Goal: Task Accomplishment & Management: Manage account settings

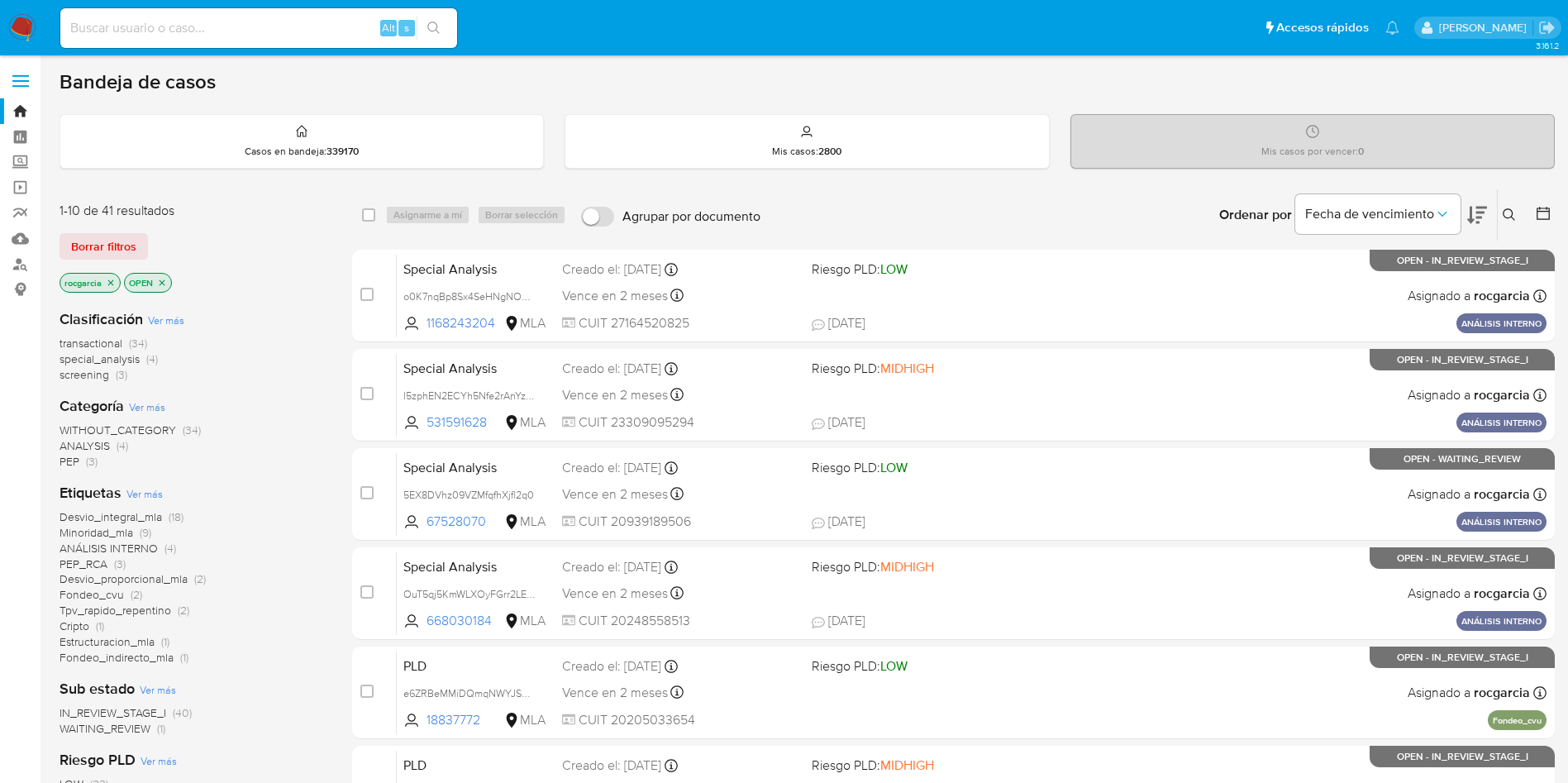
click at [1509, 208] on icon at bounding box center [1509, 214] width 13 height 13
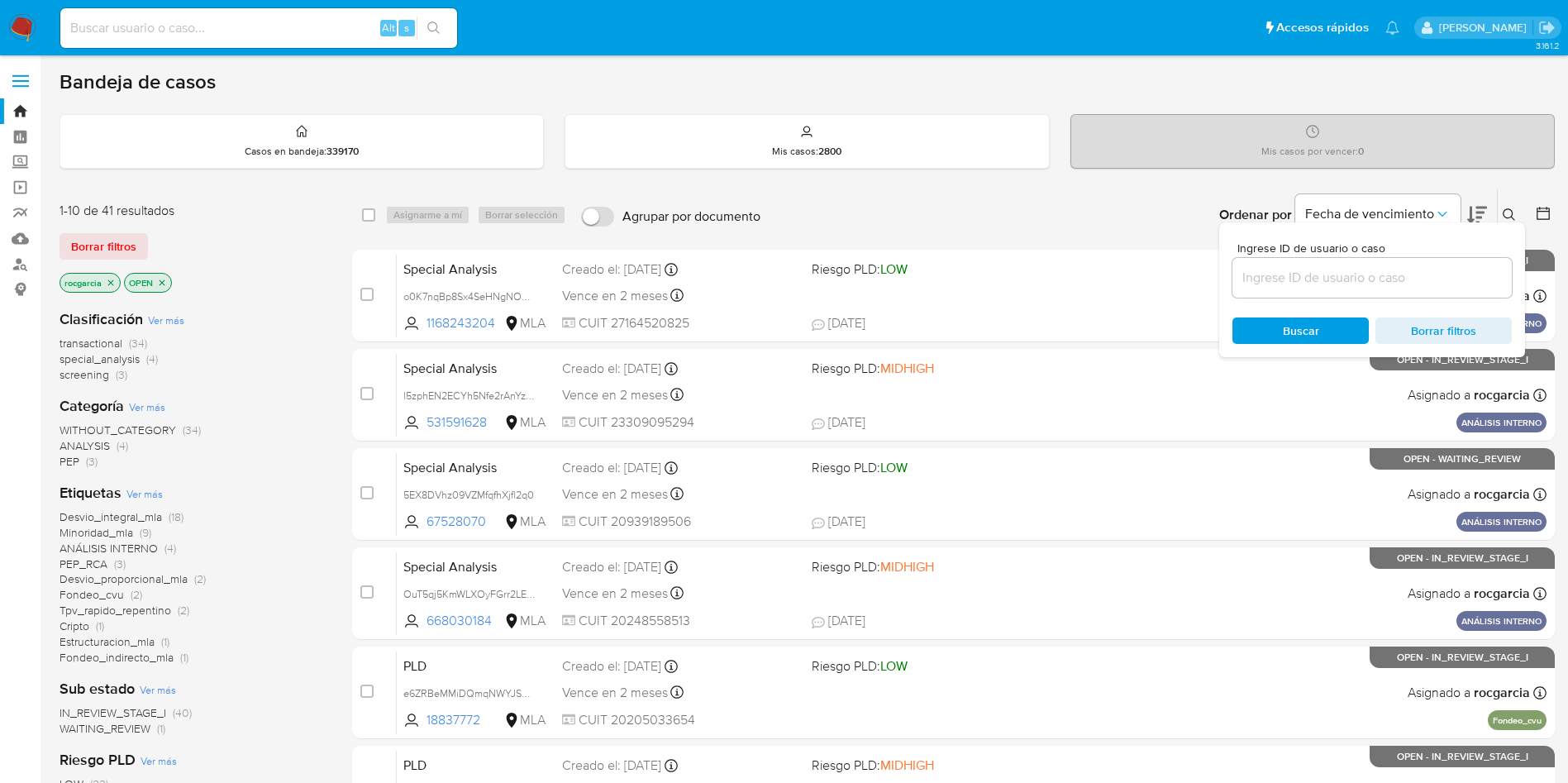
click at [1394, 274] on input at bounding box center [1372, 278] width 280 height 22
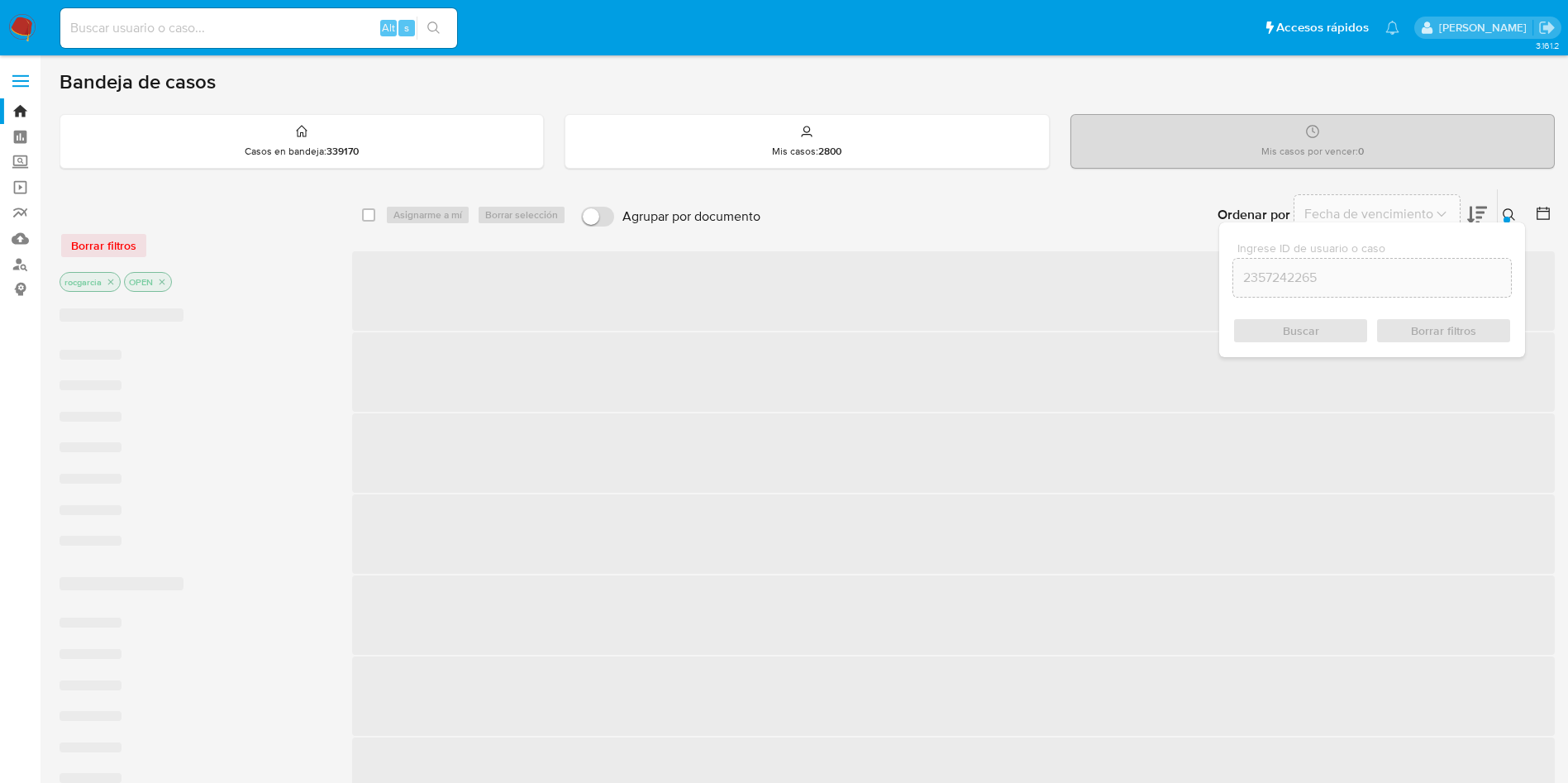
click at [1512, 214] on icon at bounding box center [1509, 214] width 12 height 12
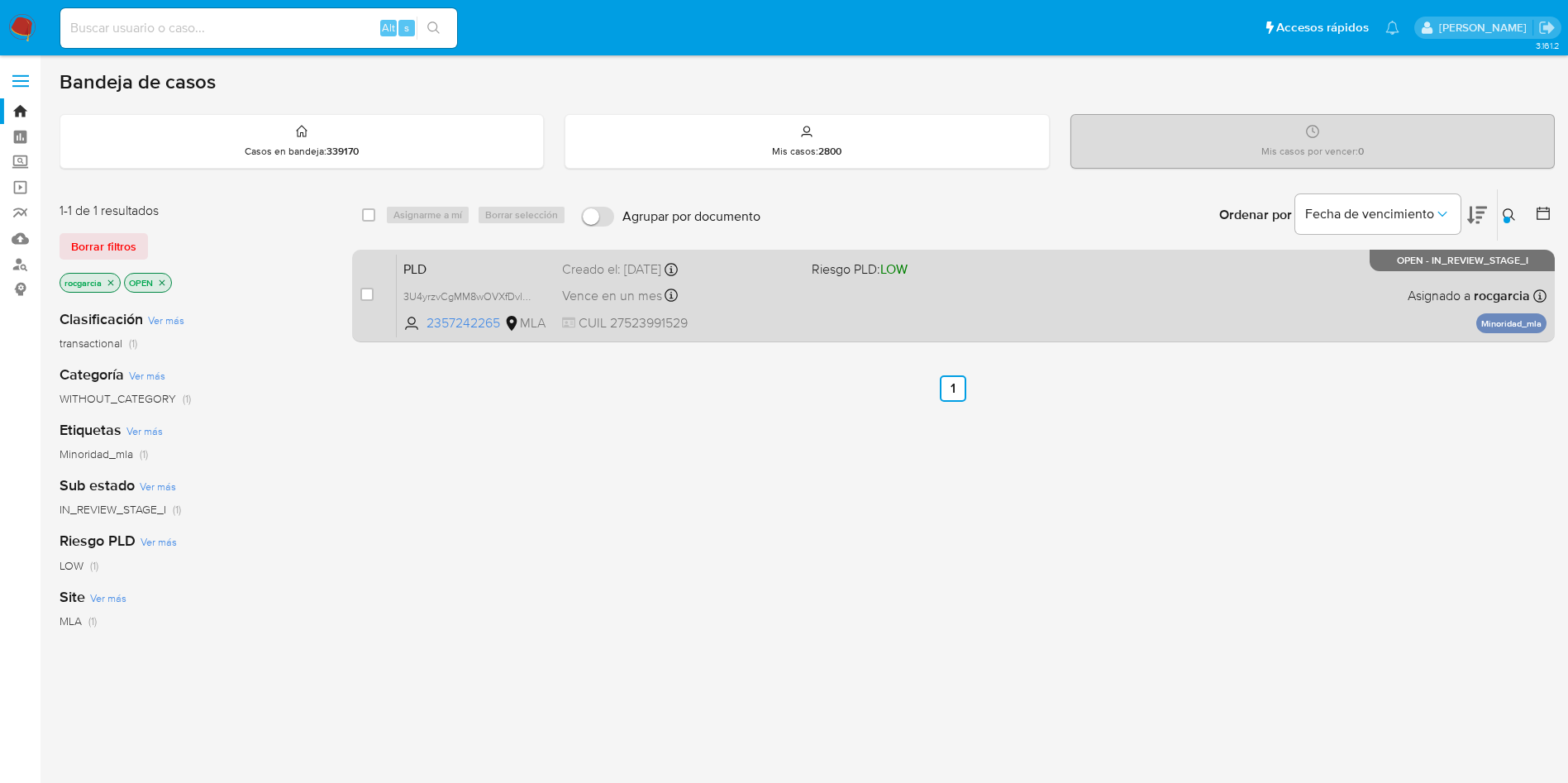
click at [1058, 301] on div "PLD 3U4yrzvCgMM8wOVXfDvlVAnv 2357242265 MLA Riesgo PLD: LOW Creado el: 12/09/20…" at bounding box center [971, 296] width 1150 height 84
click at [931, 270] on span "Riesgo PLD: LOW" at bounding box center [929, 267] width 237 height 22
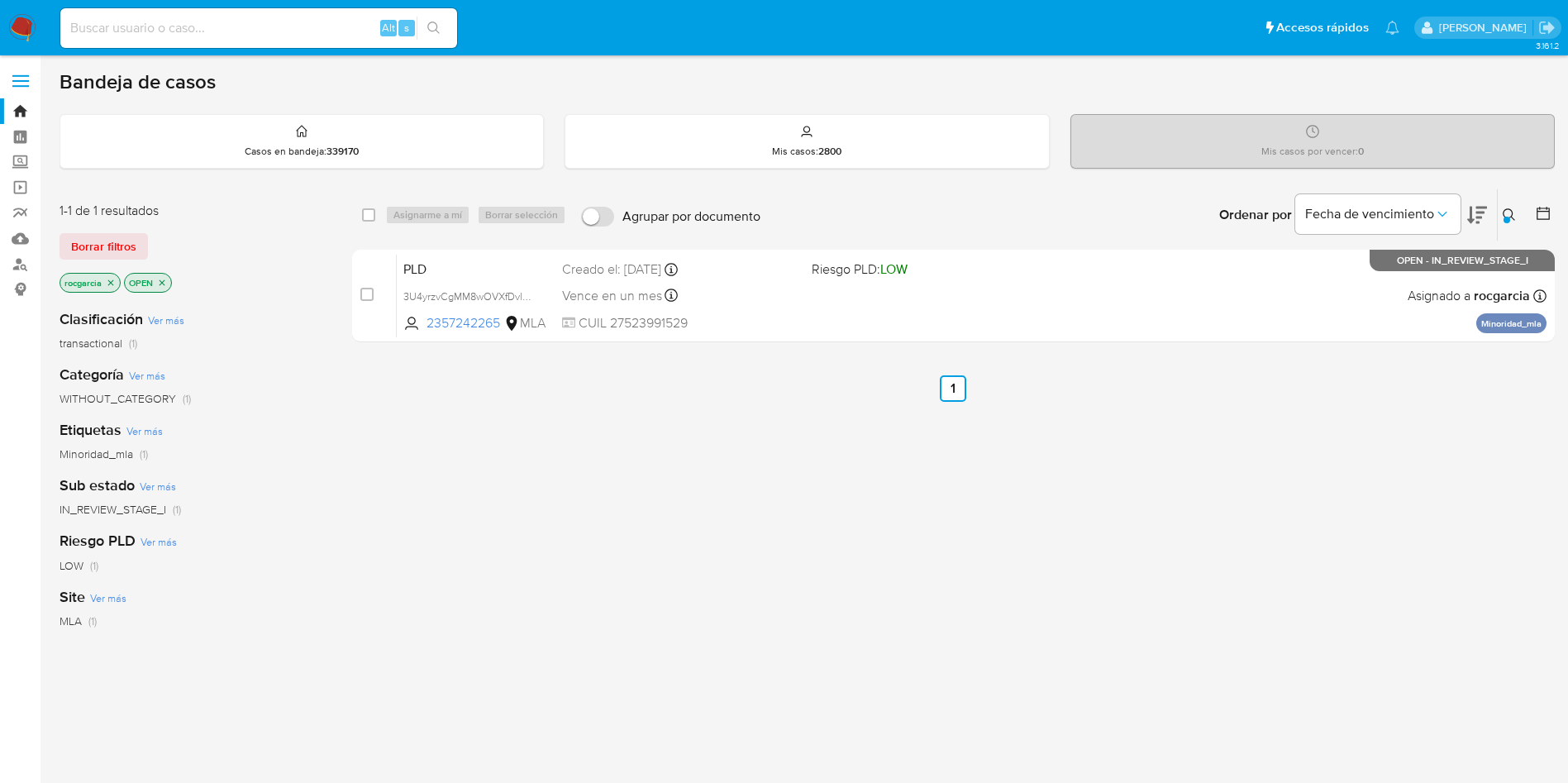
click at [1502, 211] on button at bounding box center [1511, 215] width 27 height 20
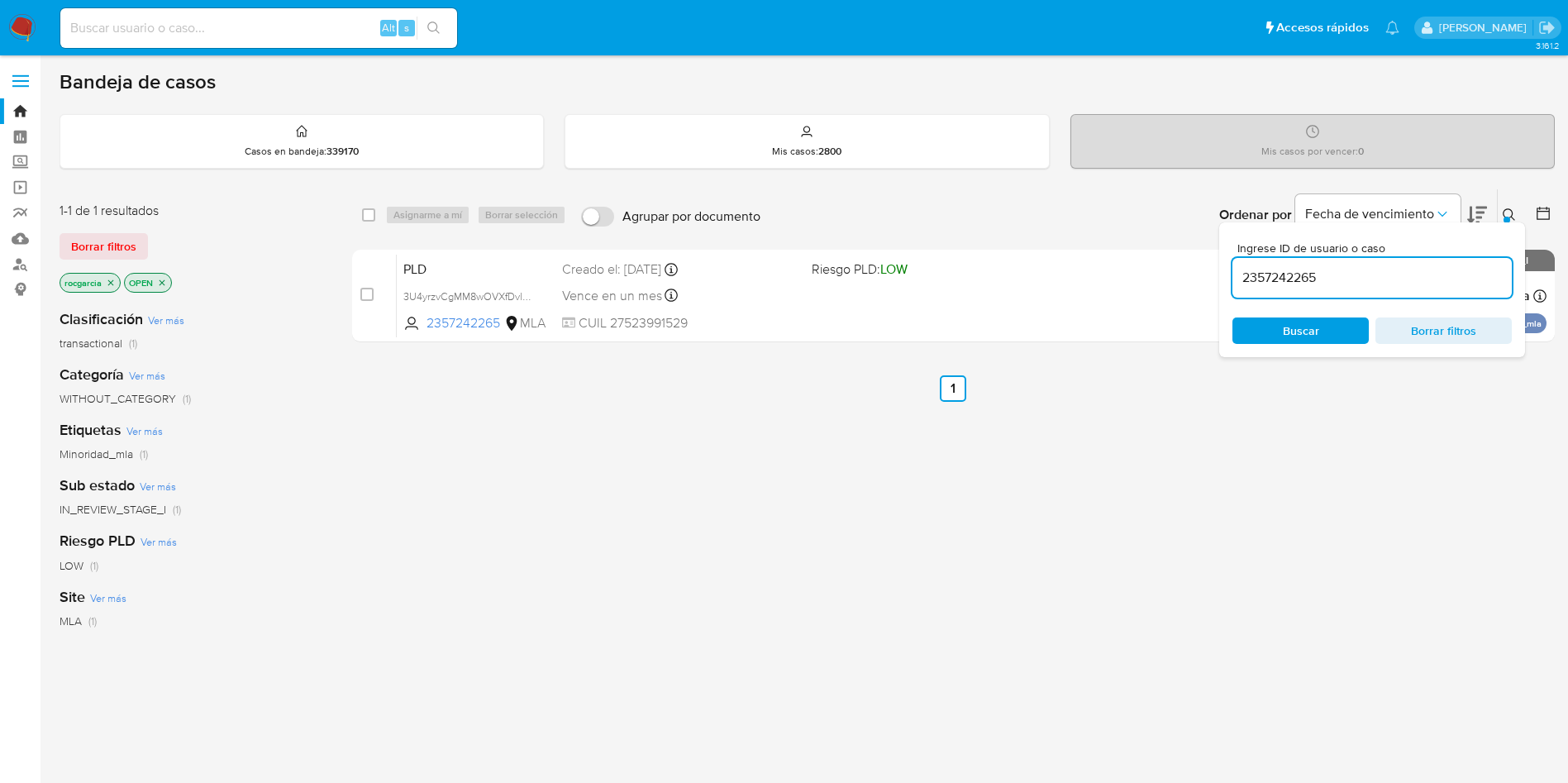
click at [1377, 279] on input "2357242265" at bounding box center [1372, 278] width 280 height 22
click at [1506, 212] on icon at bounding box center [1509, 214] width 13 height 13
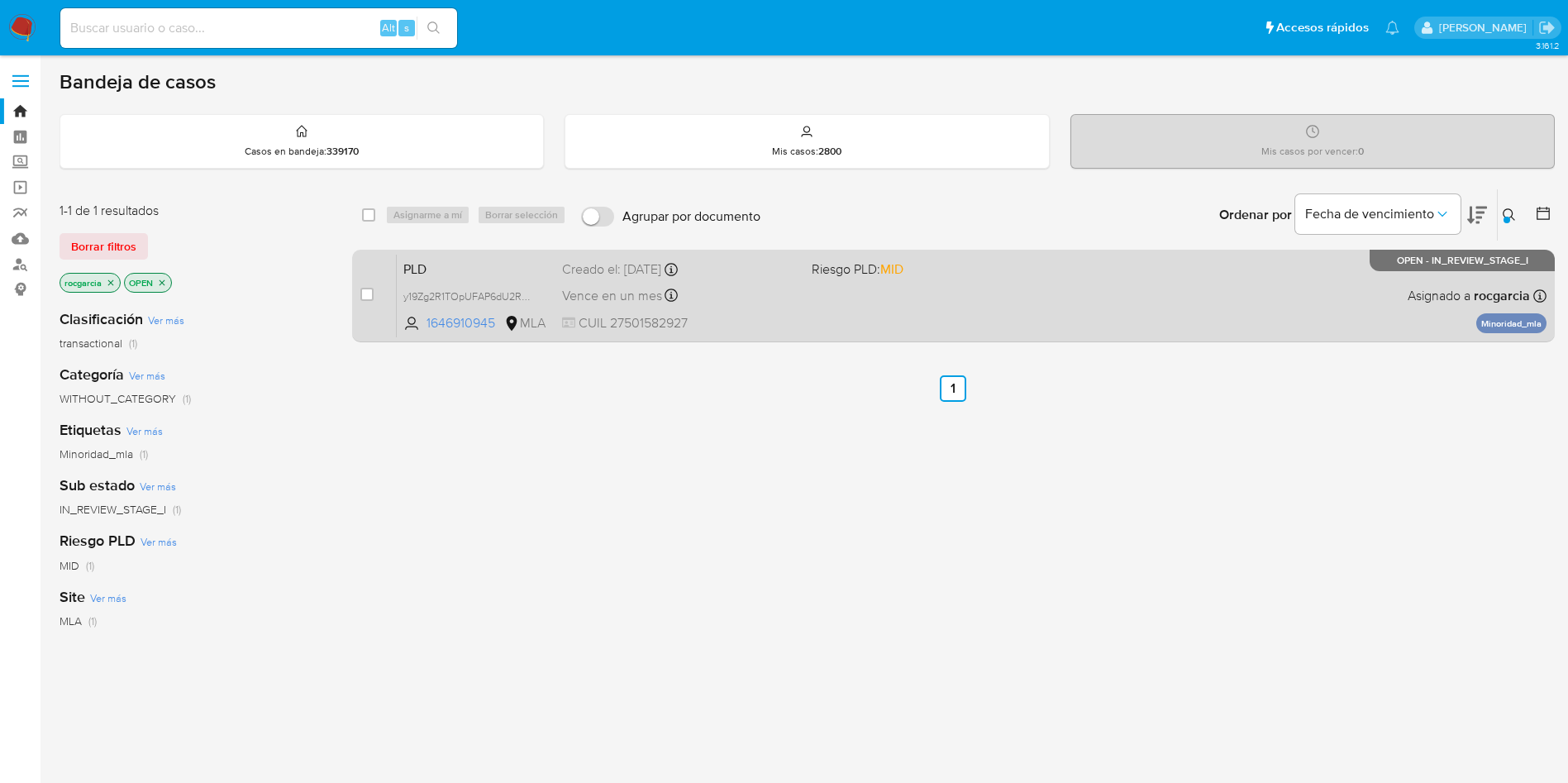
click at [1162, 280] on div "PLD y19Zg2R1TOpUFAP6dU2R45rE 1646910945 MLA Riesgo PLD: MID Creado el: 12/09/20…" at bounding box center [971, 296] width 1150 height 84
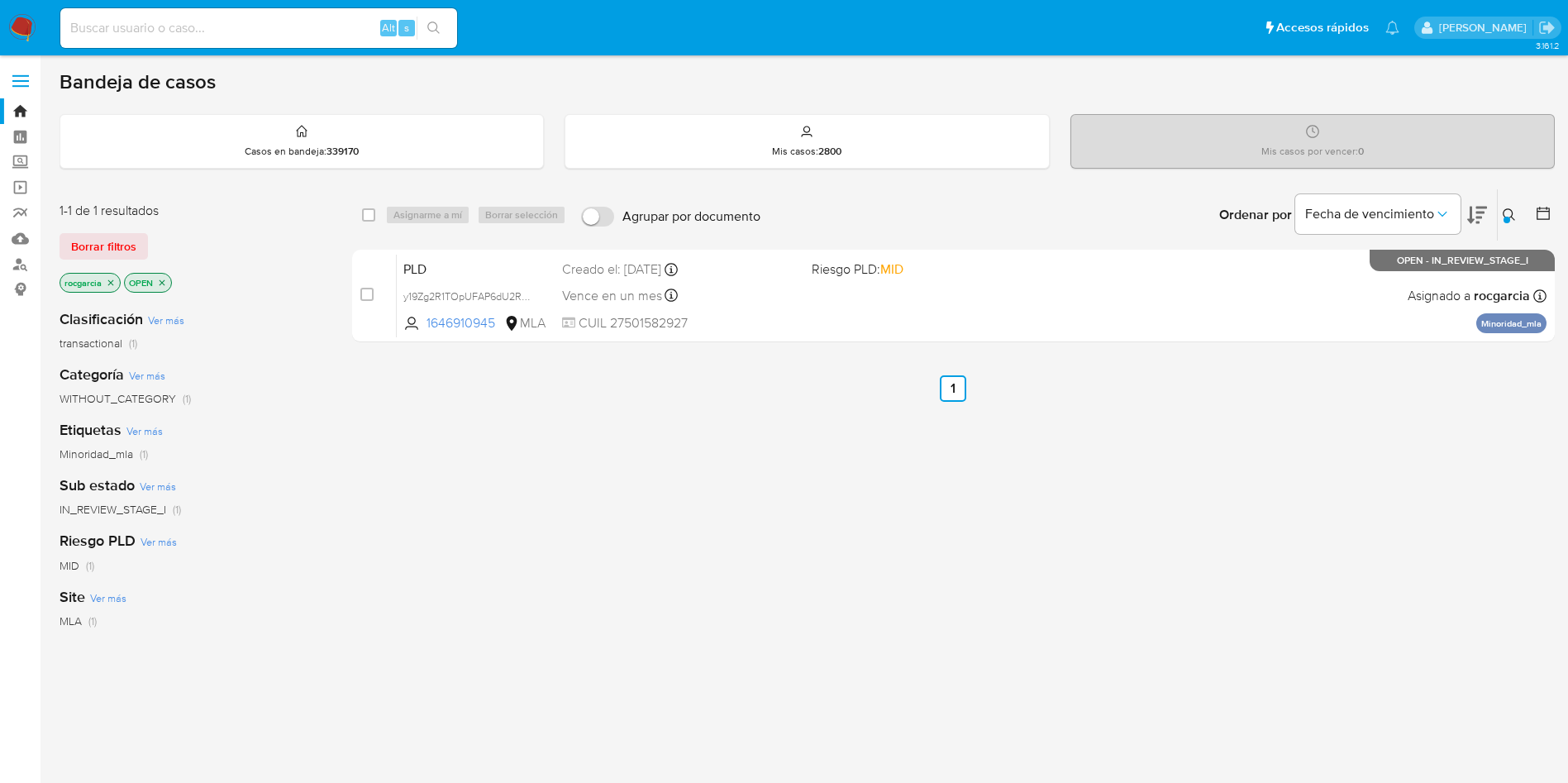
click at [1512, 217] on icon at bounding box center [1509, 214] width 12 height 12
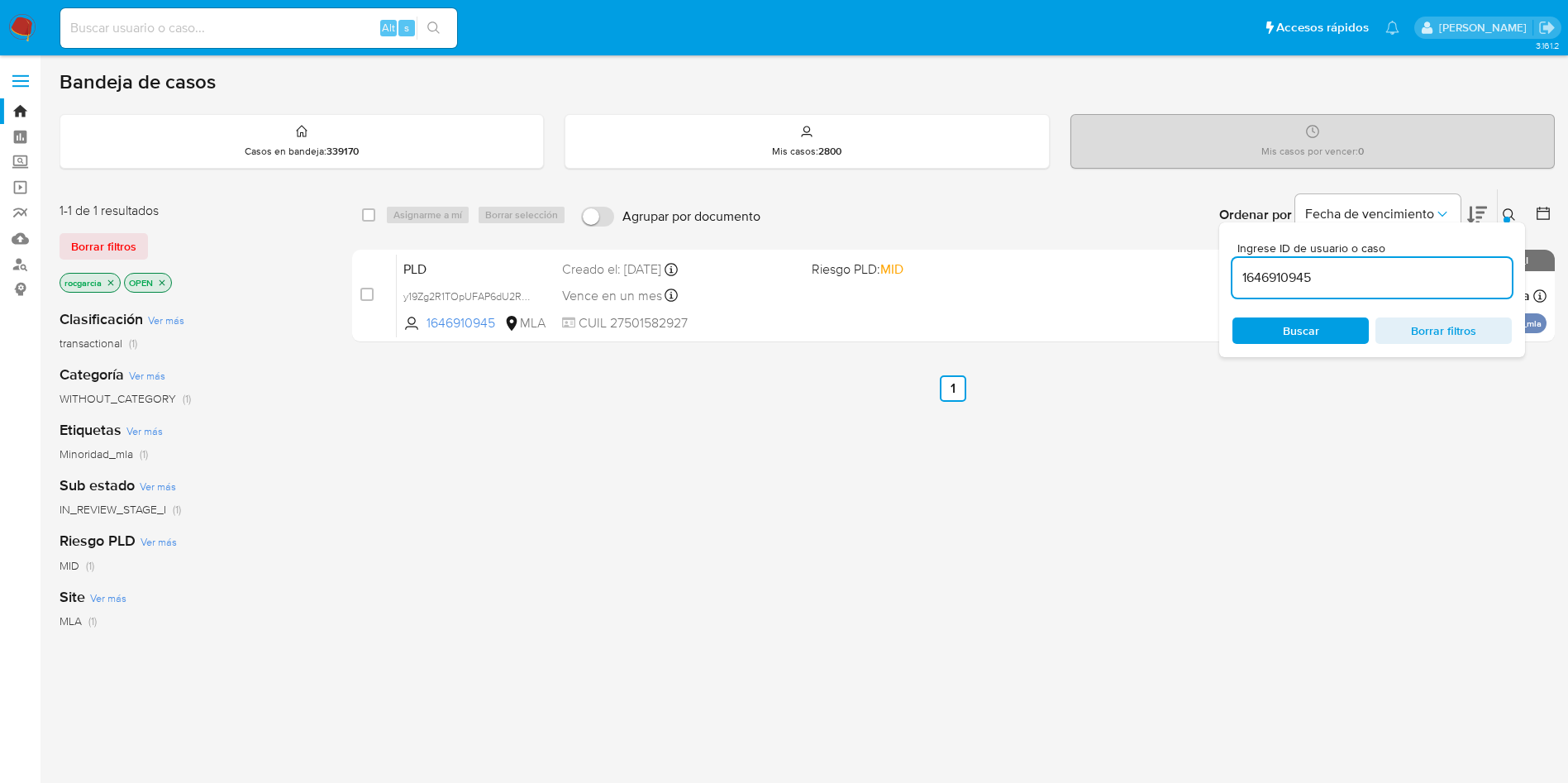
click at [1271, 286] on input "1646910945" at bounding box center [1372, 278] width 280 height 22
click at [1503, 216] on icon at bounding box center [1509, 214] width 13 height 13
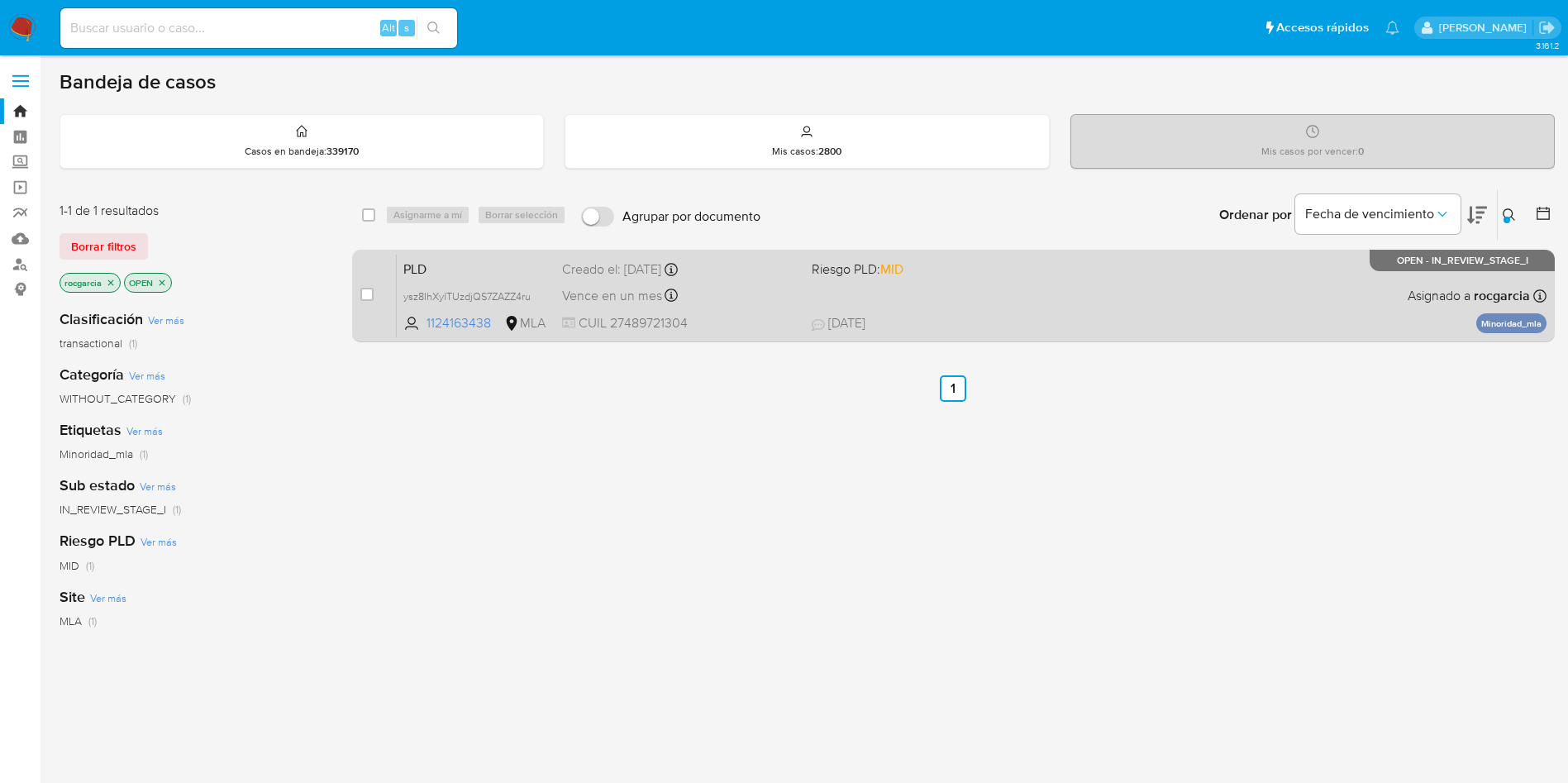
click at [1108, 304] on div "PLD ysz8IhXylTUzdjQS7ZAZZ4ru 1124163438 MLA Riesgo PLD: MID Creado el: 12/09/20…" at bounding box center [971, 296] width 1150 height 84
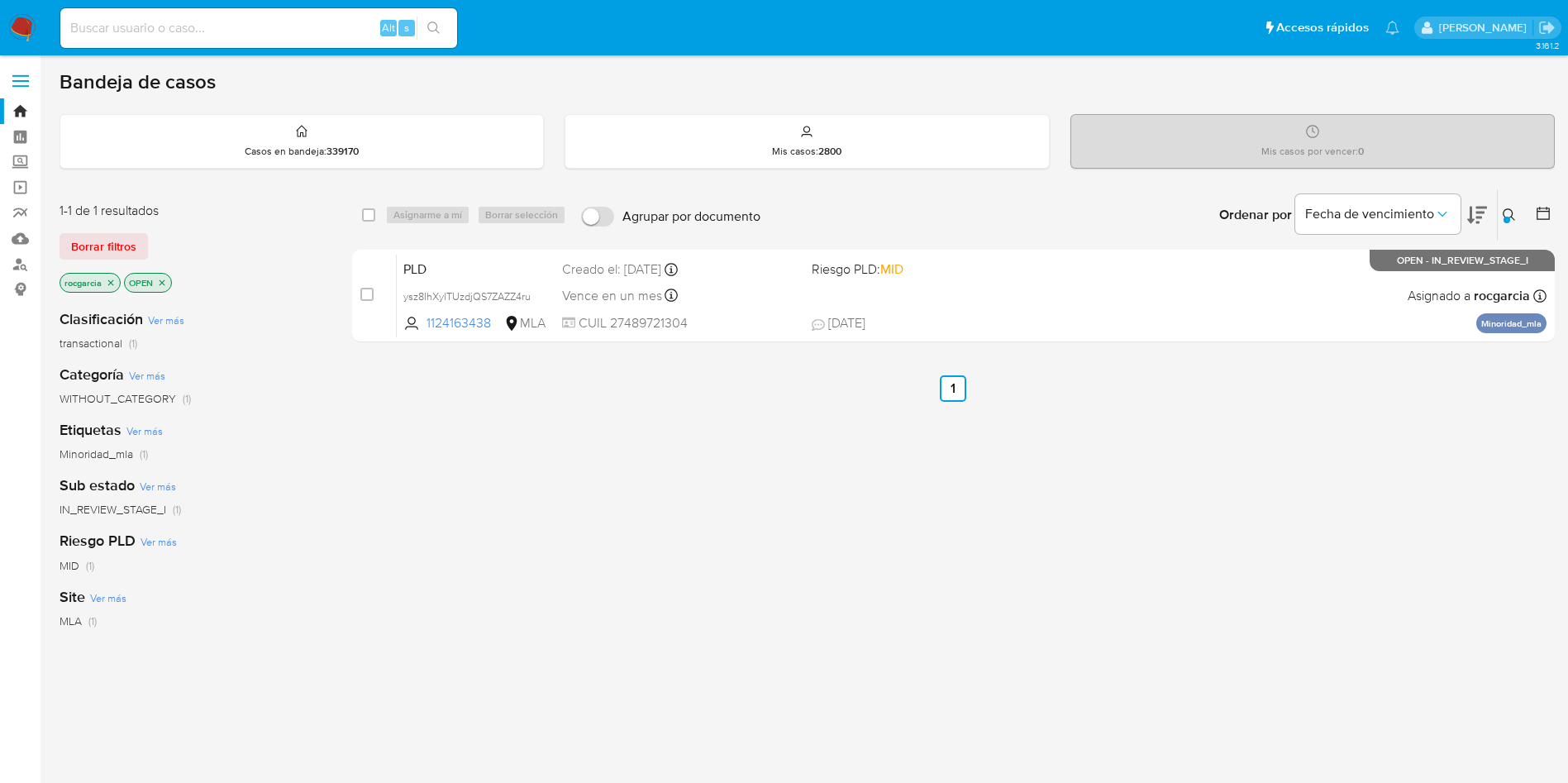
click at [1502, 218] on icon at bounding box center [1509, 214] width 13 height 13
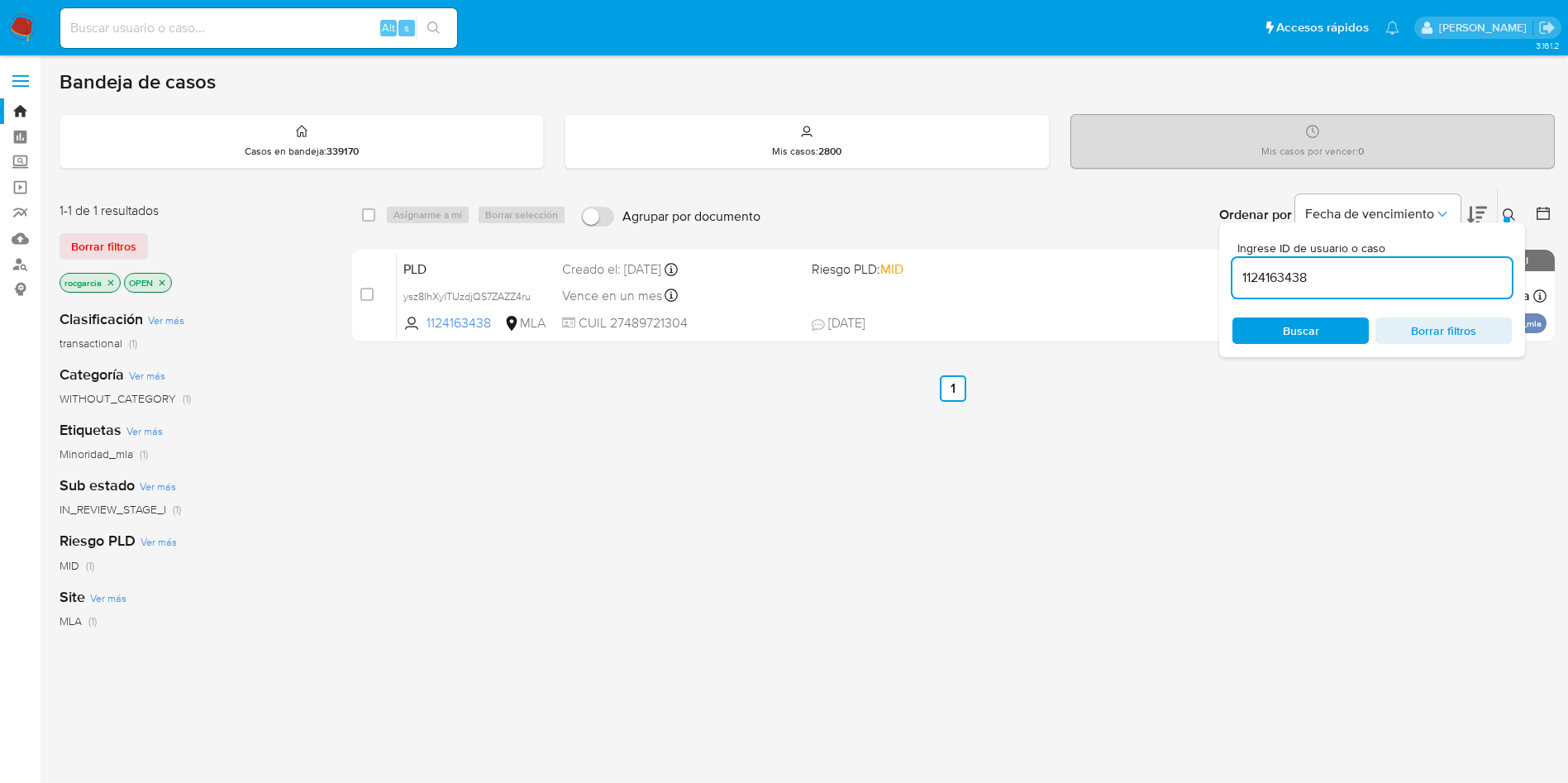
click at [1313, 278] on input "1124163438" at bounding box center [1372, 278] width 280 height 22
type input "668609253"
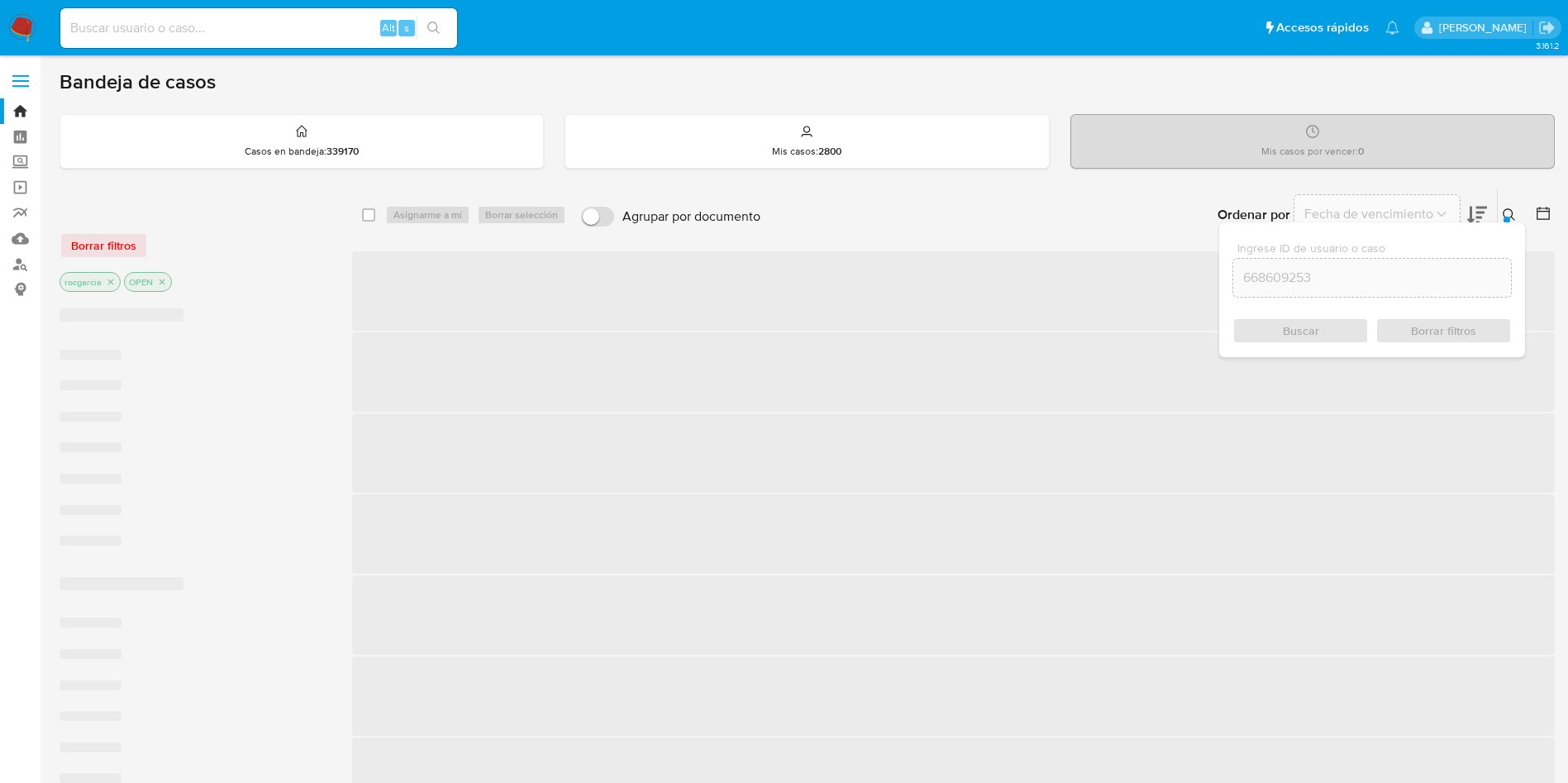
click at [1505, 213] on icon at bounding box center [1509, 214] width 13 height 13
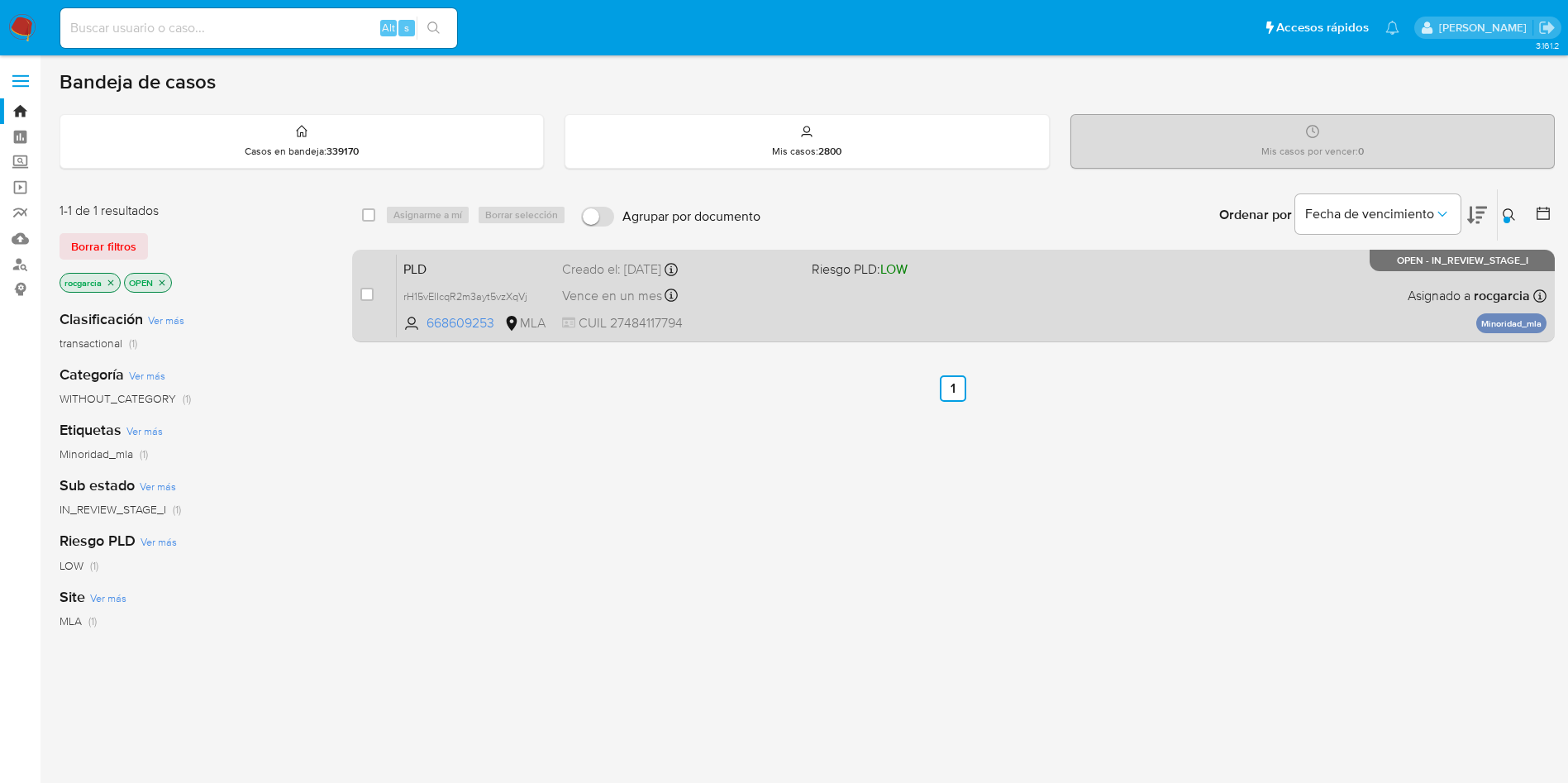
click at [880, 297] on div "PLD rH15vElIcqR2m3ayt5vzXqVj 668609253 MLA Riesgo PLD: LOW Creado el: 12/09/202…" at bounding box center [971, 296] width 1150 height 84
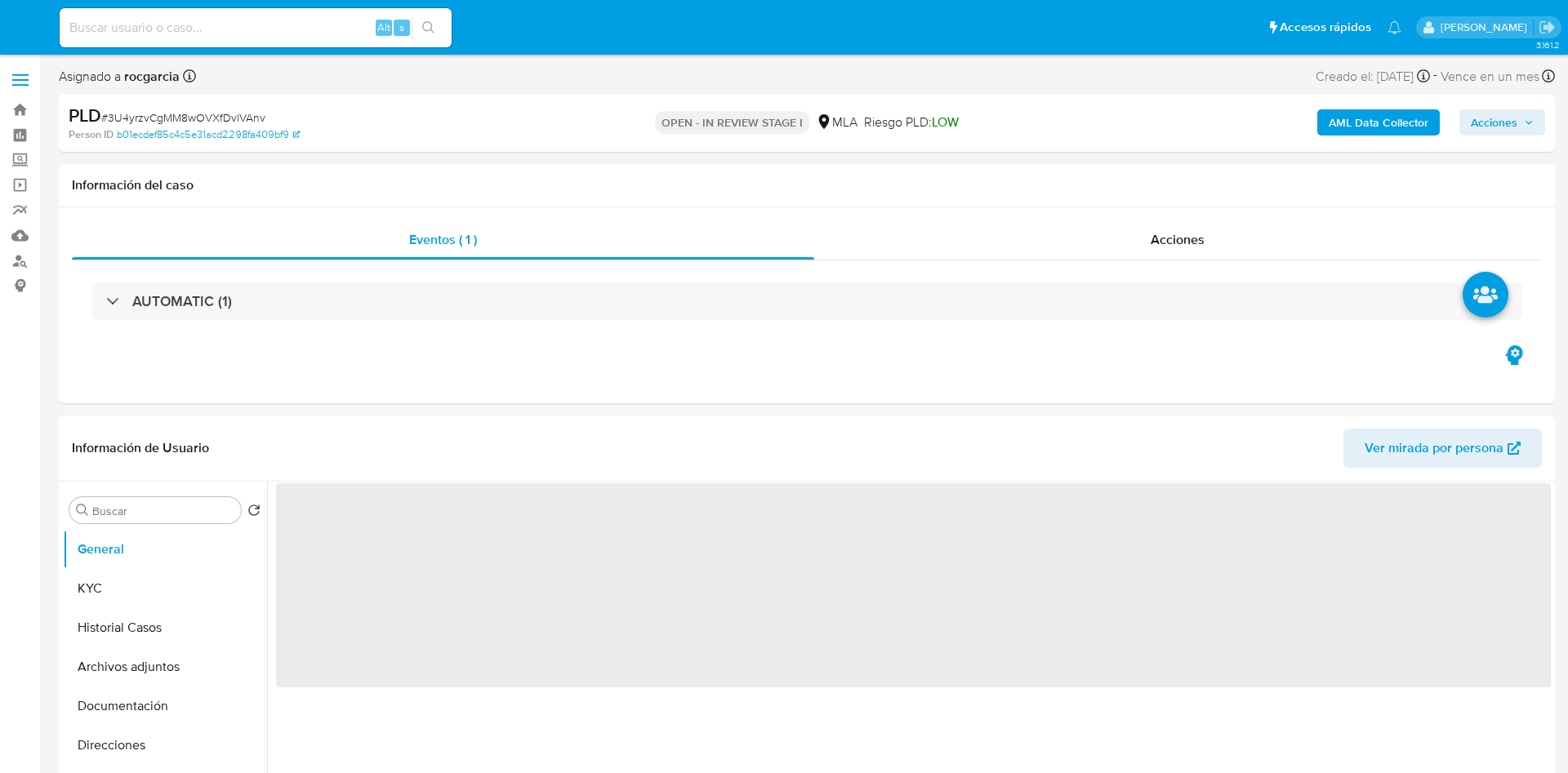
select select "10"
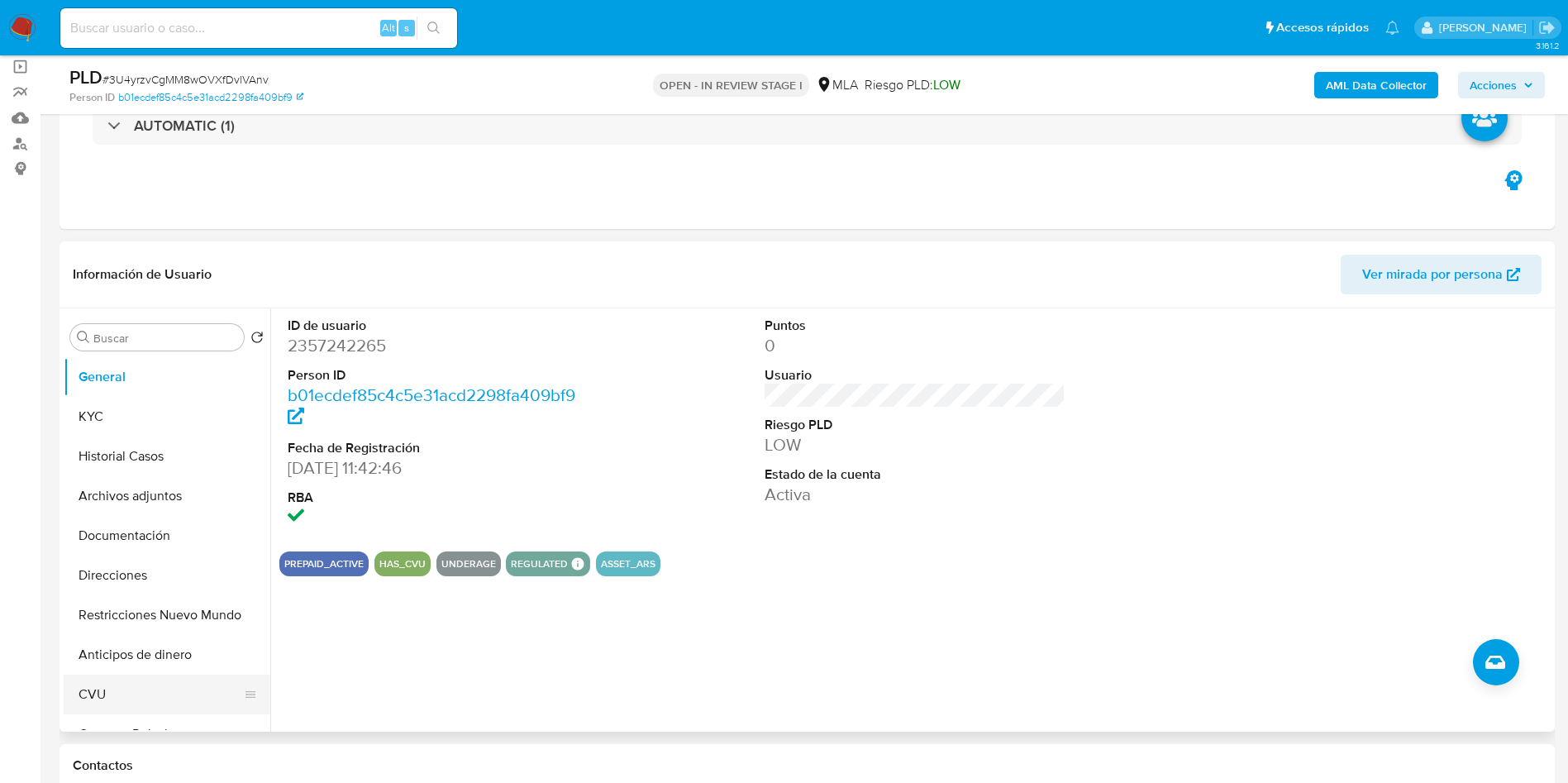
scroll to position [248, 0]
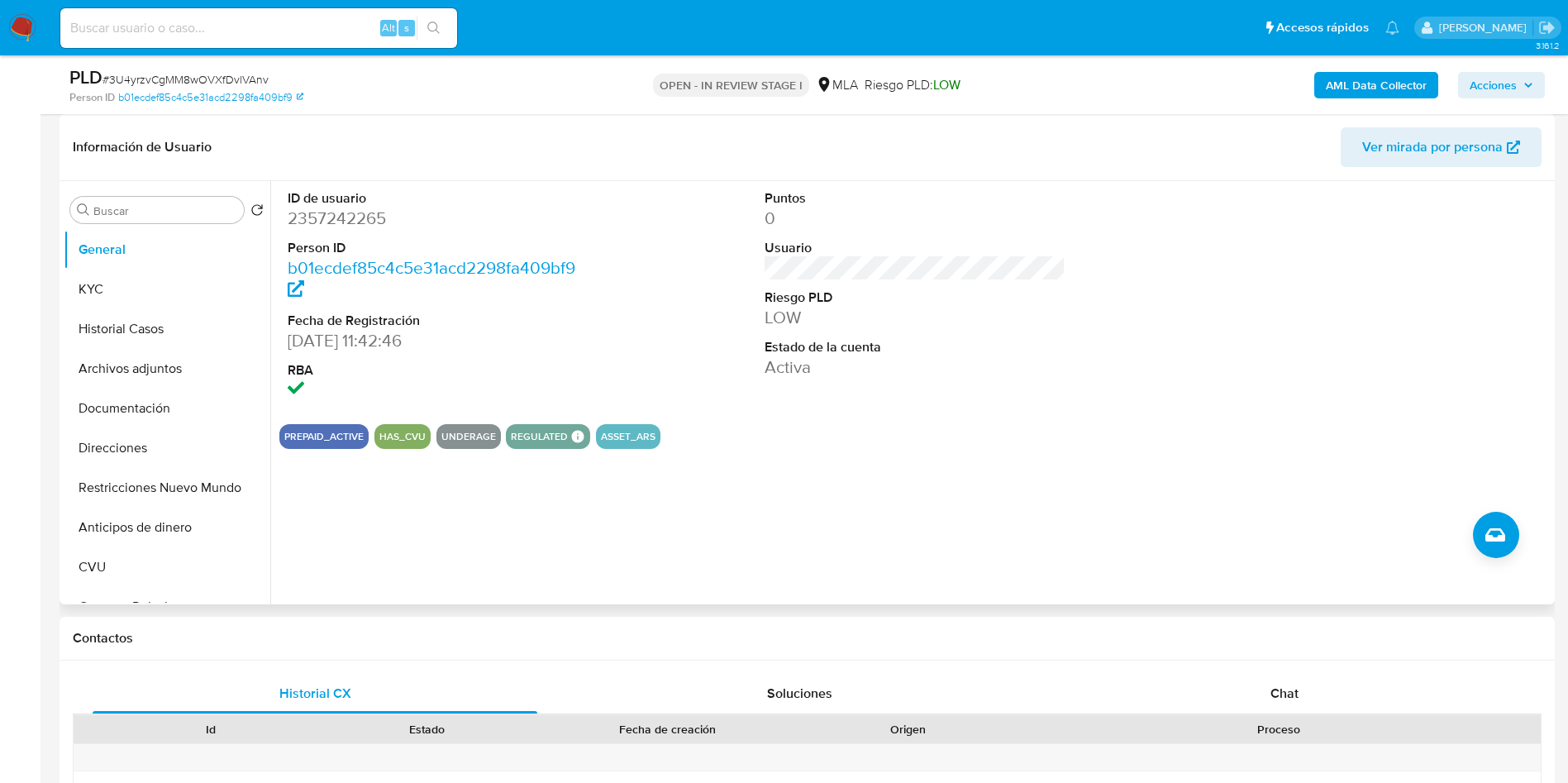
drag, startPoint x: 1240, startPoint y: 696, endPoint x: 336, endPoint y: 232, distance: 1016.1
click at [1240, 696] on div "Chat" at bounding box center [1284, 693] width 445 height 39
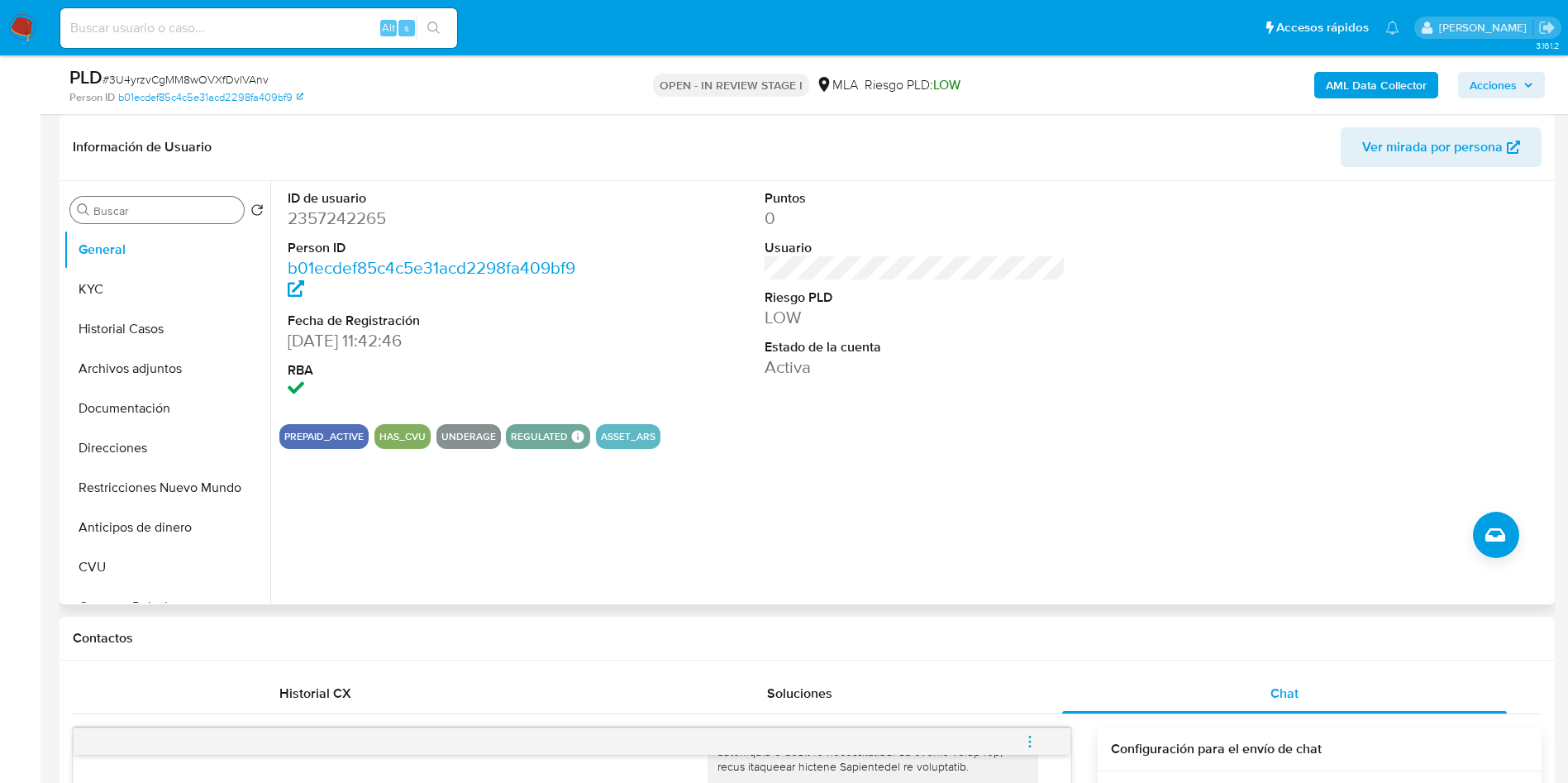
click at [149, 218] on div "Buscar" at bounding box center [156, 210] width 174 height 26
click at [154, 208] on input "Buscar" at bounding box center [165, 211] width 144 height 15
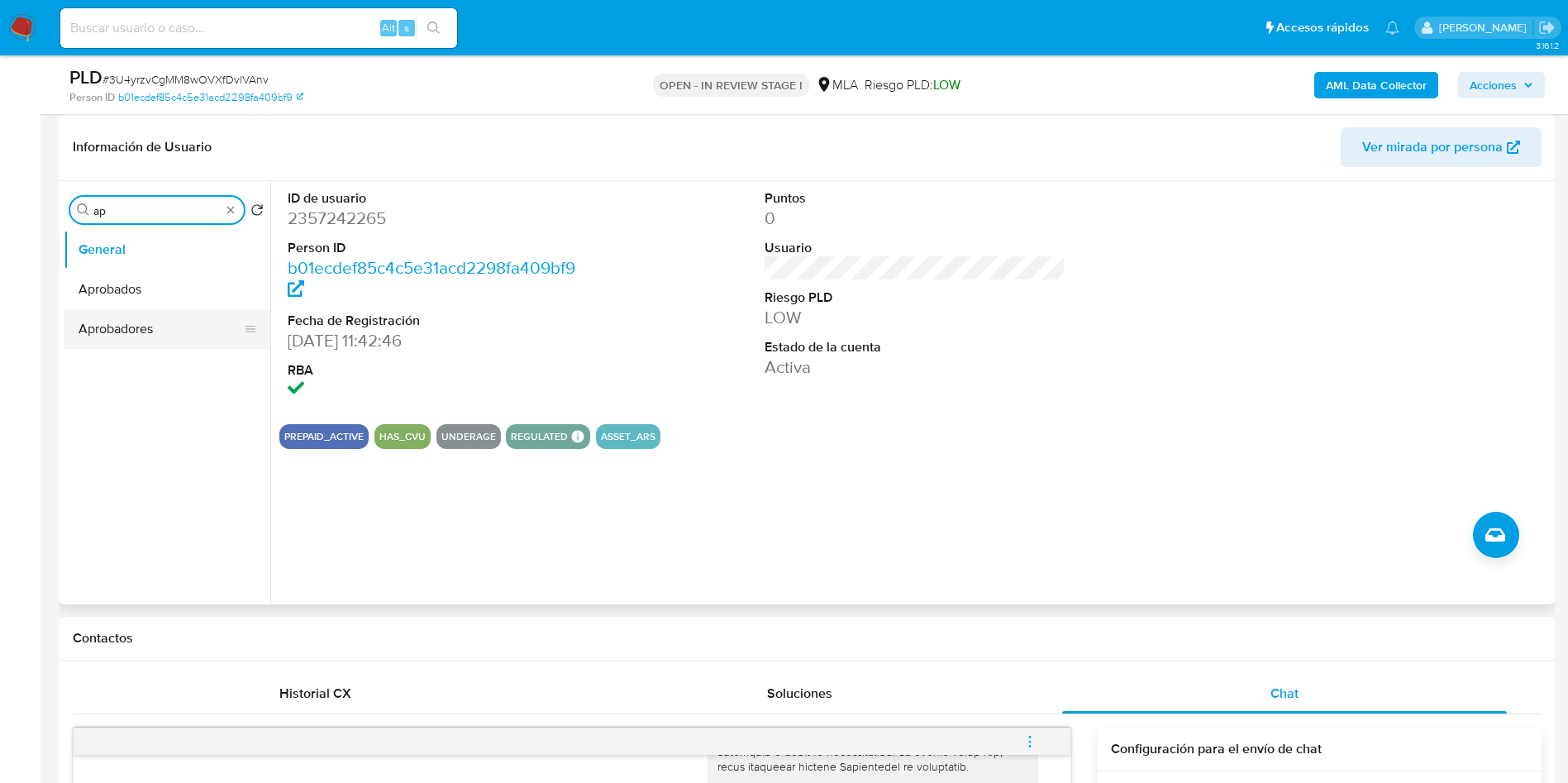
type input "ap"
click at [149, 335] on button "Aprobadores" at bounding box center [160, 329] width 193 height 39
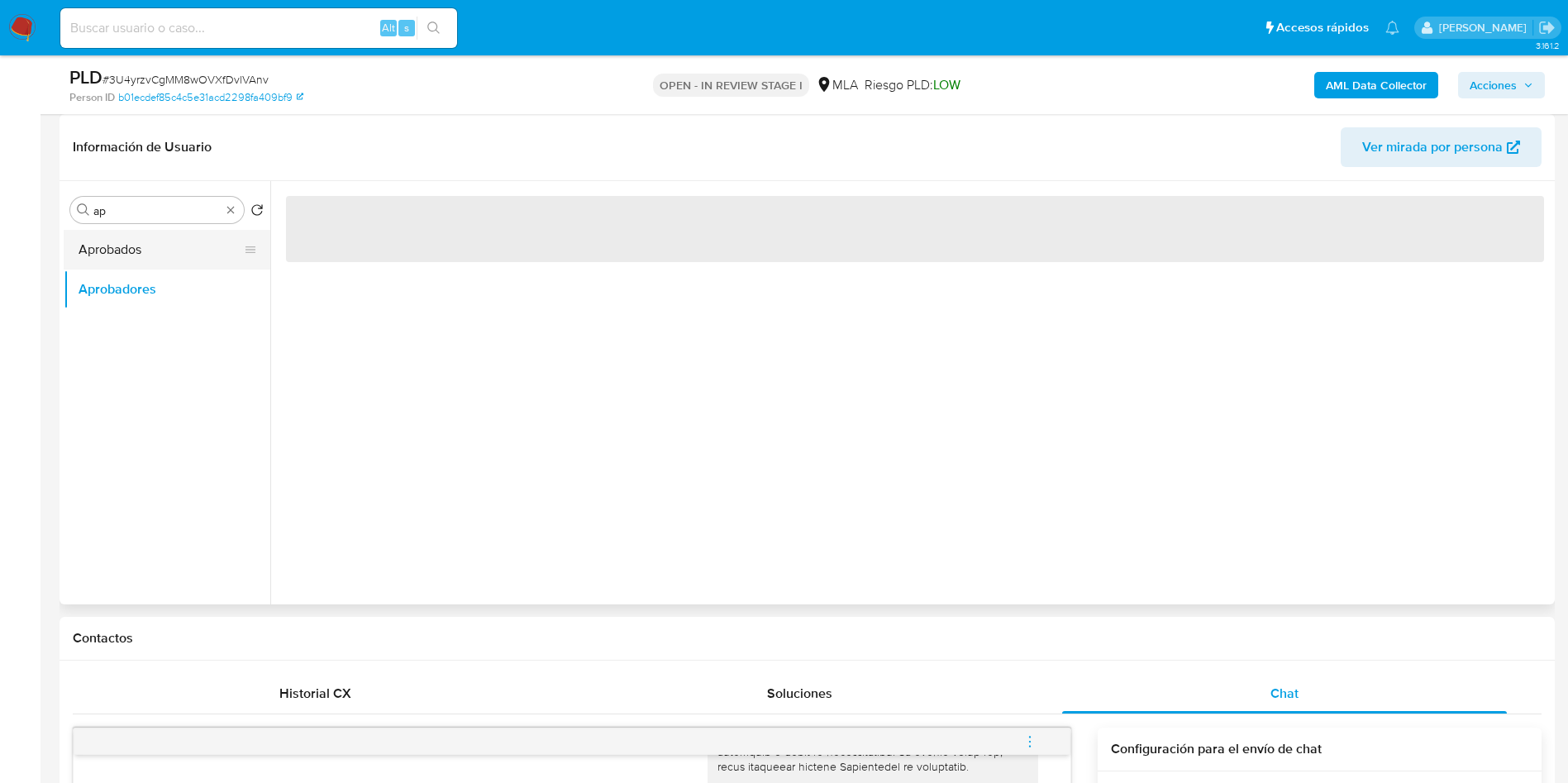
click at [125, 251] on button "Aprobados" at bounding box center [160, 249] width 193 height 39
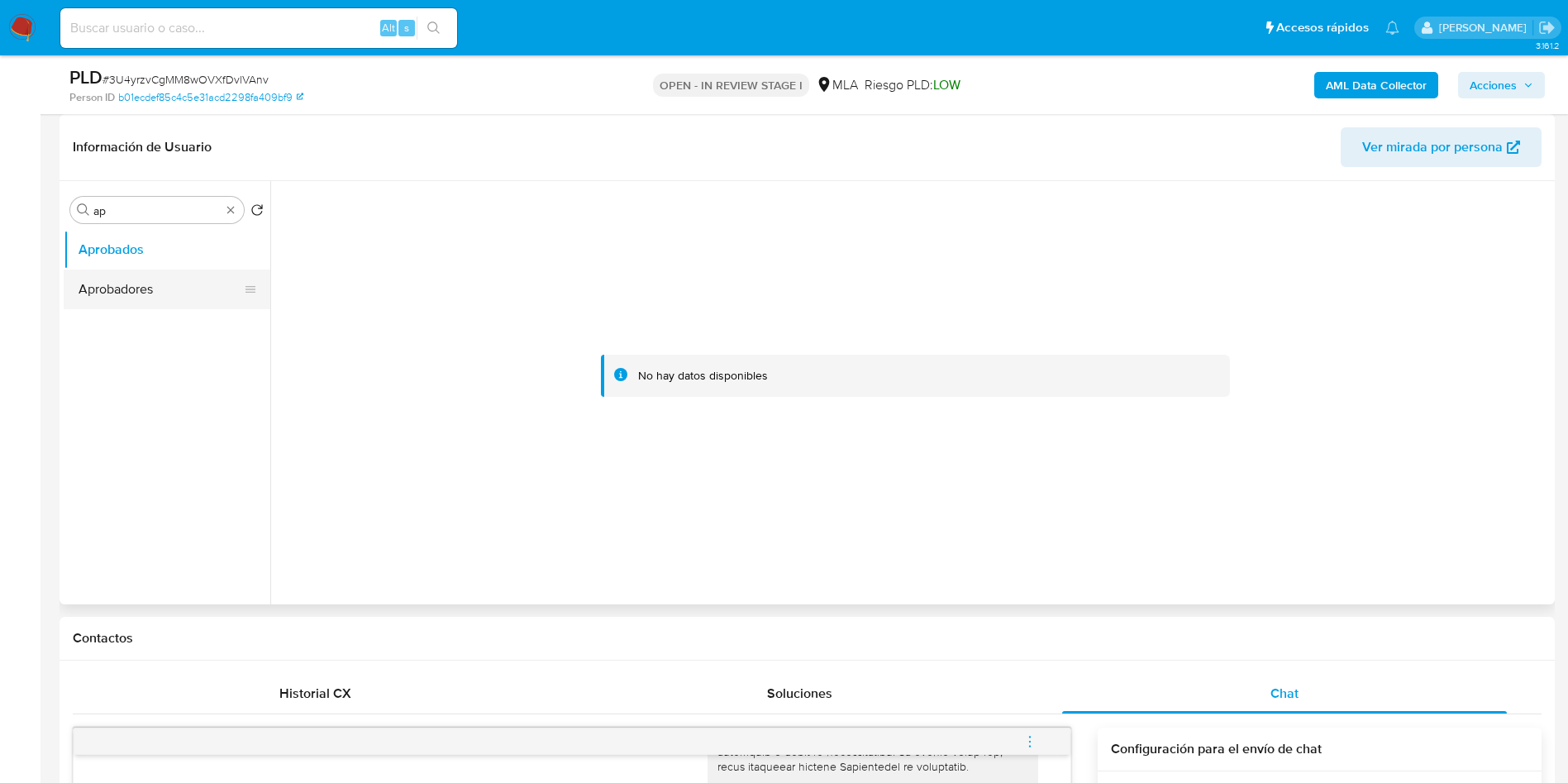
click at [121, 284] on button "Aprobadores" at bounding box center [160, 289] width 193 height 39
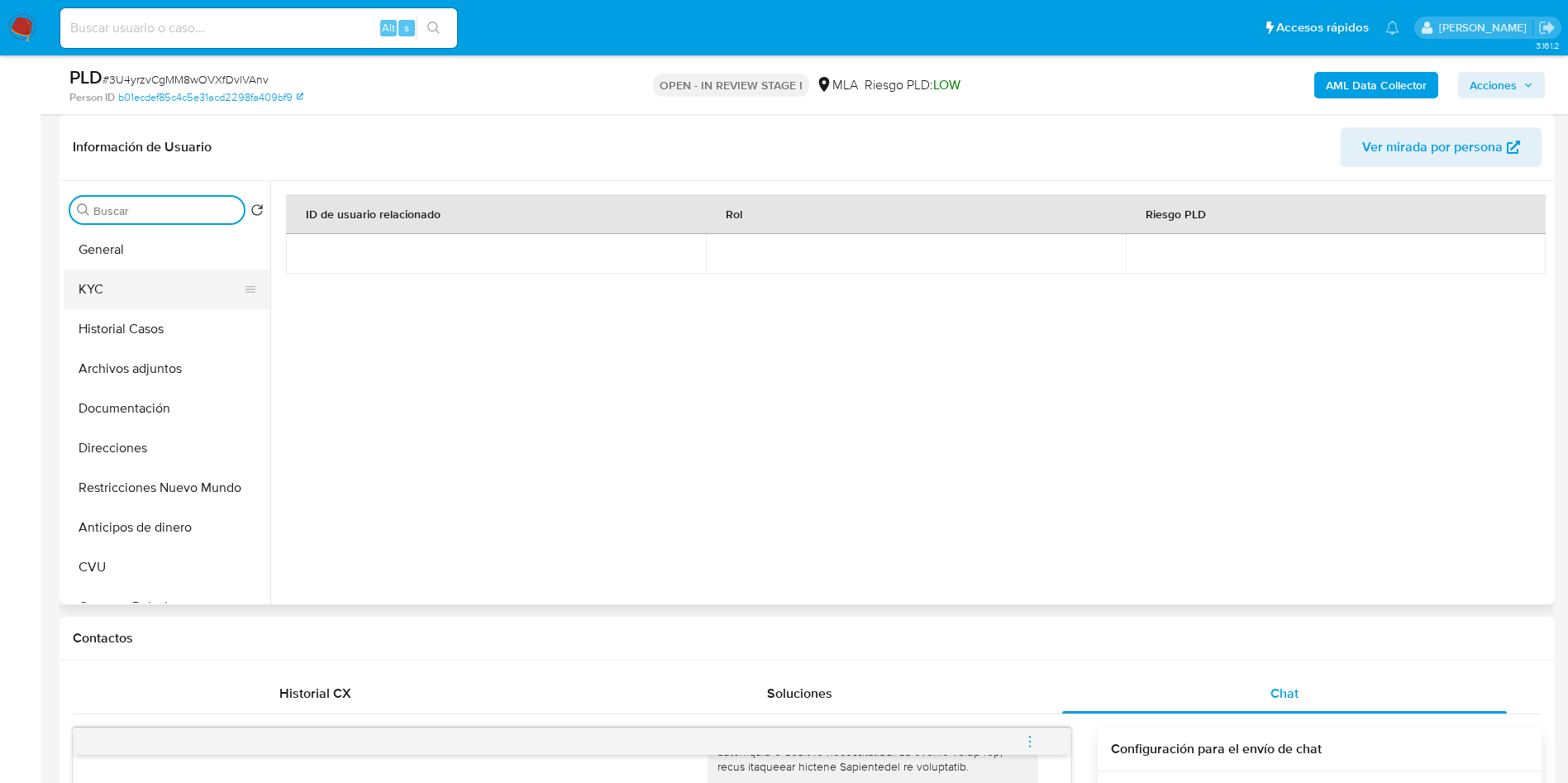
click at [162, 284] on button "KYC" at bounding box center [160, 289] width 193 height 39
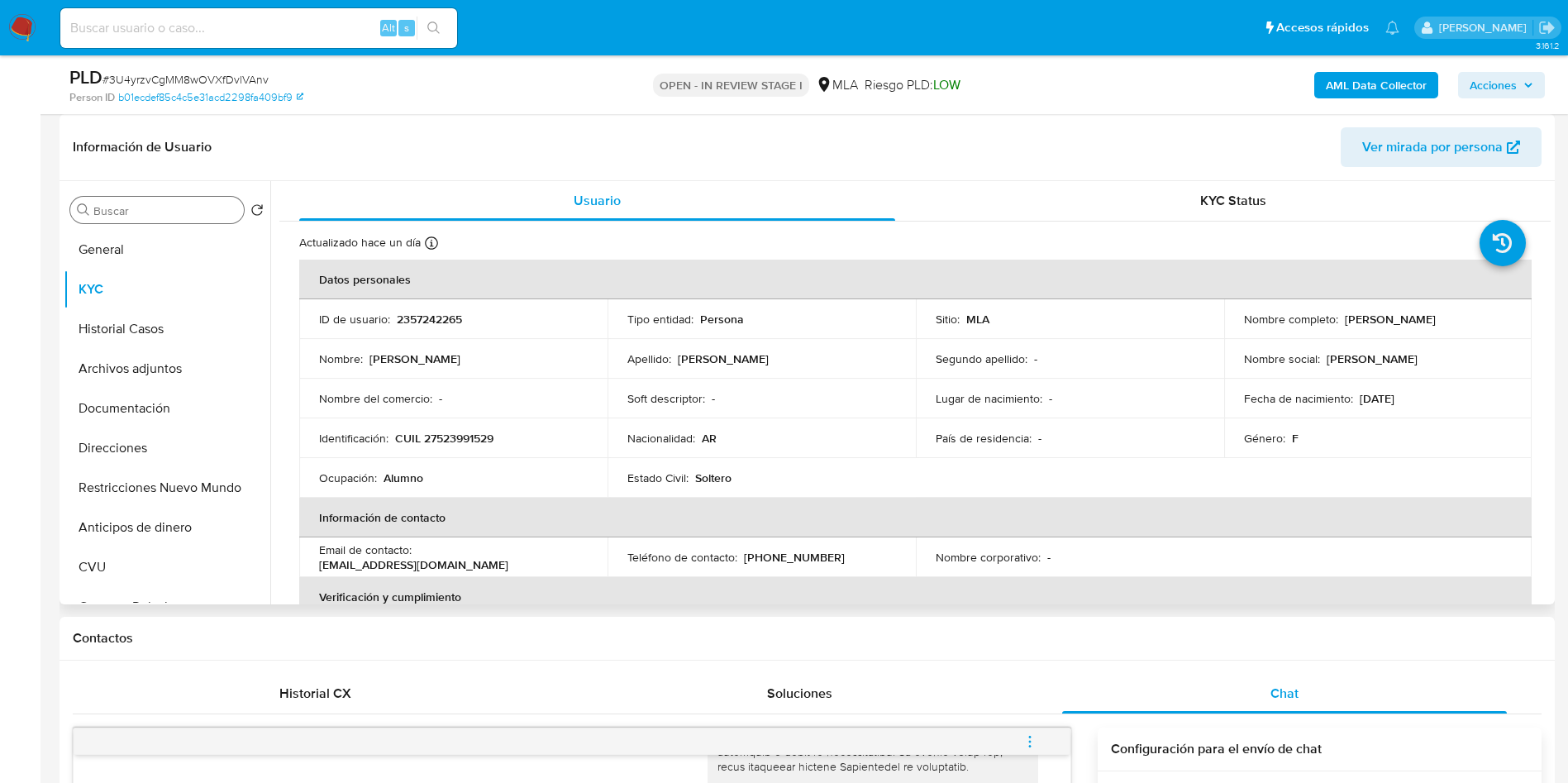
click at [478, 433] on p "CUIL 27523991529" at bounding box center [444, 438] width 99 height 15
copy p "27523991529"
click at [418, 321] on p "2357242265" at bounding box center [429, 319] width 66 height 15
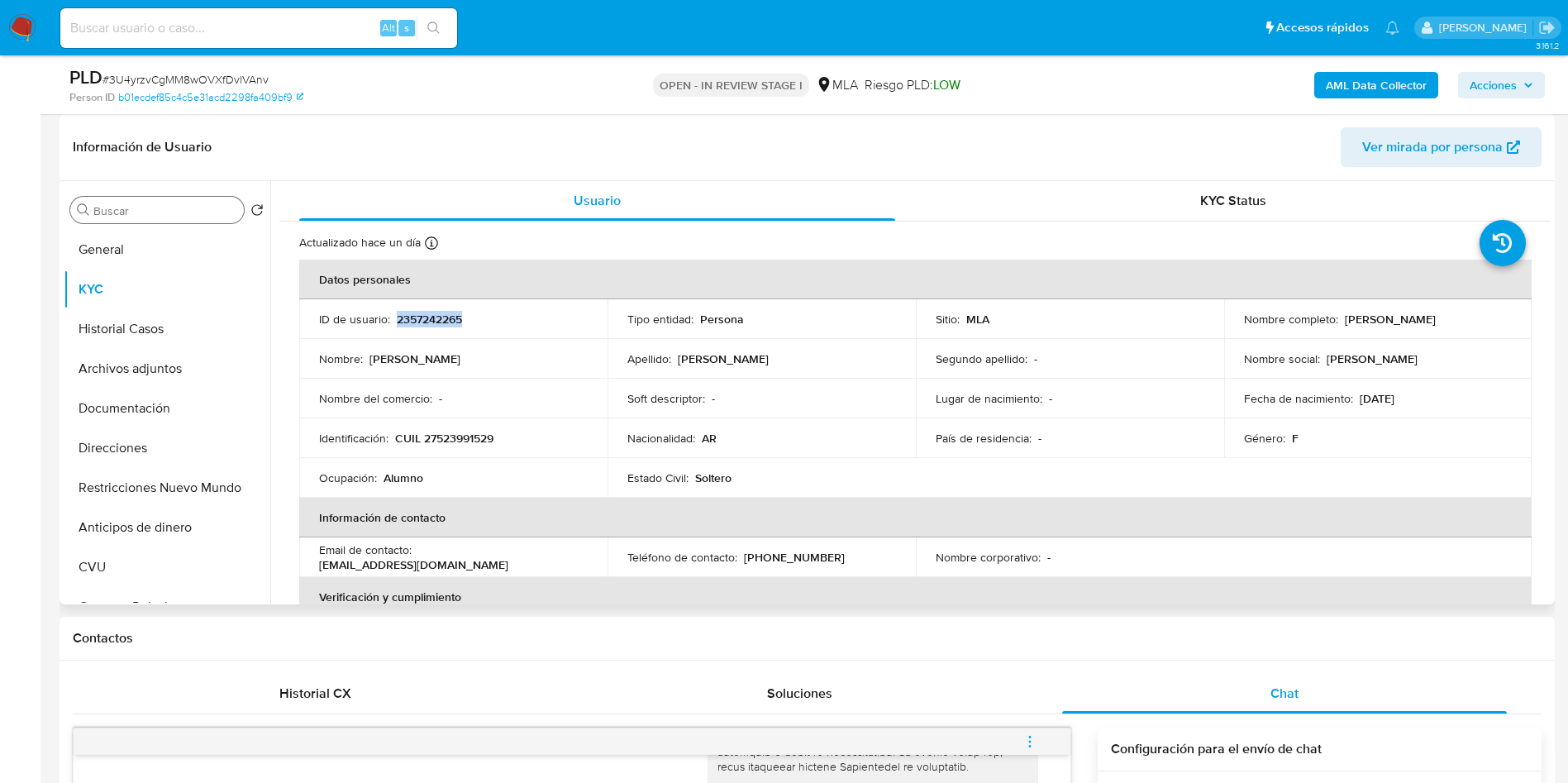
copy p "2357242265"
click at [133, 378] on button "Archivos adjuntos" at bounding box center [160, 368] width 193 height 39
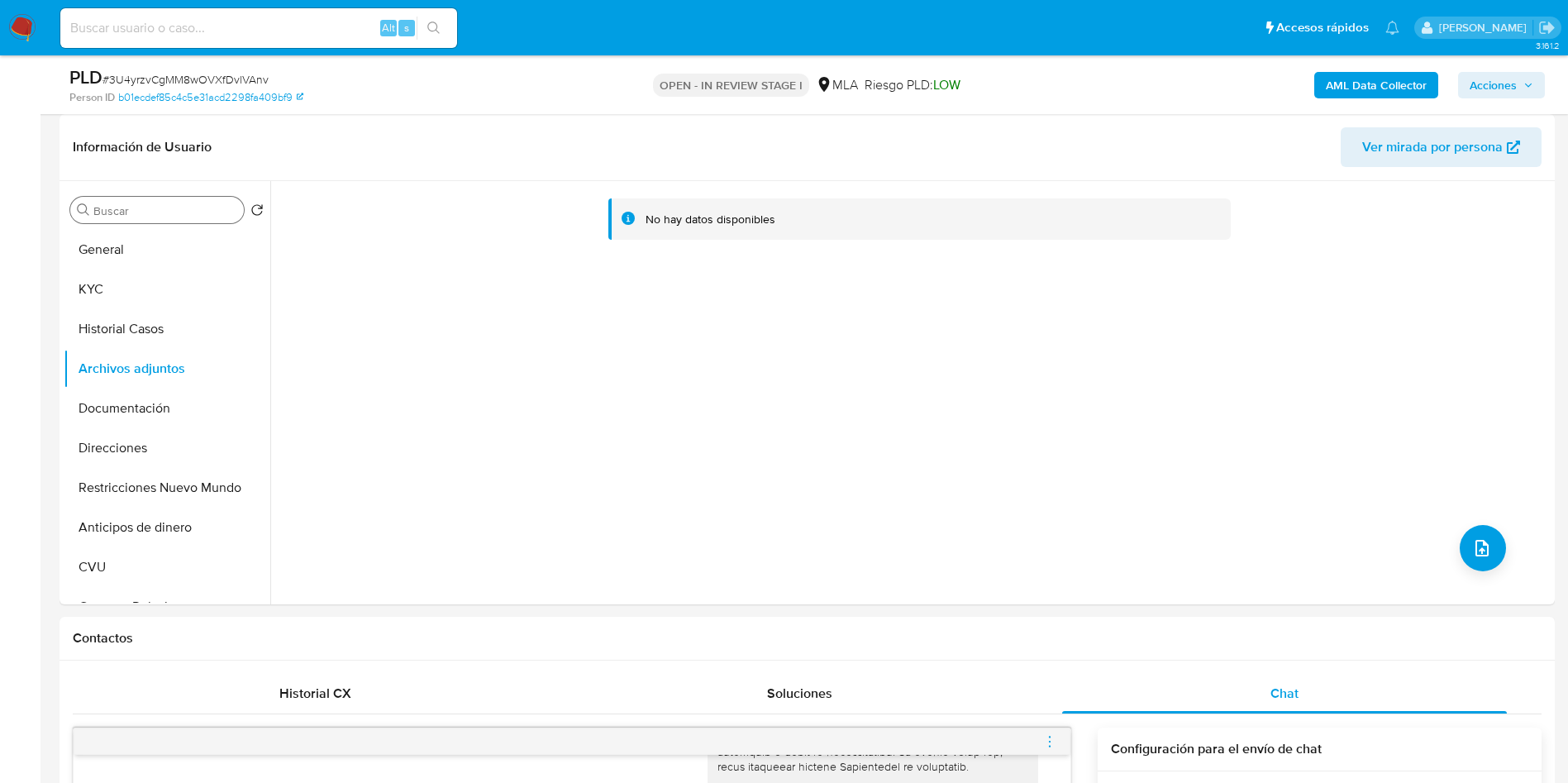
click at [1333, 92] on b "AML Data Collector" at bounding box center [1376, 85] width 100 height 26
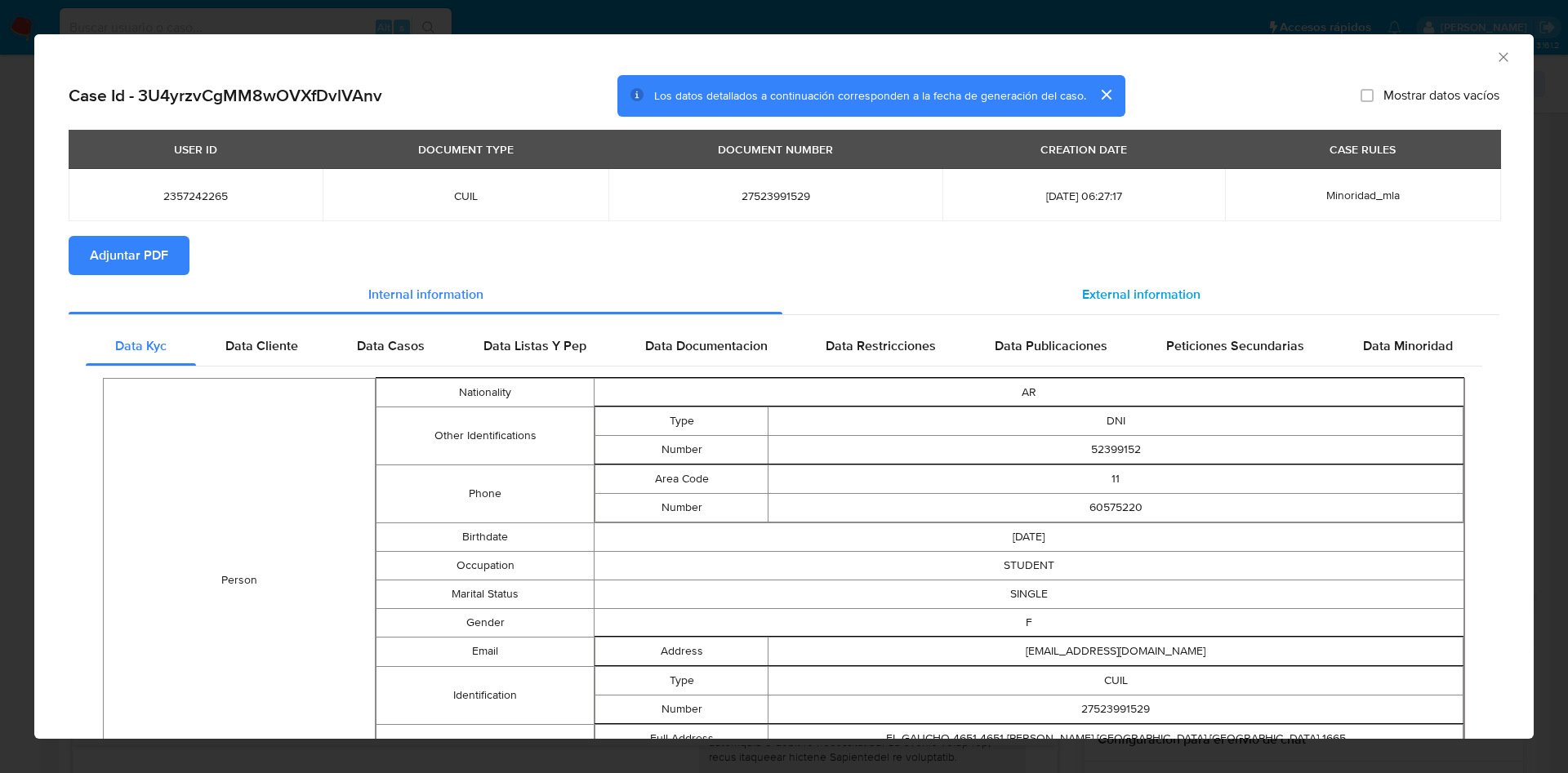
click at [1130, 309] on div "External information" at bounding box center [1141, 294] width 717 height 39
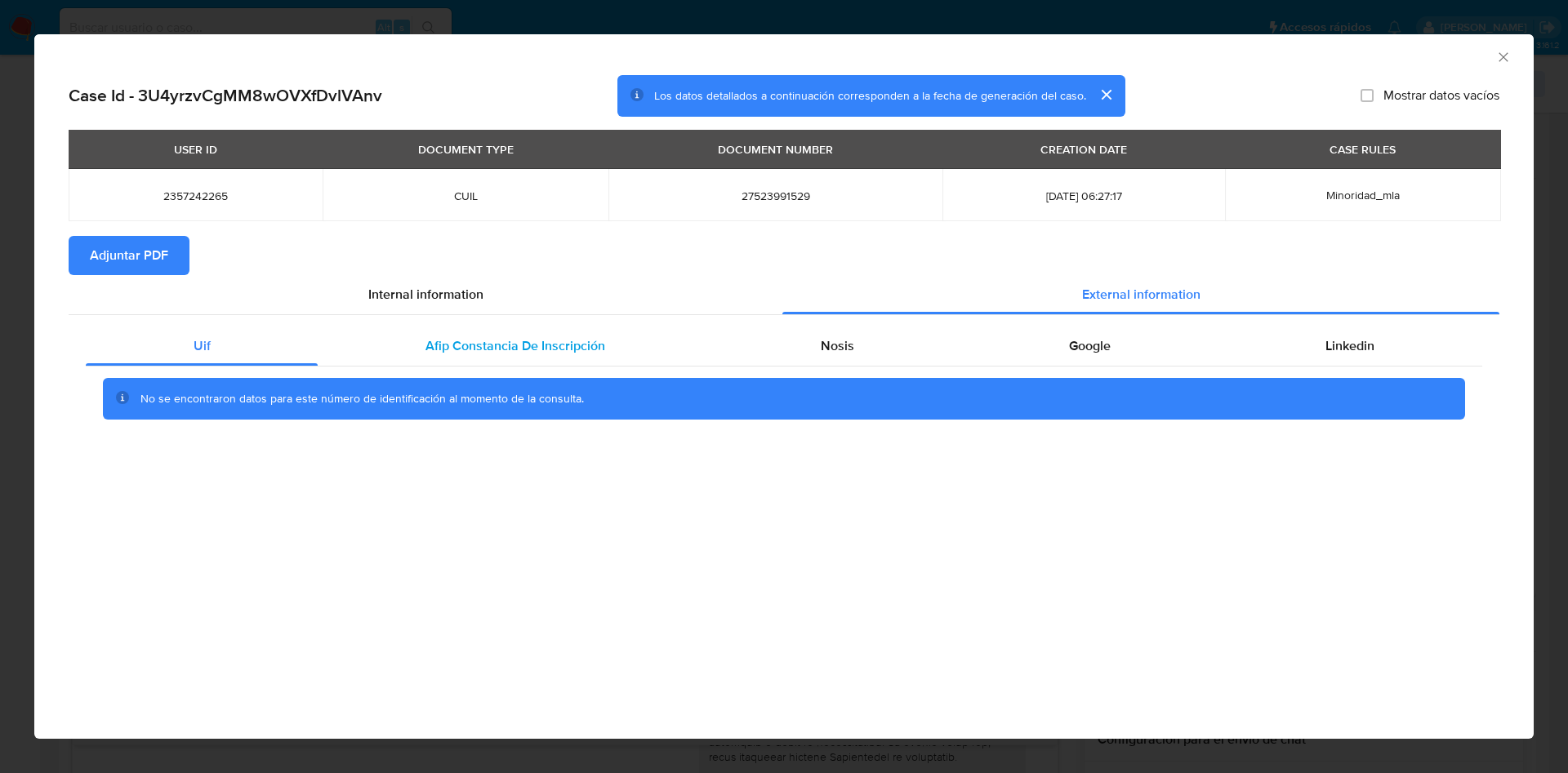
click at [535, 350] on span "Afip Constancia De Inscripción" at bounding box center [515, 346] width 179 height 19
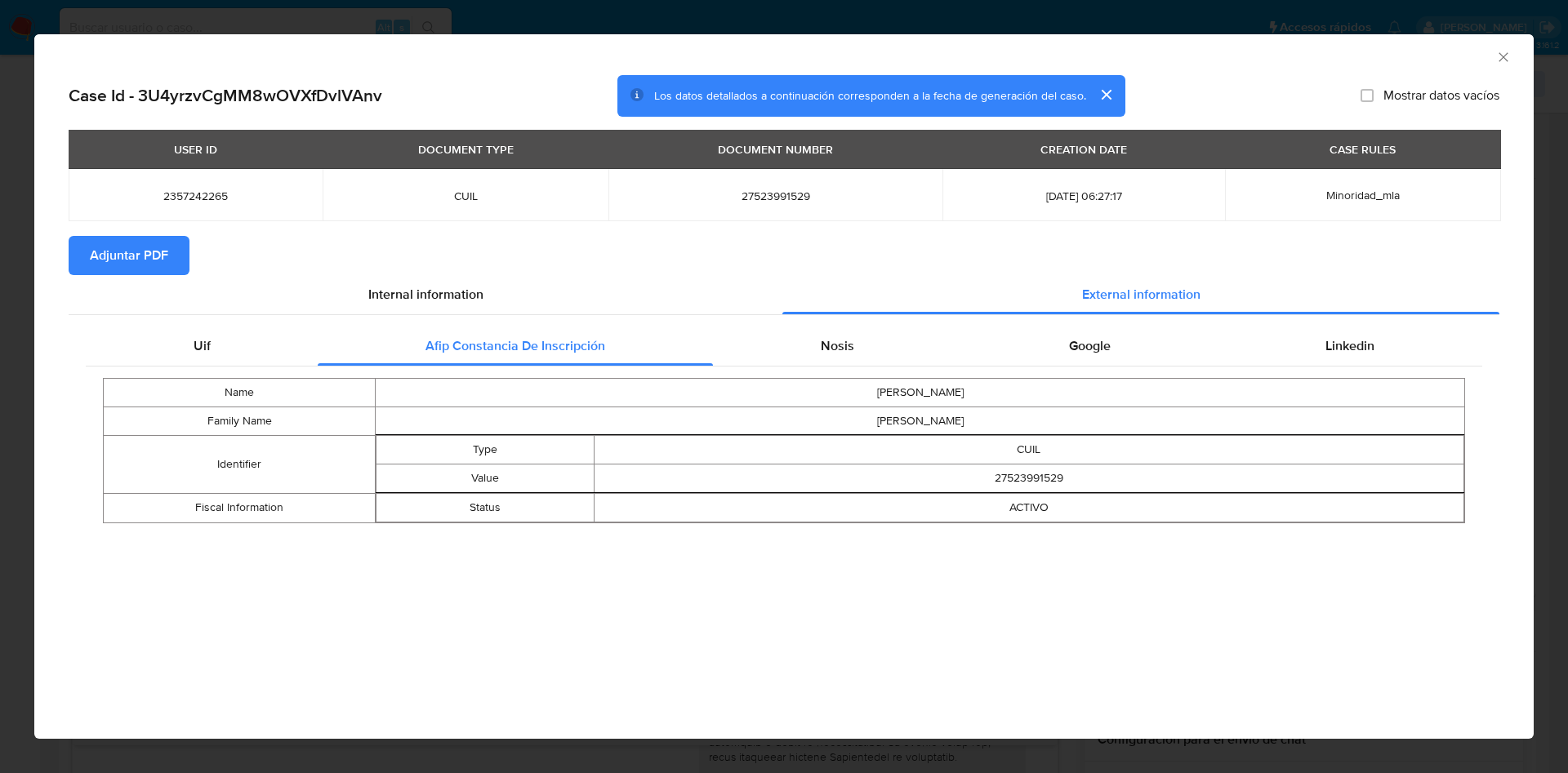
click at [129, 250] on span "Adjuntar PDF" at bounding box center [129, 255] width 79 height 36
click at [1508, 44] on div "AML Data Collector" at bounding box center [784, 54] width 1499 height 41
click at [1498, 65] on icon "Cerrar ventana" at bounding box center [1503, 57] width 16 height 16
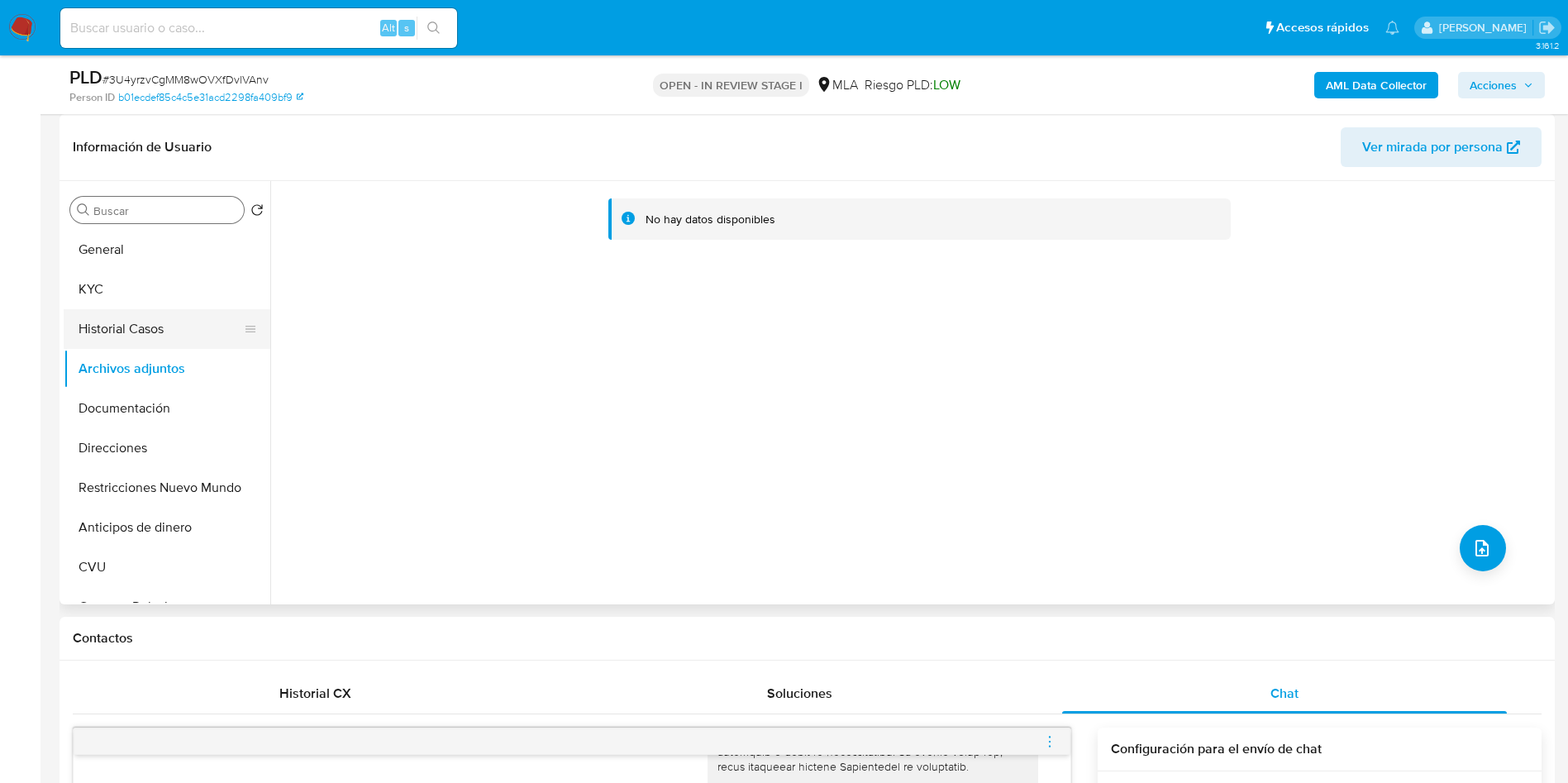
click at [84, 332] on button "Historial Casos" at bounding box center [160, 329] width 193 height 39
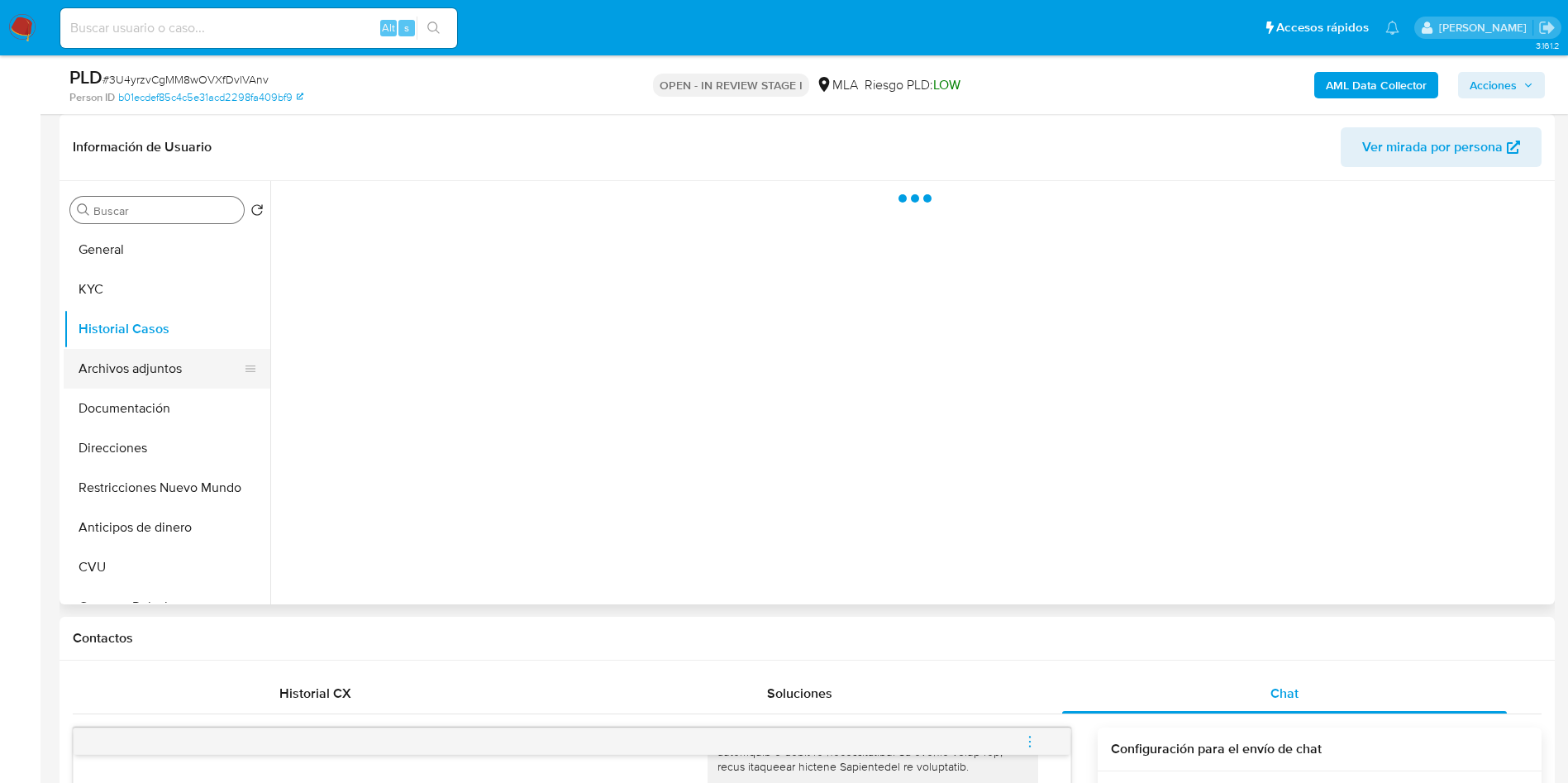
click at [91, 365] on button "Archivos adjuntos" at bounding box center [160, 368] width 193 height 39
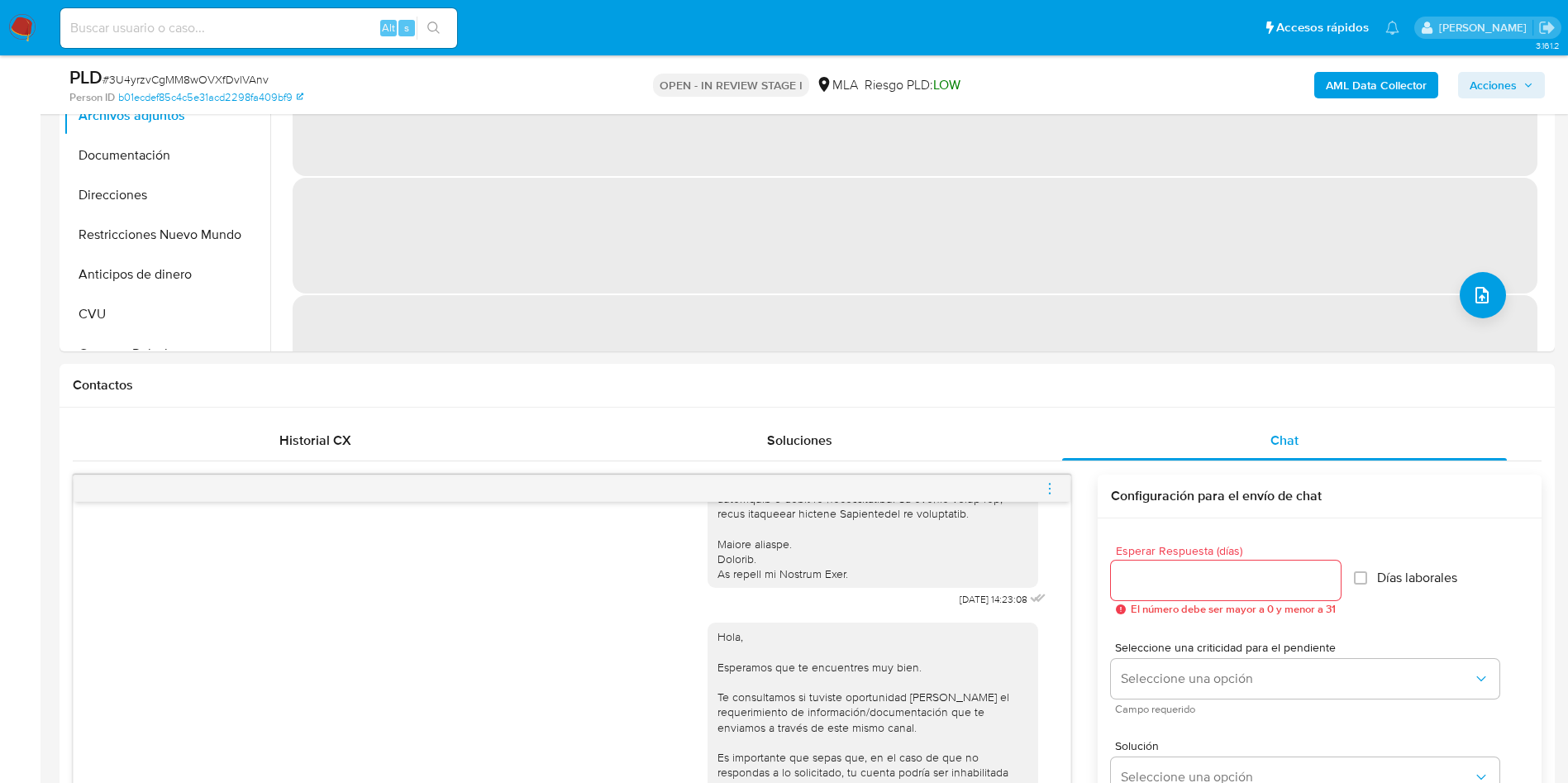
scroll to position [496, 0]
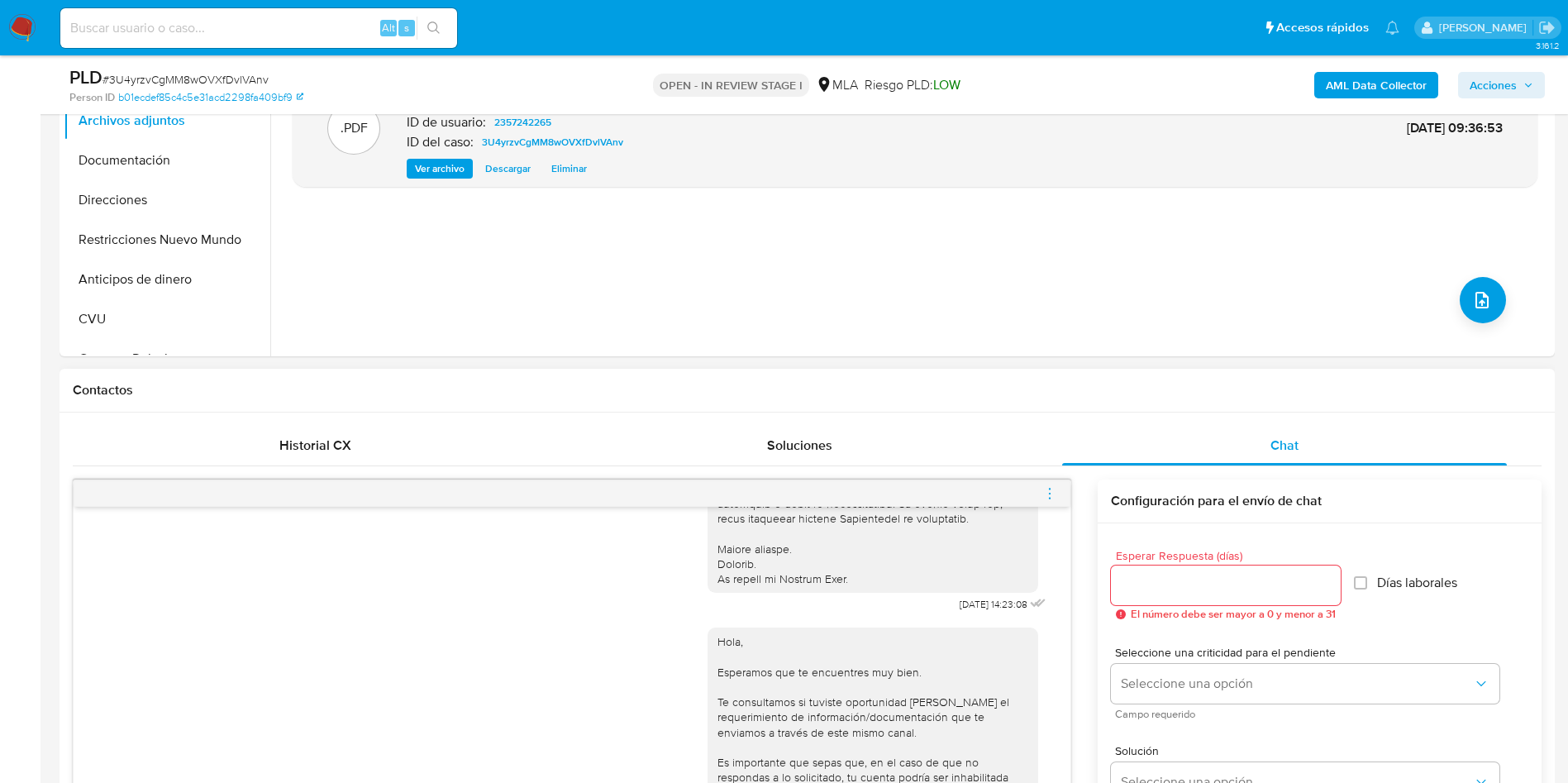
click at [1056, 490] on div at bounding box center [571, 494] width 997 height 26
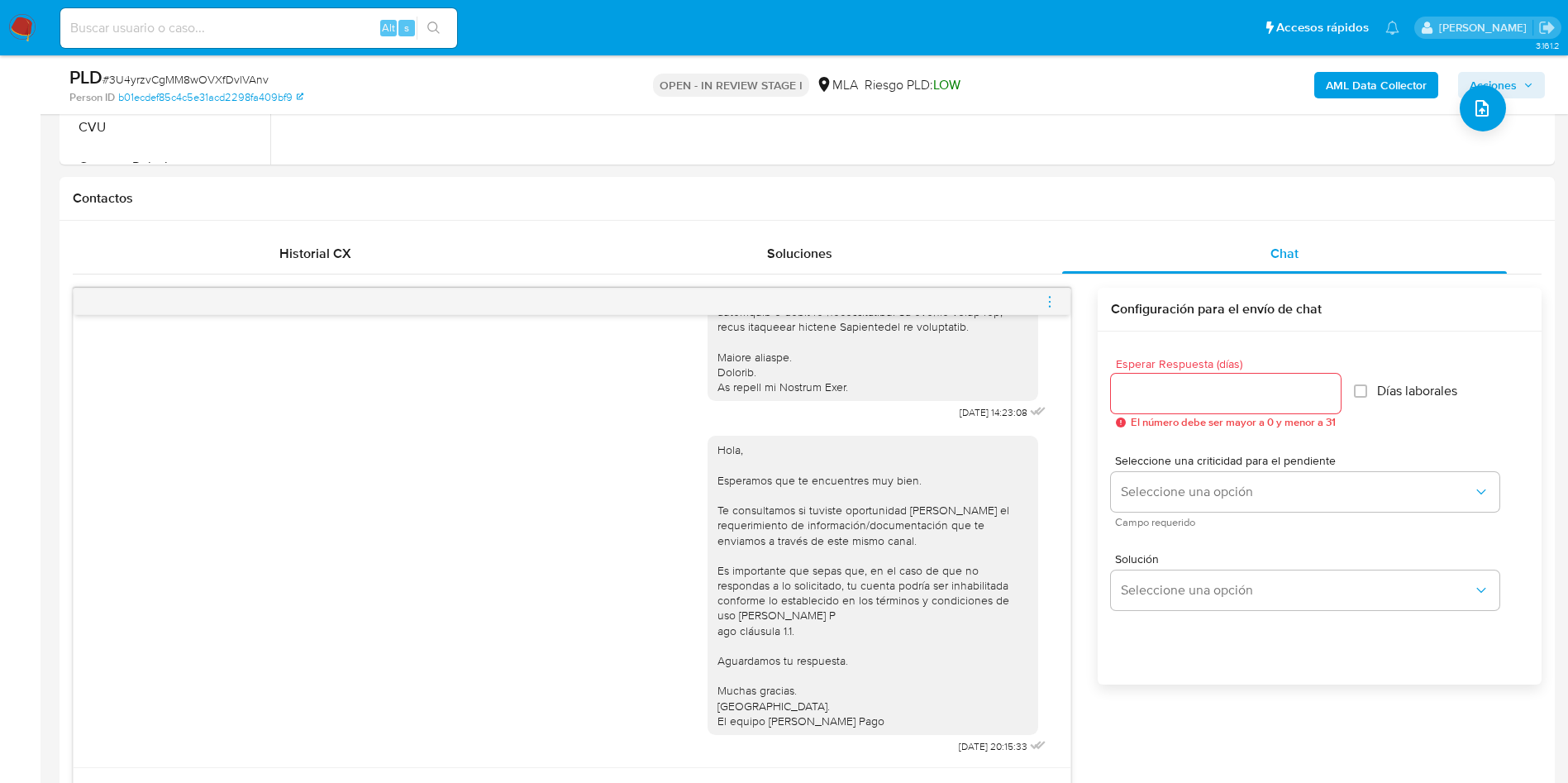
scroll to position [745, 0]
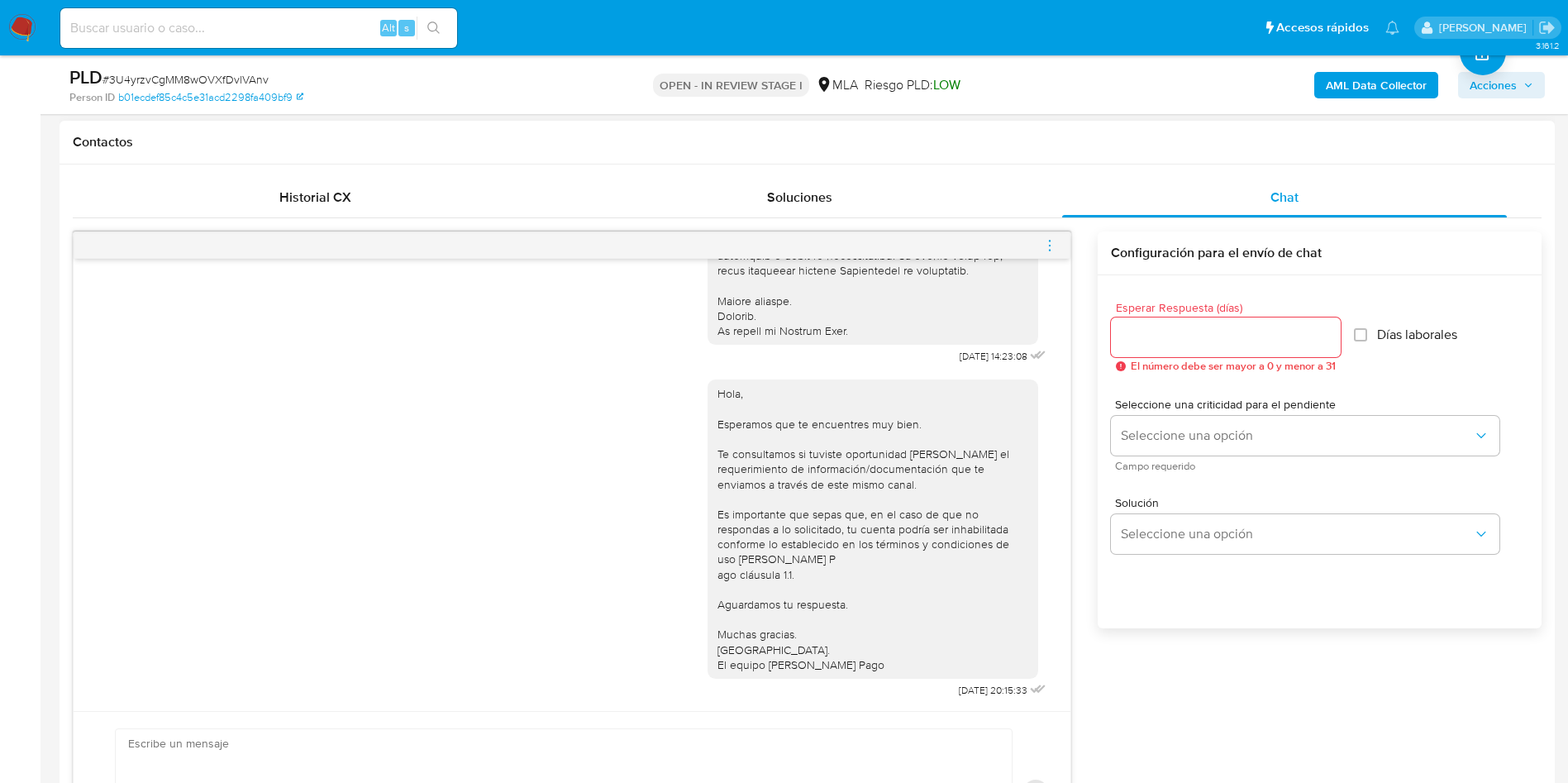
click at [1063, 240] on div at bounding box center [571, 246] width 997 height 26
click at [1052, 240] on icon "menu-action" at bounding box center [1049, 246] width 15 height 15
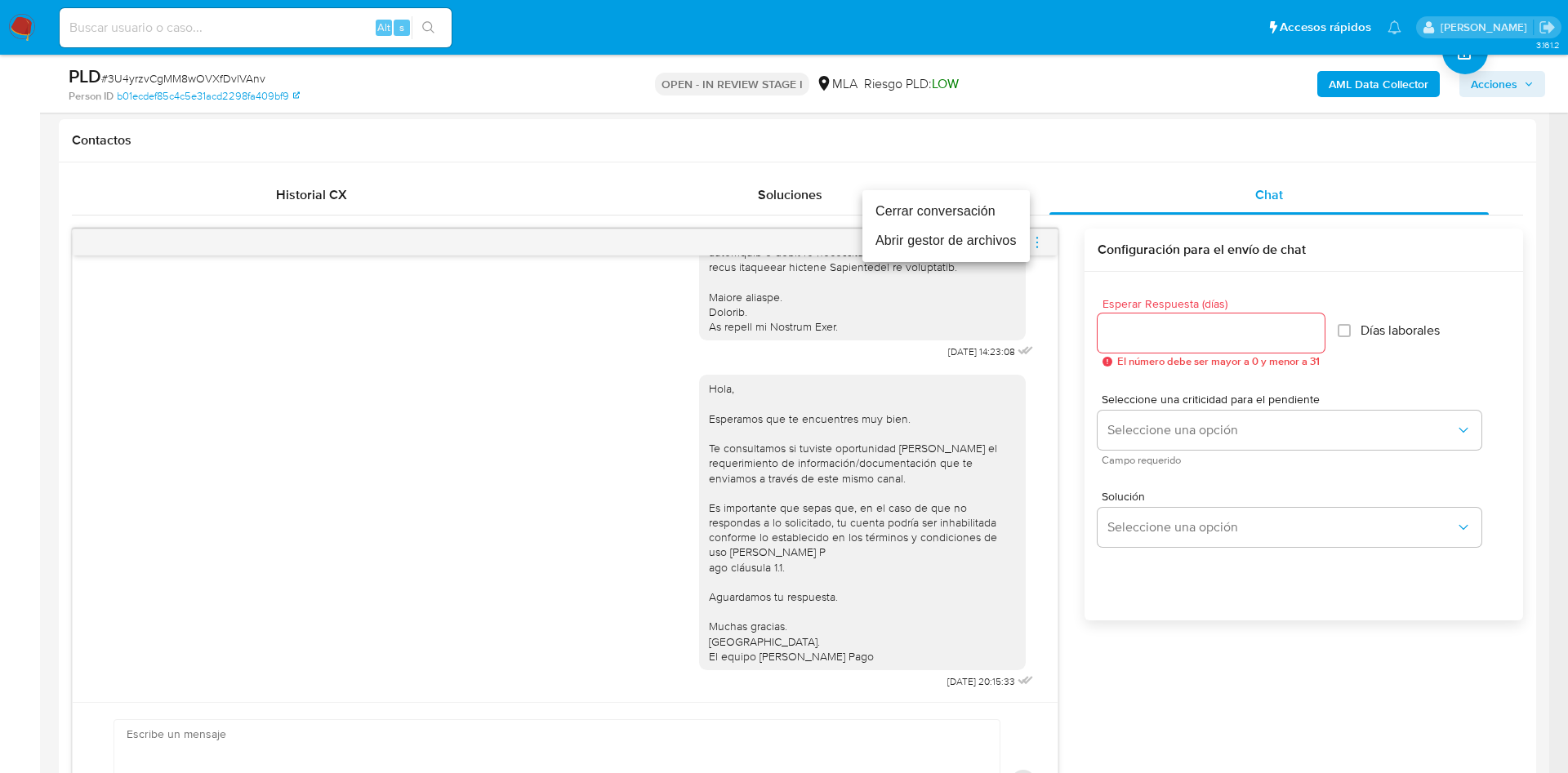
click at [969, 220] on li "Cerrar conversación" at bounding box center [946, 211] width 167 height 29
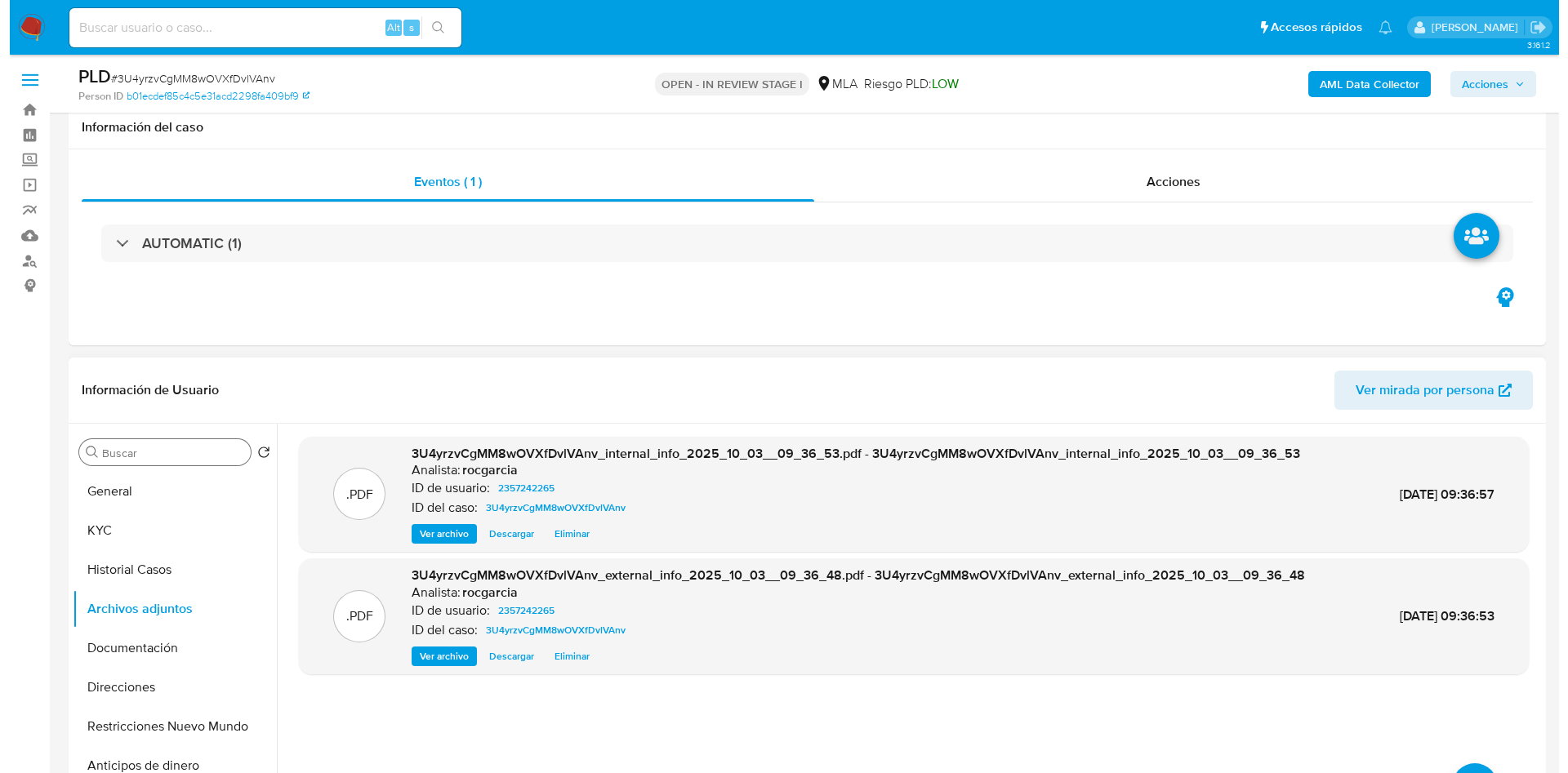
scroll to position [245, 0]
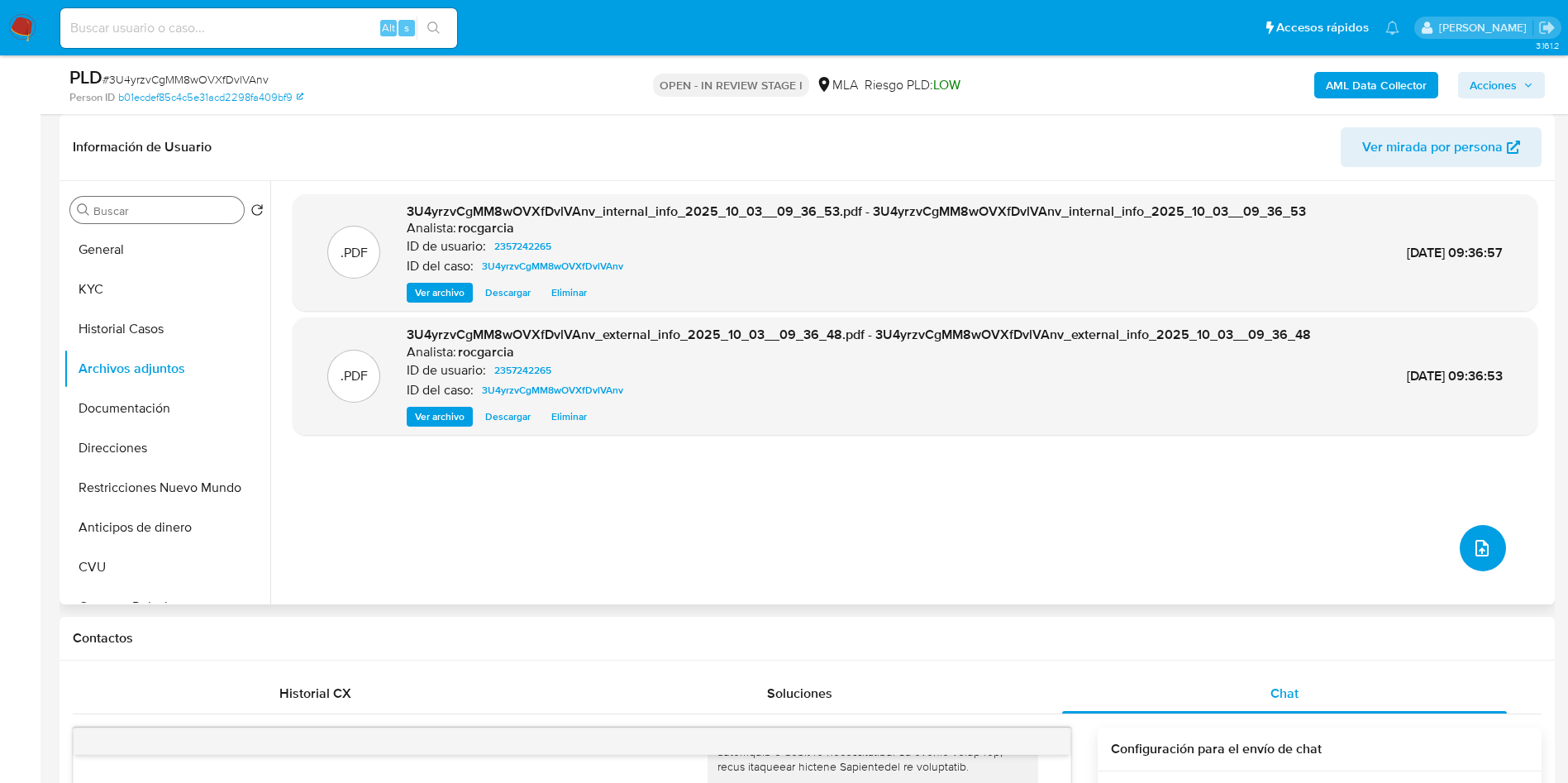
click at [1468, 531] on button "upload-file" at bounding box center [1482, 548] width 46 height 46
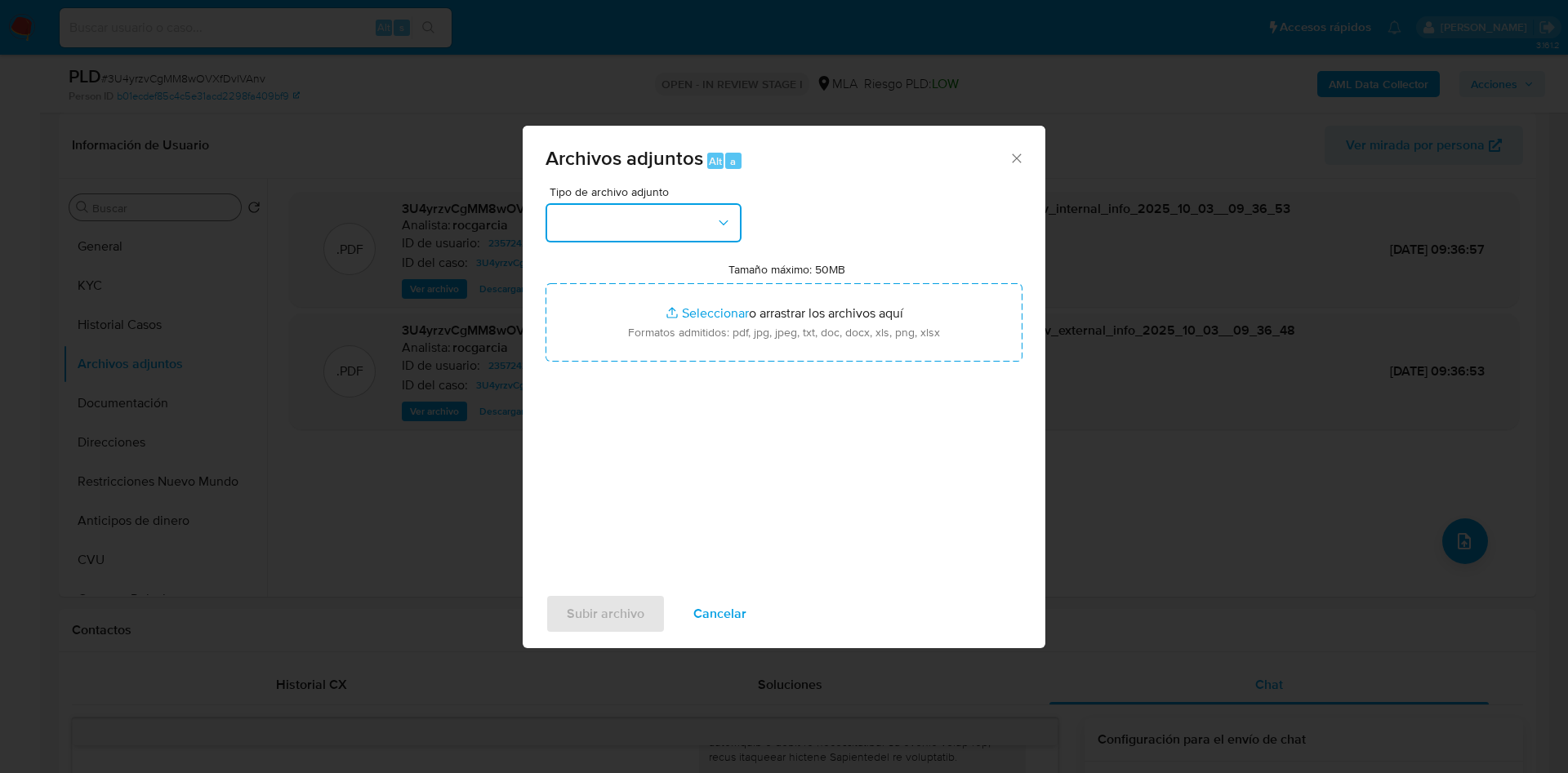
click at [610, 223] on button "button" at bounding box center [643, 223] width 196 height 39
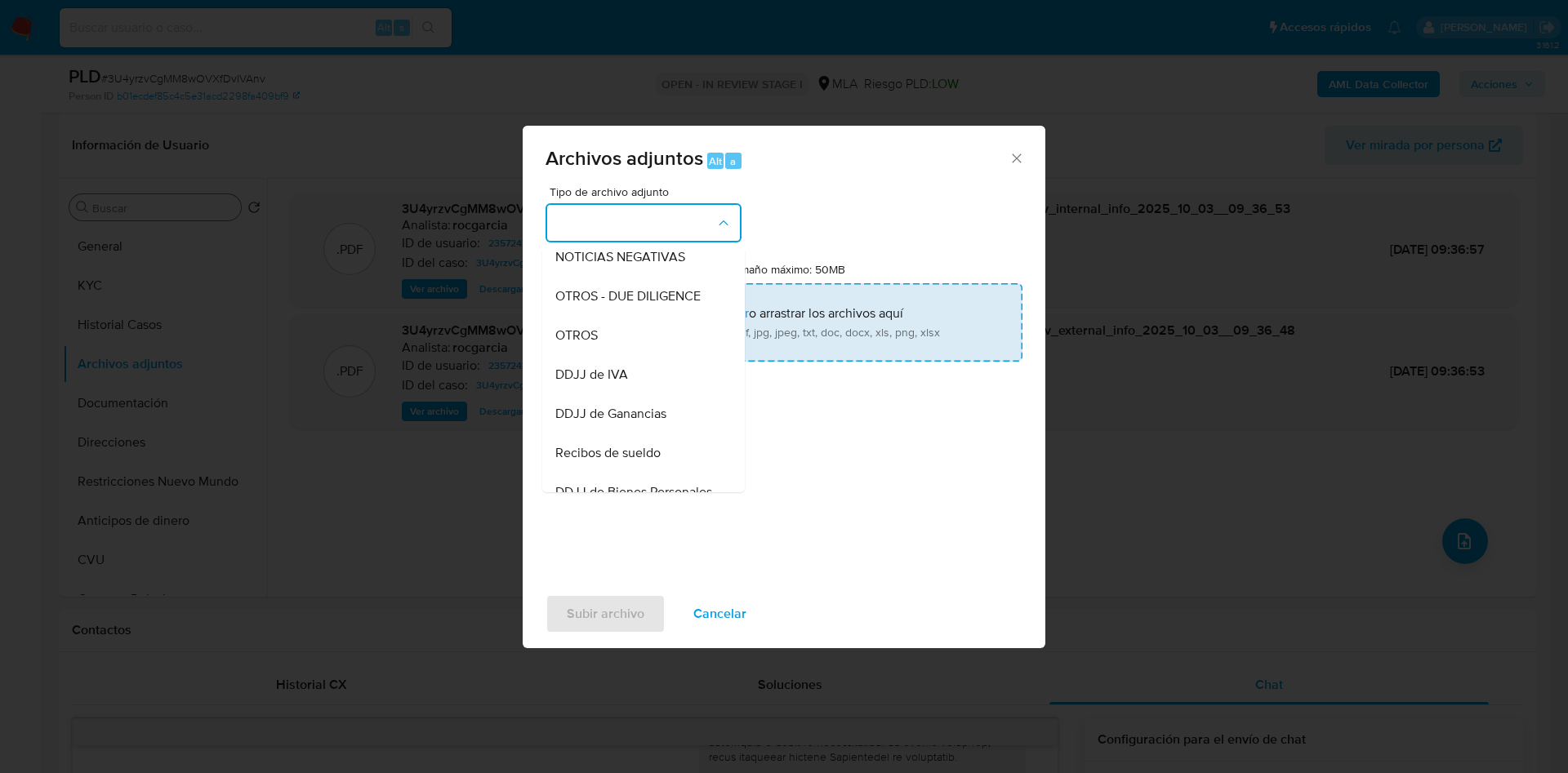
drag, startPoint x: 661, startPoint y: 358, endPoint x: 705, endPoint y: 326, distance: 54.4
click at [661, 355] on div "OTROS" at bounding box center [639, 335] width 167 height 39
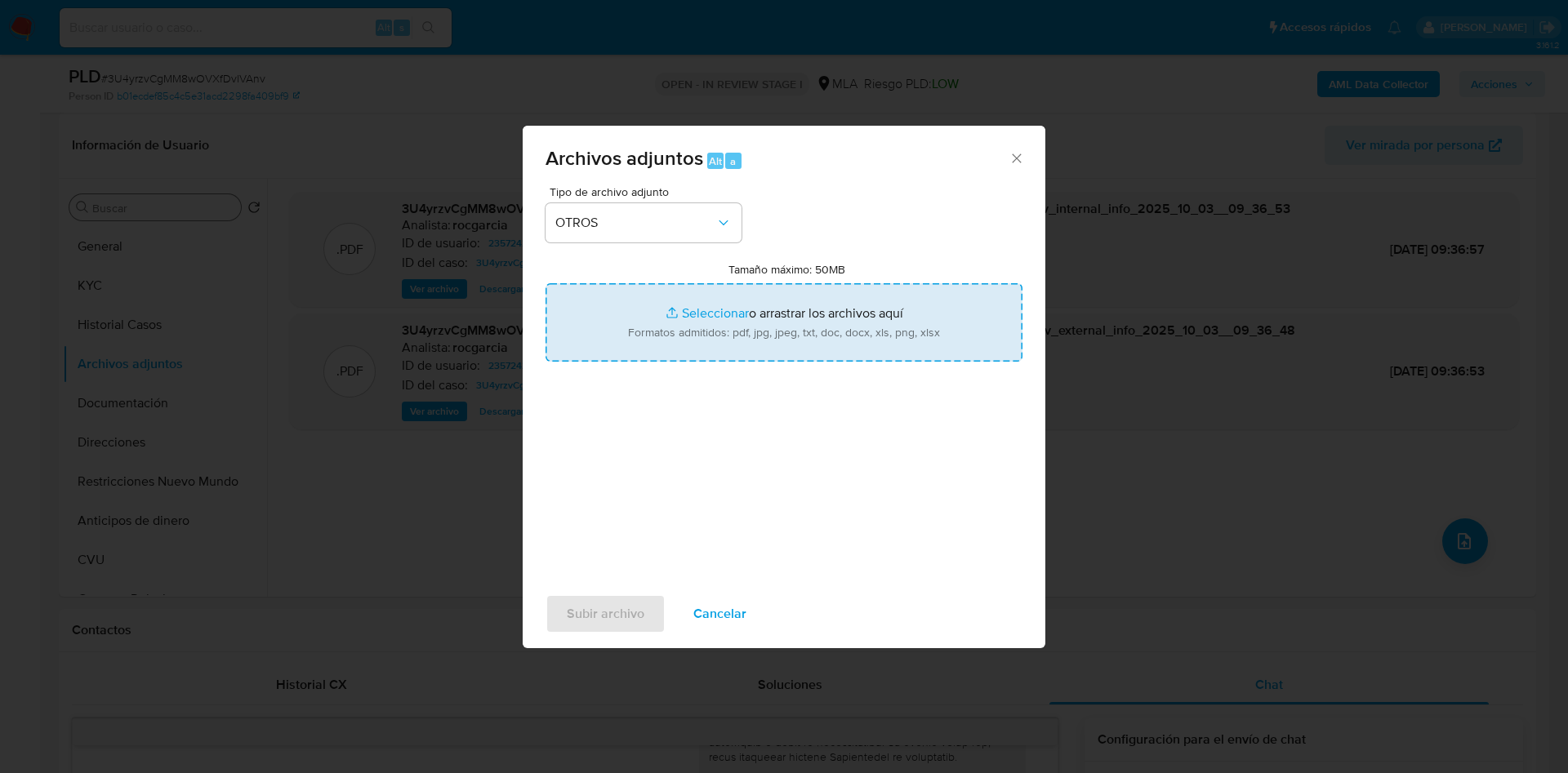
click at [713, 322] on input "Tamaño máximo: 50MB Seleccionar archivos" at bounding box center [784, 322] width 477 height 79
type input "C:\fakepath\Caselog 3U4yrzvCgMM8wOVXfDvlVAnv - 2357242265.docx"
click at [673, 333] on input "Tamaño máximo: 50MB Seleccionar archivos" at bounding box center [784, 322] width 477 height 79
type input "C:\fakepath\Movimientos 2357242265.xlsx"
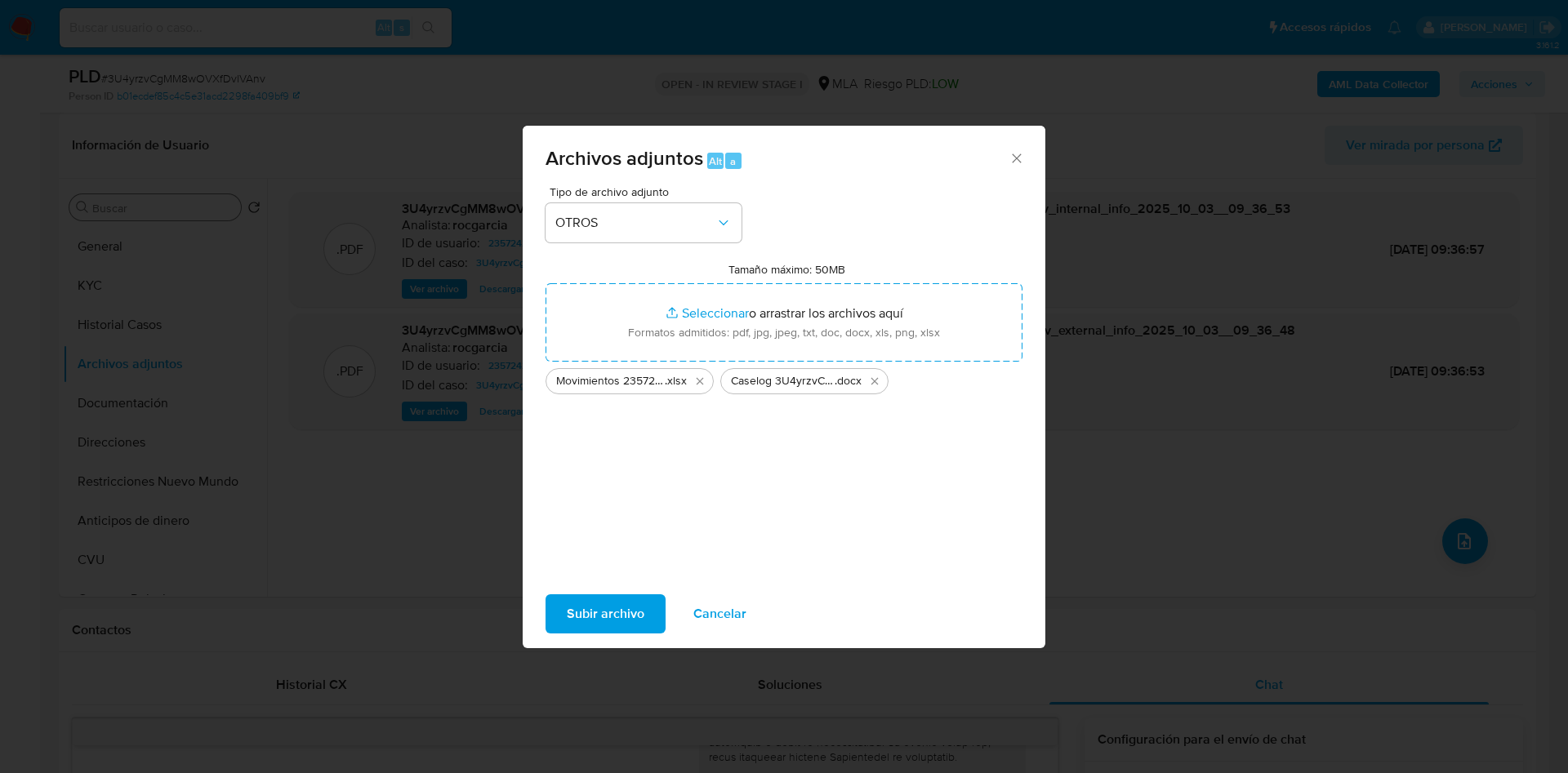
click at [599, 632] on span "Subir archivo" at bounding box center [606, 614] width 78 height 36
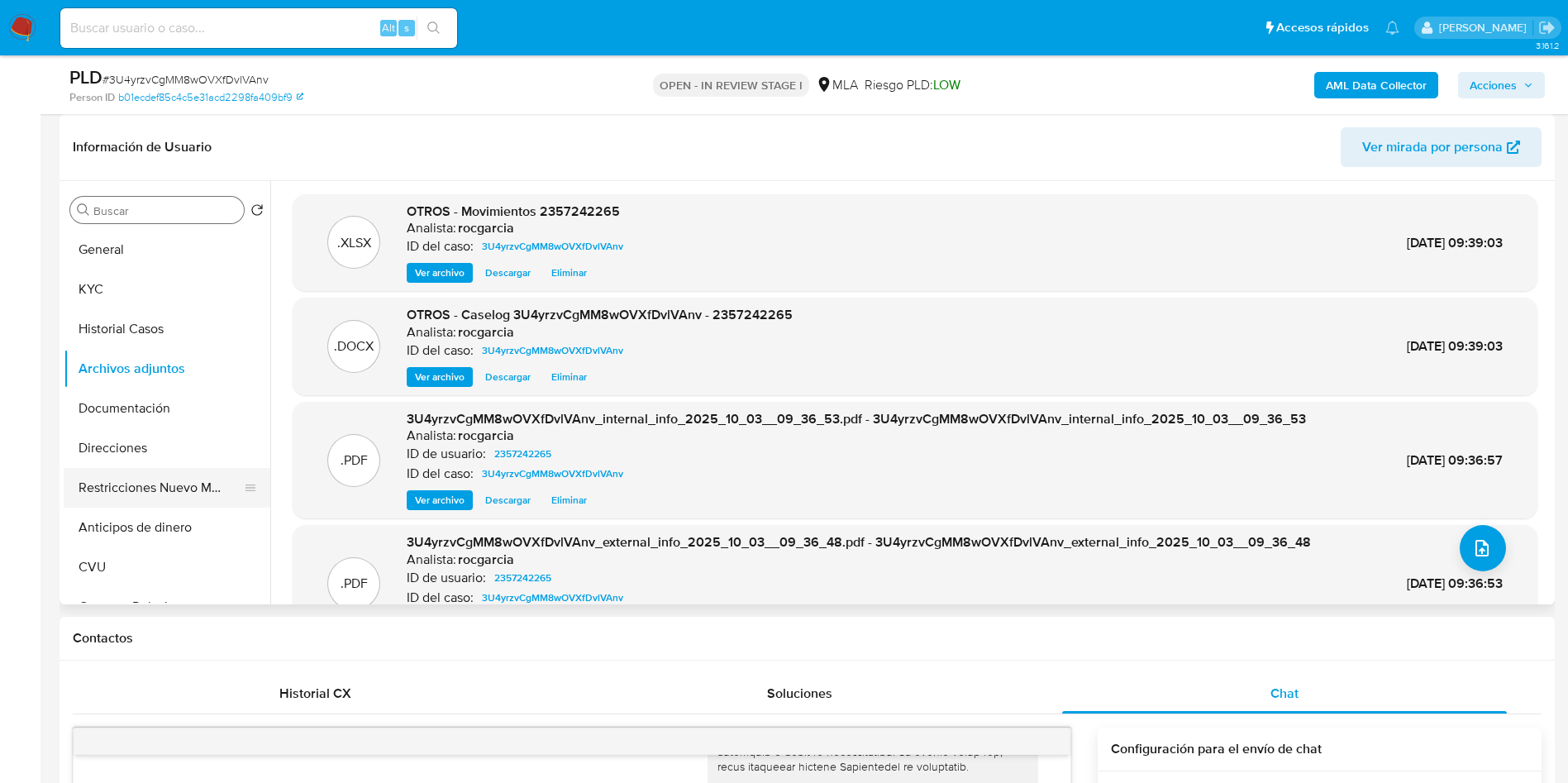
click at [111, 483] on button "Restricciones Nuevo Mundo" at bounding box center [160, 488] width 193 height 39
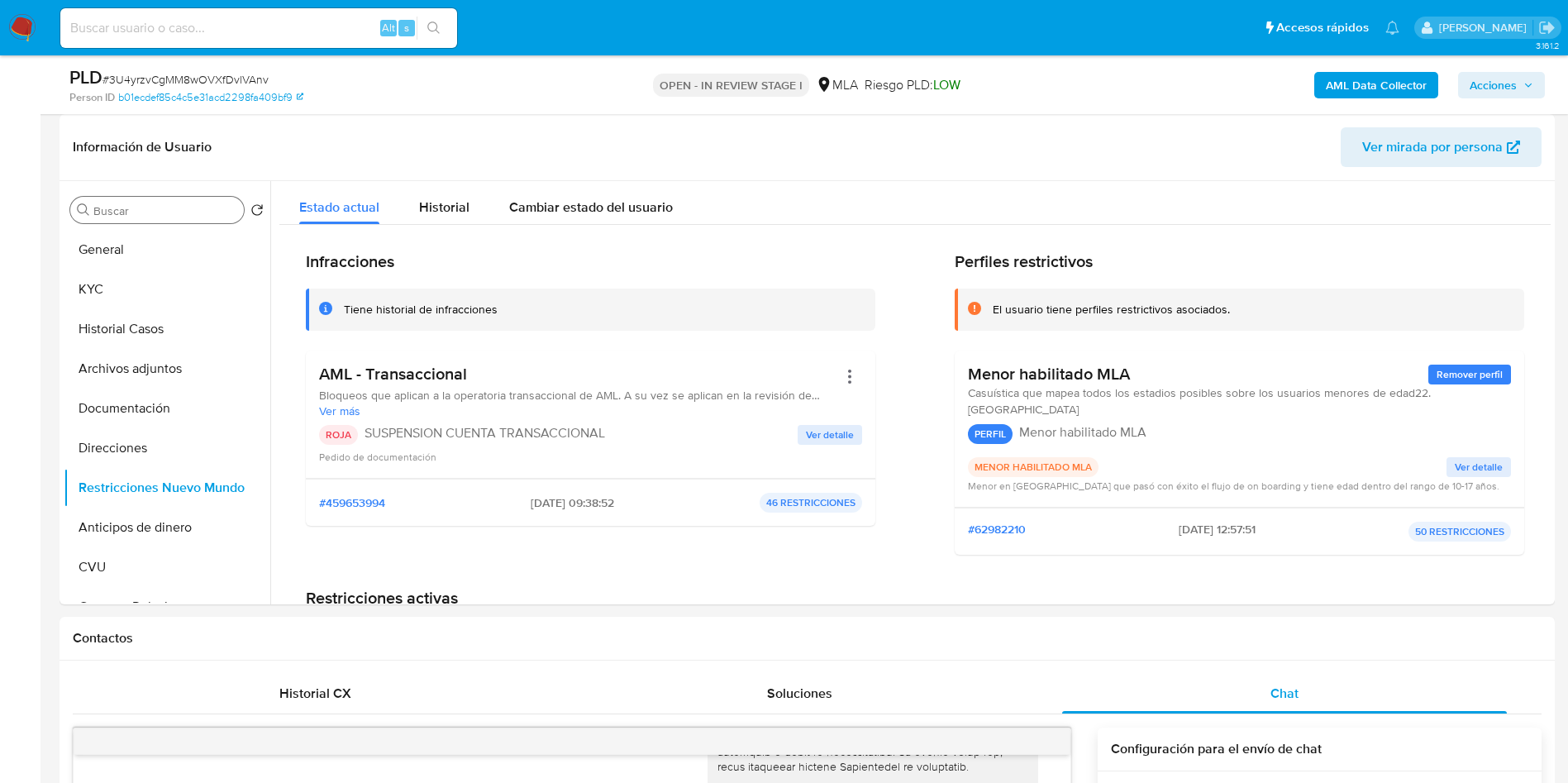
click at [1480, 80] on span "Acciones" at bounding box center [1494, 85] width 47 height 26
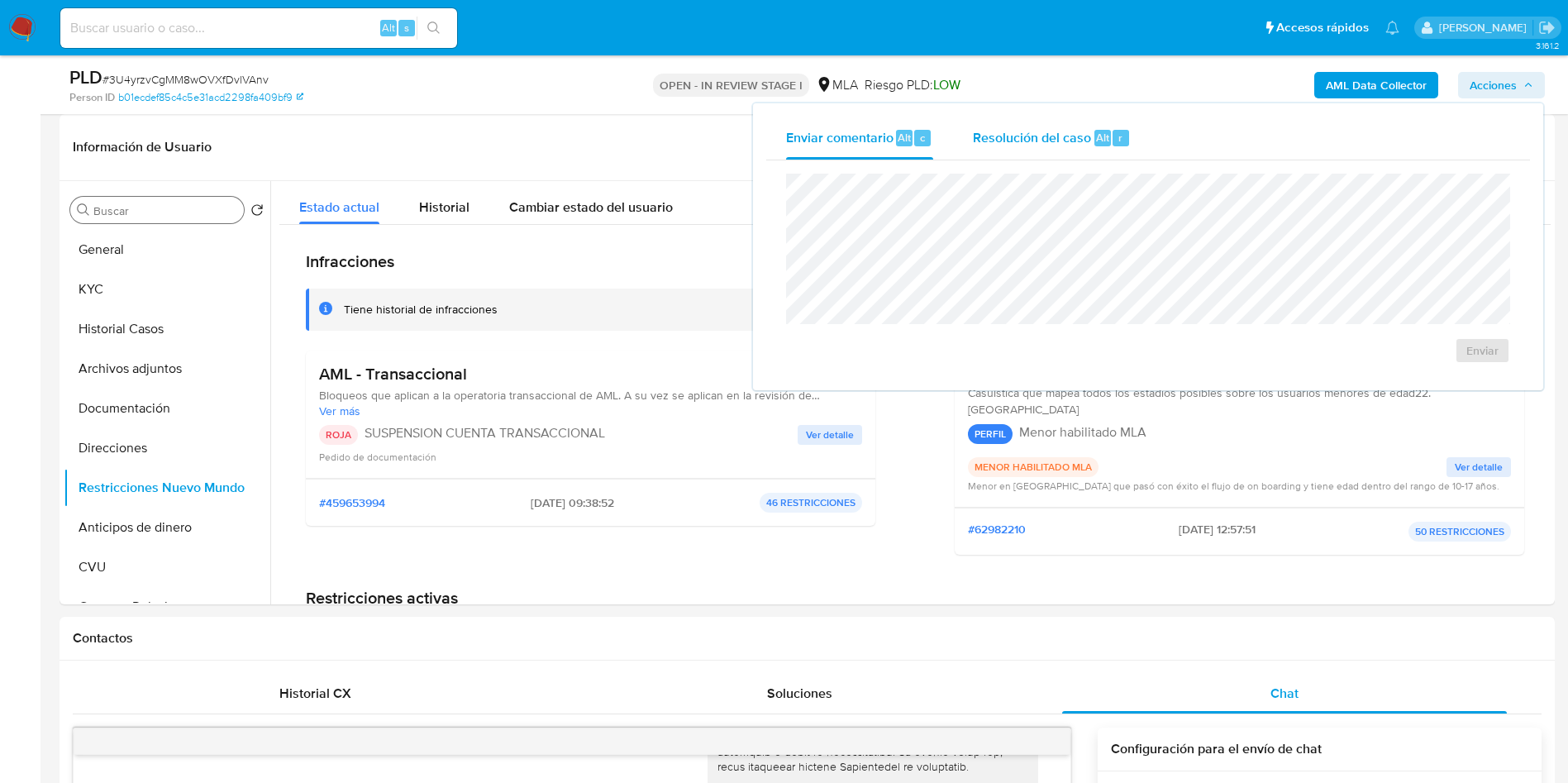
click at [1075, 159] on div "Resolución del caso Alt r" at bounding box center [1052, 137] width 158 height 43
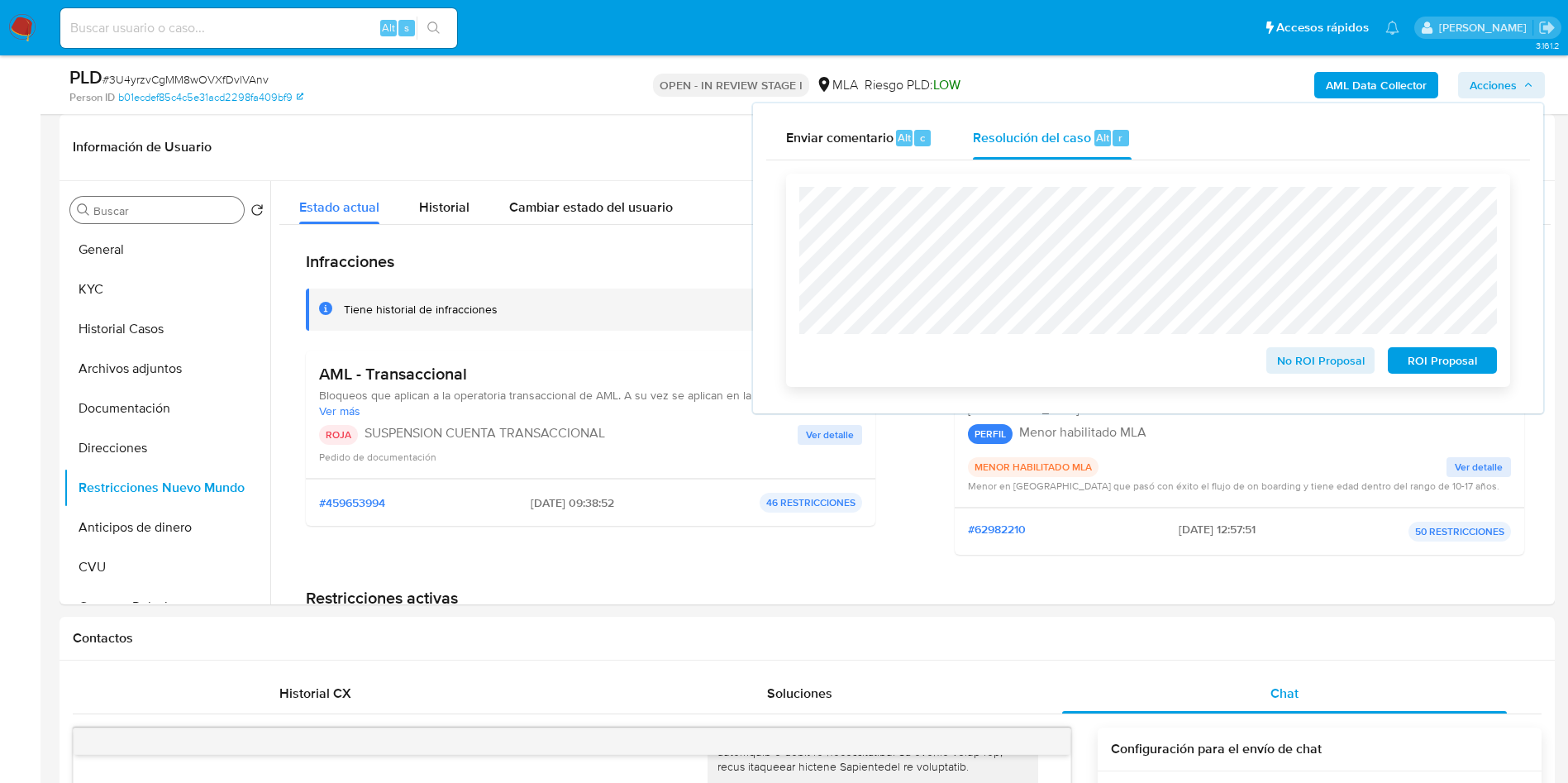
click at [1440, 362] on span "ROI Proposal" at bounding box center [1442, 360] width 86 height 23
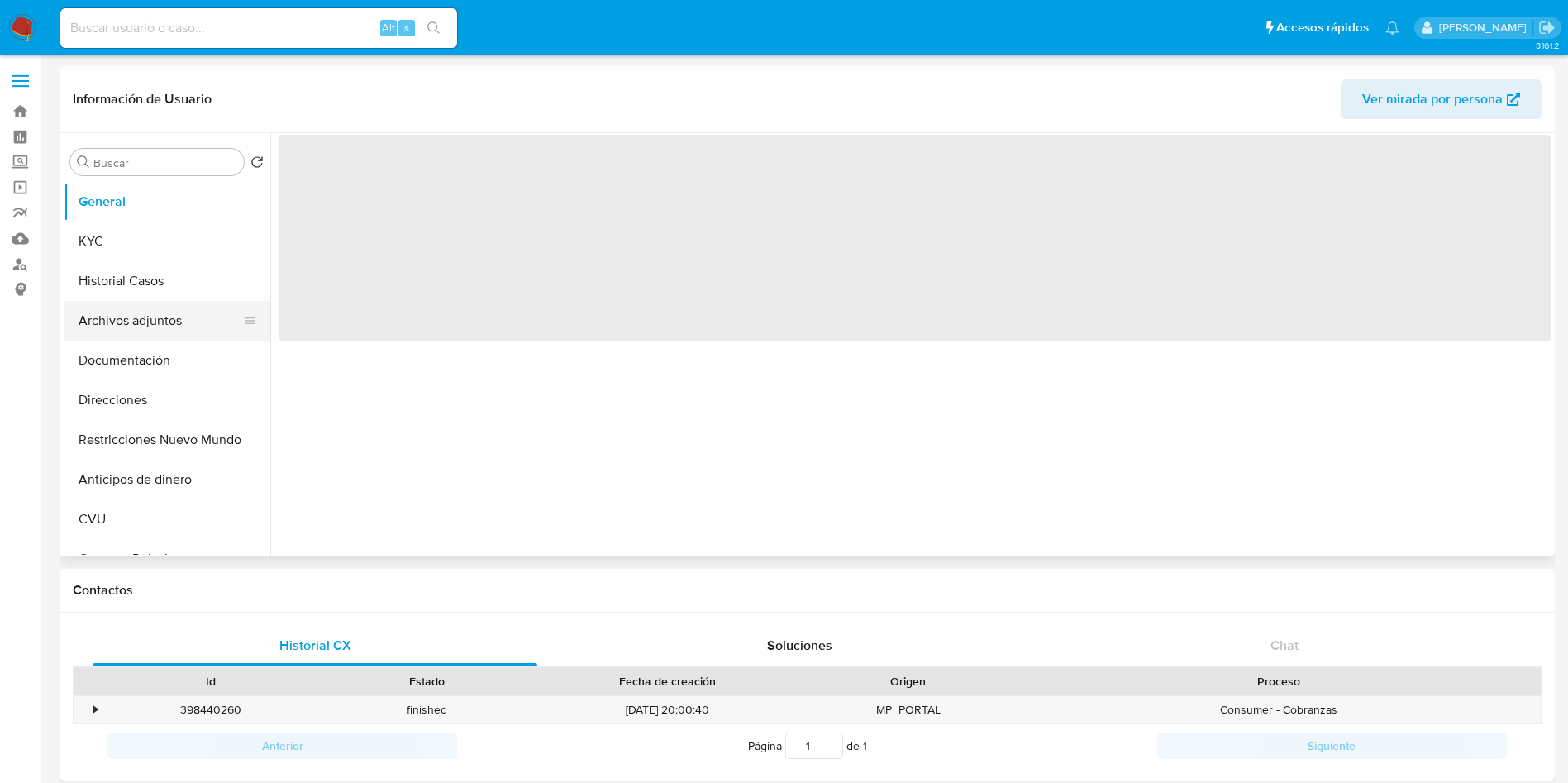
select select "10"
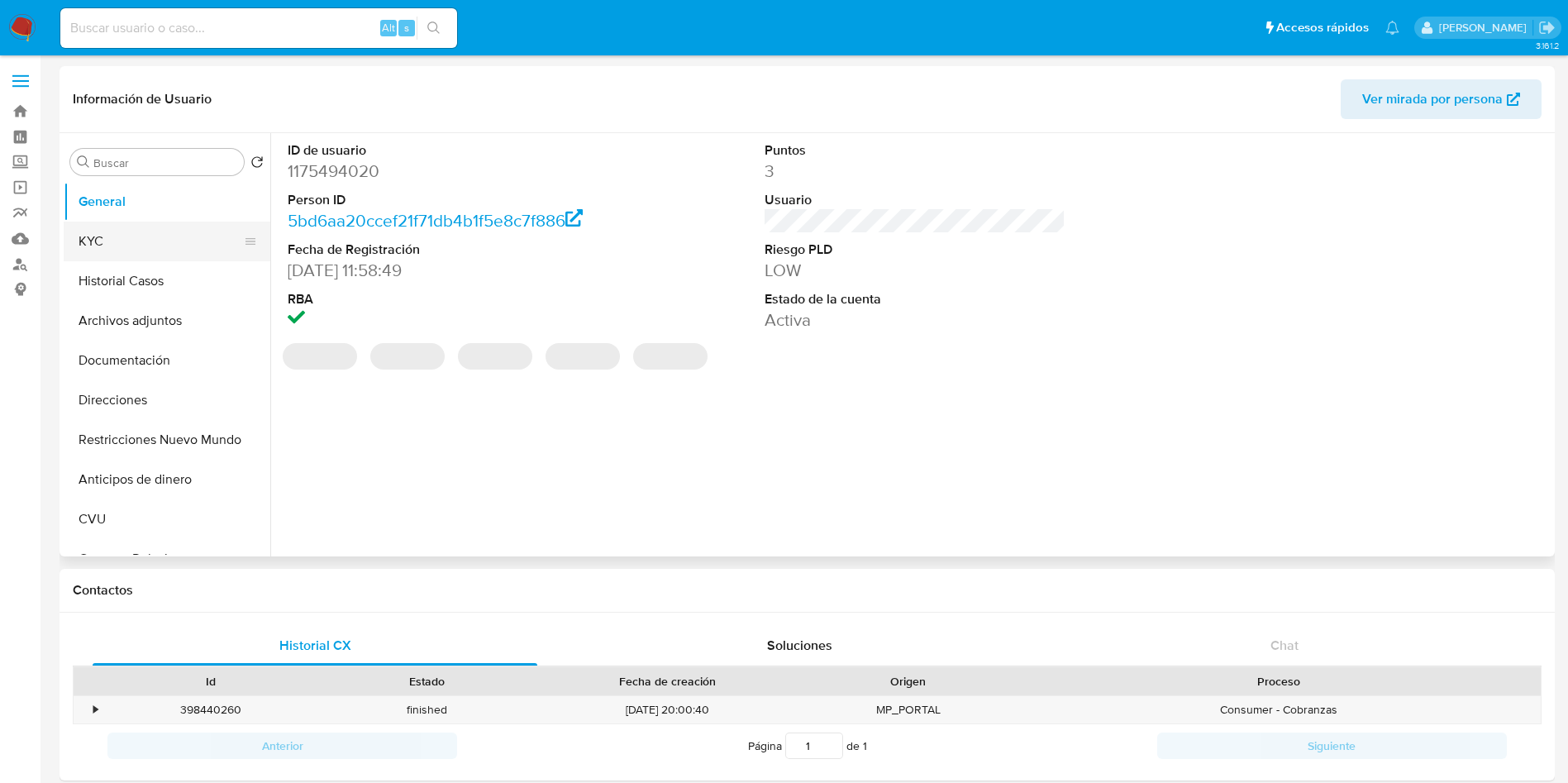
click at [125, 244] on button "KYC" at bounding box center [160, 241] width 193 height 39
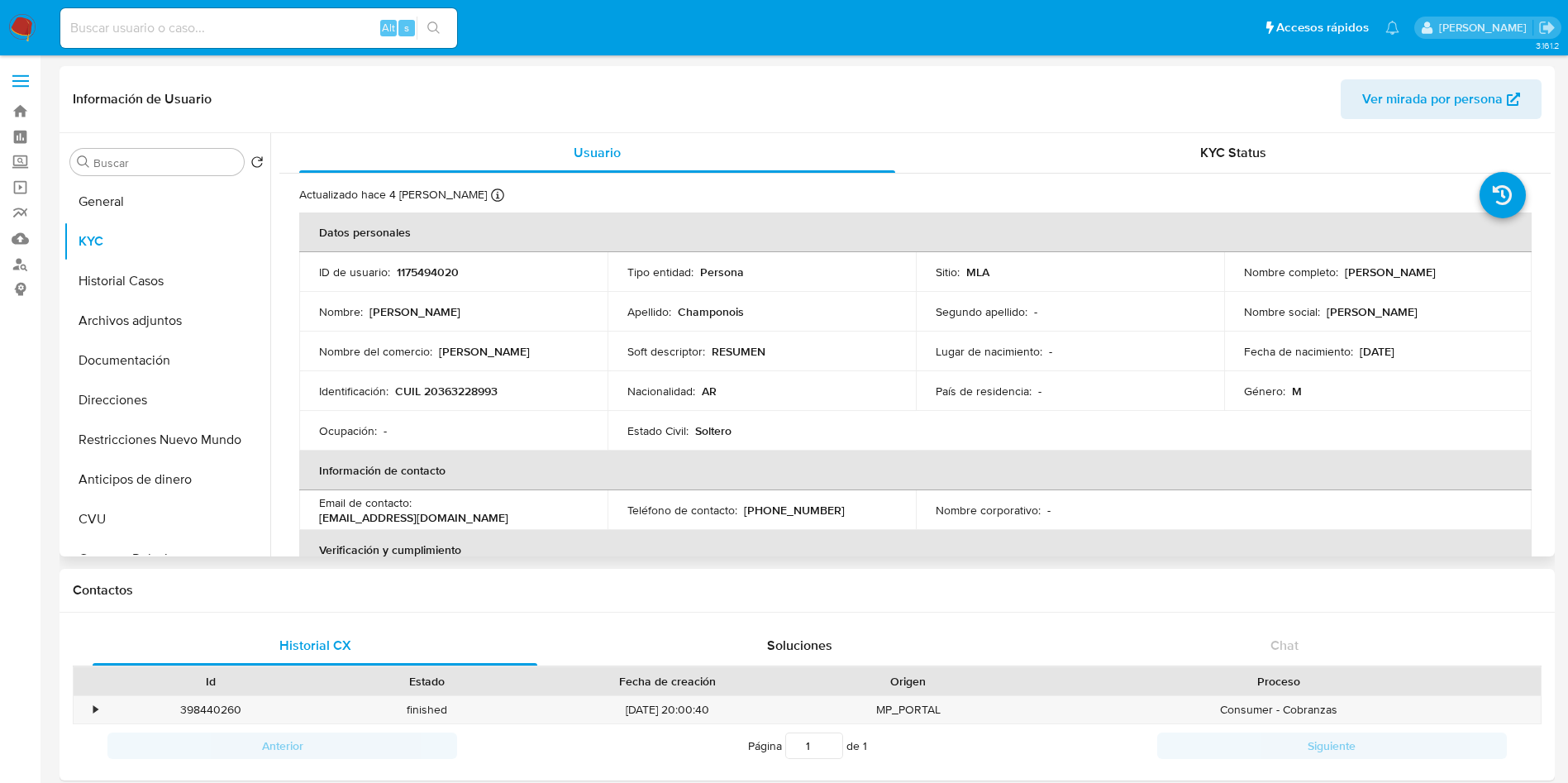
click at [468, 396] on p "CUIL 20363228993" at bounding box center [446, 391] width 102 height 15
copy p "20363228993"
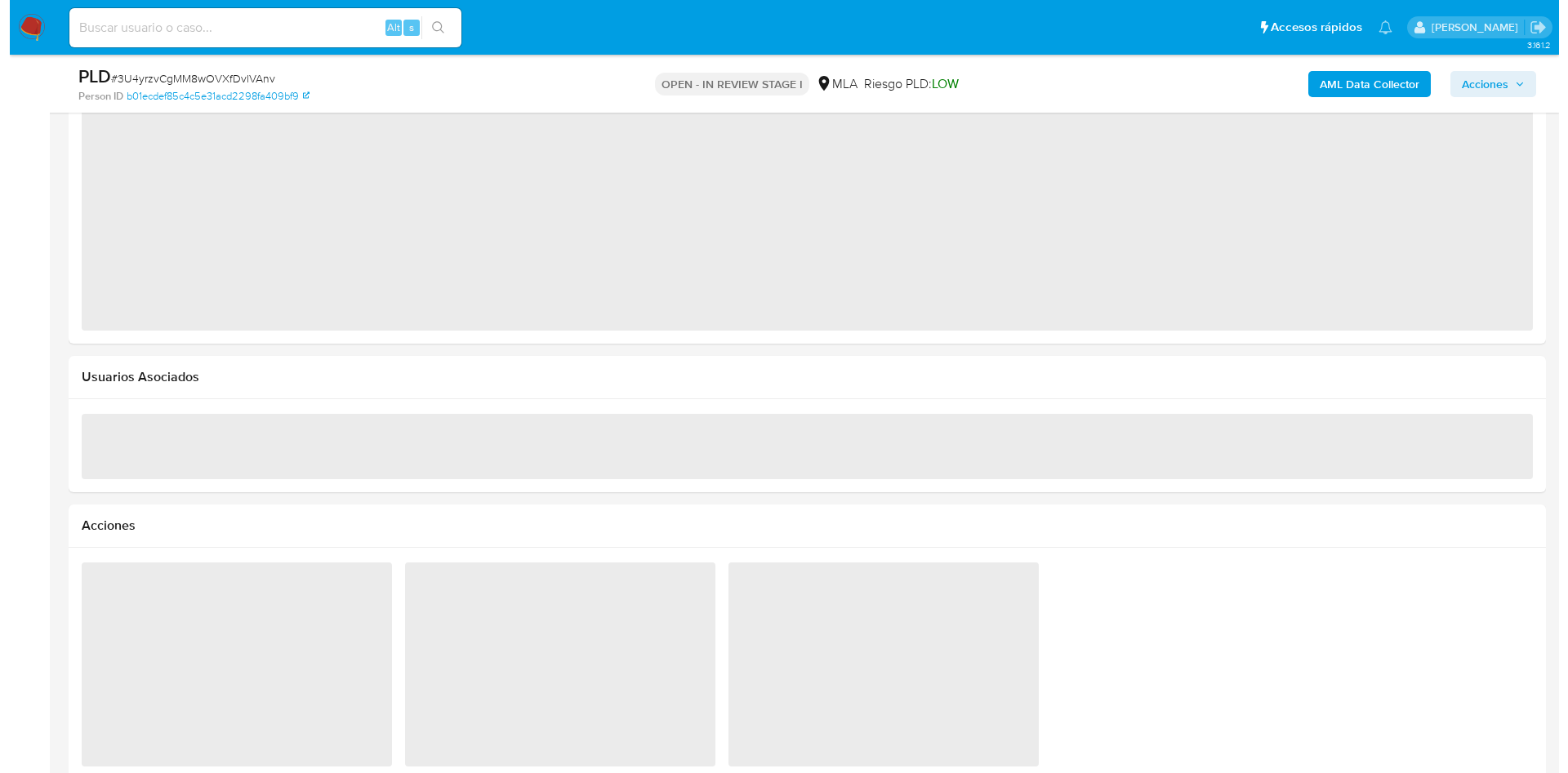
scroll to position [1833, 0]
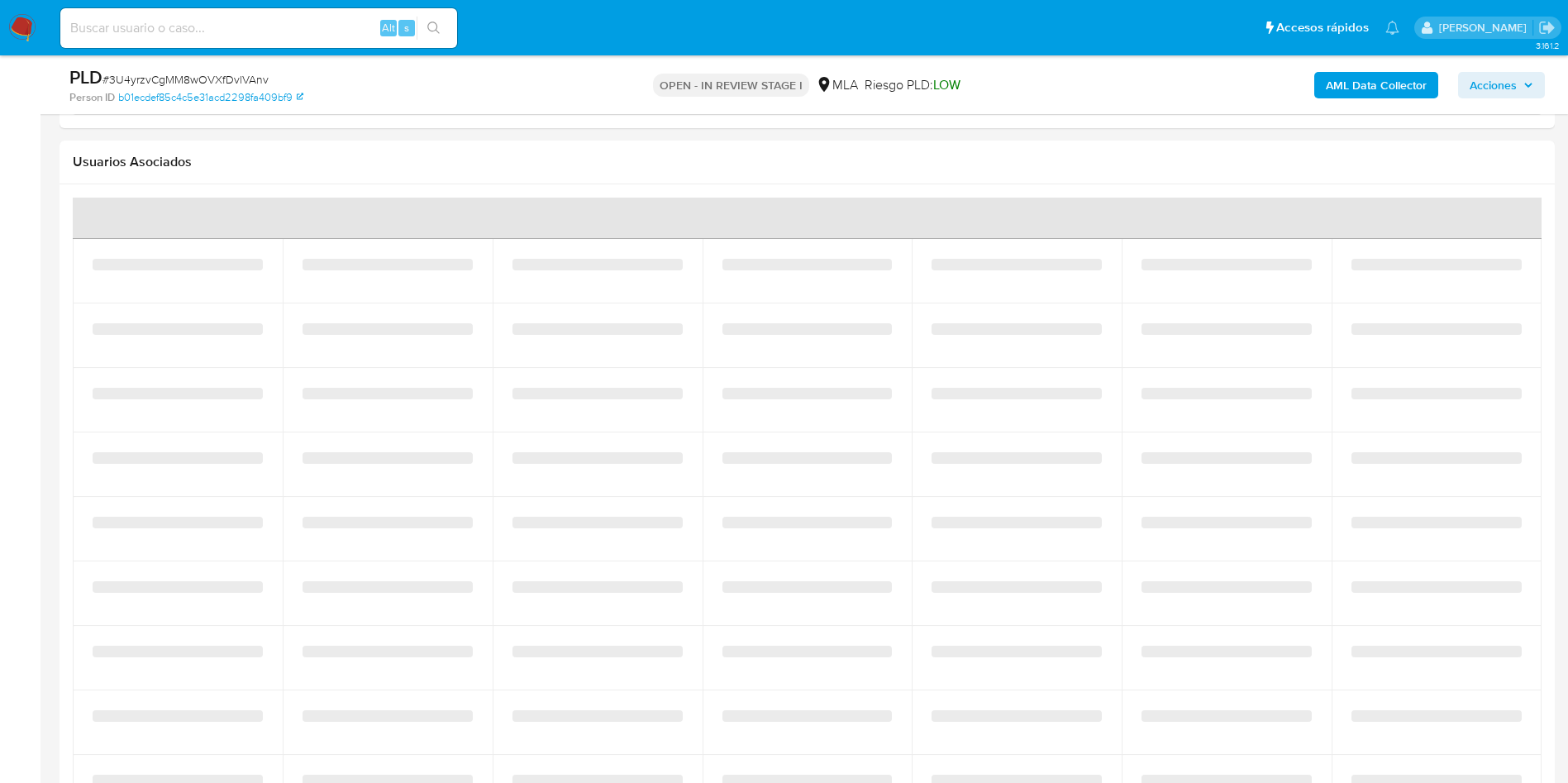
select select "10"
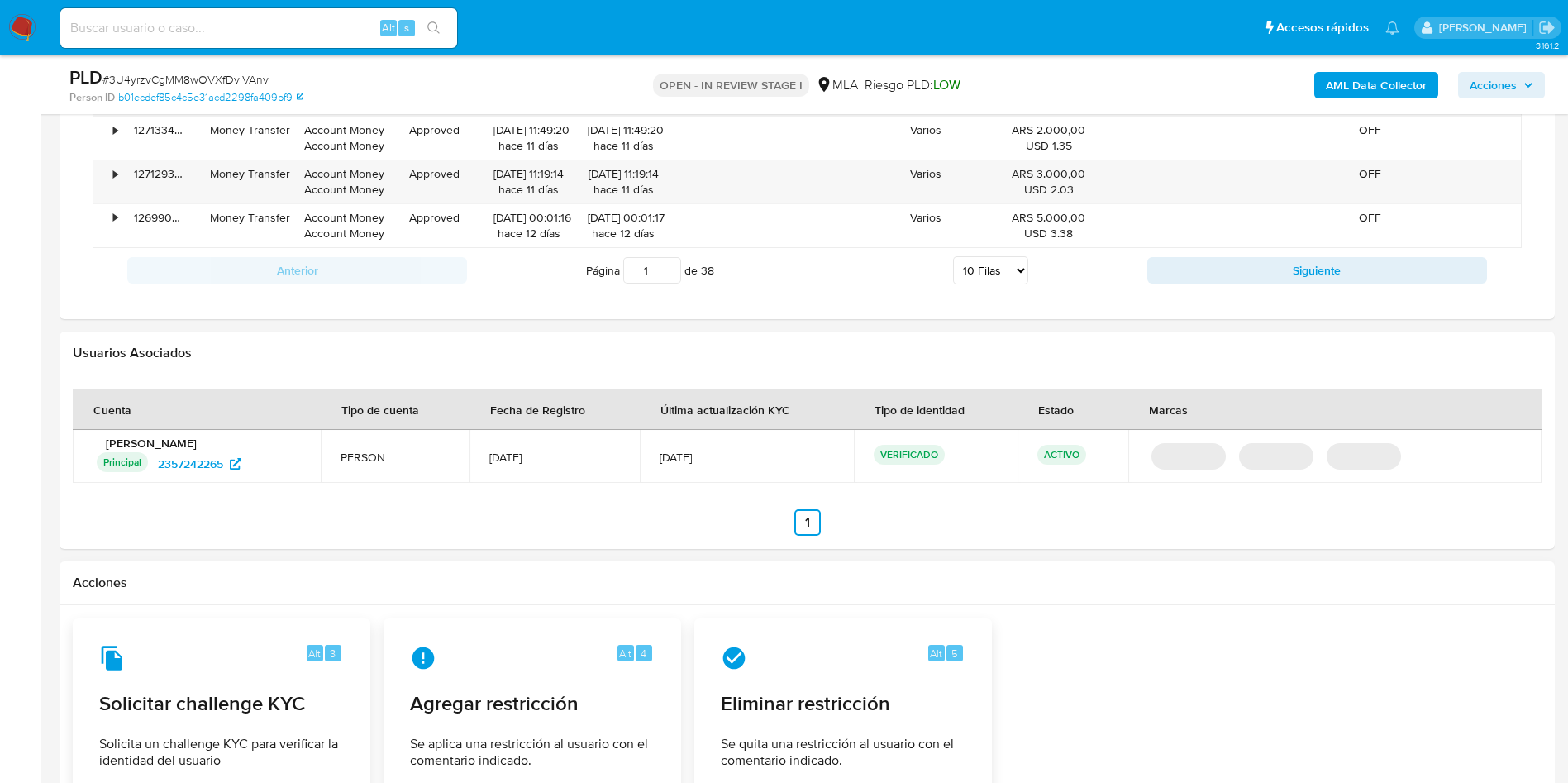
click at [522, 585] on h2 "Acciones" at bounding box center [807, 583] width 1469 height 17
click at [537, 640] on div "Alt 4 Agregar restricción Se aplica una restricción al usuario con el comentari…" at bounding box center [532, 708] width 270 height 150
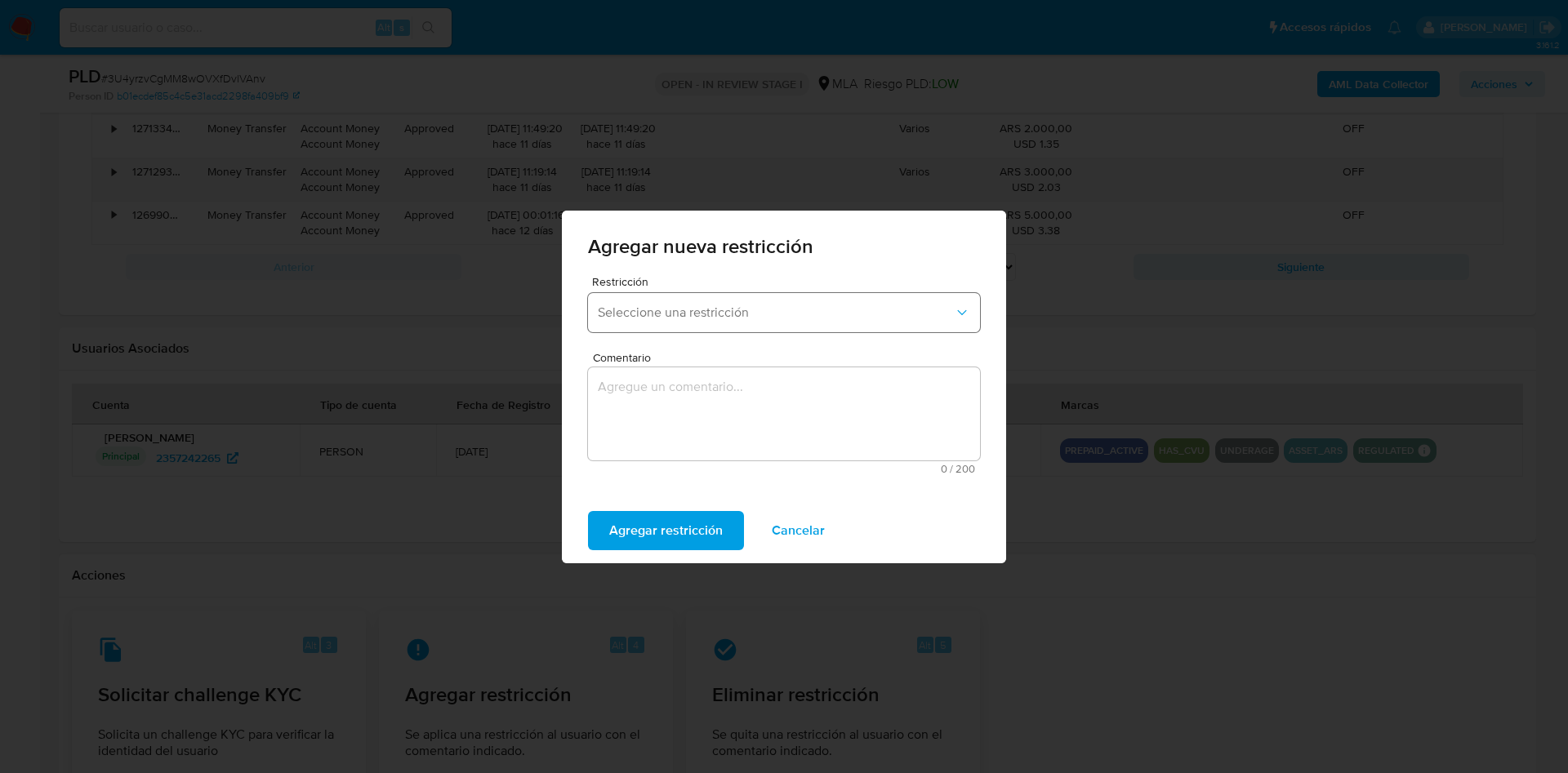
click at [722, 305] on span "Seleccione una restricción" at bounding box center [776, 312] width 356 height 16
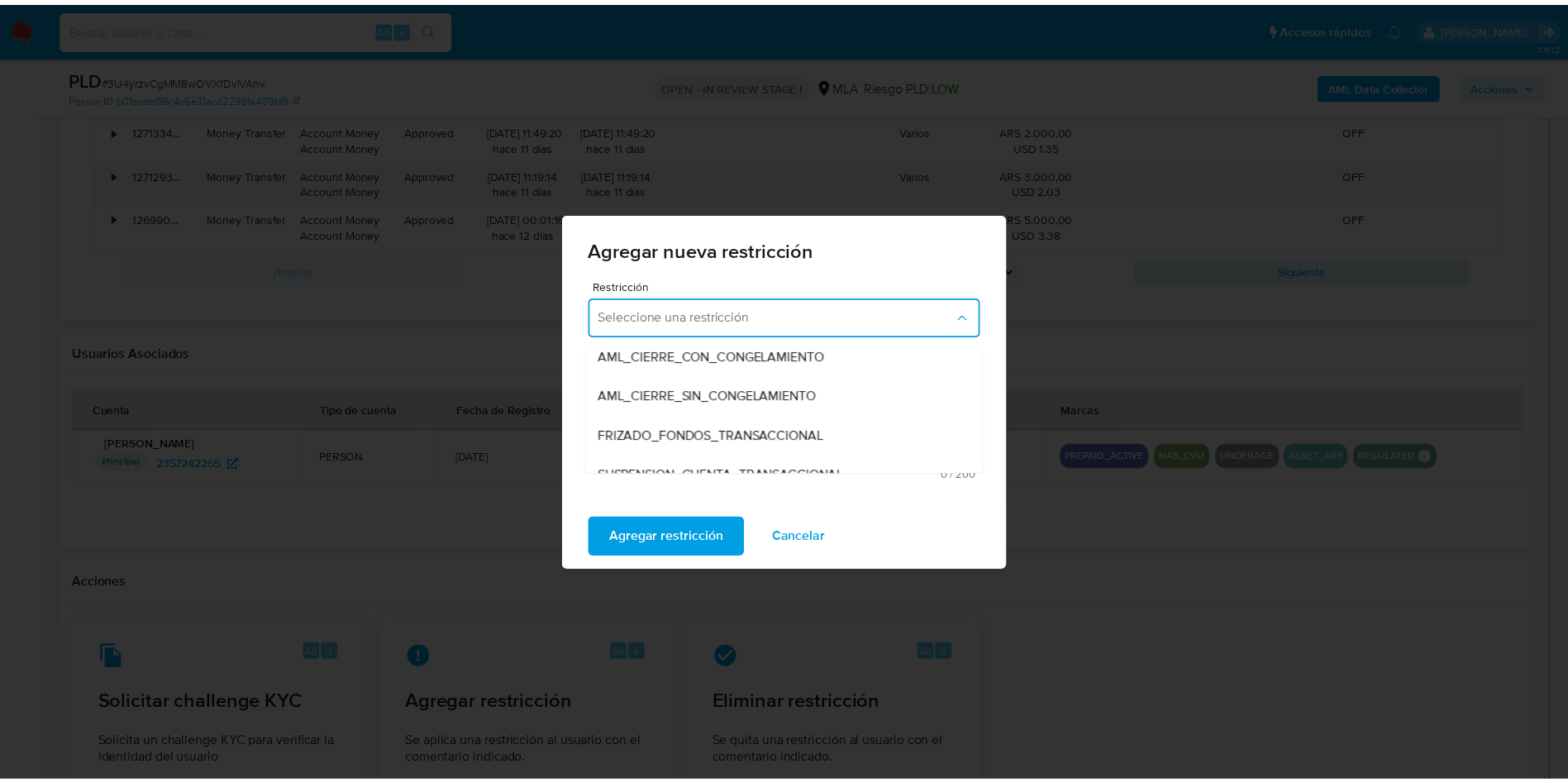
scroll to position [248, 0]
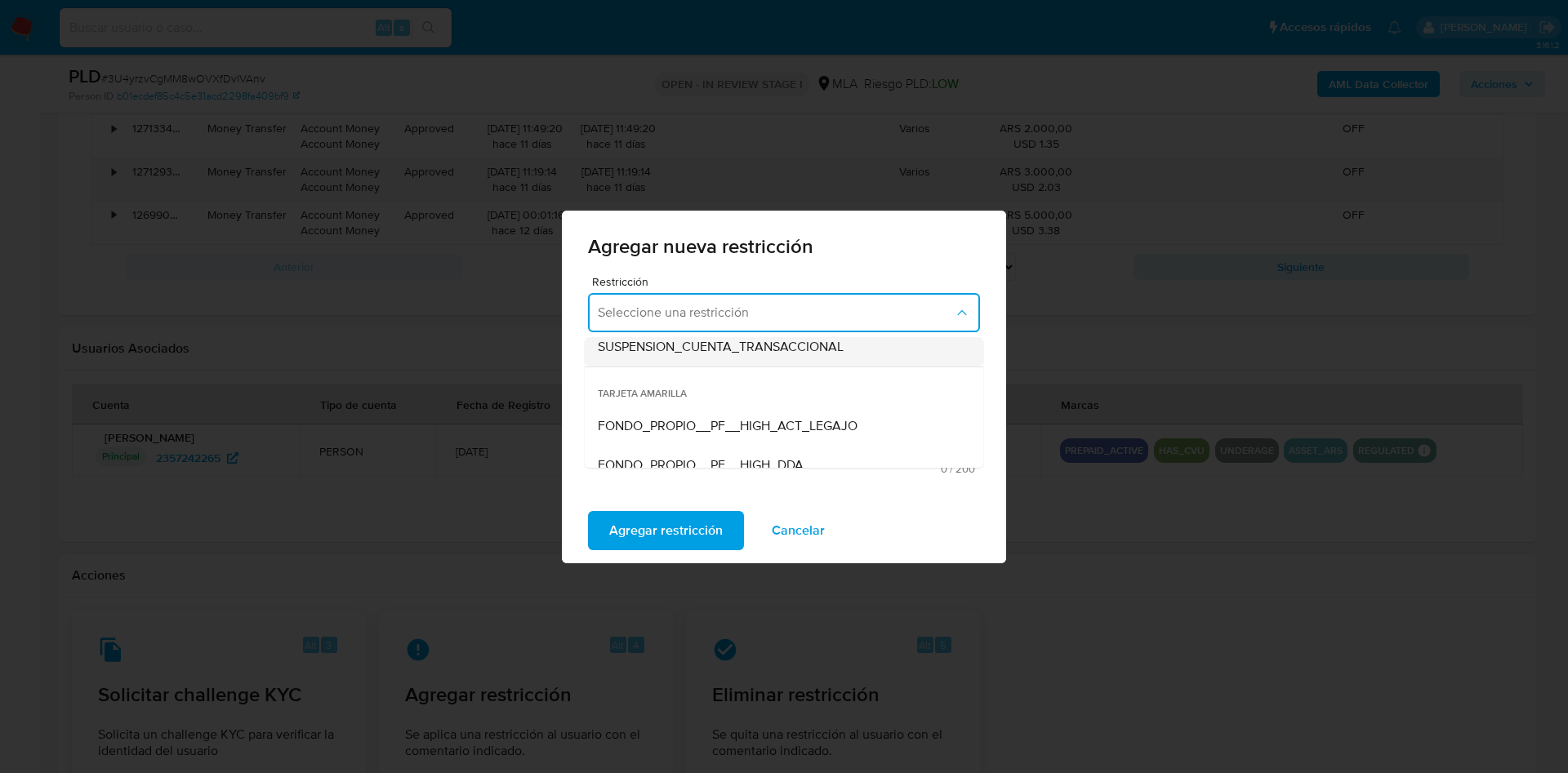
click at [711, 357] on div "SUSPENSION_CUENTA_TRANSACCIONAL" at bounding box center [779, 346] width 362 height 39
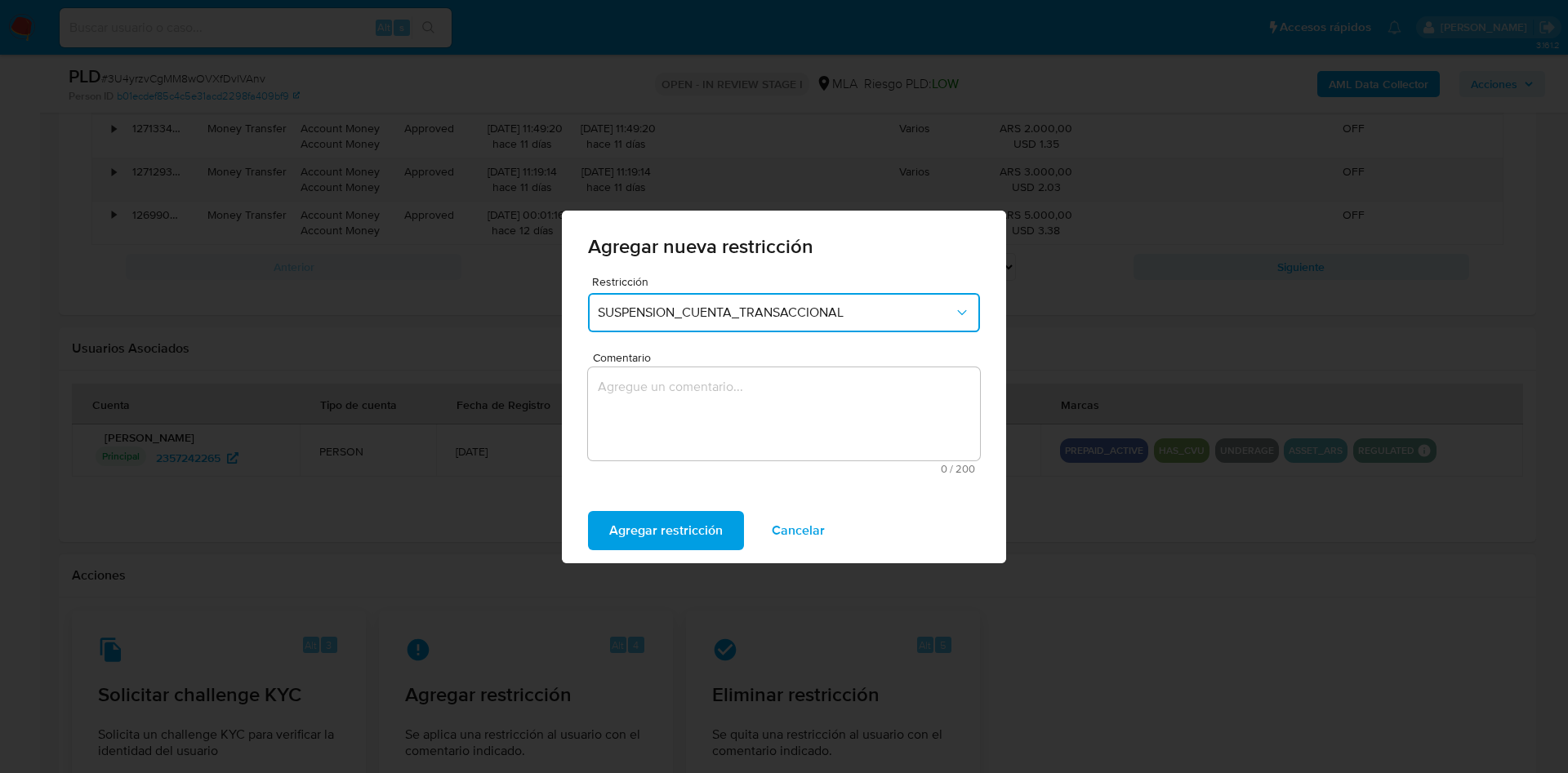
click at [711, 358] on span "Comentario" at bounding box center [789, 358] width 392 height 12
click at [711, 368] on textarea "Comentario" at bounding box center [784, 414] width 392 height 93
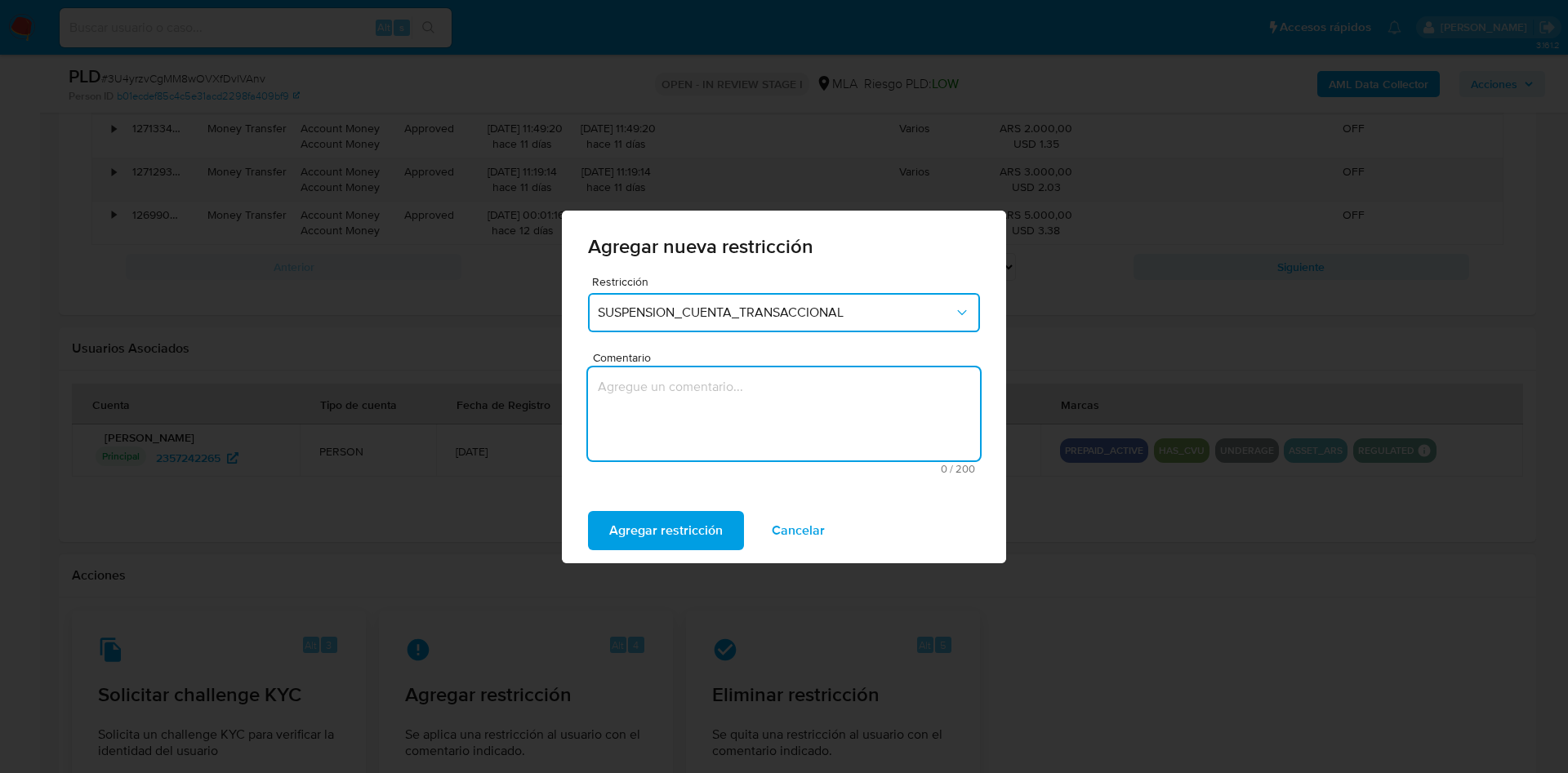
click at [715, 382] on textarea "Comentario" at bounding box center [784, 414] width 392 height 93
type textarea "AML"
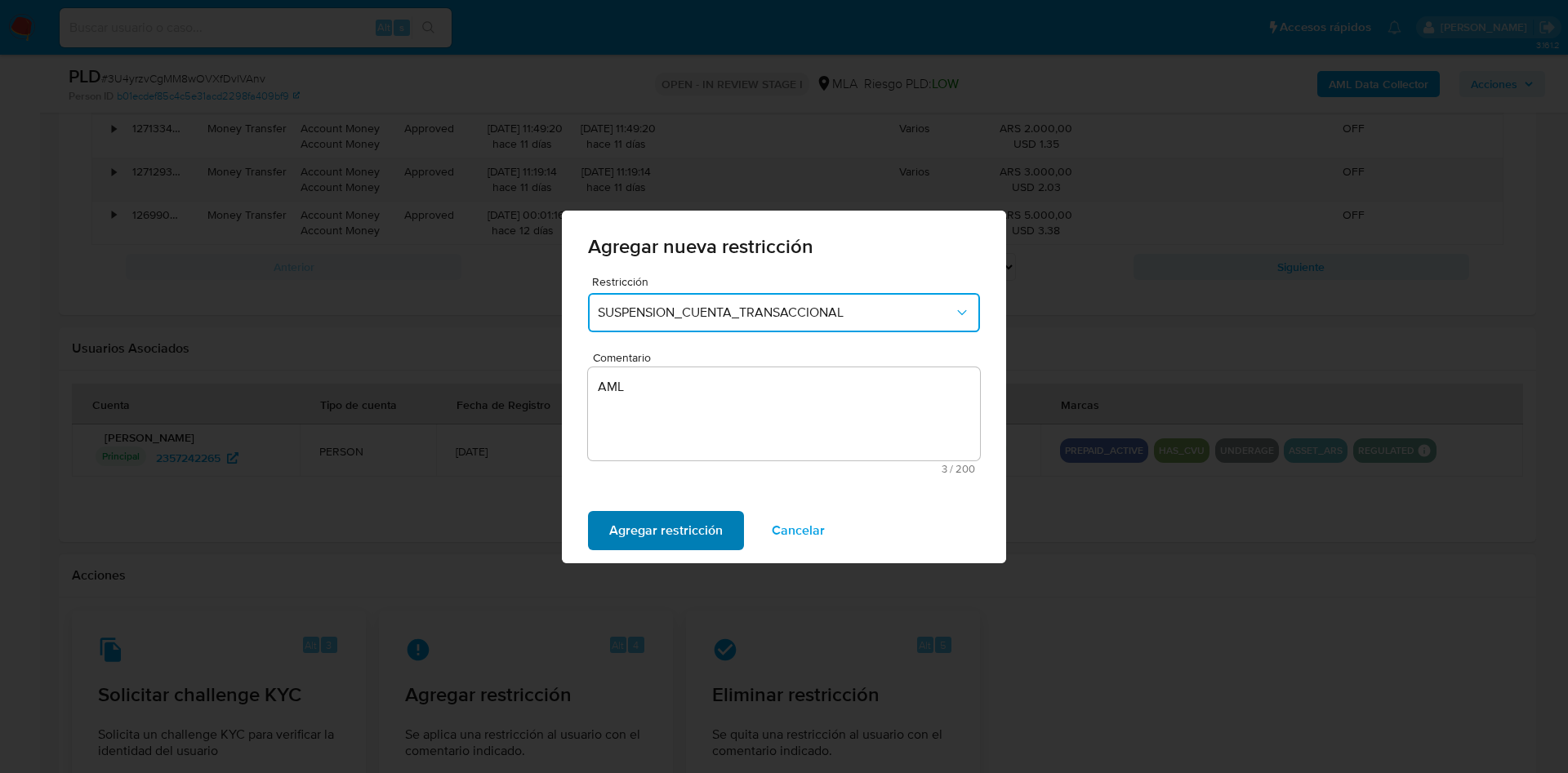
click at [654, 523] on span "Agregar restricción" at bounding box center [666, 531] width 114 height 36
click at [643, 540] on span "Confirmar" at bounding box center [639, 531] width 59 height 36
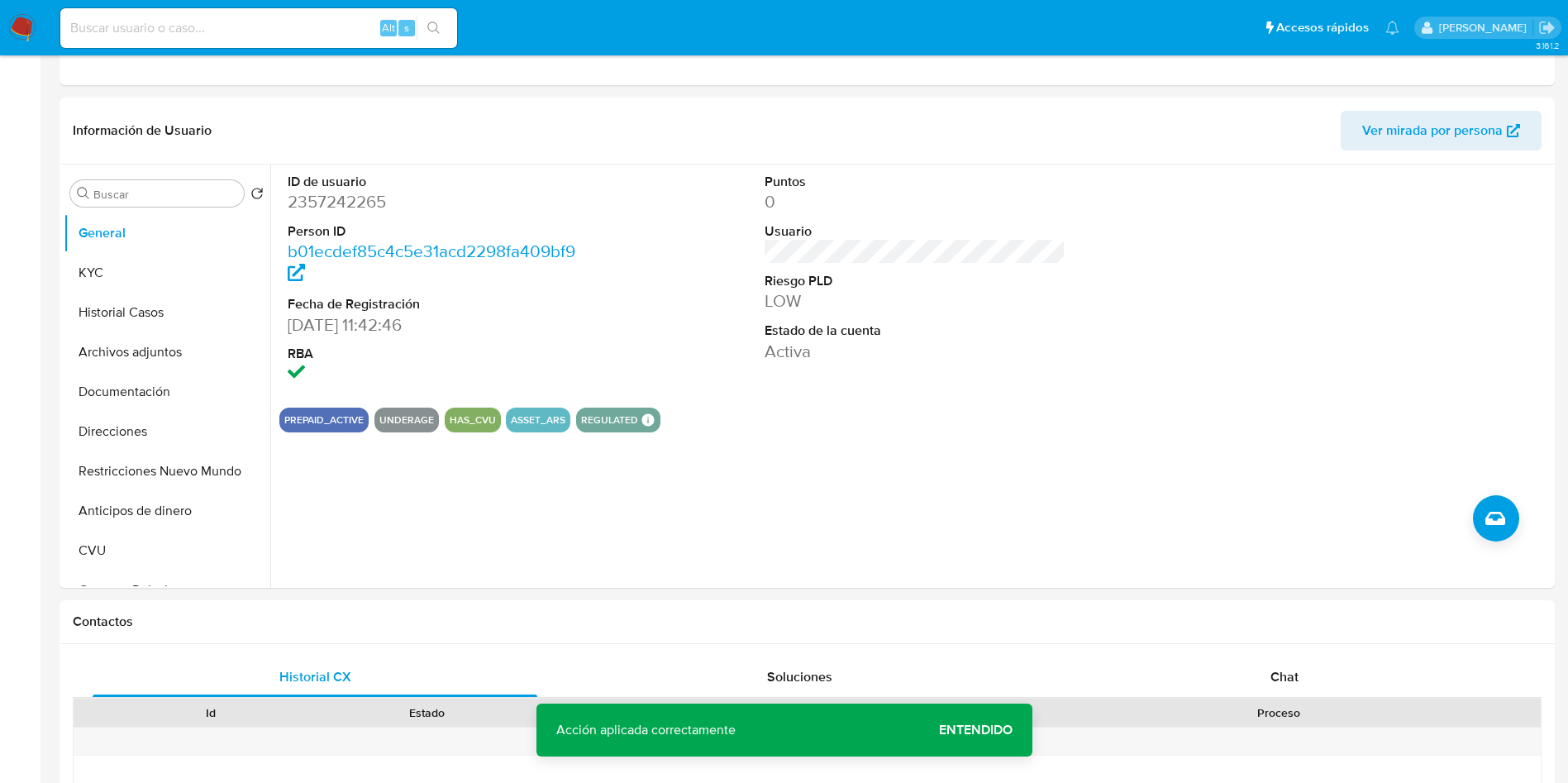
scroll to position [0, 0]
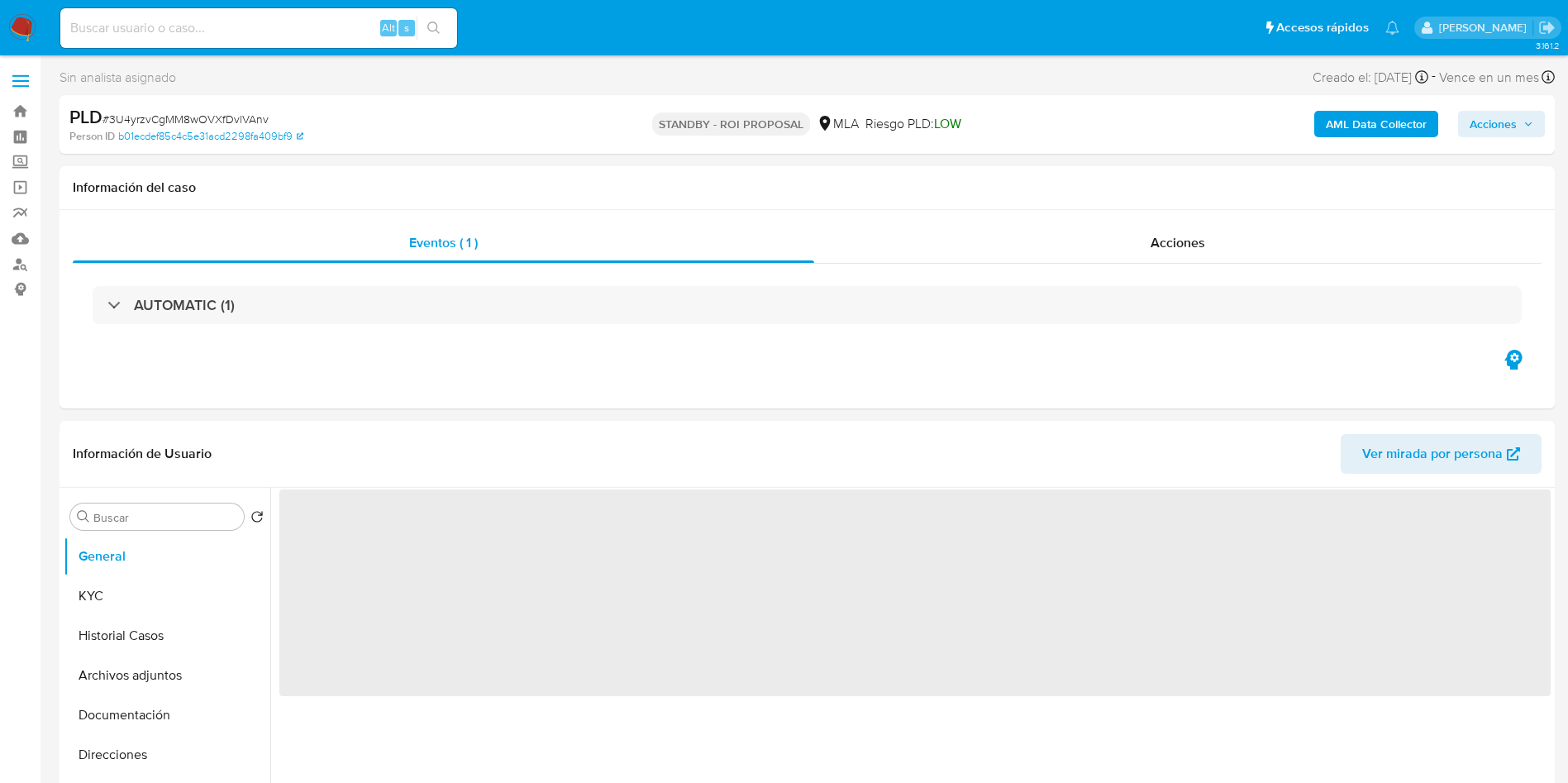
select select "10"
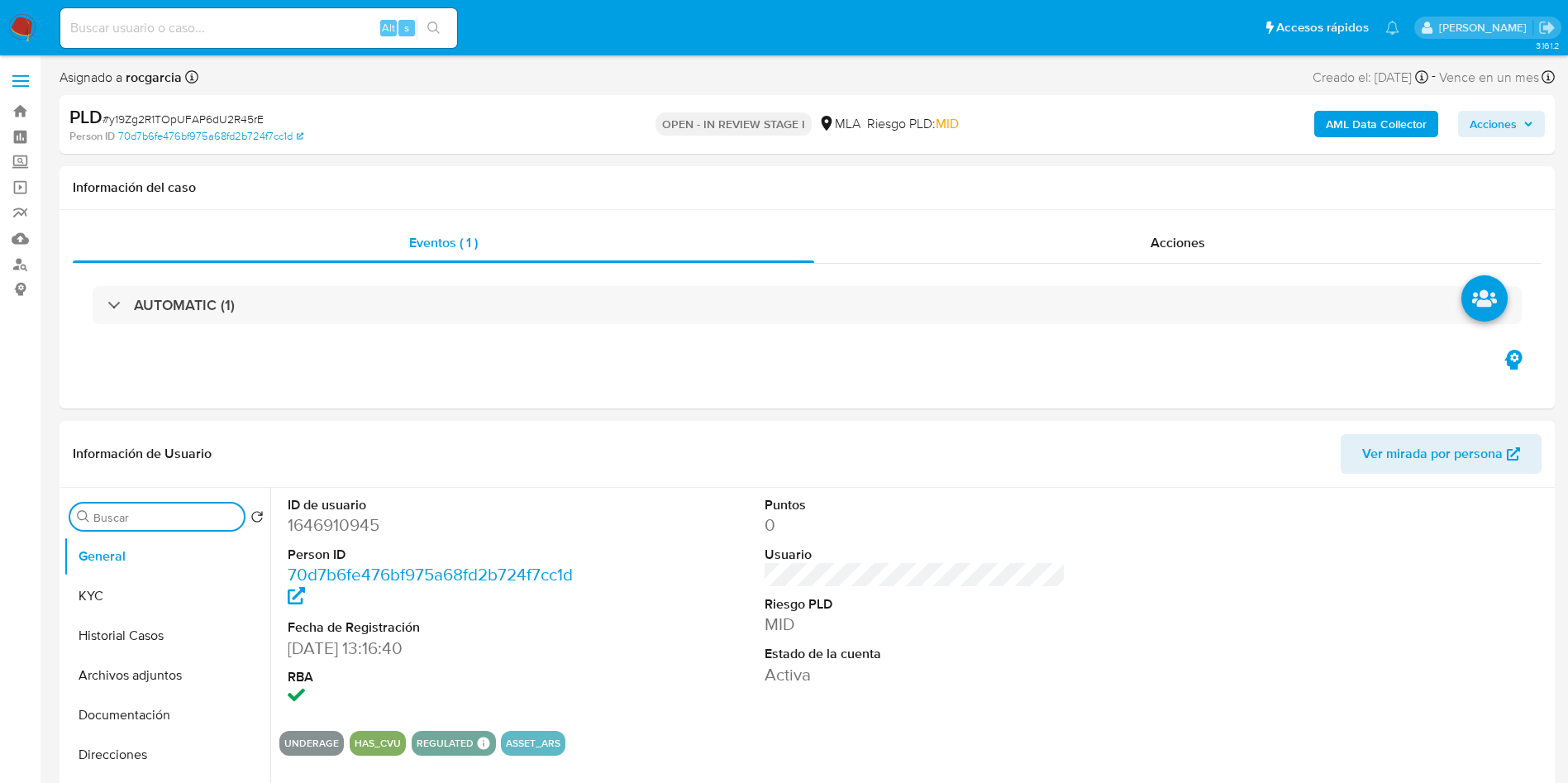
click at [142, 517] on input "Buscar" at bounding box center [165, 517] width 144 height 15
type input "AP"
click at [109, 627] on button "Aprobadores" at bounding box center [160, 635] width 193 height 39
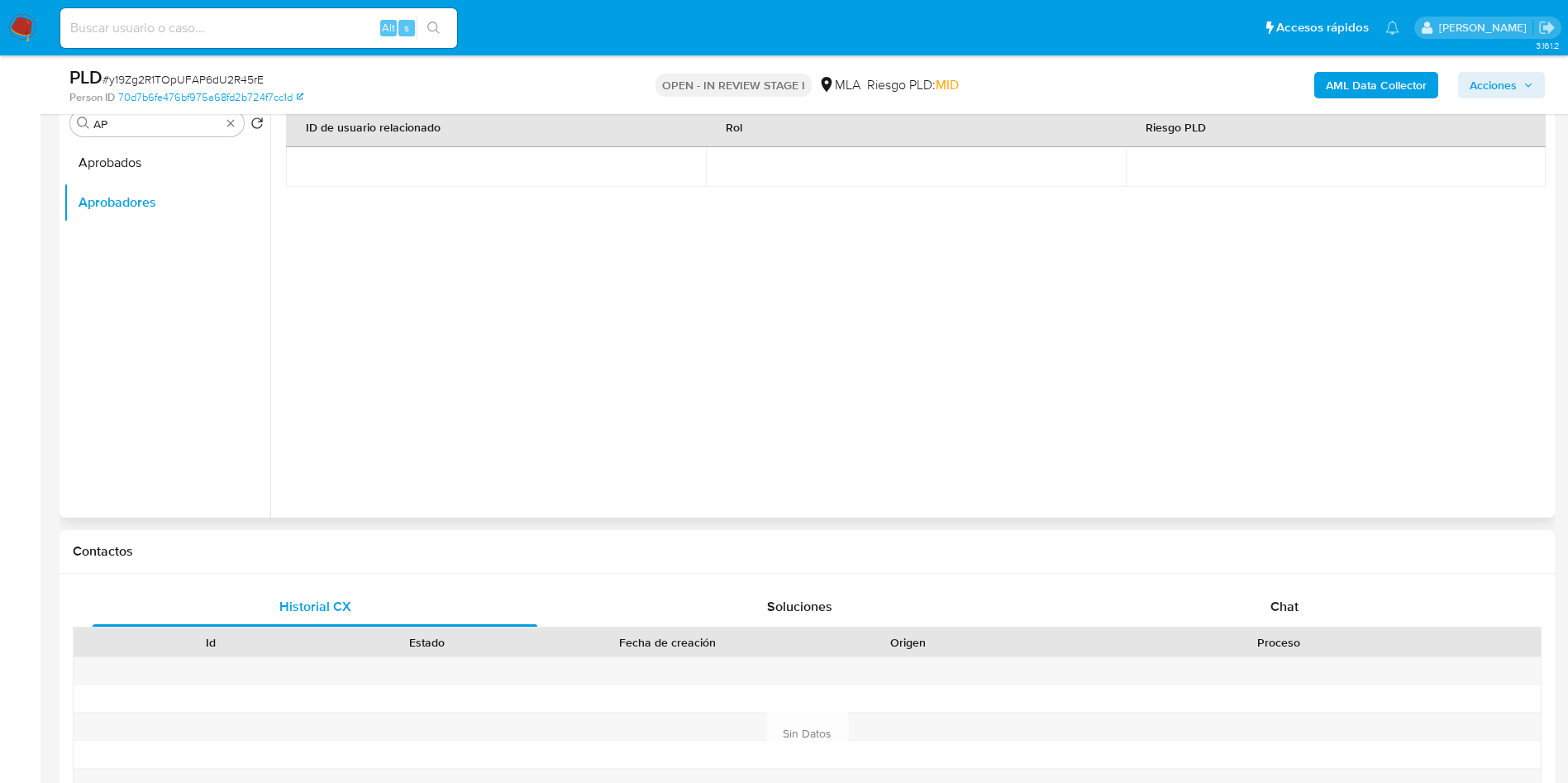
scroll to position [372, 0]
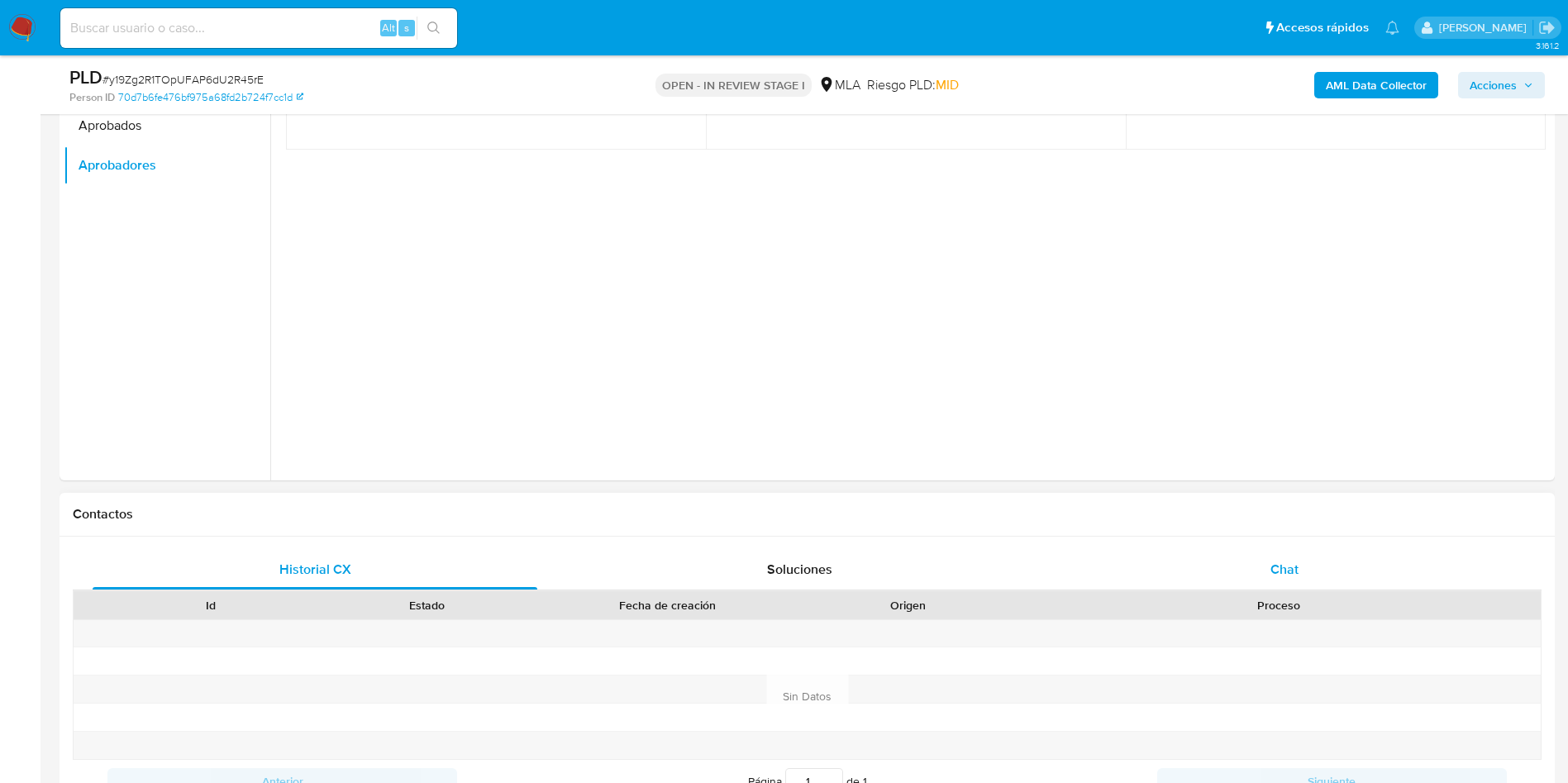
click at [1272, 550] on div "Historial CX Soluciones Chat Id Estado Fecha de creación Origen Proceso Anterio…" at bounding box center [807, 696] width 1495 height 319
click at [1281, 575] on span "Chat" at bounding box center [1285, 570] width 28 height 19
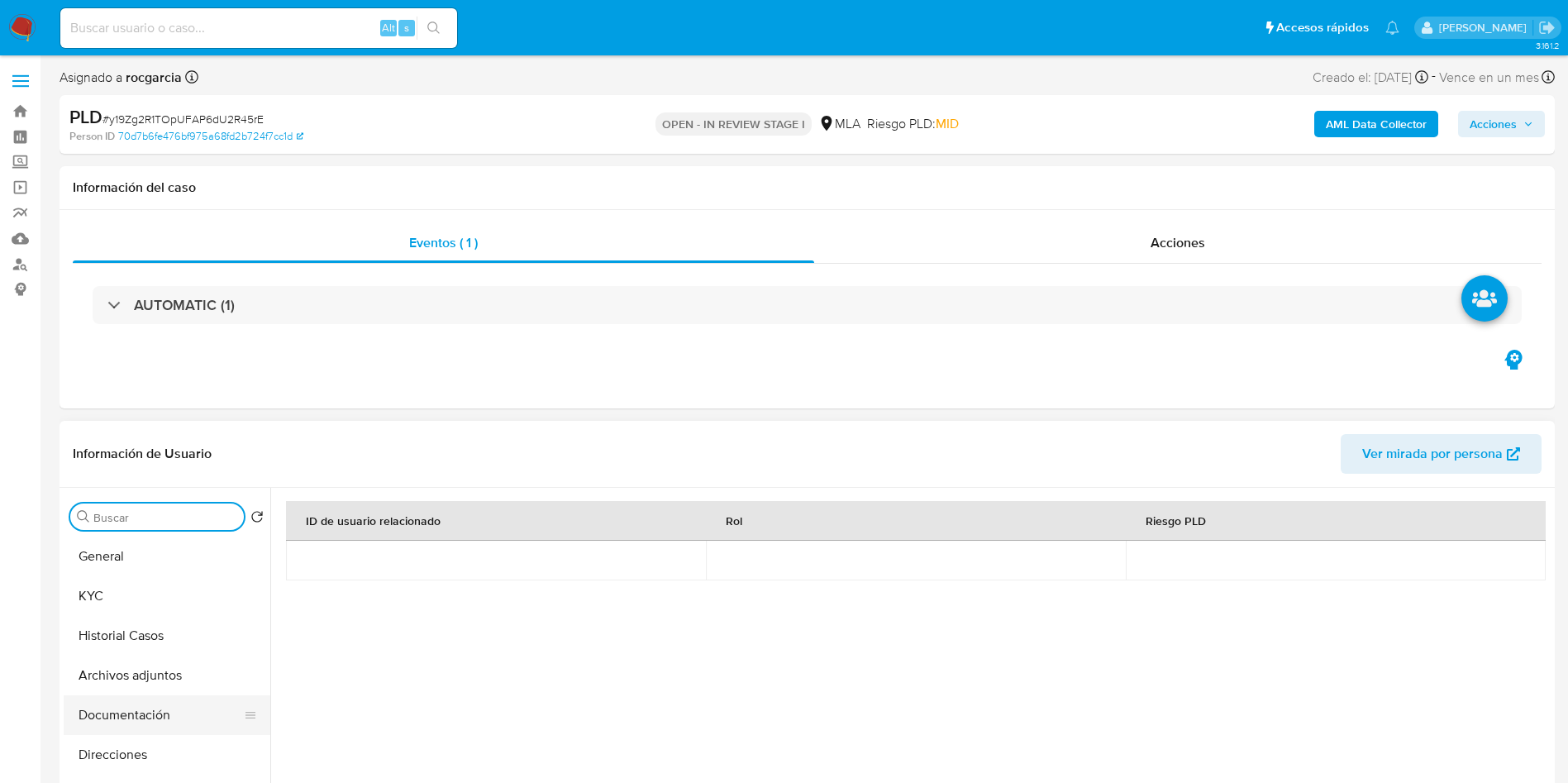
scroll to position [124, 0]
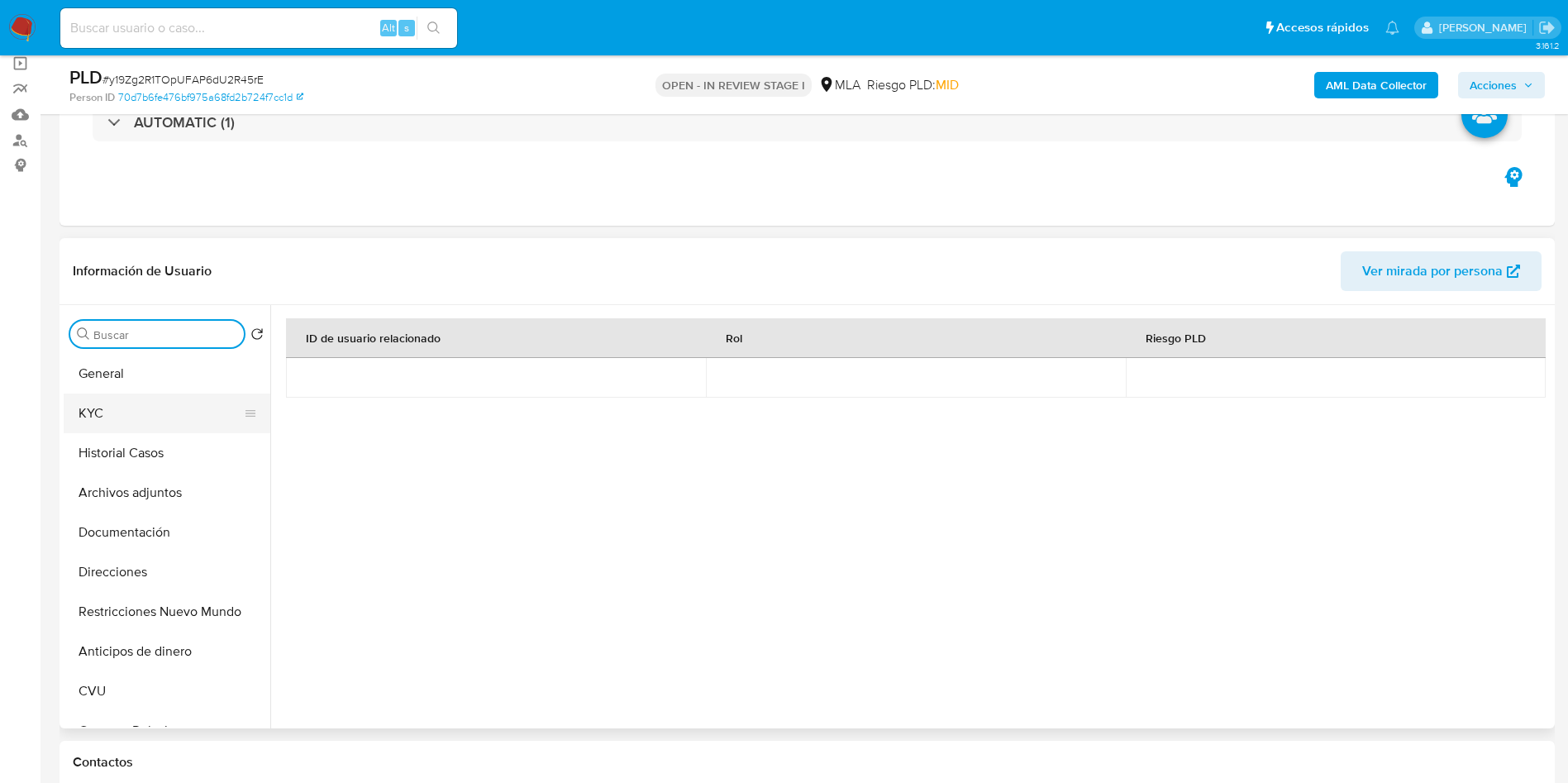
click at [113, 412] on button "KYC" at bounding box center [160, 412] width 193 height 39
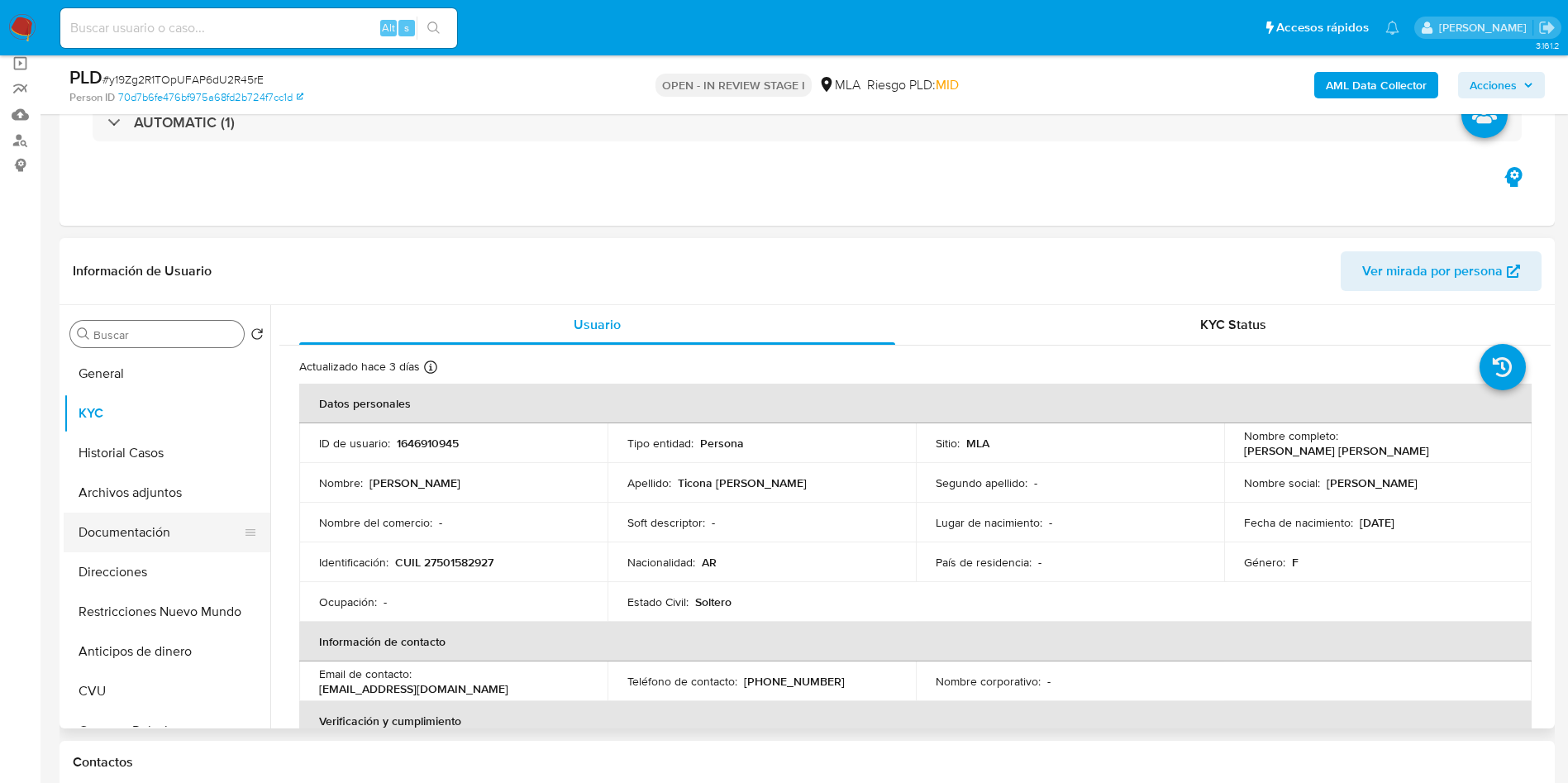
click at [106, 543] on button "Documentación" at bounding box center [160, 532] width 193 height 39
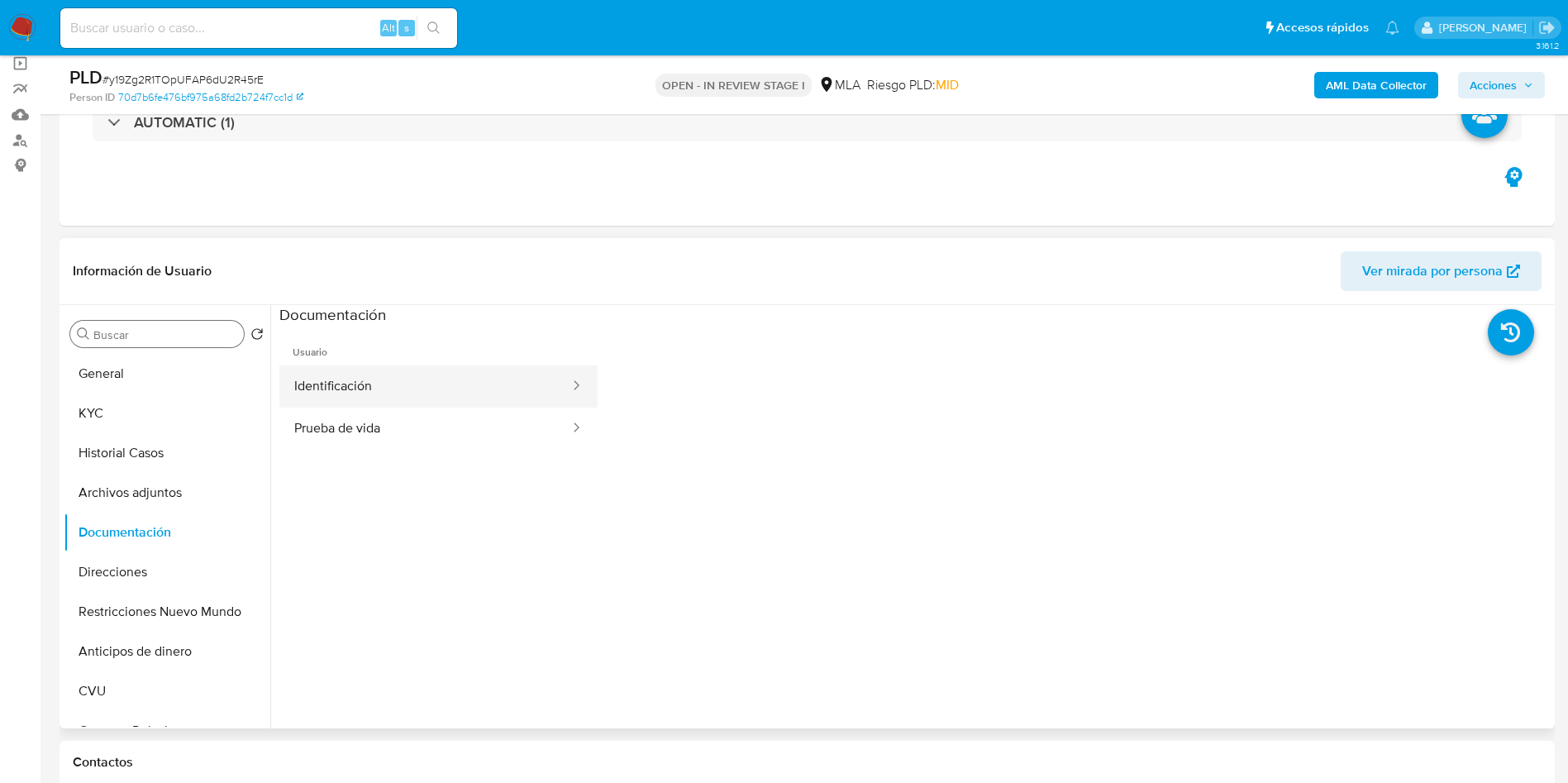
click at [353, 398] on button "Identificación" at bounding box center [425, 386] width 292 height 42
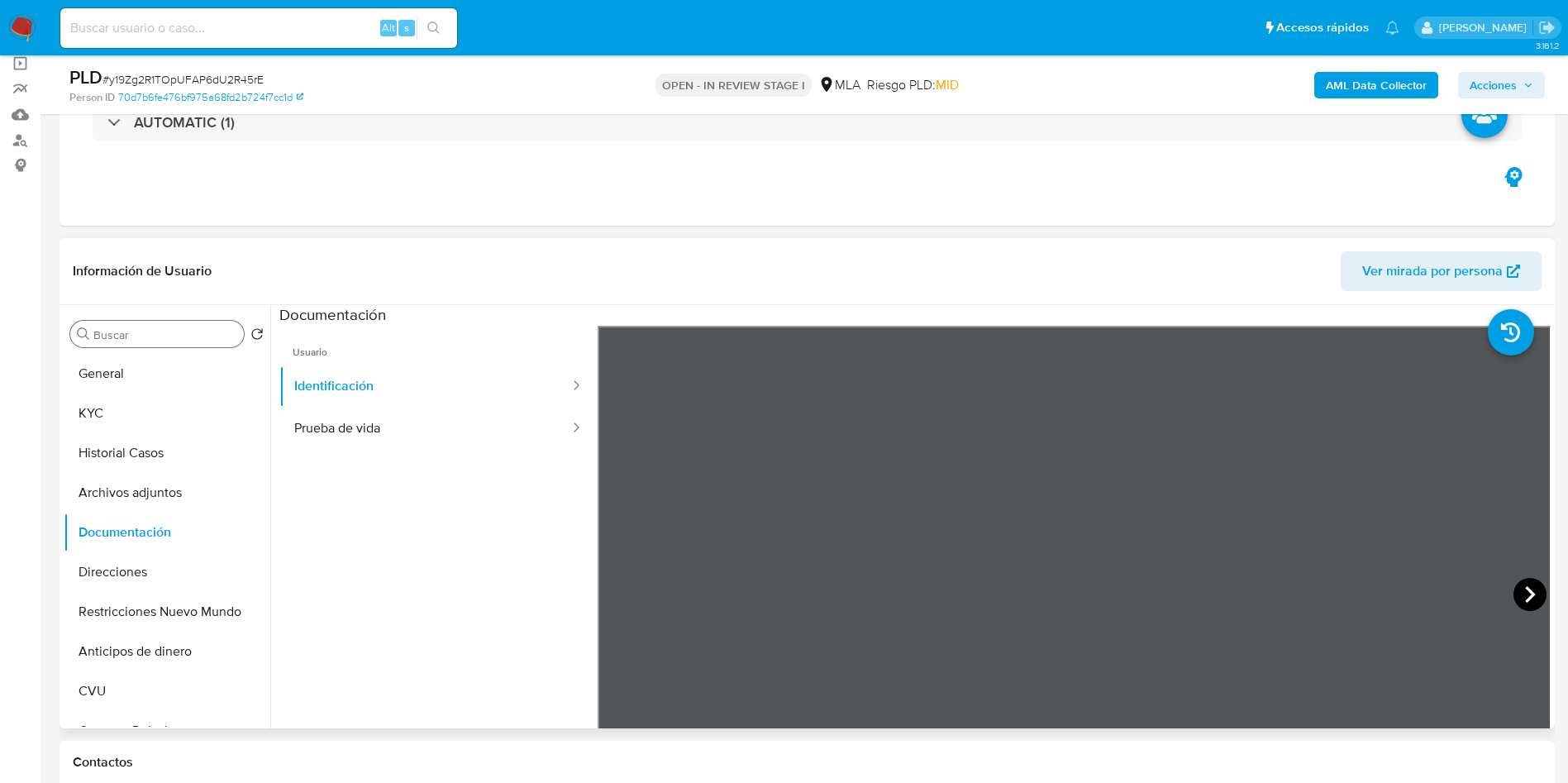
click at [1533, 599] on icon at bounding box center [1530, 594] width 33 height 33
click at [614, 600] on icon at bounding box center [618, 594] width 33 height 33
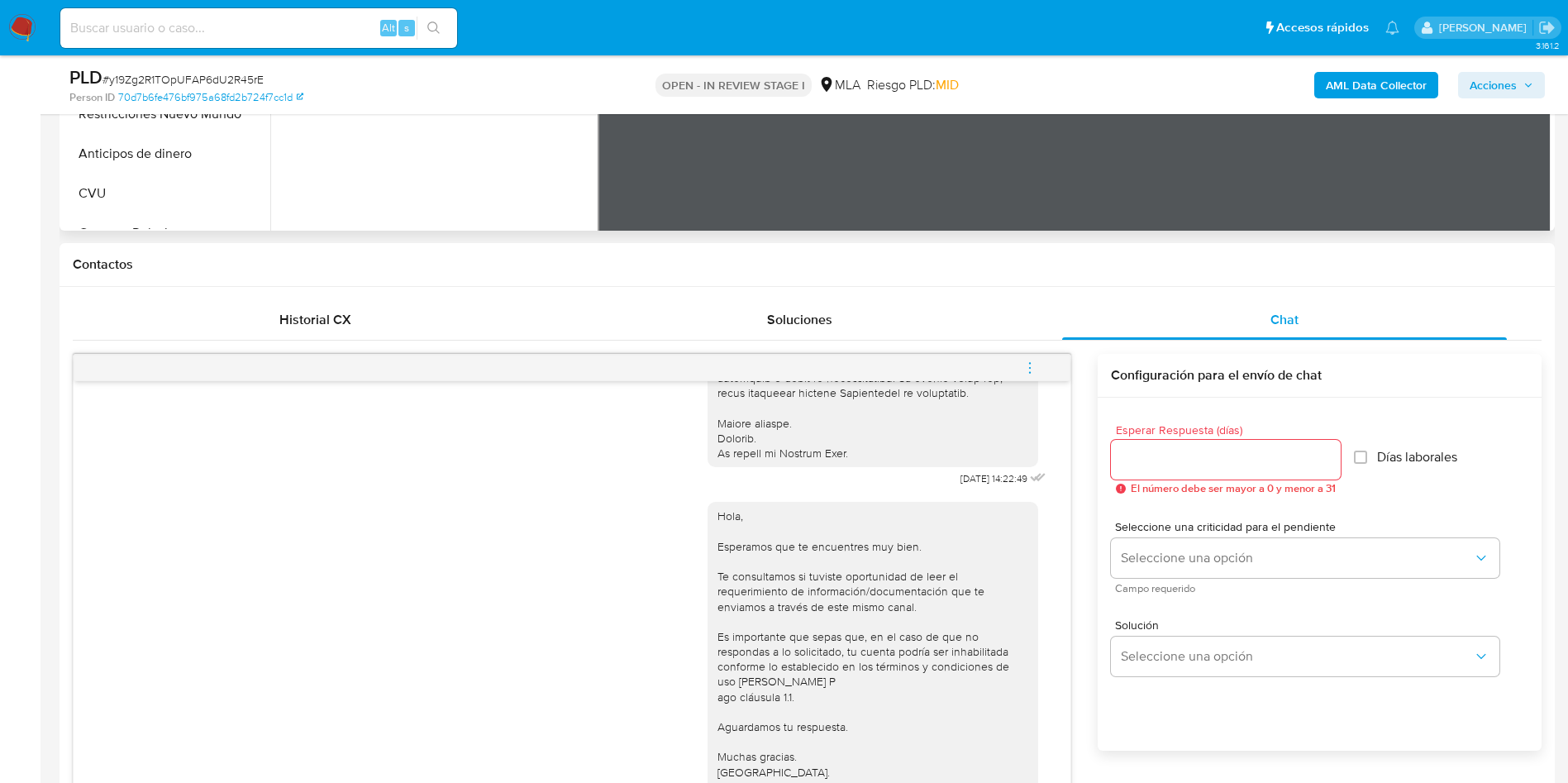
scroll to position [745, 0]
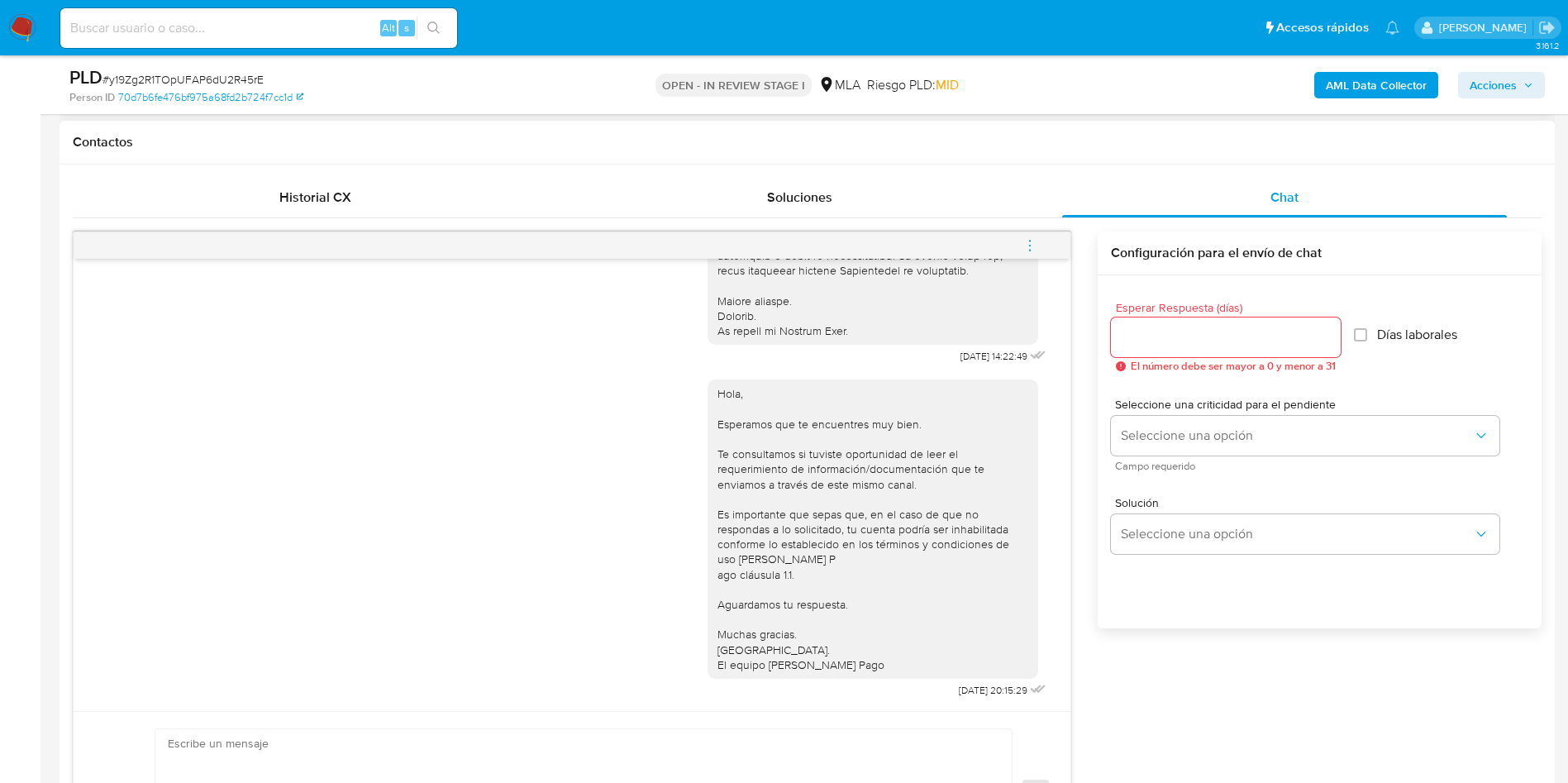
click at [1033, 245] on icon "menu-action" at bounding box center [1030, 246] width 15 height 15
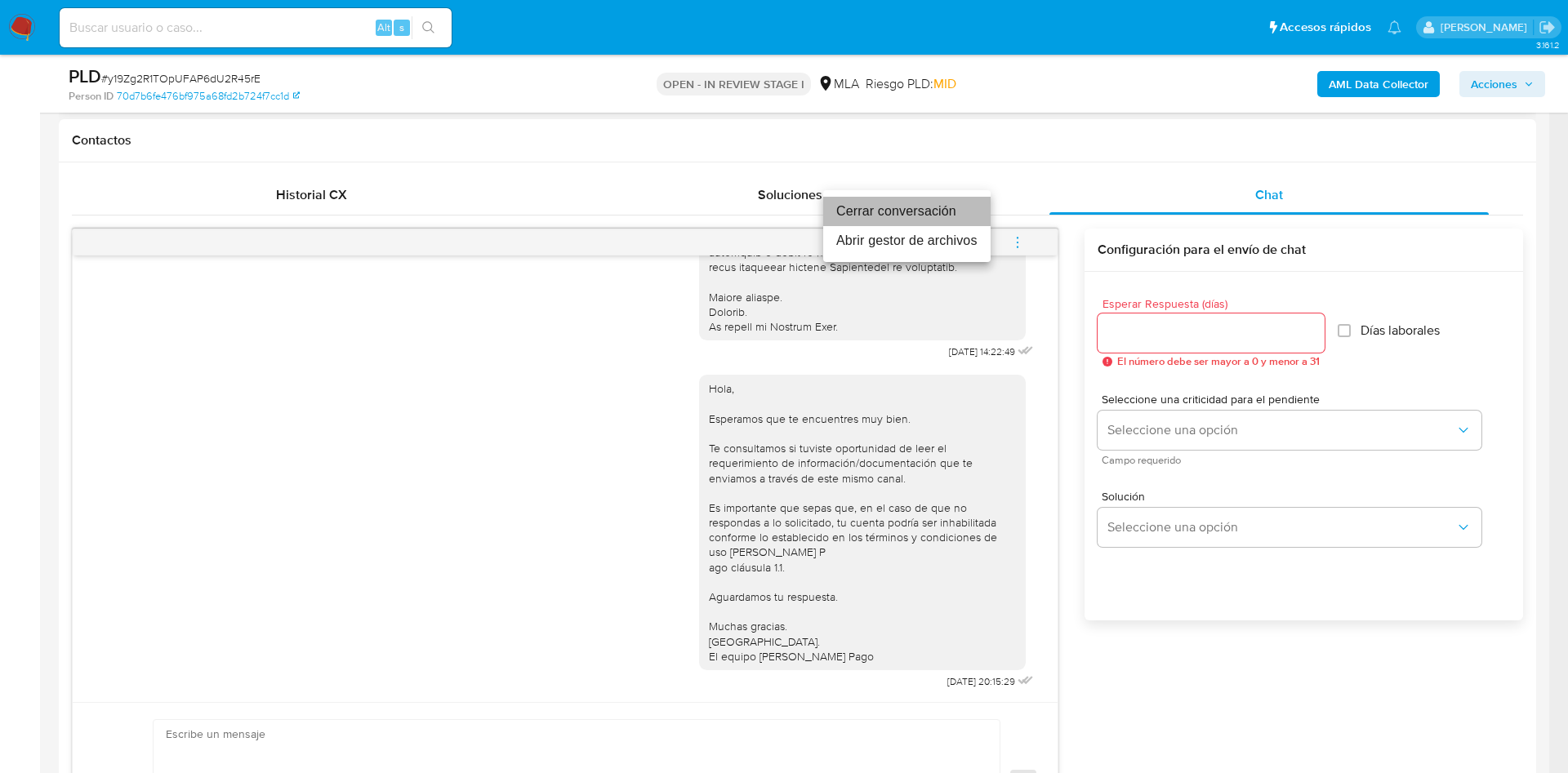
click at [956, 207] on li "Cerrar conversación" at bounding box center [907, 211] width 167 height 29
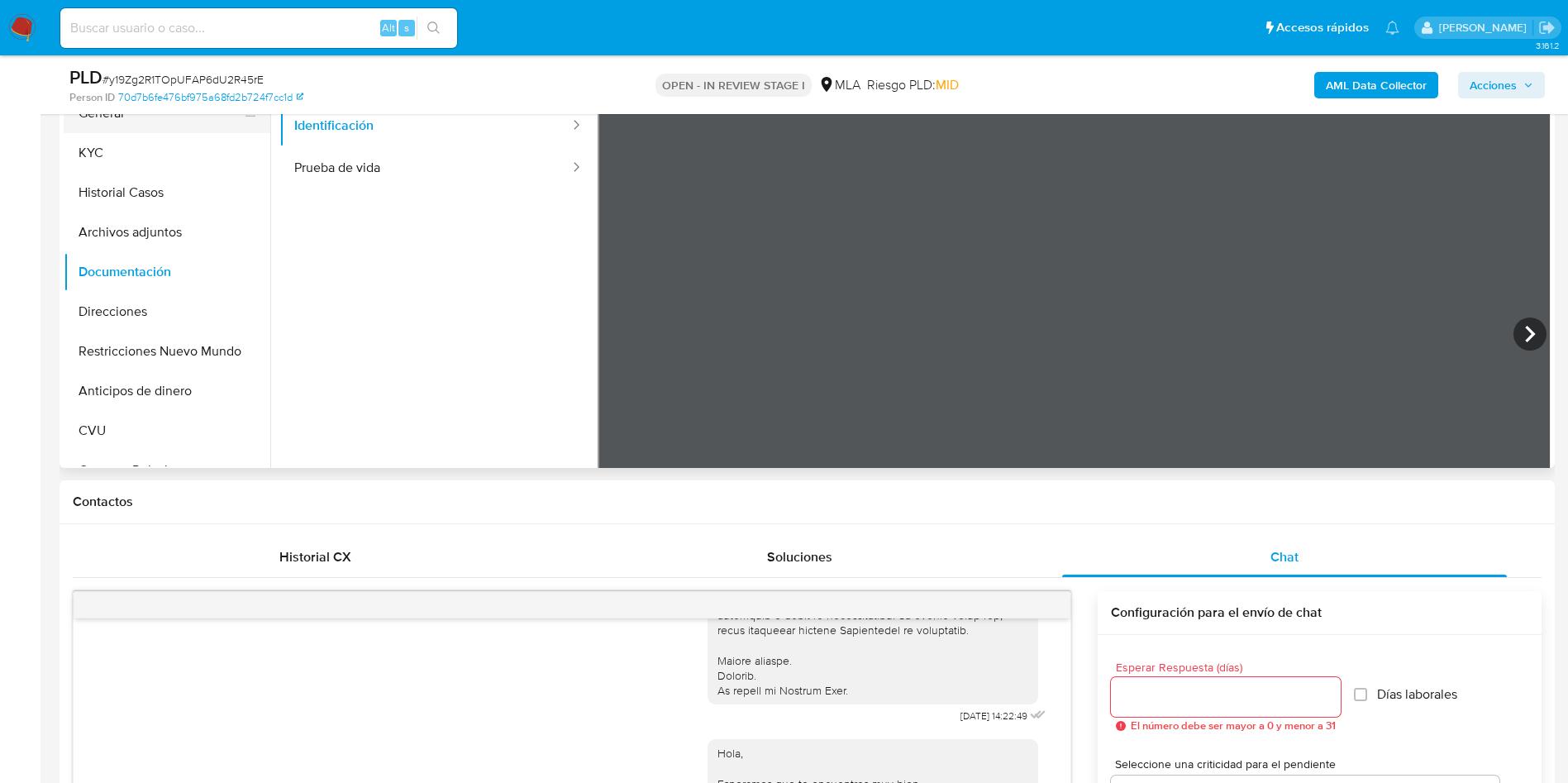
scroll to position [248, 0]
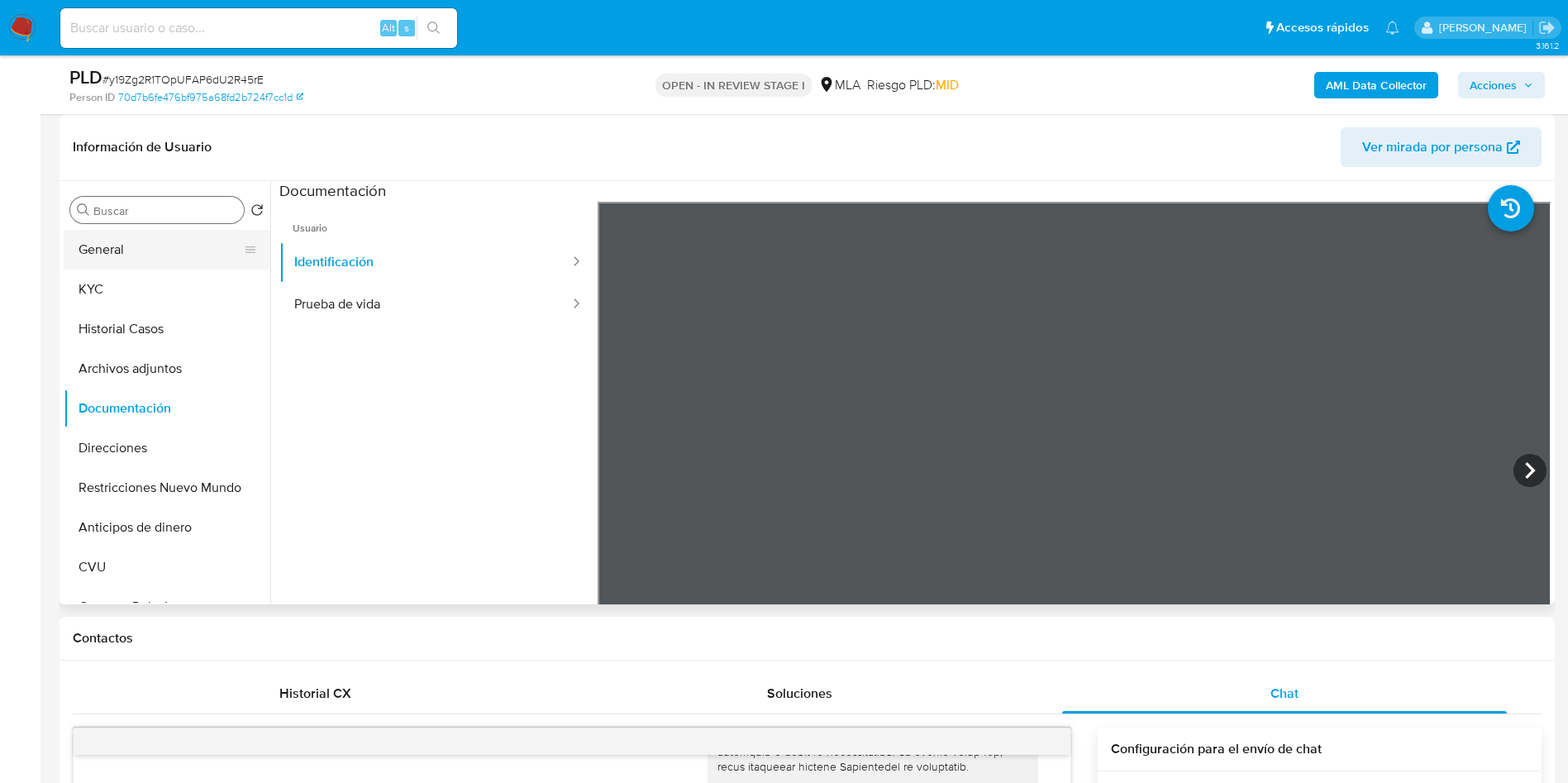
click at [204, 263] on button "General" at bounding box center [160, 249] width 193 height 39
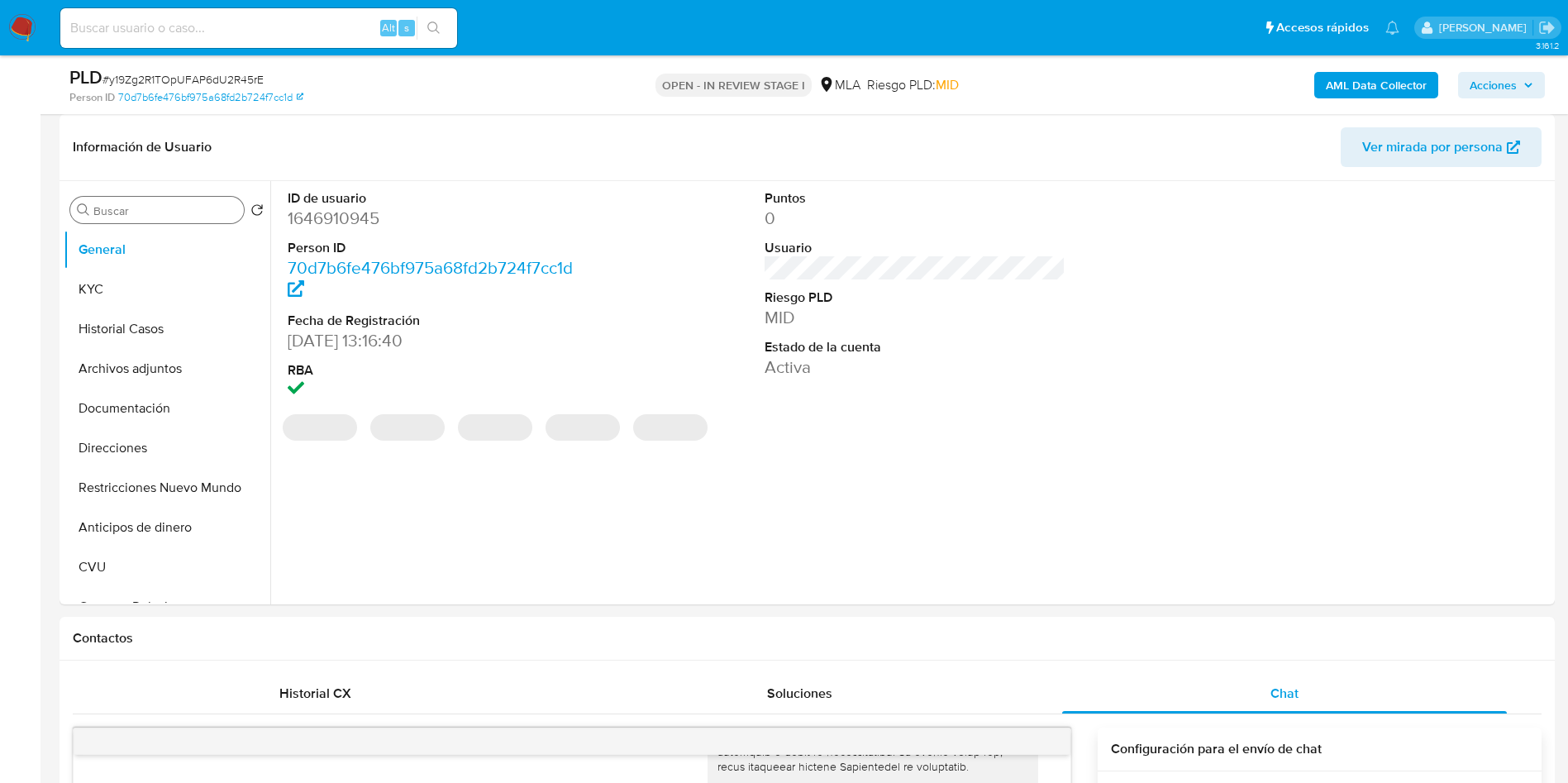
click at [375, 211] on dd "1646910945" at bounding box center [438, 218] width 301 height 23
copy dd "1646910945"
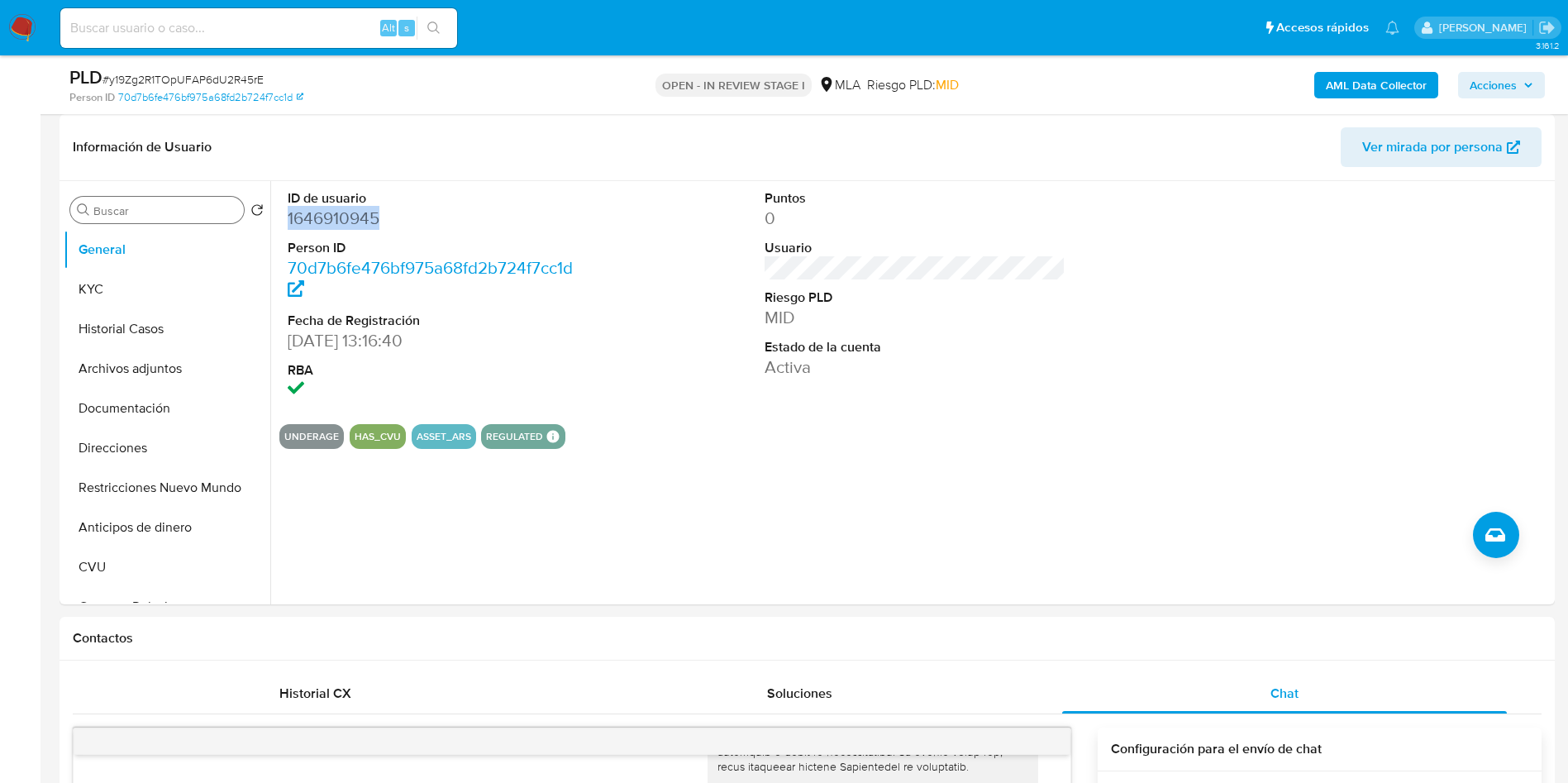
click at [1350, 87] on b "AML Data Collector" at bounding box center [1376, 85] width 100 height 26
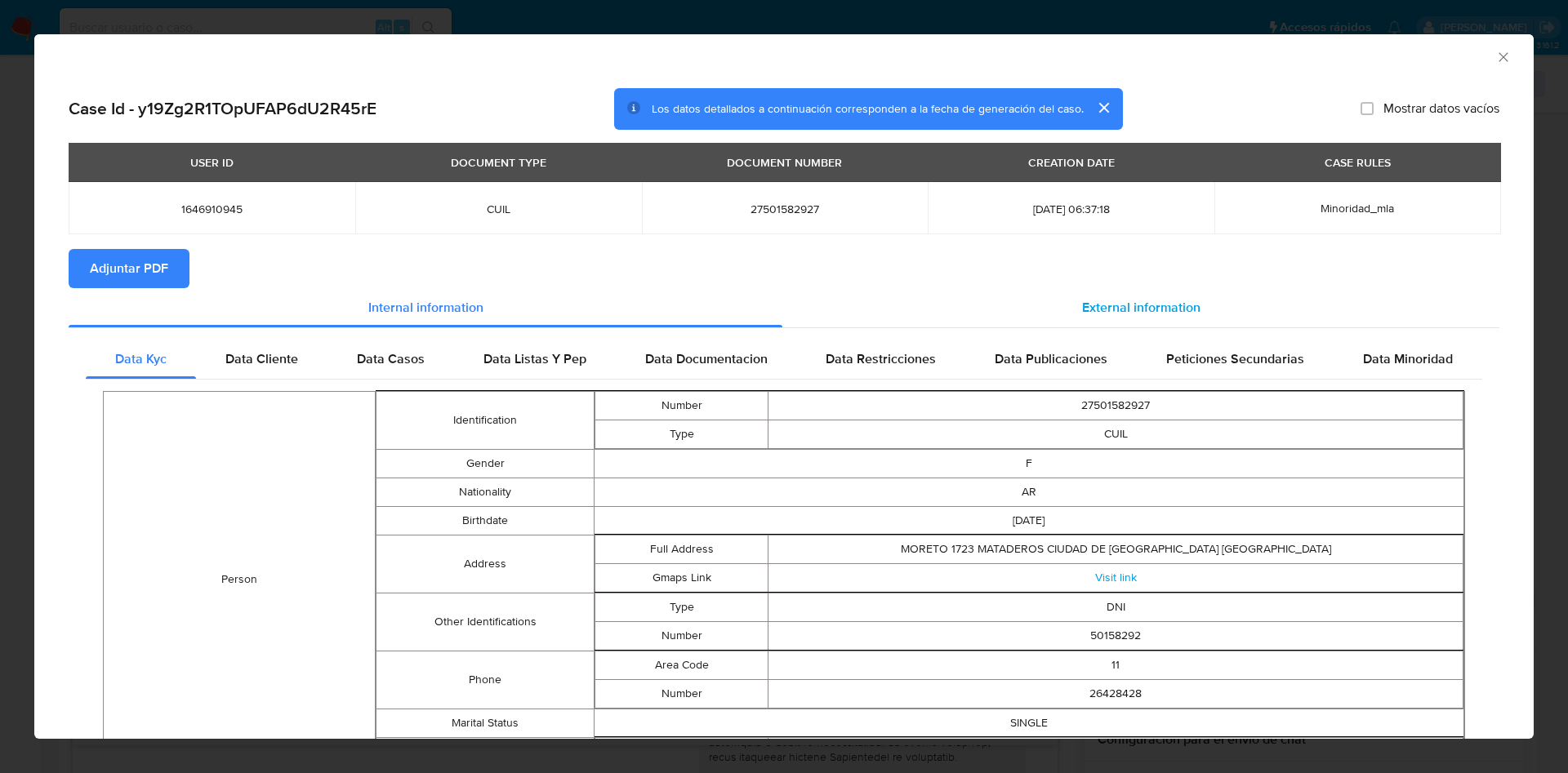
click at [1105, 300] on span "External information" at bounding box center [1141, 307] width 118 height 19
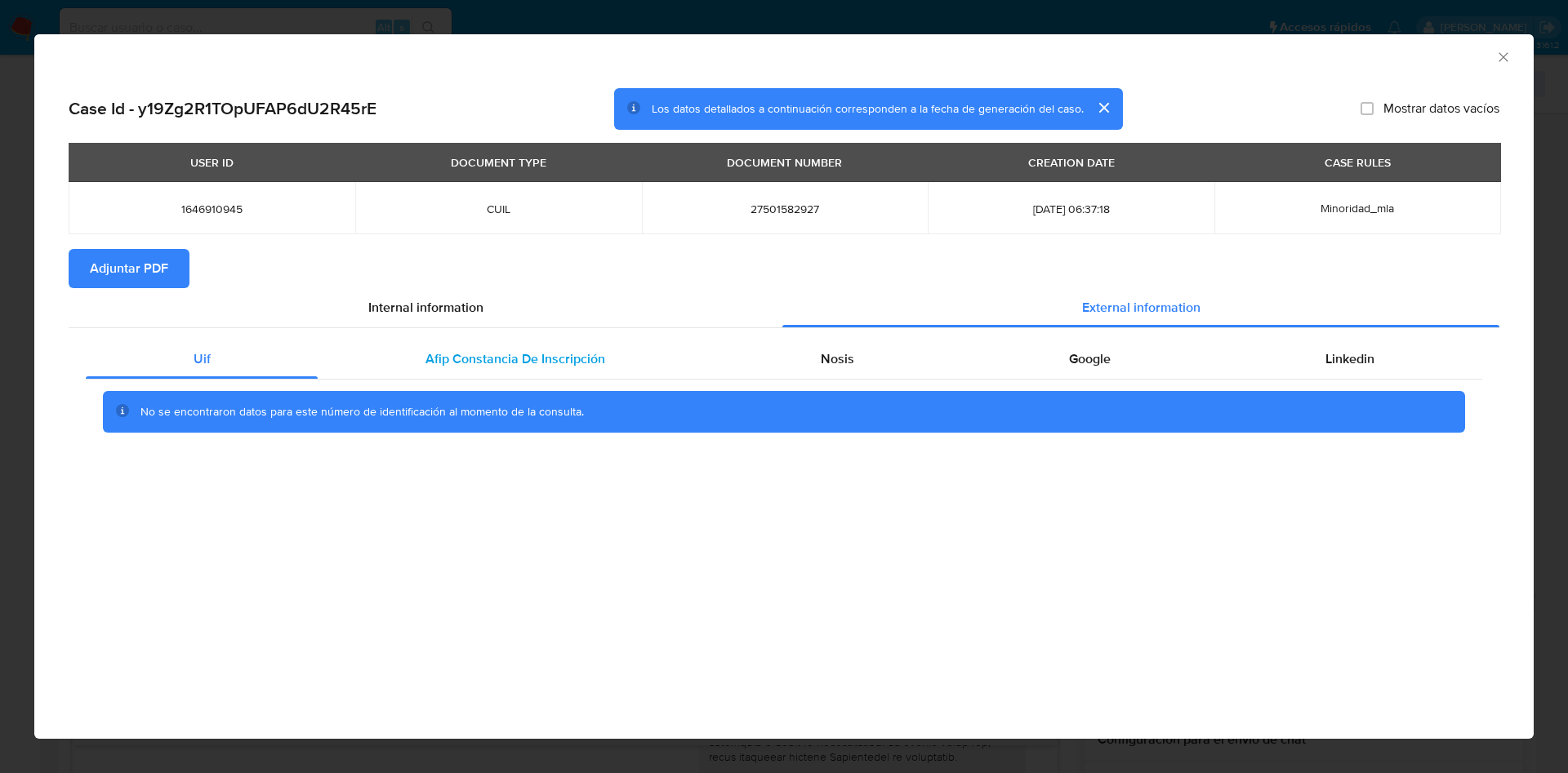
click at [553, 346] on div "Afip Constancia De Inscripción" at bounding box center [514, 359] width 394 height 39
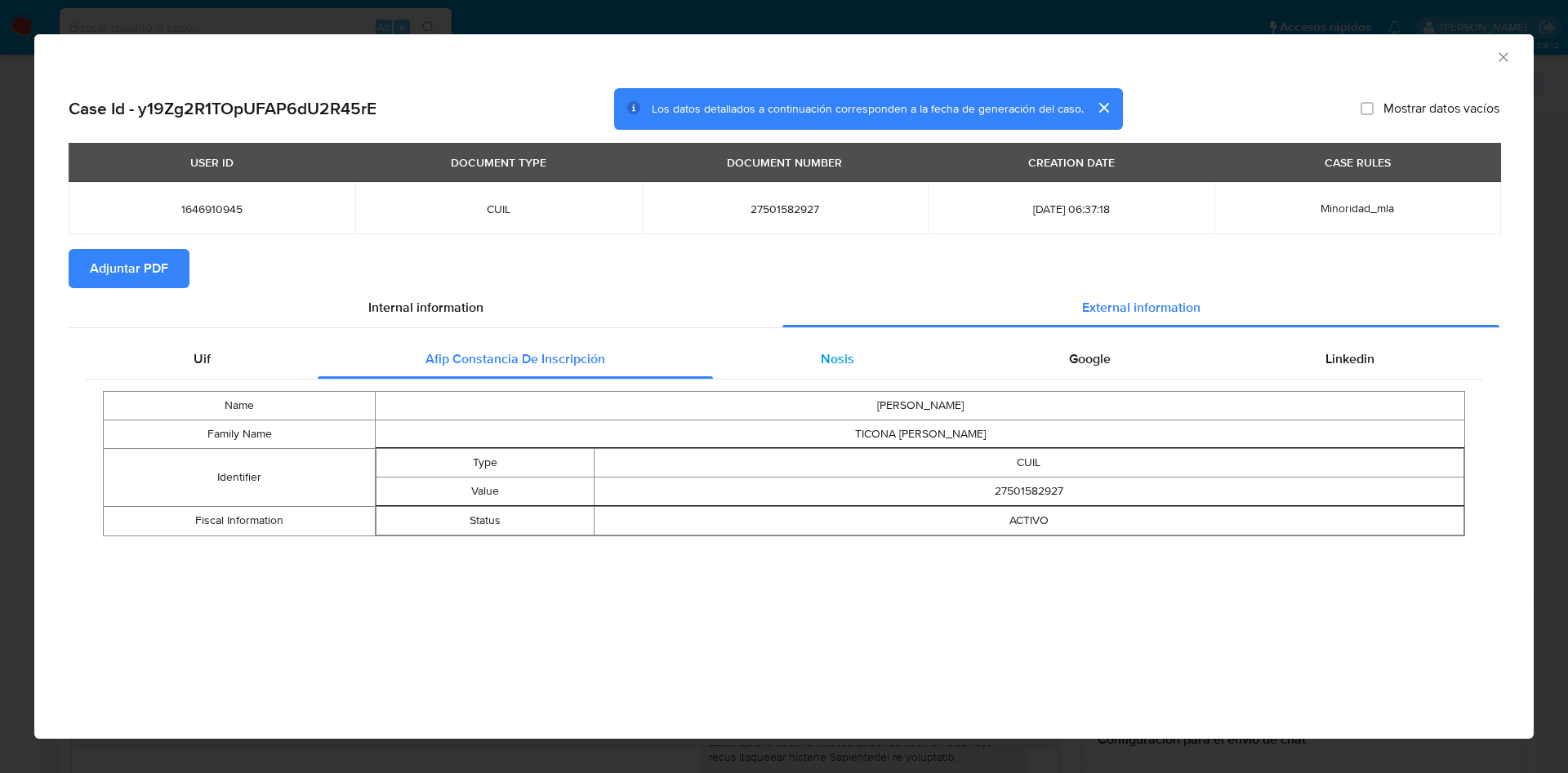
click at [825, 374] on div "Nosis" at bounding box center [837, 359] width 249 height 39
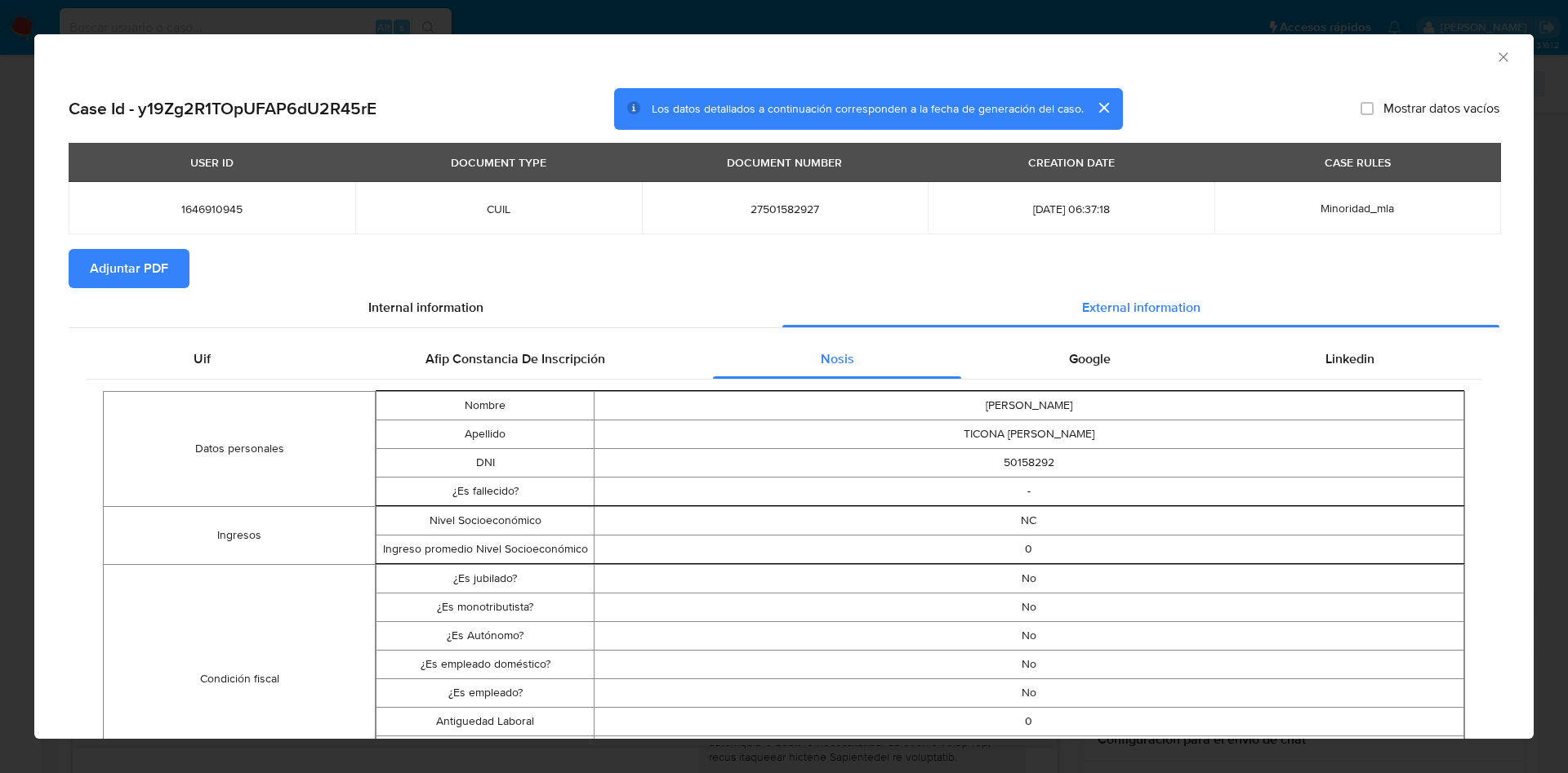
click at [126, 280] on span "Adjuntar PDF" at bounding box center [129, 269] width 79 height 36
click at [1496, 62] on icon "Cerrar ventana" at bounding box center [1503, 57] width 16 height 16
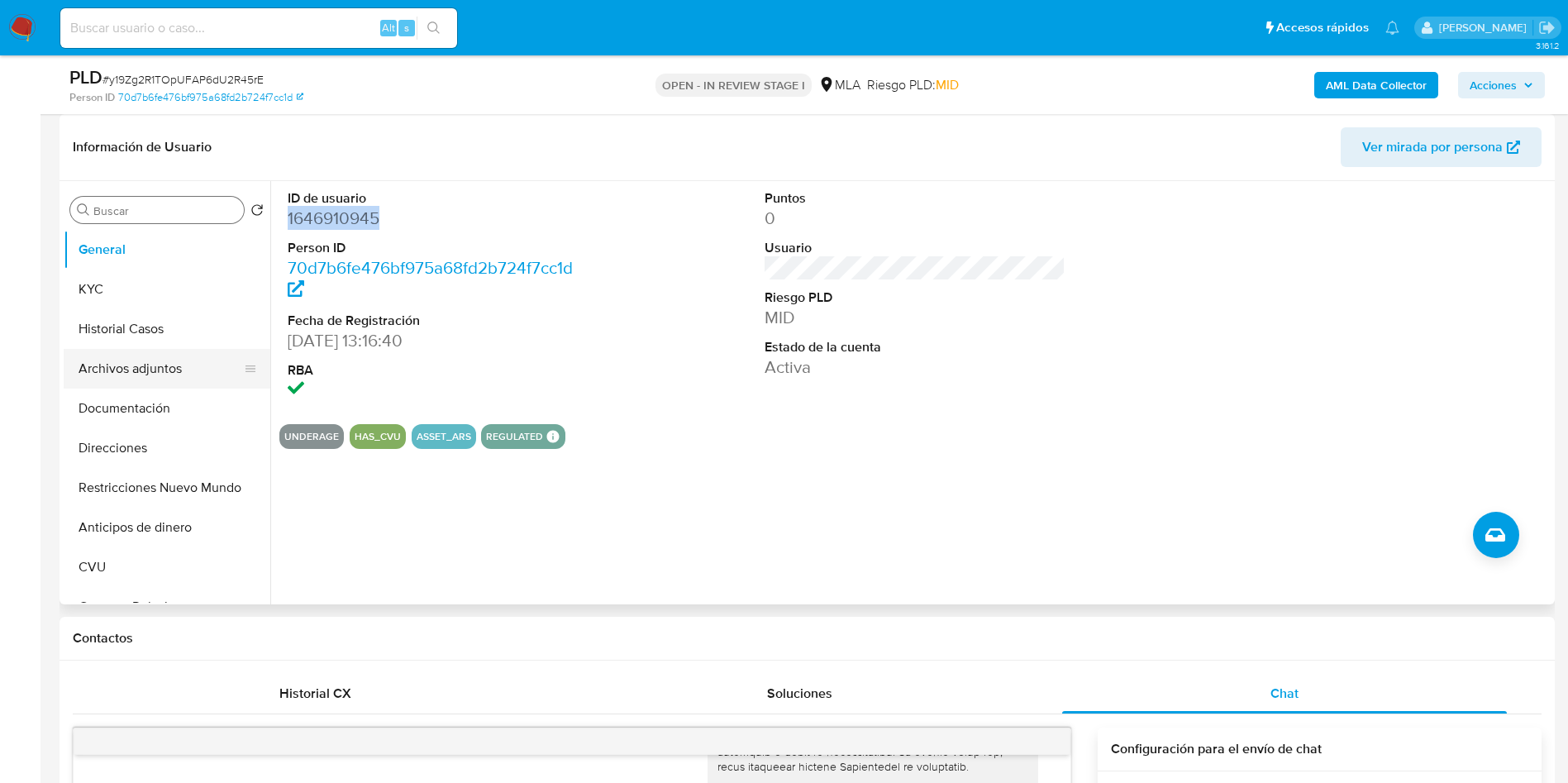
click at [102, 363] on button "Archivos adjuntos" at bounding box center [160, 368] width 193 height 39
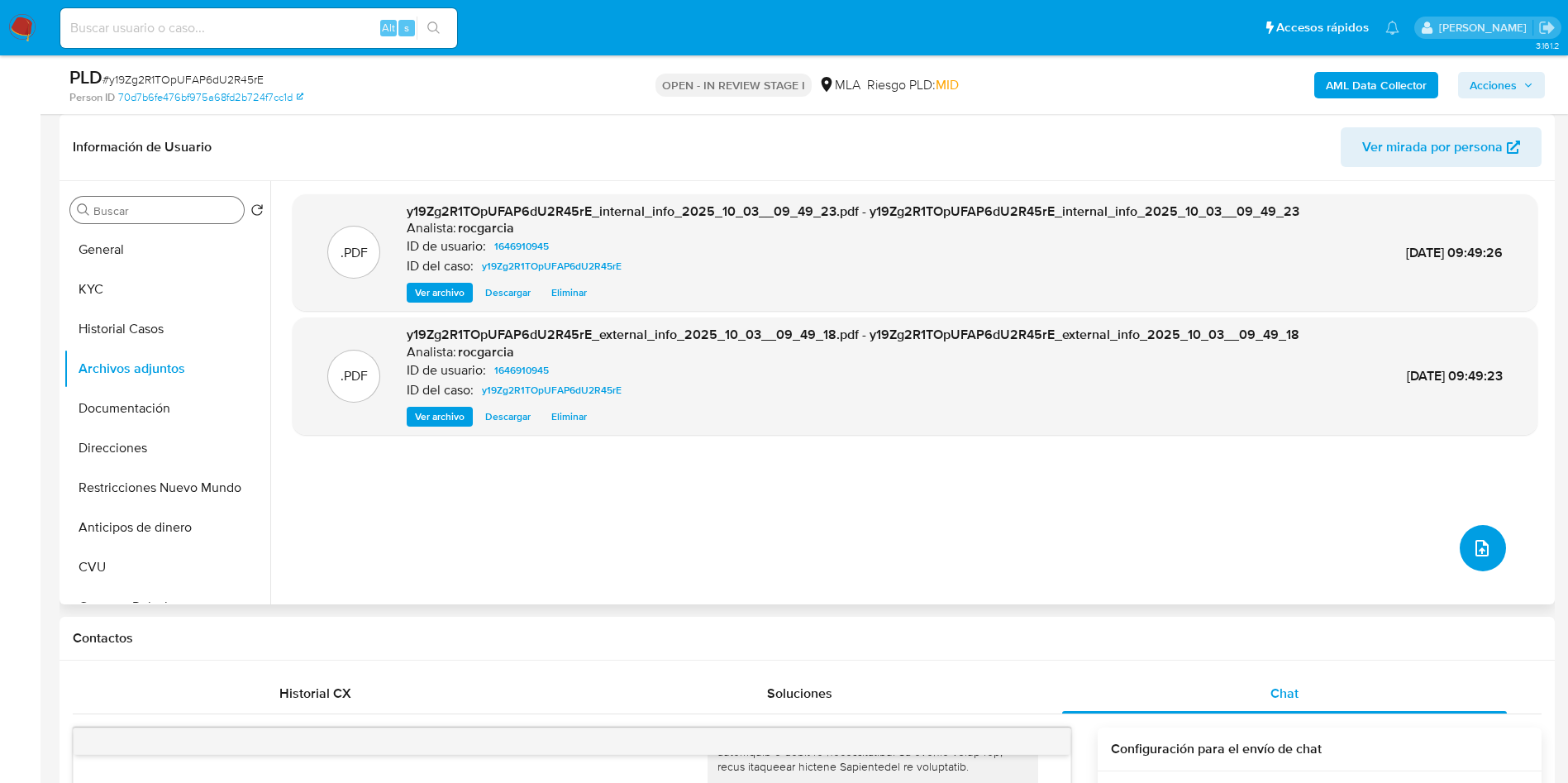
click at [1464, 564] on button "upload-file" at bounding box center [1482, 548] width 46 height 46
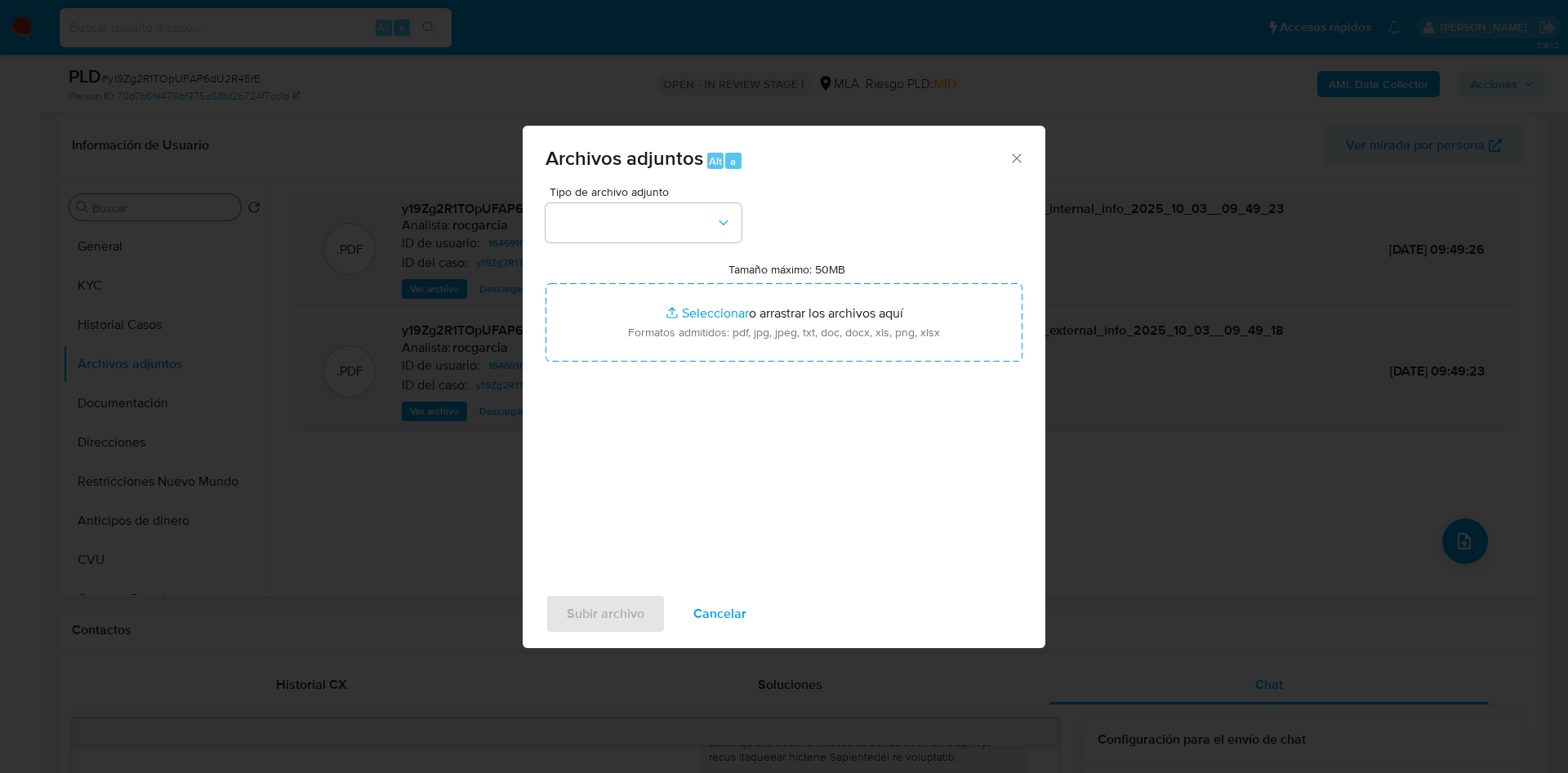
click at [720, 630] on span "Cancelar" at bounding box center [720, 614] width 54 height 36
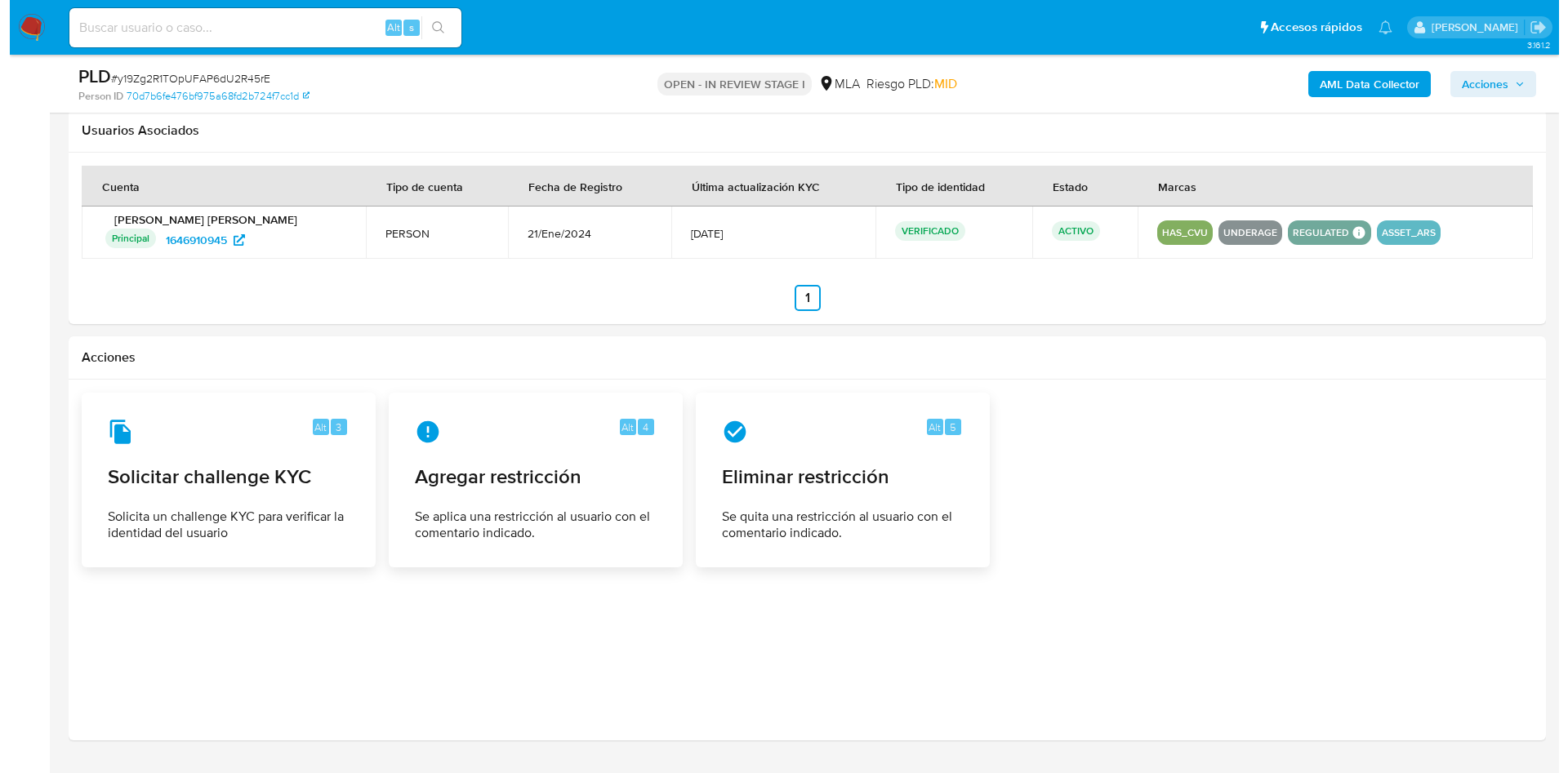
scroll to position [2498, 0]
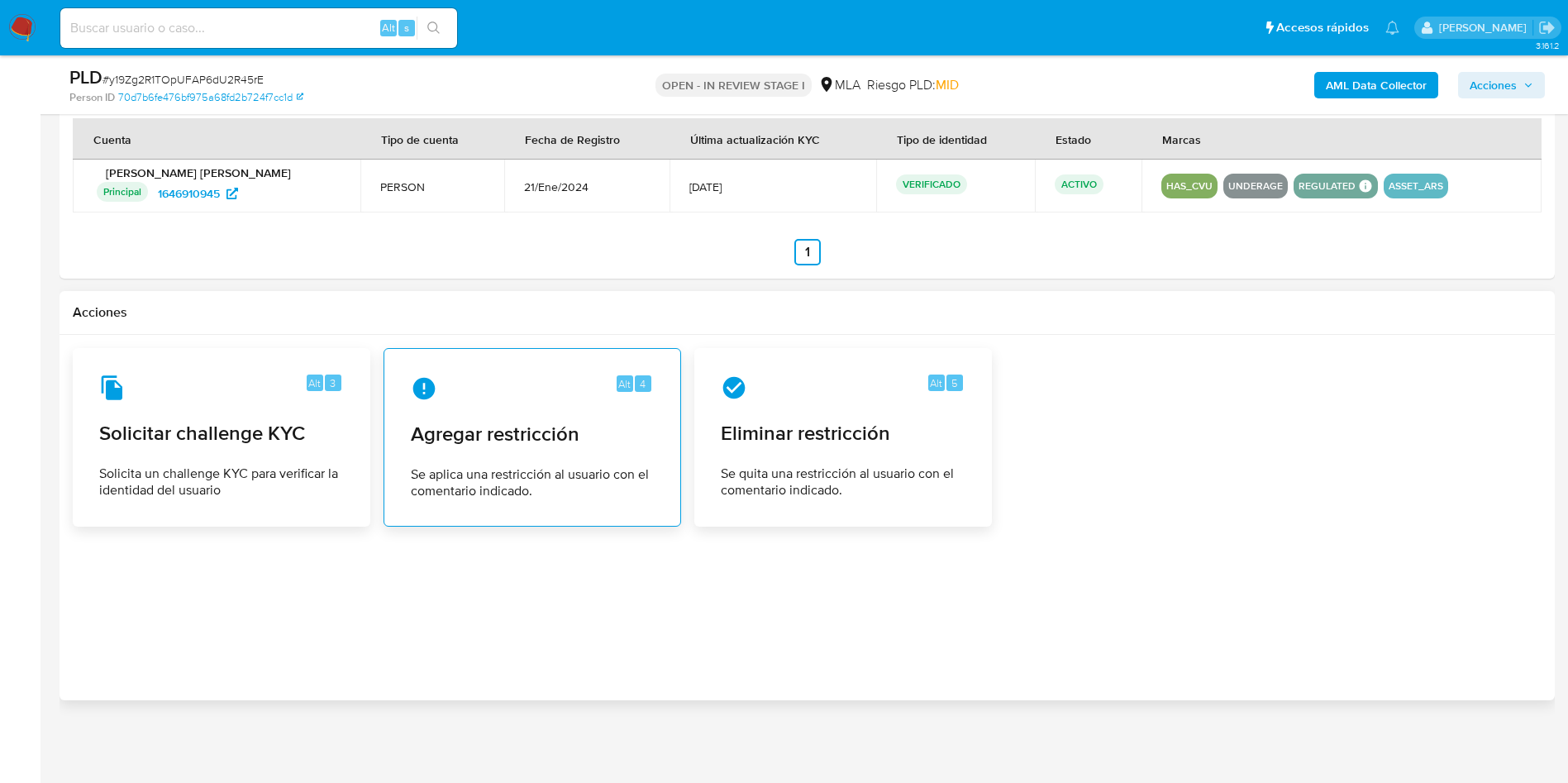
click at [538, 483] on span "Se aplica una restricción al usuario con el comentario indicado." at bounding box center [532, 483] width 243 height 33
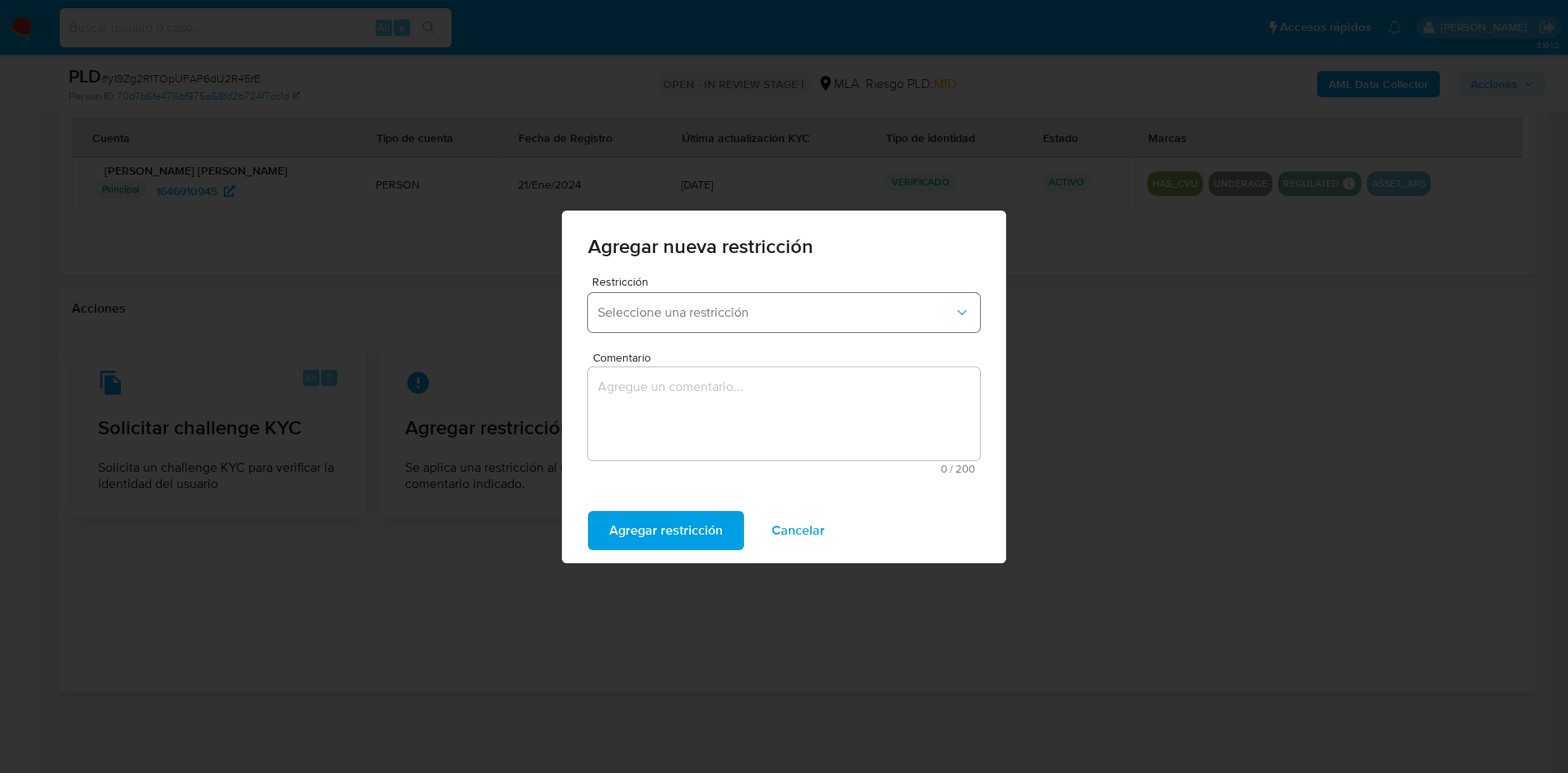
click at [680, 311] on span "Seleccione una restricción" at bounding box center [776, 312] width 356 height 16
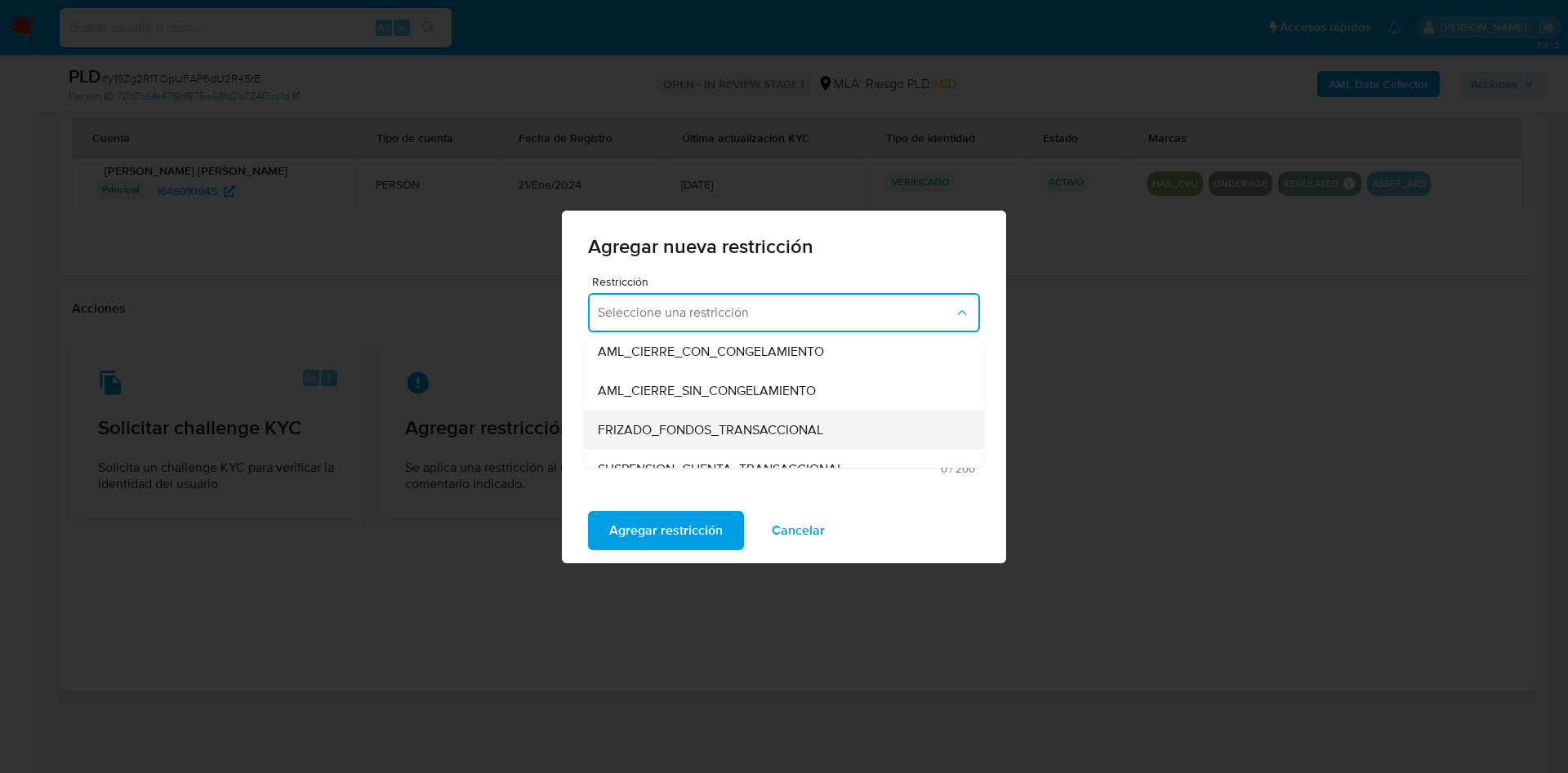
scroll to position [245, 0]
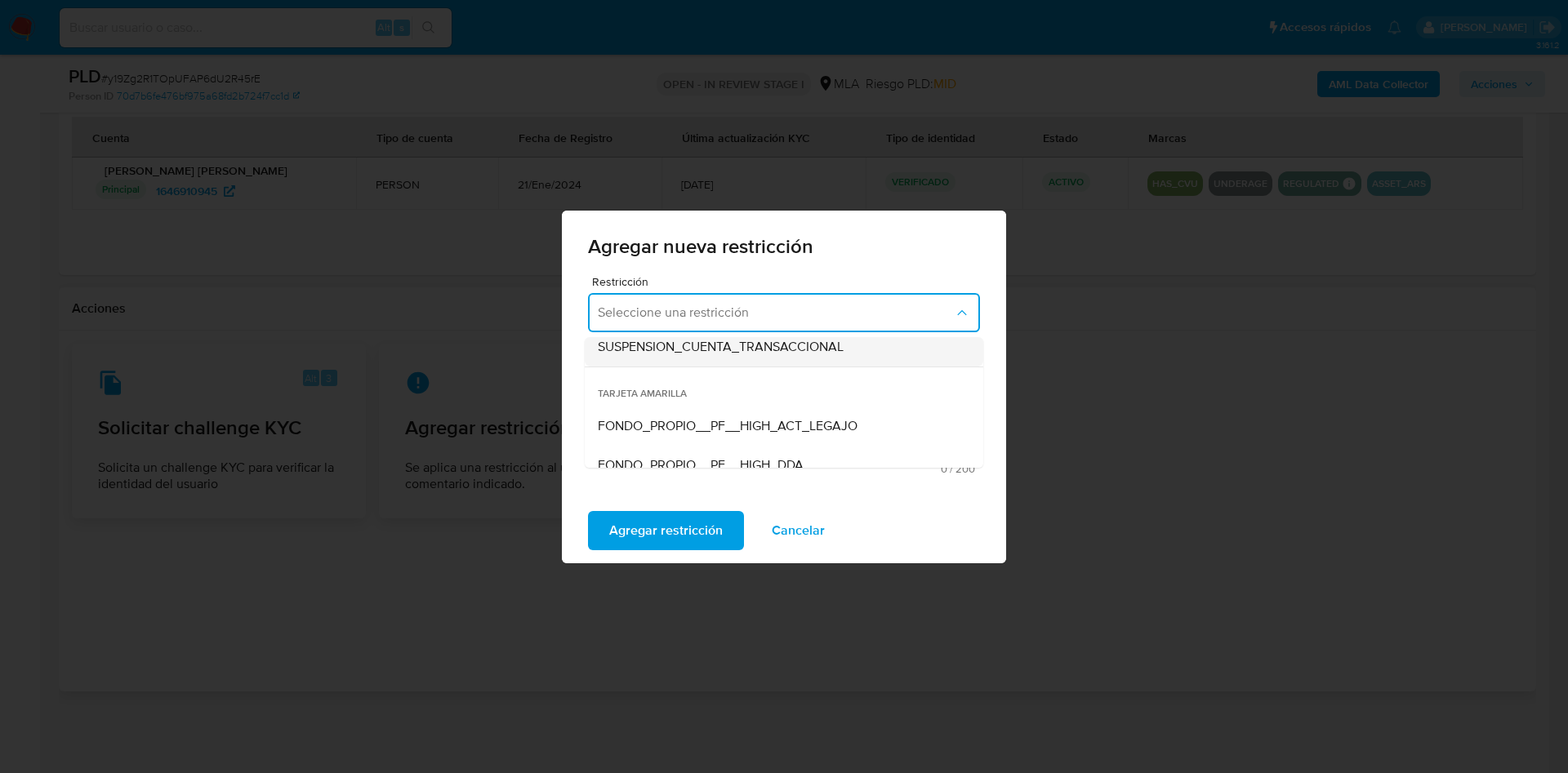
click at [706, 355] on span "SUSPENSION_CUENTA_TRANSACCIONAL" at bounding box center [721, 347] width 246 height 16
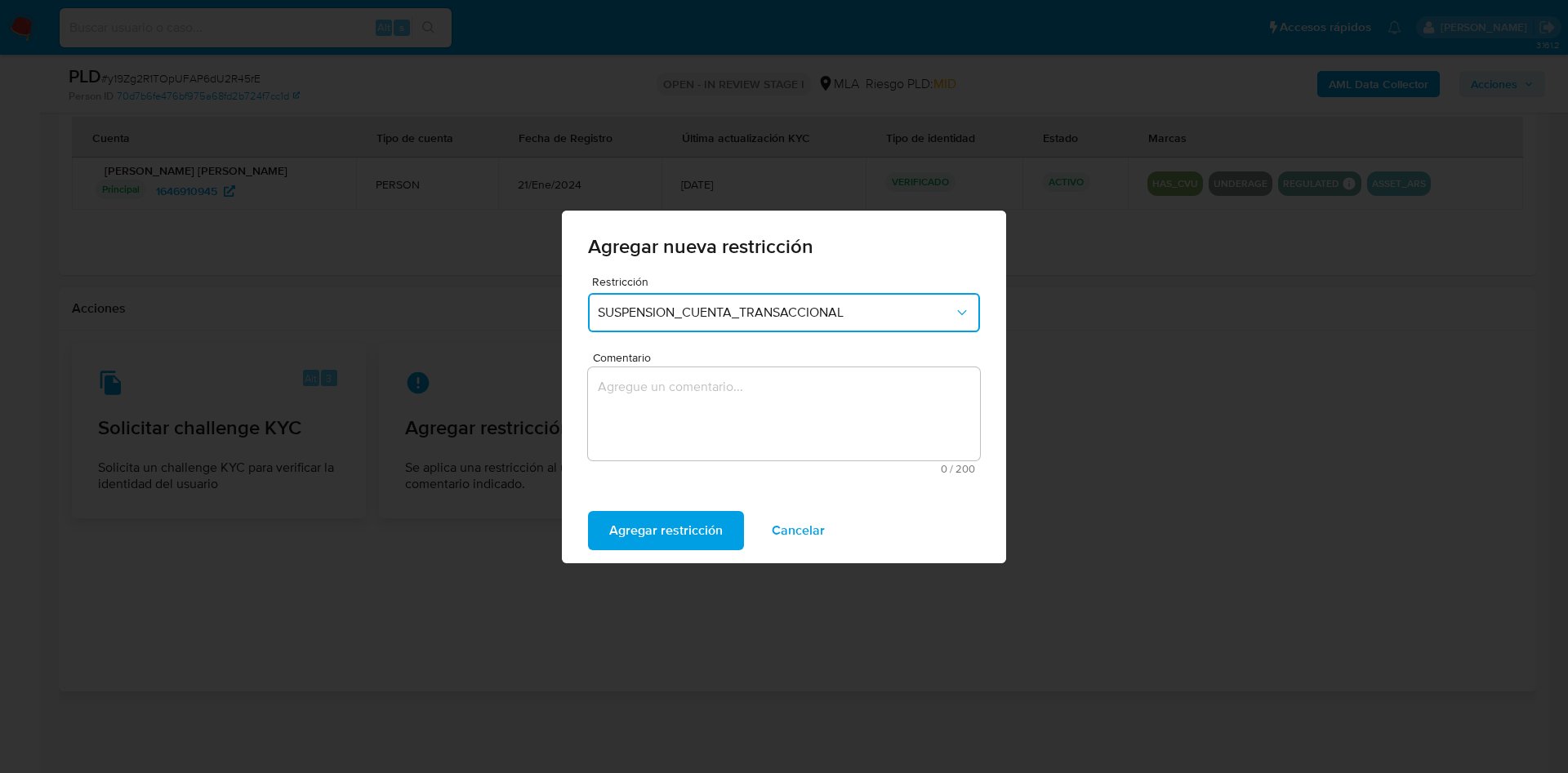
click at [705, 448] on textarea "Comentario" at bounding box center [784, 414] width 392 height 93
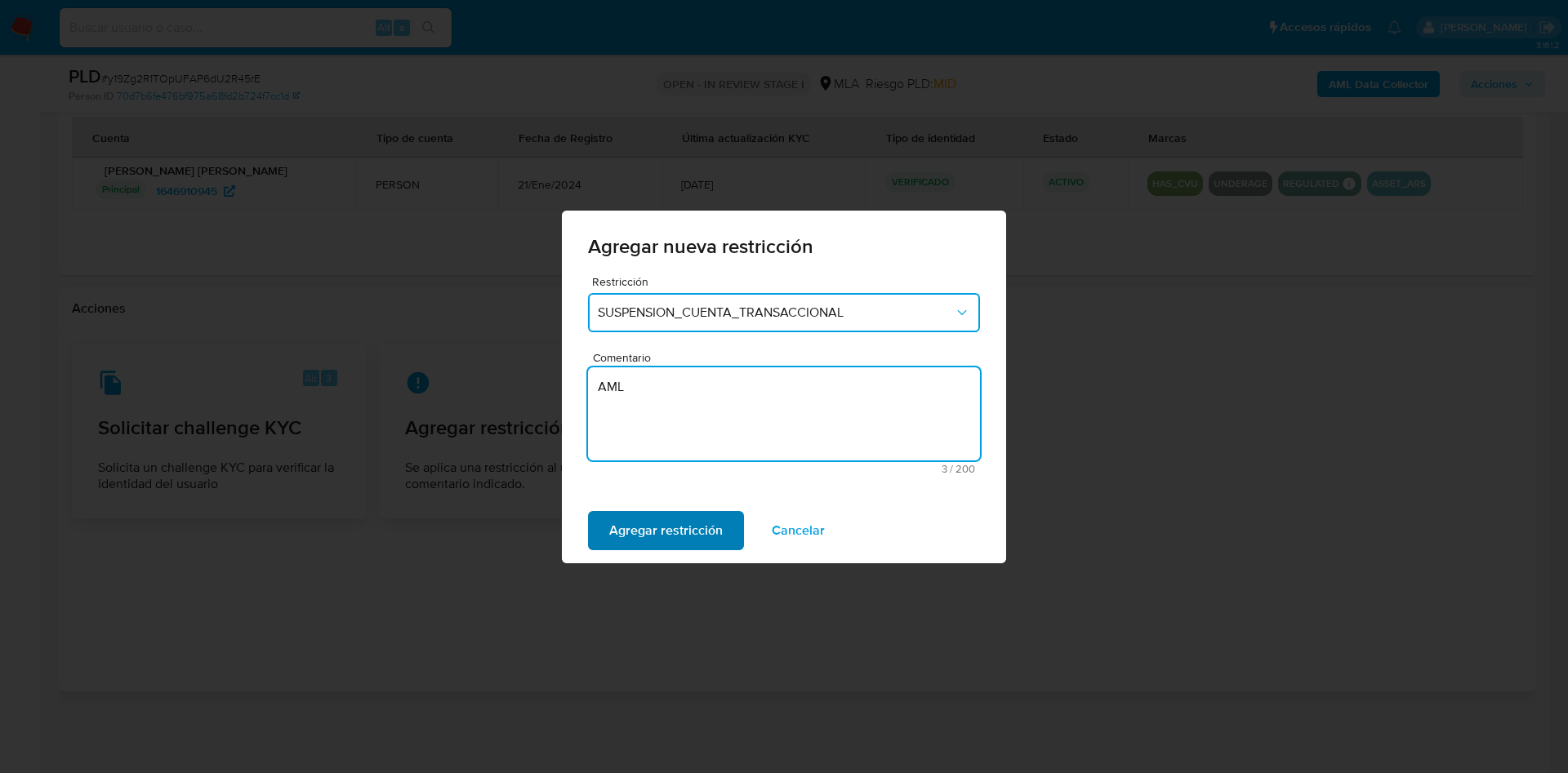
type textarea "AML"
click at [648, 524] on span "Agregar restricción" at bounding box center [666, 531] width 114 height 36
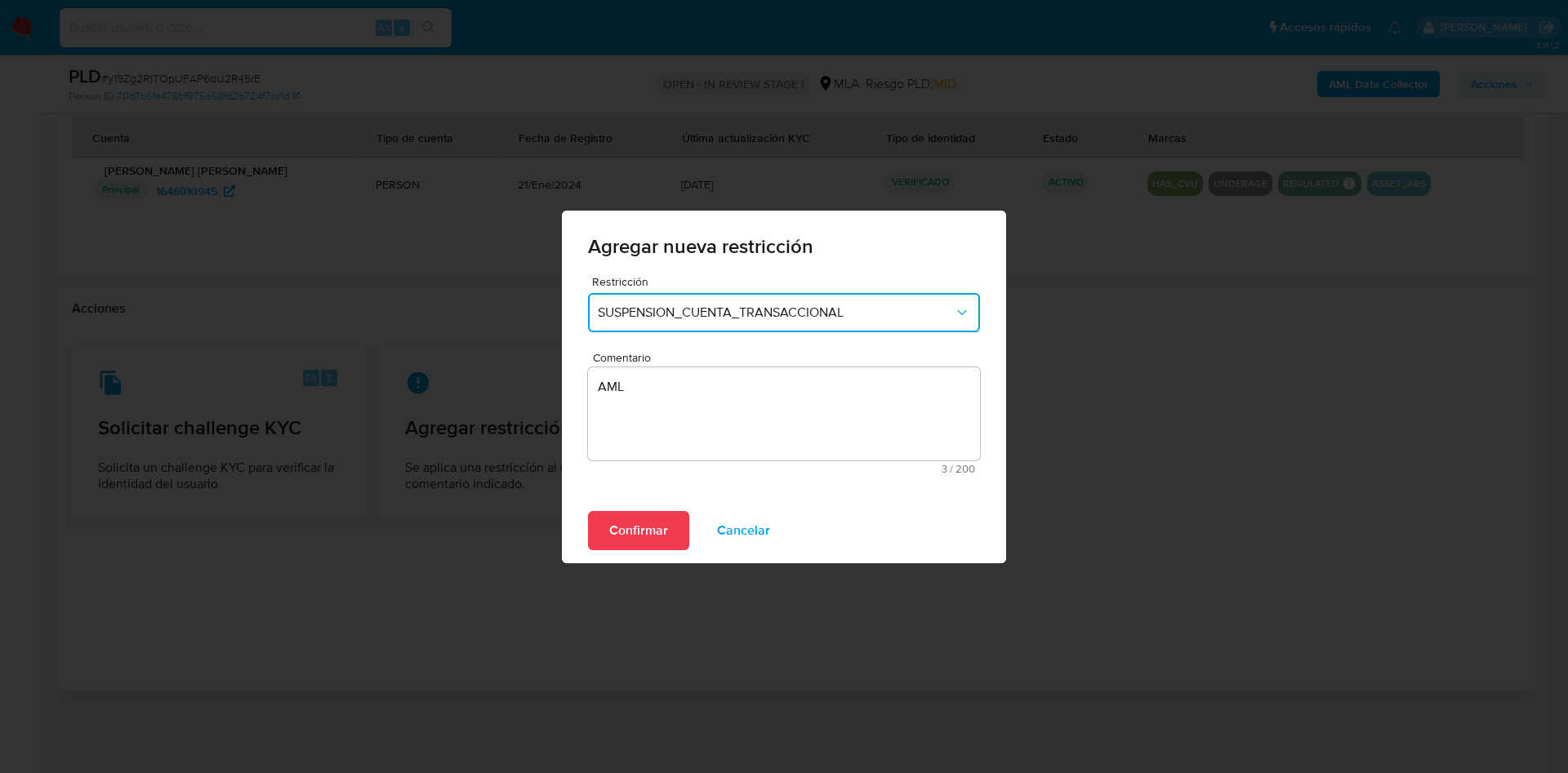
click at [620, 514] on span "Confirmar" at bounding box center [639, 531] width 59 height 36
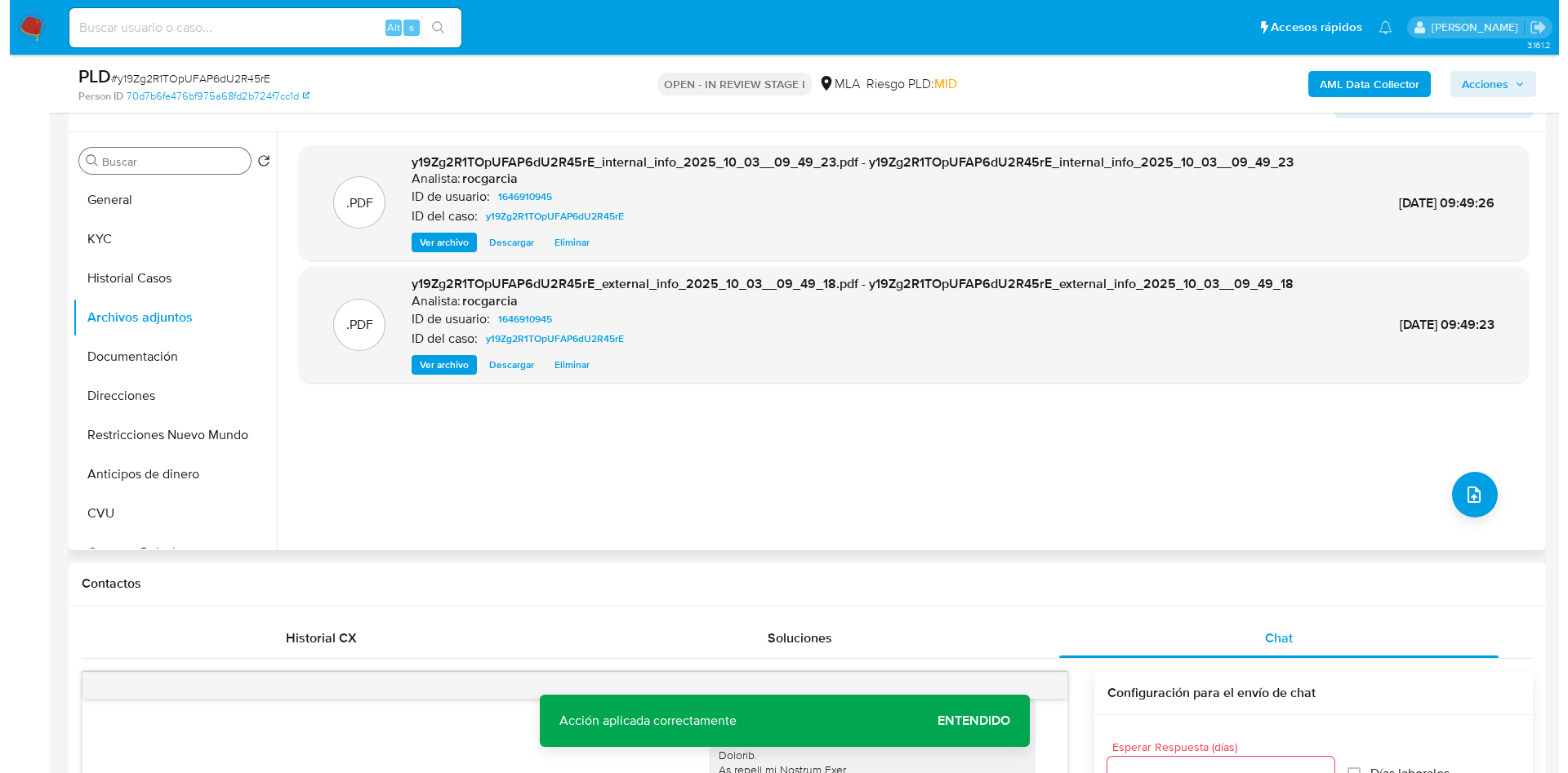
scroll to position [172, 0]
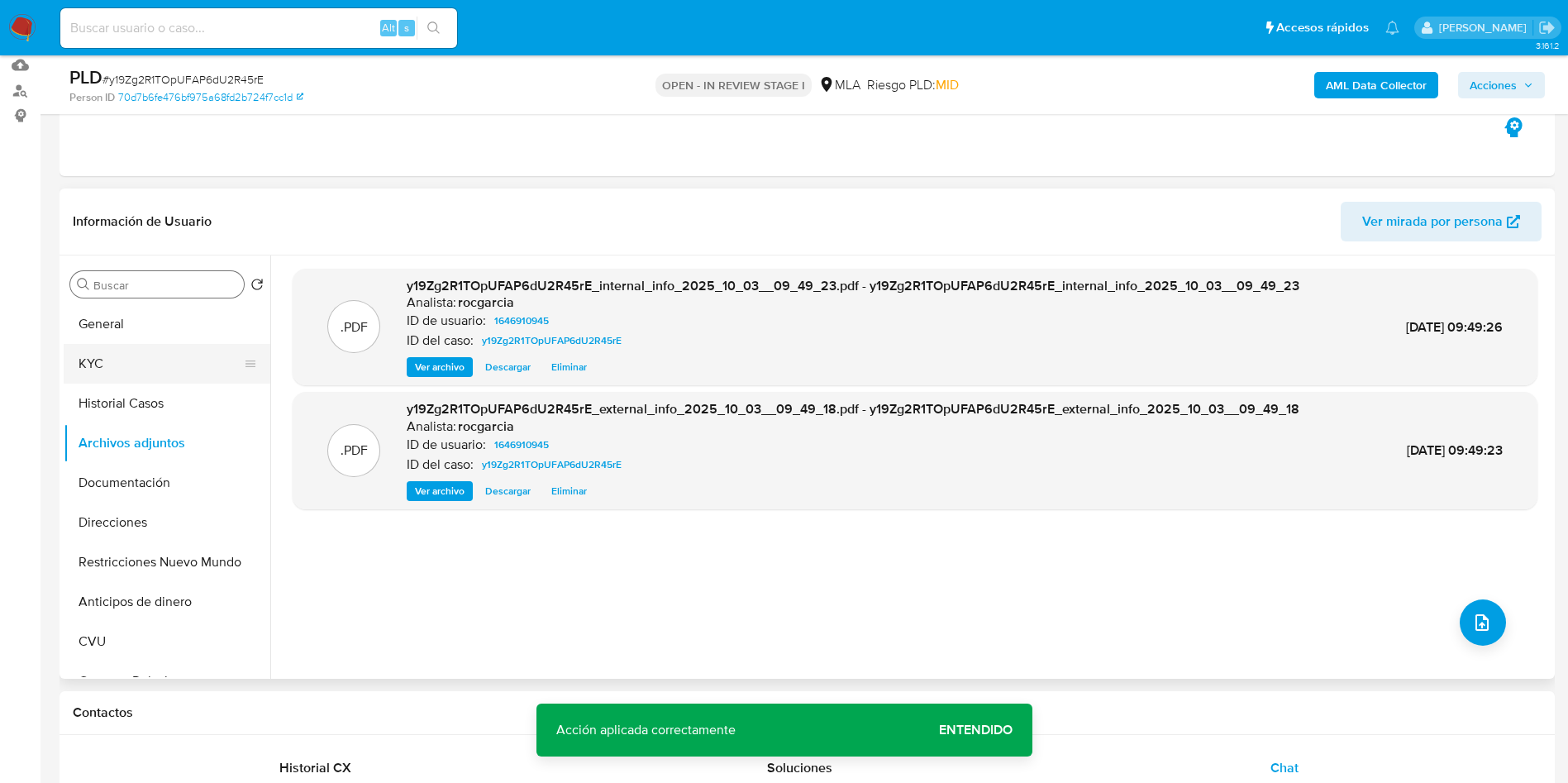
click at [175, 347] on button "KYC" at bounding box center [160, 364] width 193 height 39
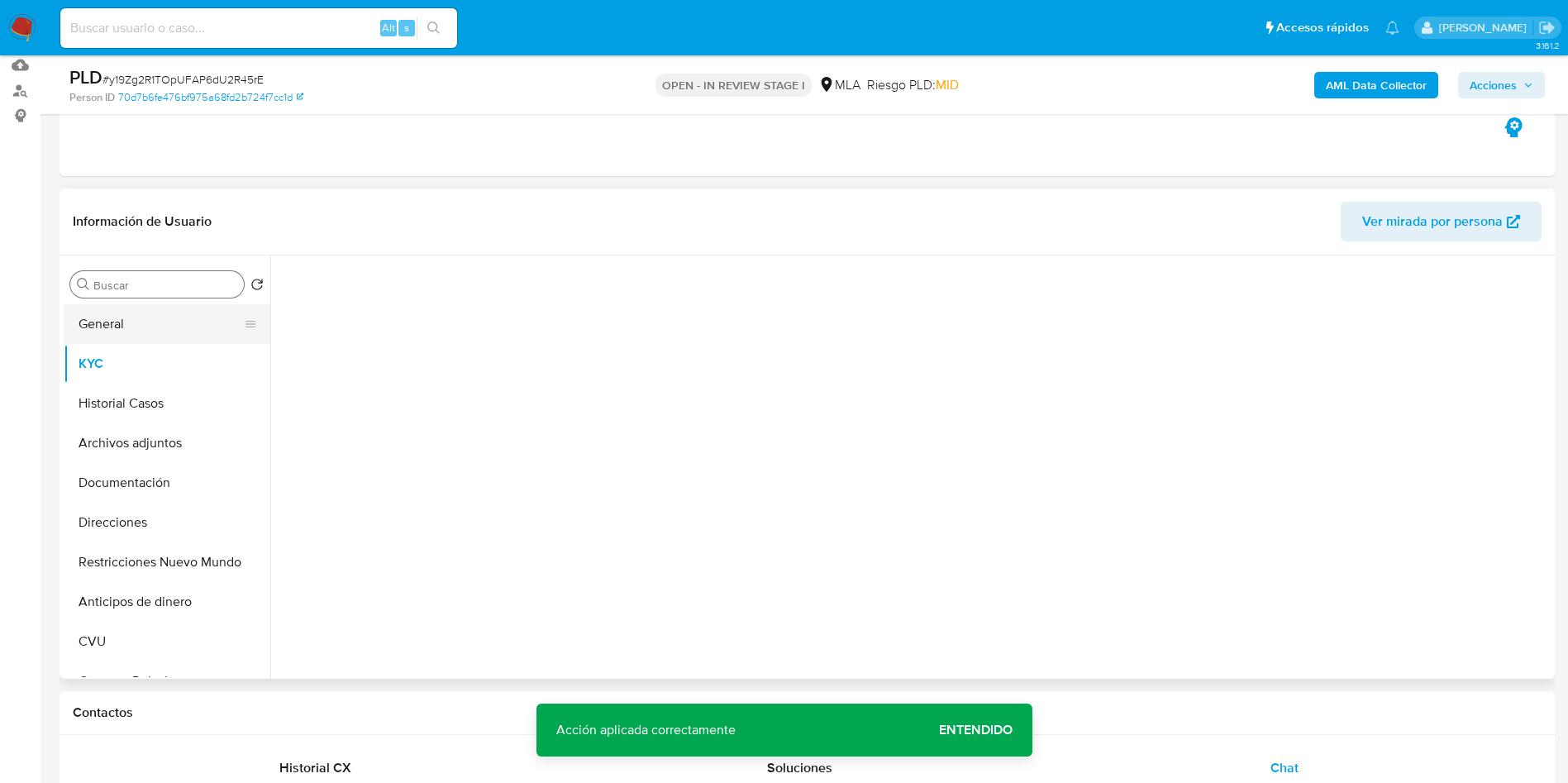
click at [176, 317] on button "General" at bounding box center [160, 323] width 193 height 39
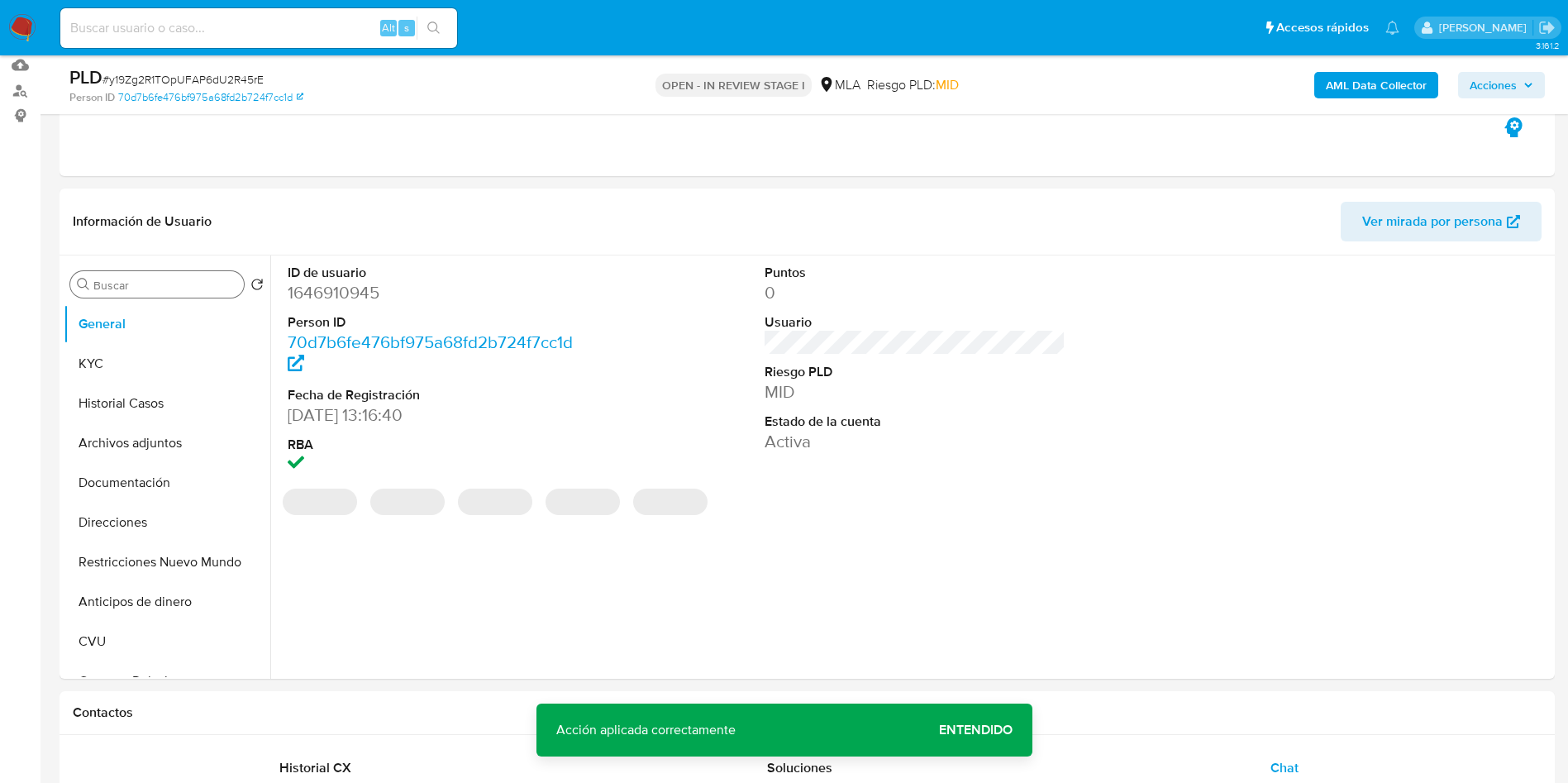
click at [334, 295] on dd "1646910945" at bounding box center [438, 293] width 301 height 23
copy dd "1646910945"
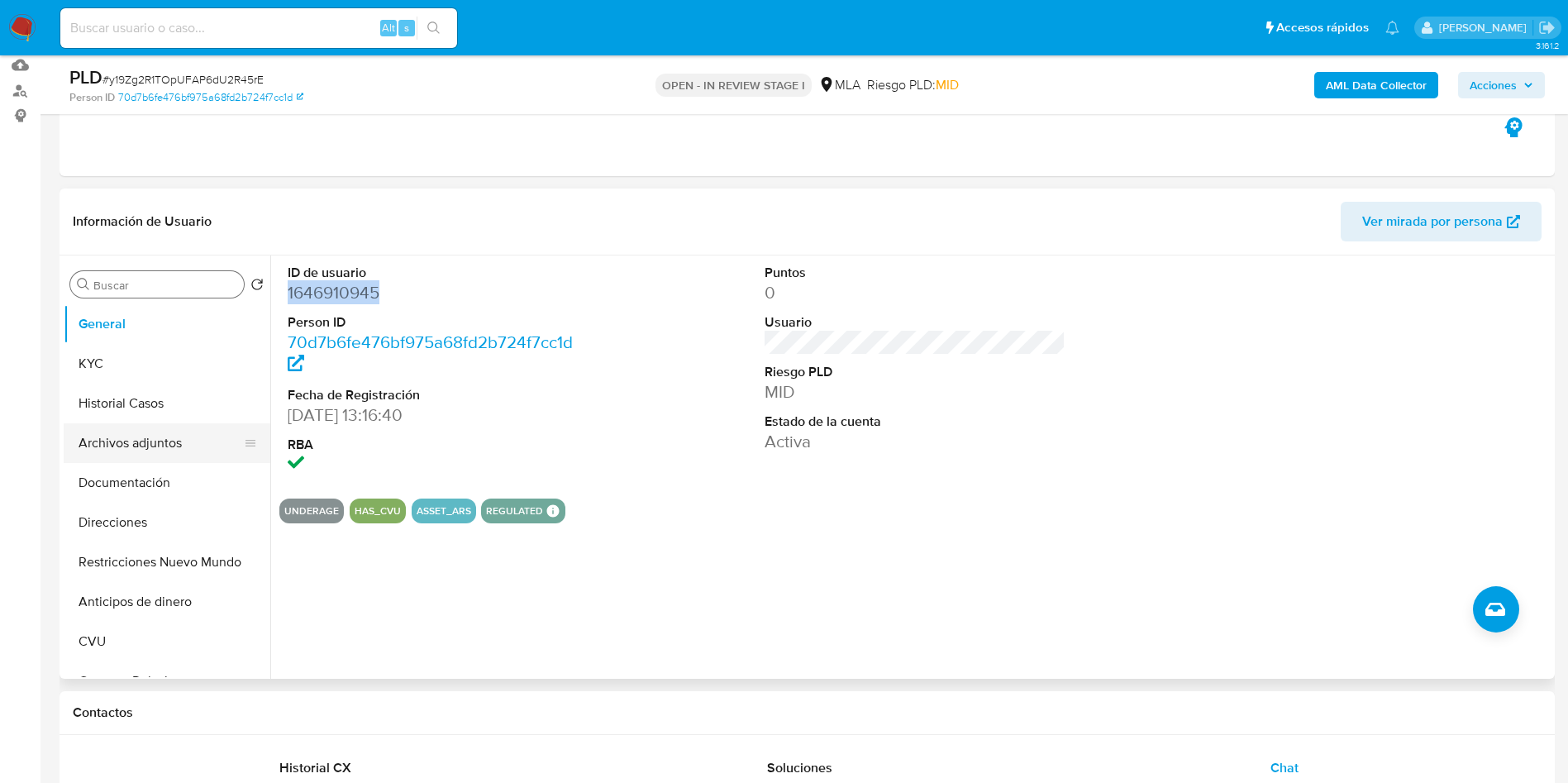
click at [200, 443] on button "Archivos adjuntos" at bounding box center [160, 443] width 193 height 39
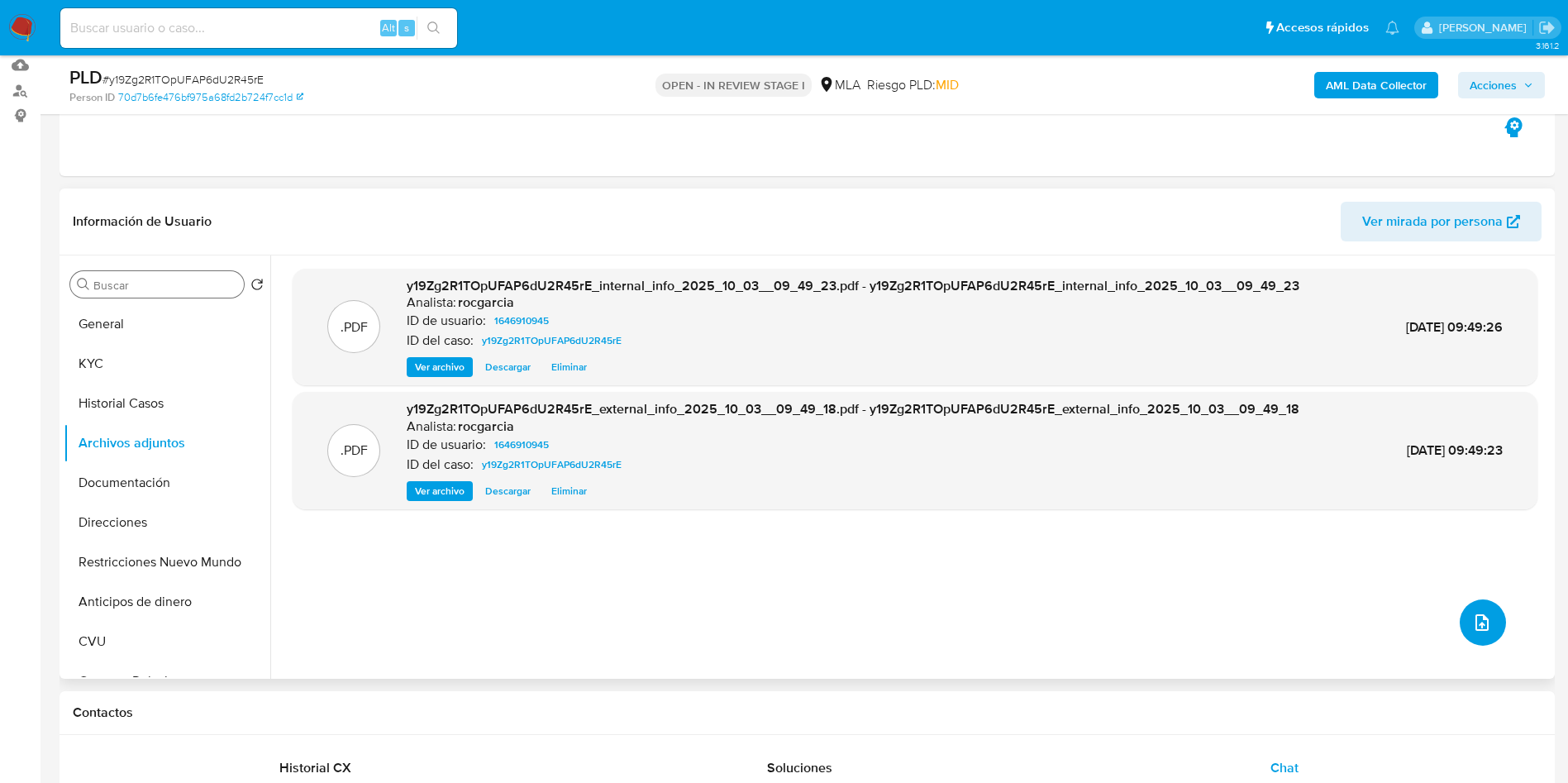
click at [1472, 629] on icon "upload-file" at bounding box center [1482, 622] width 20 height 20
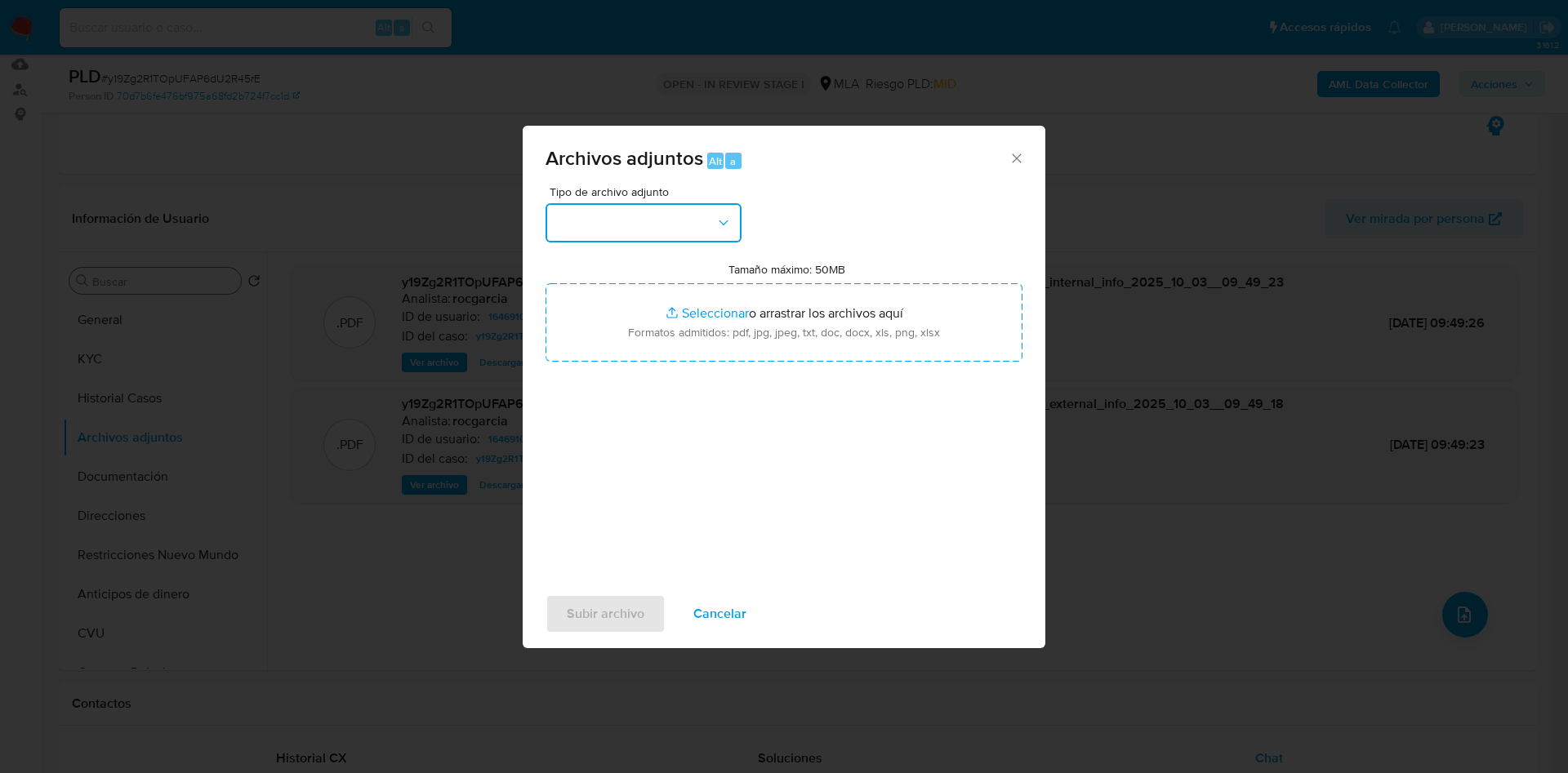
click at [639, 233] on button "button" at bounding box center [643, 223] width 196 height 39
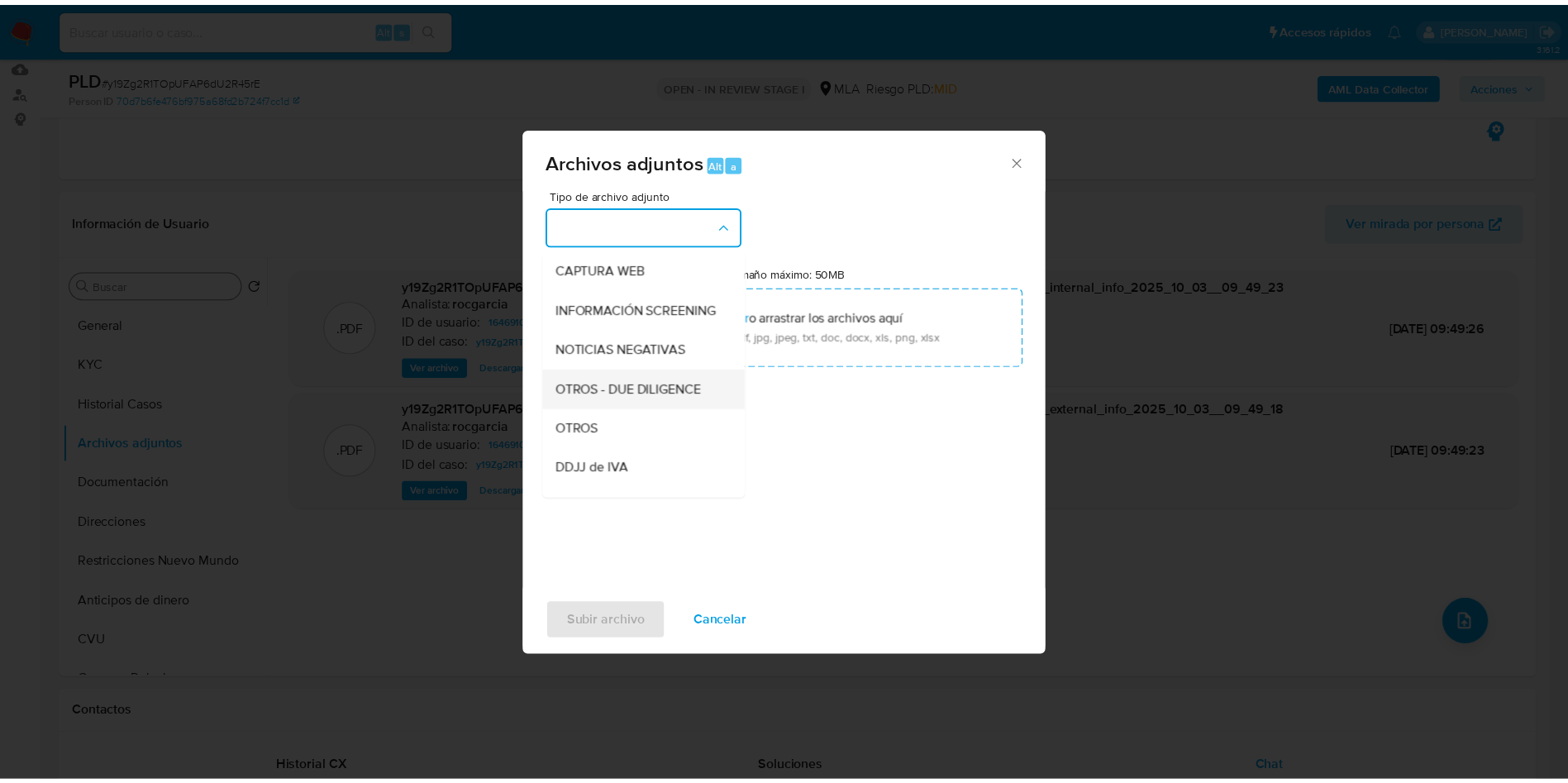
scroll to position [128, 0]
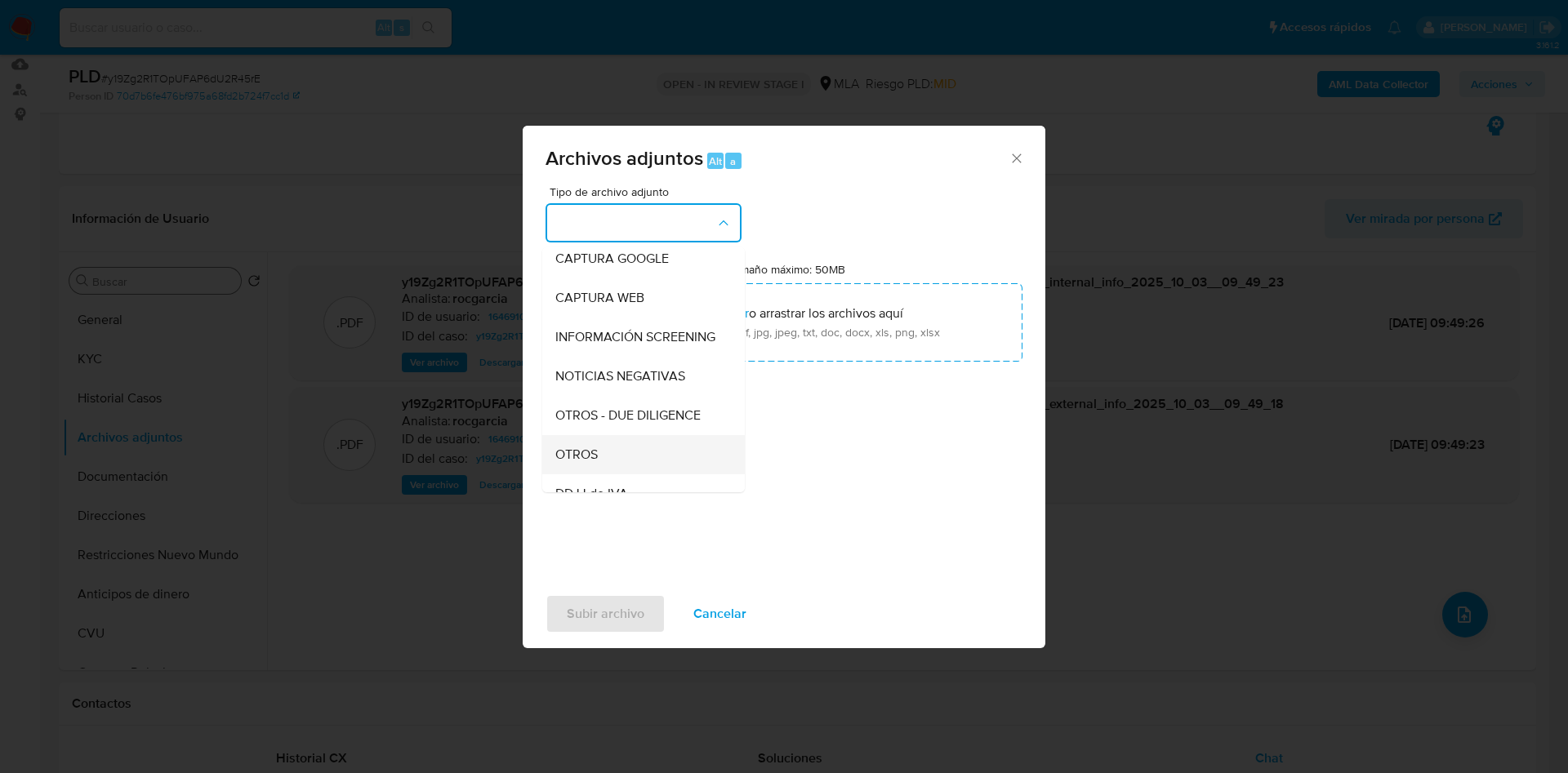
click at [612, 465] on div "OTROS" at bounding box center [639, 454] width 167 height 39
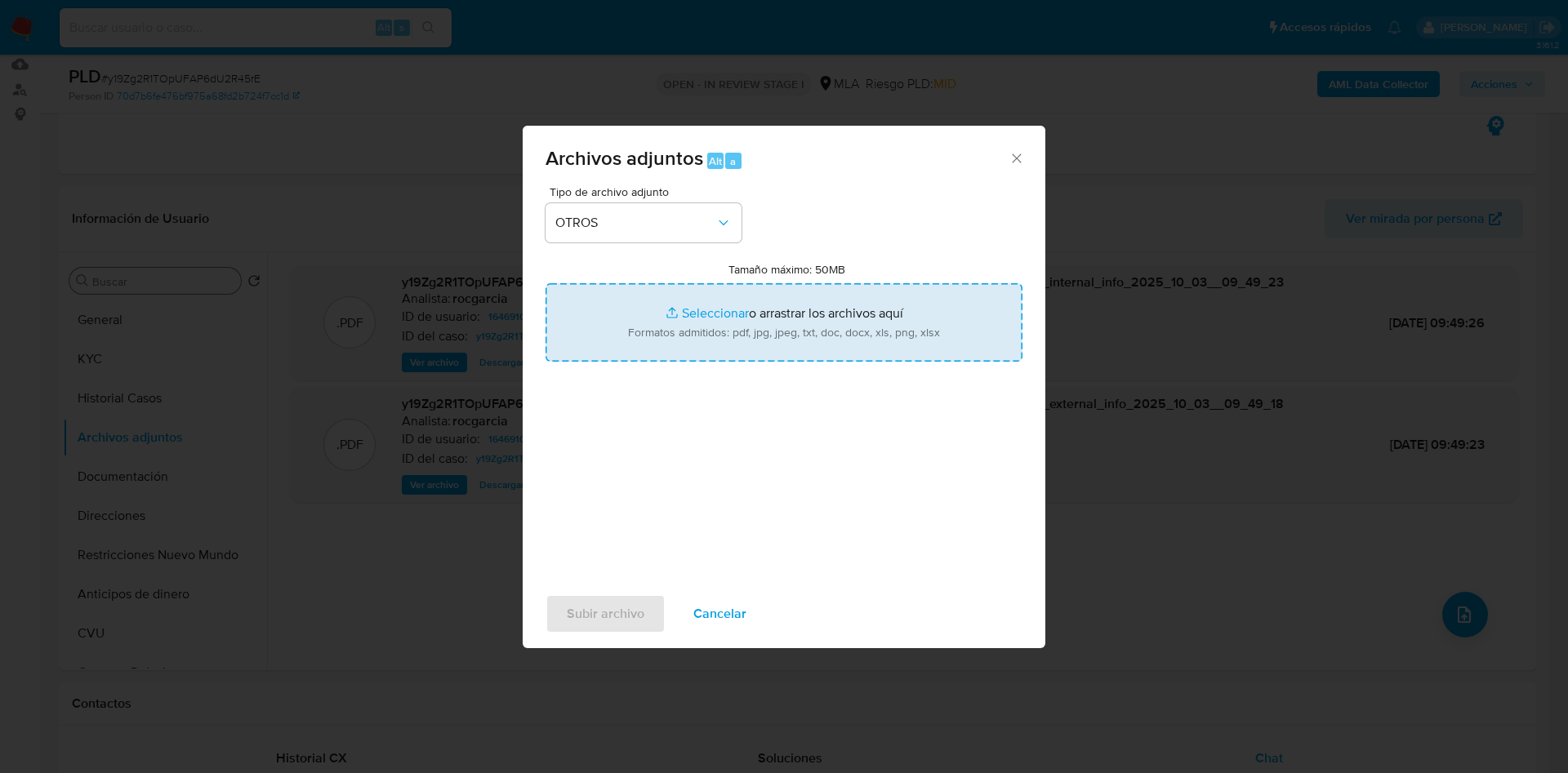
click at [685, 347] on input "Tamaño máximo: 50MB Seleccionar archivos" at bounding box center [784, 322] width 477 height 79
type input "C:\fakepath\Movimientos 1646910945.xlsx"
click at [682, 322] on input "Tamaño máximo: 50MB Seleccionar archivos" at bounding box center [784, 322] width 477 height 79
type input "C:\fakepath\Caselog y19Zg2R1TOpUFAP6dU2R45rE - 1646910945.docx"
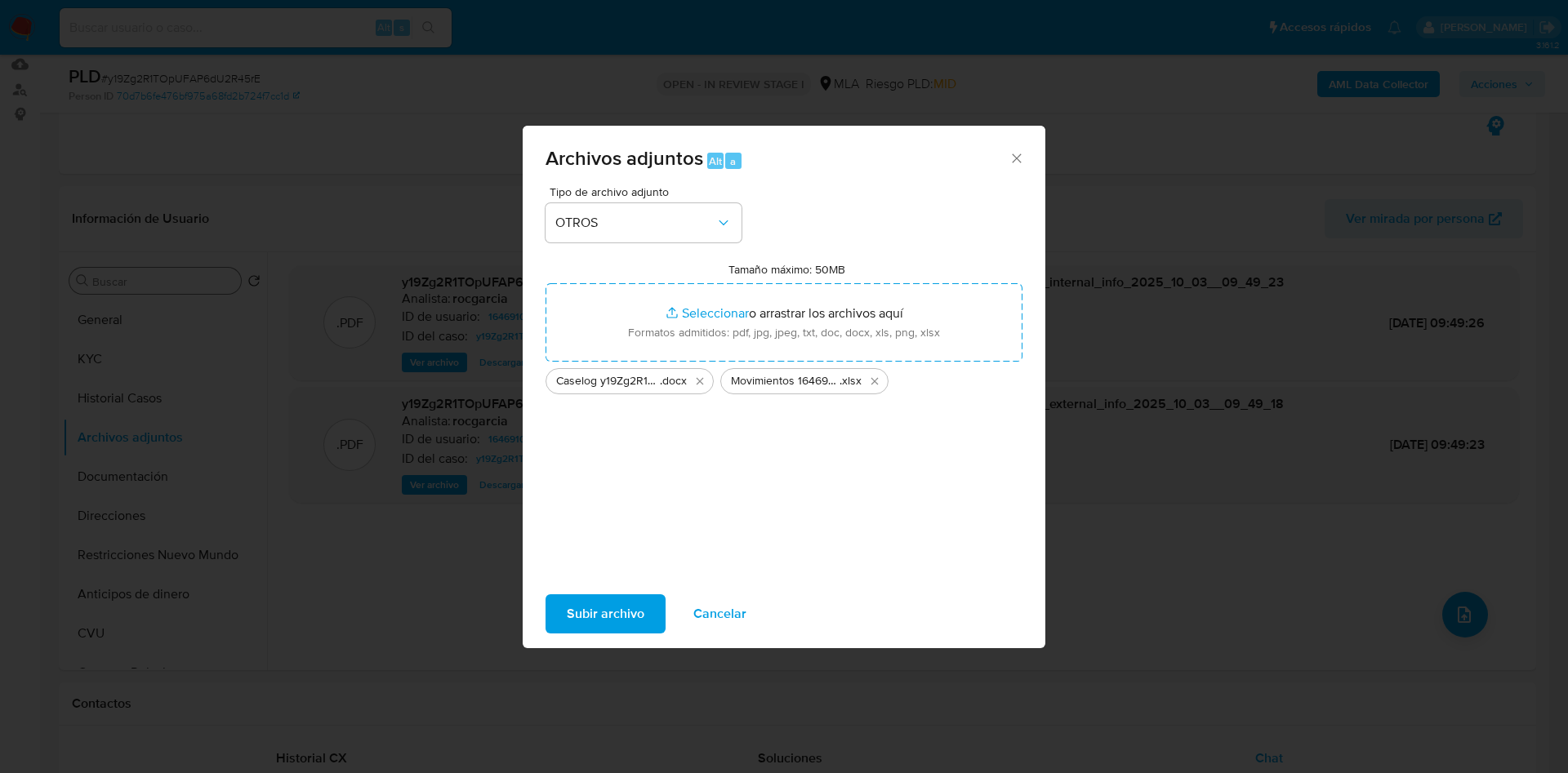
click at [593, 613] on span "Subir archivo" at bounding box center [606, 614] width 78 height 36
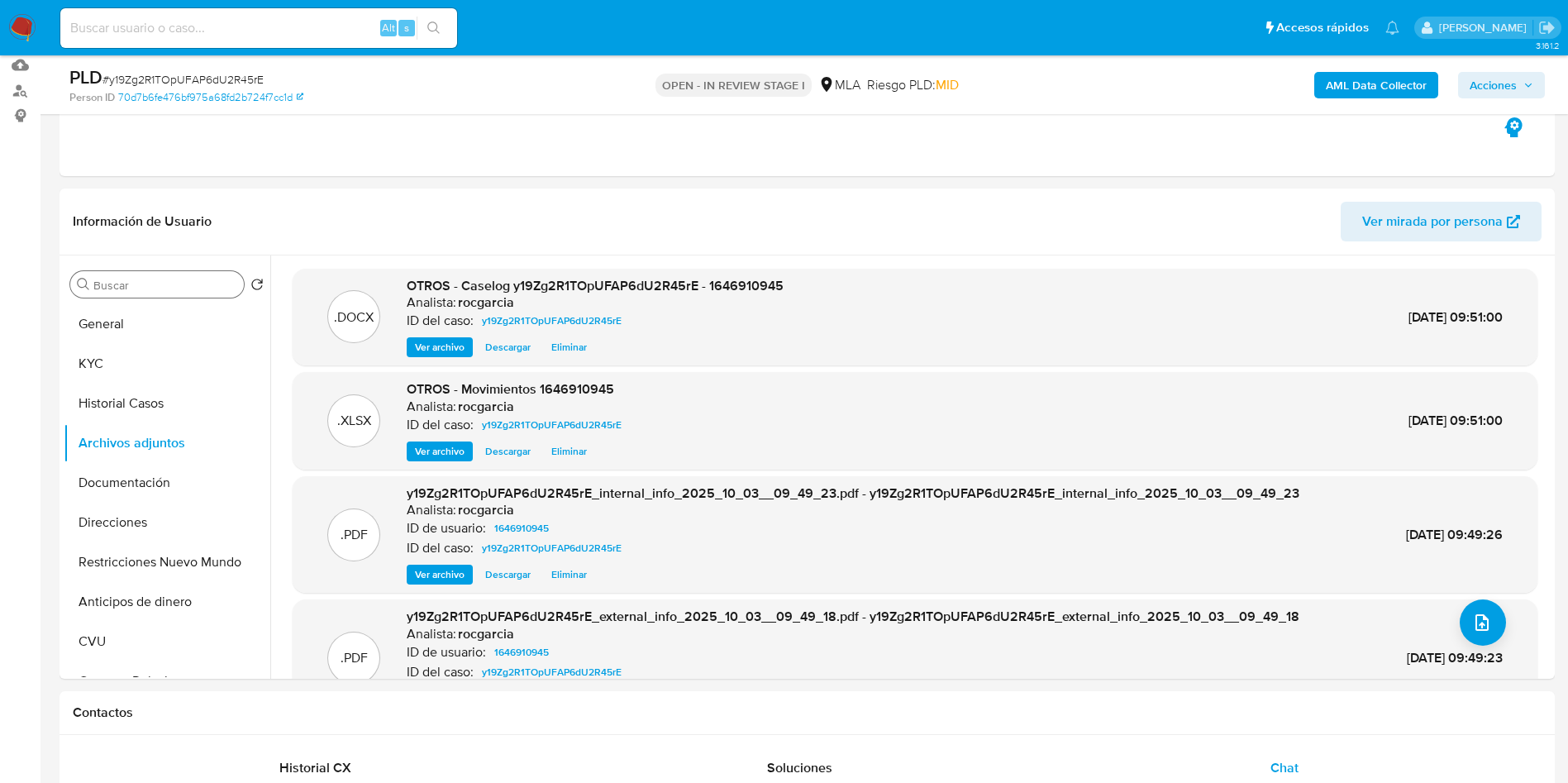
click at [121, 566] on button "Restricciones Nuevo Mundo" at bounding box center [160, 562] width 193 height 39
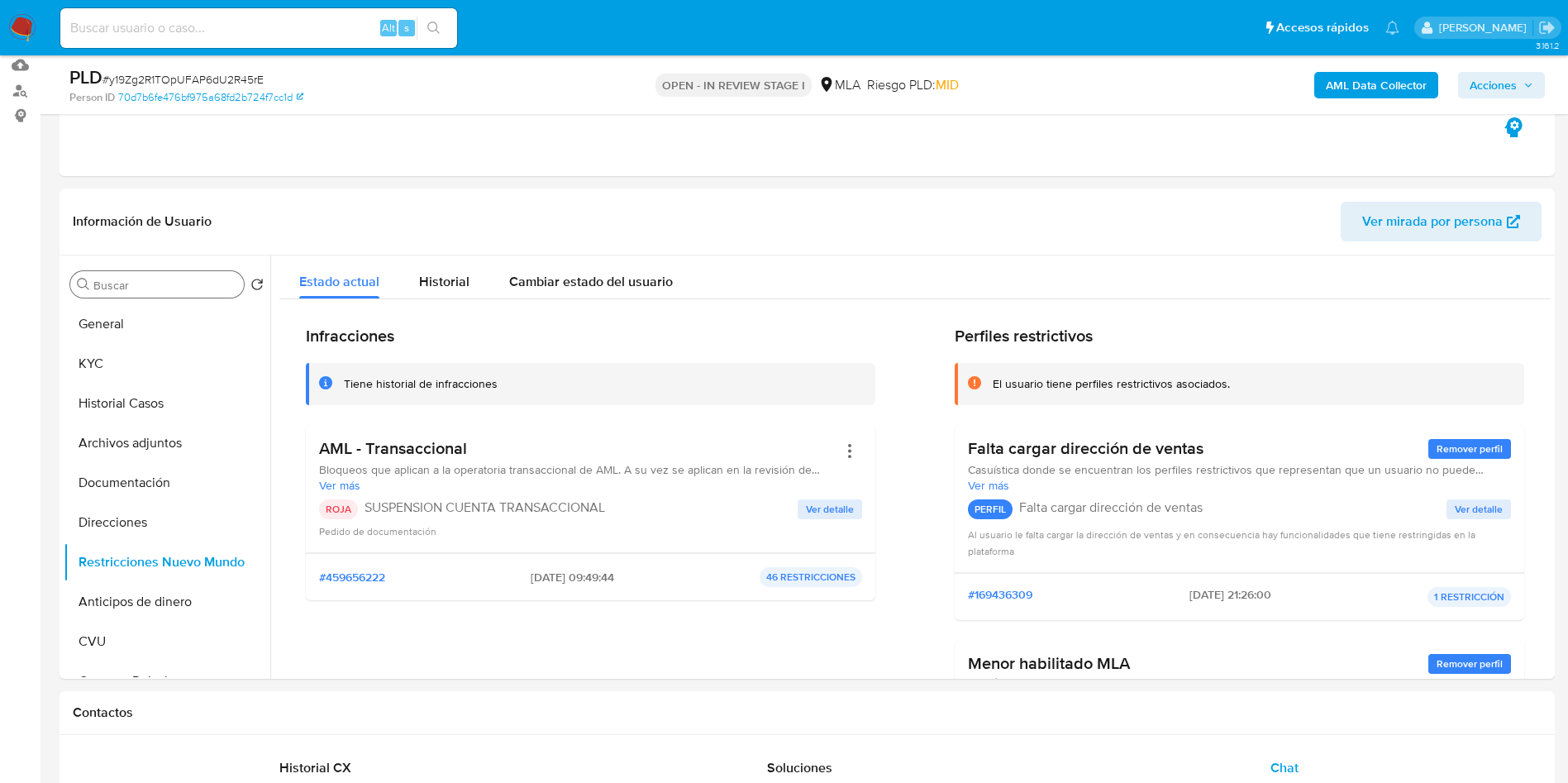
click at [1516, 96] on span "Acciones" at bounding box center [1494, 85] width 47 height 26
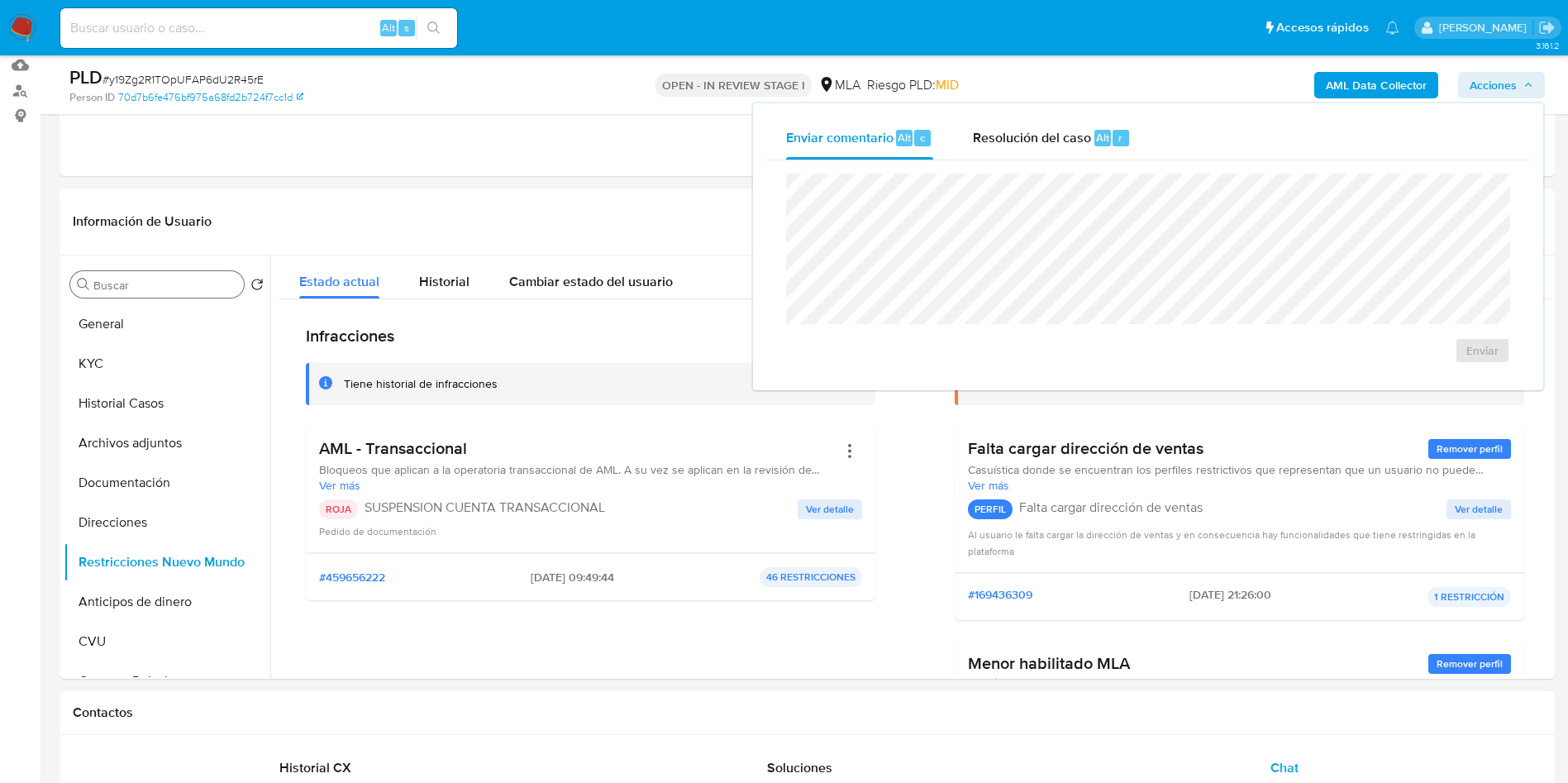
drag, startPoint x: 1008, startPoint y: 129, endPoint x: 997, endPoint y: 165, distance: 37.6
click at [1007, 129] on span "Resolución del caso" at bounding box center [1032, 137] width 118 height 19
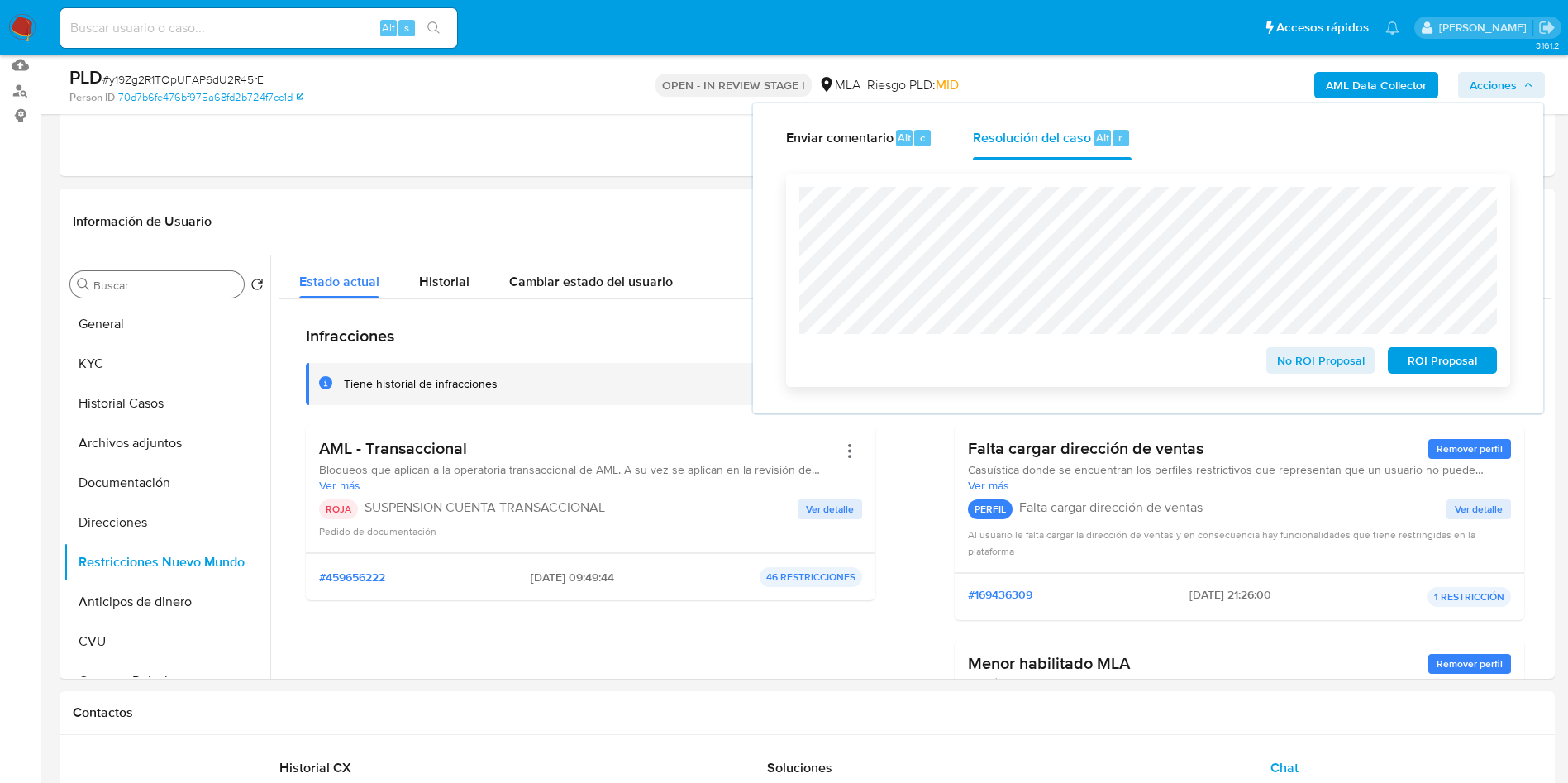
click at [1468, 367] on span "ROI Proposal" at bounding box center [1442, 360] width 86 height 23
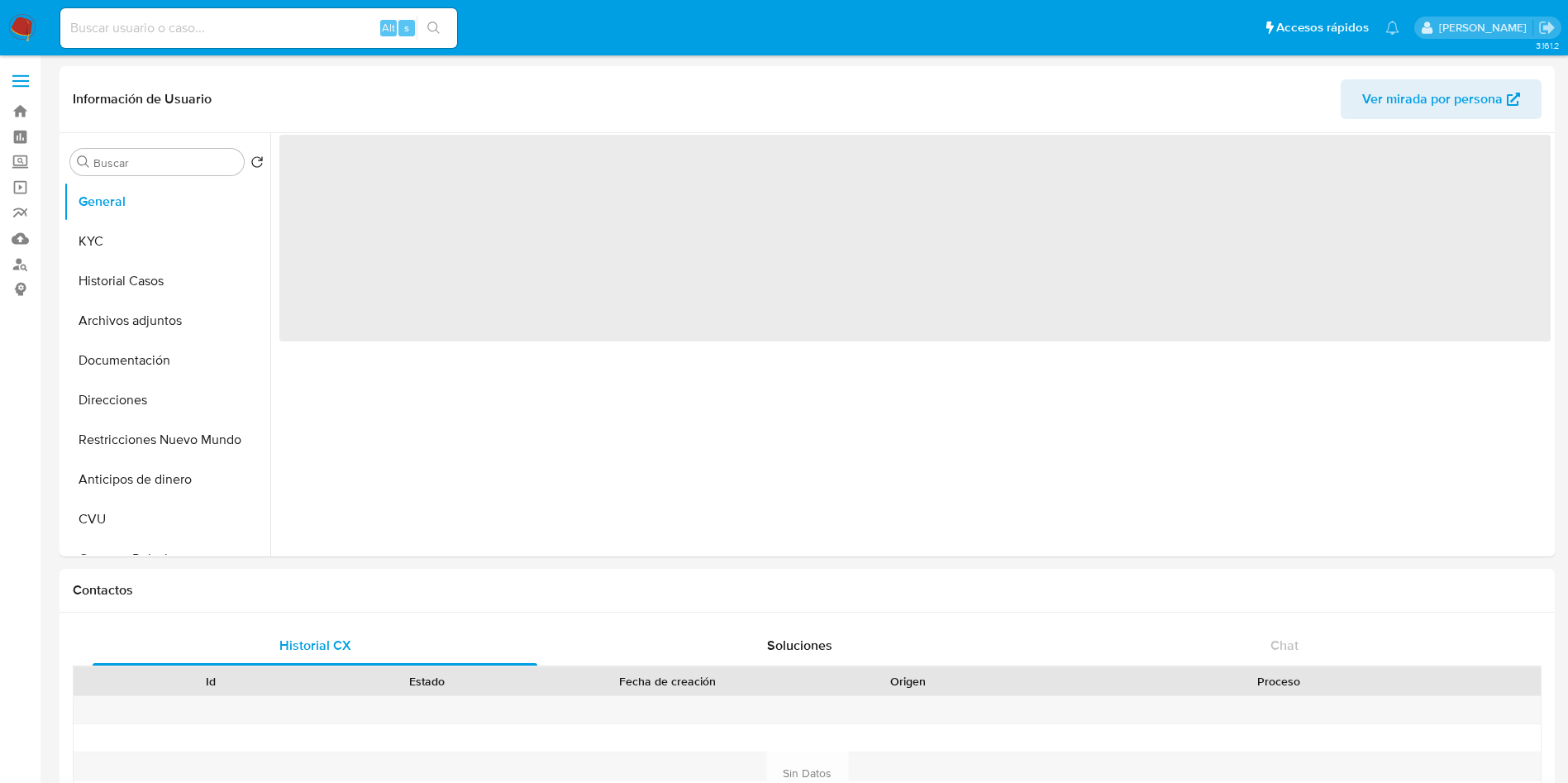
select select "10"
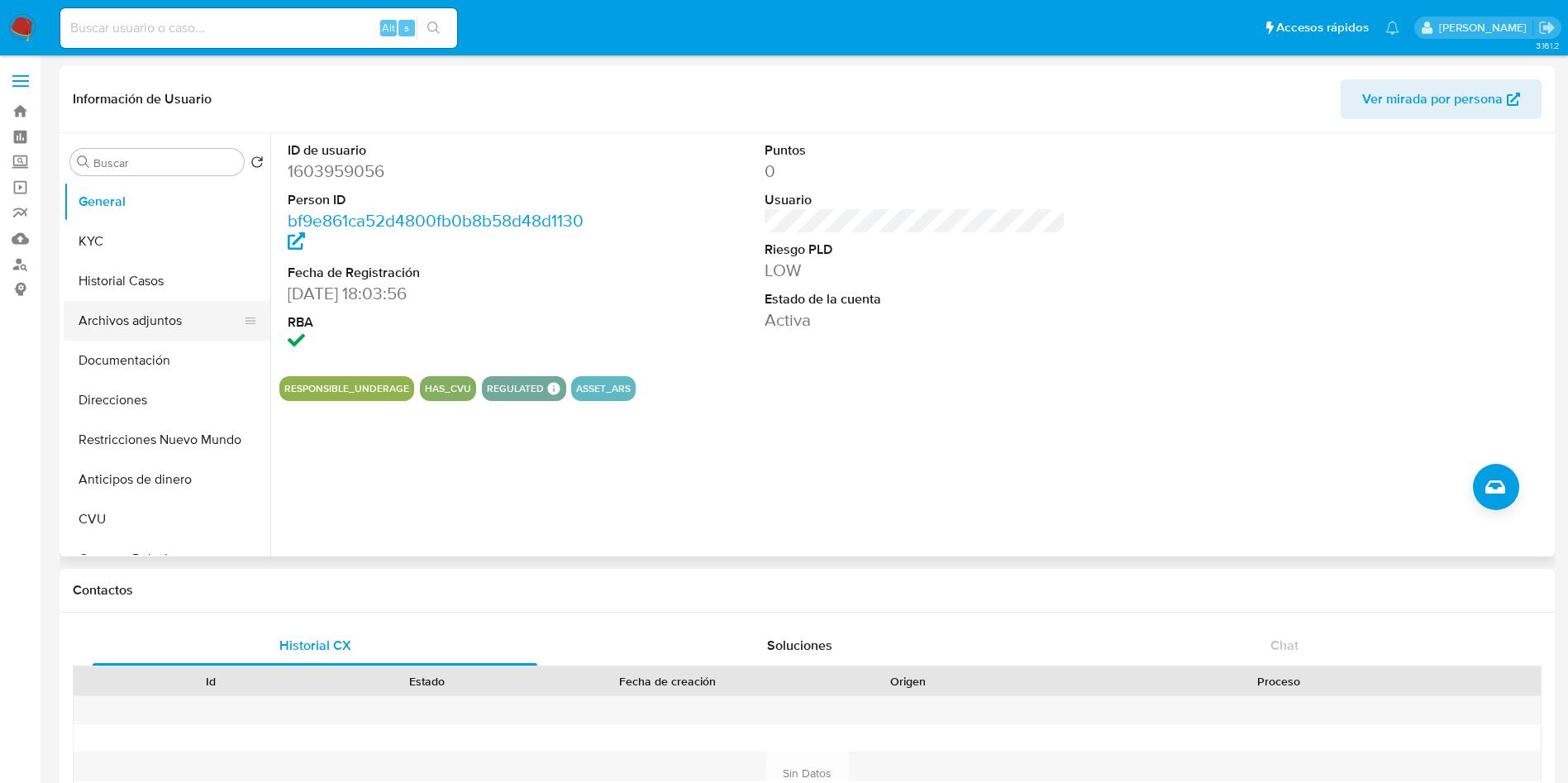
click at [121, 328] on button "Archivos adjuntos" at bounding box center [160, 320] width 193 height 39
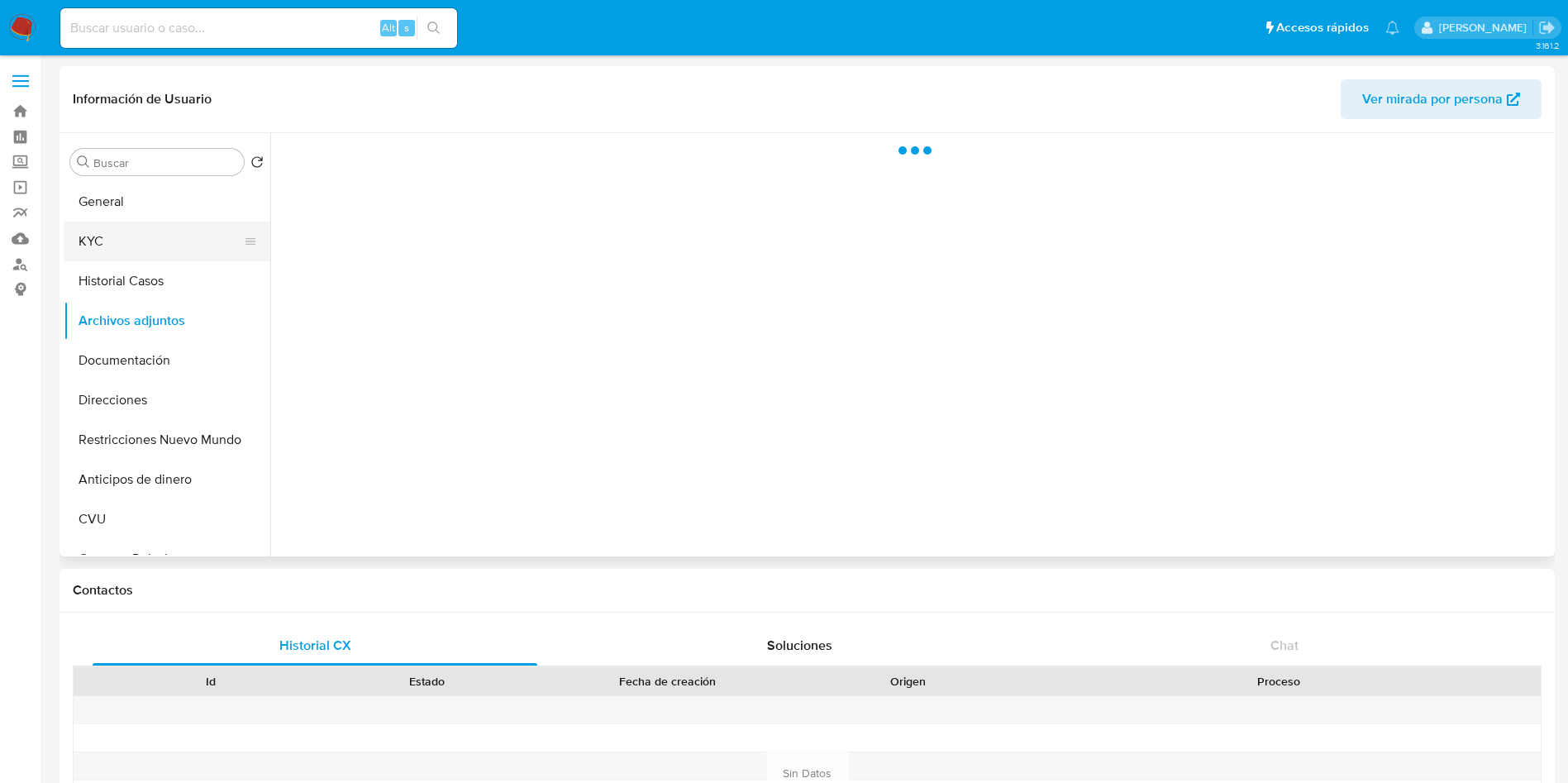
click at [135, 240] on button "KYC" at bounding box center [160, 241] width 193 height 39
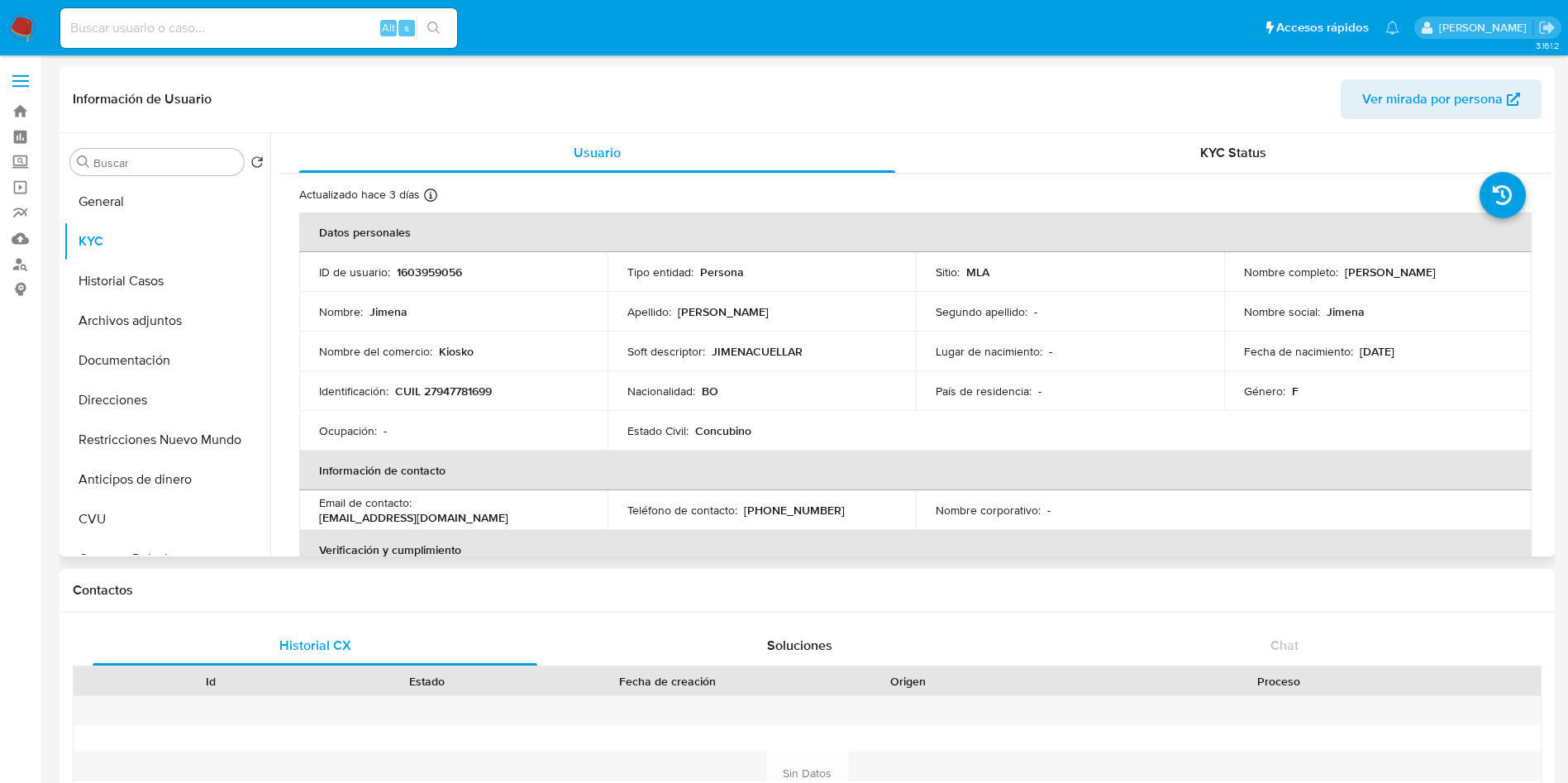
click at [452, 392] on p "CUIL 27947781699" at bounding box center [443, 391] width 97 height 15
copy p "27947781699"
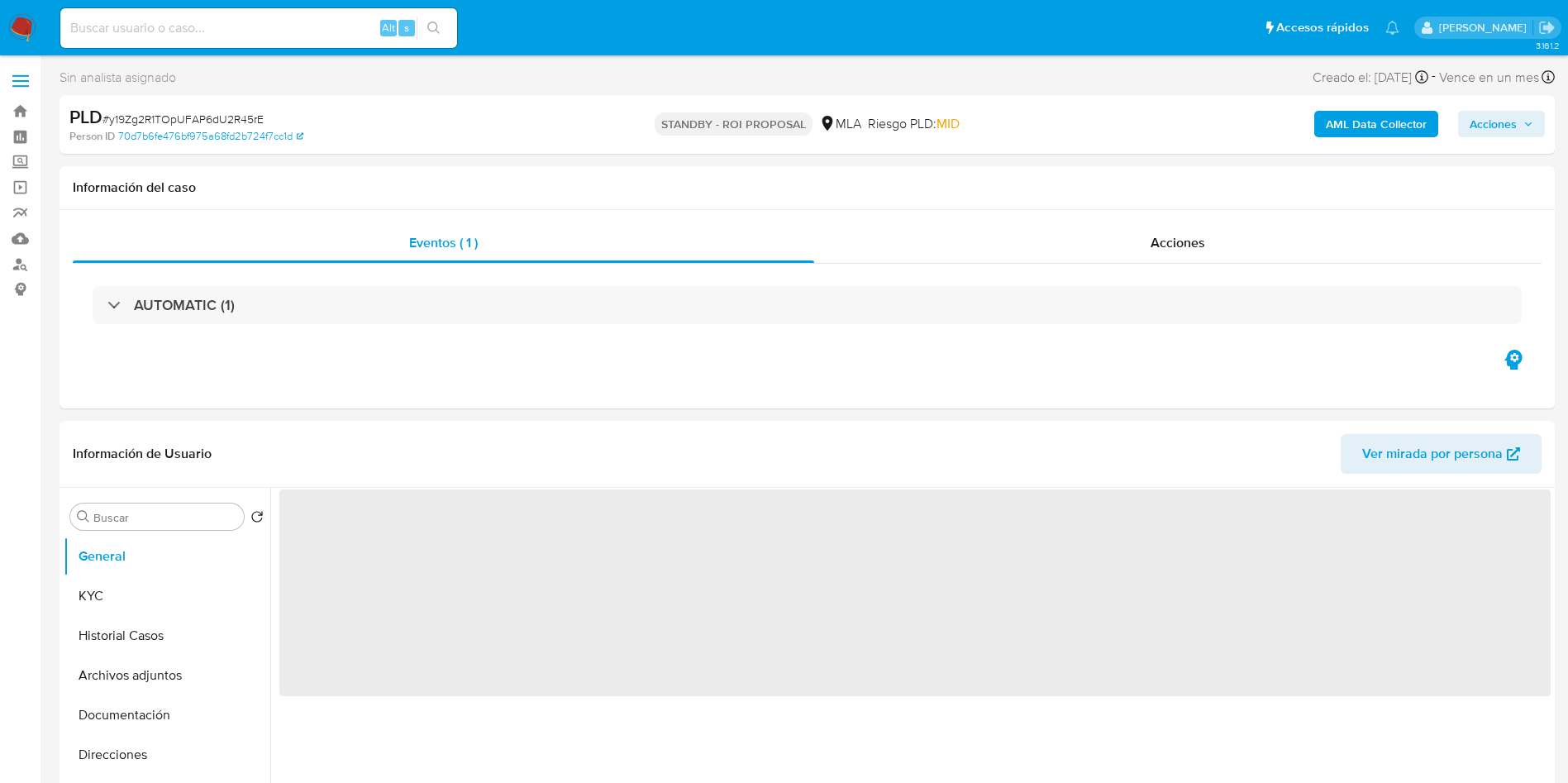
select select "10"
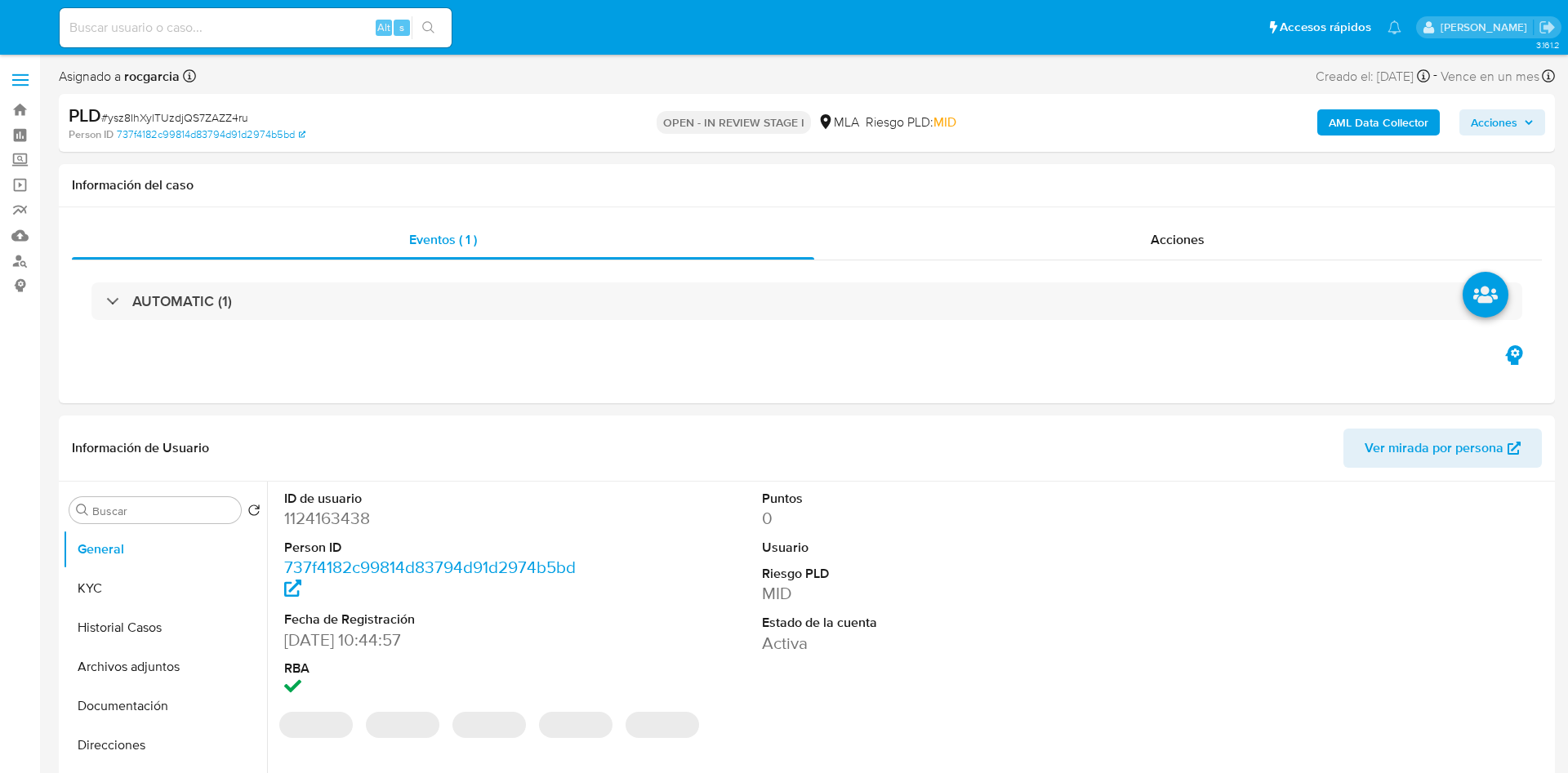
select select "10"
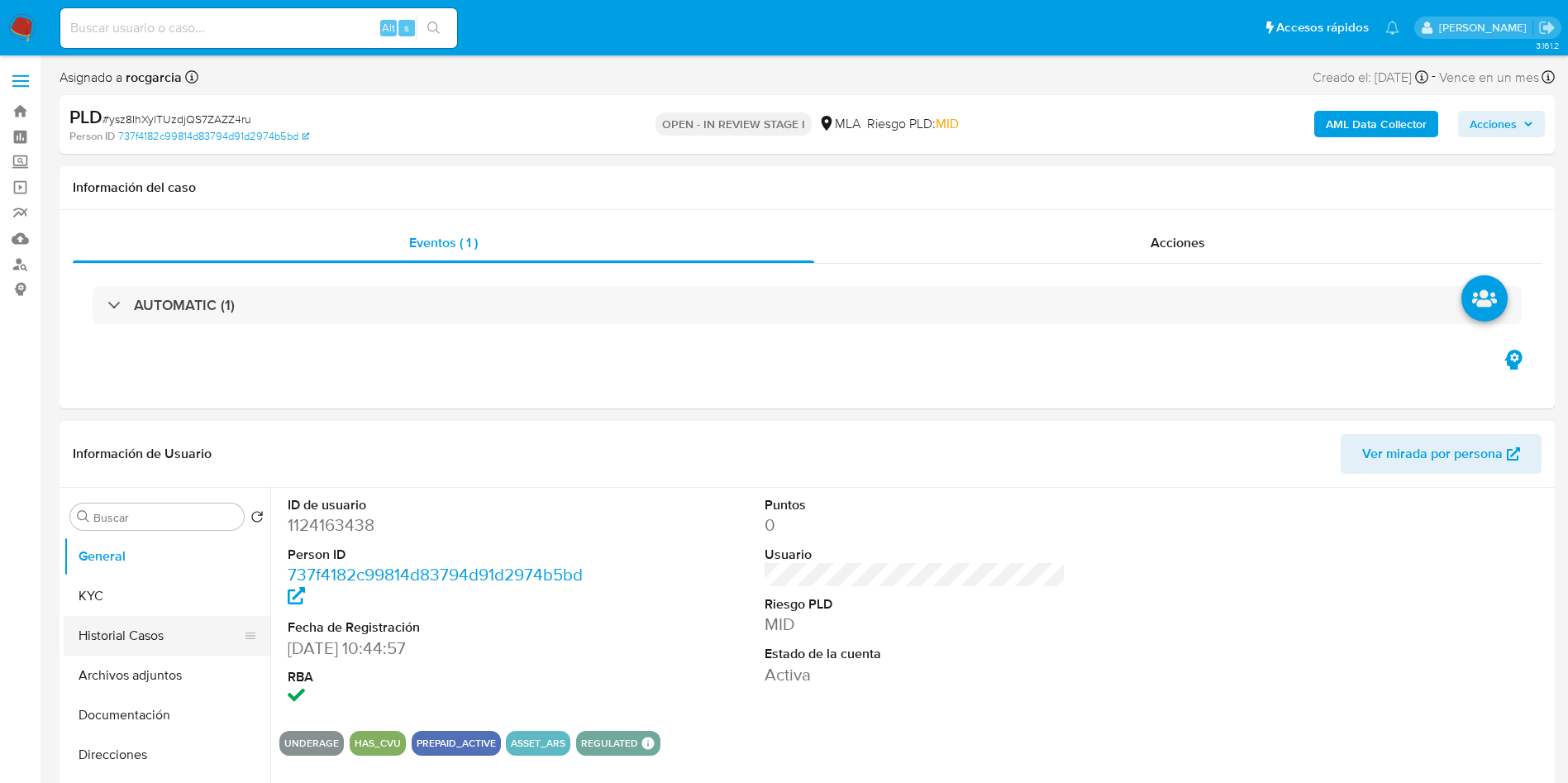
scroll to position [124, 0]
click at [132, 516] on input "Buscar" at bounding box center [165, 517] width 144 height 15
type input "AP"
click at [136, 641] on button "Aprobadores" at bounding box center [160, 635] width 193 height 39
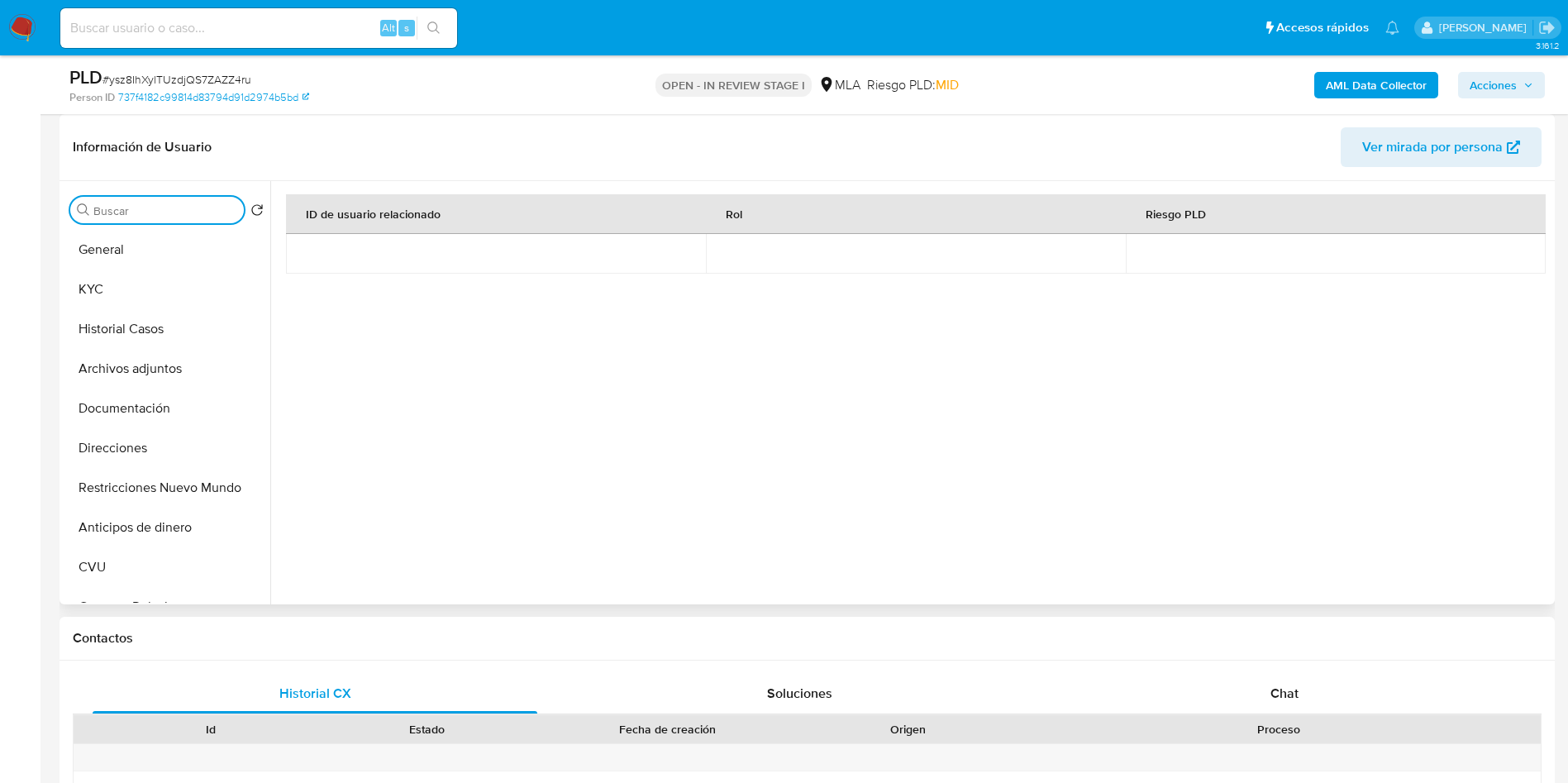
scroll to position [496, 0]
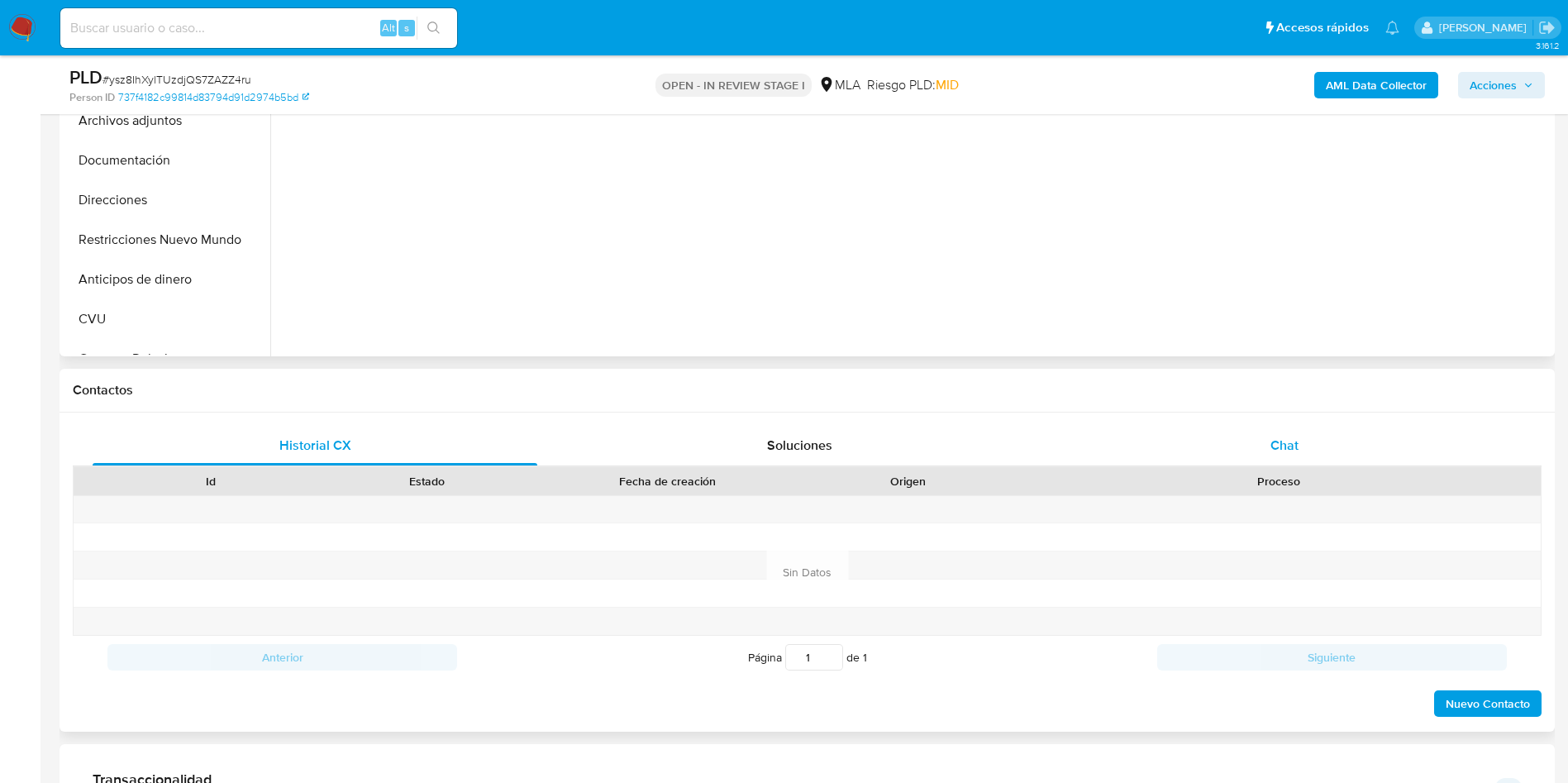
click at [1263, 454] on div "Chat" at bounding box center [1284, 445] width 445 height 39
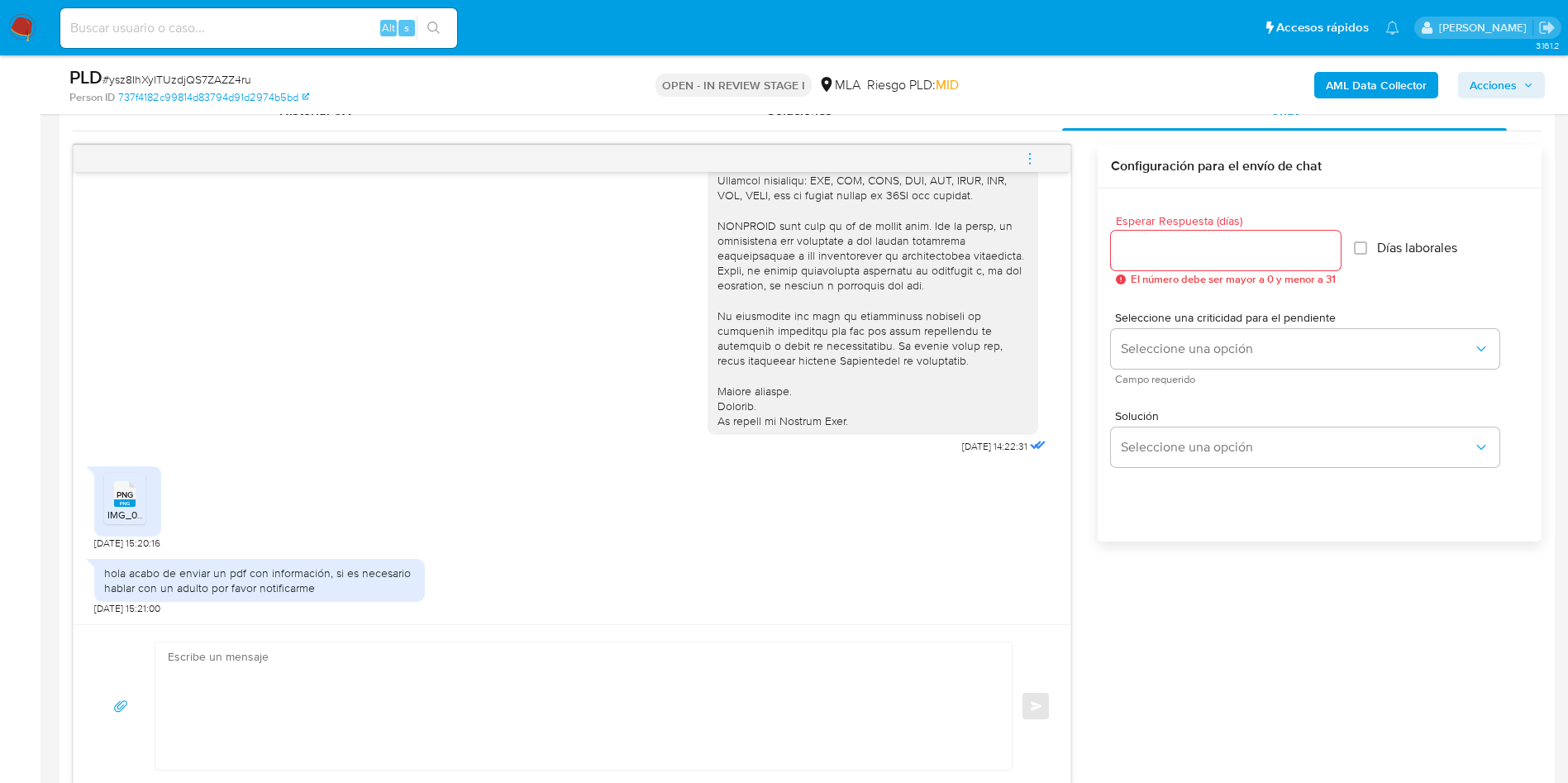
scroll to position [869, 0]
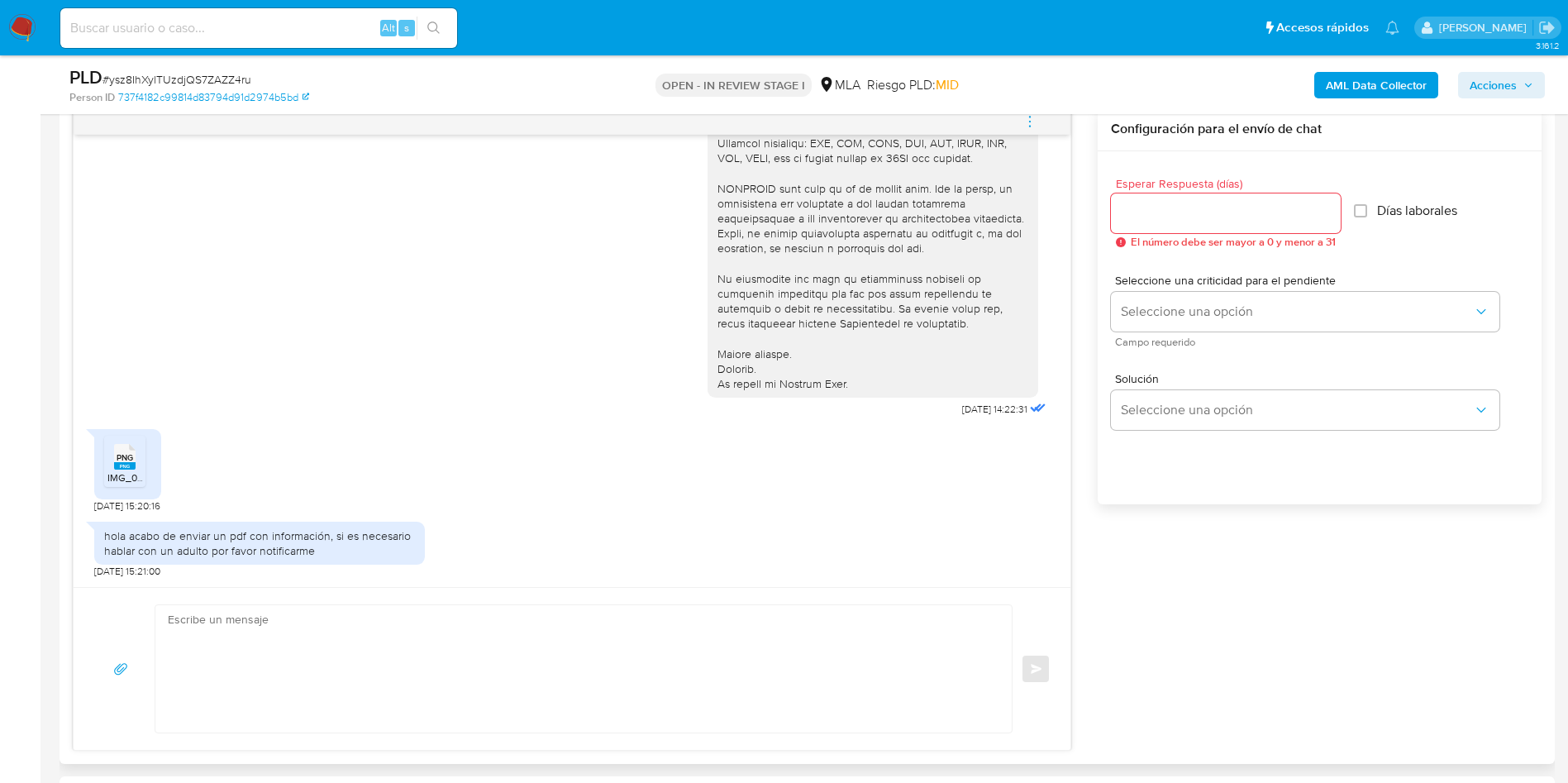
click at [115, 472] on span "IMG_0625.png" at bounding box center [141, 477] width 67 height 14
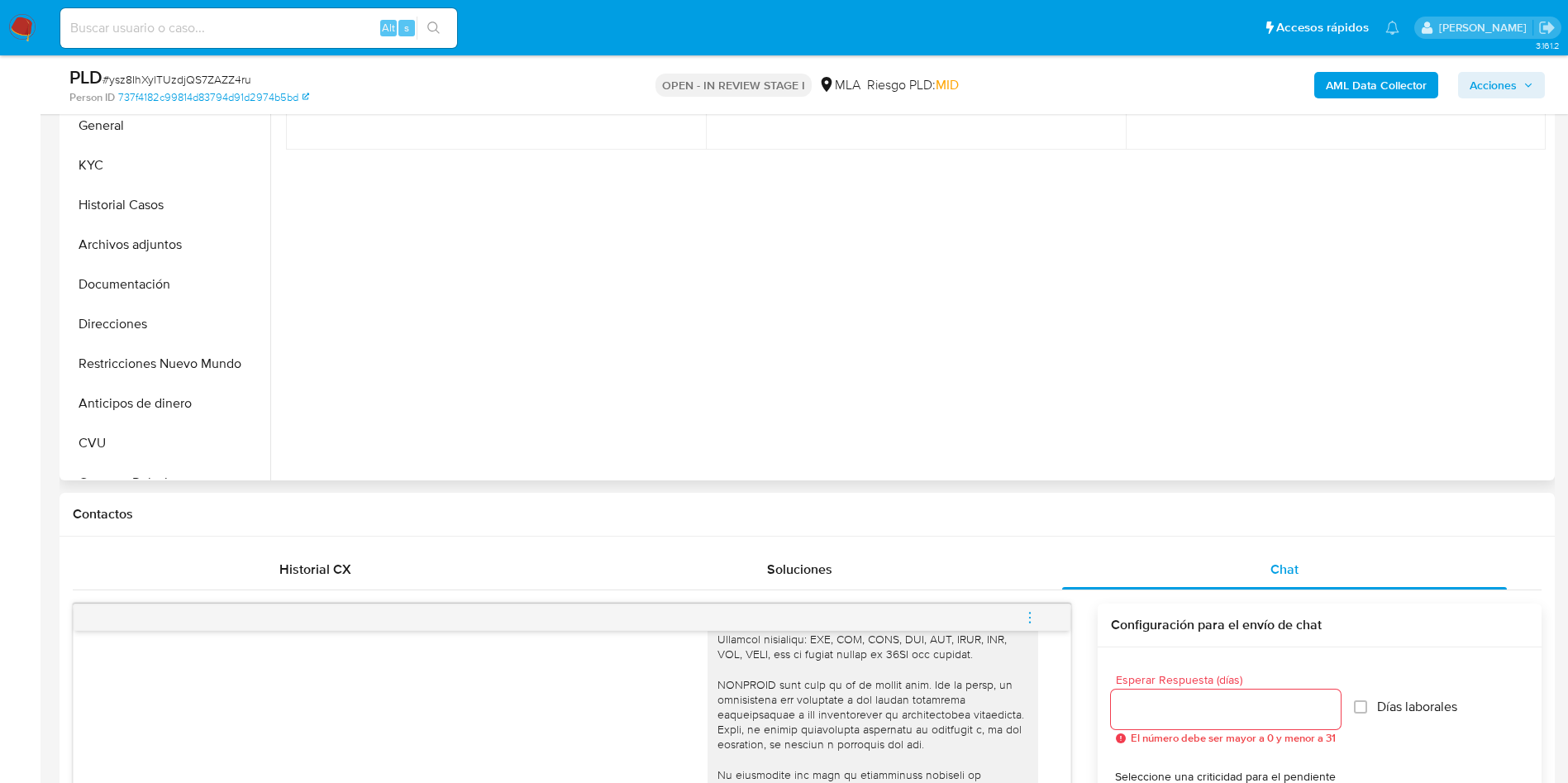
scroll to position [0, 0]
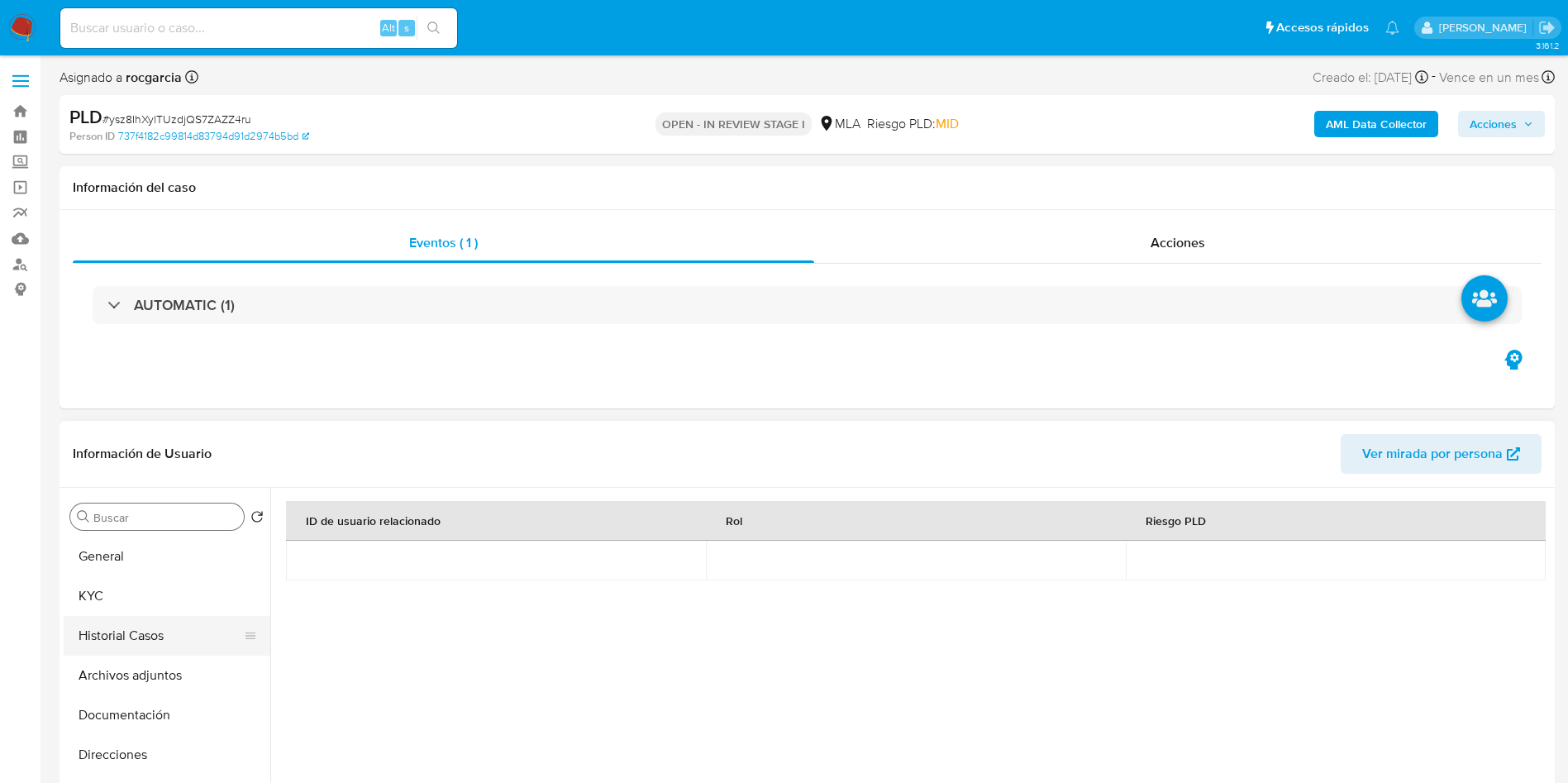
click at [100, 635] on button "Historial Casos" at bounding box center [160, 635] width 193 height 39
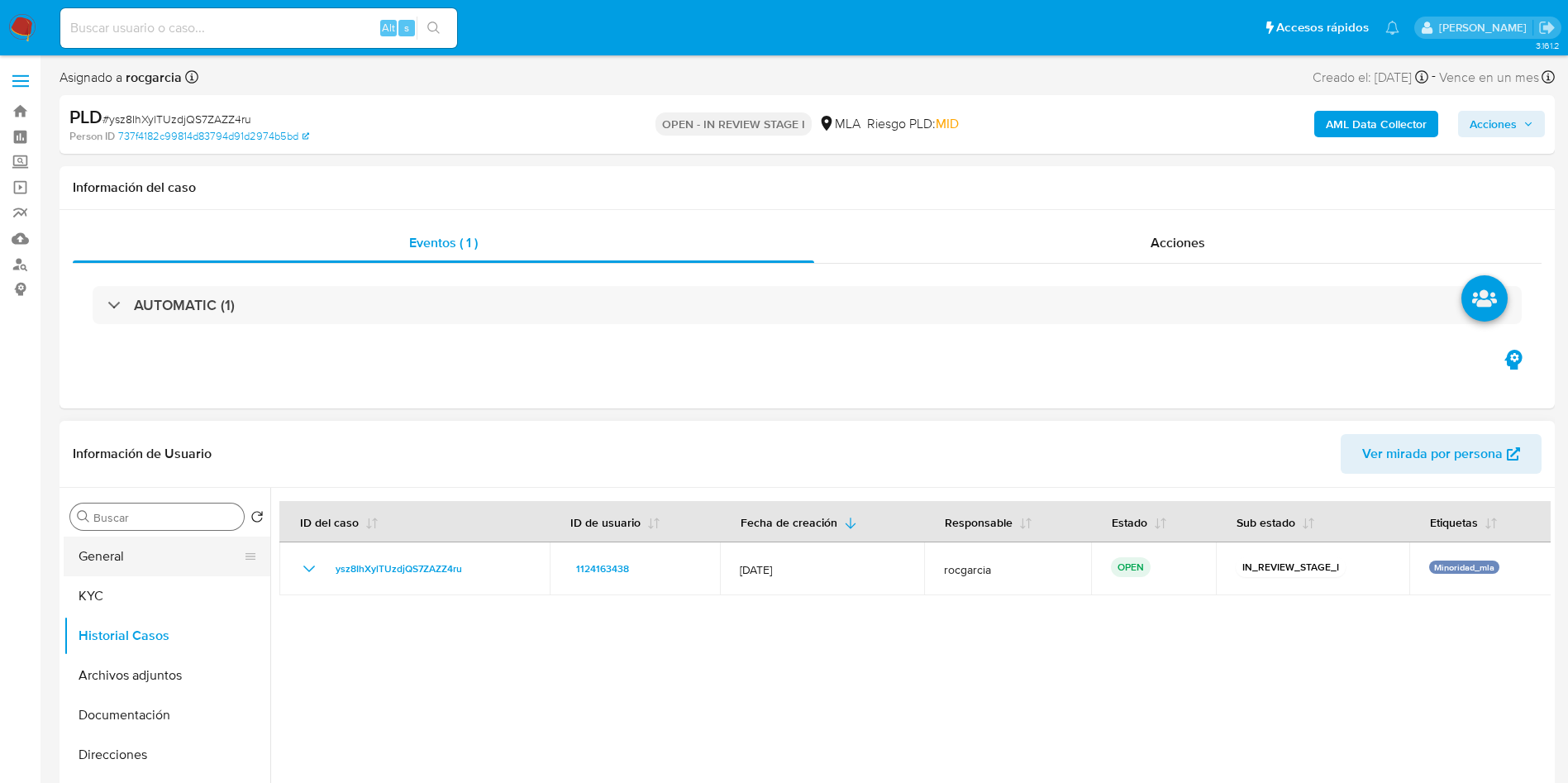
click at [137, 561] on button "General" at bounding box center [160, 556] width 193 height 39
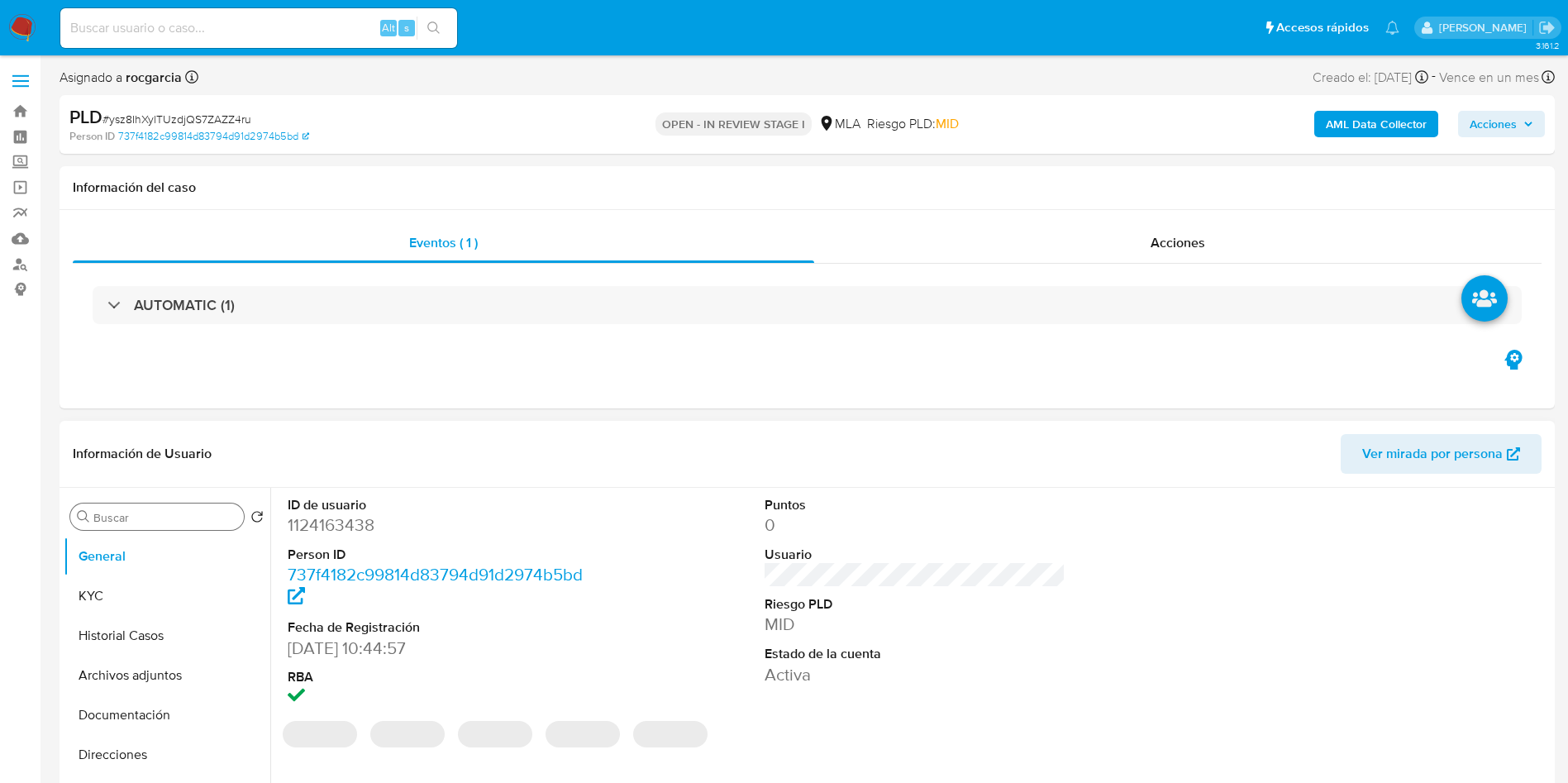
click at [318, 531] on dd "1124163438" at bounding box center [438, 525] width 301 height 23
copy dd "1124163438"
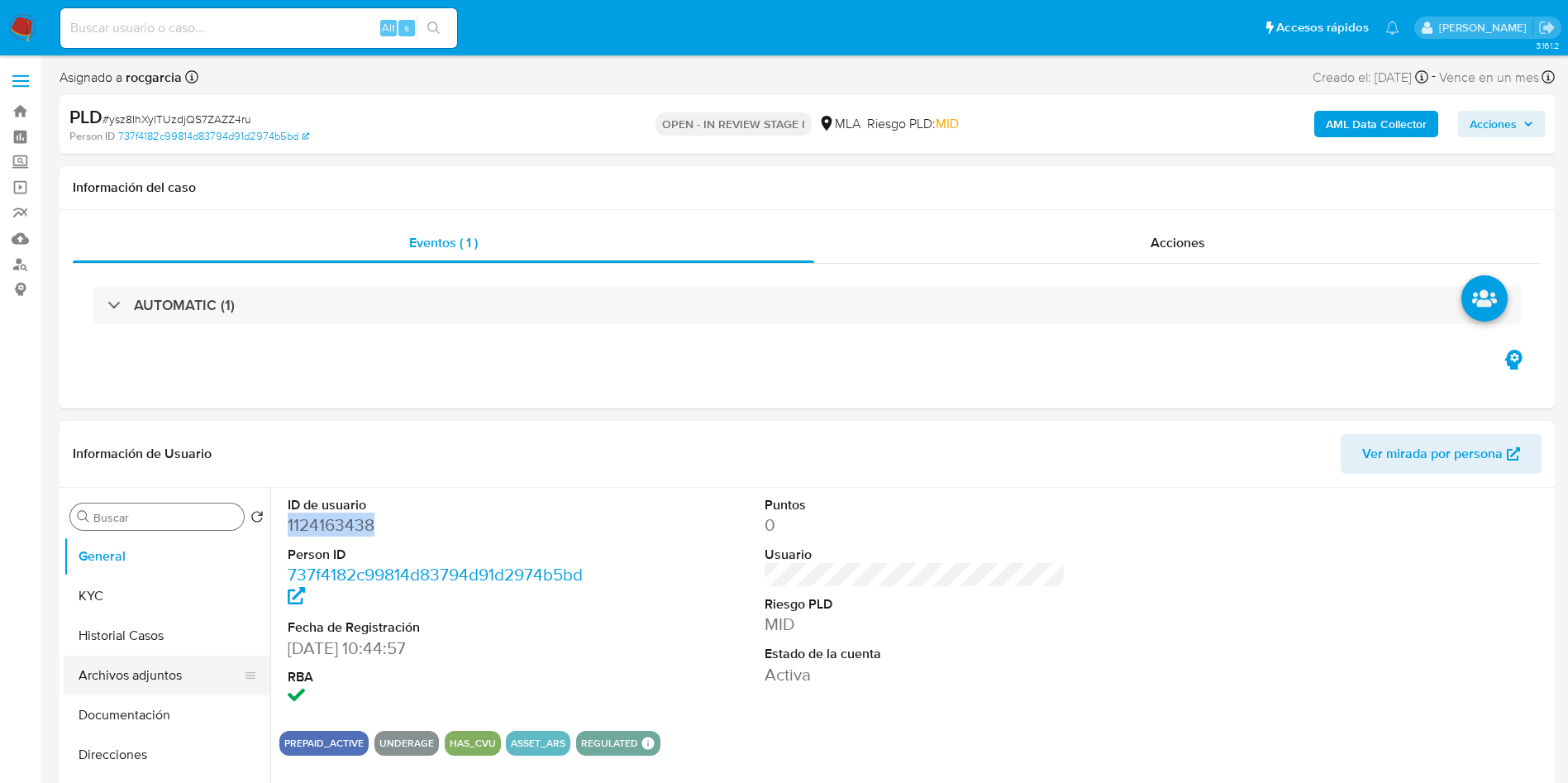
click at [114, 664] on button "Archivos adjuntos" at bounding box center [160, 675] width 193 height 39
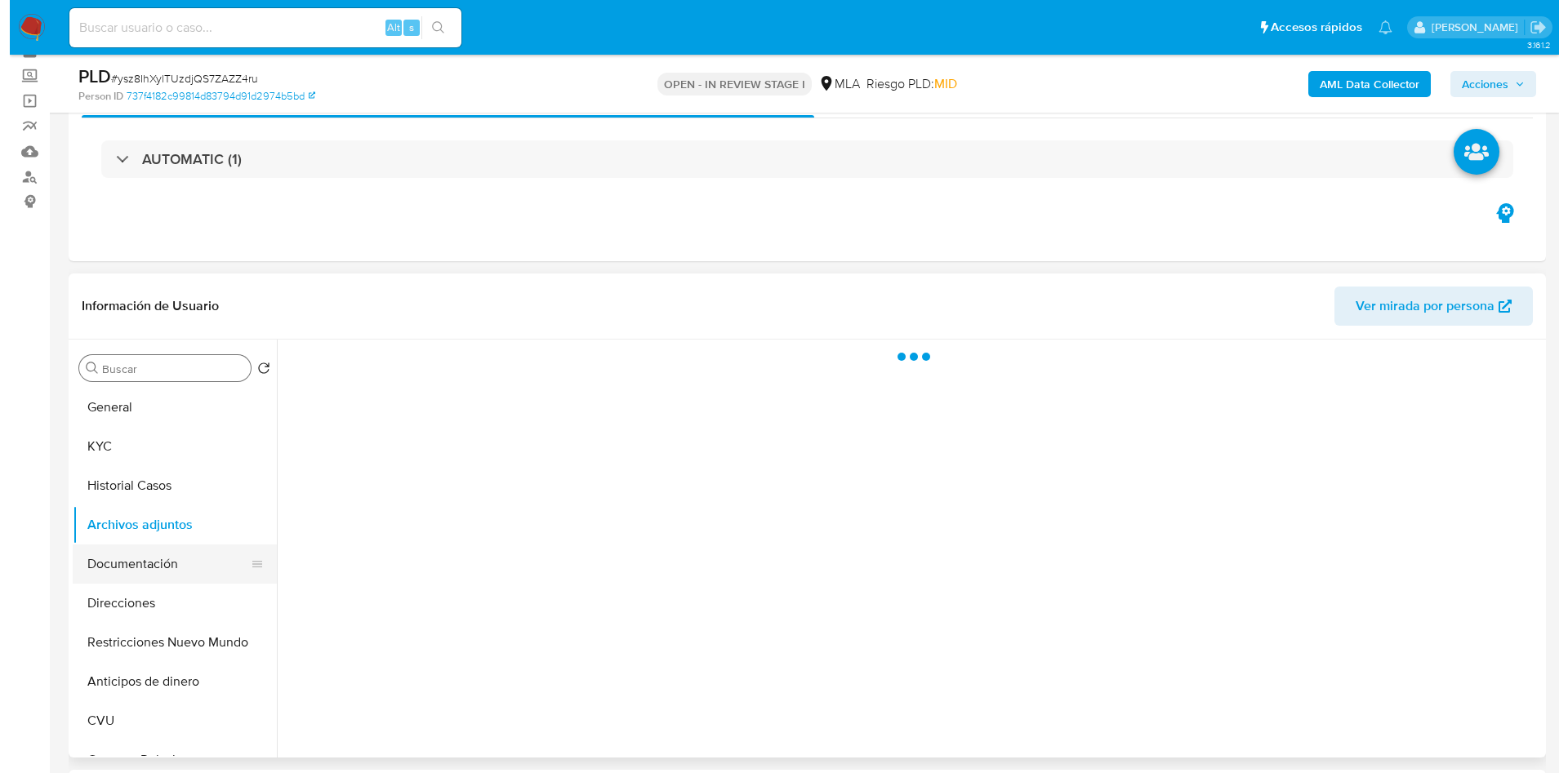
scroll to position [123, 0]
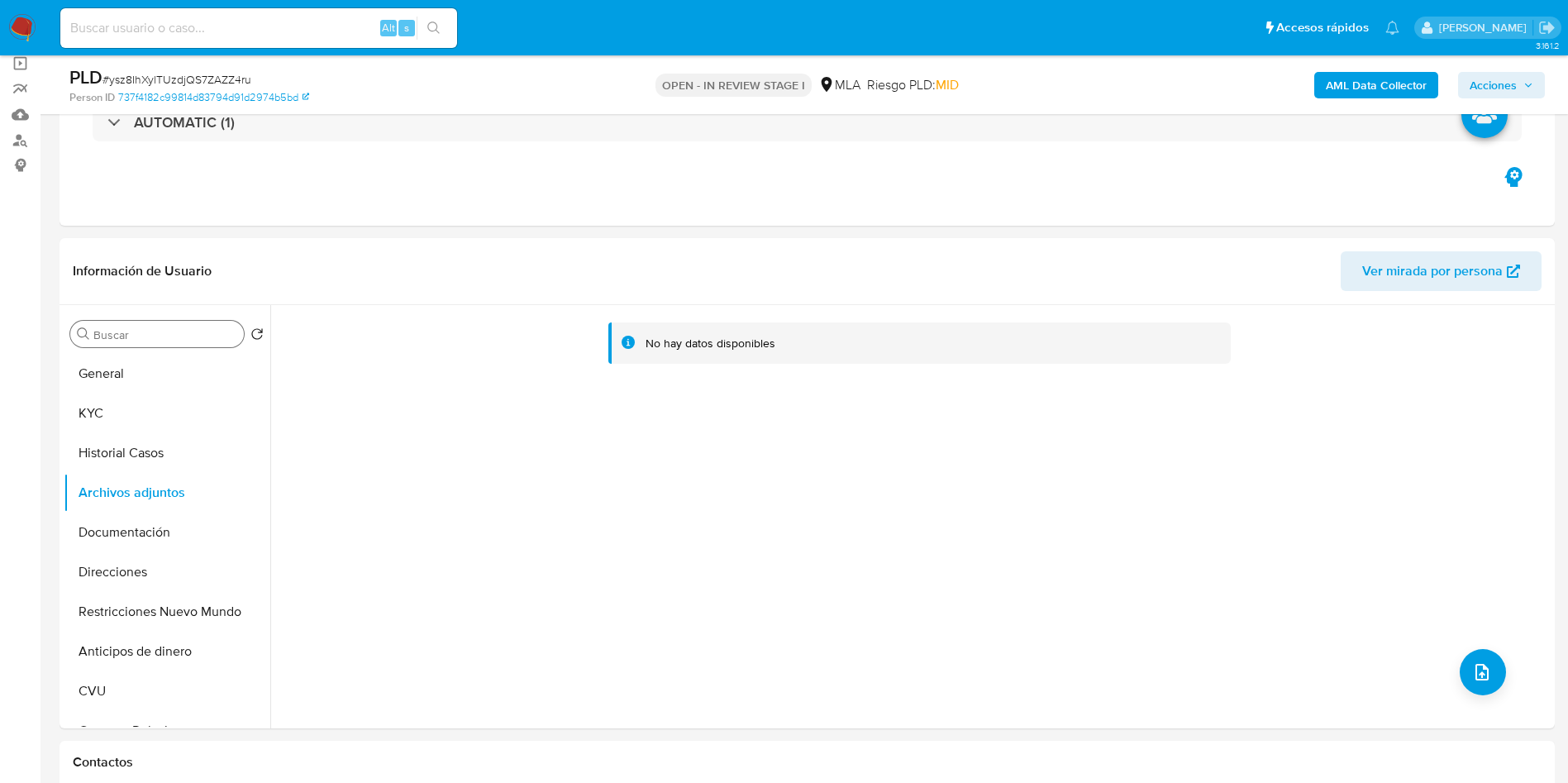
click at [1395, 94] on b "AML Data Collector" at bounding box center [1376, 85] width 100 height 26
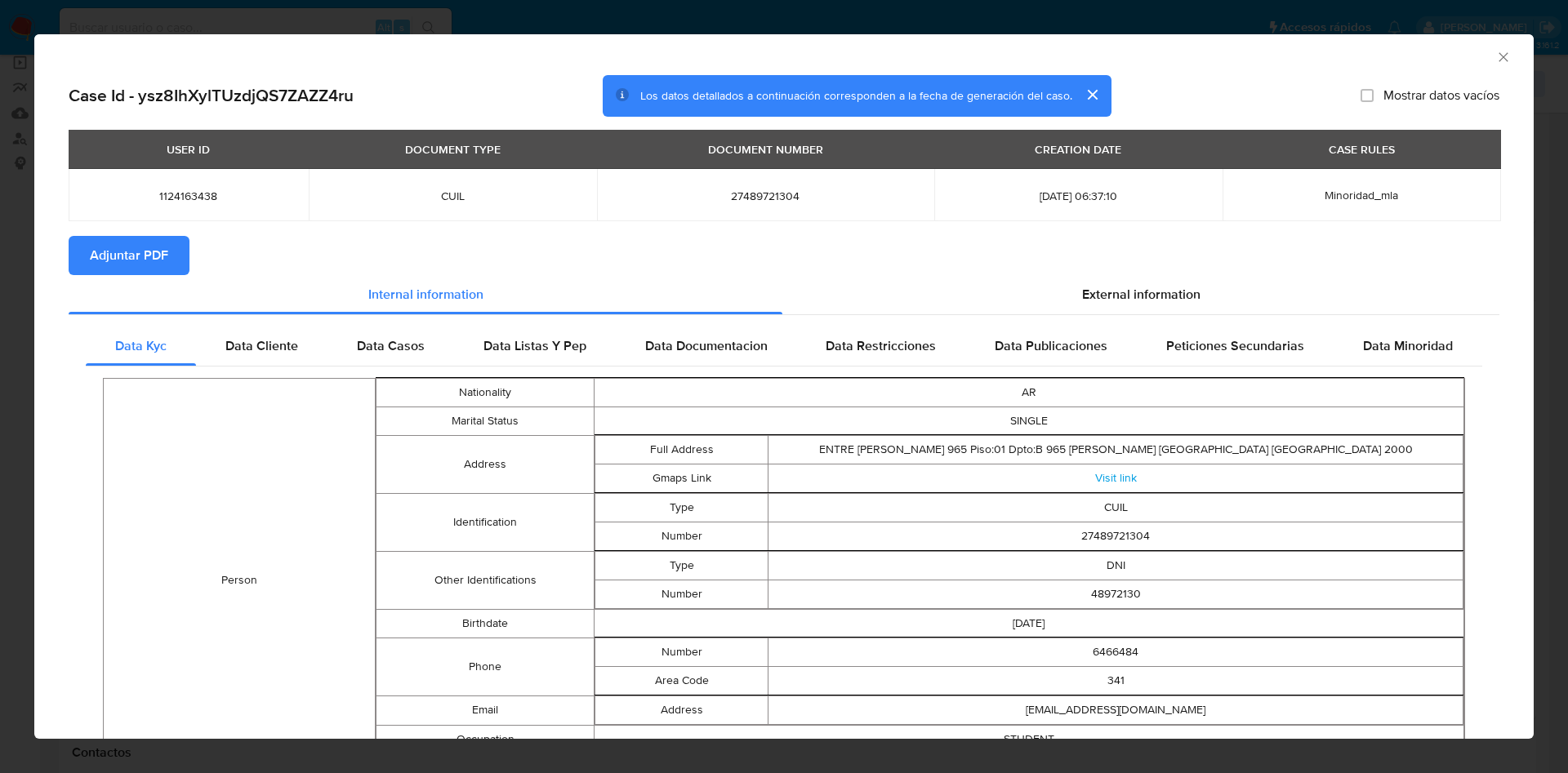
drag, startPoint x: 110, startPoint y: 251, endPoint x: 413, endPoint y: 174, distance: 312.6
click at [110, 250] on span "Adjuntar PDF" at bounding box center [129, 255] width 79 height 36
click at [1496, 62] on icon "Cerrar ventana" at bounding box center [1503, 57] width 16 height 16
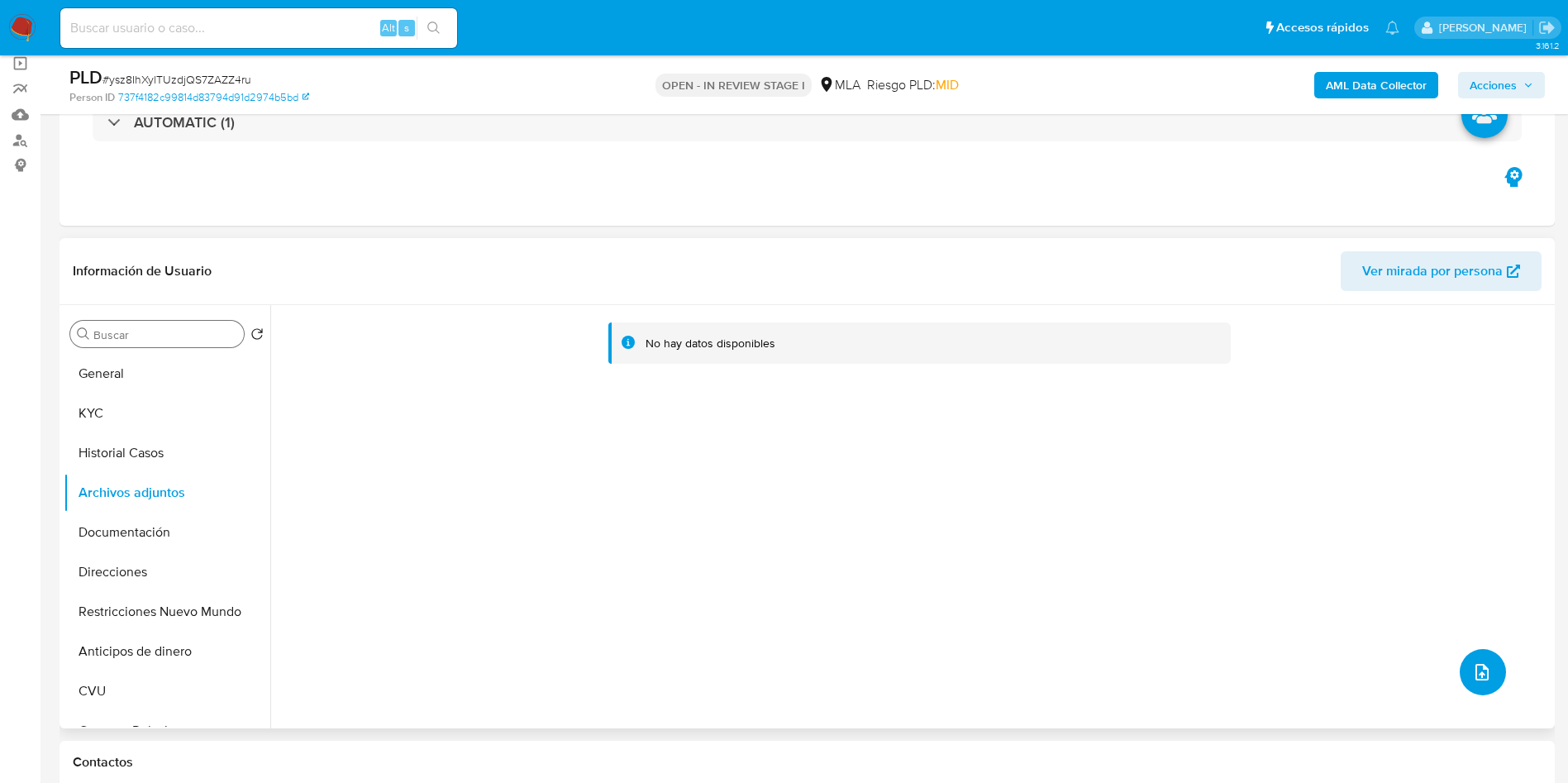
click at [1473, 657] on button "upload-file" at bounding box center [1482, 672] width 46 height 46
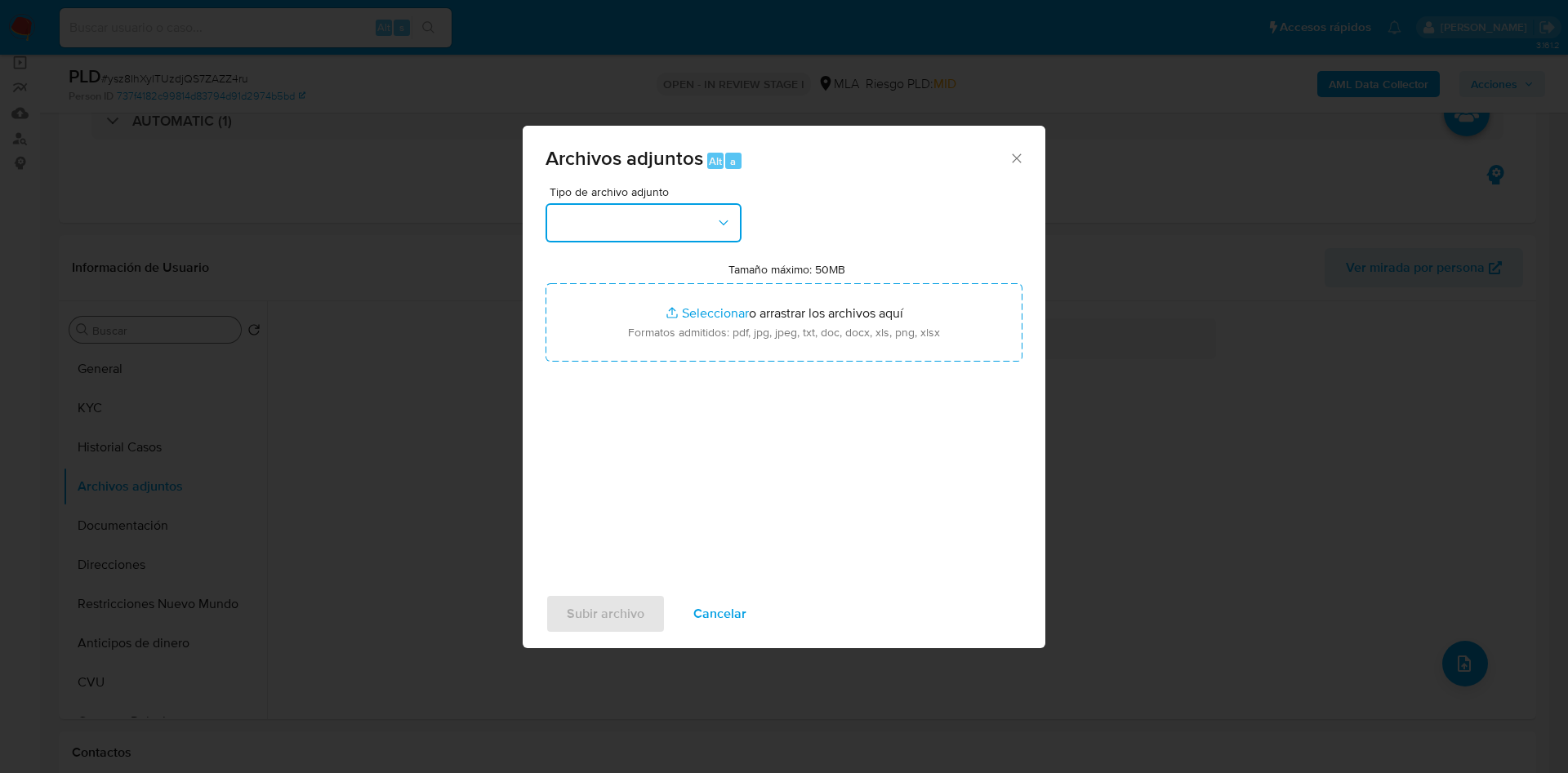
click at [686, 221] on button "button" at bounding box center [643, 223] width 196 height 39
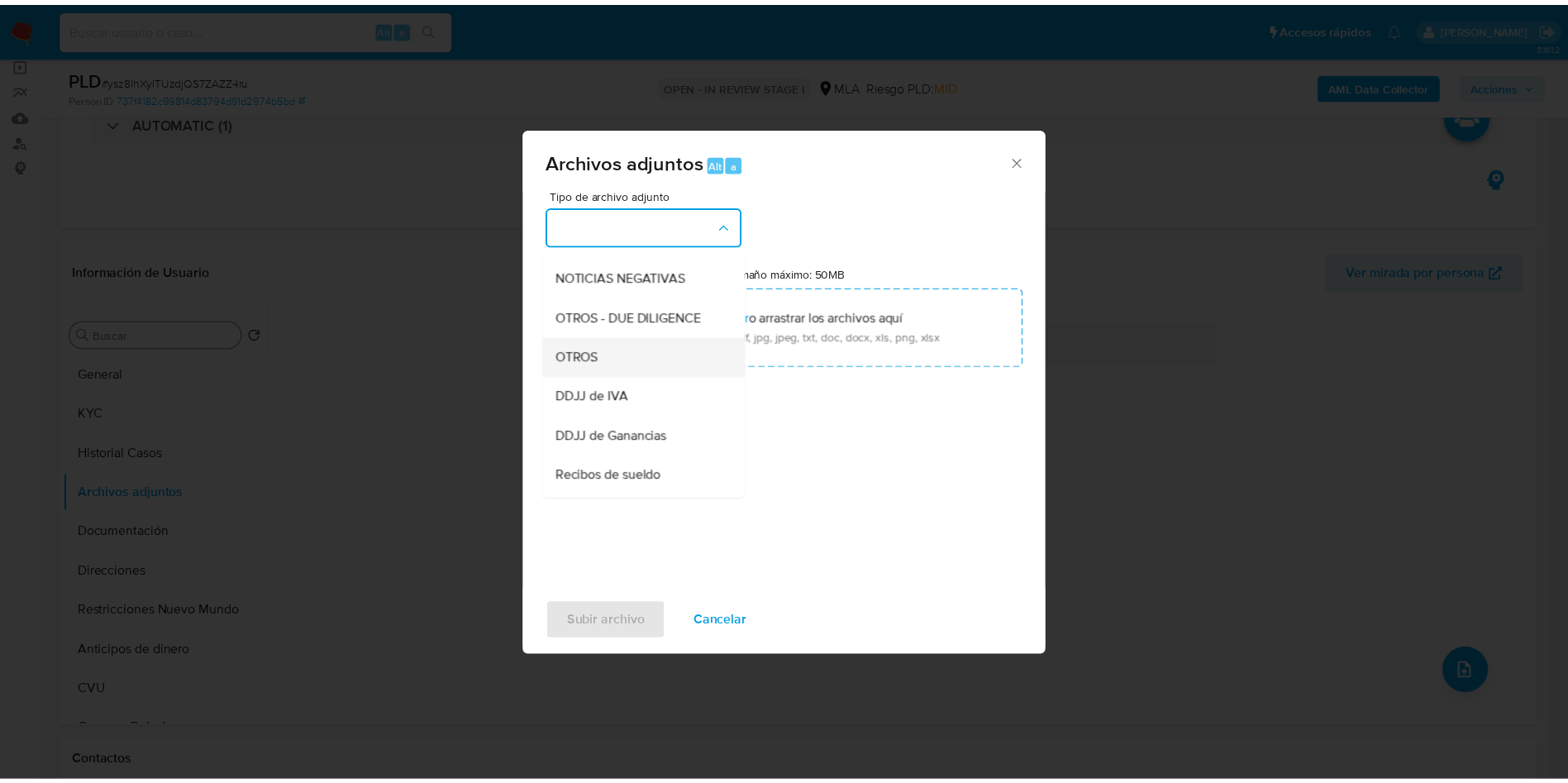
scroll to position [248, 0]
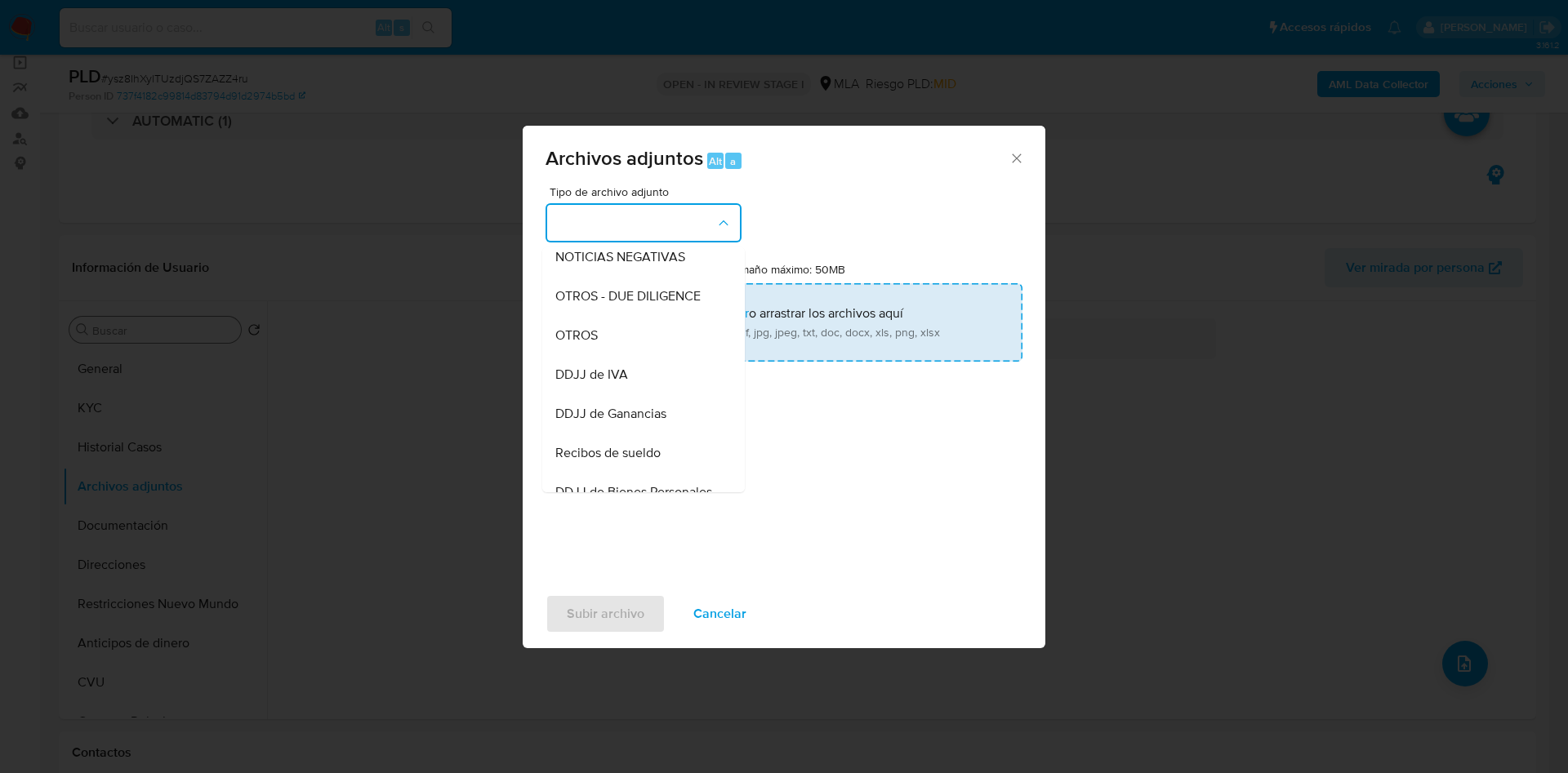
click at [627, 354] on div "OTROS" at bounding box center [639, 335] width 167 height 39
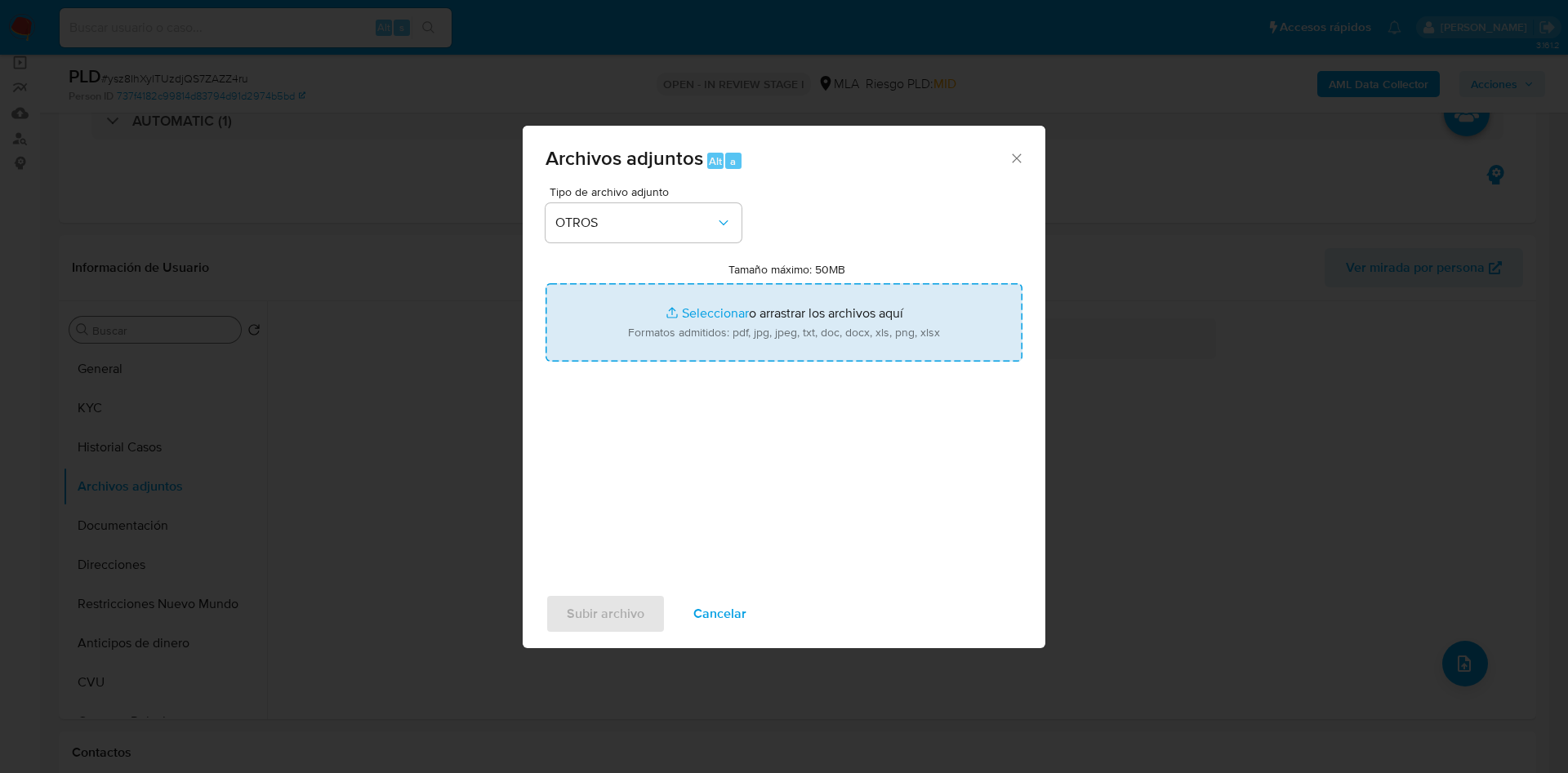
click at [690, 314] on input "Tamaño máximo: 50MB Seleccionar archivos" at bounding box center [784, 322] width 477 height 79
type input "C:\fakepath\Movimientos 1124163438.xlsx"
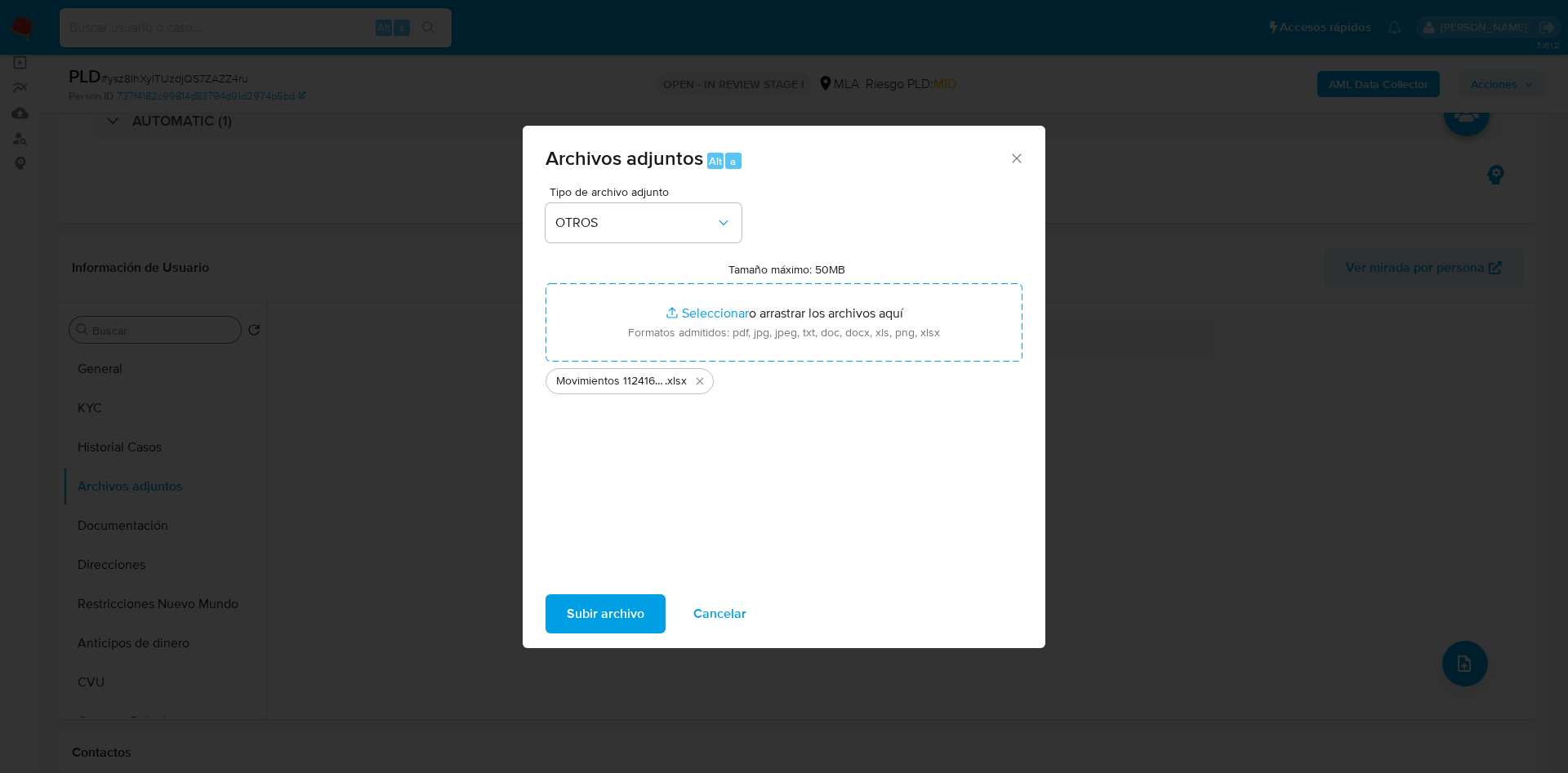
click at [599, 610] on span "Subir archivo" at bounding box center [606, 614] width 78 height 36
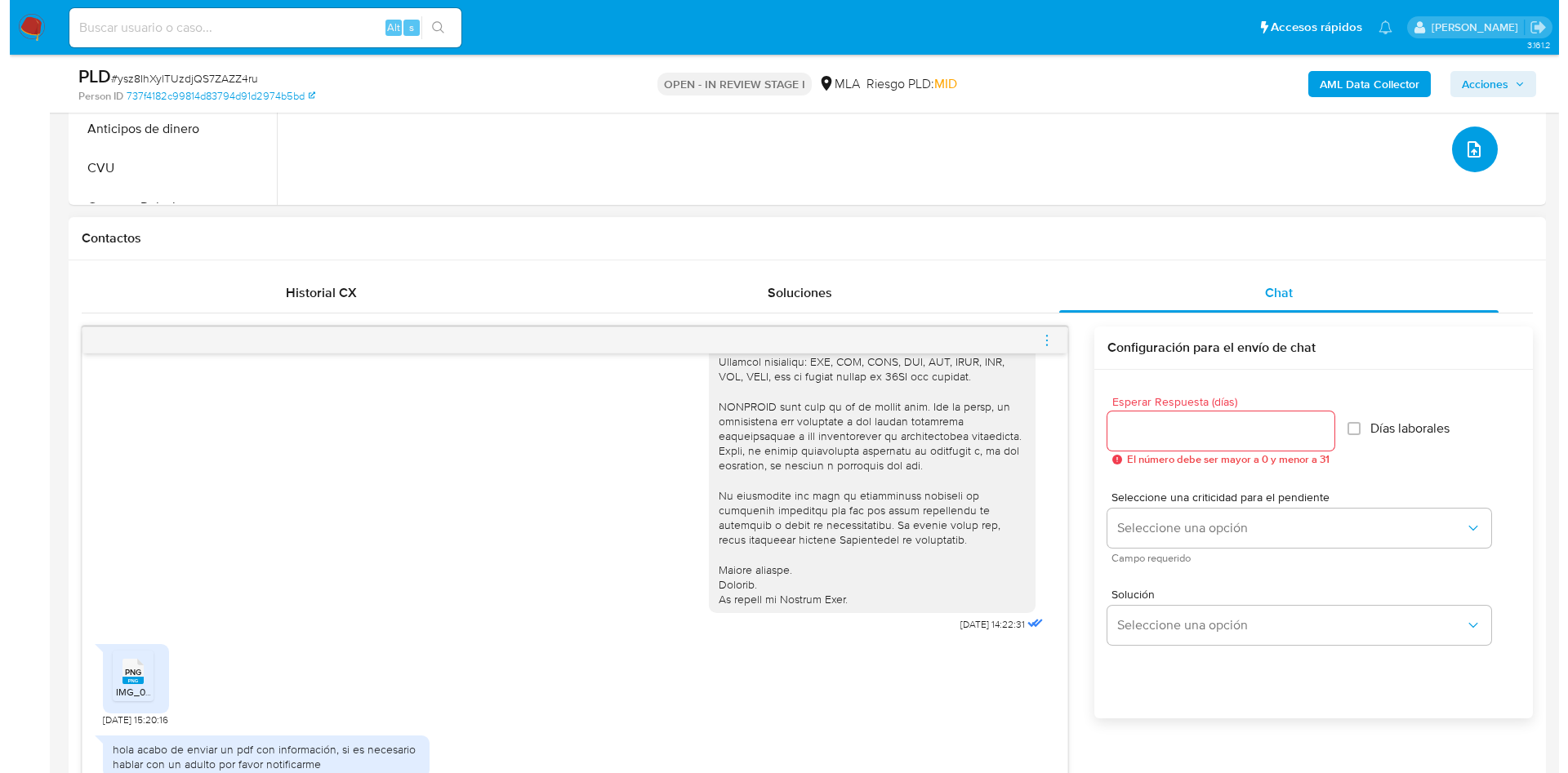
scroll to position [735, 0]
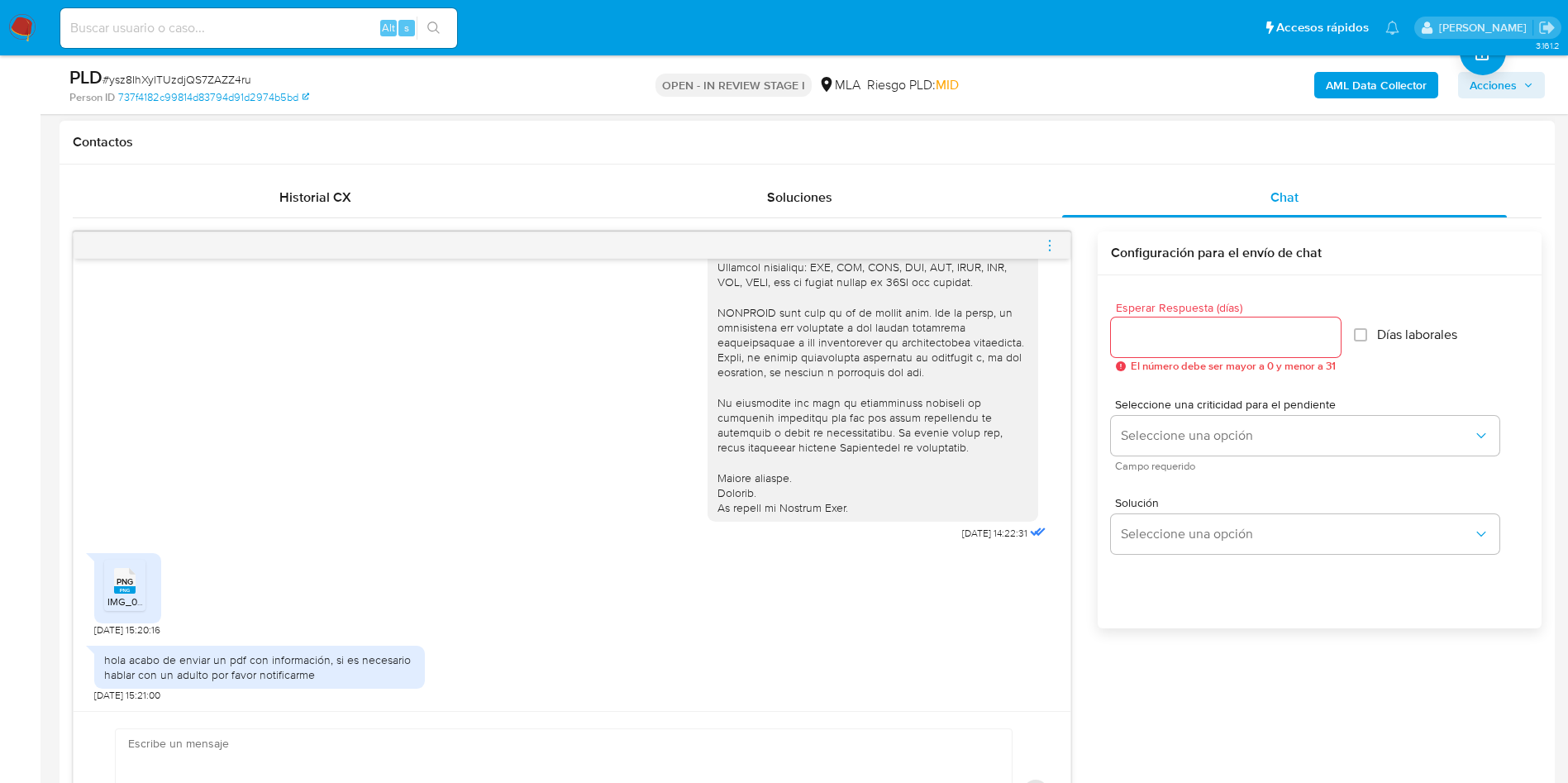
click at [1040, 249] on div at bounding box center [571, 246] width 997 height 26
click at [1058, 244] on div at bounding box center [571, 246] width 997 height 26
click at [1038, 254] on div at bounding box center [571, 246] width 997 height 26
click at [1052, 245] on icon "menu-action" at bounding box center [1049, 246] width 15 height 15
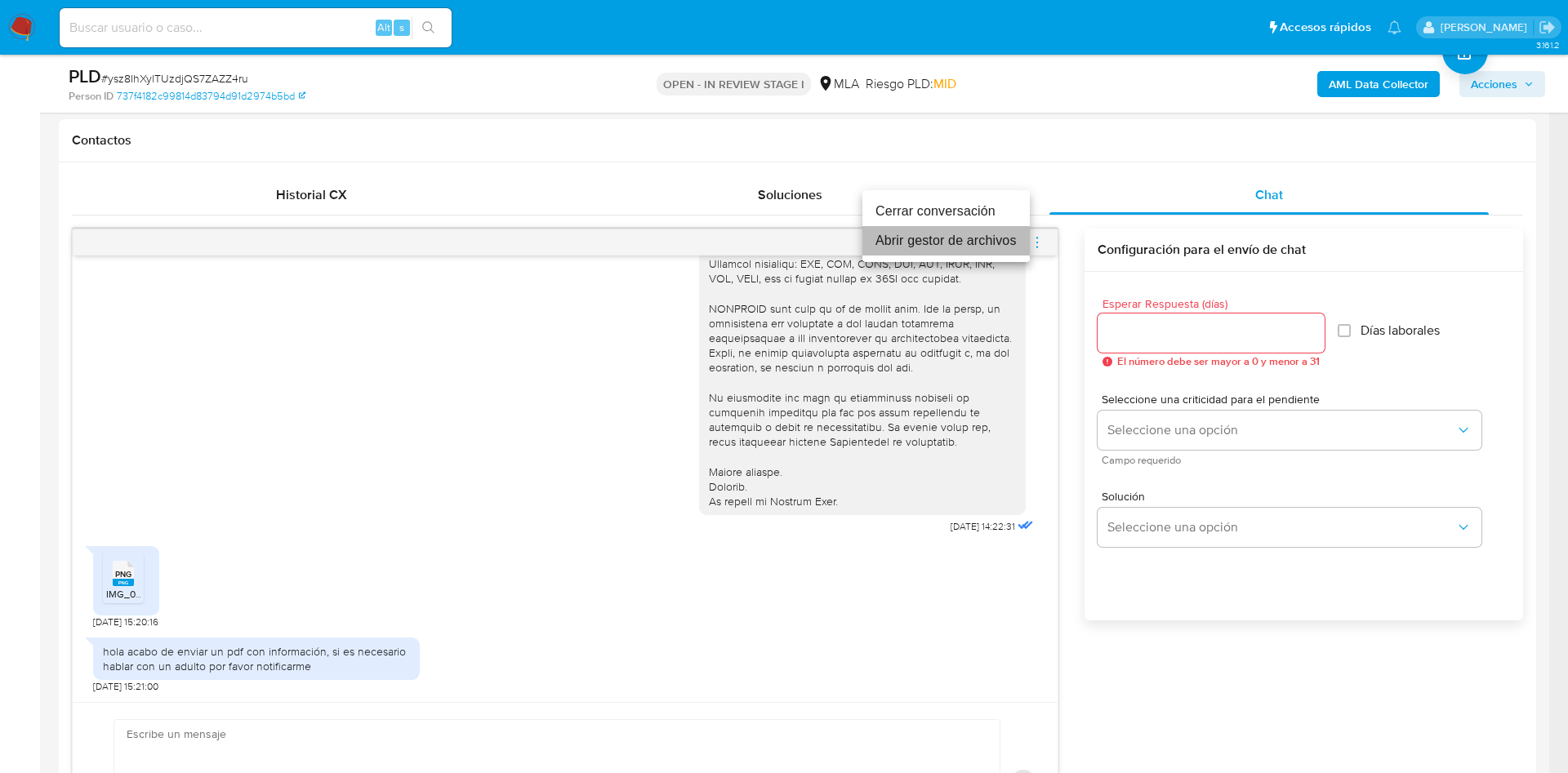
click at [918, 231] on li "Abrir gestor de archivos" at bounding box center [946, 241] width 167 height 29
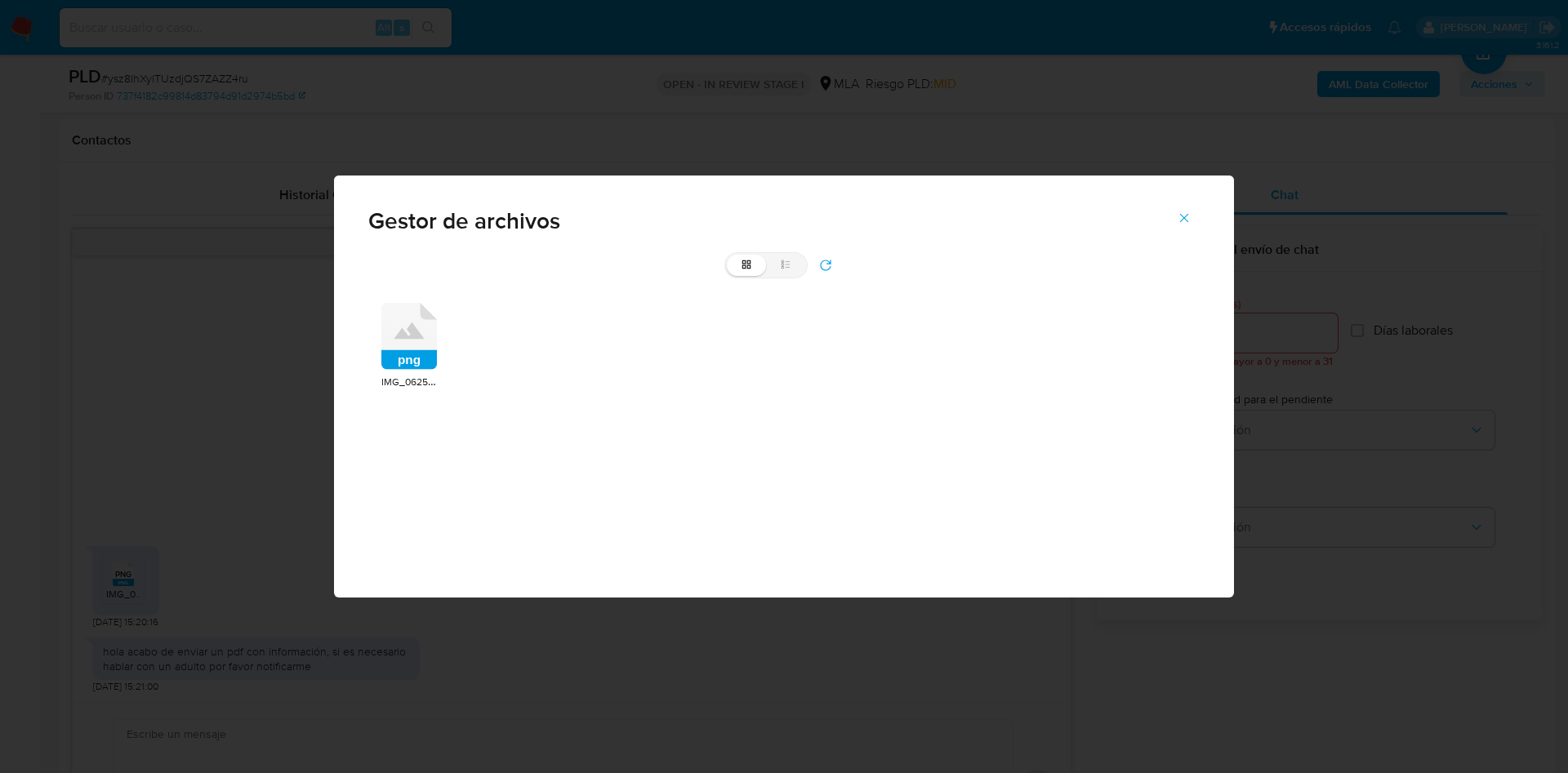
click at [429, 322] on icon at bounding box center [409, 336] width 55 height 67
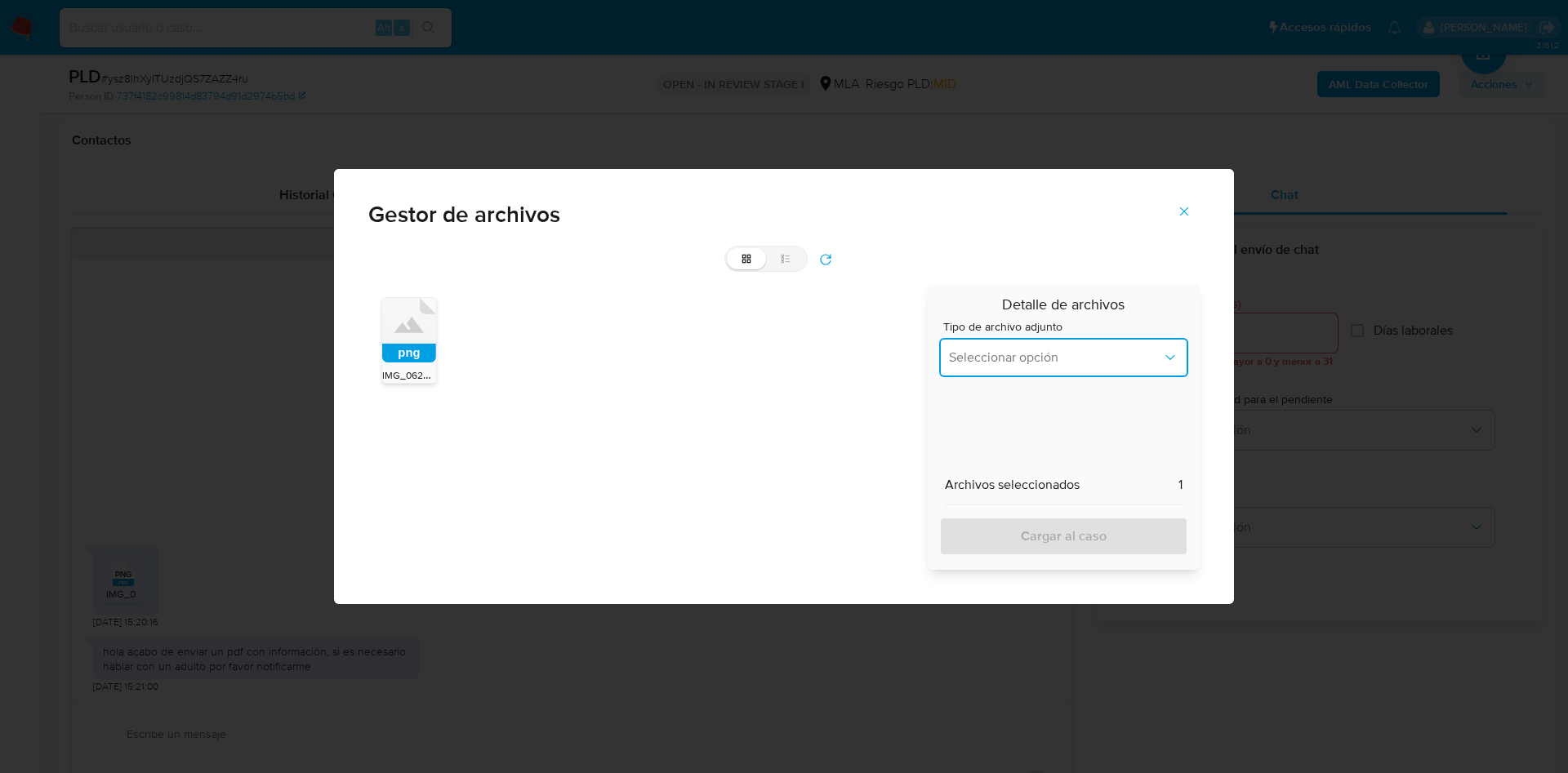
click at [1017, 358] on span "Seleccionar opción" at bounding box center [1055, 357] width 213 height 16
click at [1030, 434] on div "INGRESOS" at bounding box center [1059, 440] width 220 height 39
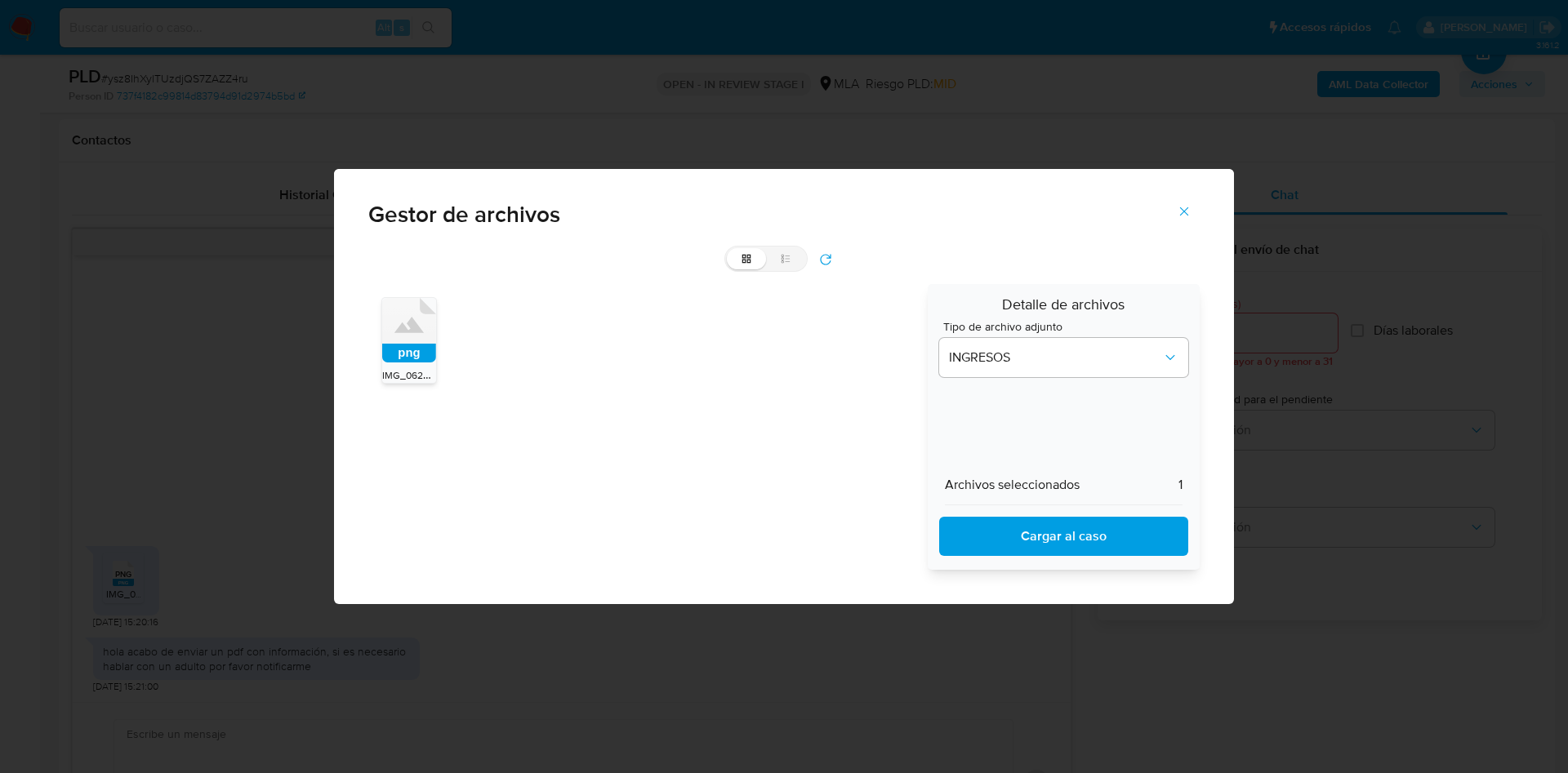
click at [1051, 540] on span "Cargar al caso" at bounding box center [1063, 537] width 206 height 36
click at [1187, 220] on span "Cerrar" at bounding box center [1184, 211] width 15 height 36
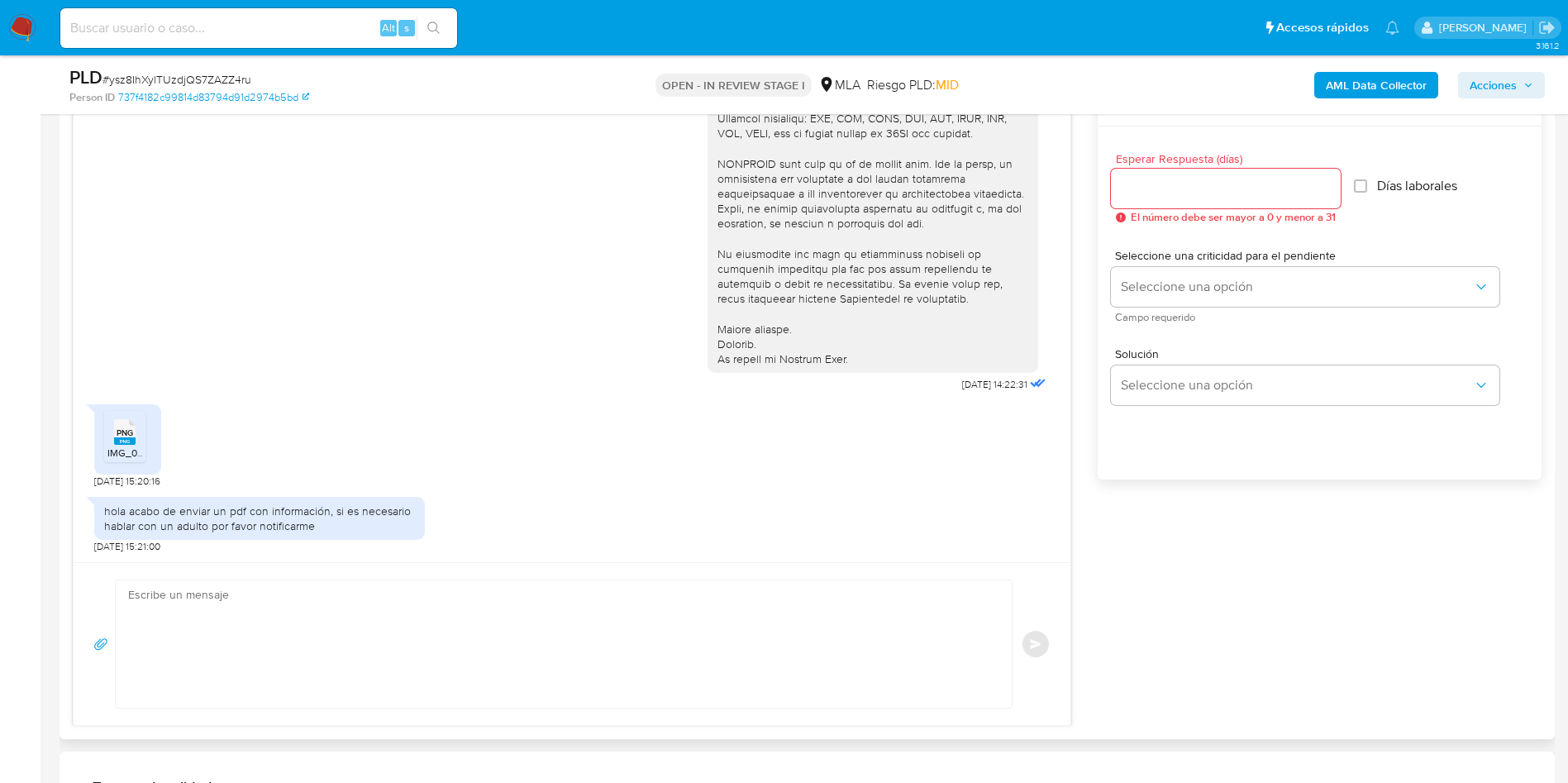
scroll to position [993, 0]
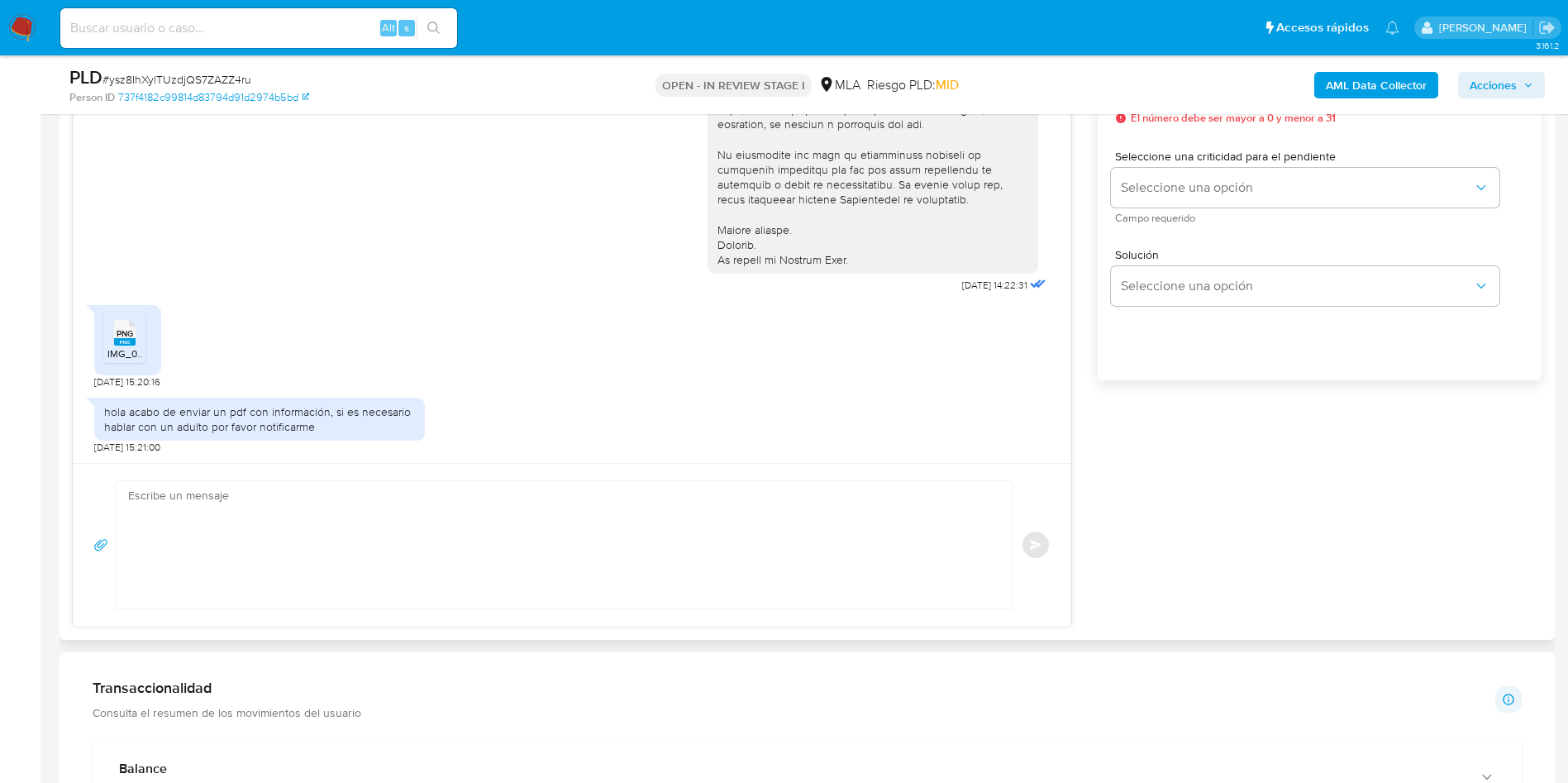
click at [441, 520] on textarea at bounding box center [560, 545] width 863 height 128
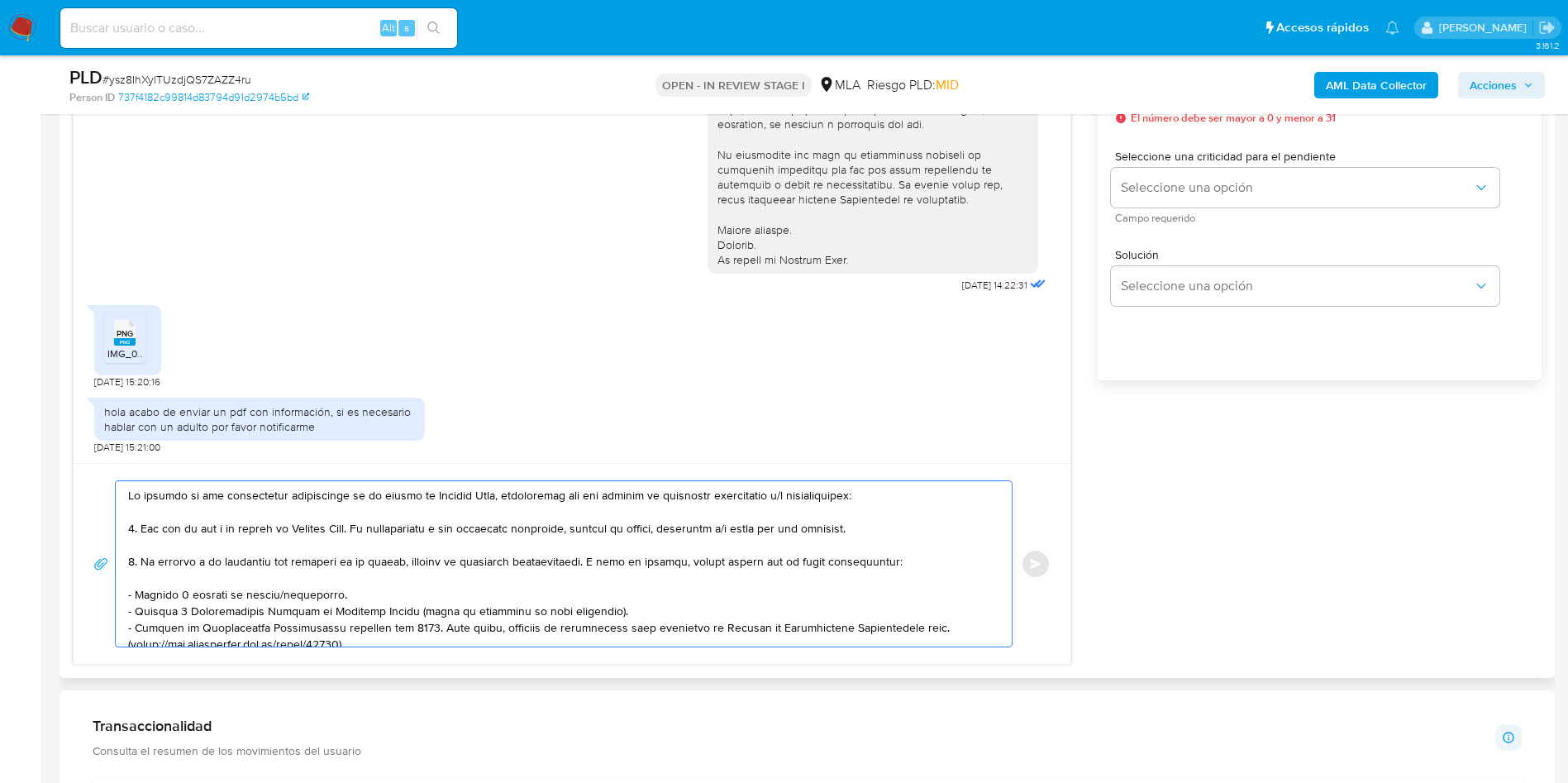
click at [130, 493] on textarea at bounding box center [560, 564] width 863 height 165
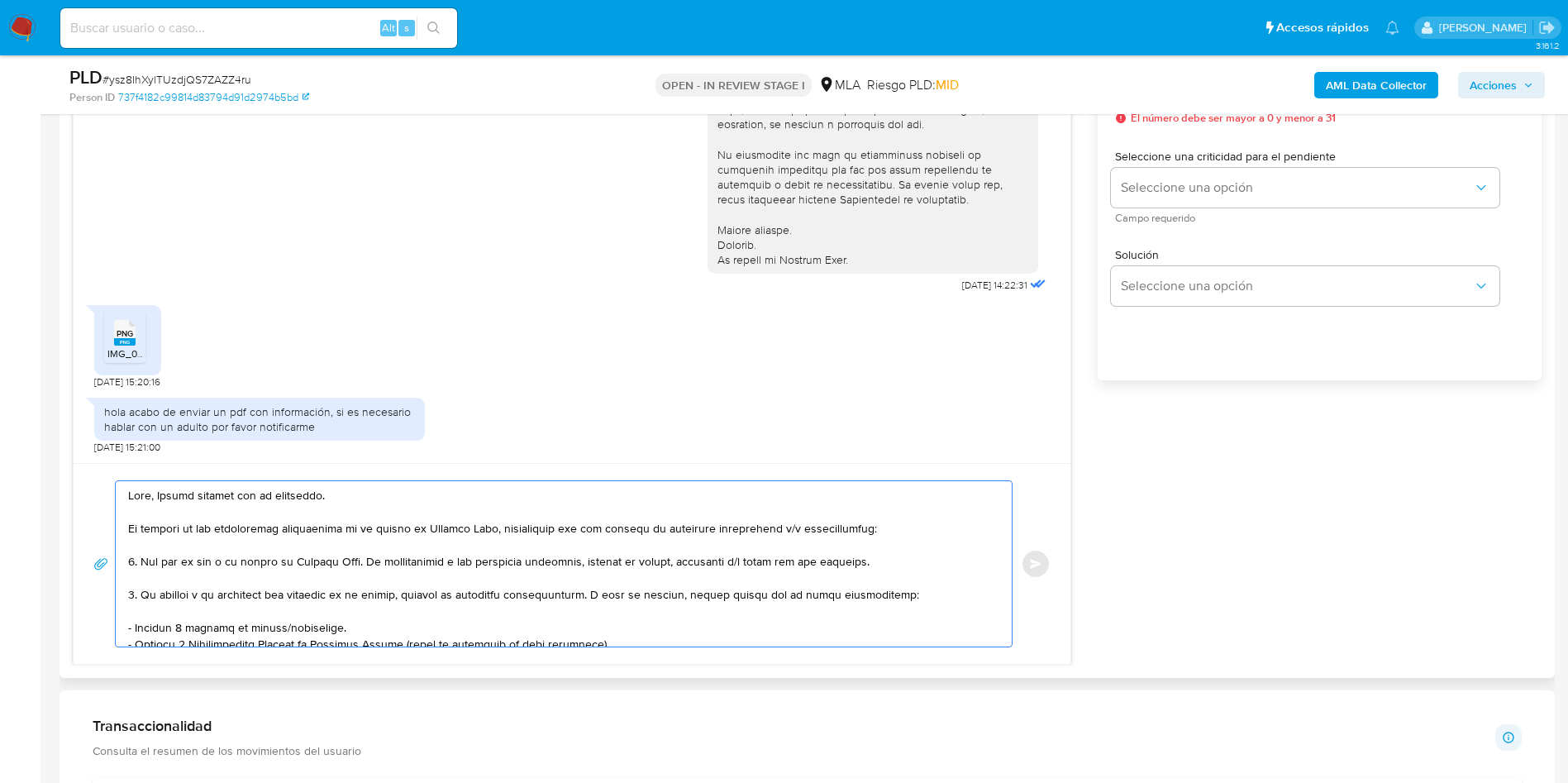
drag, startPoint x: 135, startPoint y: 561, endPoint x: 905, endPoint y: 568, distance: 770.0
click at [905, 568] on textarea at bounding box center [560, 564] width 863 height 165
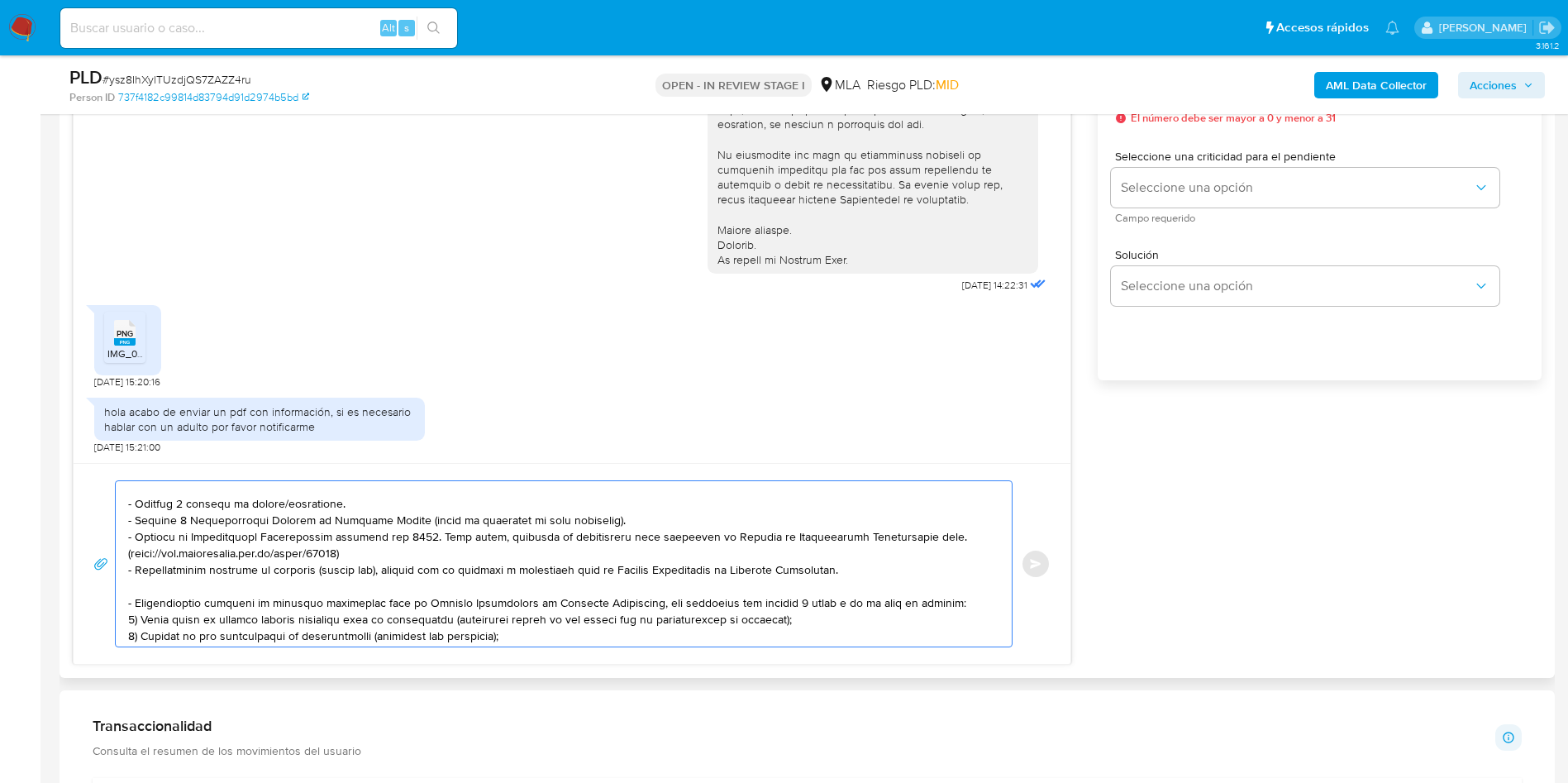
scroll to position [248, 0]
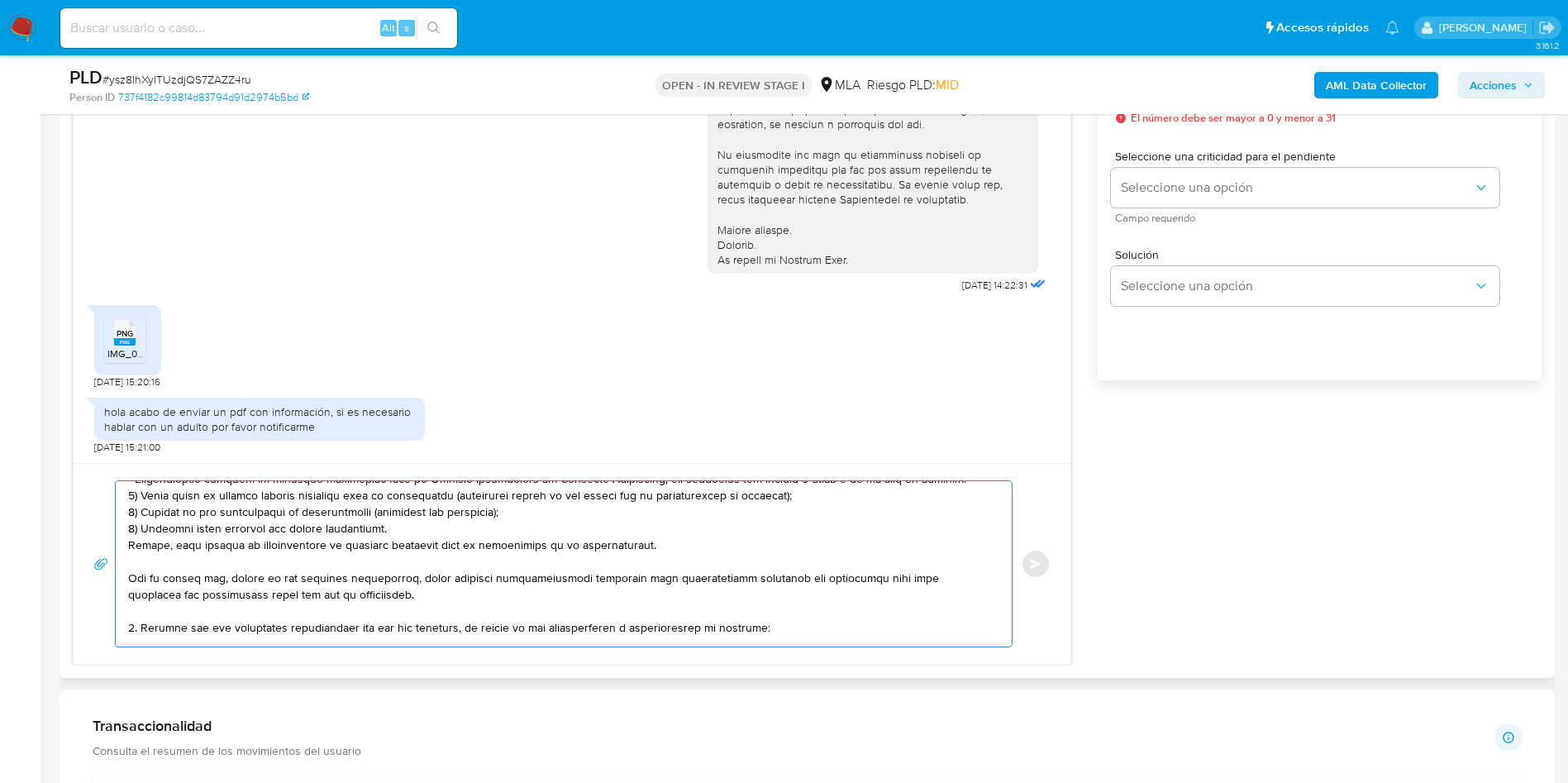
drag, startPoint x: 142, startPoint y: 594, endPoint x: 454, endPoint y: 596, distance: 312.0
click at [454, 596] on textarea at bounding box center [560, 564] width 863 height 165
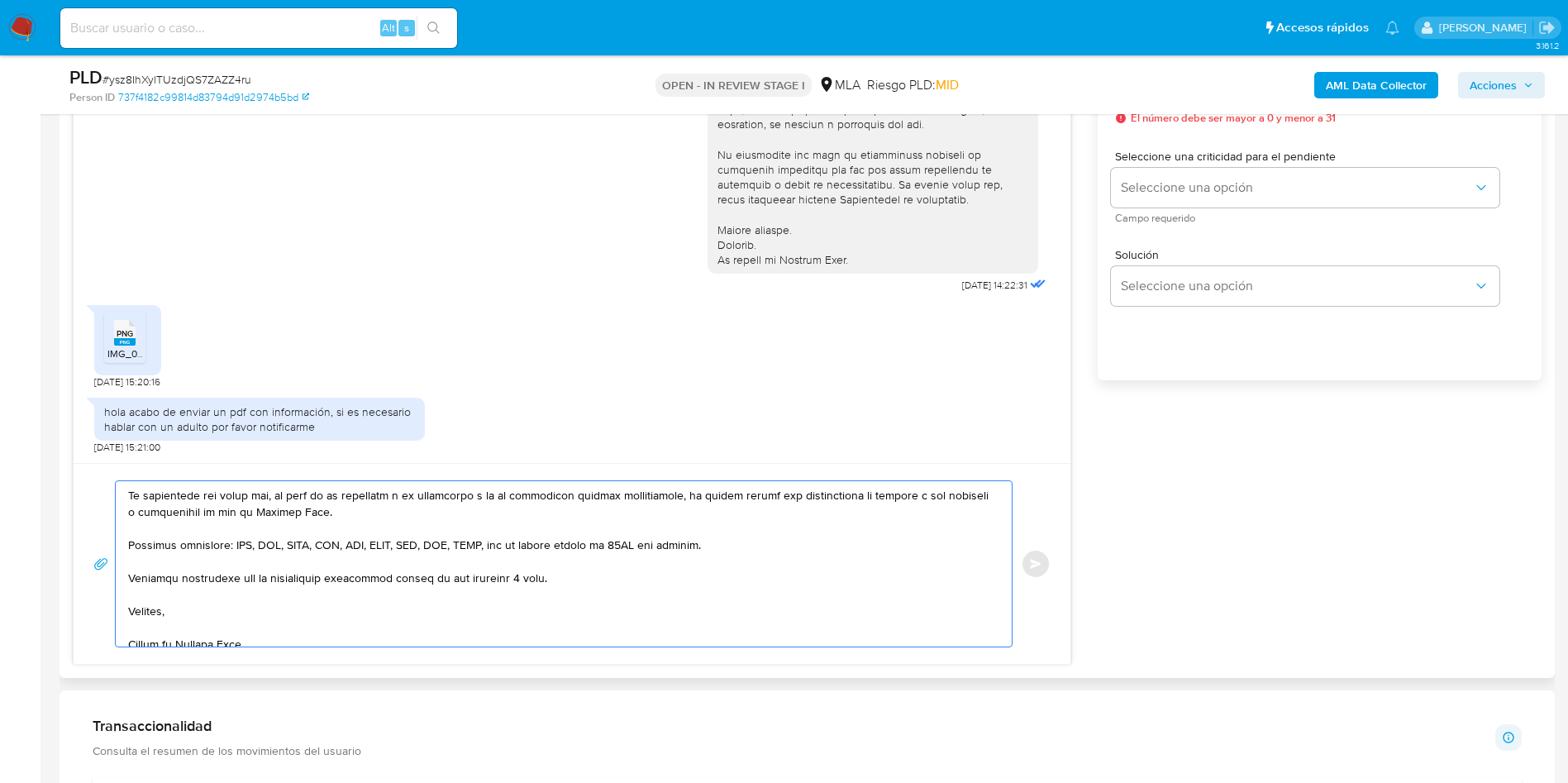
scroll to position [0, 0]
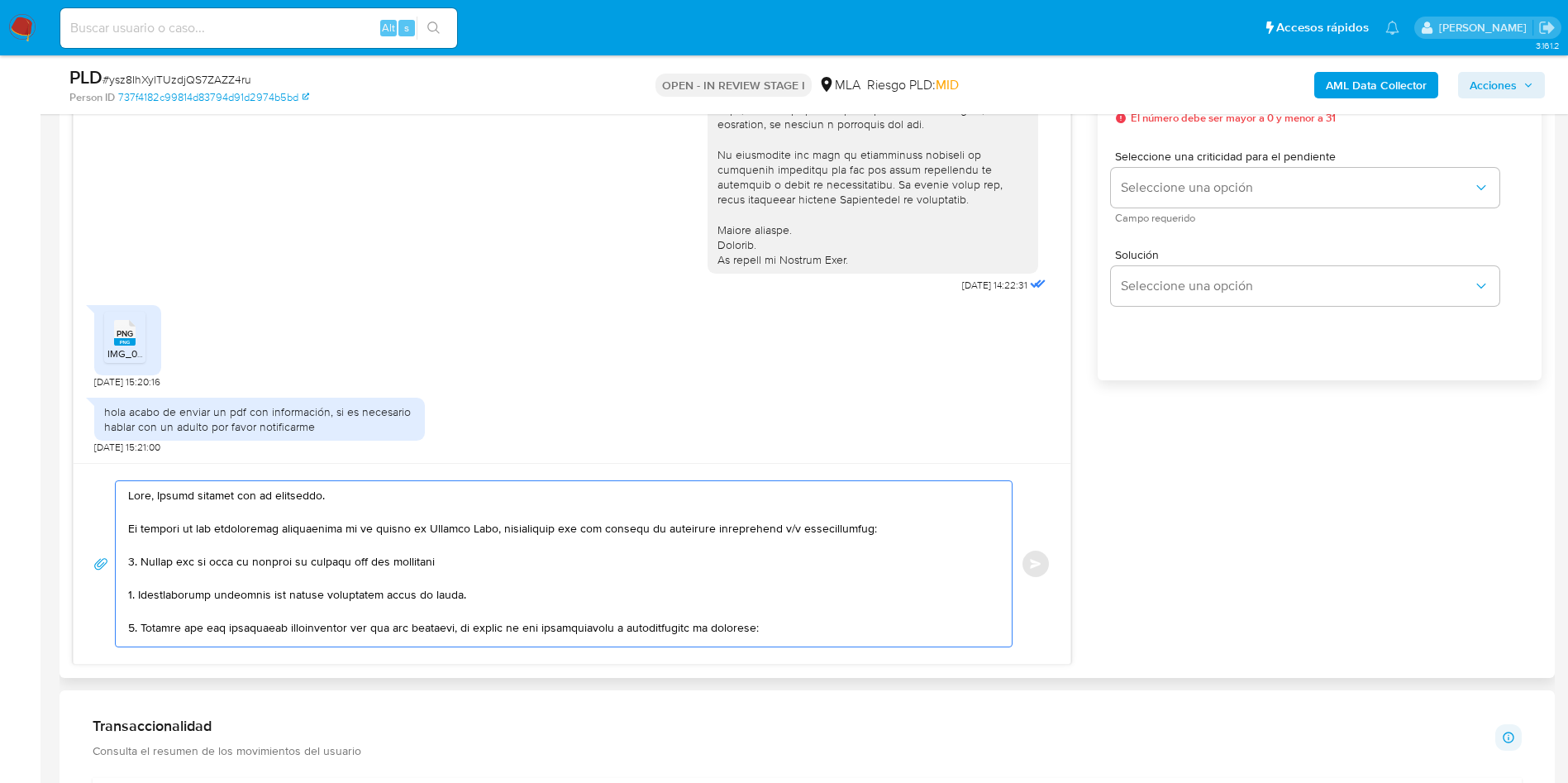
drag, startPoint x: 164, startPoint y: 595, endPoint x: 169, endPoint y: 606, distance: 12.1
click at [166, 595] on textarea at bounding box center [560, 564] width 863 height 165
click at [0, 0] on lt-strong "en" at bounding box center [0, 0] width 0 height 0
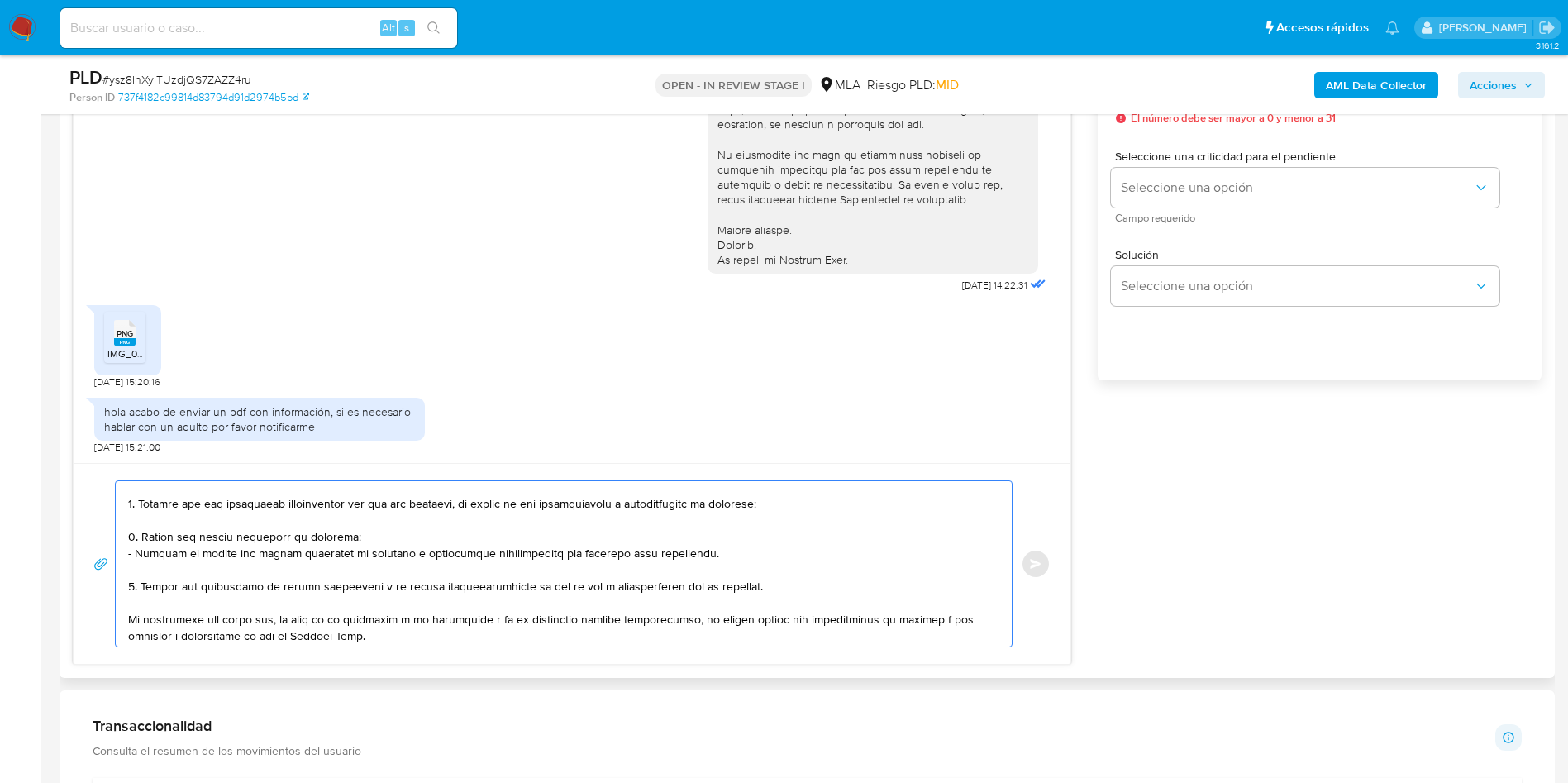
click at [244, 509] on textarea at bounding box center [560, 564] width 863 height 165
click at [244, 516] on textarea at bounding box center [560, 564] width 863 height 165
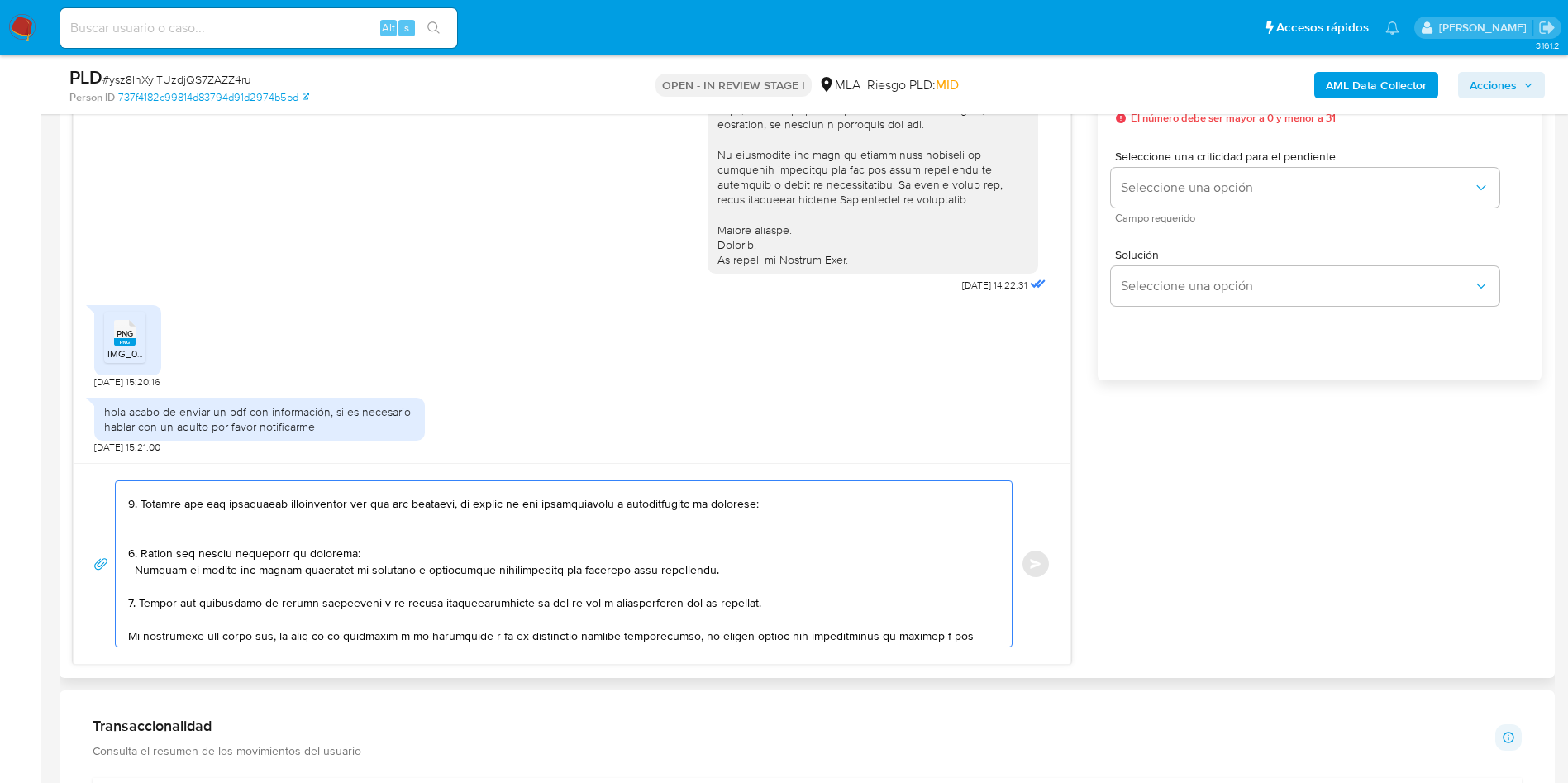
paste textarea "- Giuliana Fortunato - CUIL 27470401619 (SIN ACTIVIDAD) , a quien le envía 22 t…"
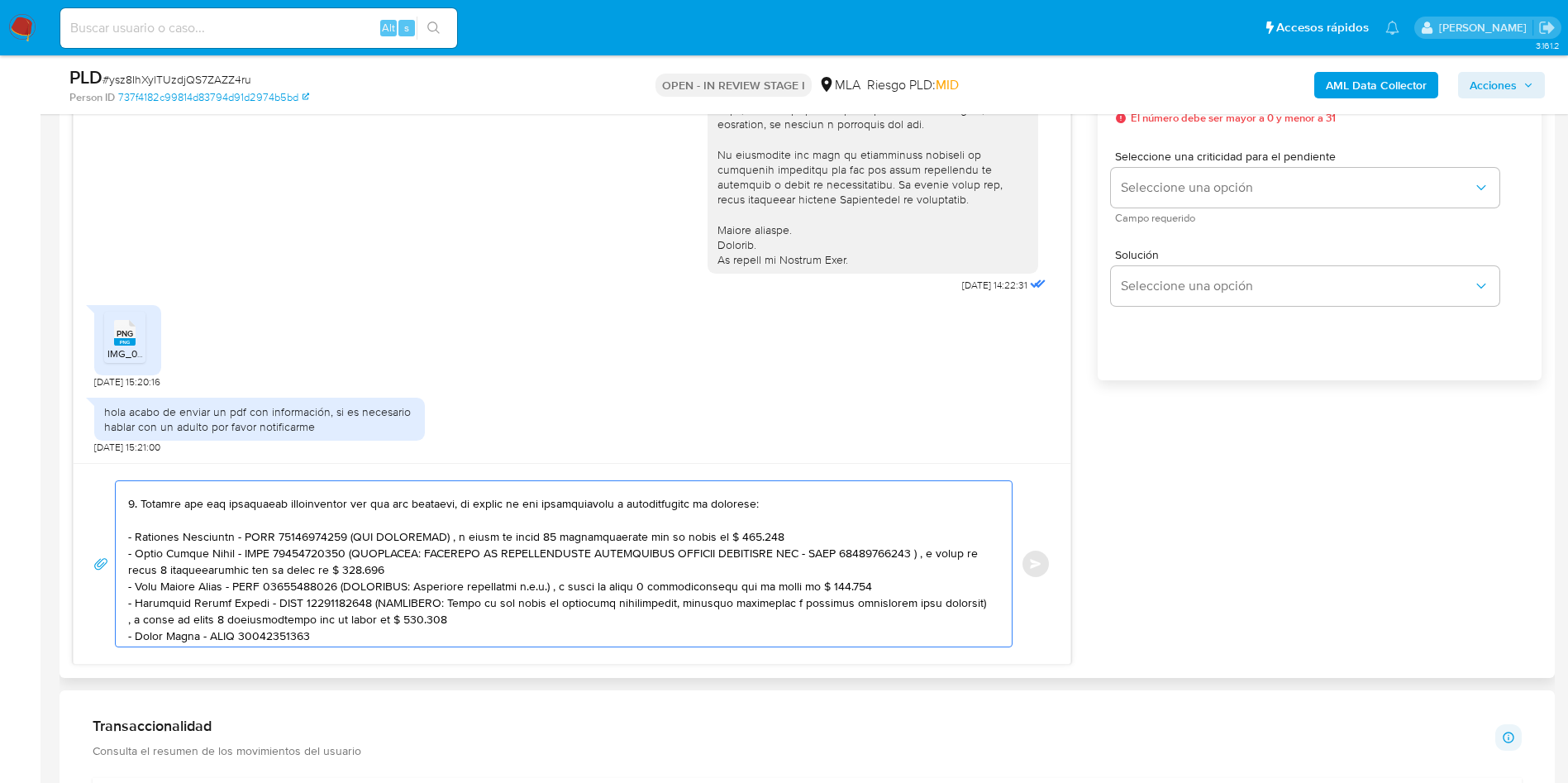
scroll to position [138, 0]
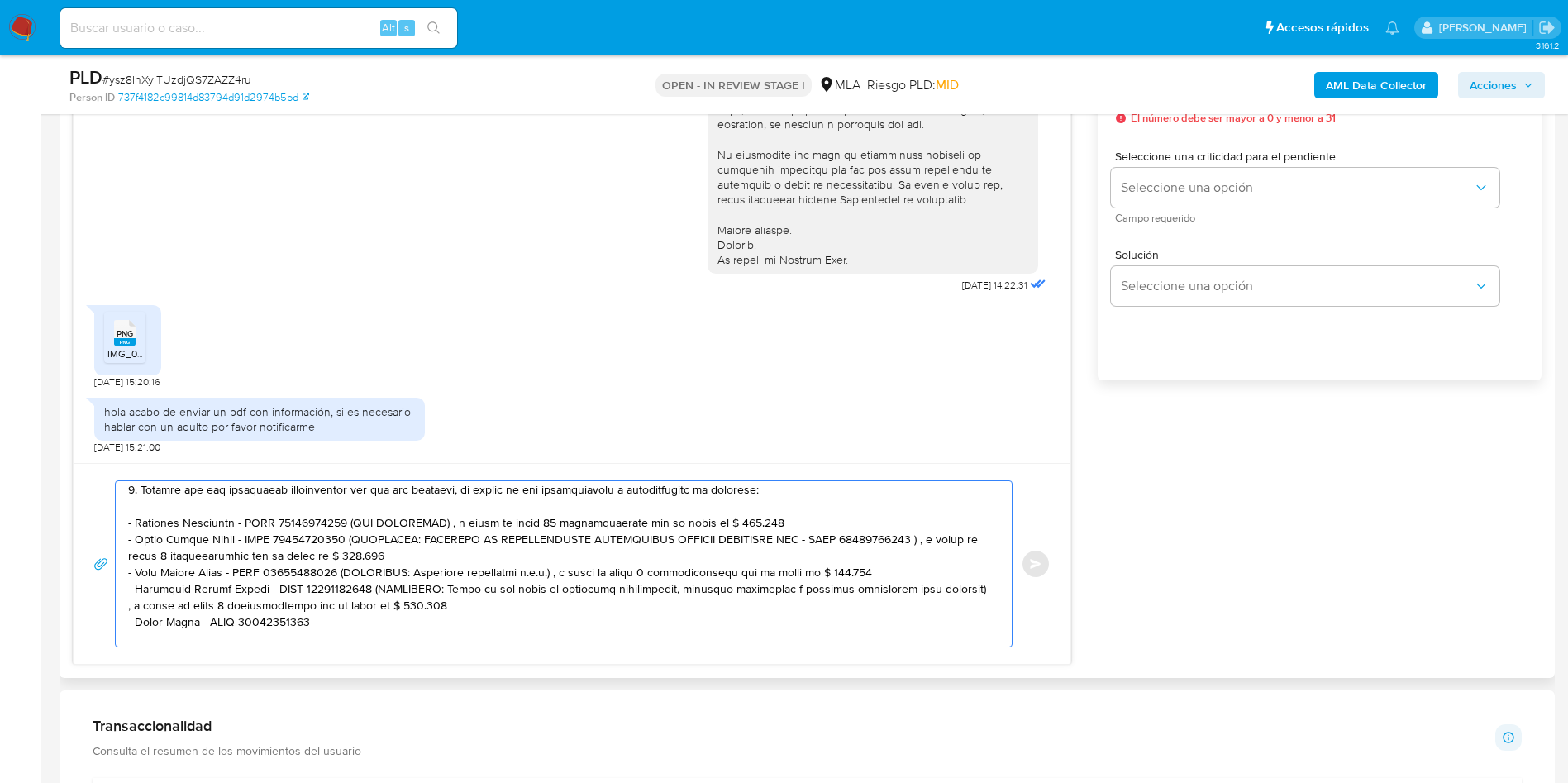
drag, startPoint x: 336, startPoint y: 518, endPoint x: 759, endPoint y: 522, distance: 423.0
click at [759, 522] on textarea at bounding box center [560, 564] width 863 height 165
drag, startPoint x: 358, startPoint y: 540, endPoint x: 425, endPoint y: 551, distance: 67.9
click at [447, 557] on textarea at bounding box center [560, 564] width 863 height 165
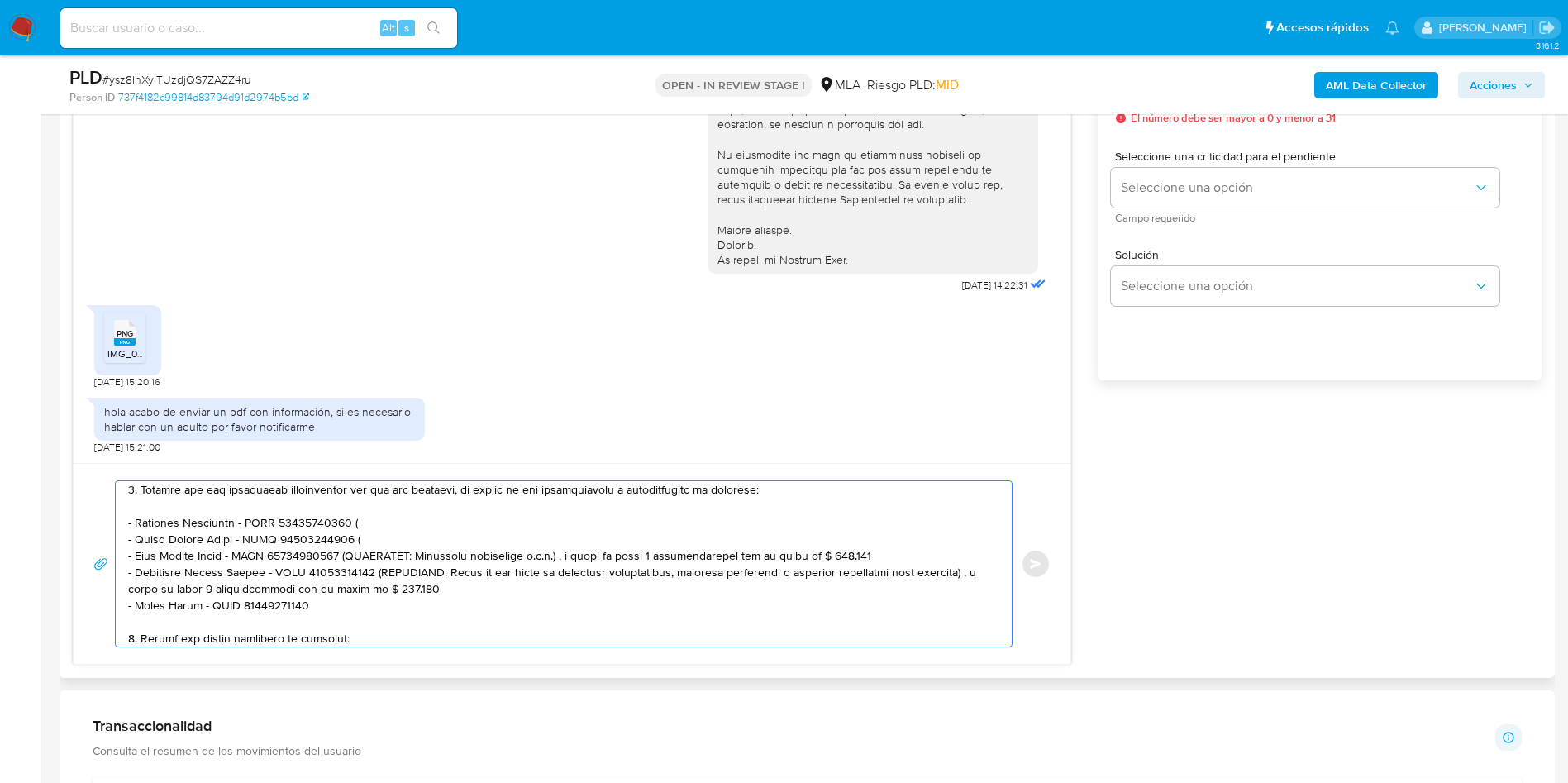
click at [388, 521] on textarea at bounding box center [560, 564] width 863 height 165
click at [384, 548] on textarea at bounding box center [560, 564] width 863 height 165
click at [378, 542] on textarea at bounding box center [560, 564] width 863 height 165
drag, startPoint x: 372, startPoint y: 549, endPoint x: 855, endPoint y: 563, distance: 483.2
click at [855, 563] on textarea at bounding box center [560, 564] width 863 height 165
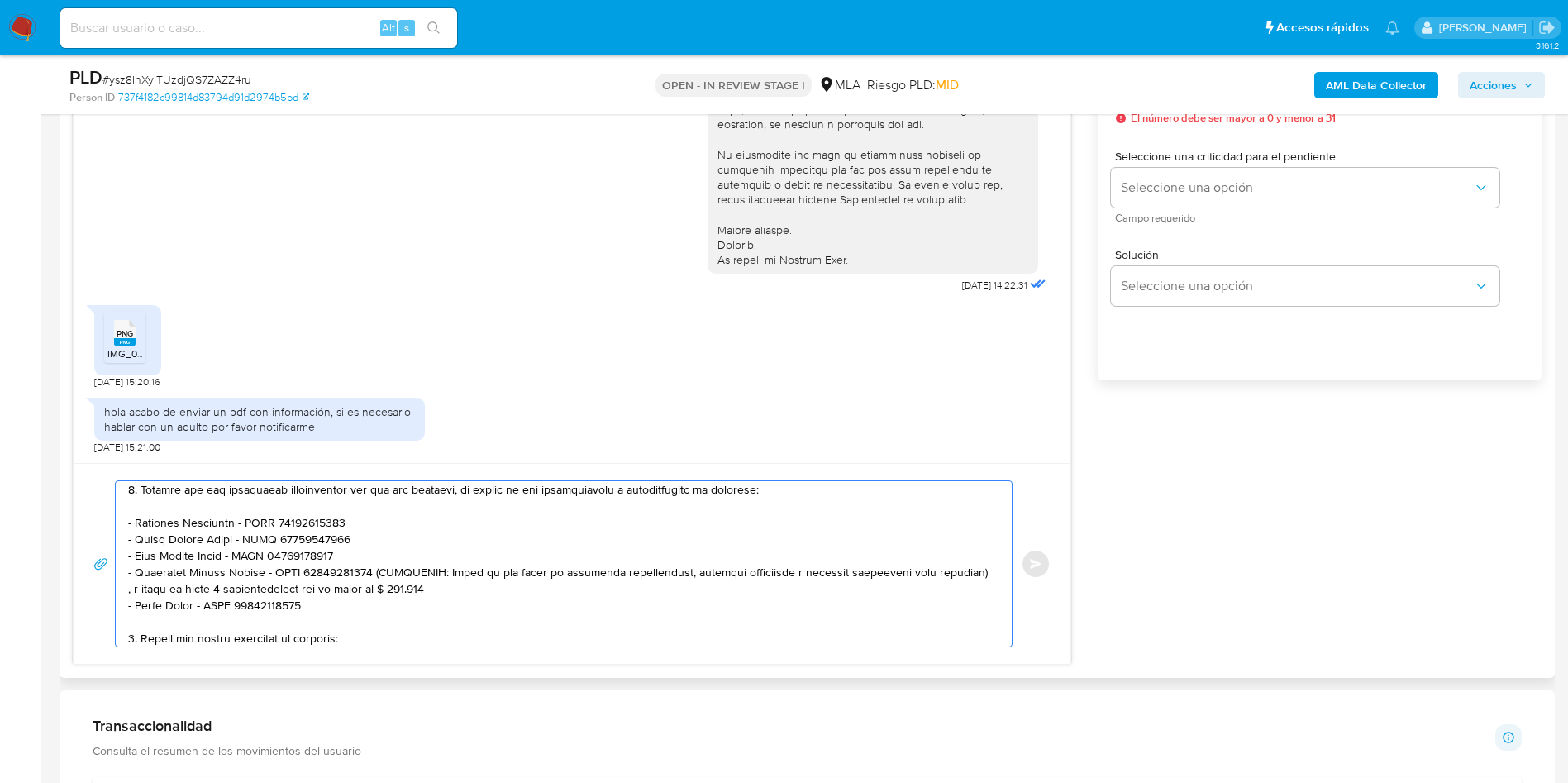
drag, startPoint x: 376, startPoint y: 565, endPoint x: 501, endPoint y: 590, distance: 127.5
click at [501, 590] on textarea at bounding box center [560, 564] width 863 height 165
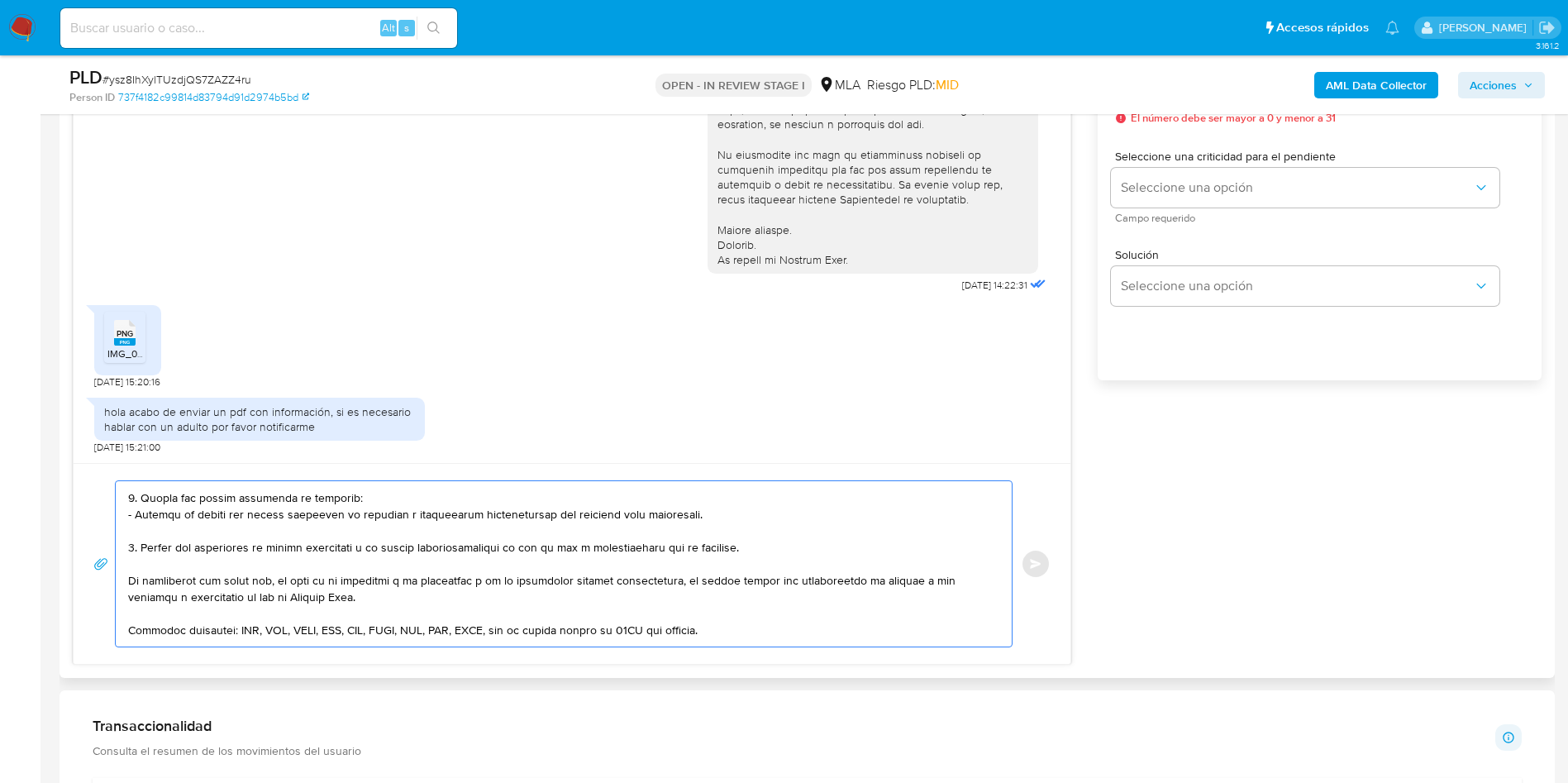
scroll to position [254, 0]
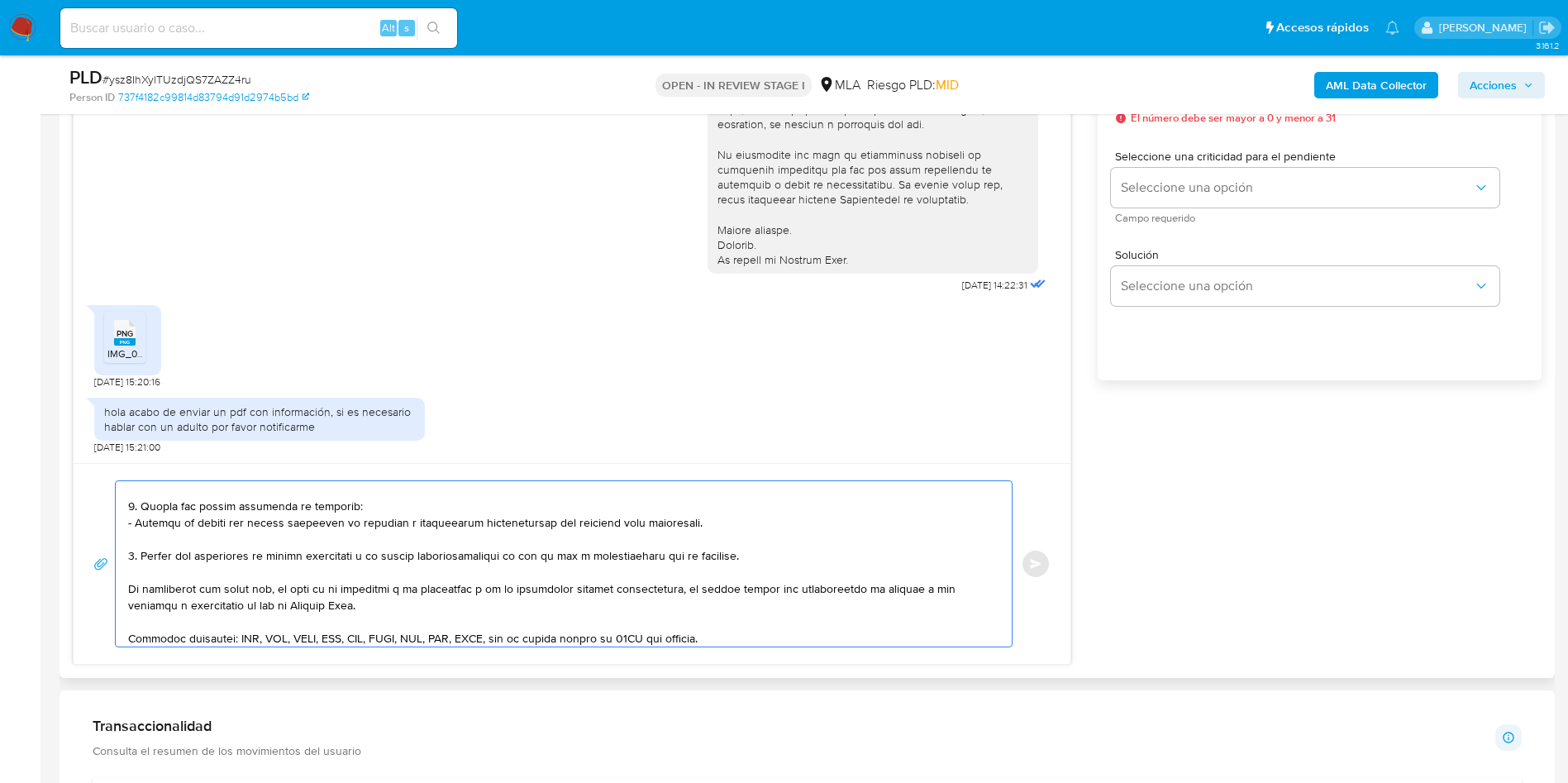
drag, startPoint x: 129, startPoint y: 497, endPoint x: 832, endPoint y: 554, distance: 705.3
click at [832, 554] on textarea at bounding box center [560, 564] width 863 height 165
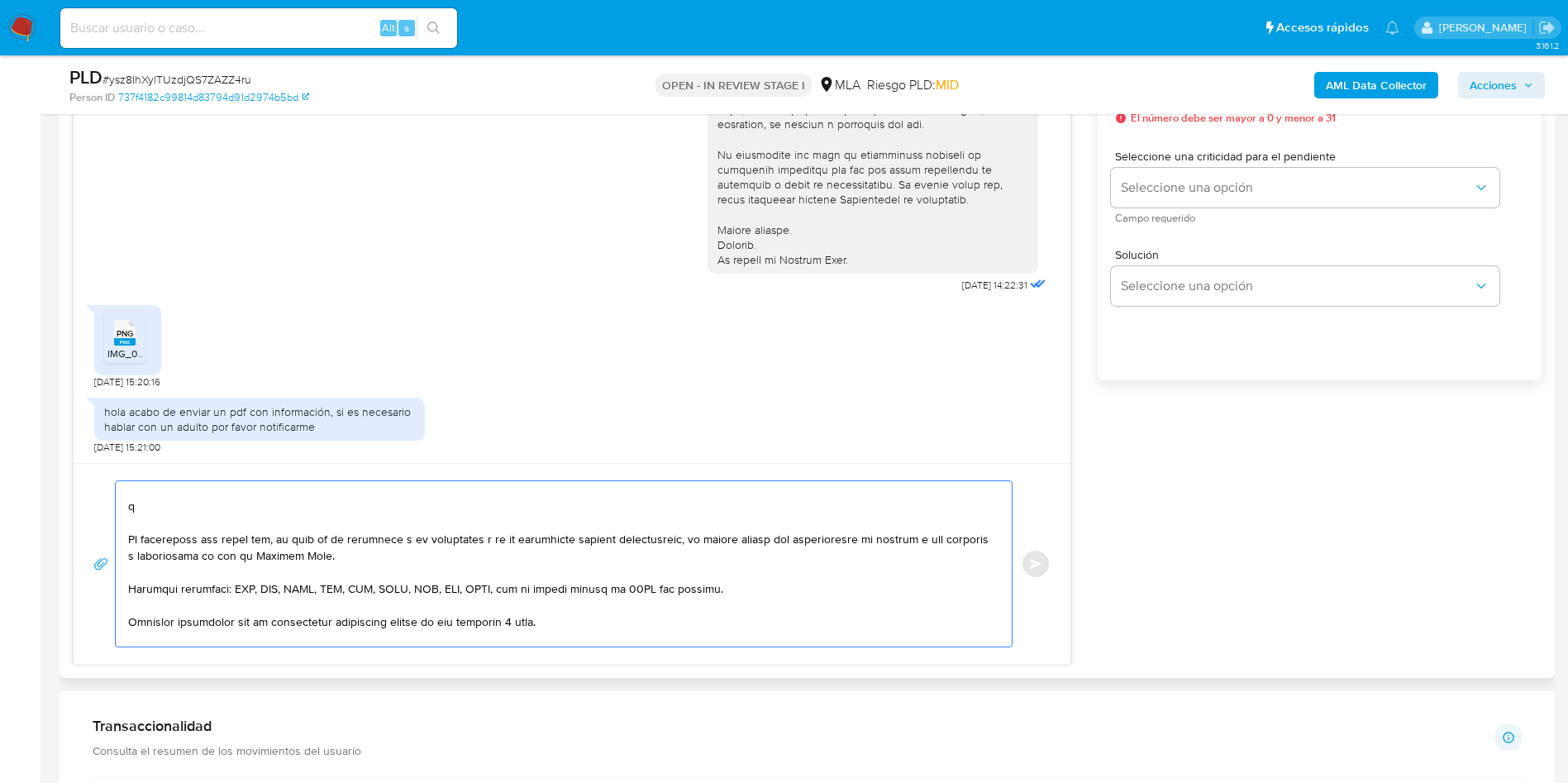
scroll to position [204, 0]
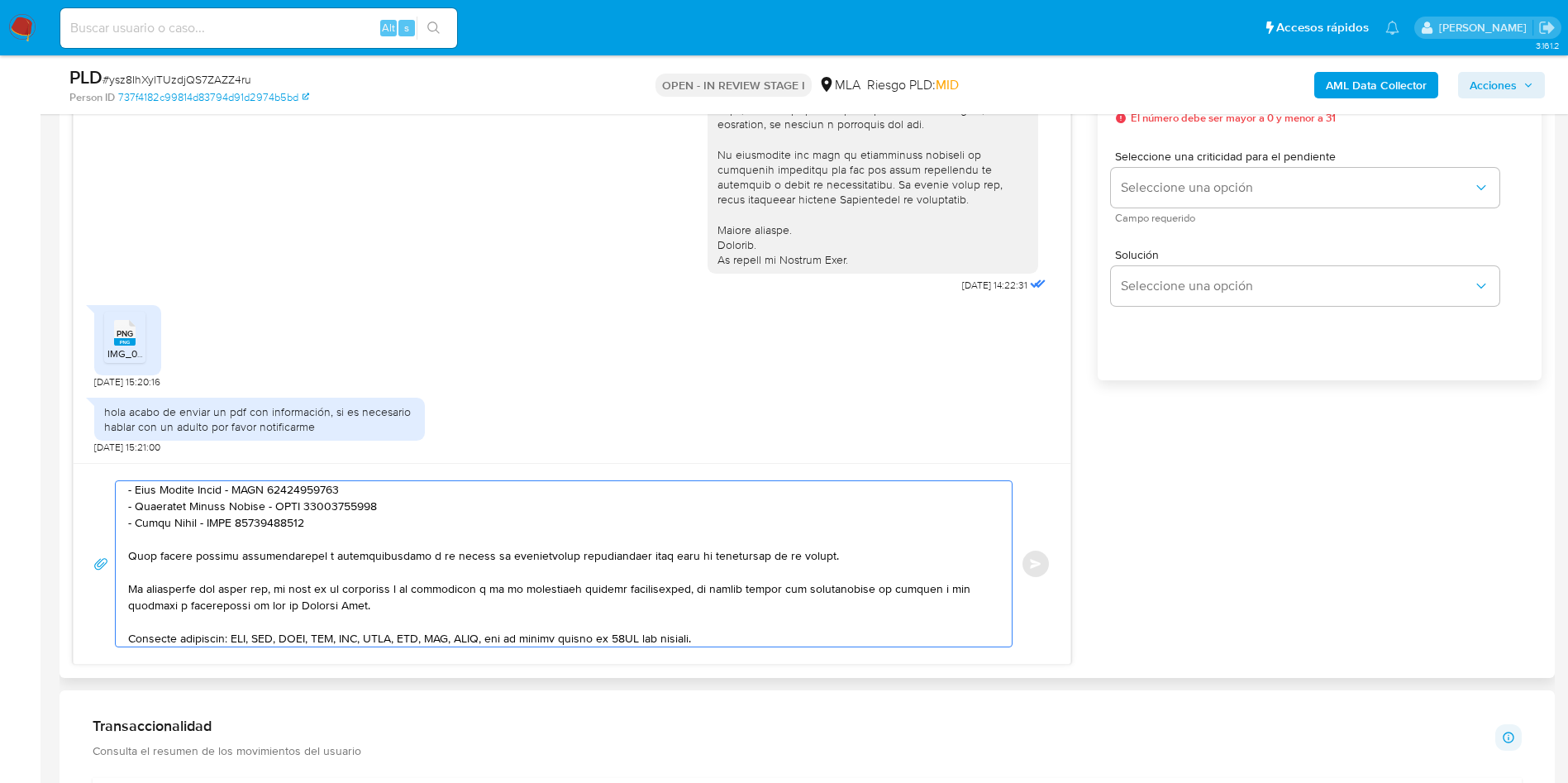
click at [258, 561] on textarea at bounding box center [560, 564] width 863 height 165
click at [0, 0] on lt-span "inc o nvenientes" at bounding box center [0, 0] width 0 height 0
click at [357, 547] on textarea at bounding box center [560, 564] width 863 height 165
click at [370, 557] on textarea at bounding box center [560, 564] width 863 height 165
click at [0, 0] on lt-span "inhabilitación" at bounding box center [0, 0] width 0 height 0
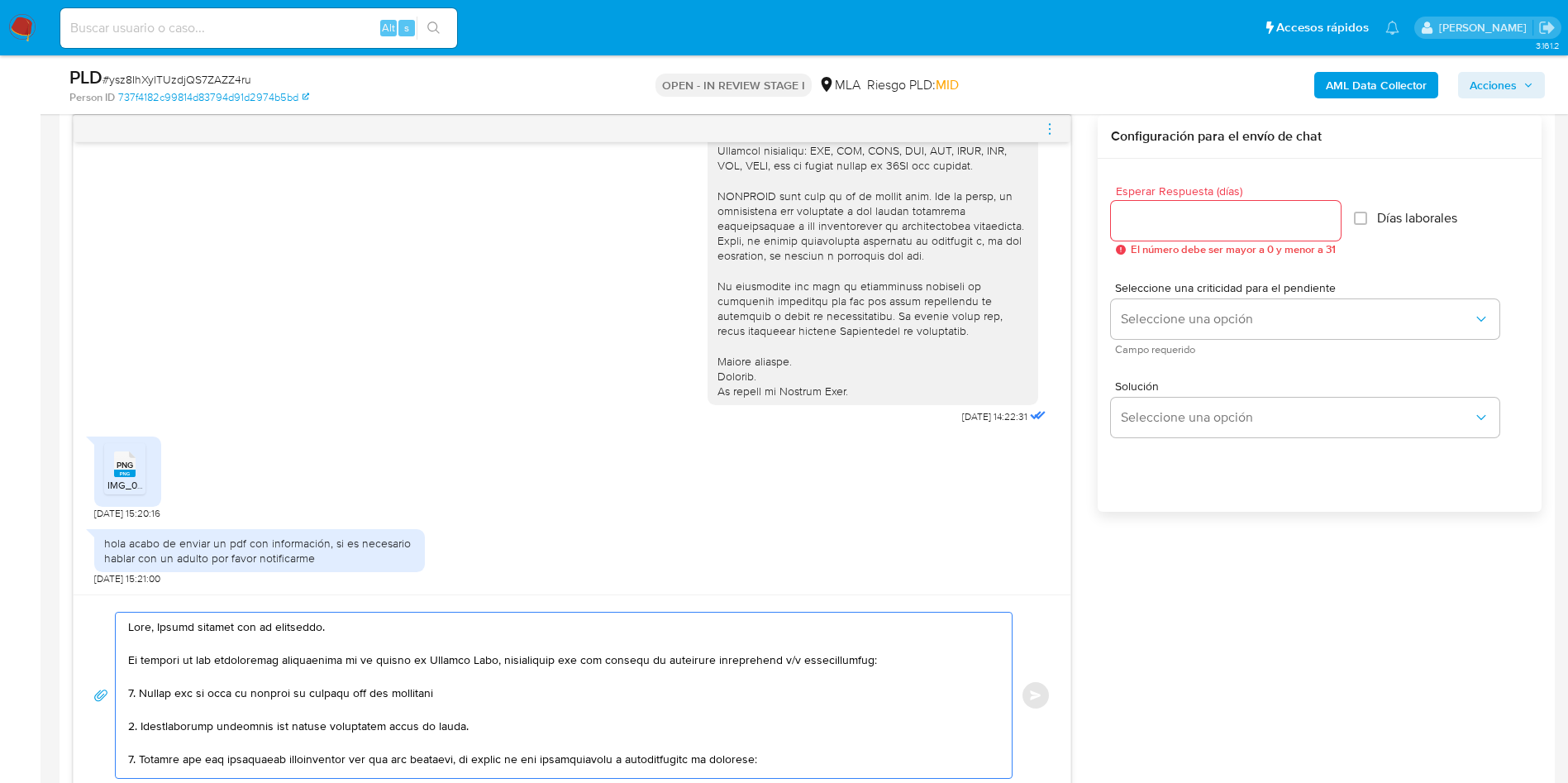
scroll to position [745, 0]
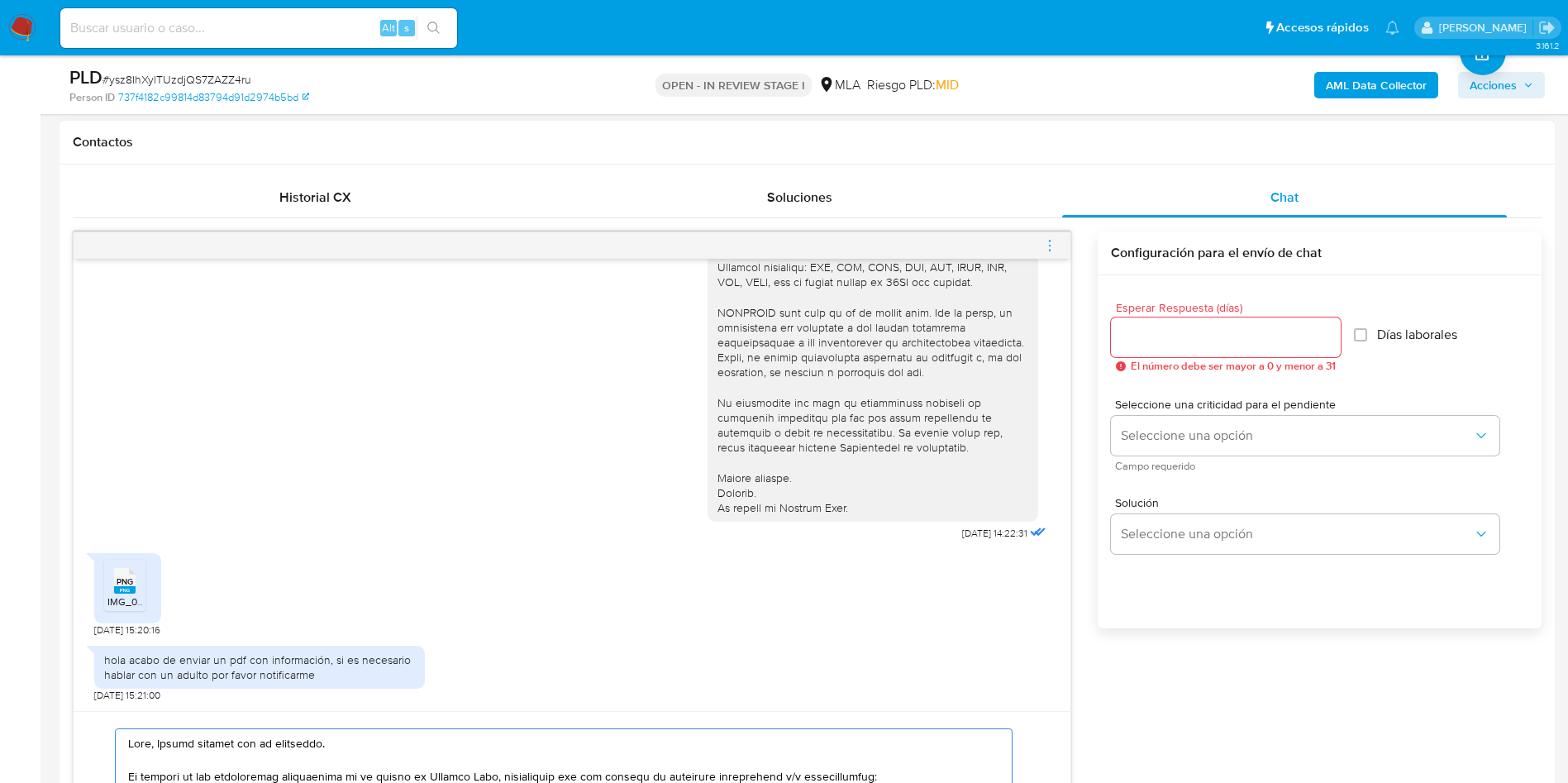
type textarea "Hola, Muchas gracias por tu respuesta. En función de las operaciones registrada…"
click at [1246, 323] on div at bounding box center [1226, 336] width 230 height 39
click at [1250, 338] on input "Esperar Respuesta (días)" at bounding box center [1226, 337] width 230 height 22
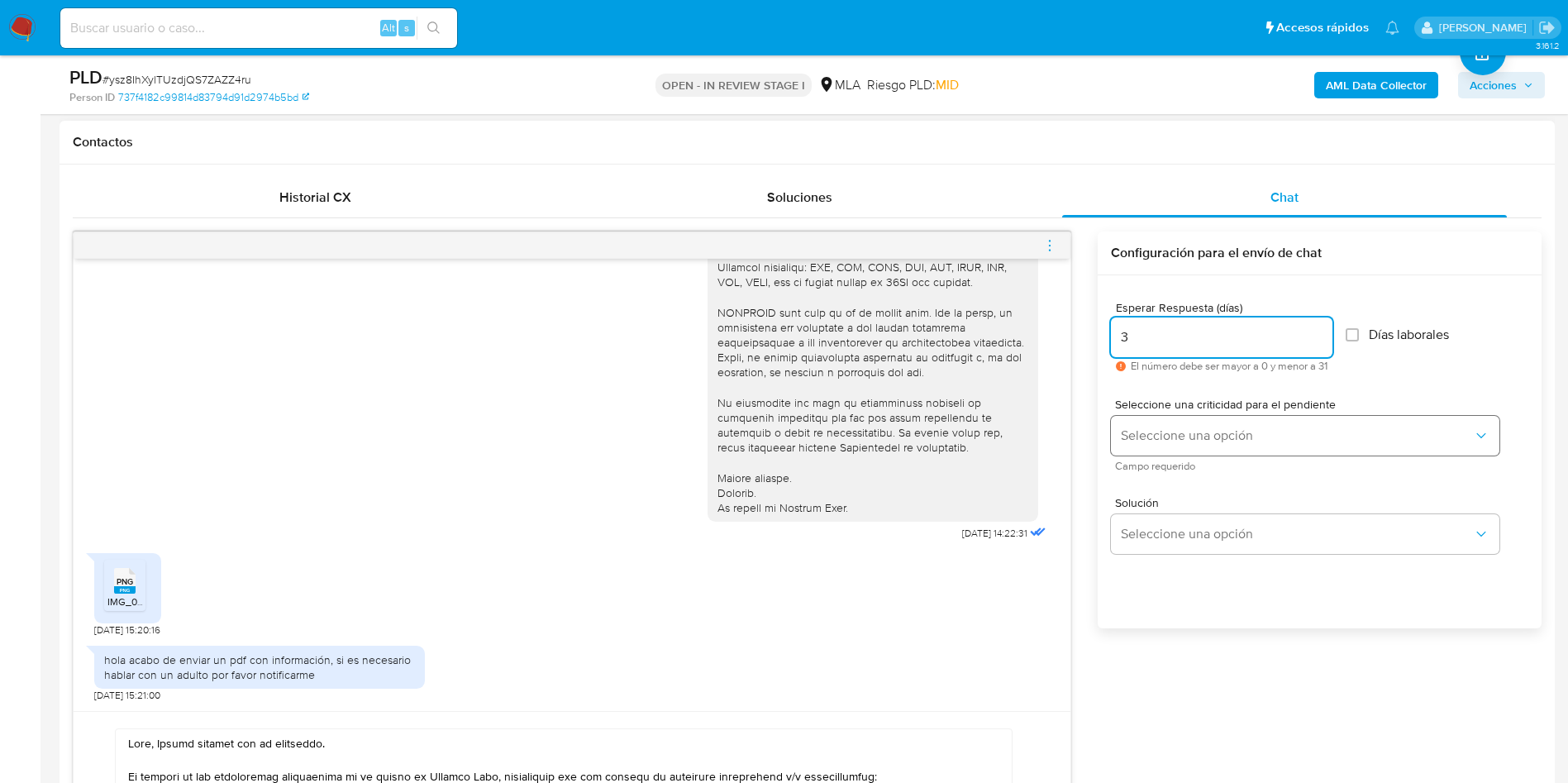
type input "3"
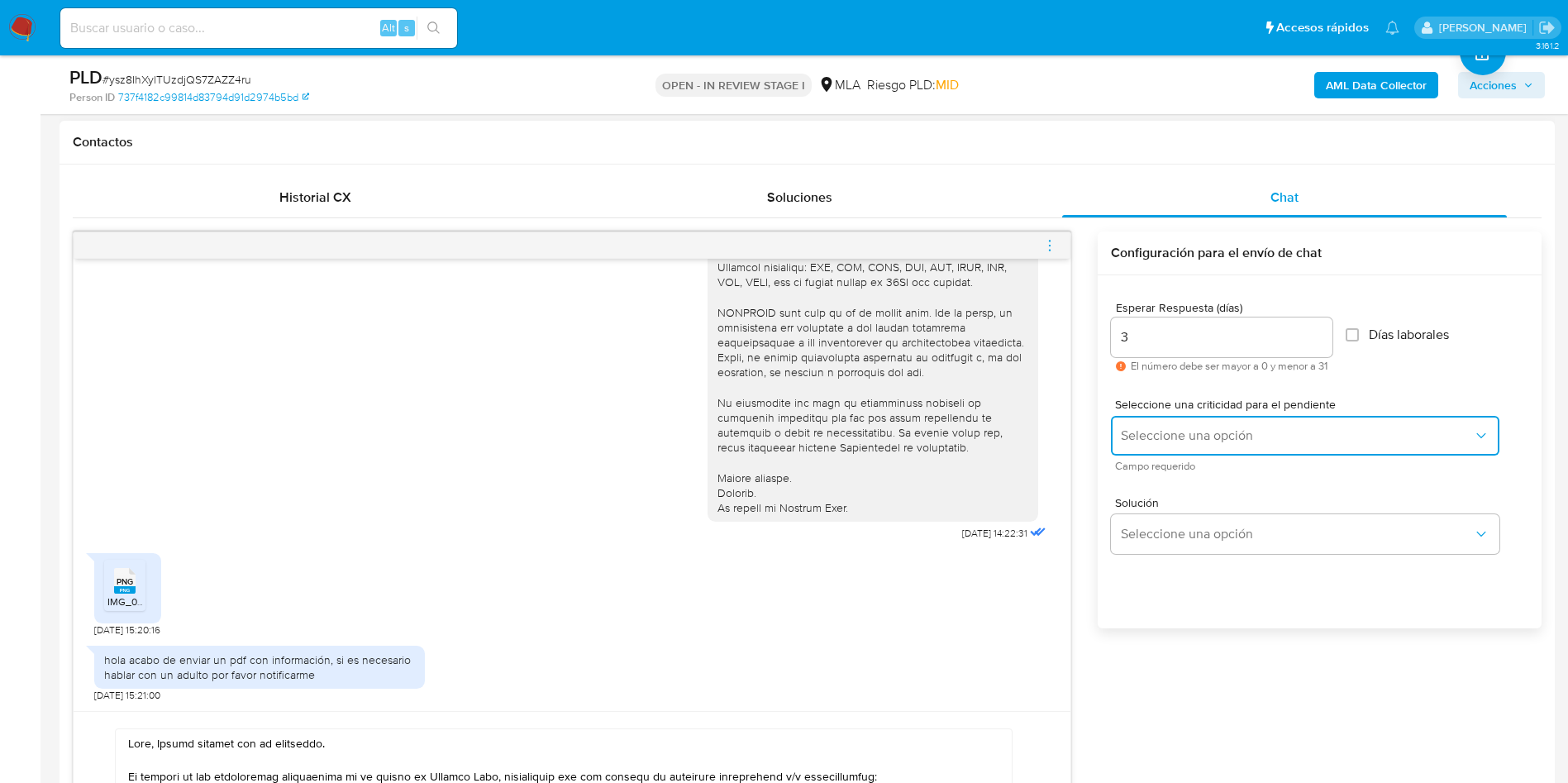
click at [1210, 423] on button "Seleccione una opción" at bounding box center [1305, 435] width 389 height 39
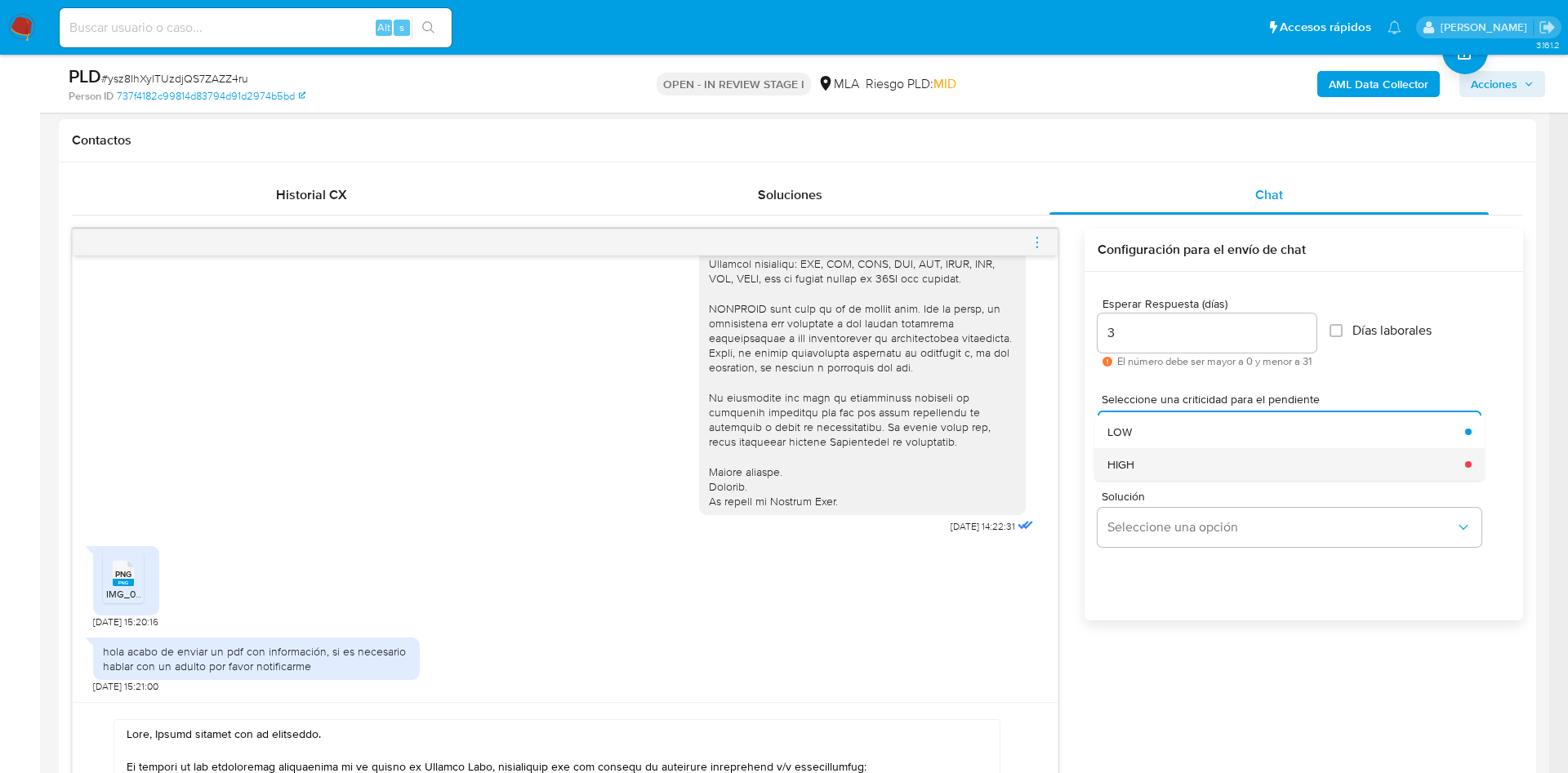
click at [1182, 457] on div "HIGH" at bounding box center [1281, 465] width 348 height 33
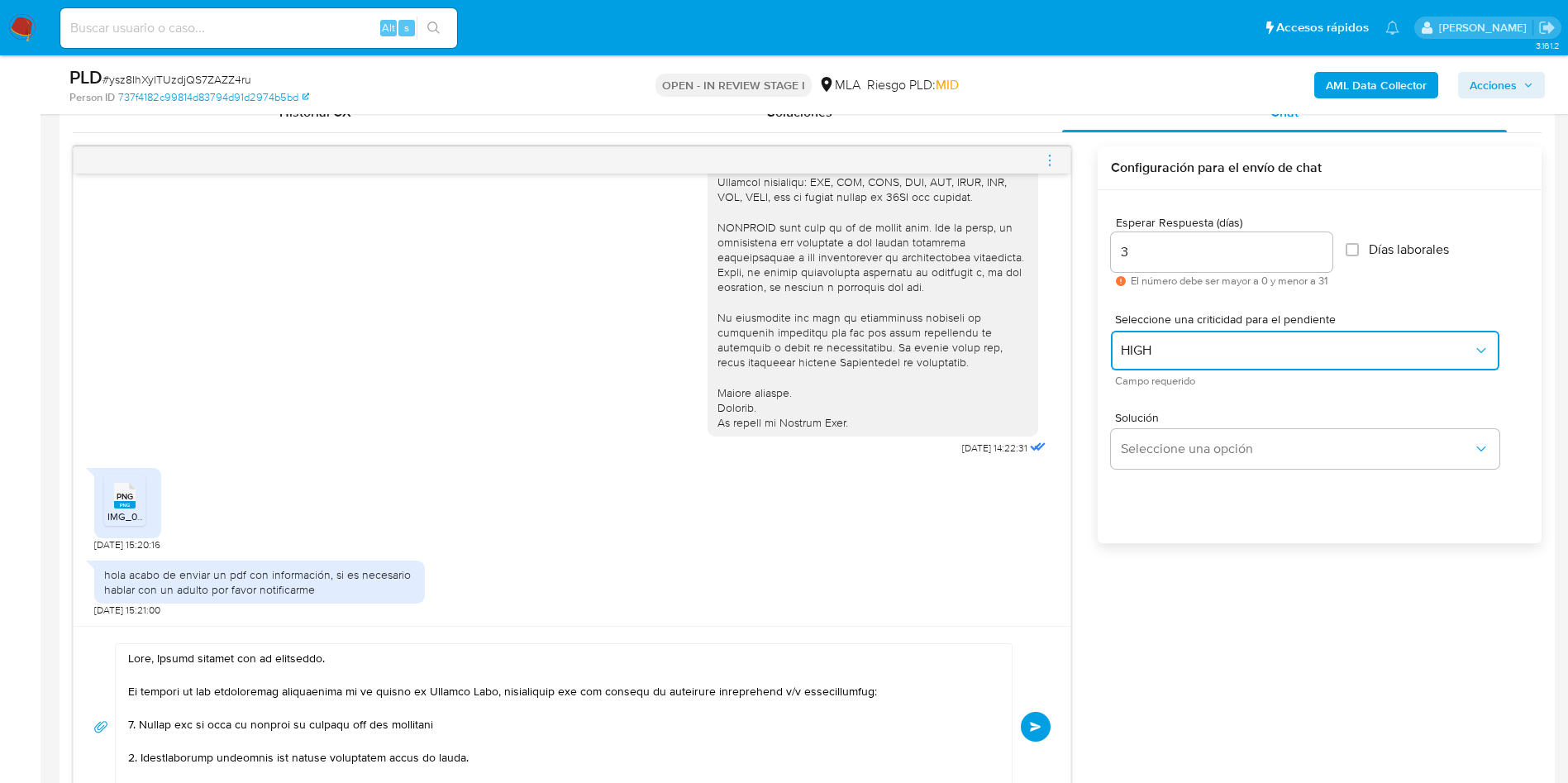
scroll to position [869, 0]
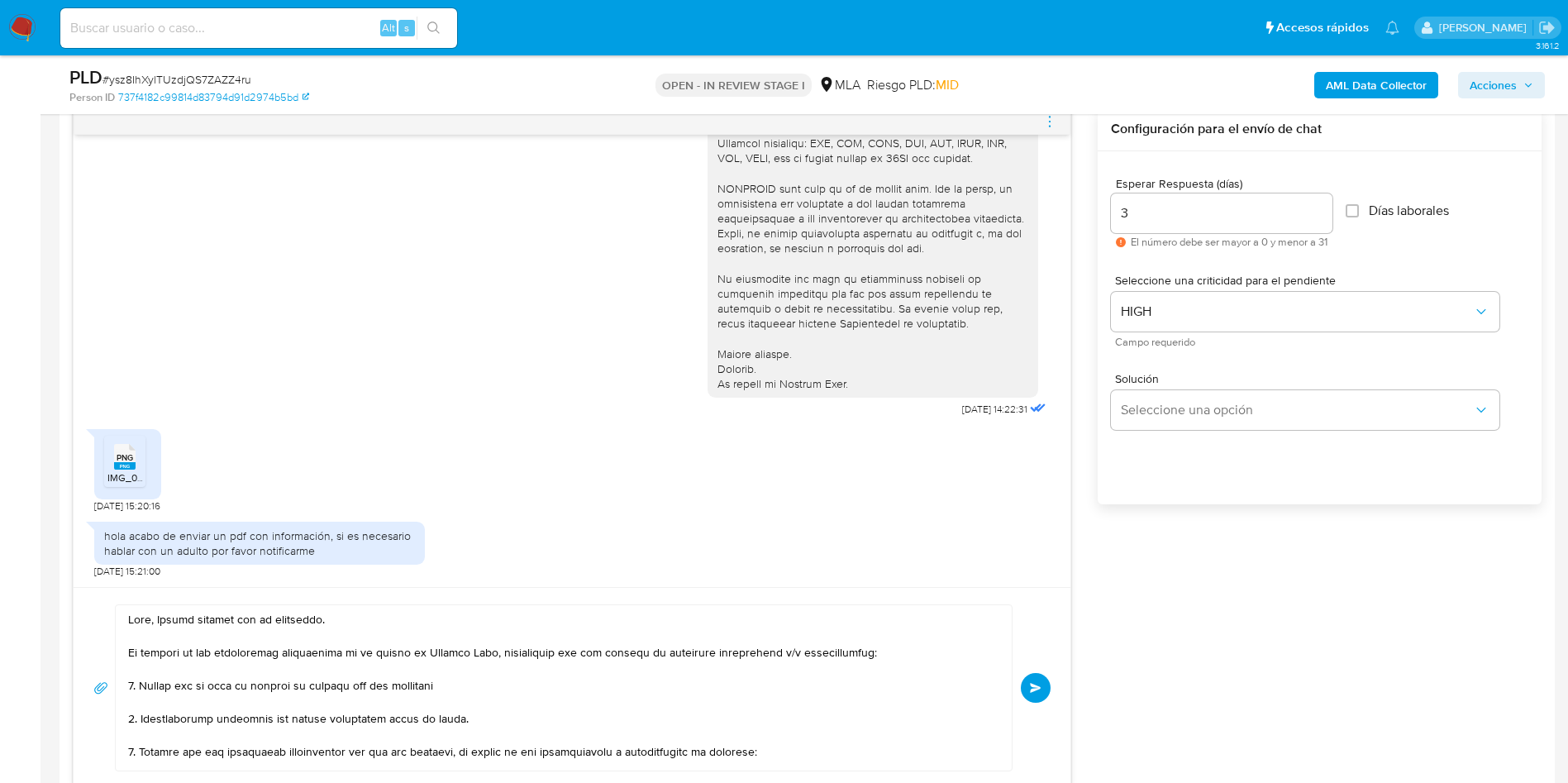
click at [1034, 692] on span "Enviar" at bounding box center [1035, 688] width 11 height 10
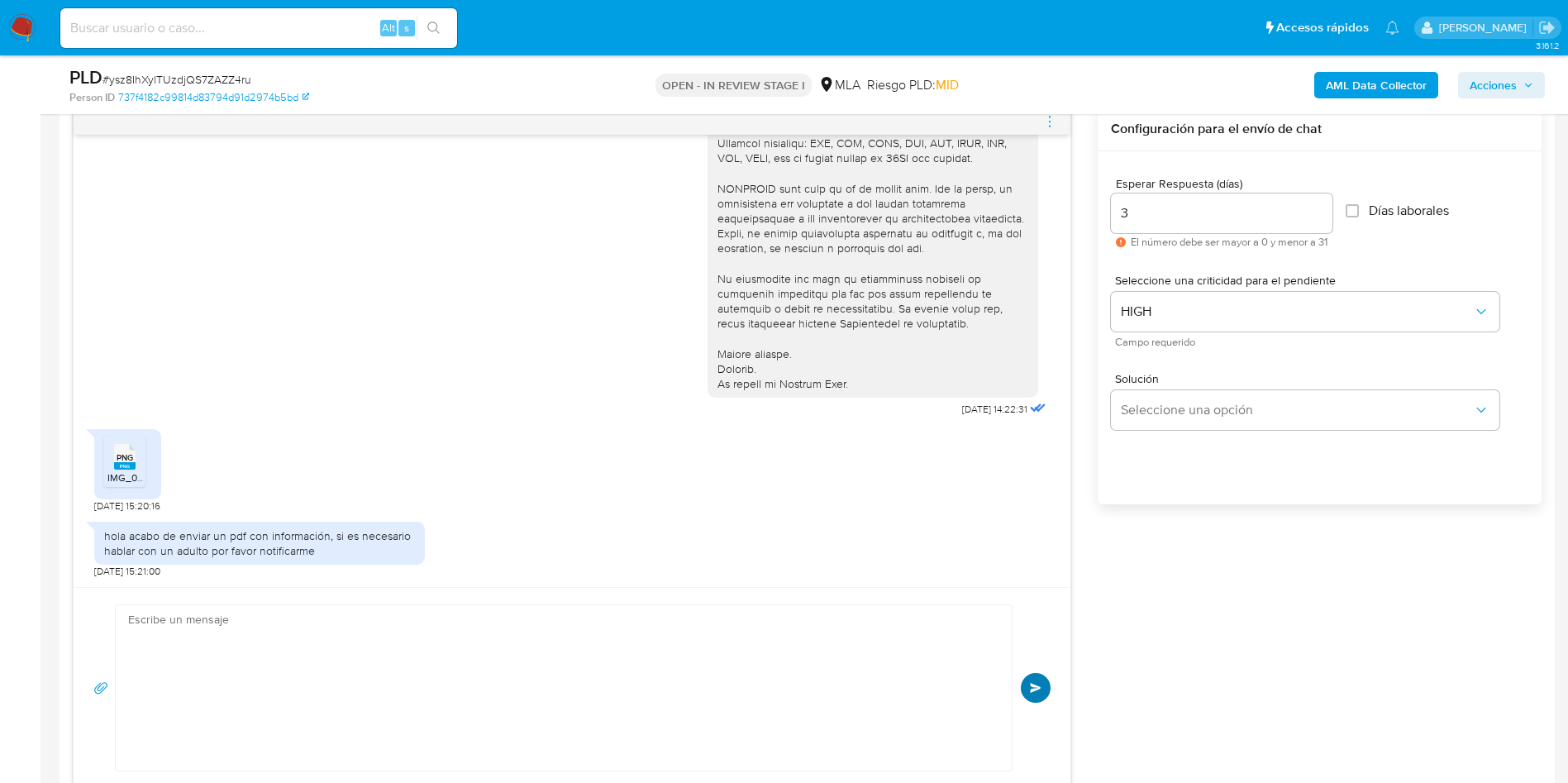
scroll to position [1126, 0]
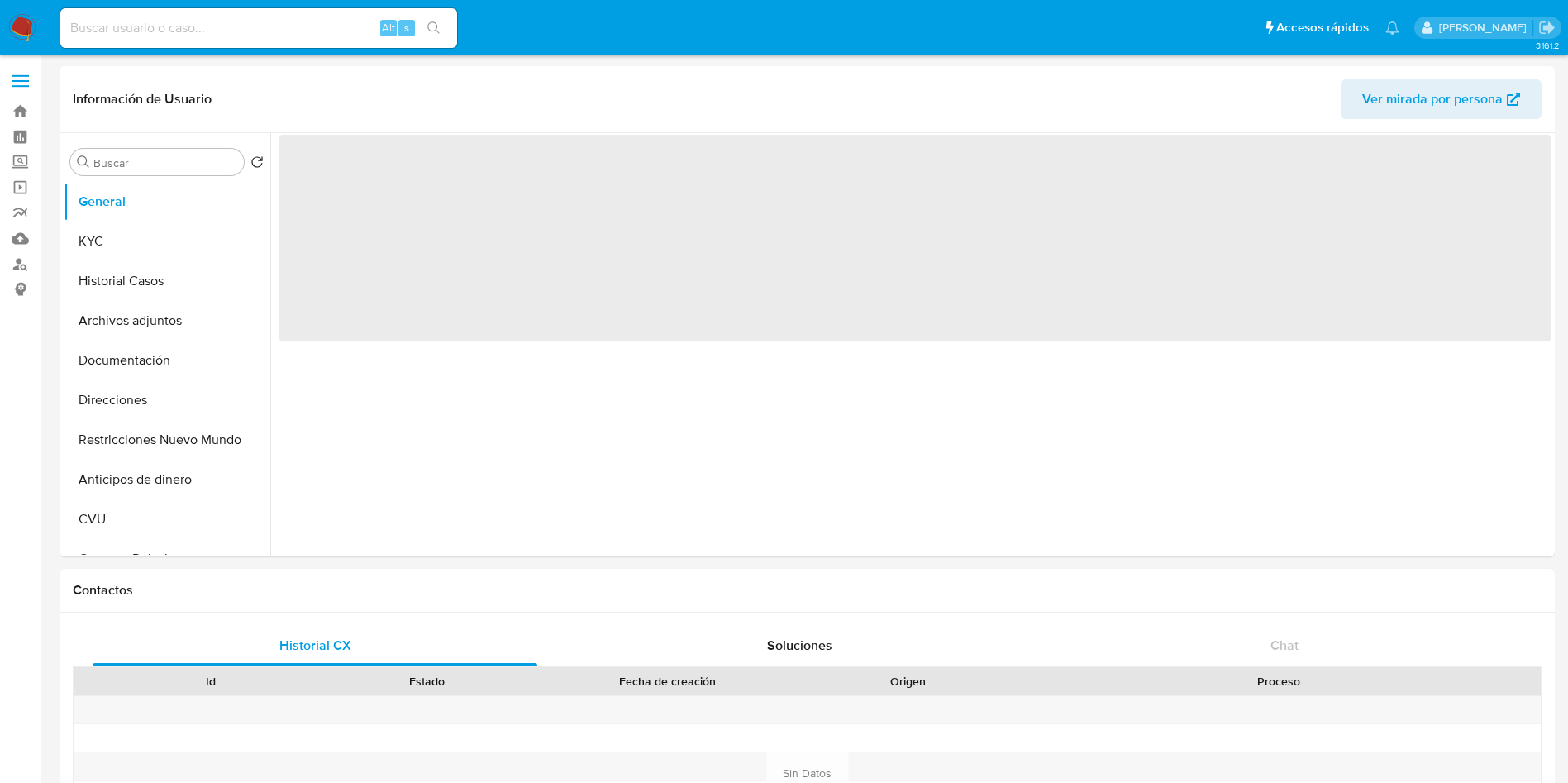
select select "10"
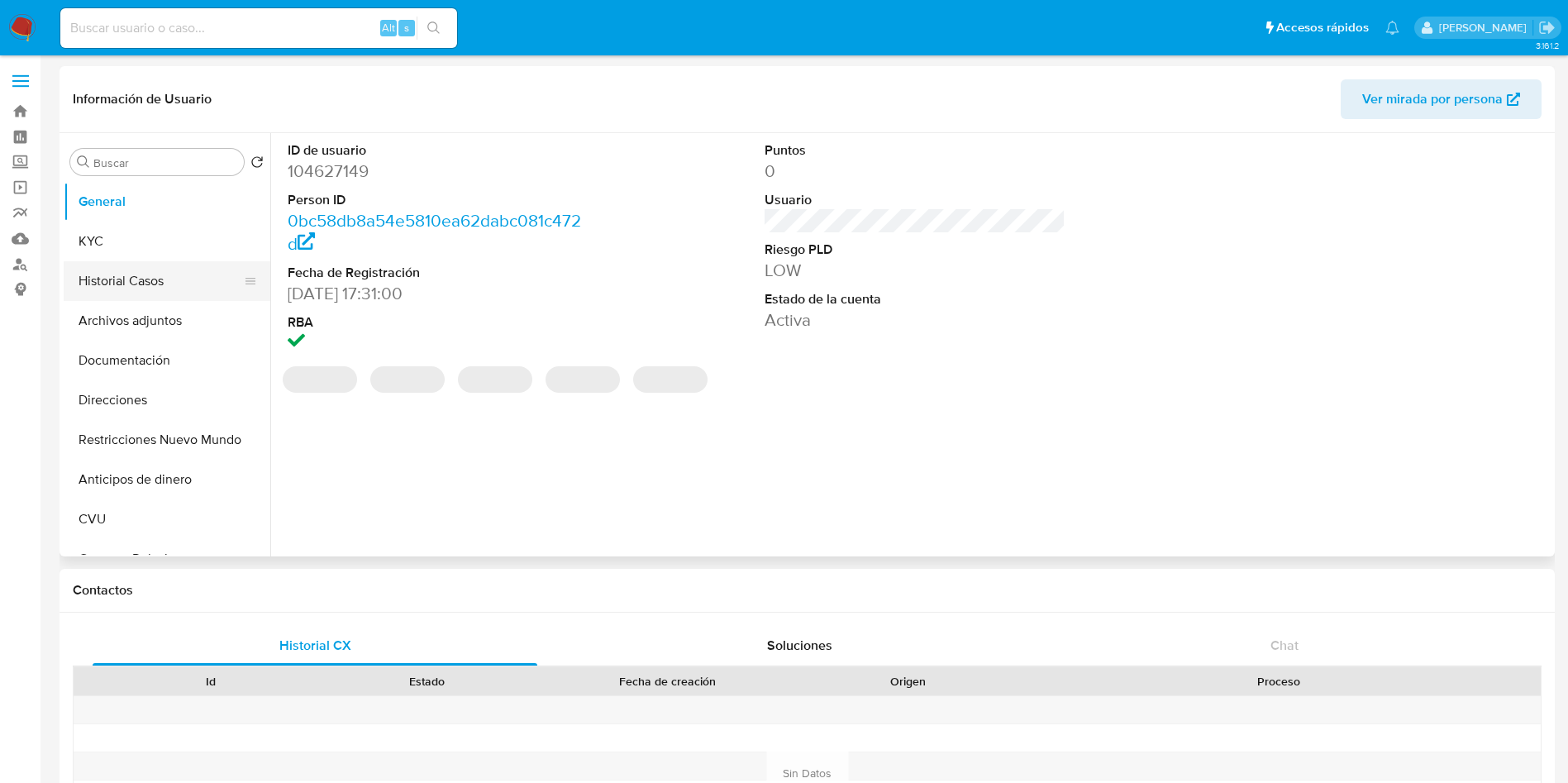
click at [82, 225] on button "KYC" at bounding box center [167, 241] width 207 height 39
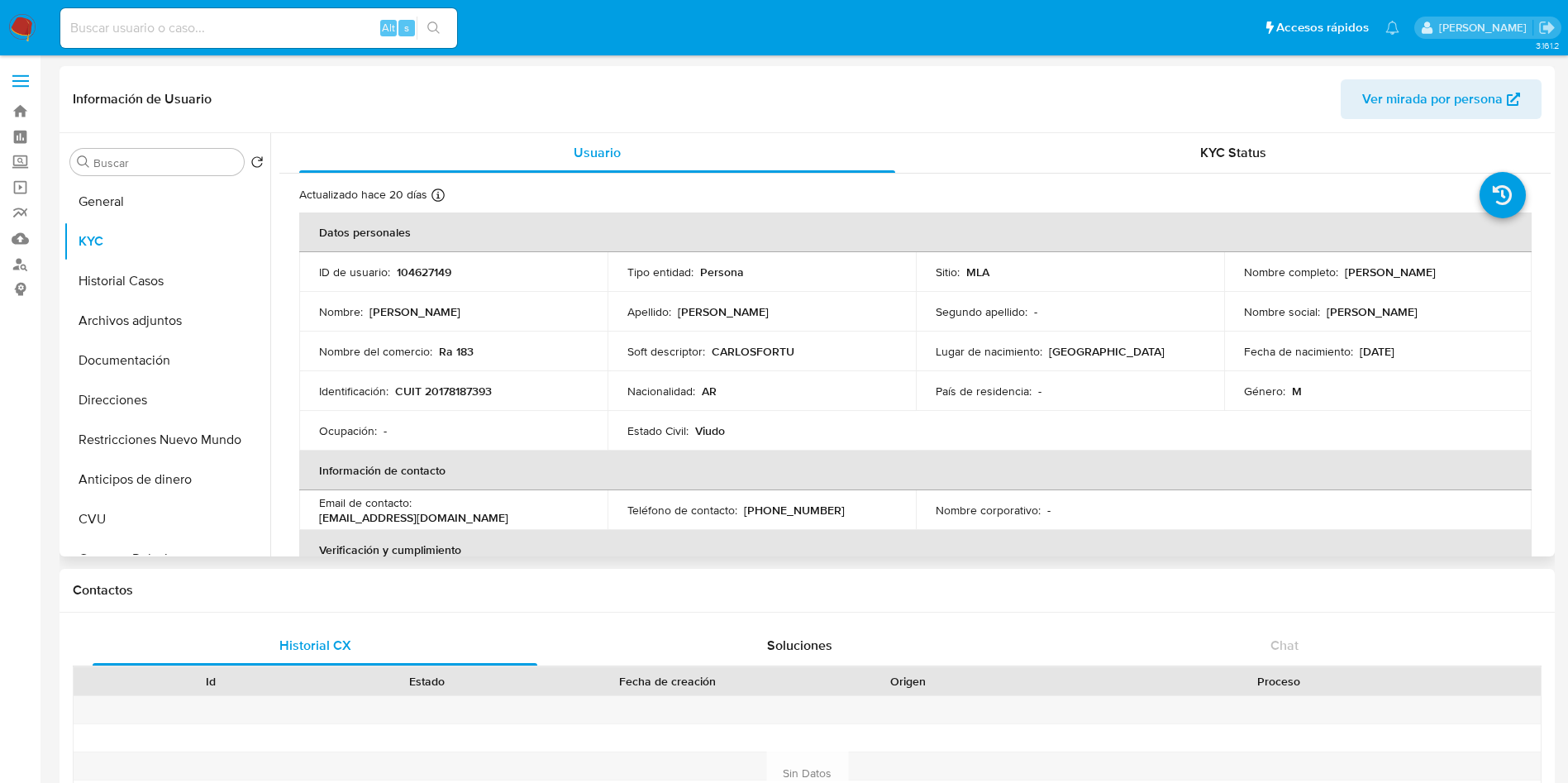
click at [447, 378] on td "Identificación : CUIT 20178187393" at bounding box center [453, 391] width 308 height 39
click at [452, 384] on p "CUIT 20178187393" at bounding box center [443, 391] width 97 height 15
copy p "20178187393"
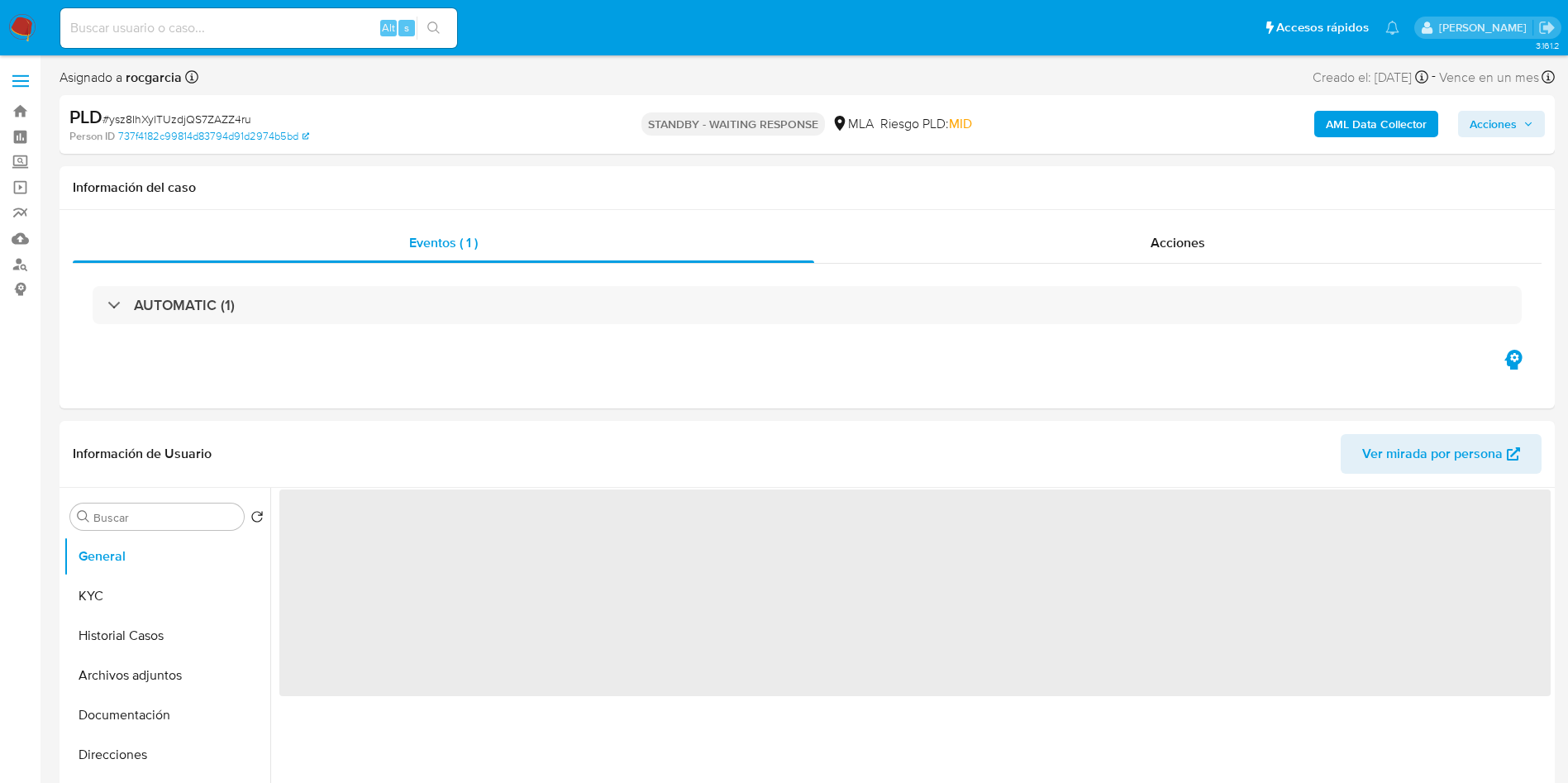
select select "10"
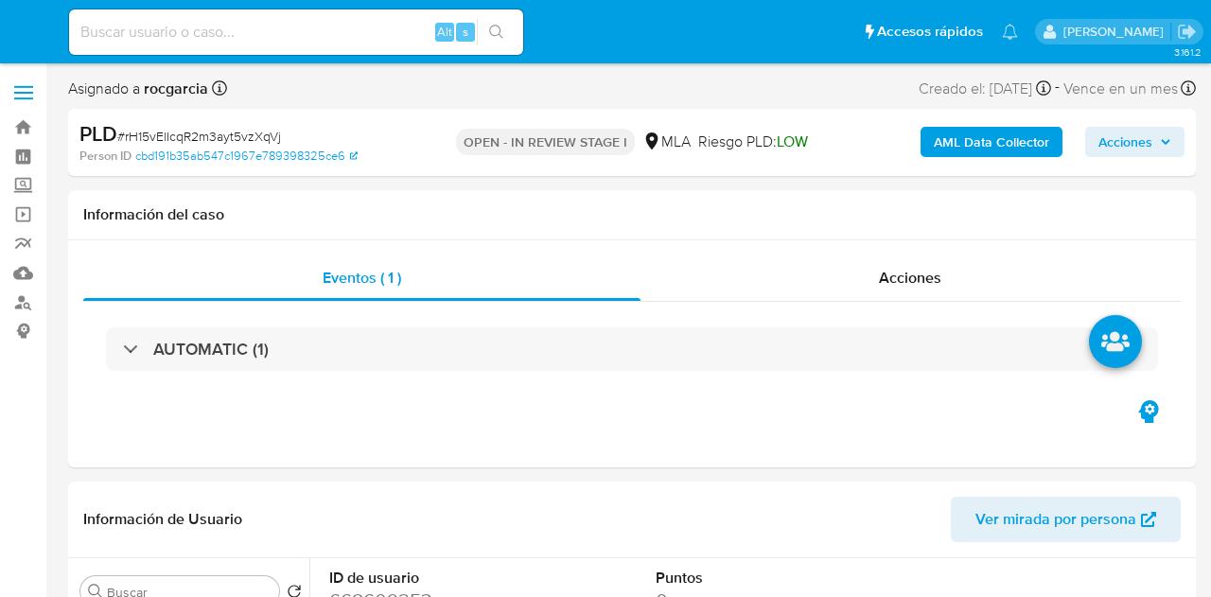
select select "10"
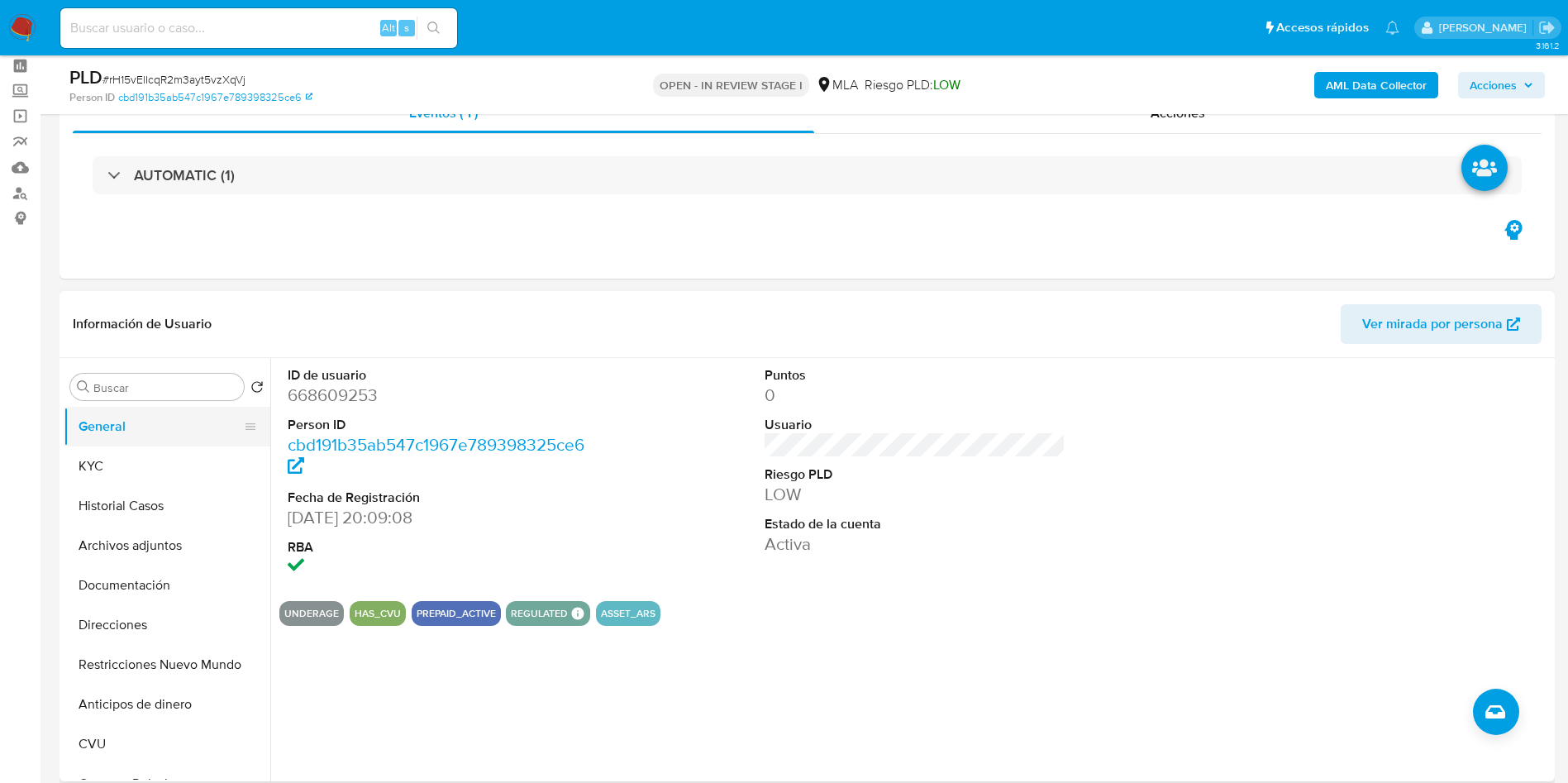
scroll to position [124, 0]
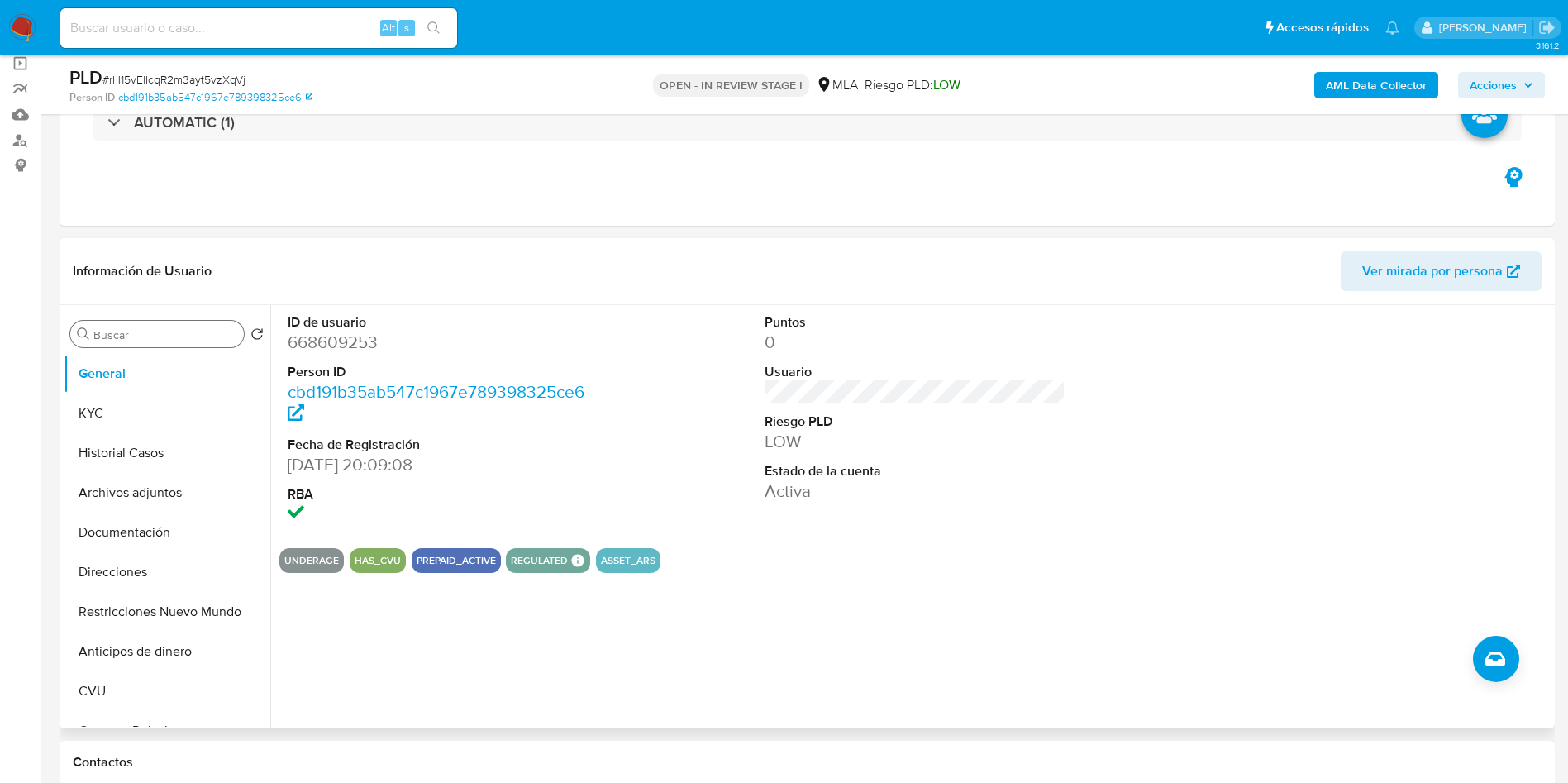
click at [132, 335] on input "Buscar" at bounding box center [165, 335] width 144 height 15
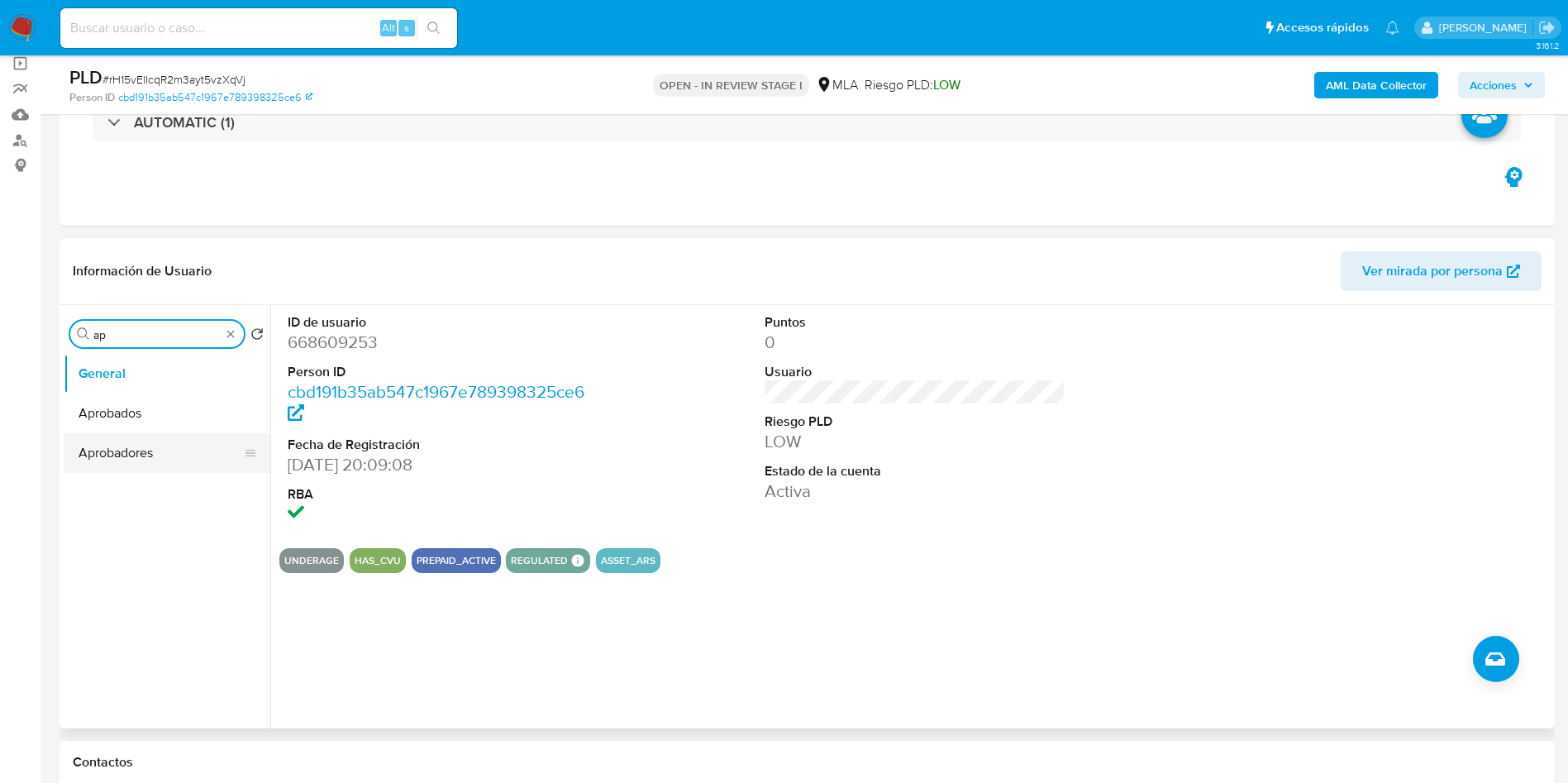
type input "ap"
click at [148, 461] on button "Aprobadores" at bounding box center [160, 453] width 193 height 39
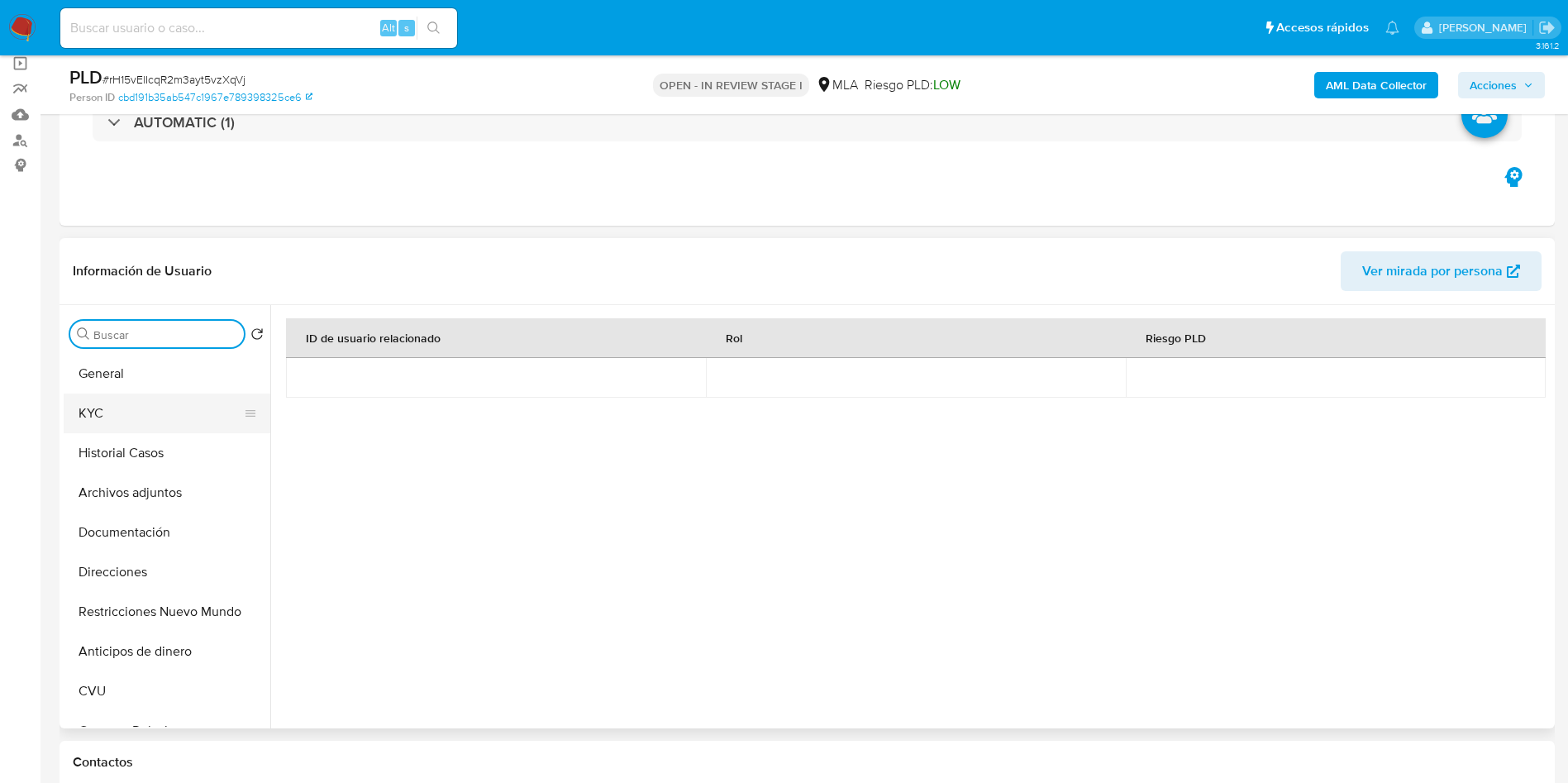
click at [147, 424] on button "KYC" at bounding box center [160, 412] width 193 height 39
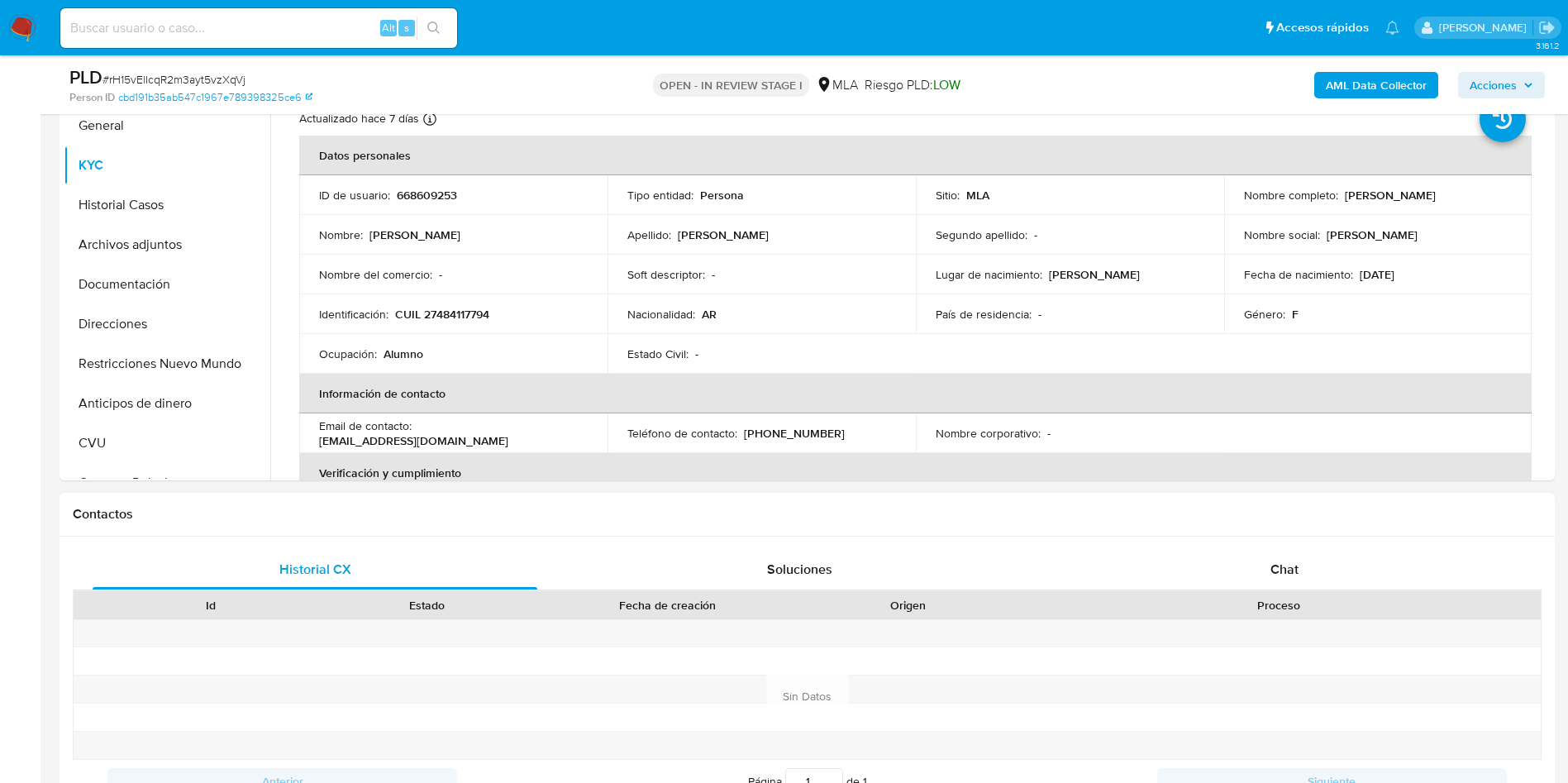
scroll to position [620, 0]
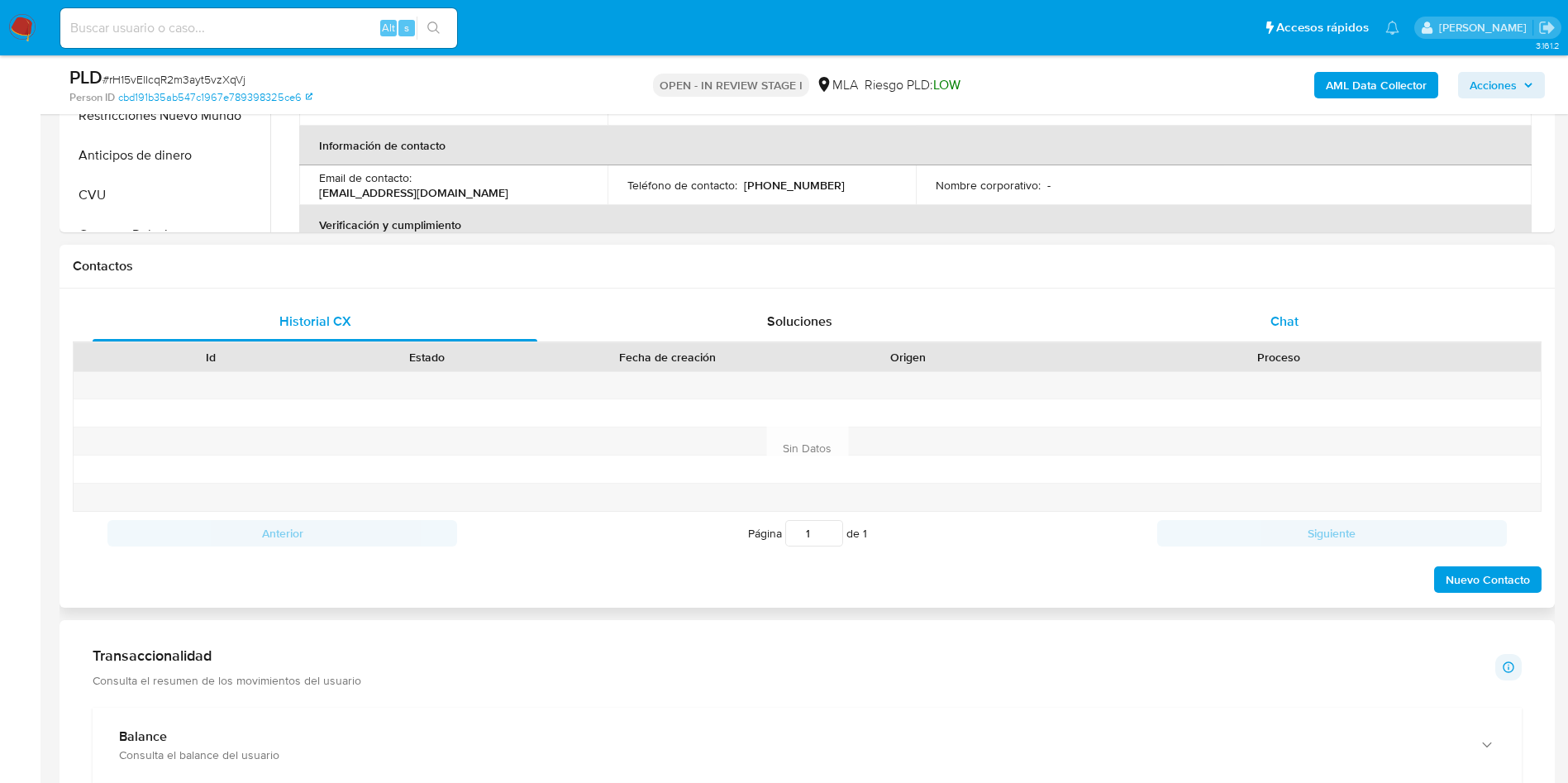
click at [1057, 303] on div "Chat" at bounding box center [1284, 321] width 445 height 39
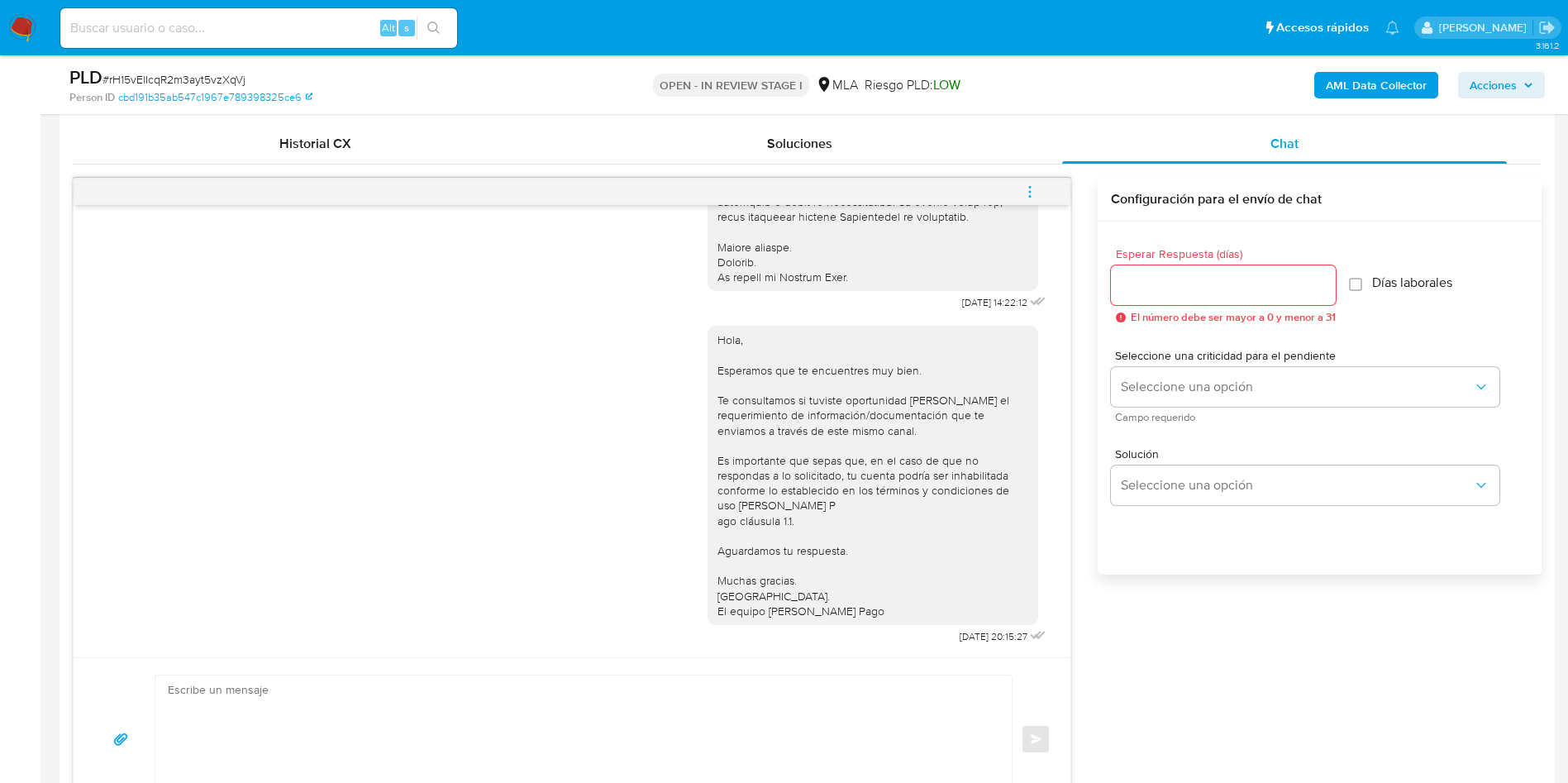
scroll to position [745, 0]
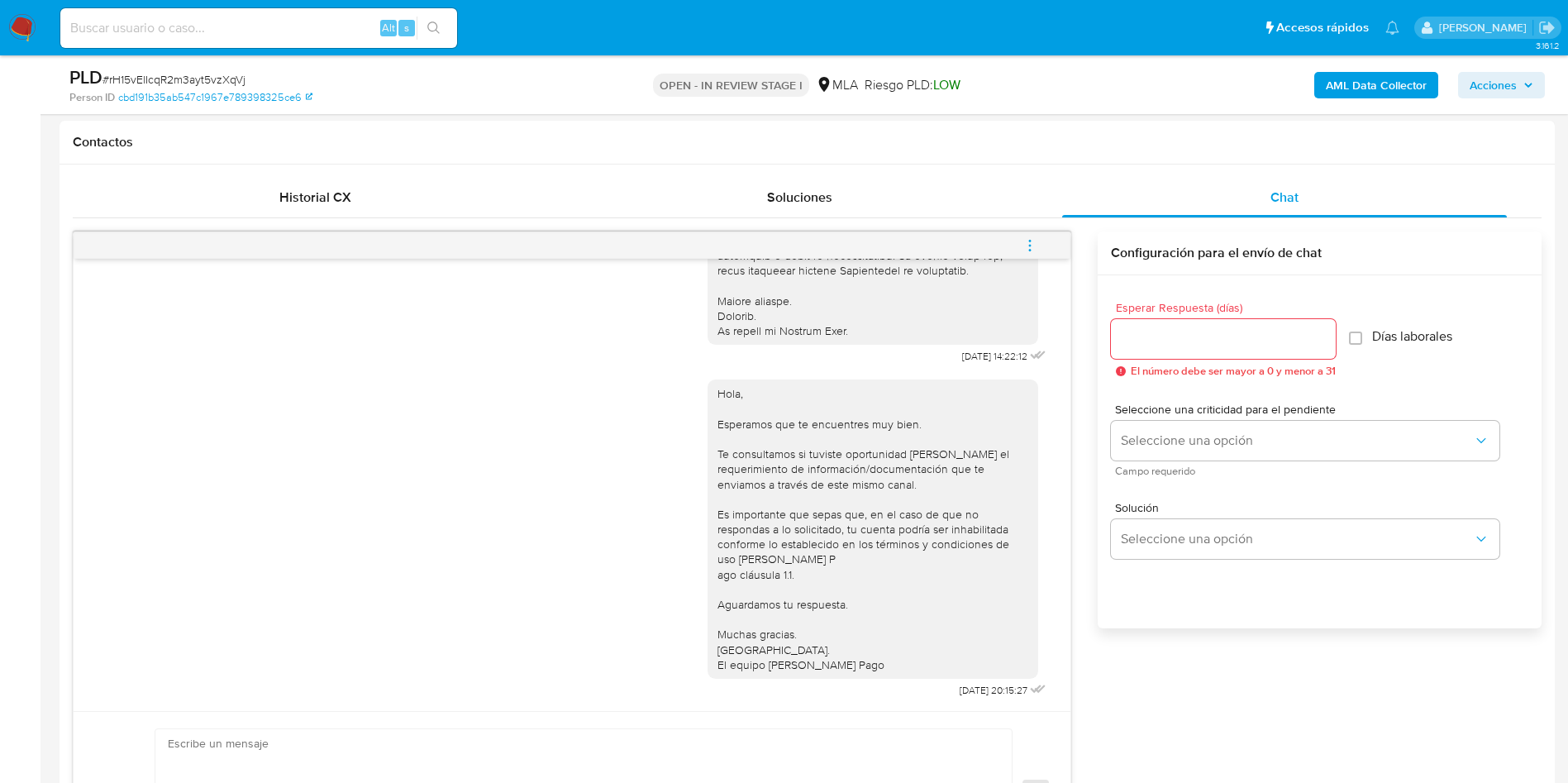
drag, startPoint x: 1036, startPoint y: 241, endPoint x: 988, endPoint y: 244, distance: 48.1
click at [1034, 241] on icon "menu-action" at bounding box center [1030, 246] width 15 height 15
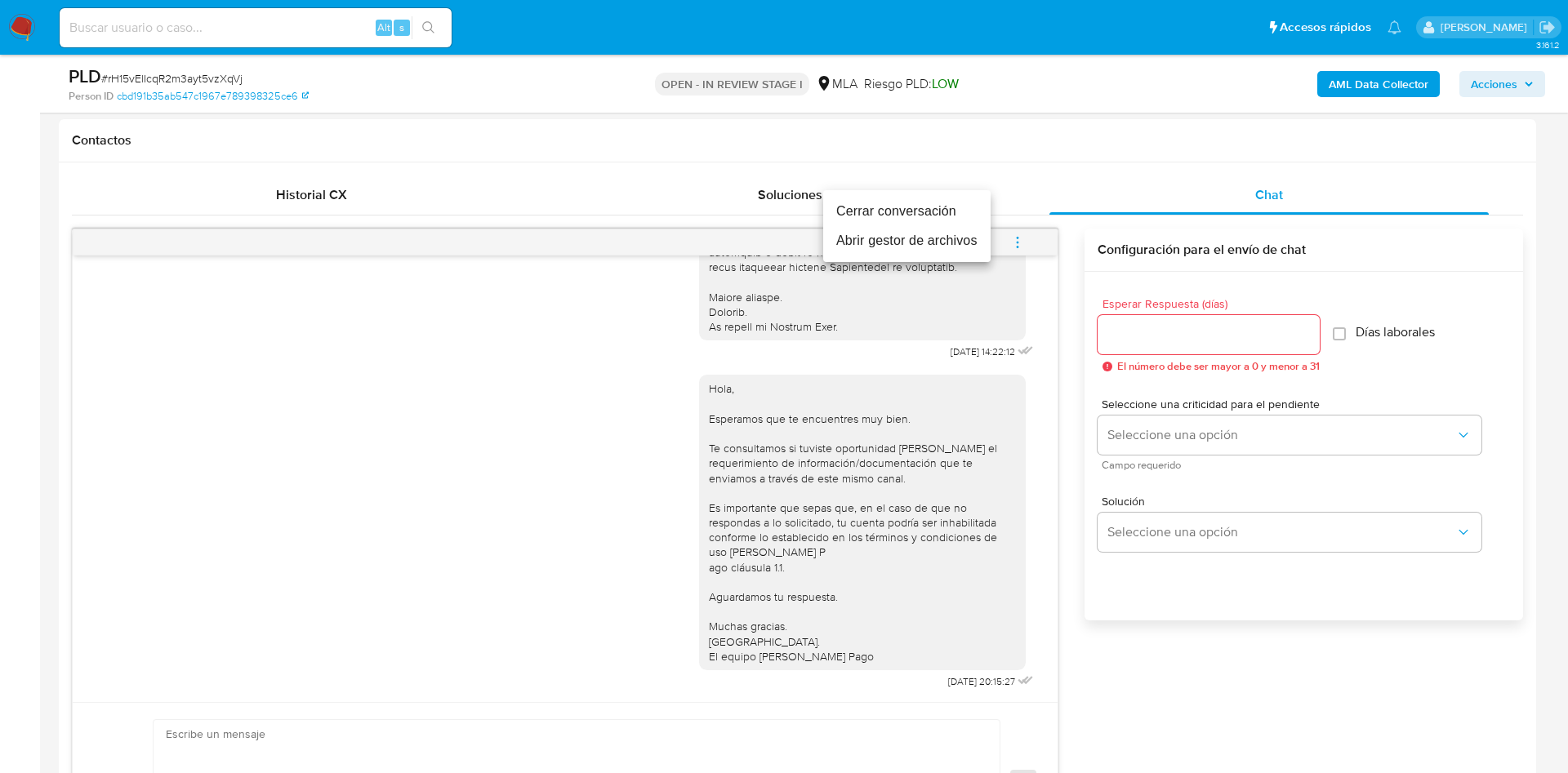
click at [948, 212] on li "Cerrar conversación" at bounding box center [907, 211] width 167 height 29
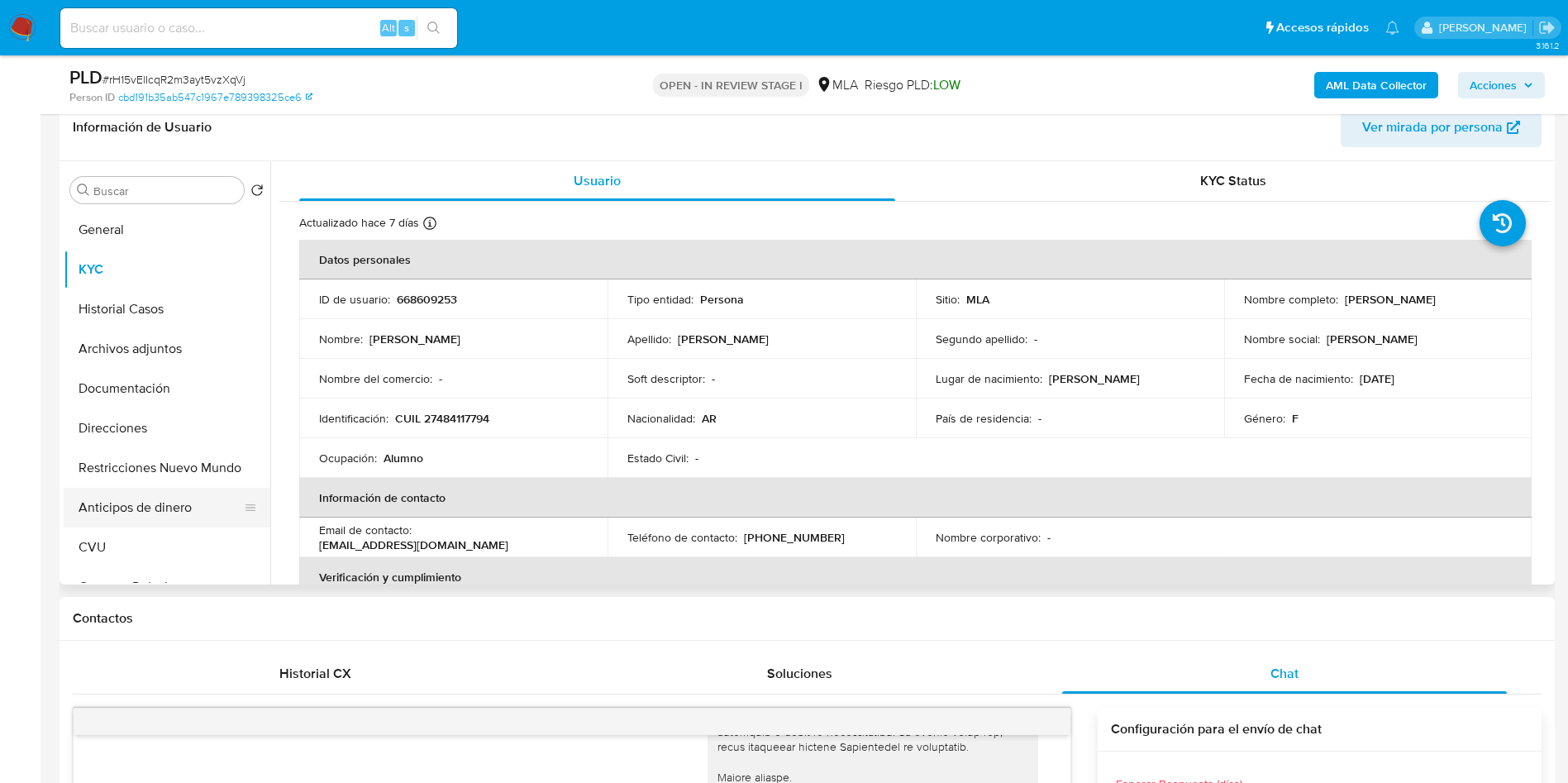
scroll to position [248, 0]
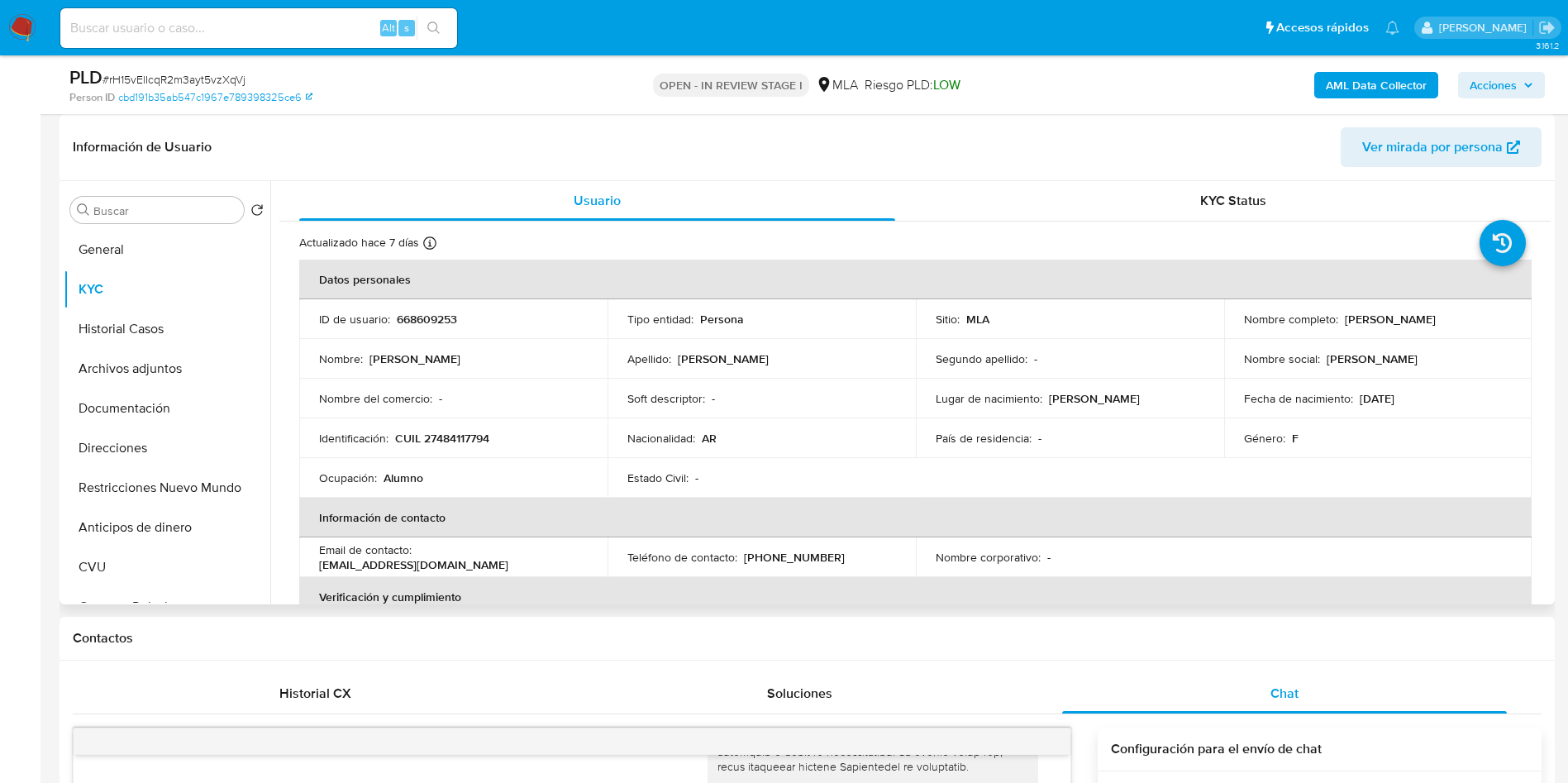
click at [411, 312] on p "668609253" at bounding box center [426, 319] width 60 height 15
copy p "668609253"
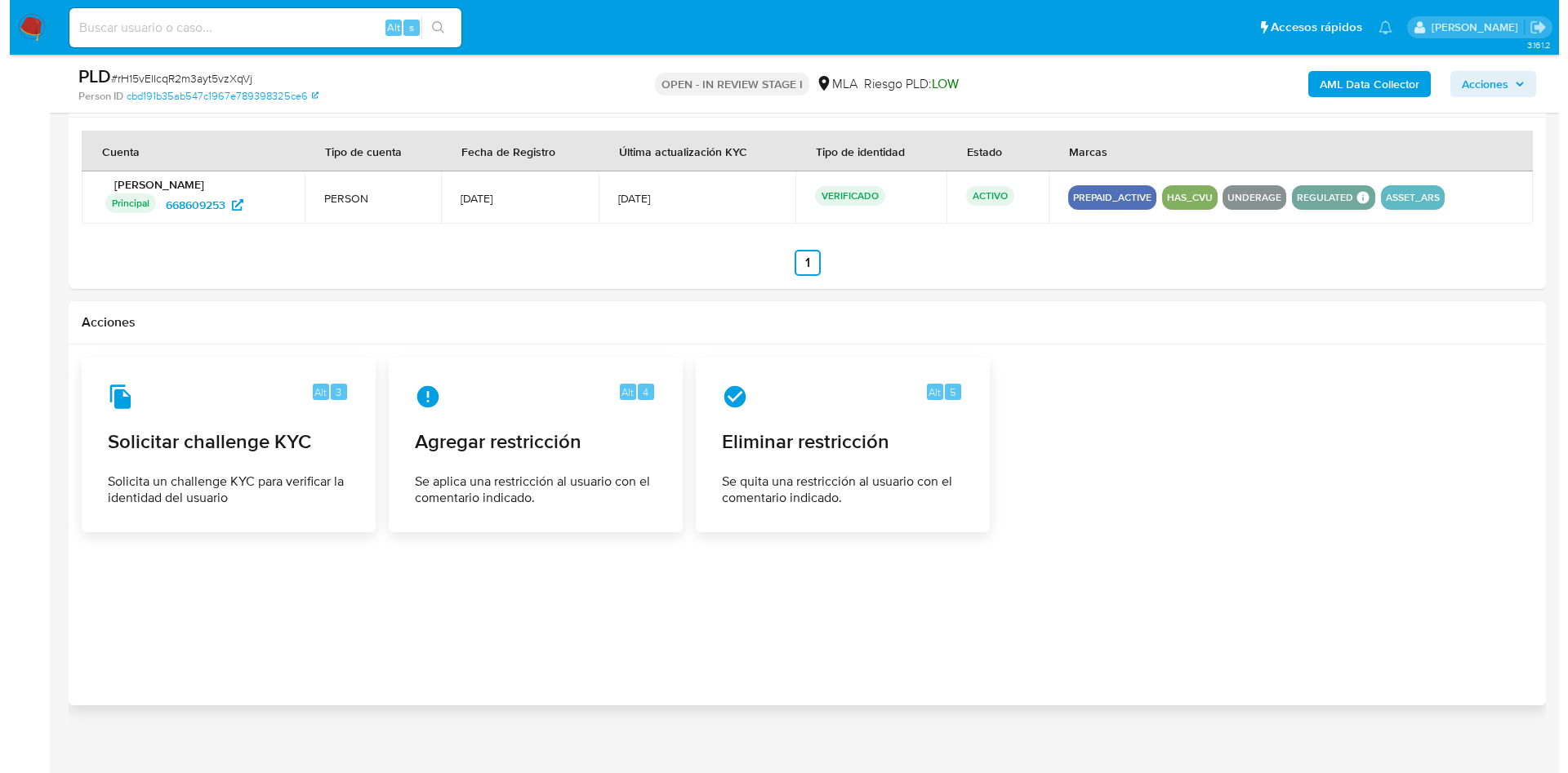
scroll to position [2498, 0]
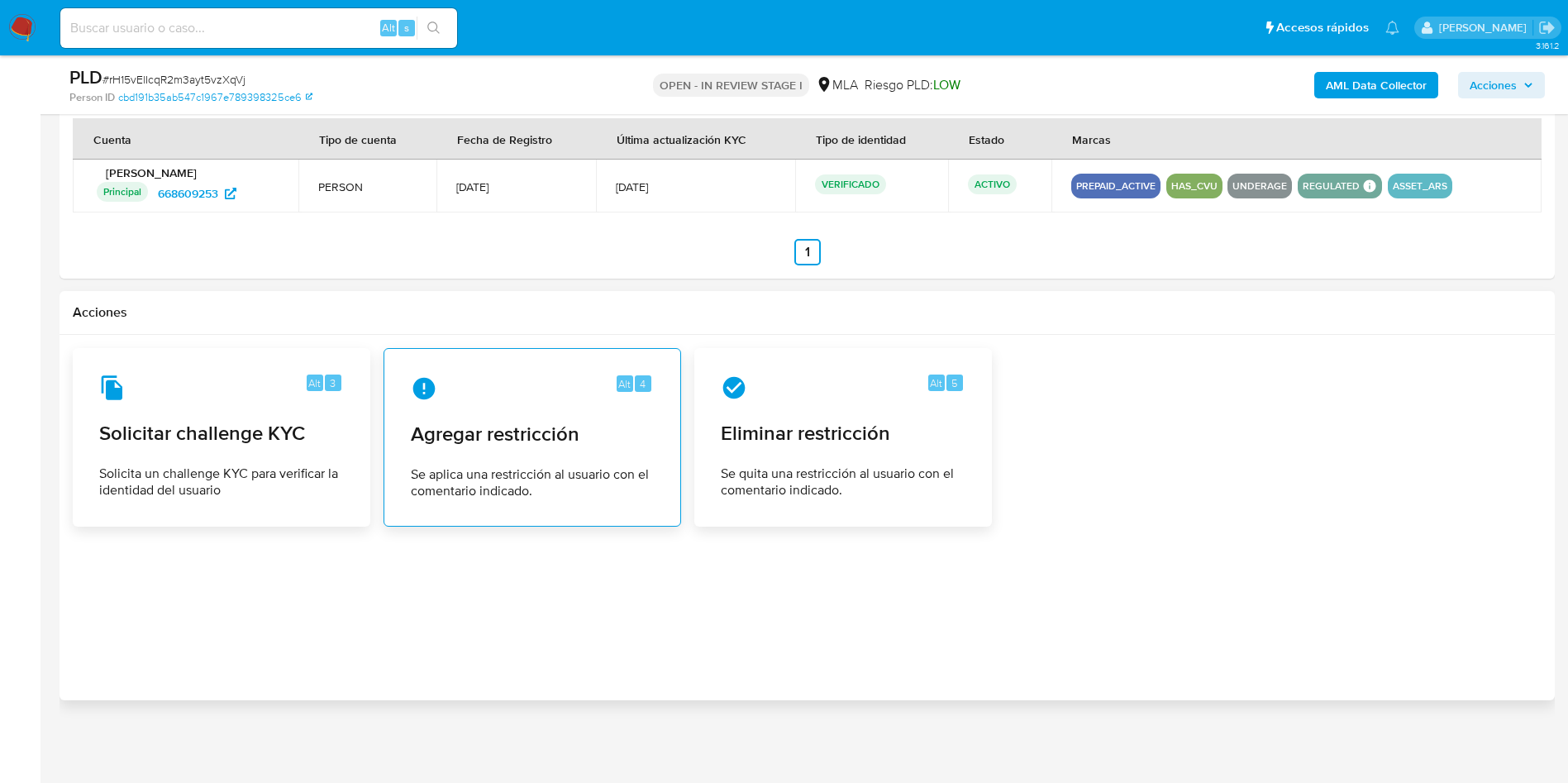
click at [512, 469] on span "Se aplica una restricción al usuario con el comentario indicado." at bounding box center [532, 483] width 243 height 33
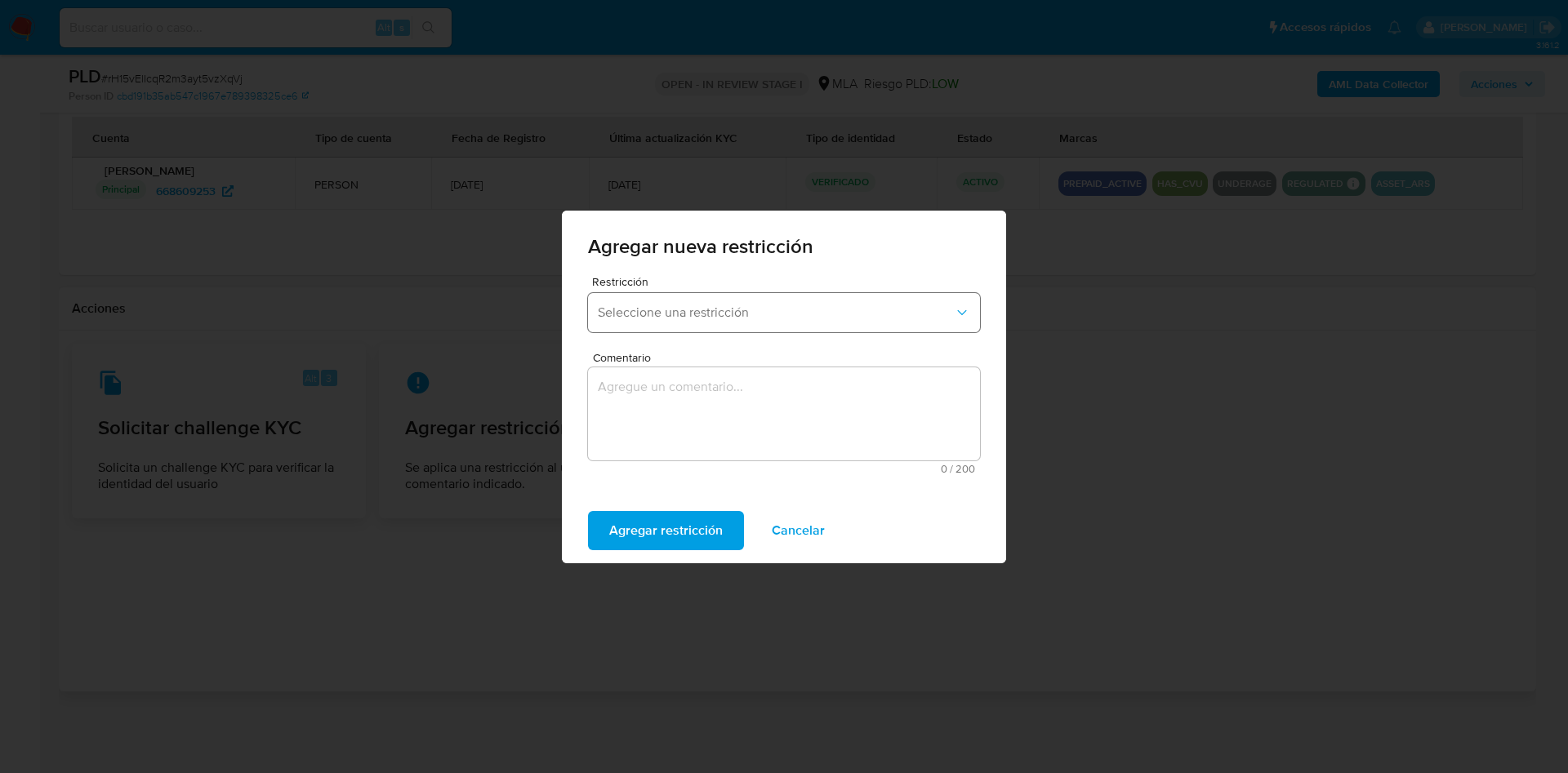
click at [702, 312] on span "Seleccione una restricción" at bounding box center [776, 312] width 356 height 16
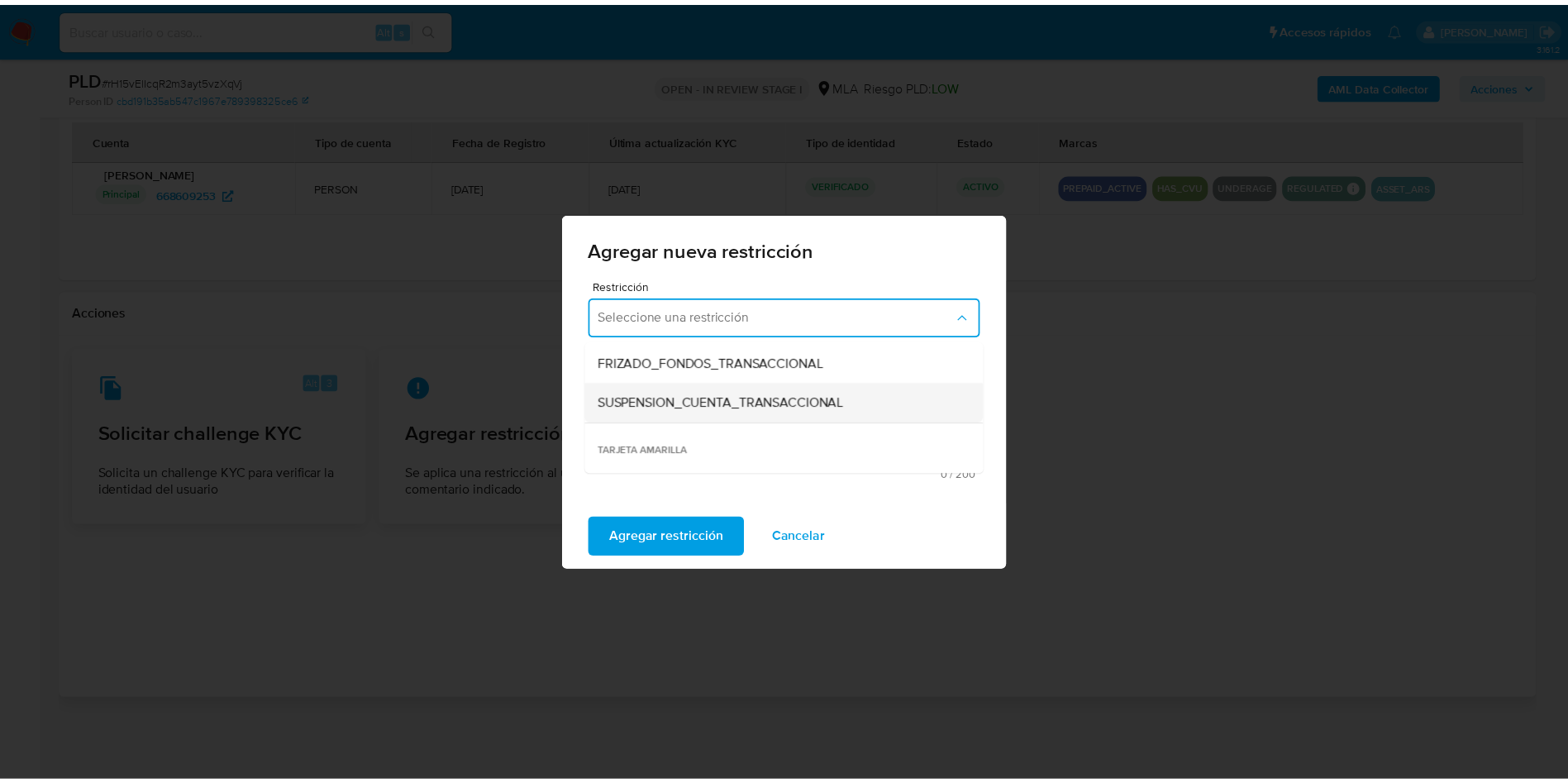
scroll to position [248, 0]
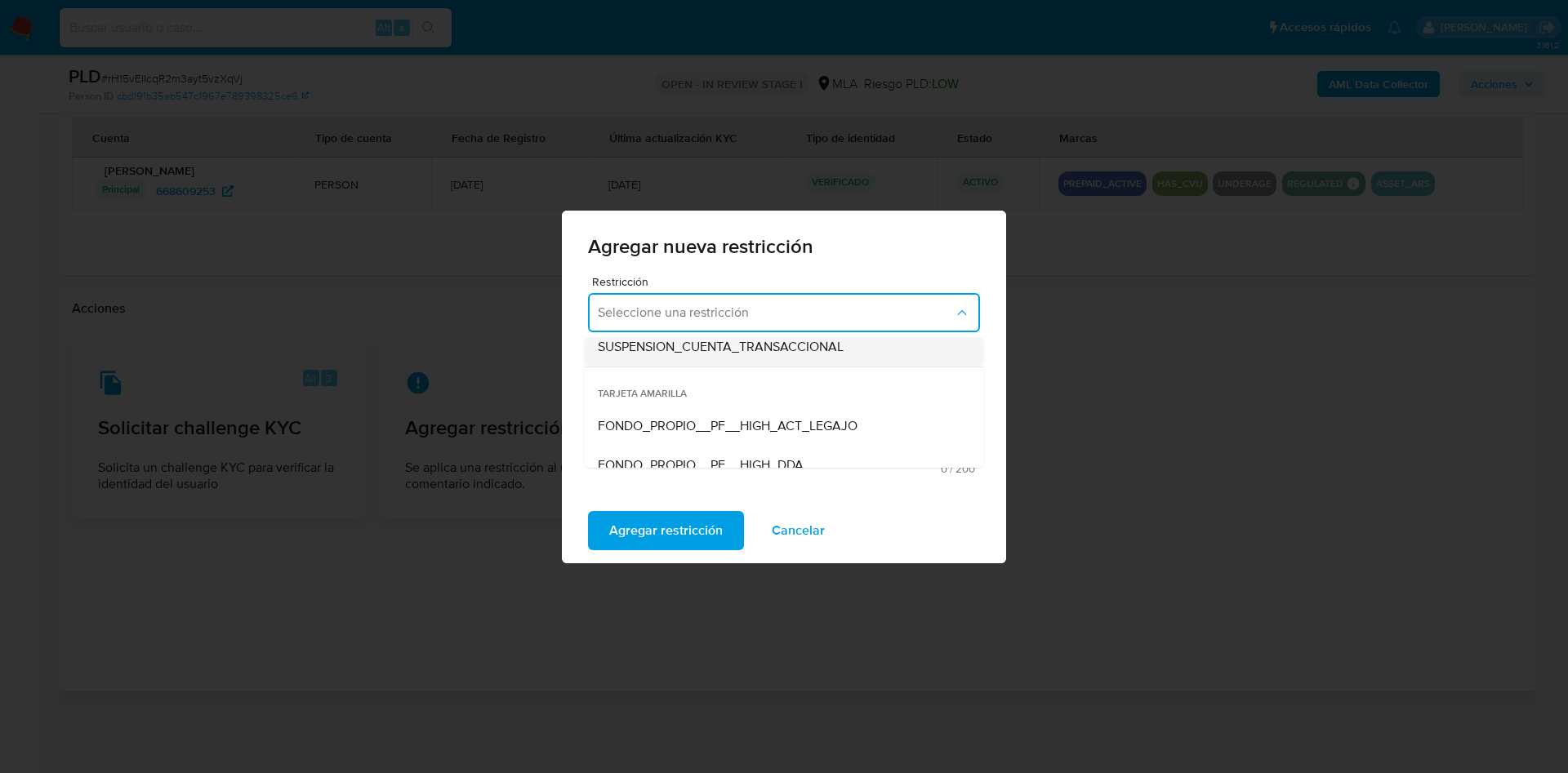
click at [691, 351] on span "SUSPENSION_CUENTA_TRANSACCIONAL" at bounding box center [721, 347] width 246 height 16
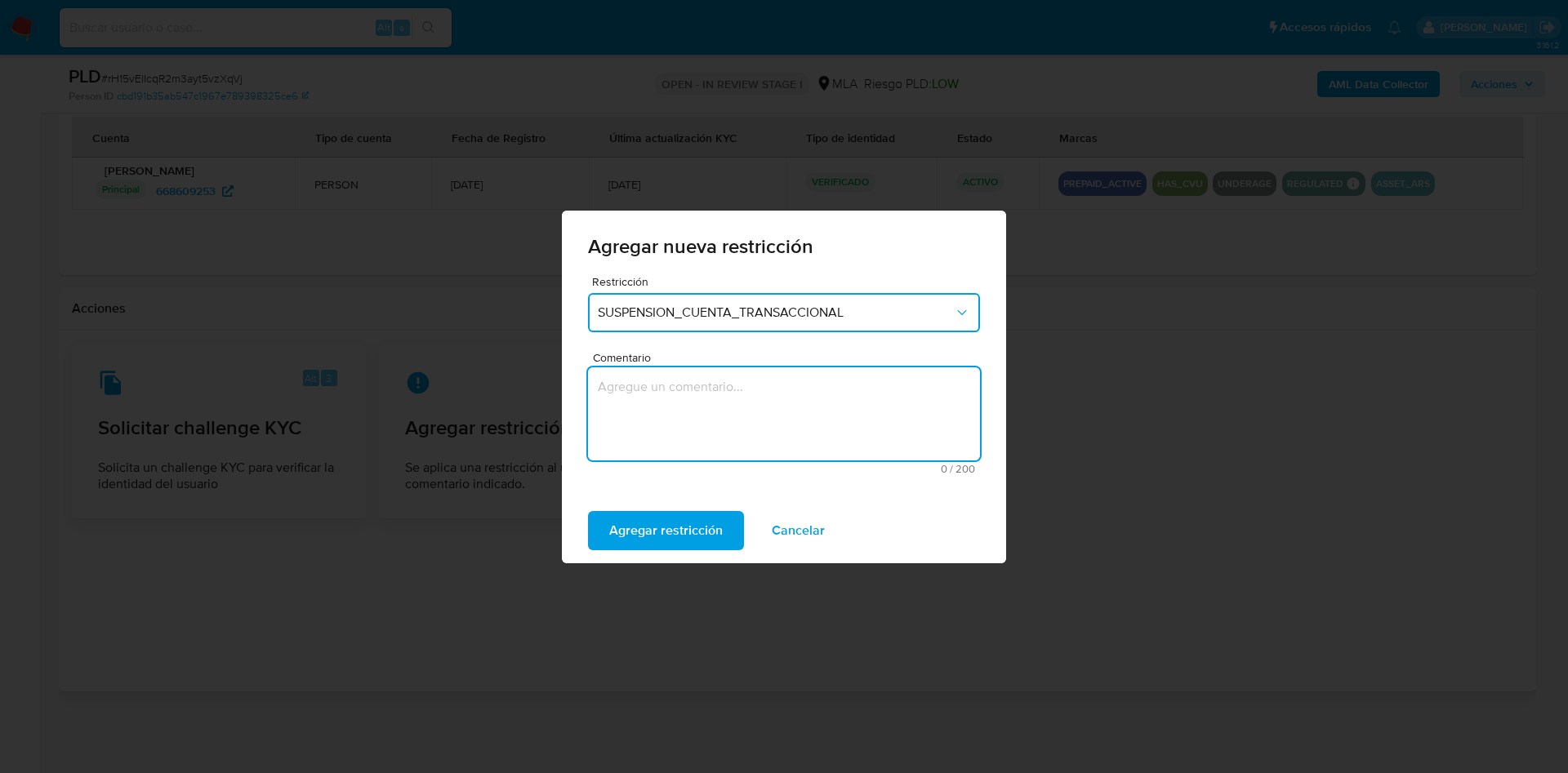
click at [719, 397] on textarea "Comentario" at bounding box center [784, 414] width 392 height 93
type textarea "AML"
click at [672, 514] on span "Agregar restricción" at bounding box center [666, 531] width 114 height 36
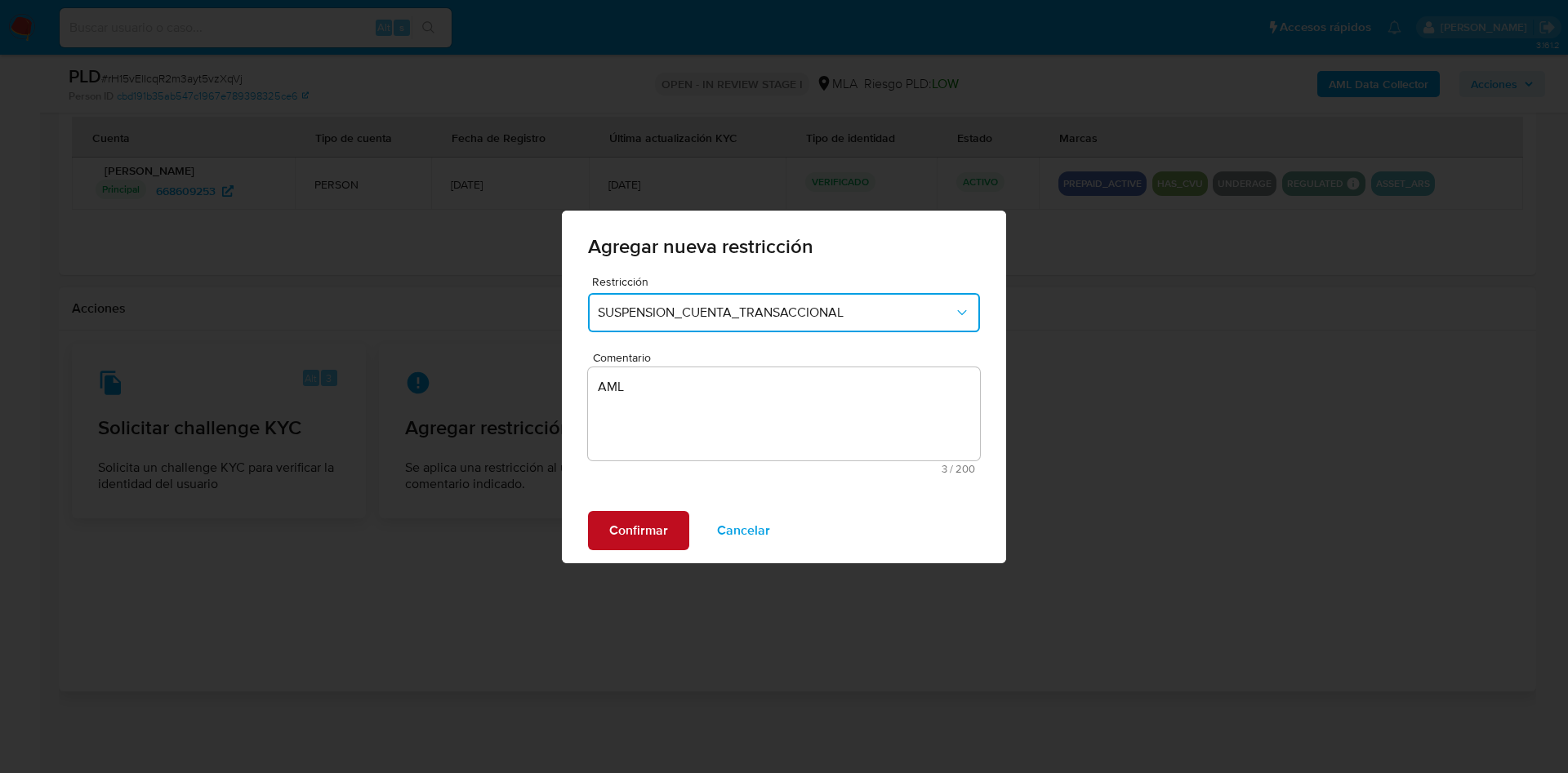
click at [641, 514] on span "Confirmar" at bounding box center [639, 531] width 59 height 36
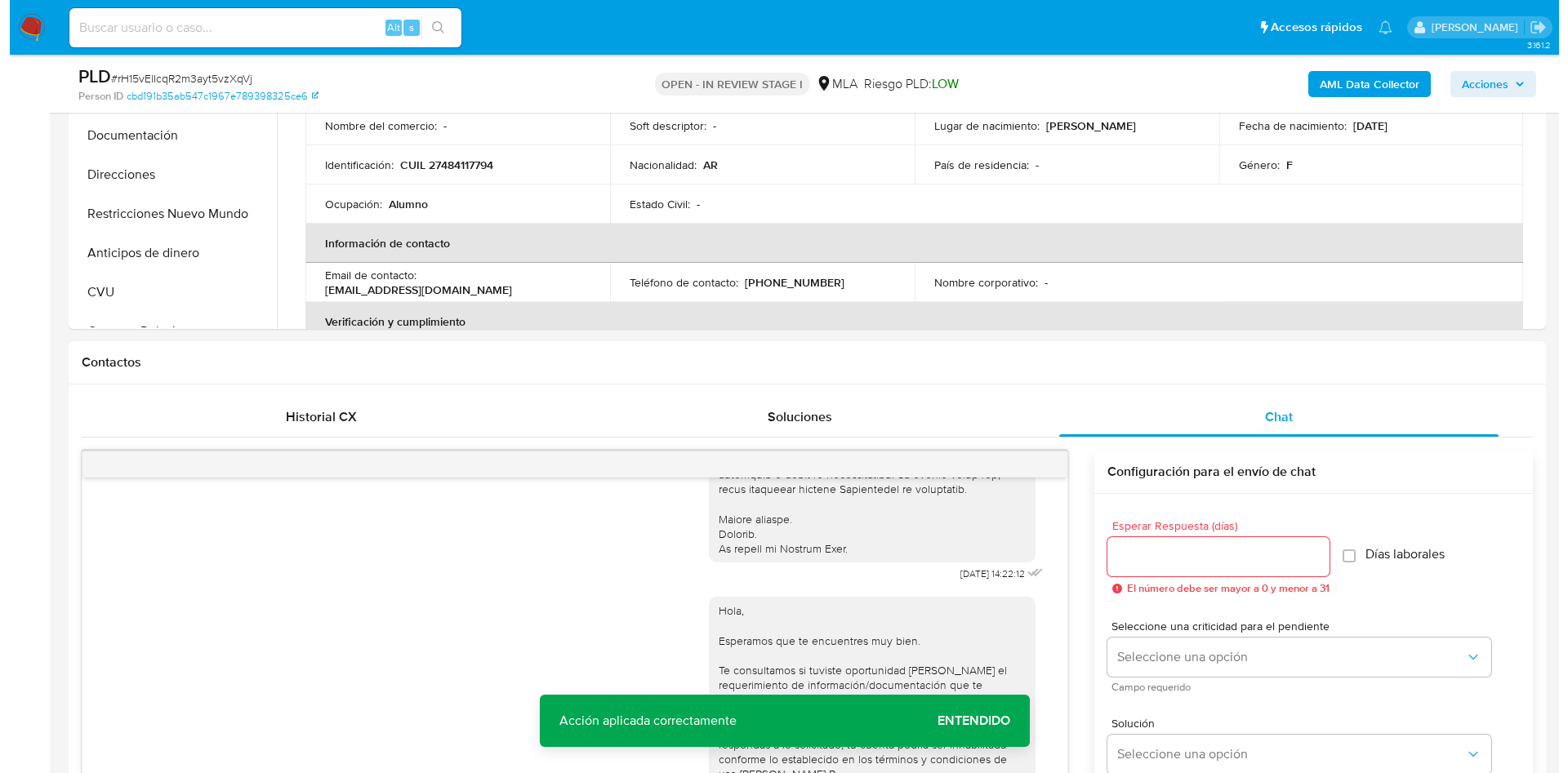
scroll to position [294, 0]
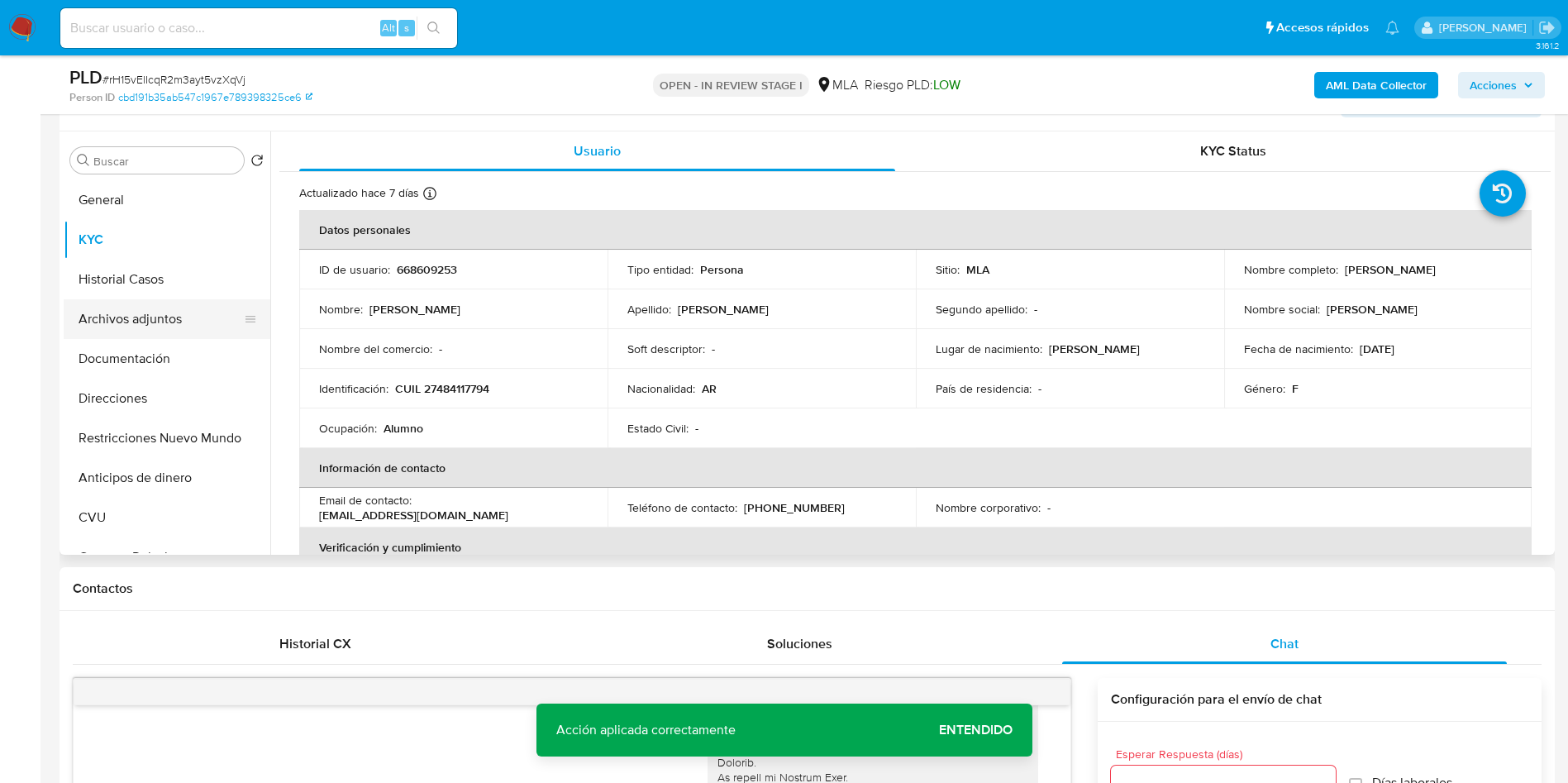
click at [129, 315] on button "Archivos adjuntos" at bounding box center [160, 319] width 193 height 39
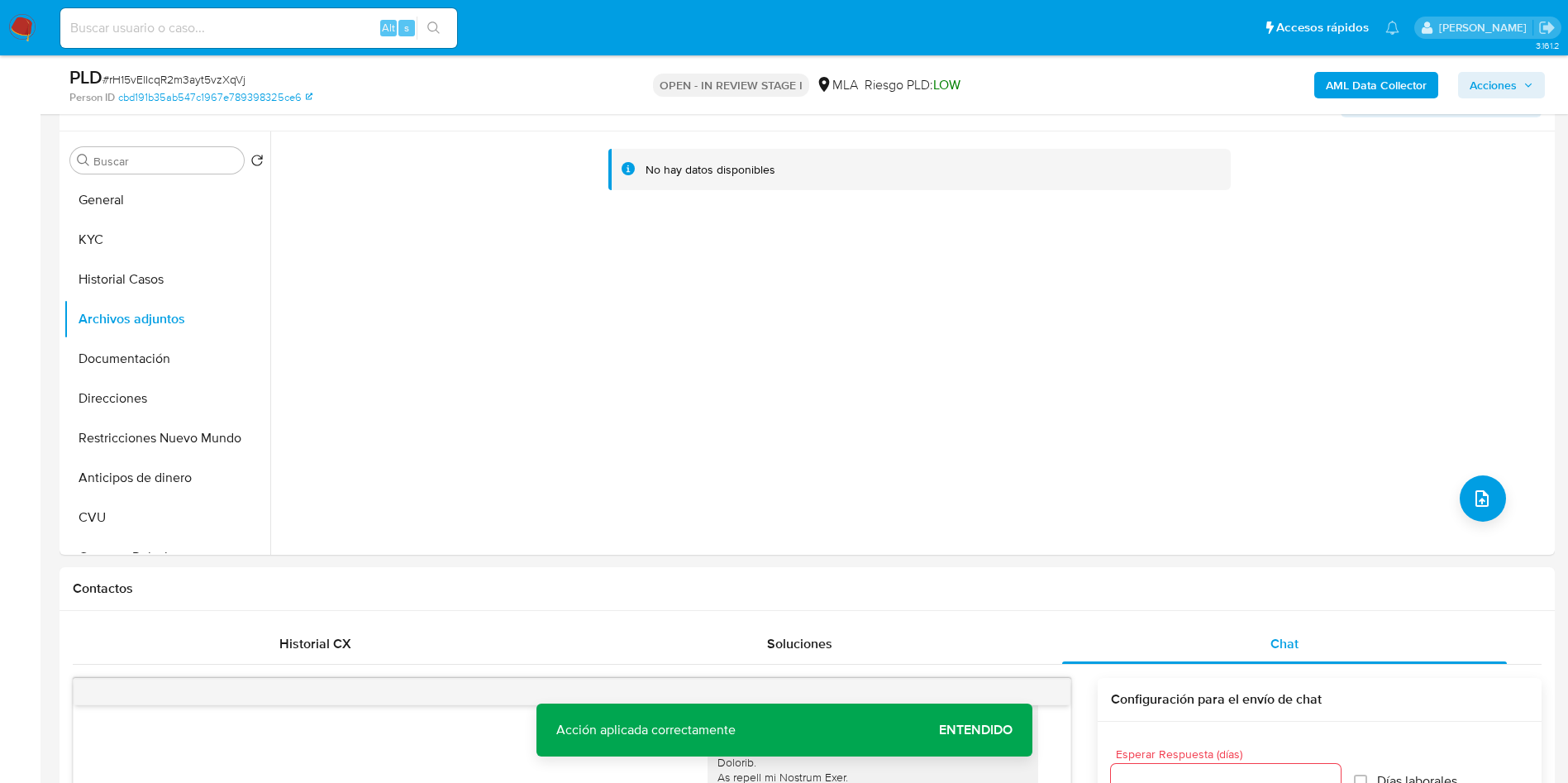
click at [1057, 66] on div "AML Data Collector Acciones" at bounding box center [1301, 85] width 487 height 38
click at [1057, 73] on b "AML Data Collector" at bounding box center [1376, 85] width 100 height 26
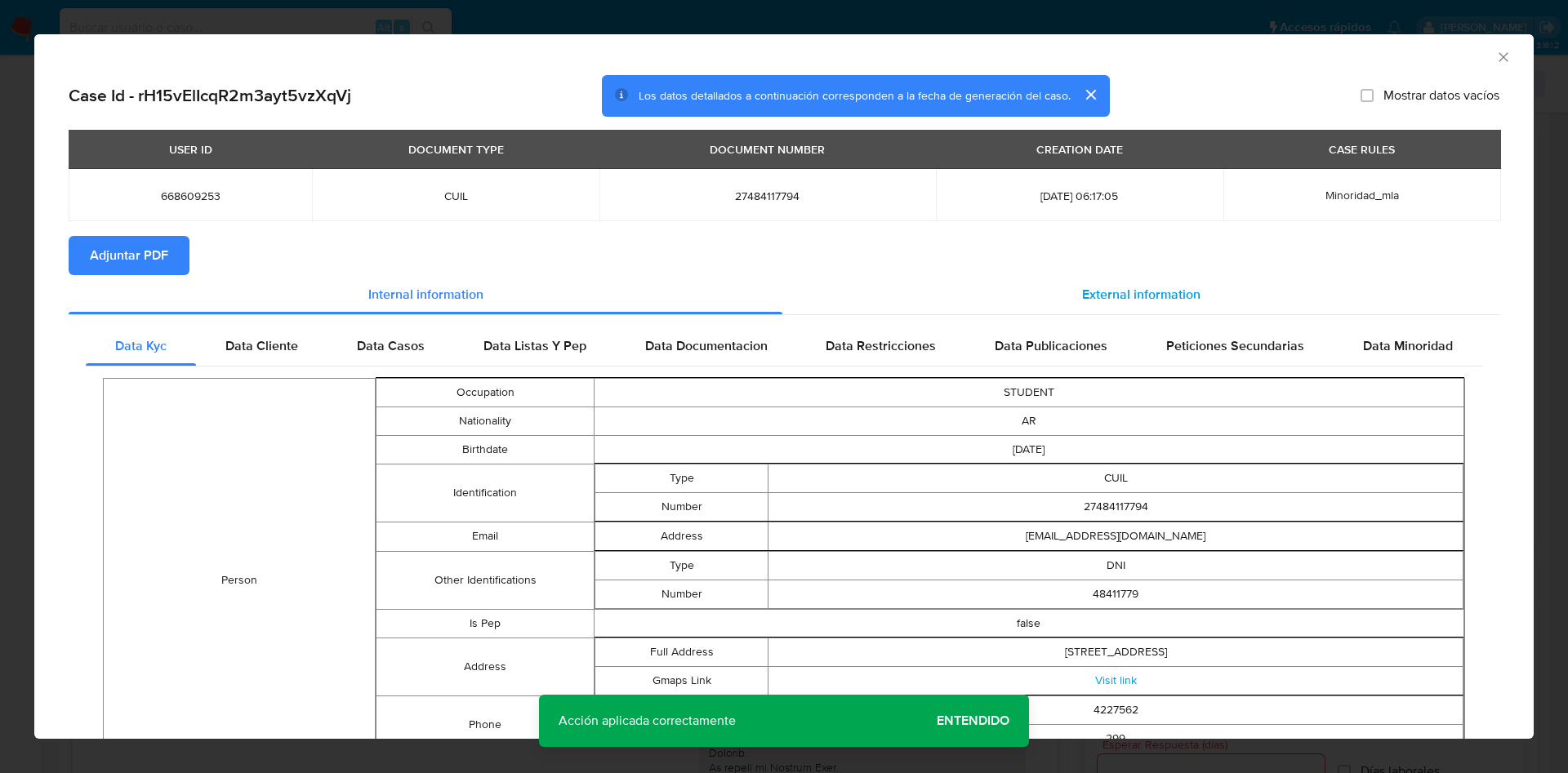
click at [1044, 297] on span "External information" at bounding box center [1141, 294] width 118 height 19
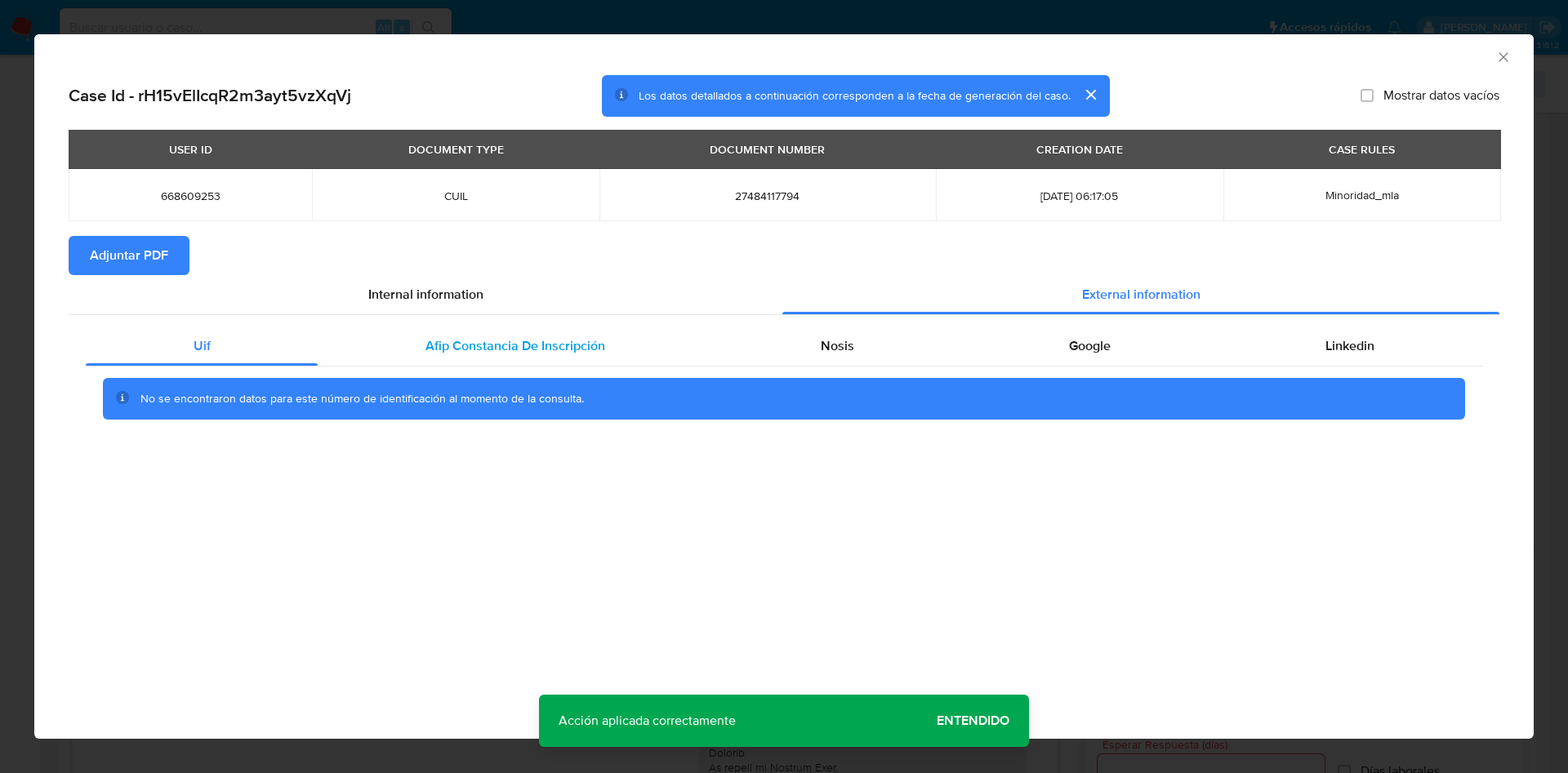
click at [531, 349] on span "Afip Constancia De Inscripción" at bounding box center [515, 346] width 179 height 19
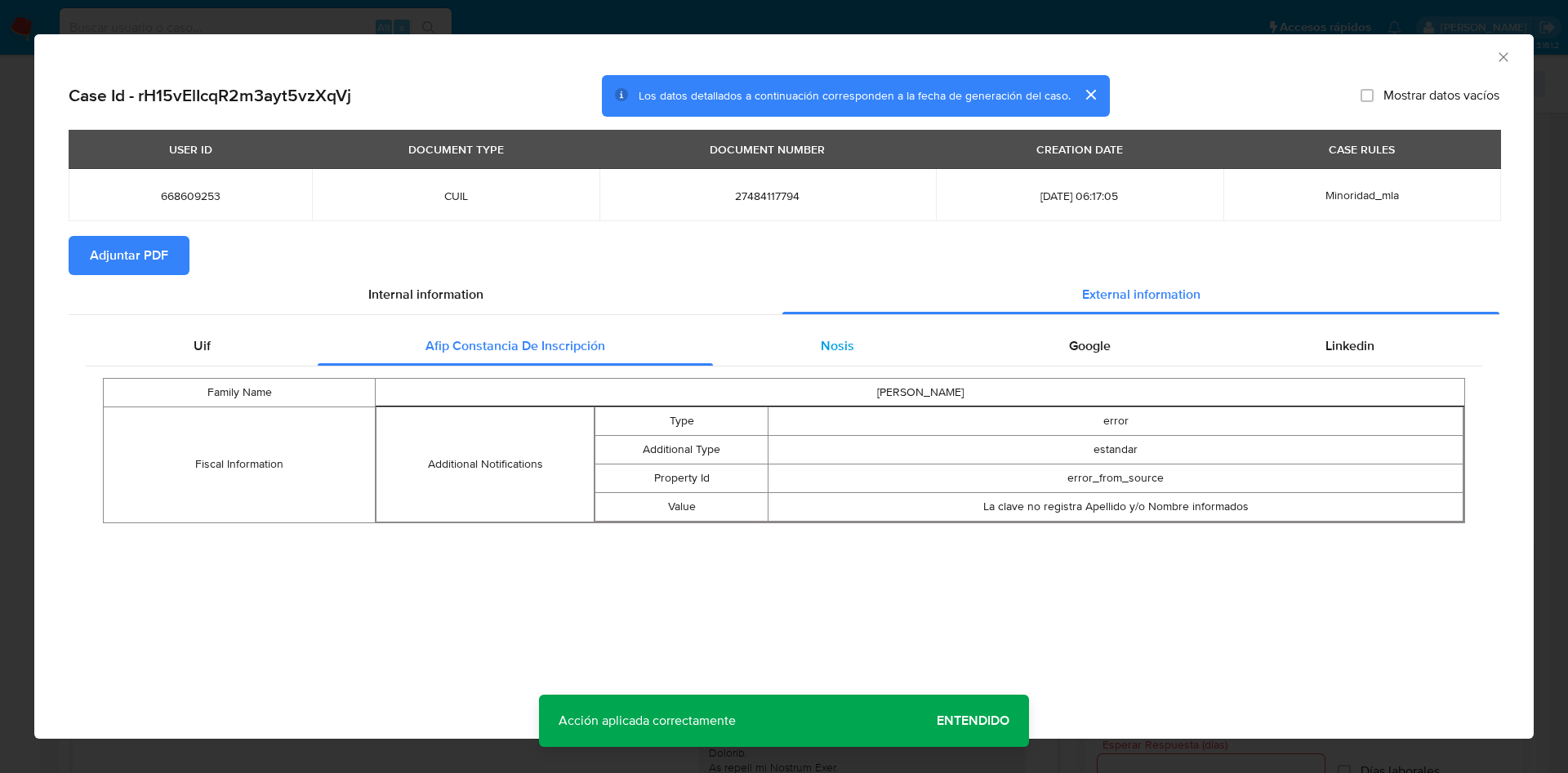
click at [814, 350] on div "Nosis" at bounding box center [837, 346] width 249 height 39
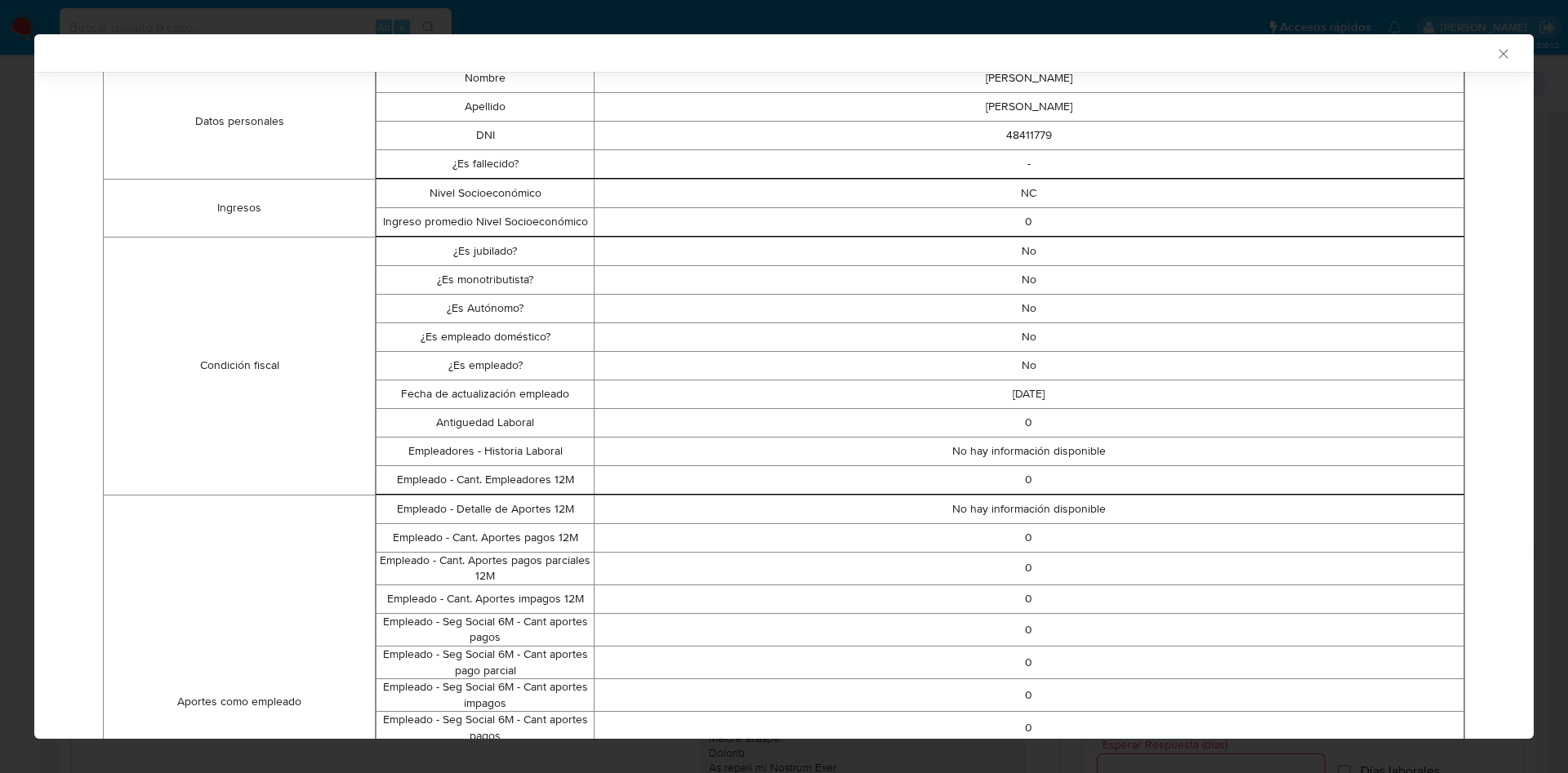
scroll to position [0, 0]
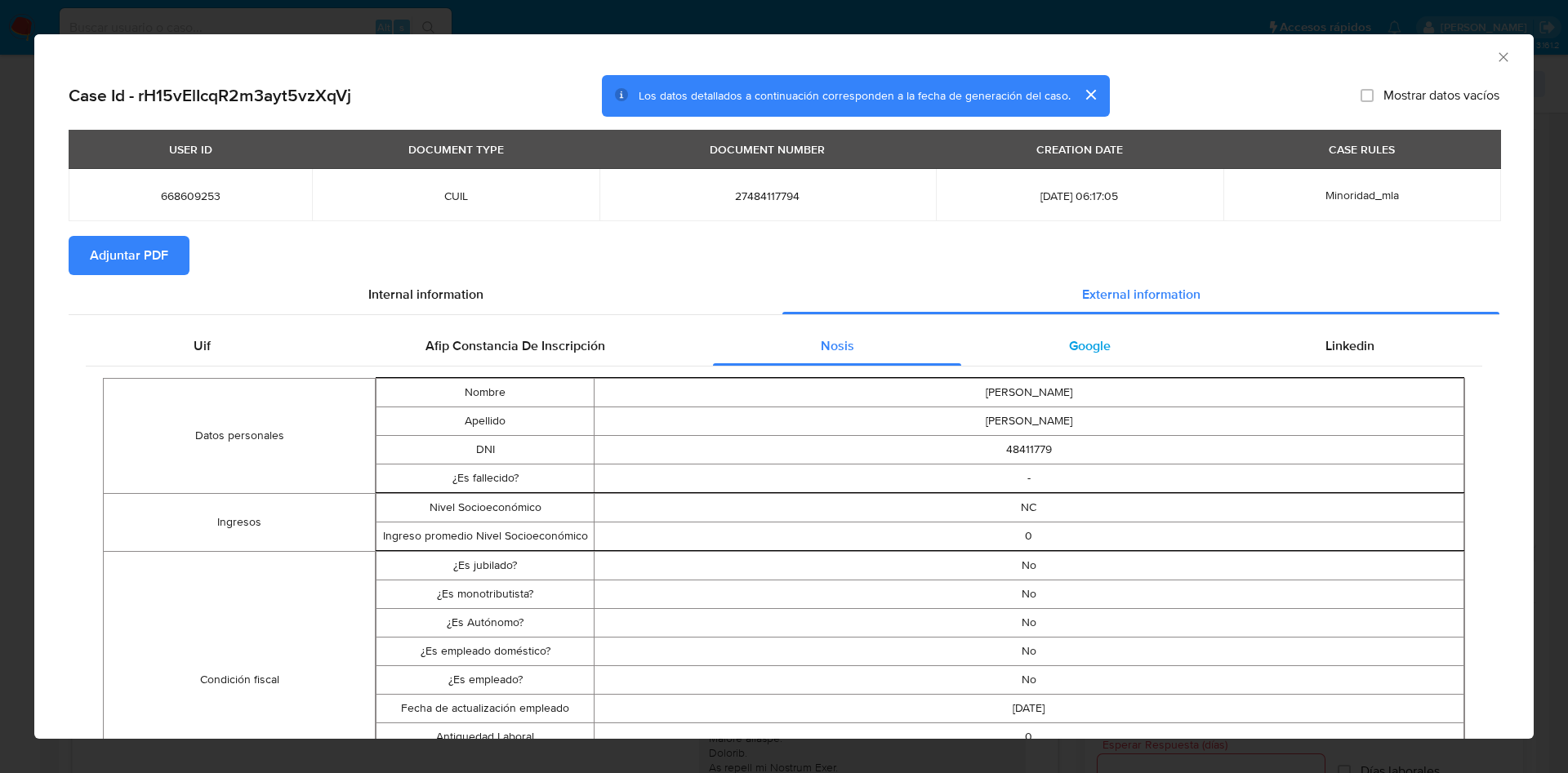
click at [1044, 348] on div "Google" at bounding box center [1089, 346] width 256 height 39
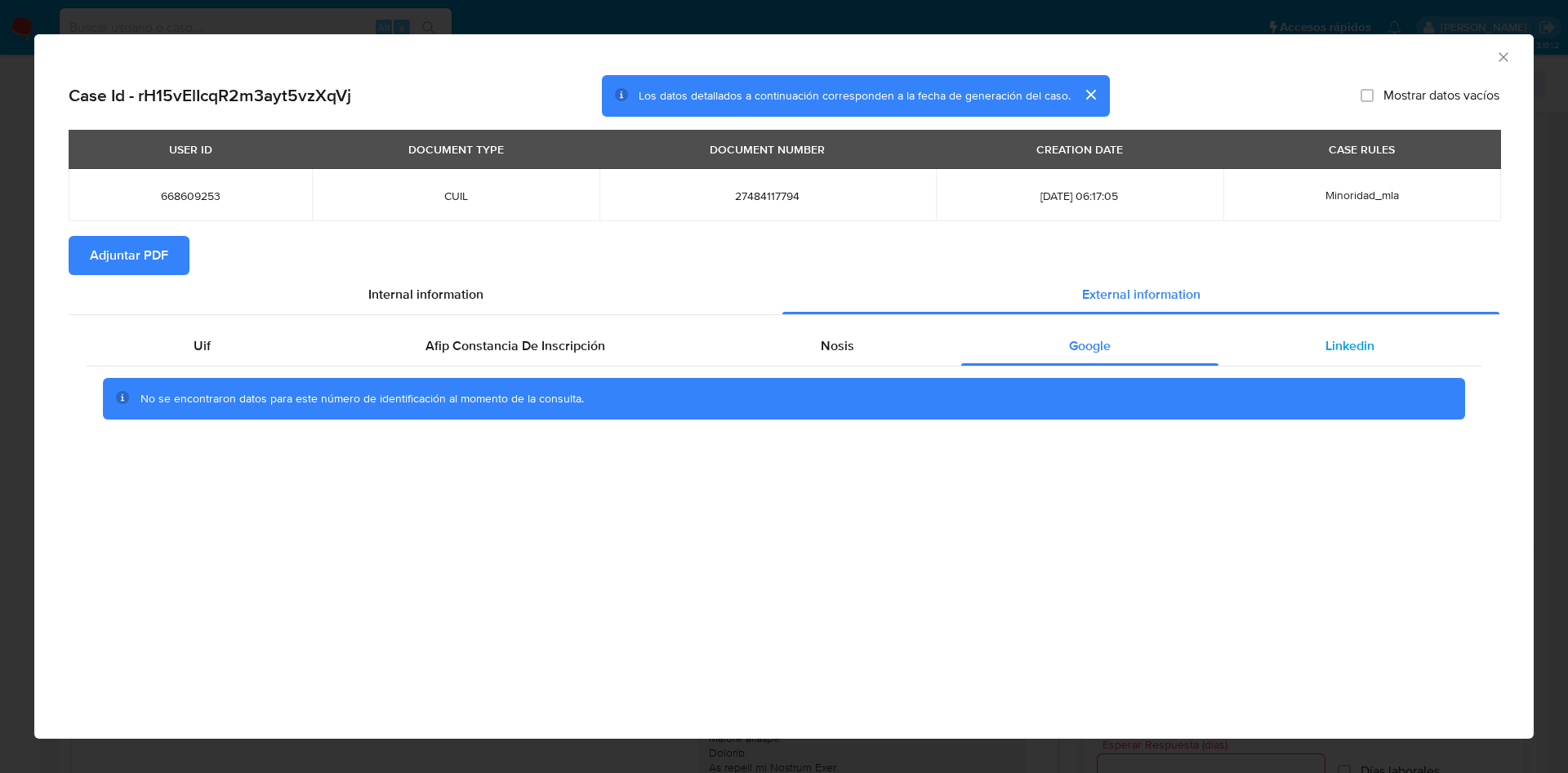
click at [1044, 348] on div "Linkedin" at bounding box center [1351, 346] width 264 height 39
click at [121, 247] on span "Adjuntar PDF" at bounding box center [129, 255] width 79 height 36
click at [95, 250] on span "Adjuntar PDF" at bounding box center [129, 255] width 79 height 36
click at [1044, 55] on icon "Cerrar ventana" at bounding box center [1503, 57] width 16 height 16
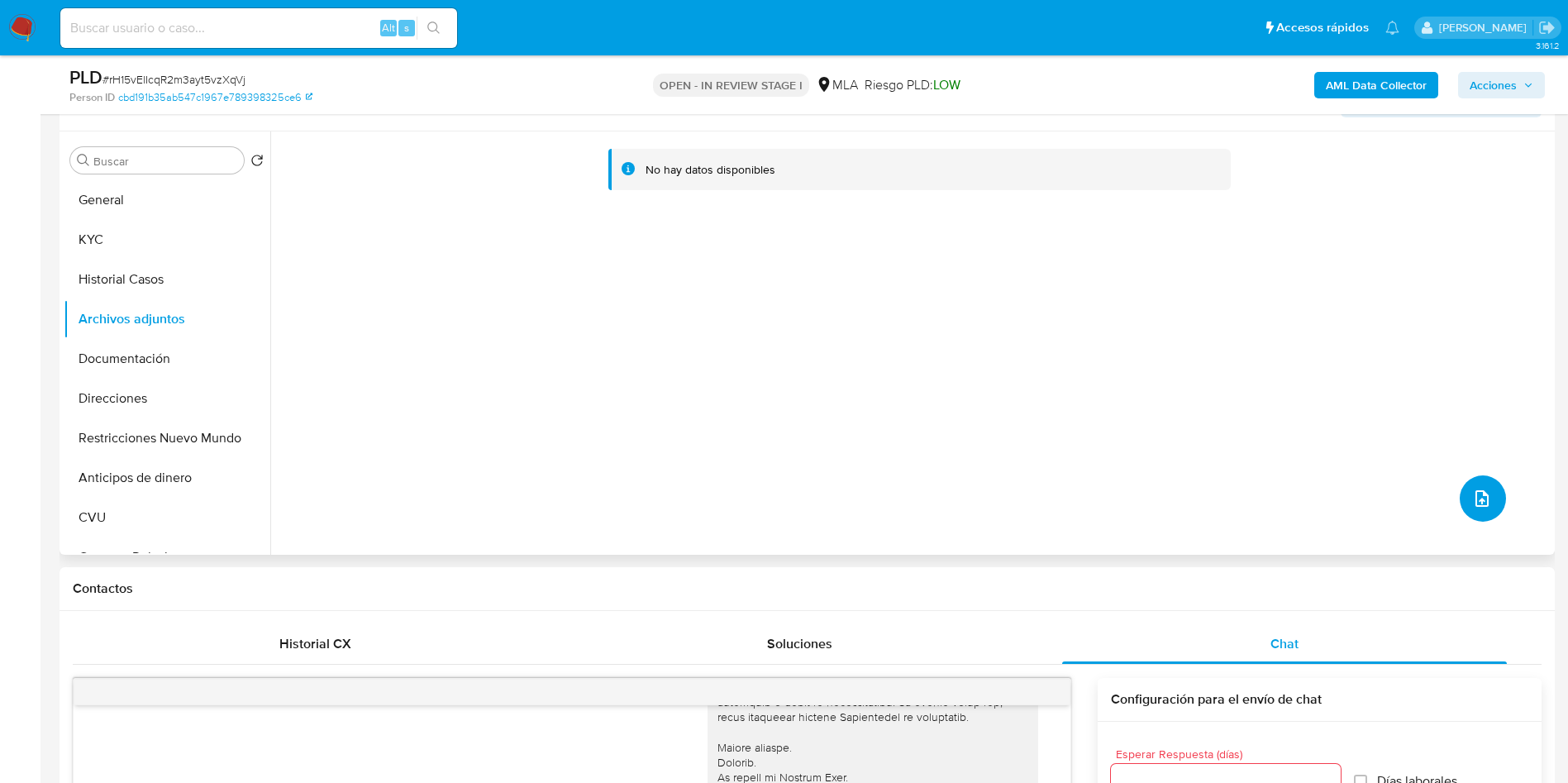
click at [1057, 494] on button "upload-file" at bounding box center [1482, 498] width 46 height 46
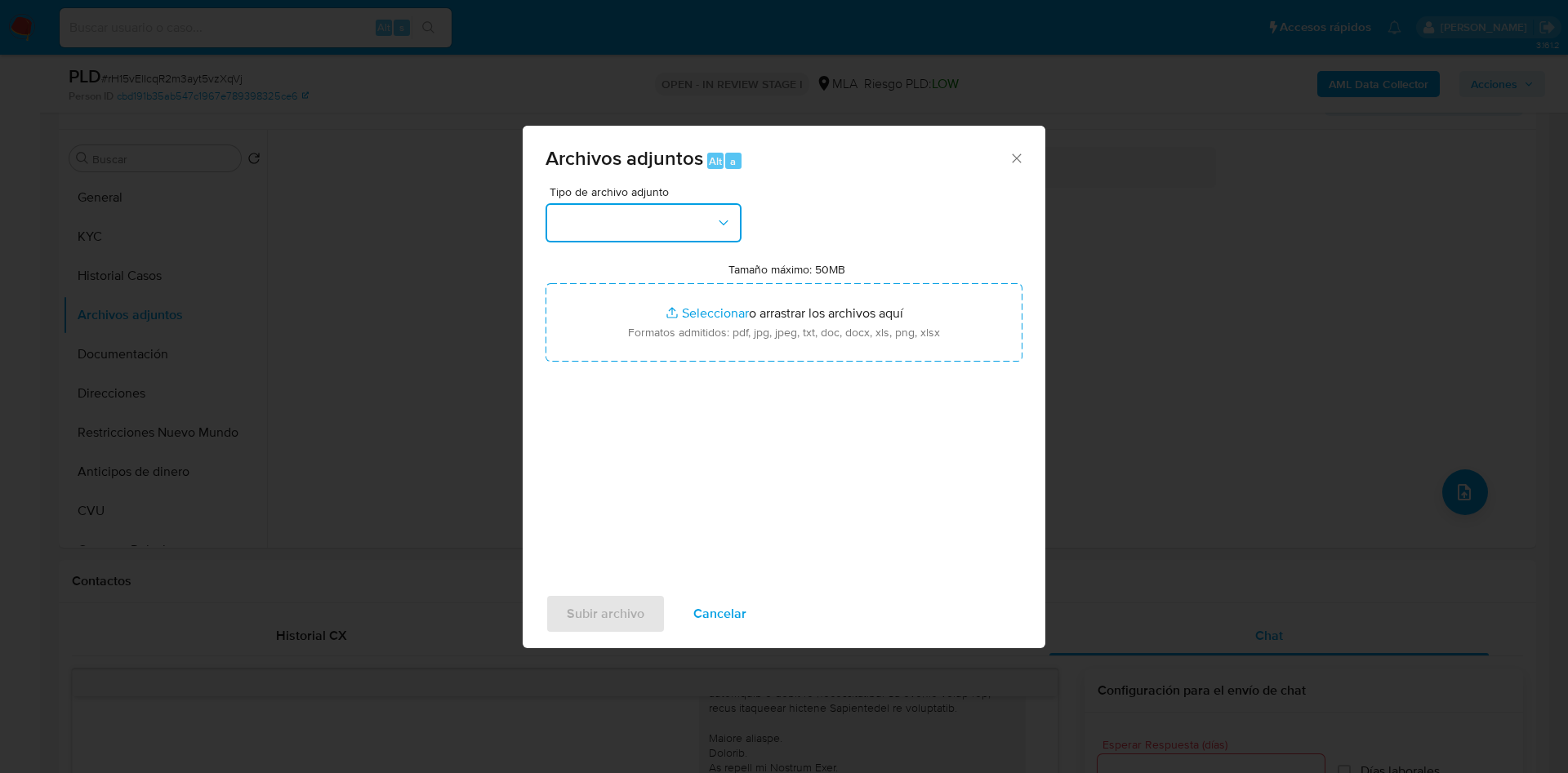
click at [566, 227] on button "button" at bounding box center [643, 223] width 196 height 39
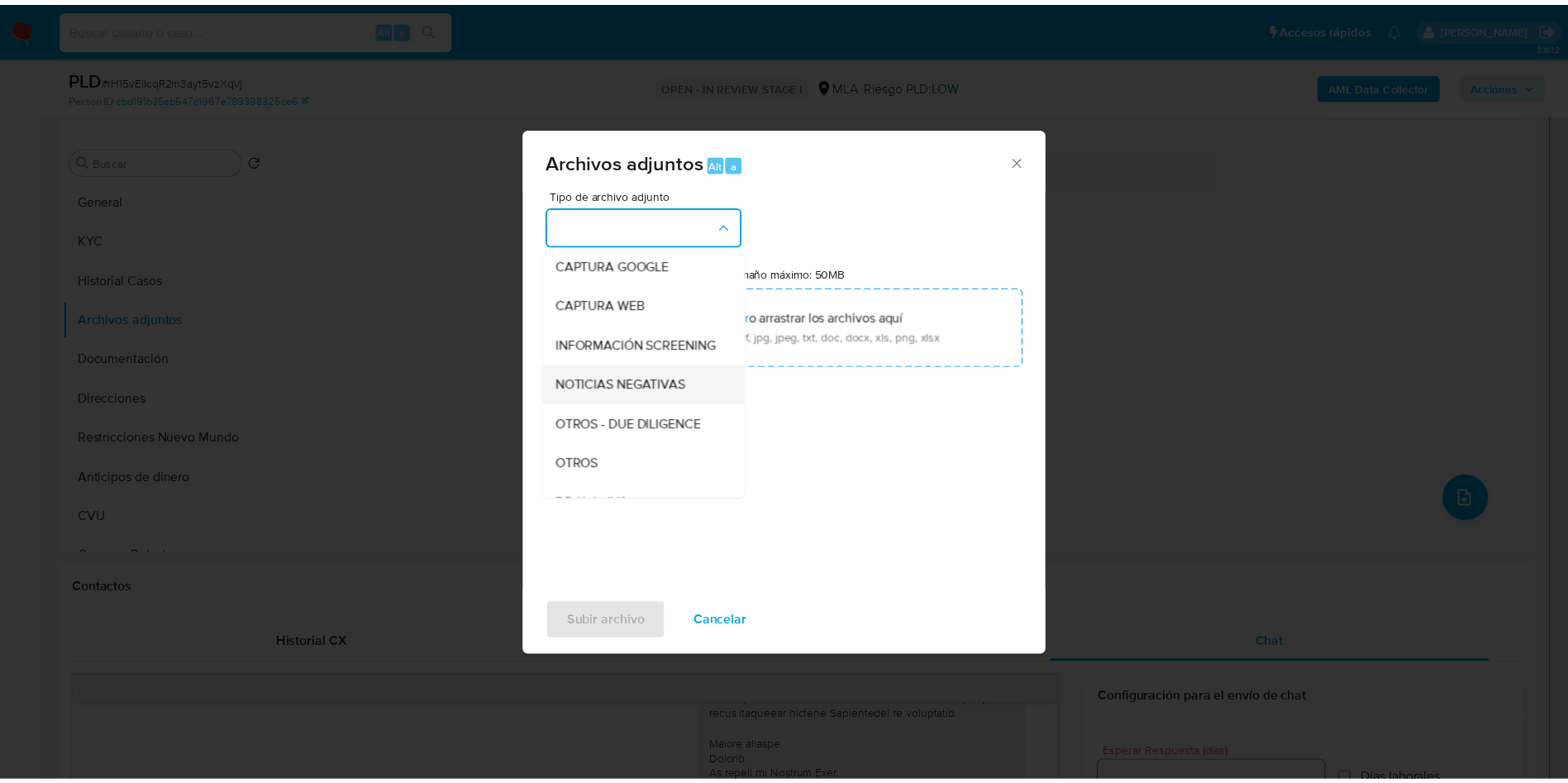
scroll to position [248, 0]
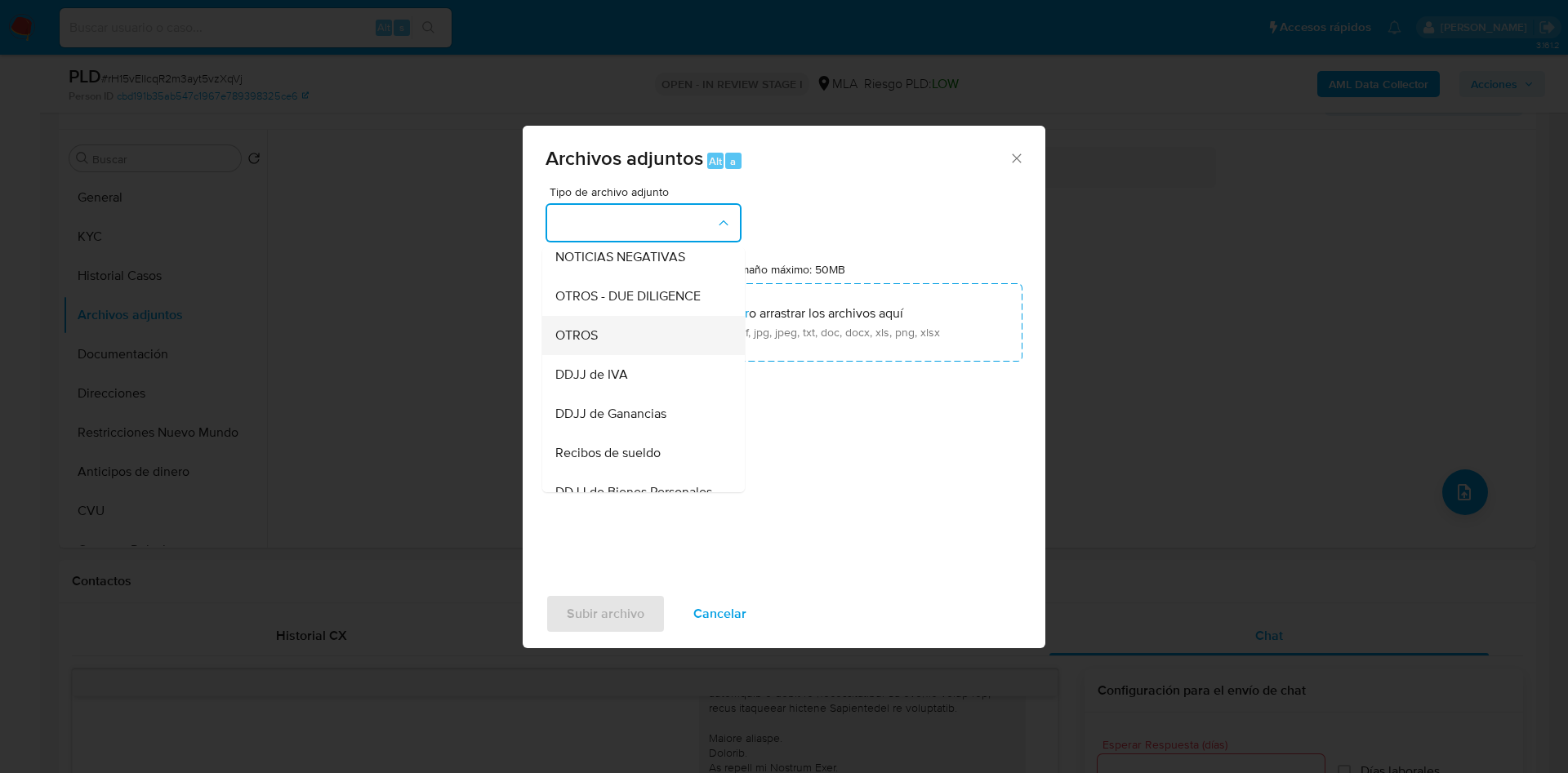
click at [614, 350] on div "OTROS" at bounding box center [639, 335] width 167 height 39
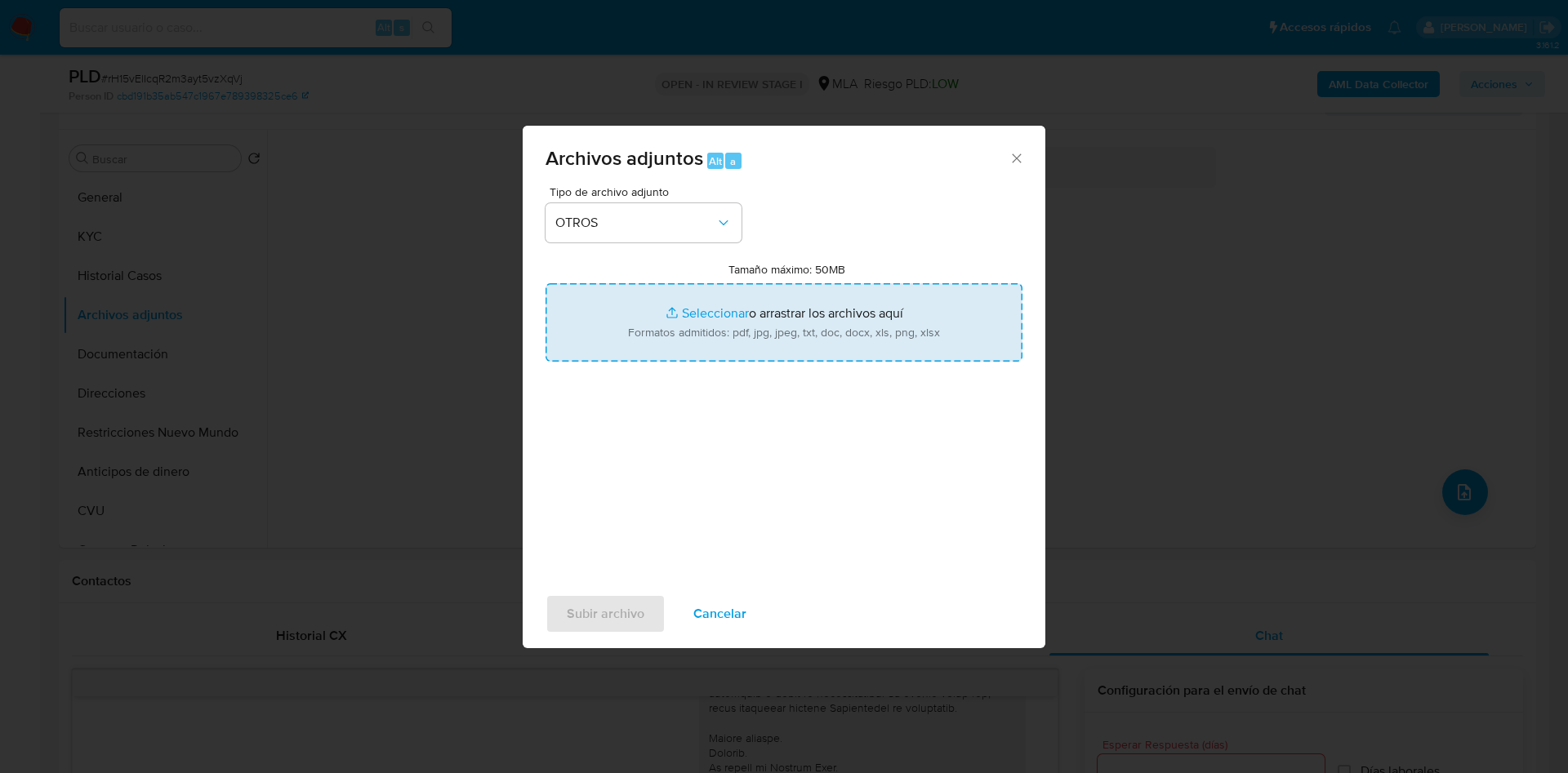
click at [680, 327] on input "Tamaño máximo: 50MB Seleccionar archivos" at bounding box center [784, 322] width 477 height 79
type input "C:\fakepath\Movimientos 668609253.xlsx"
click at [698, 306] on input "Tamaño máximo: 50MB Seleccionar archivos" at bounding box center [784, 322] width 477 height 79
type input "C:\fakepath\Caselog rH15vElIcqR2m3ayt5vzXqVj - 668609253.docx"
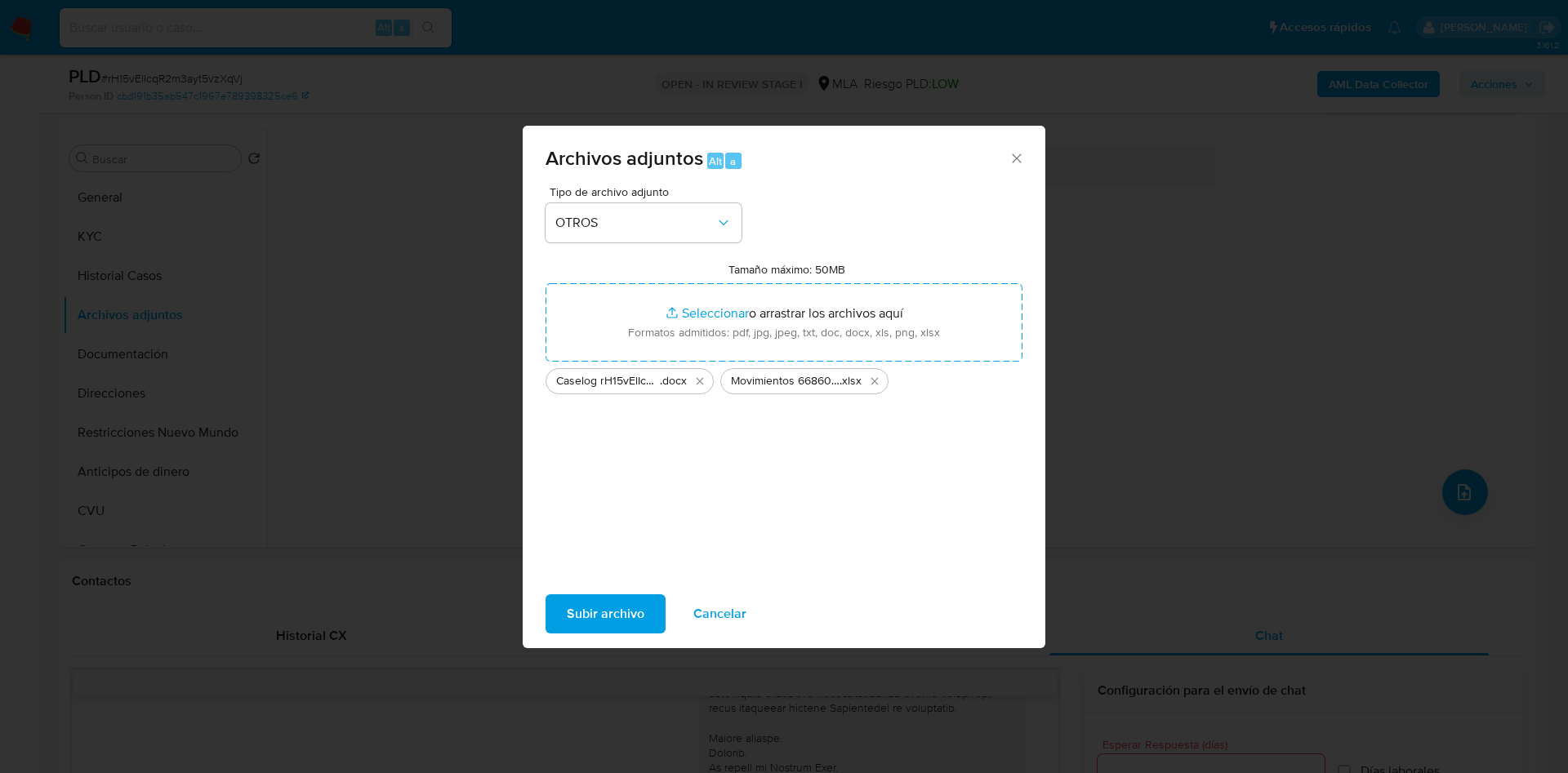
click at [601, 514] on span "Subir archivo" at bounding box center [606, 614] width 78 height 36
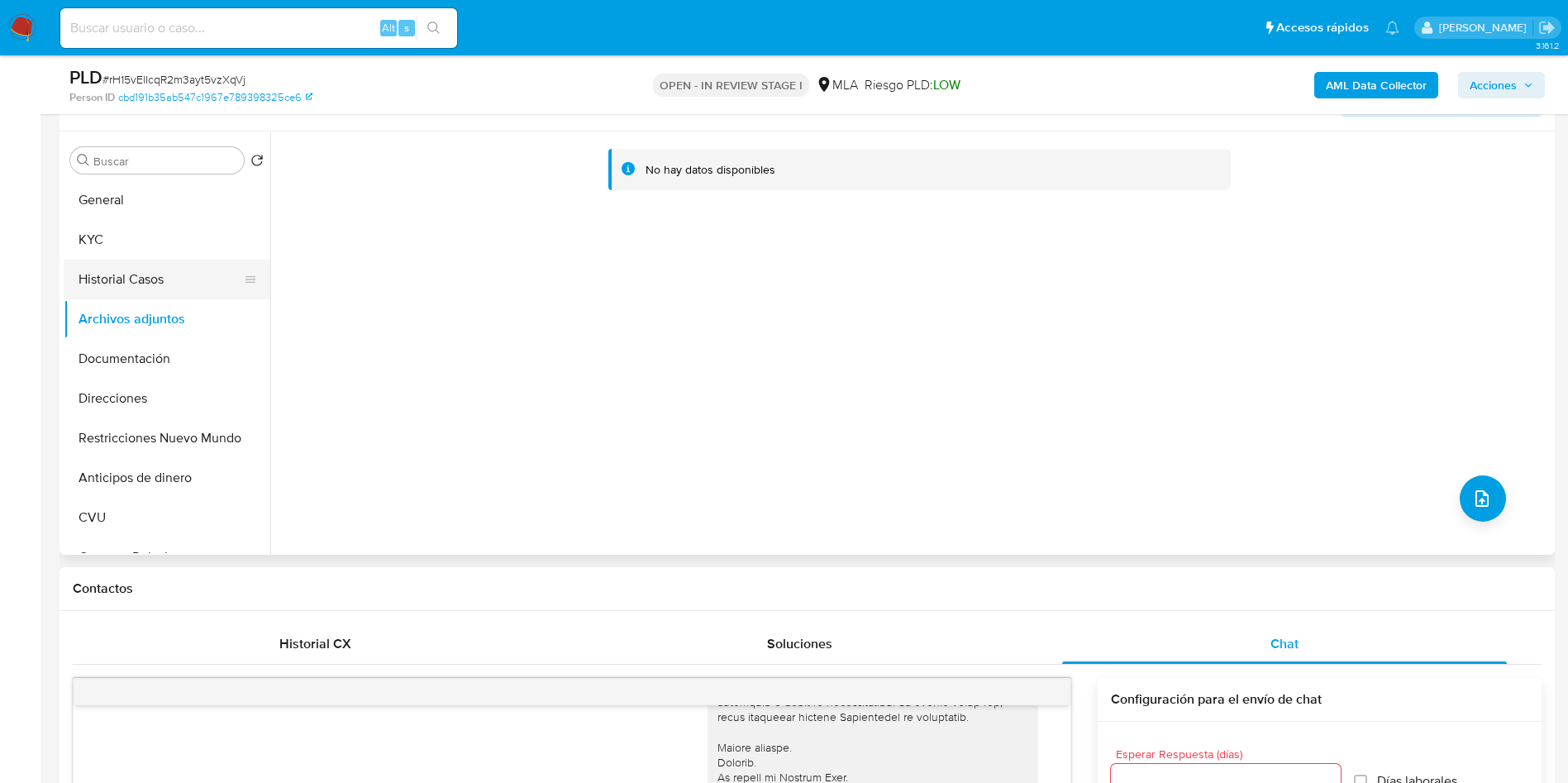
click at [167, 279] on button "Historial Casos" at bounding box center [160, 279] width 193 height 39
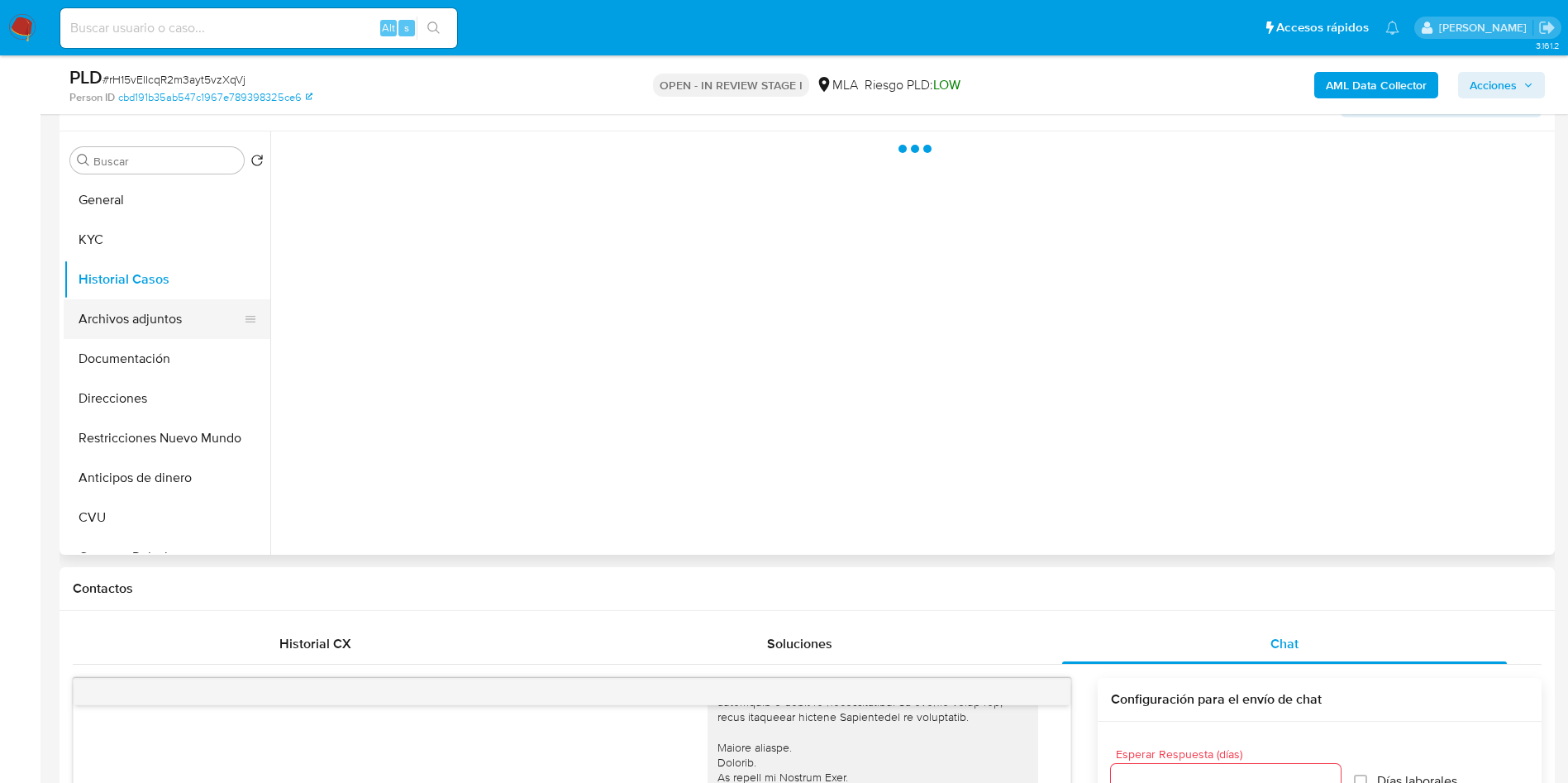
click at [159, 316] on button "Archivos adjuntos" at bounding box center [160, 319] width 193 height 39
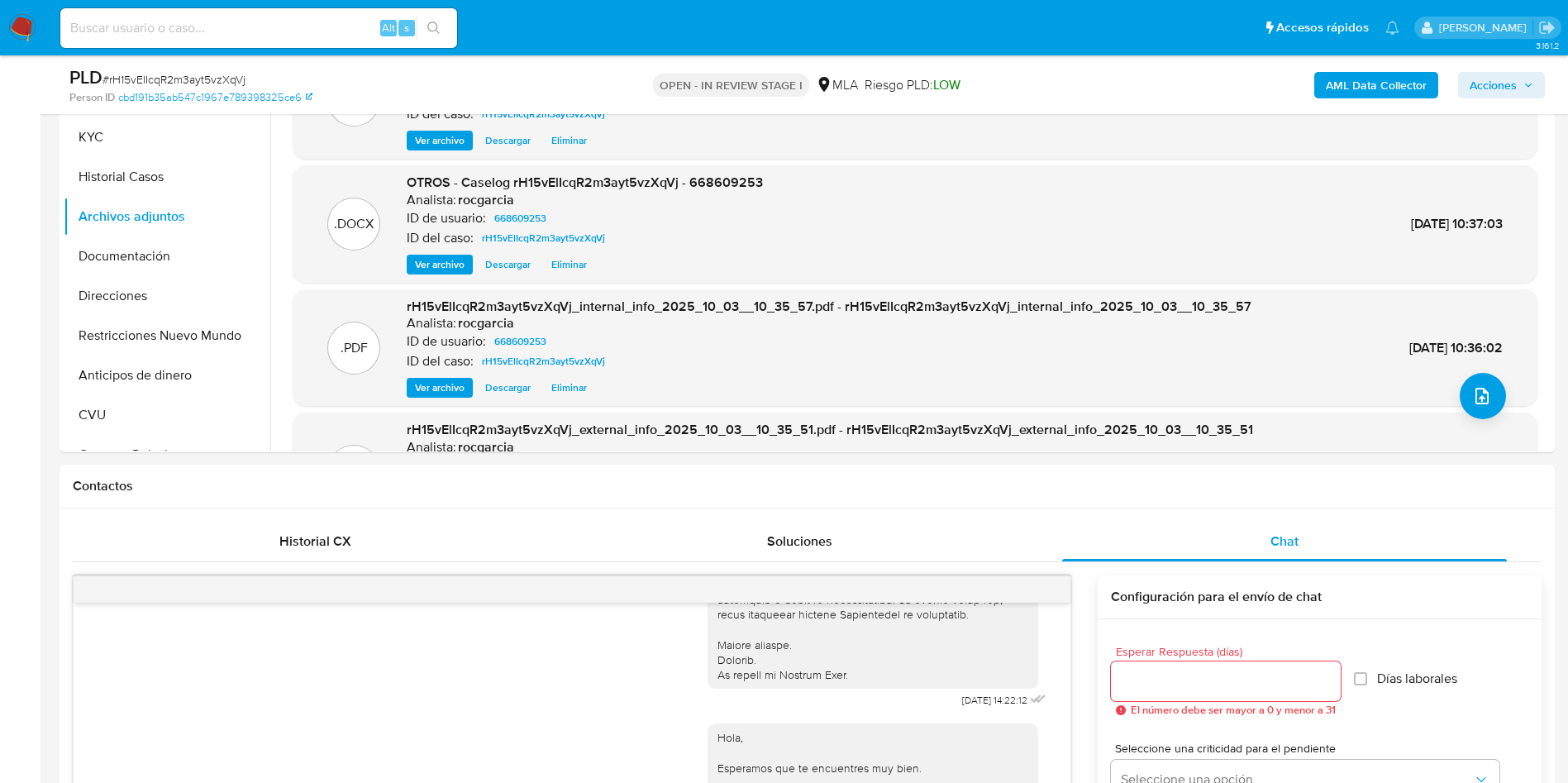
scroll to position [298, 0]
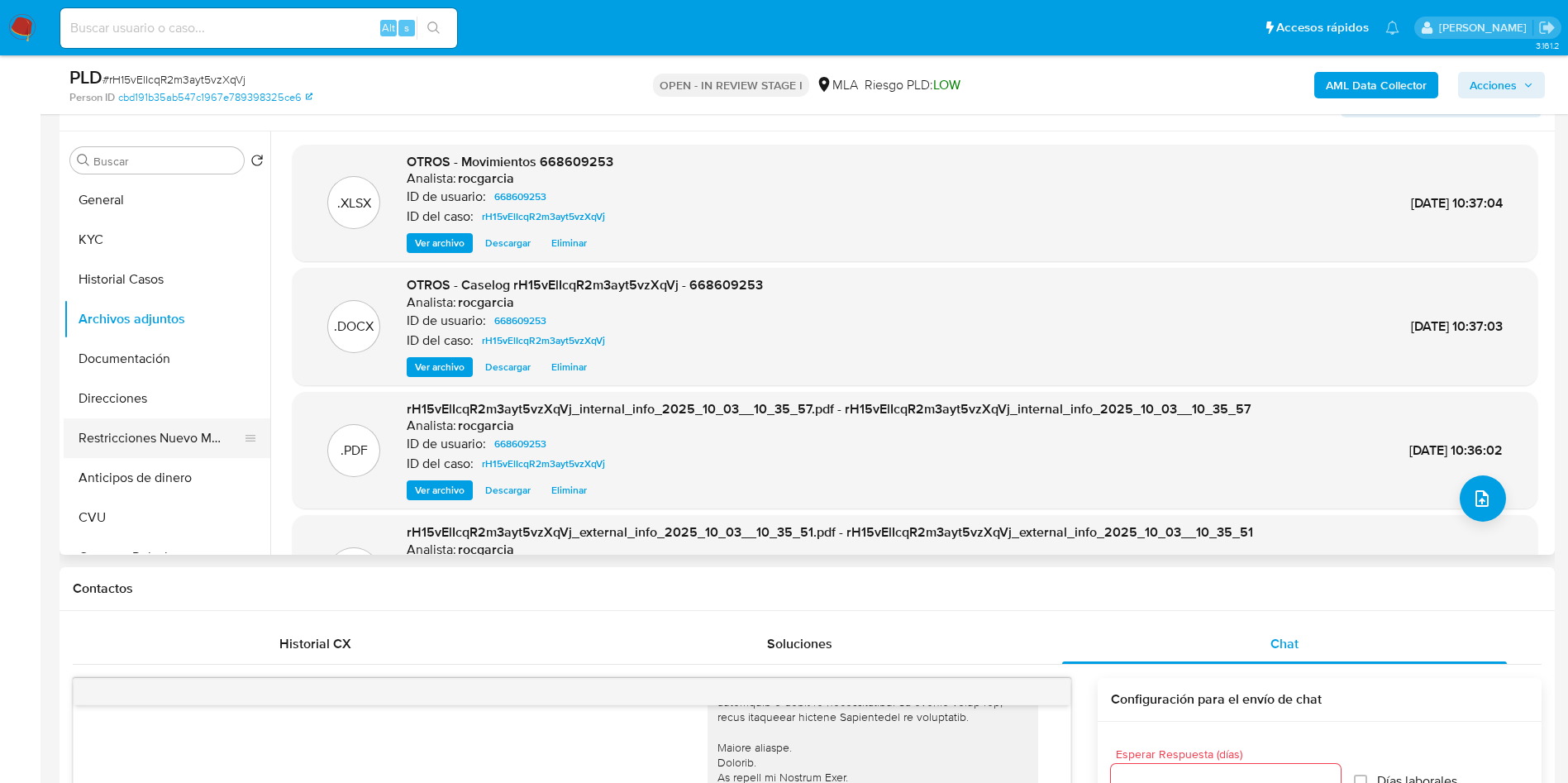
click at [141, 437] on button "Restricciones Nuevo Mundo" at bounding box center [160, 438] width 193 height 39
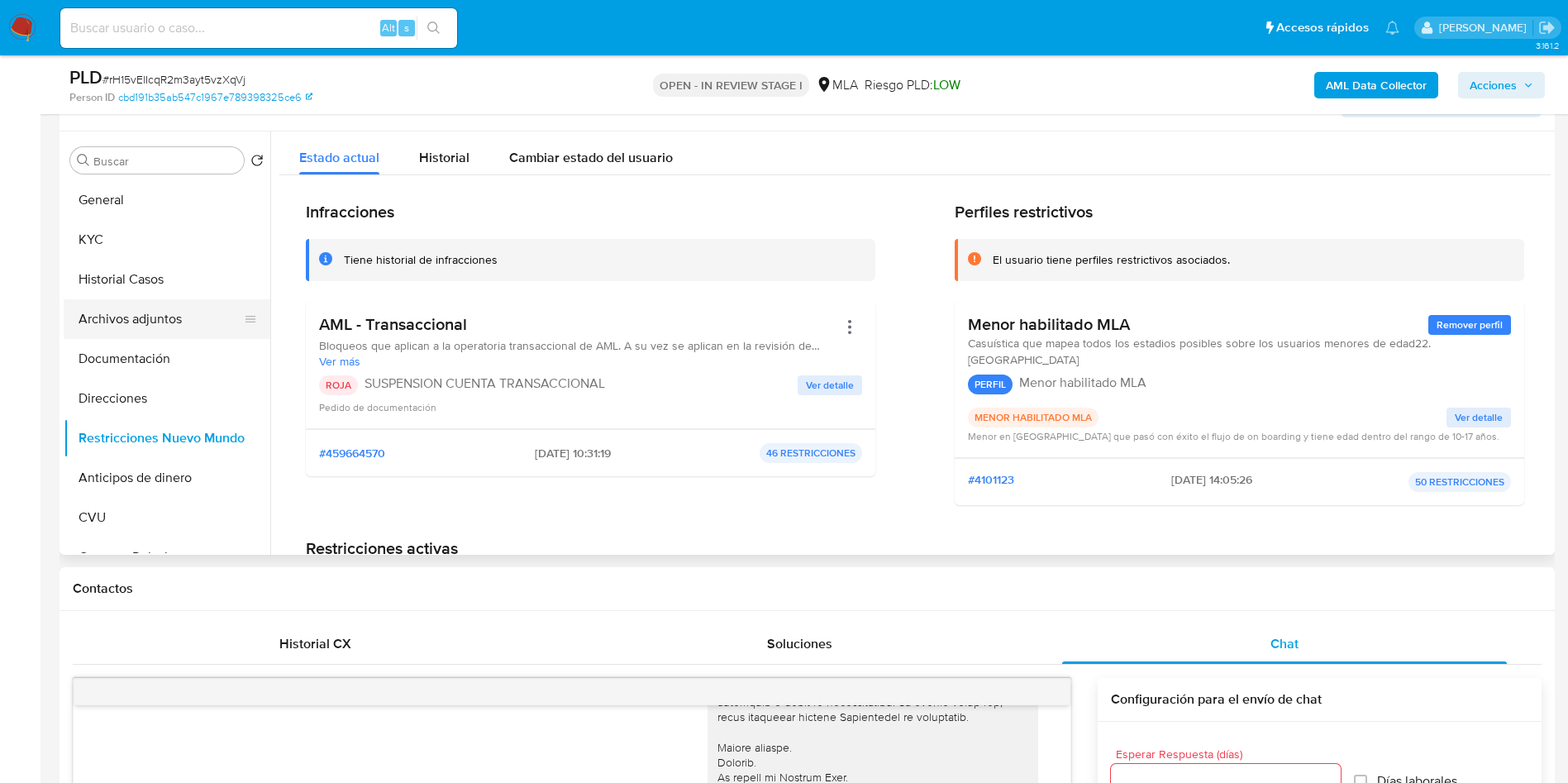
click at [141, 316] on button "Archivos adjuntos" at bounding box center [160, 319] width 193 height 39
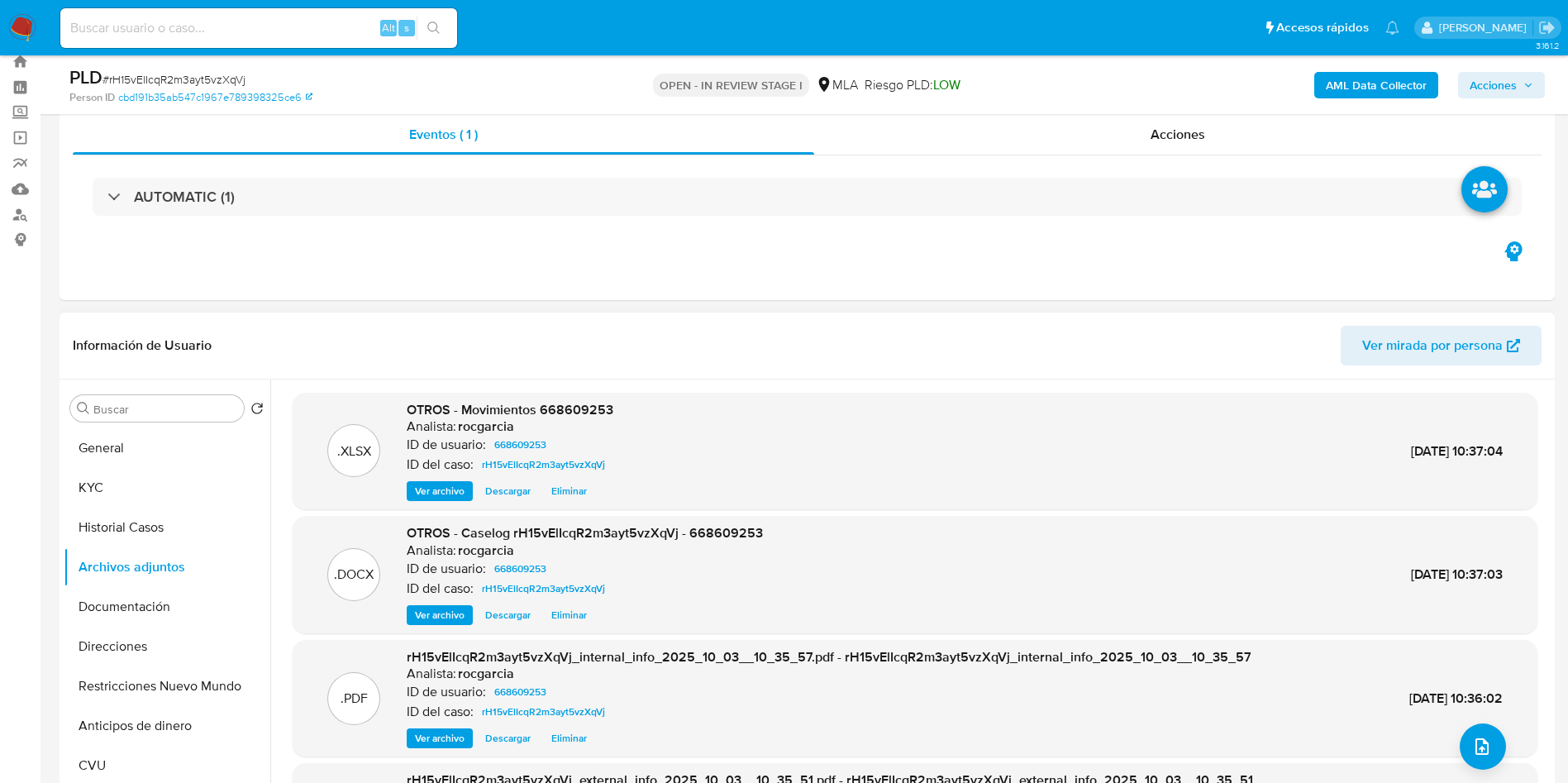
scroll to position [174, 0]
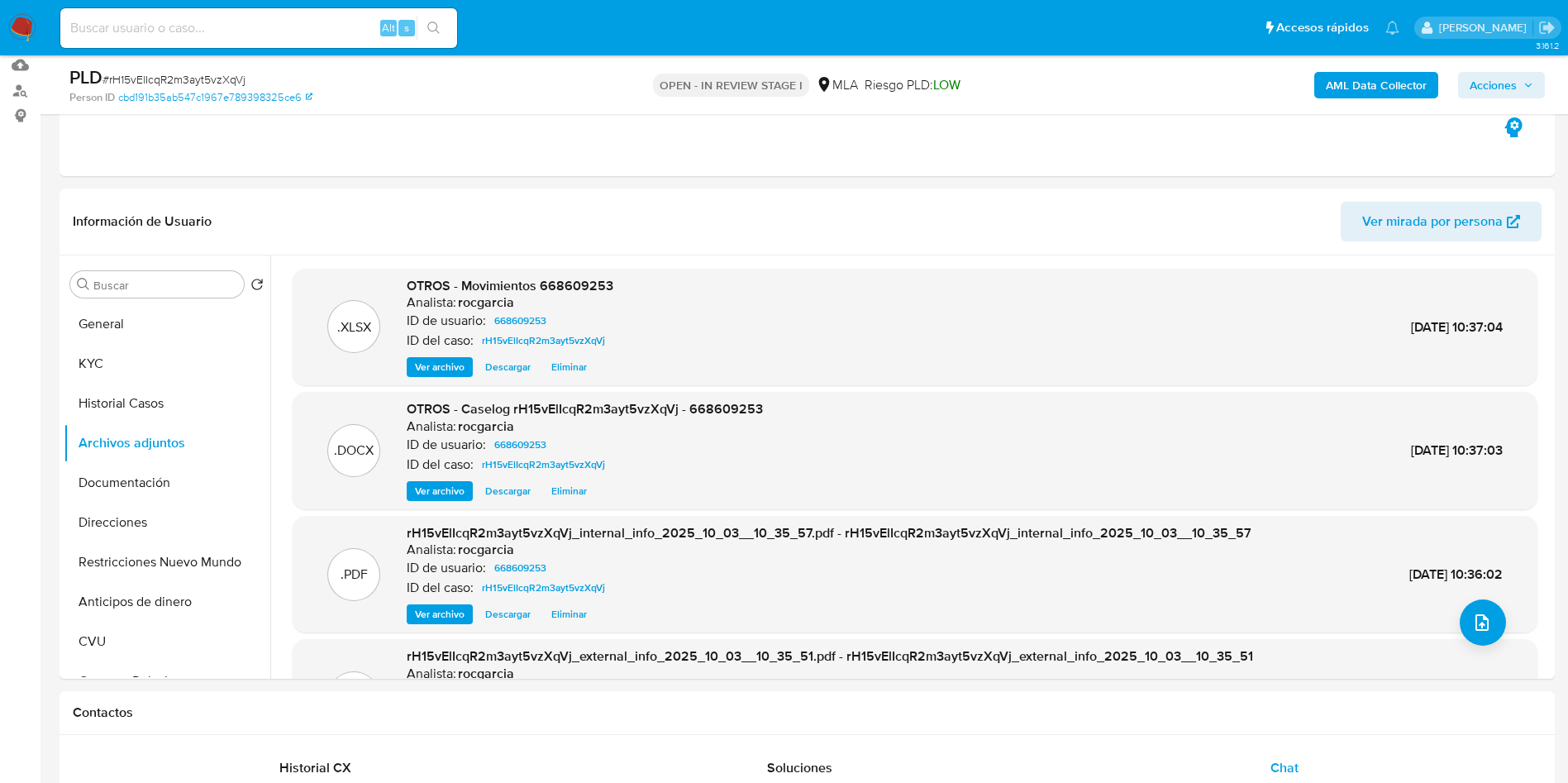
click at [1057, 87] on span "Acciones" at bounding box center [1494, 85] width 47 height 26
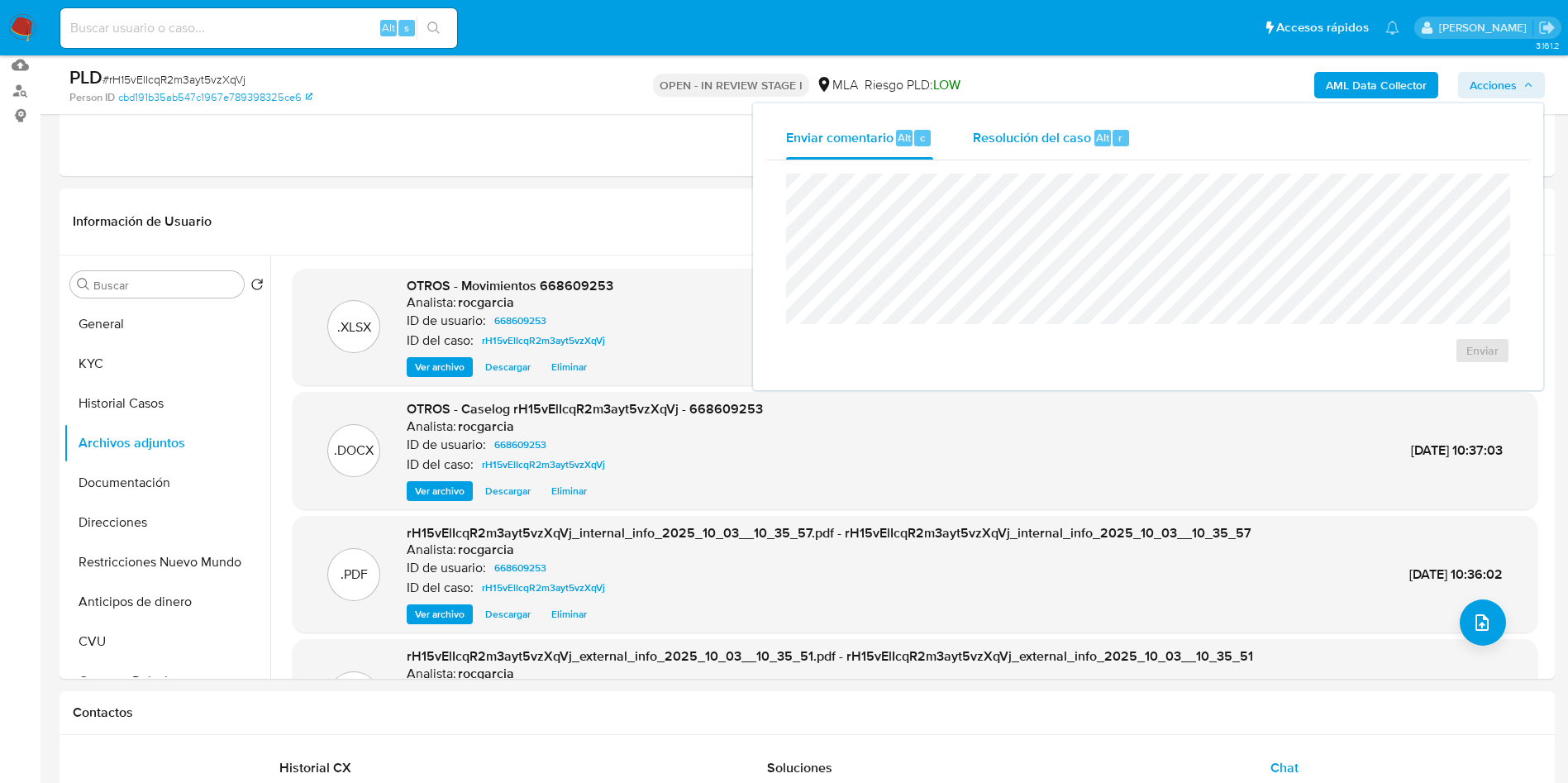
click at [1053, 135] on span "Resolución del caso" at bounding box center [1032, 137] width 118 height 19
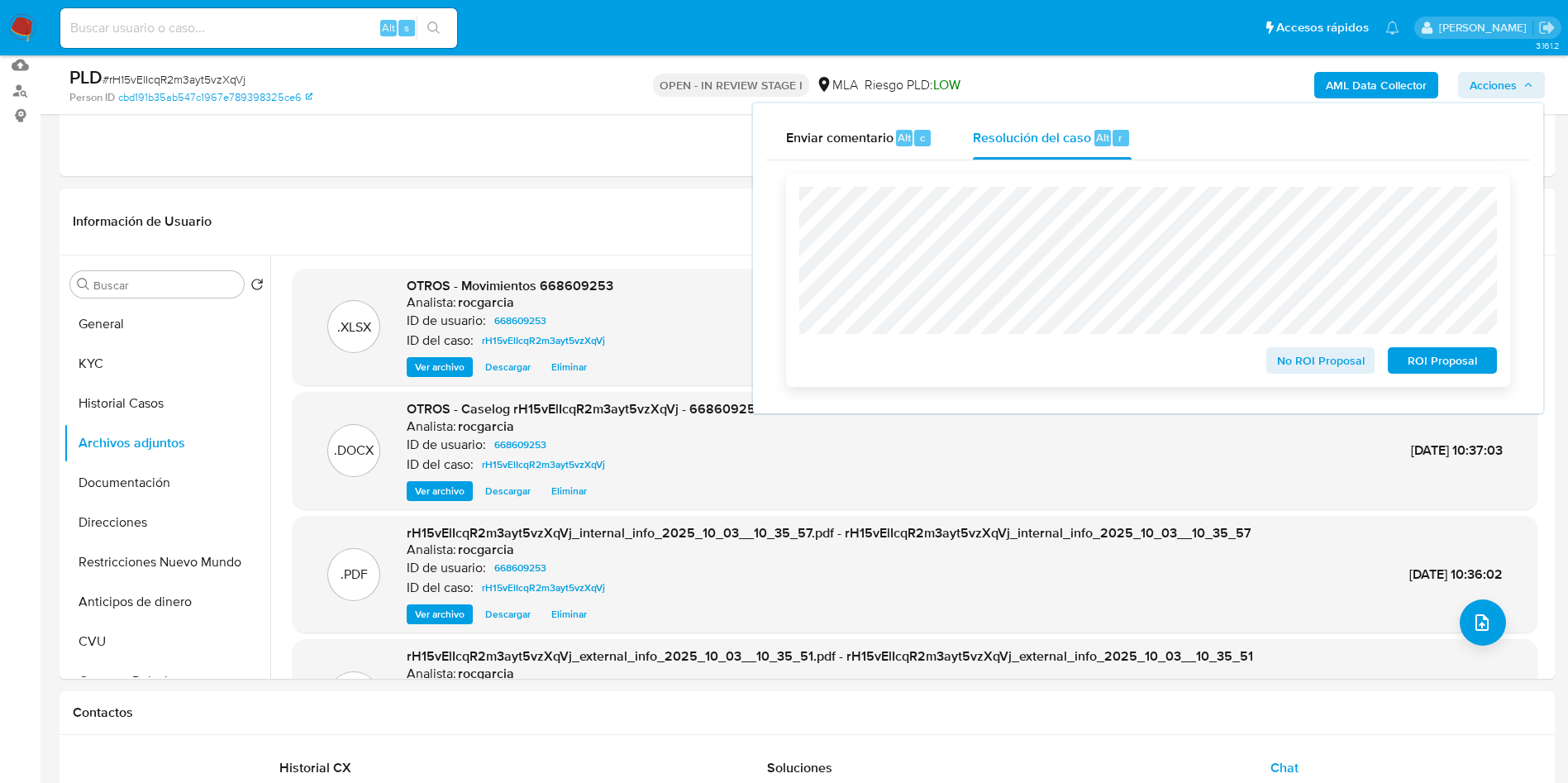
click at [1057, 355] on span "ROI Proposal" at bounding box center [1442, 360] width 86 height 23
drag, startPoint x: 1474, startPoint y: 363, endPoint x: 1462, endPoint y: 363, distance: 12.0
click at [1057, 363] on span "ROI Proposal" at bounding box center [1442, 360] width 86 height 23
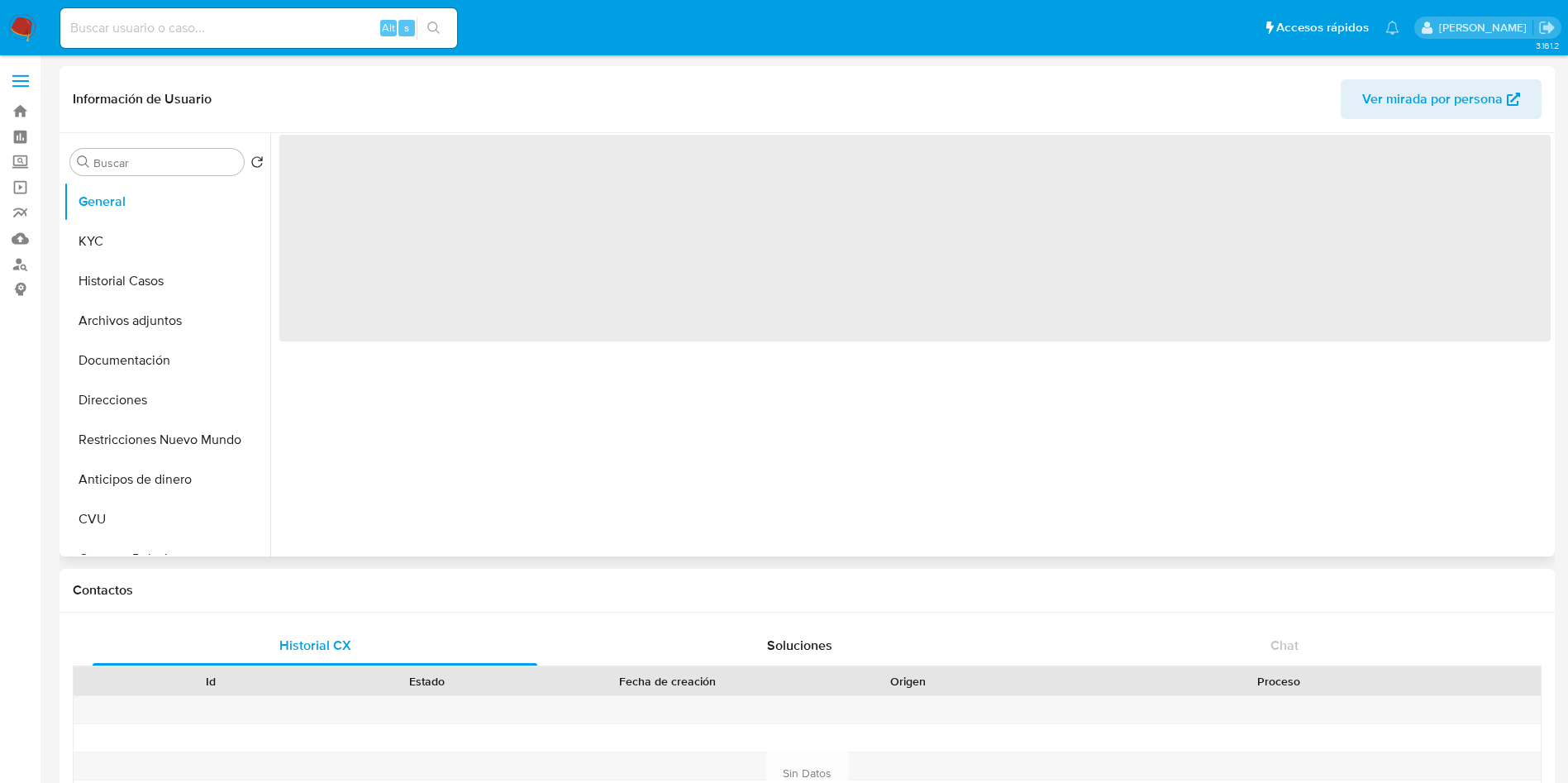
select select "10"
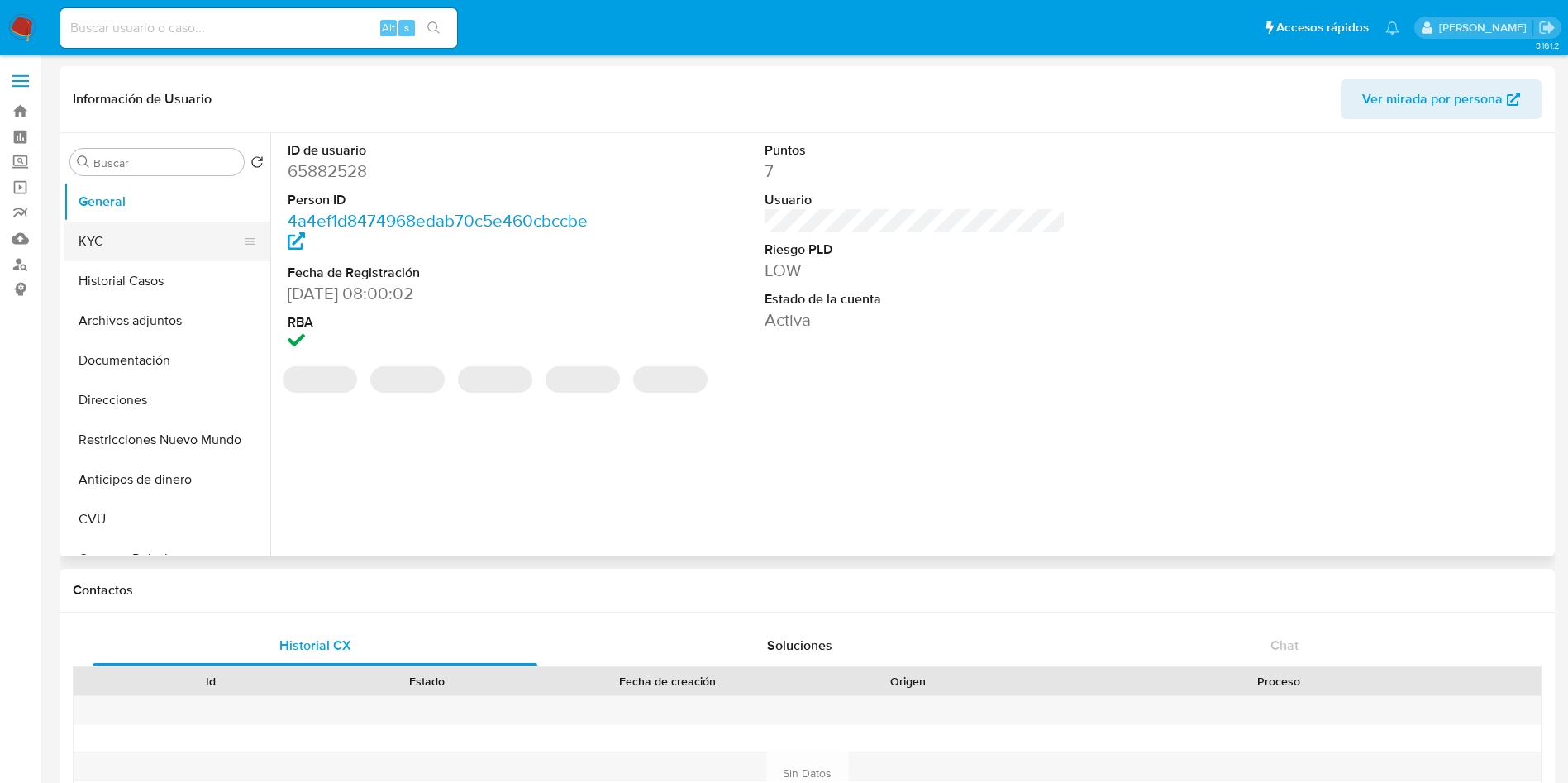
click at [134, 245] on button "KYC" at bounding box center [160, 241] width 193 height 39
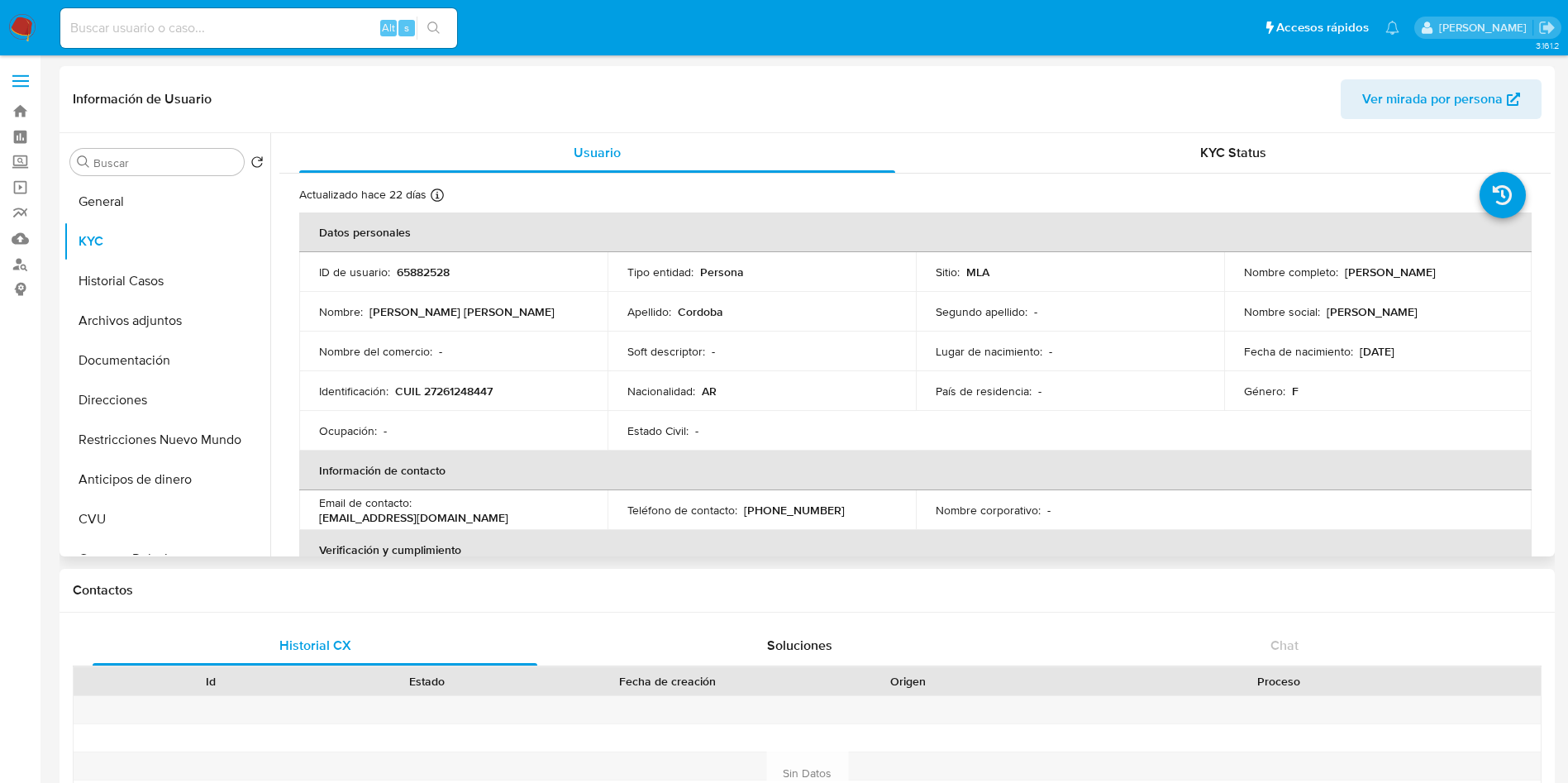
click at [450, 394] on p "CUIL 27261248447" at bounding box center [444, 391] width 98 height 15
copy p "27261248447"
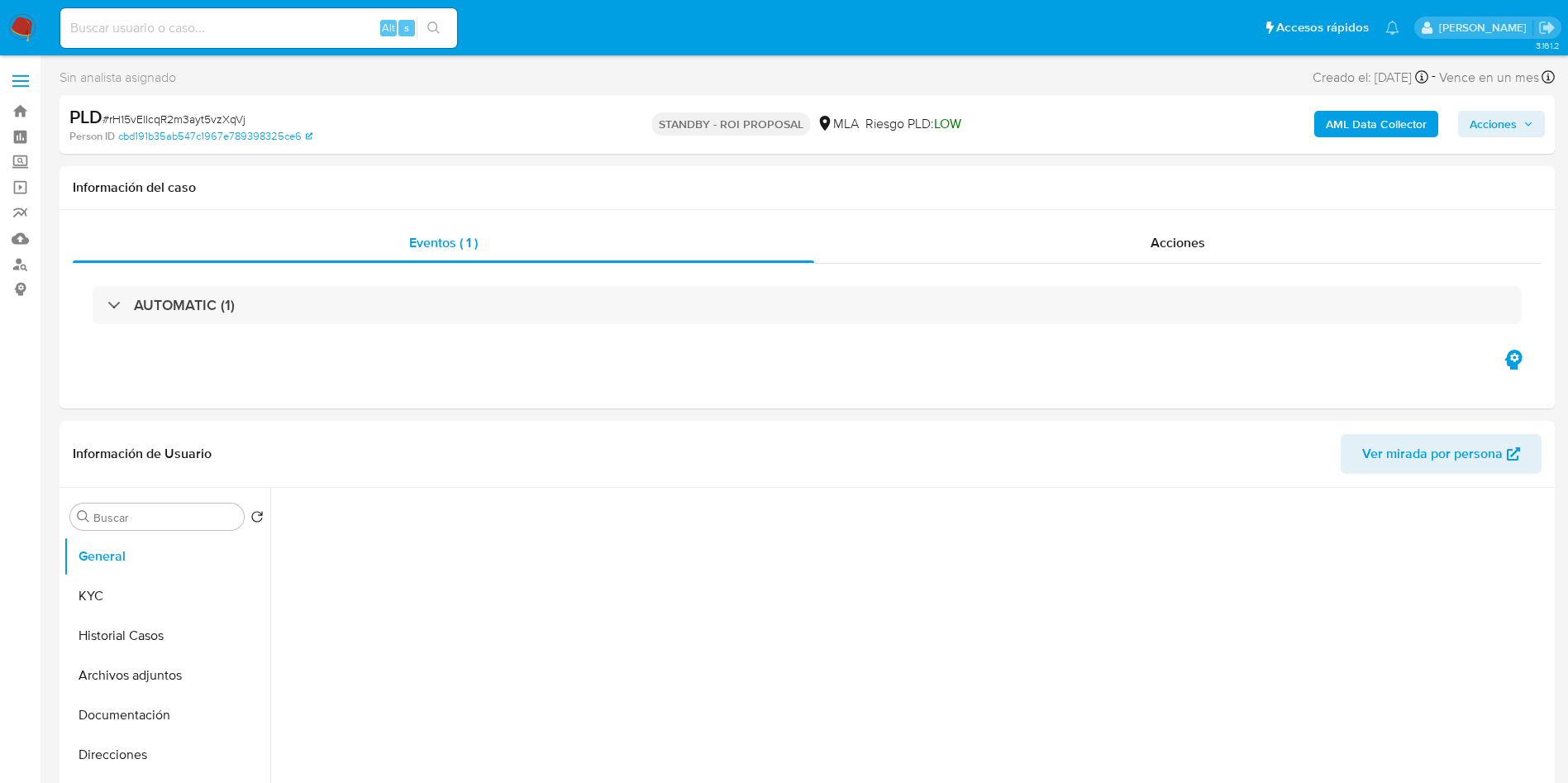
select select "10"
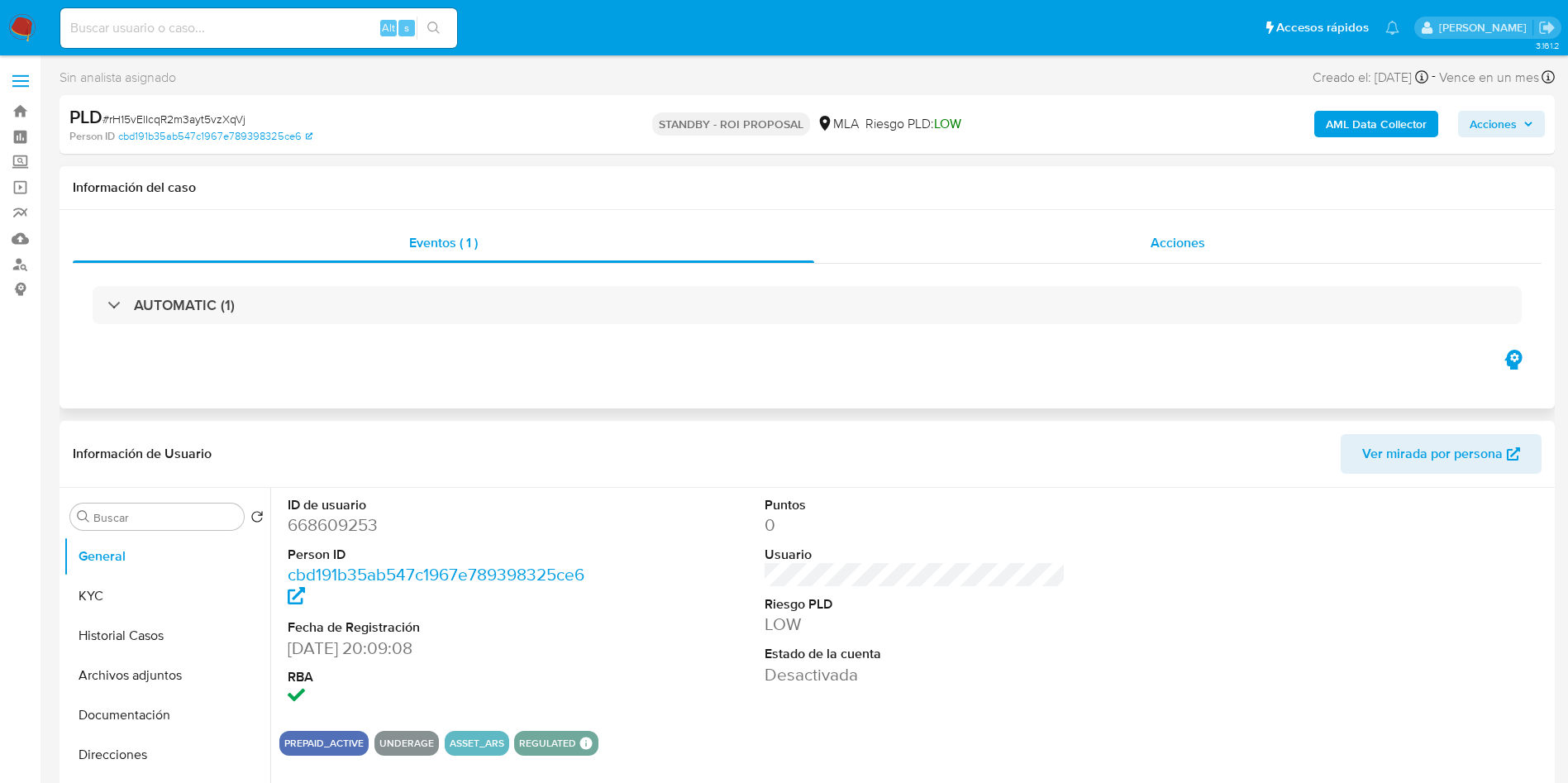
drag, startPoint x: 1229, startPoint y: 232, endPoint x: 1244, endPoint y: 234, distance: 15.1
click at [1236, 232] on div "Acciones" at bounding box center [1178, 243] width 728 height 39
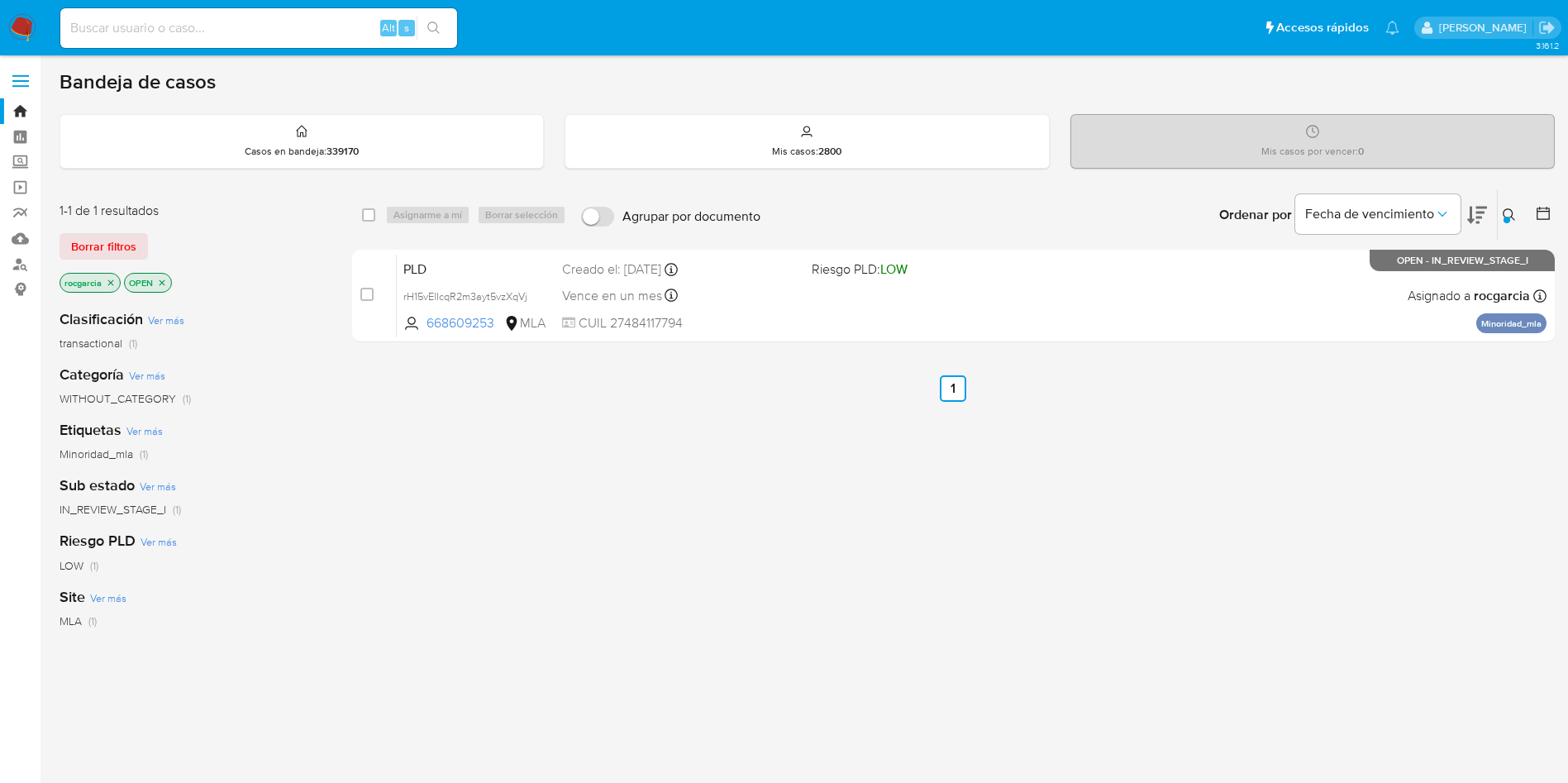
click at [1512, 212] on icon at bounding box center [1509, 214] width 12 height 12
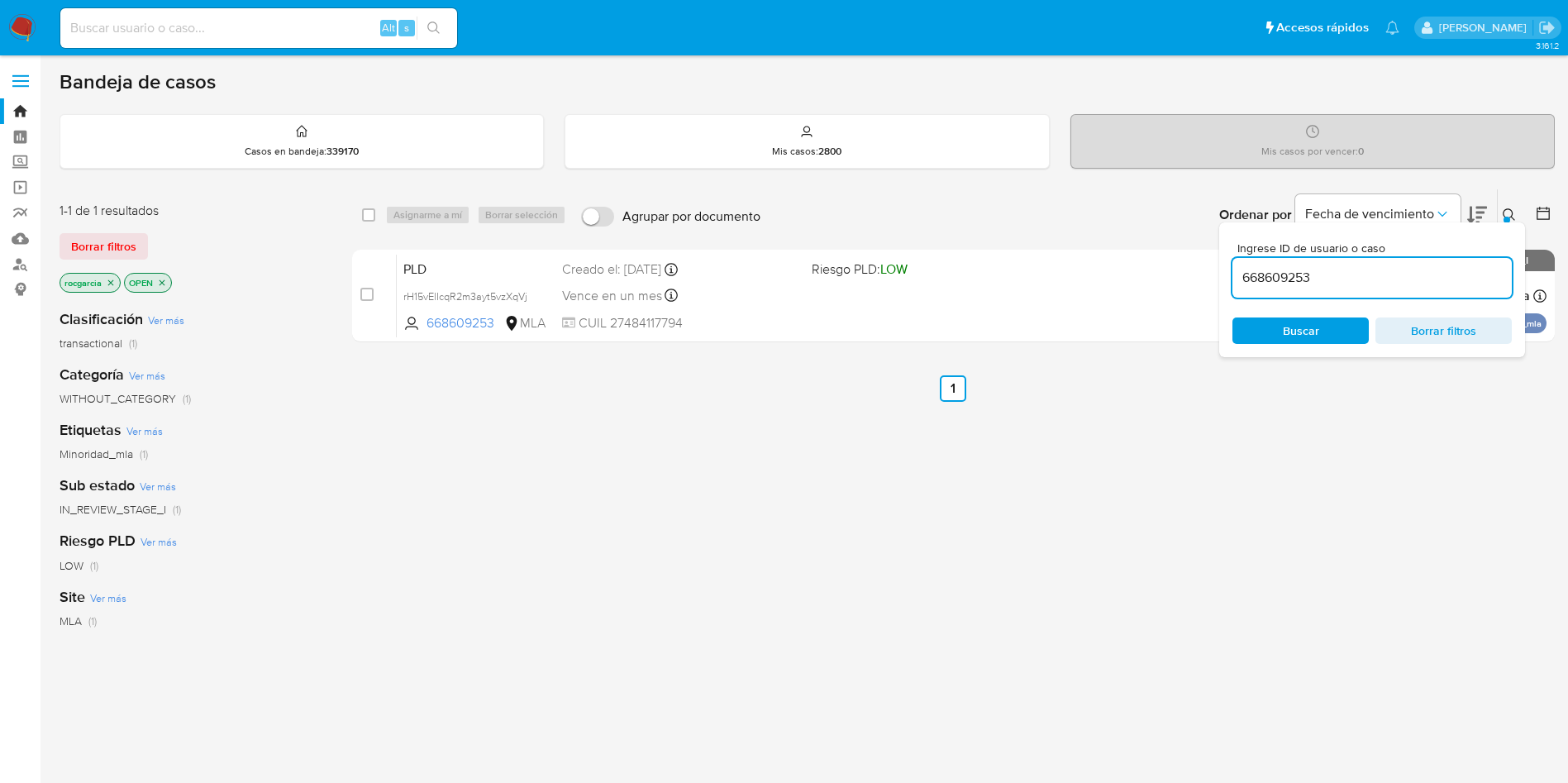
click at [1316, 275] on input "668609253" at bounding box center [1372, 278] width 280 height 22
type input "1206245151"
click at [1502, 211] on button at bounding box center [1511, 215] width 27 height 20
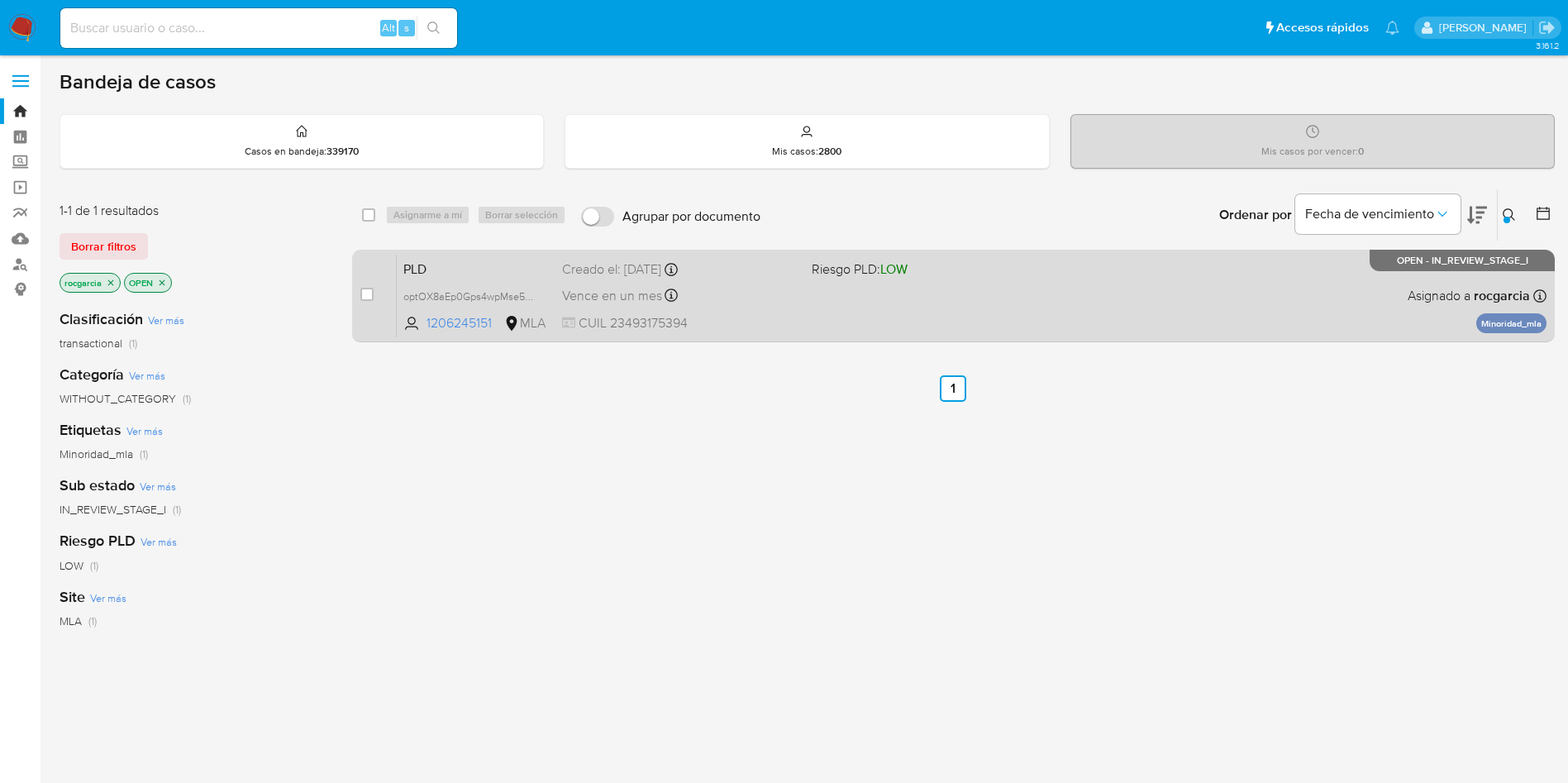
click at [1029, 316] on div "PLD optOX8aEp0Gps4wpMse5gOjV 1206245151 MLA Riesgo PLD: LOW Creado el: [DATE] C…" at bounding box center [971, 296] width 1150 height 84
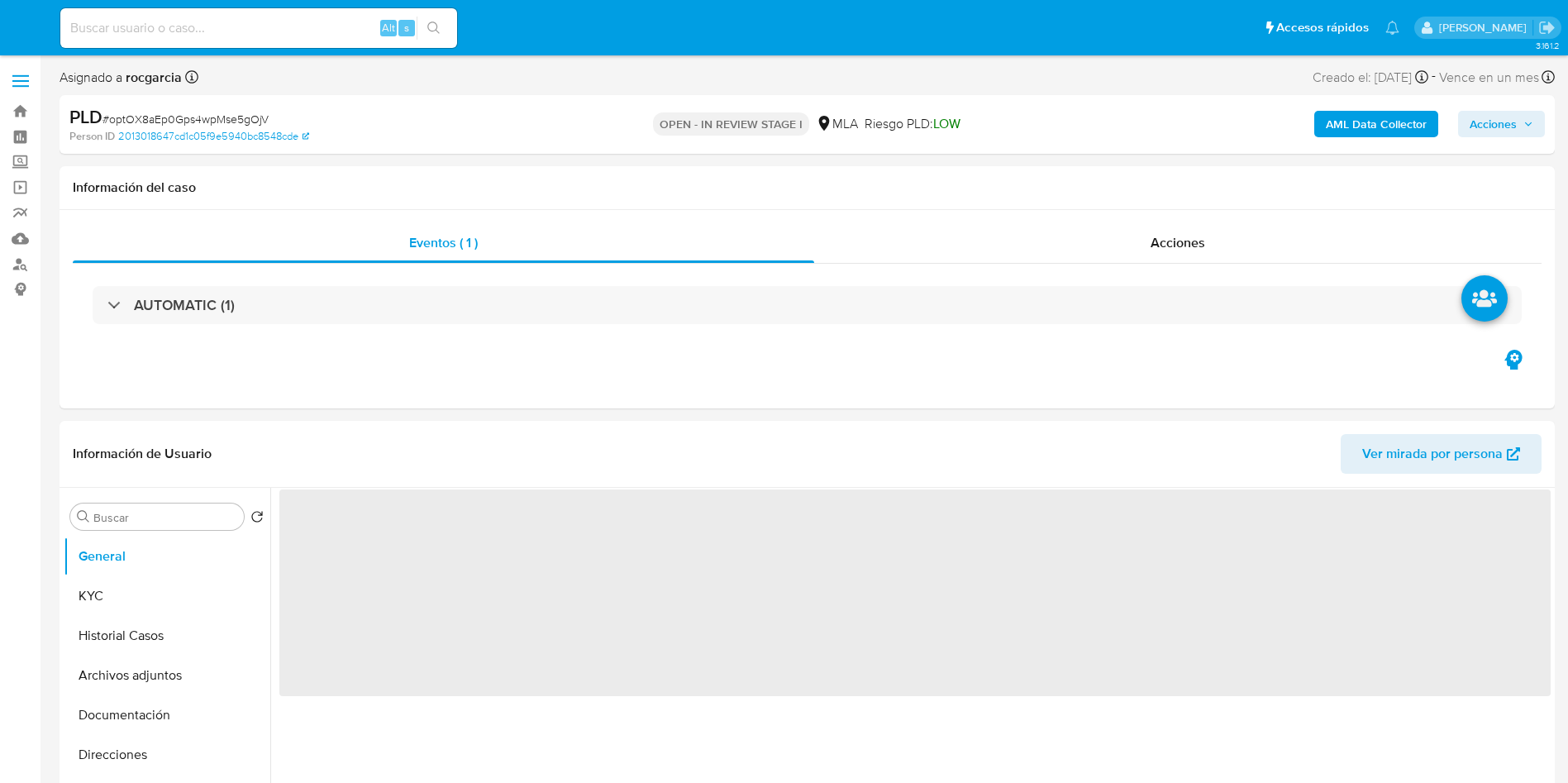
select select "10"
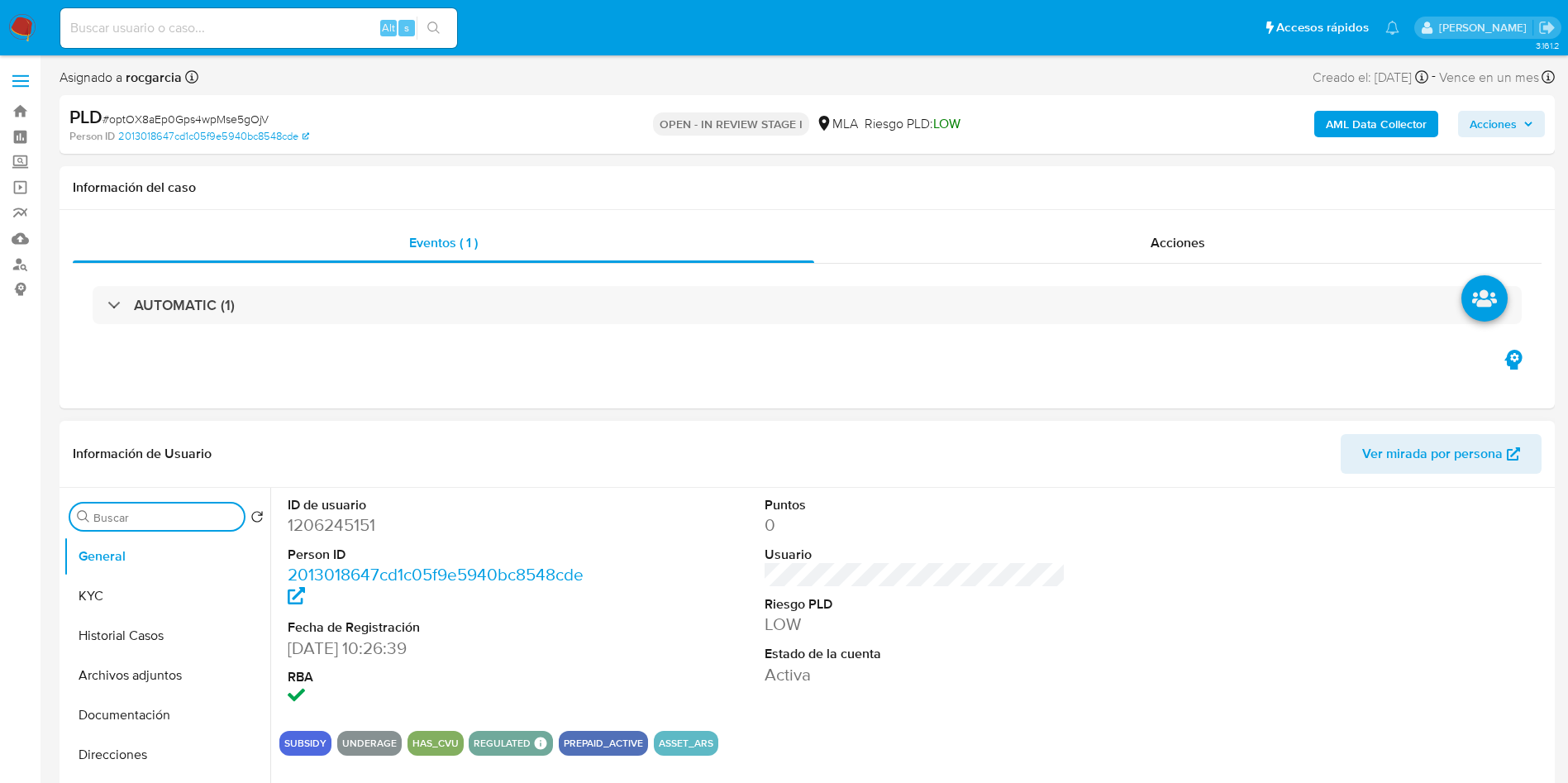
click at [119, 513] on input "Buscar" at bounding box center [165, 517] width 144 height 15
type input "AP"
click at [112, 637] on button "Aprobadores" at bounding box center [160, 635] width 193 height 39
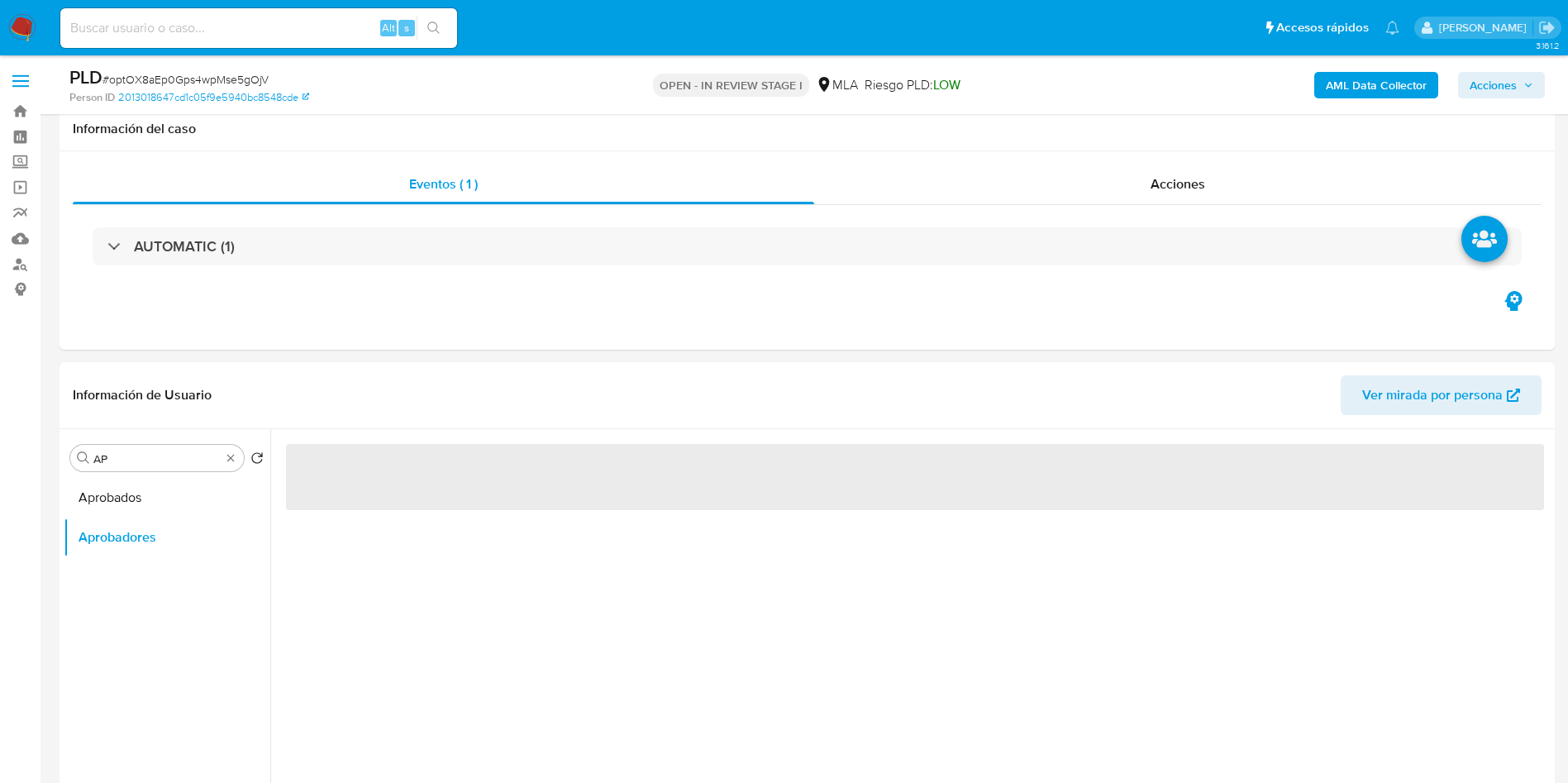
scroll to position [124, 0]
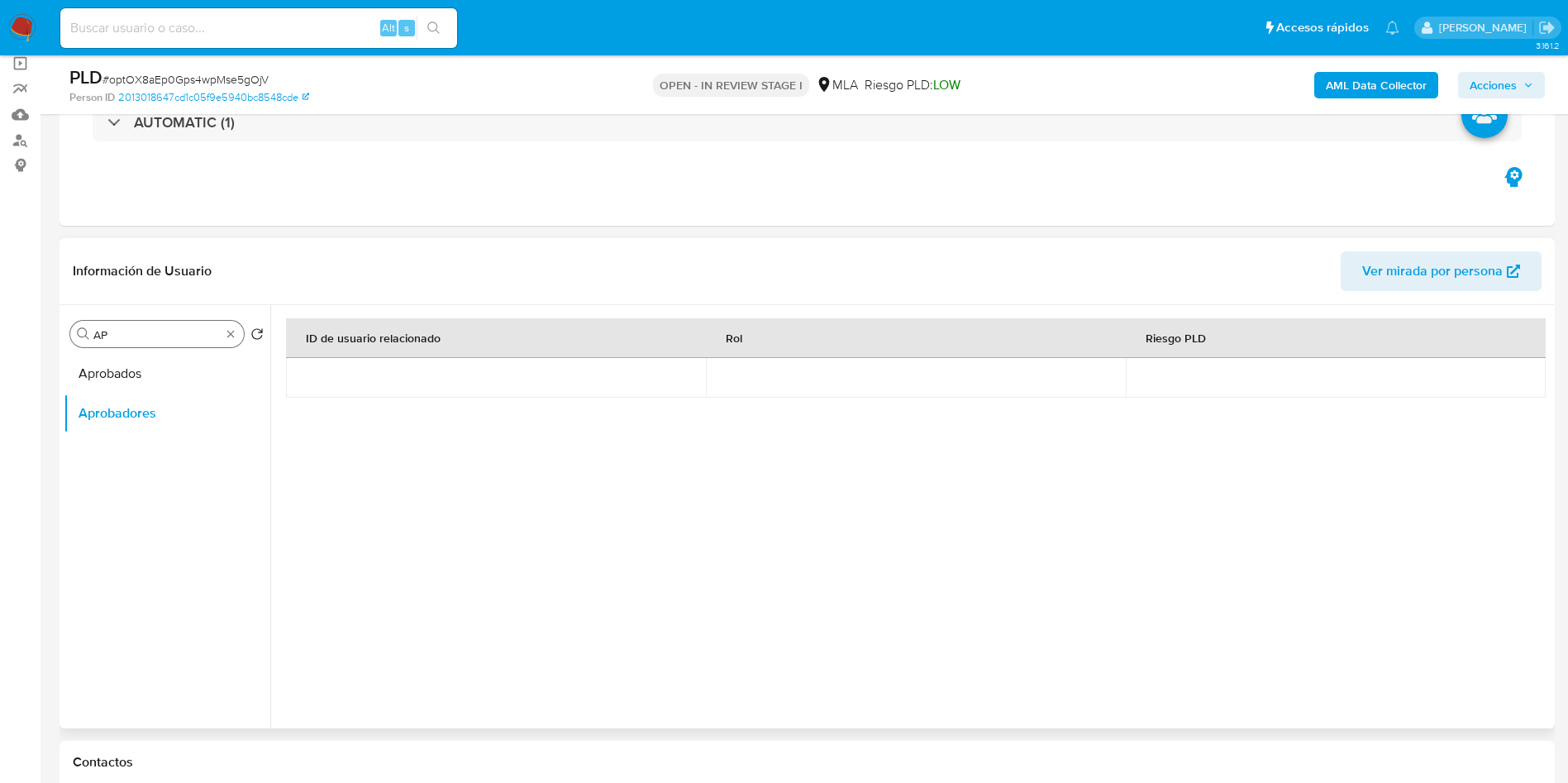
click at [222, 330] on div "Buscar AP" at bounding box center [156, 334] width 174 height 26
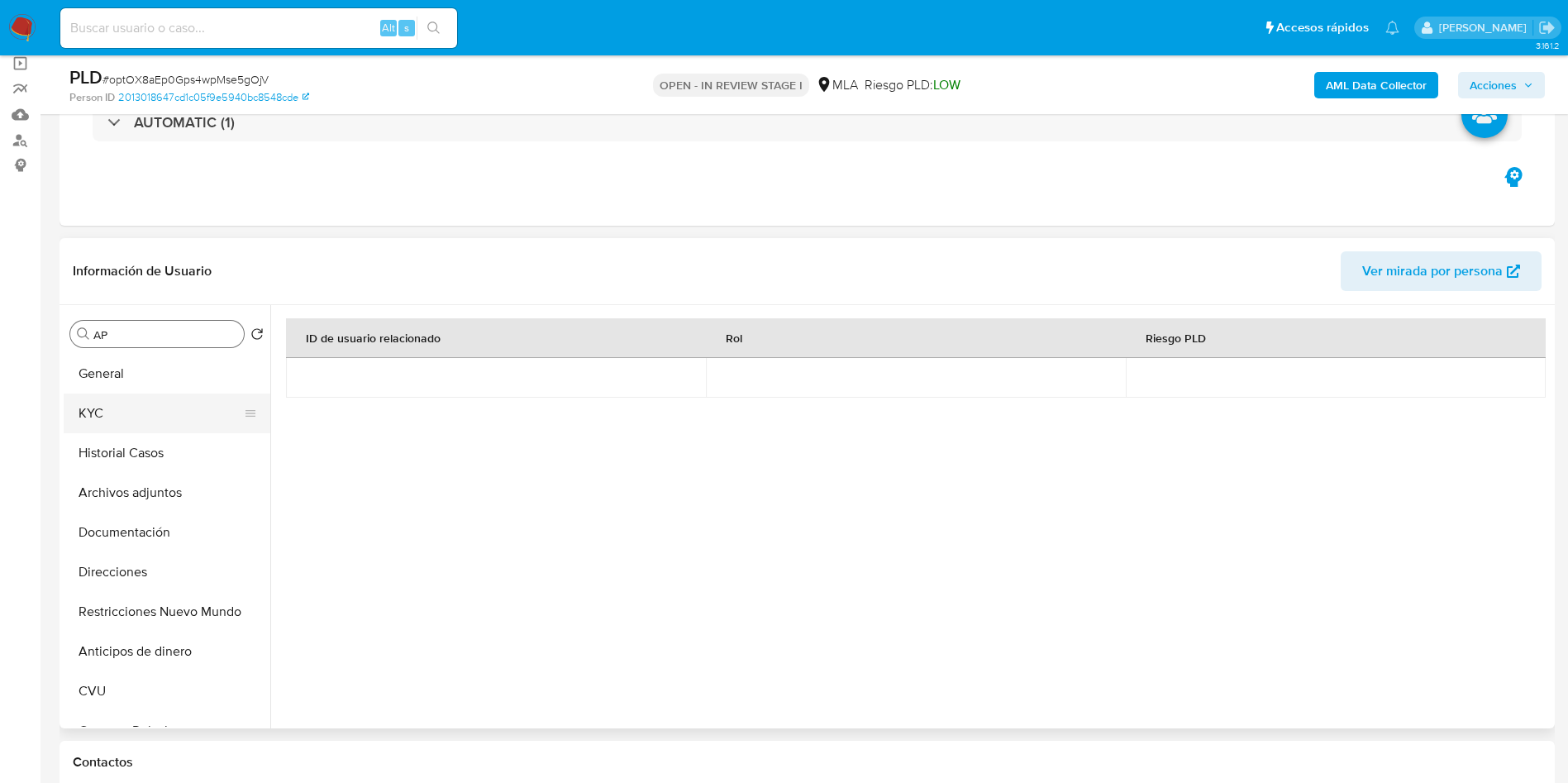
drag, startPoint x: 98, startPoint y: 418, endPoint x: 259, endPoint y: 315, distance: 191.1
click at [98, 419] on button "KYC" at bounding box center [167, 412] width 207 height 39
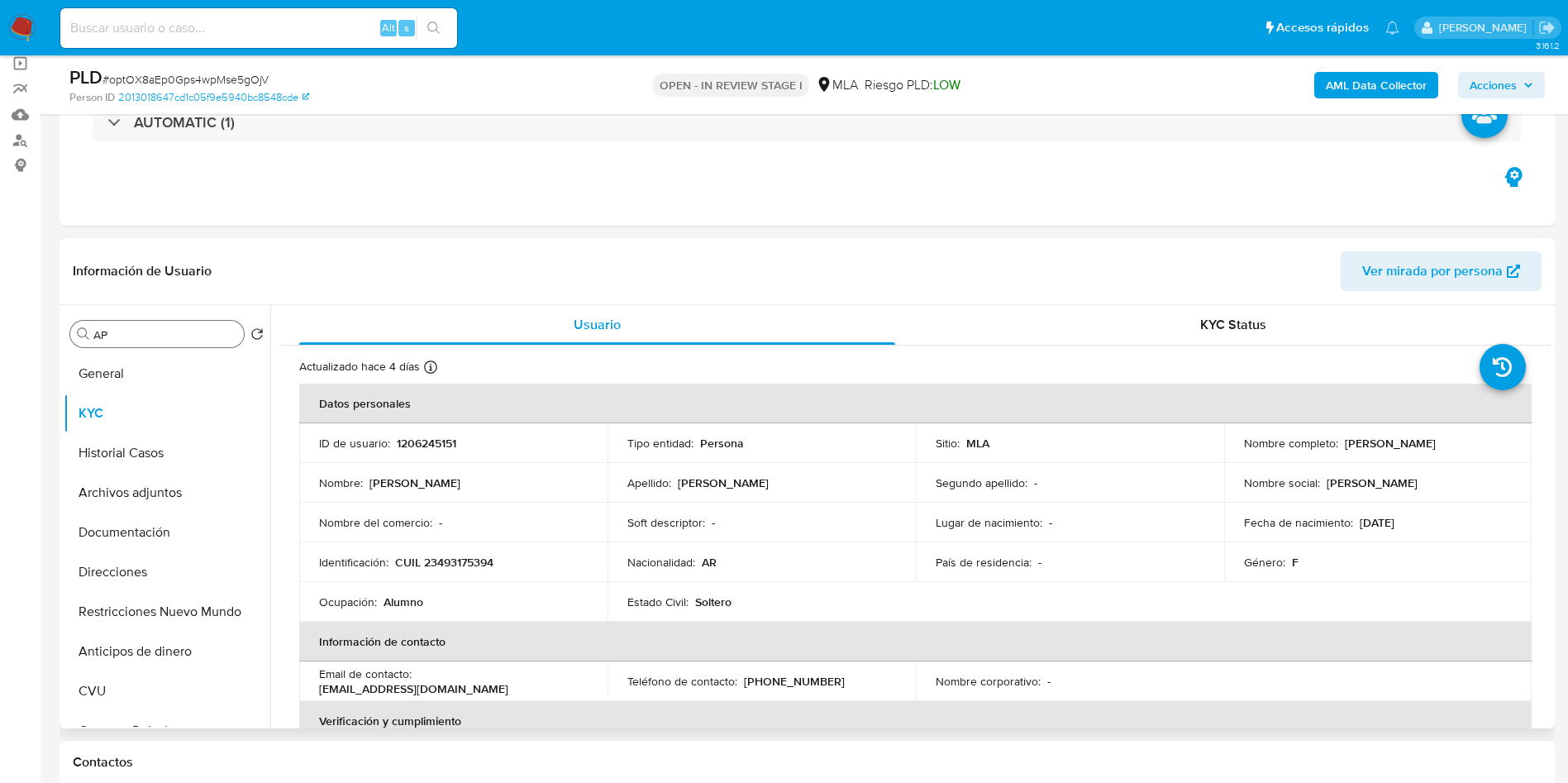
click at [452, 563] on p "CUIL 23493175394" at bounding box center [444, 562] width 99 height 15
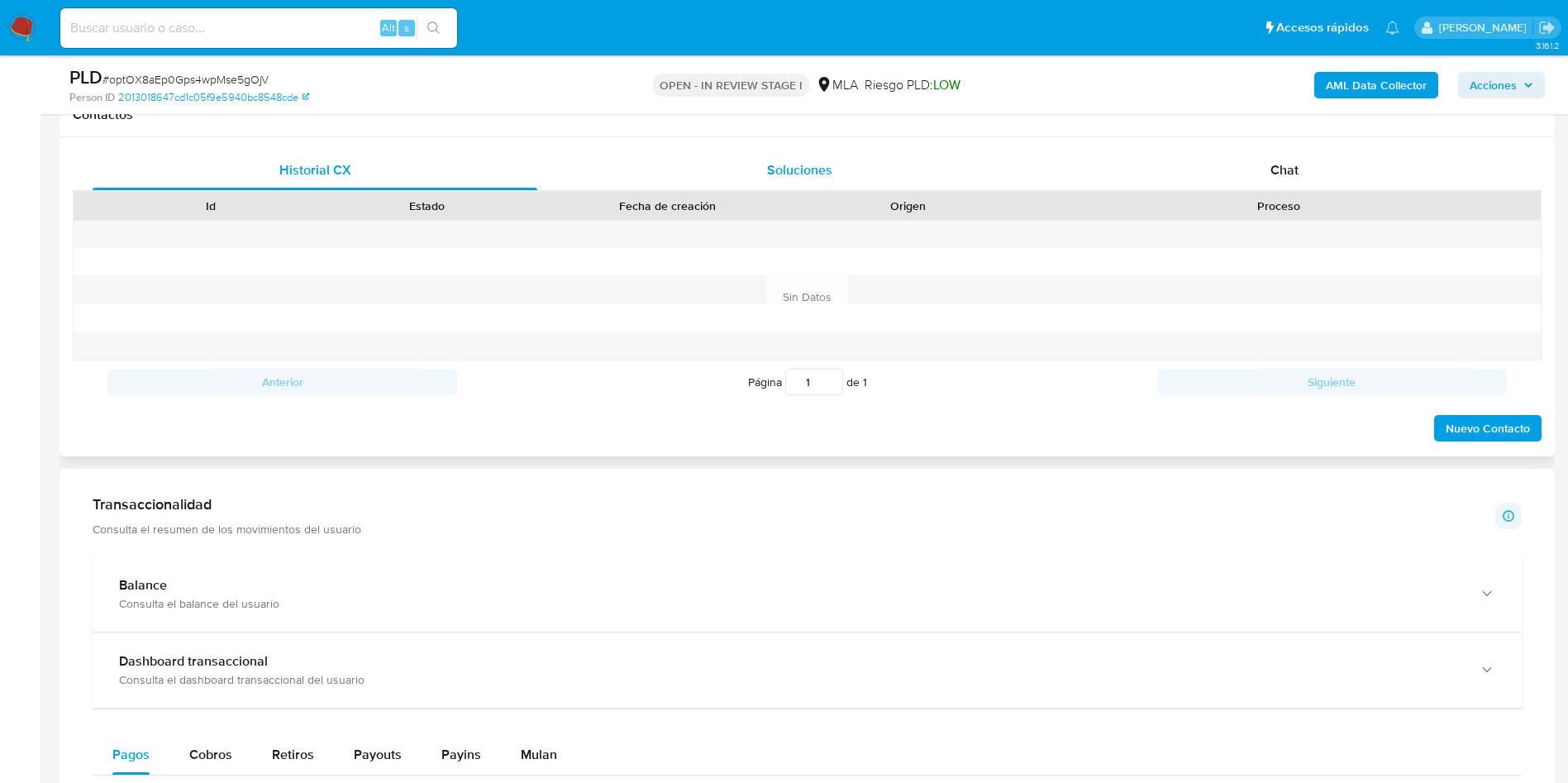
scroll to position [620, 0]
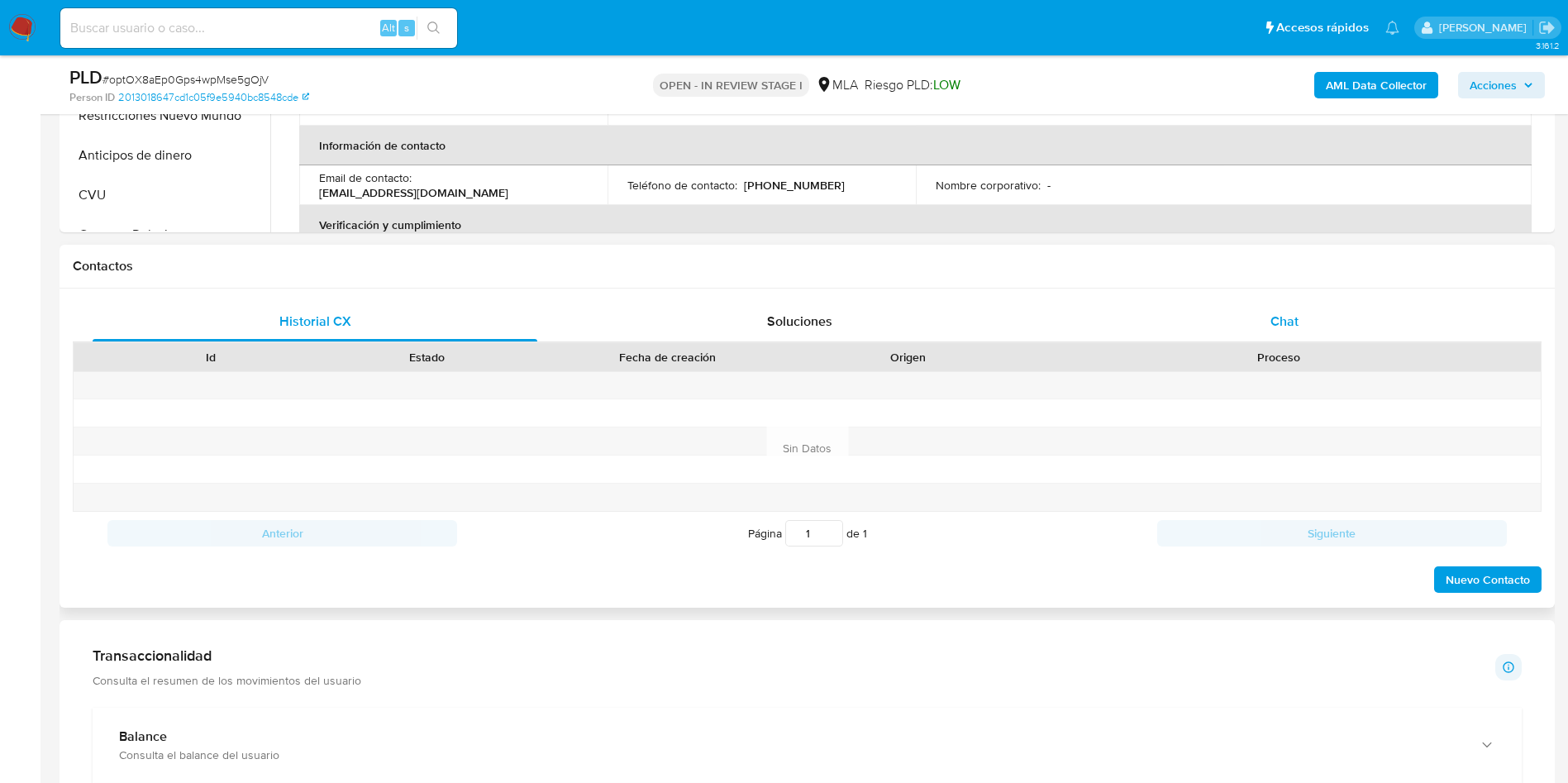
click at [1240, 335] on div "Chat" at bounding box center [1284, 321] width 445 height 39
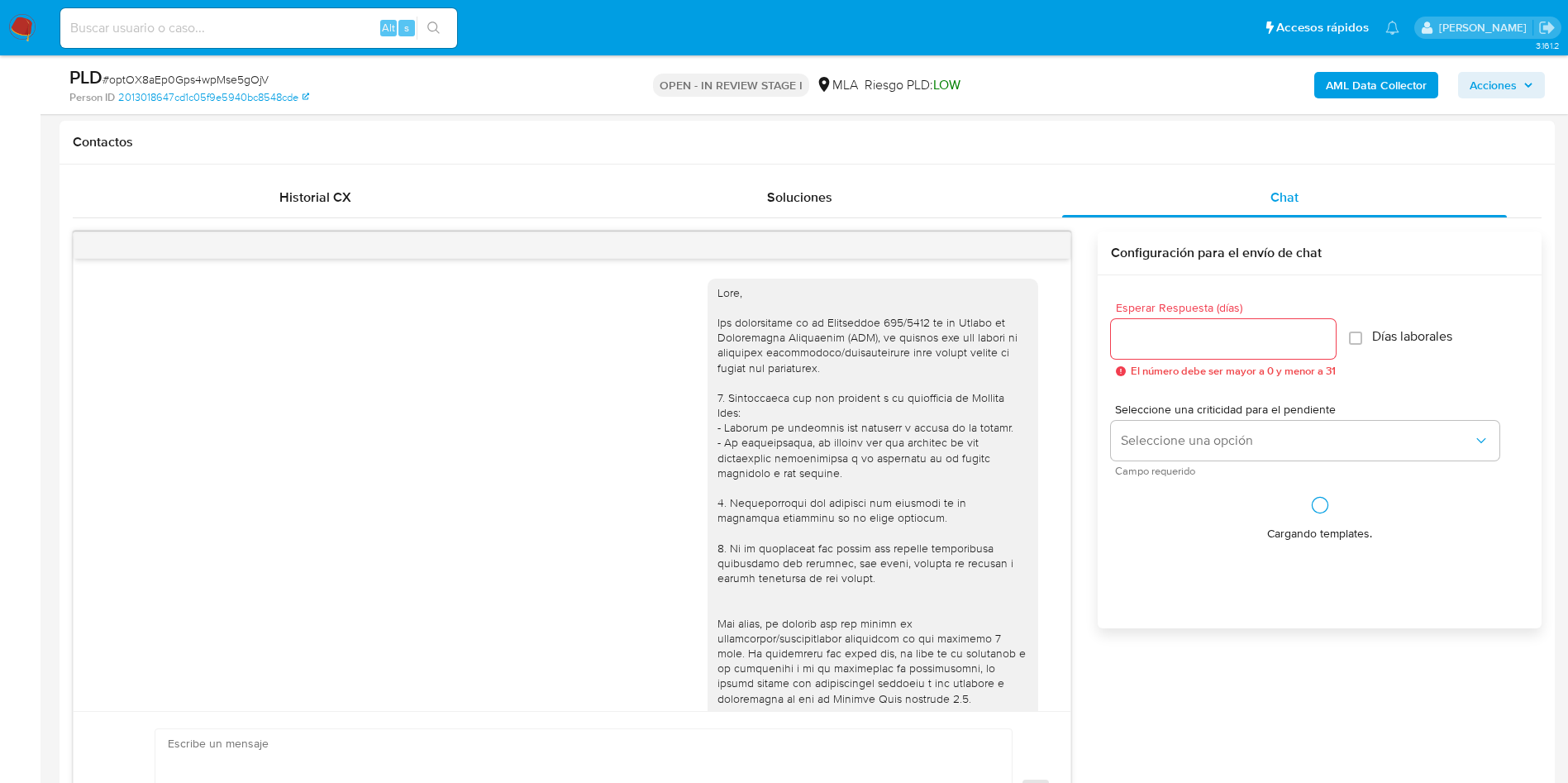
scroll to position [669, 0]
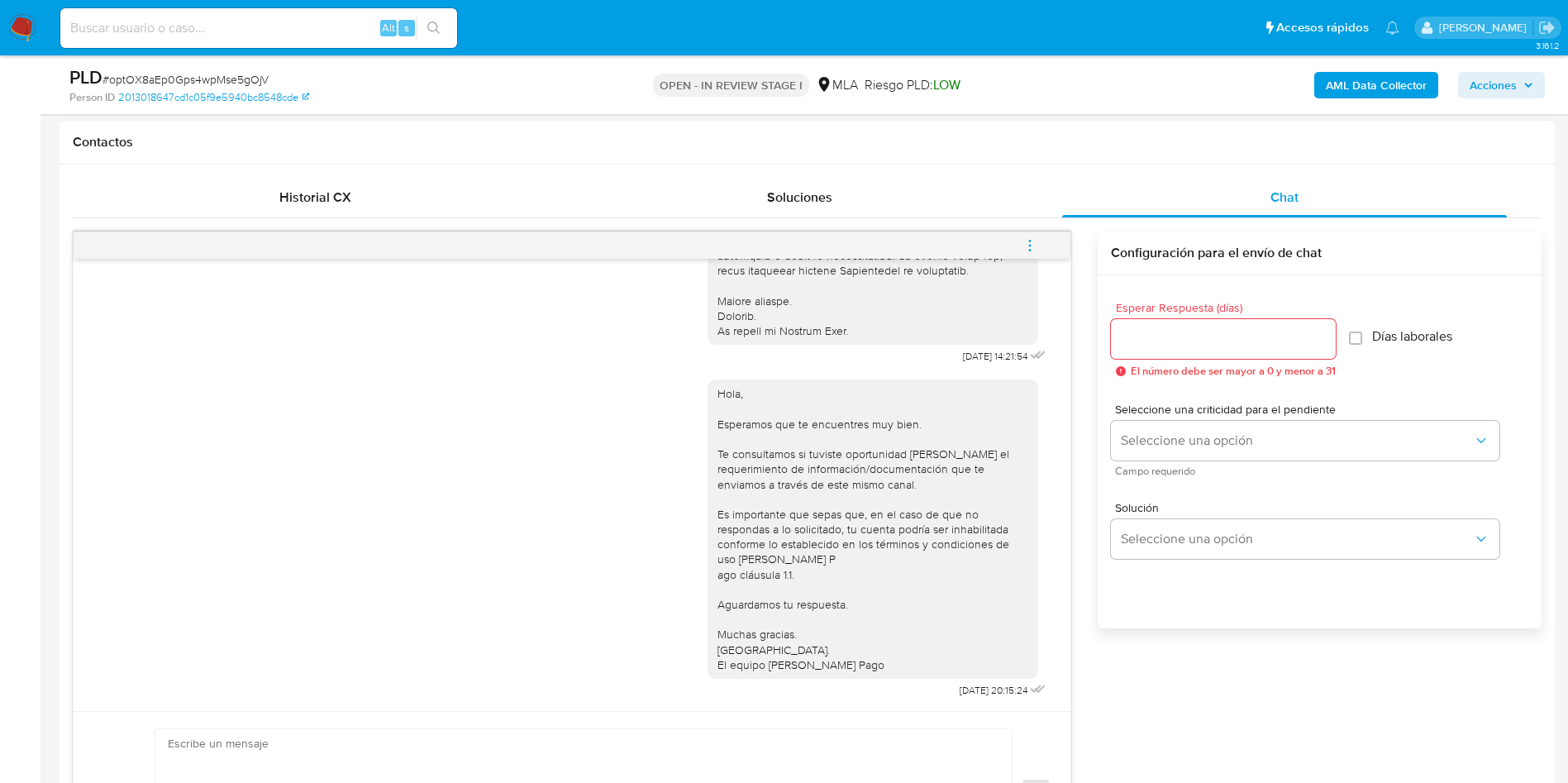
click at [1025, 256] on span "menu-action" at bounding box center [1030, 245] width 15 height 39
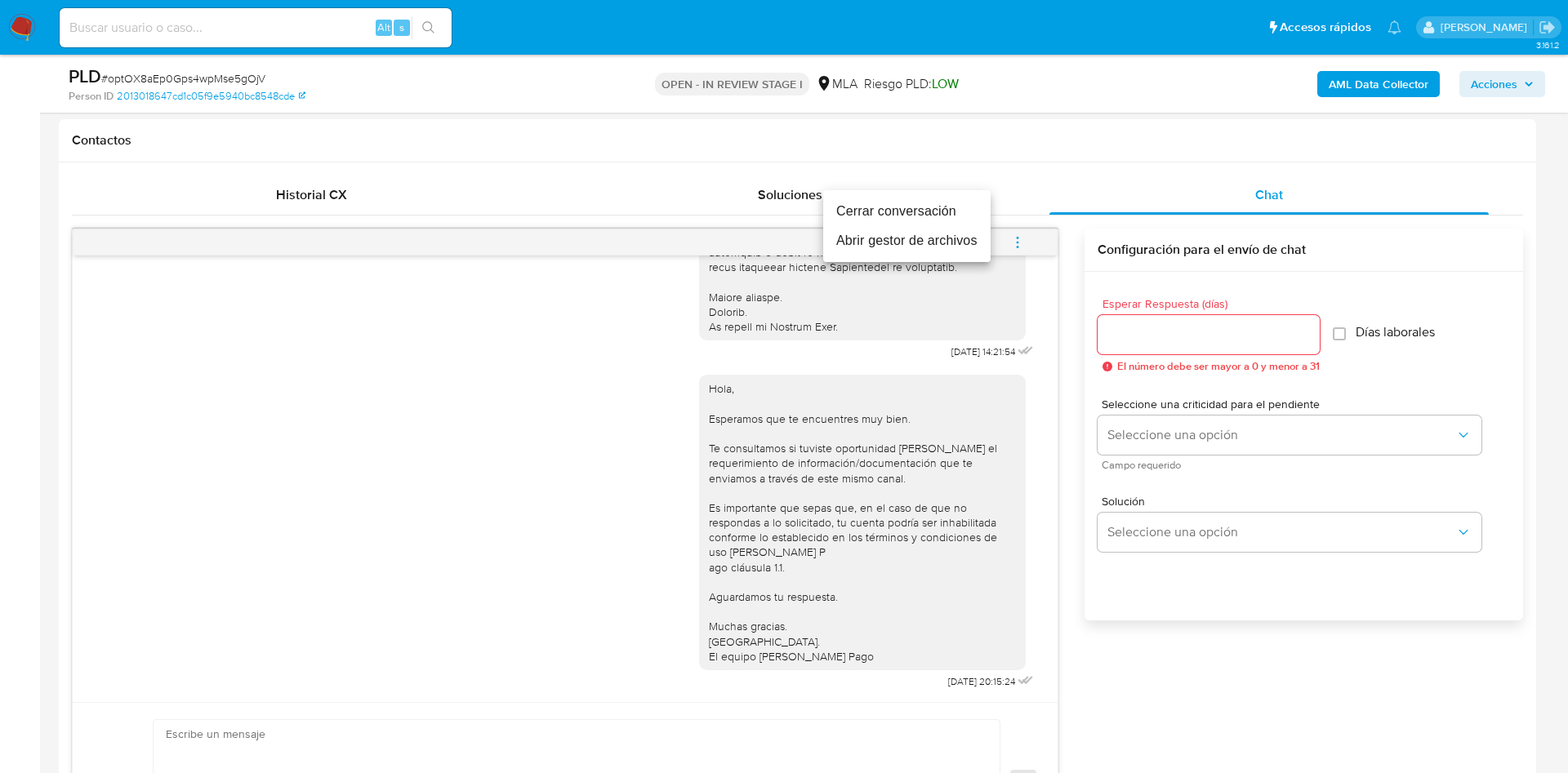
click at [948, 206] on li "Cerrar conversación" at bounding box center [907, 211] width 167 height 29
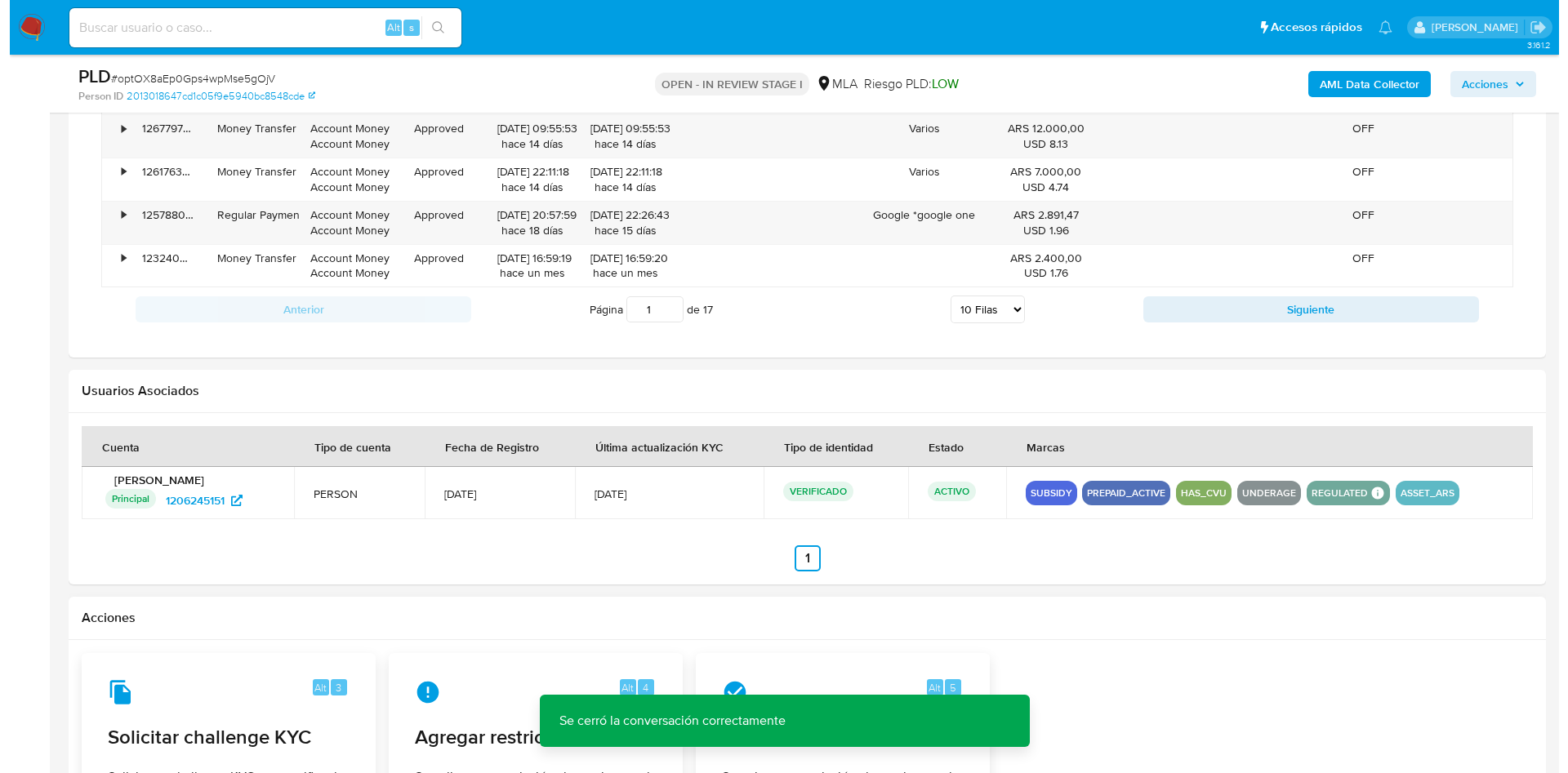
scroll to position [2498, 0]
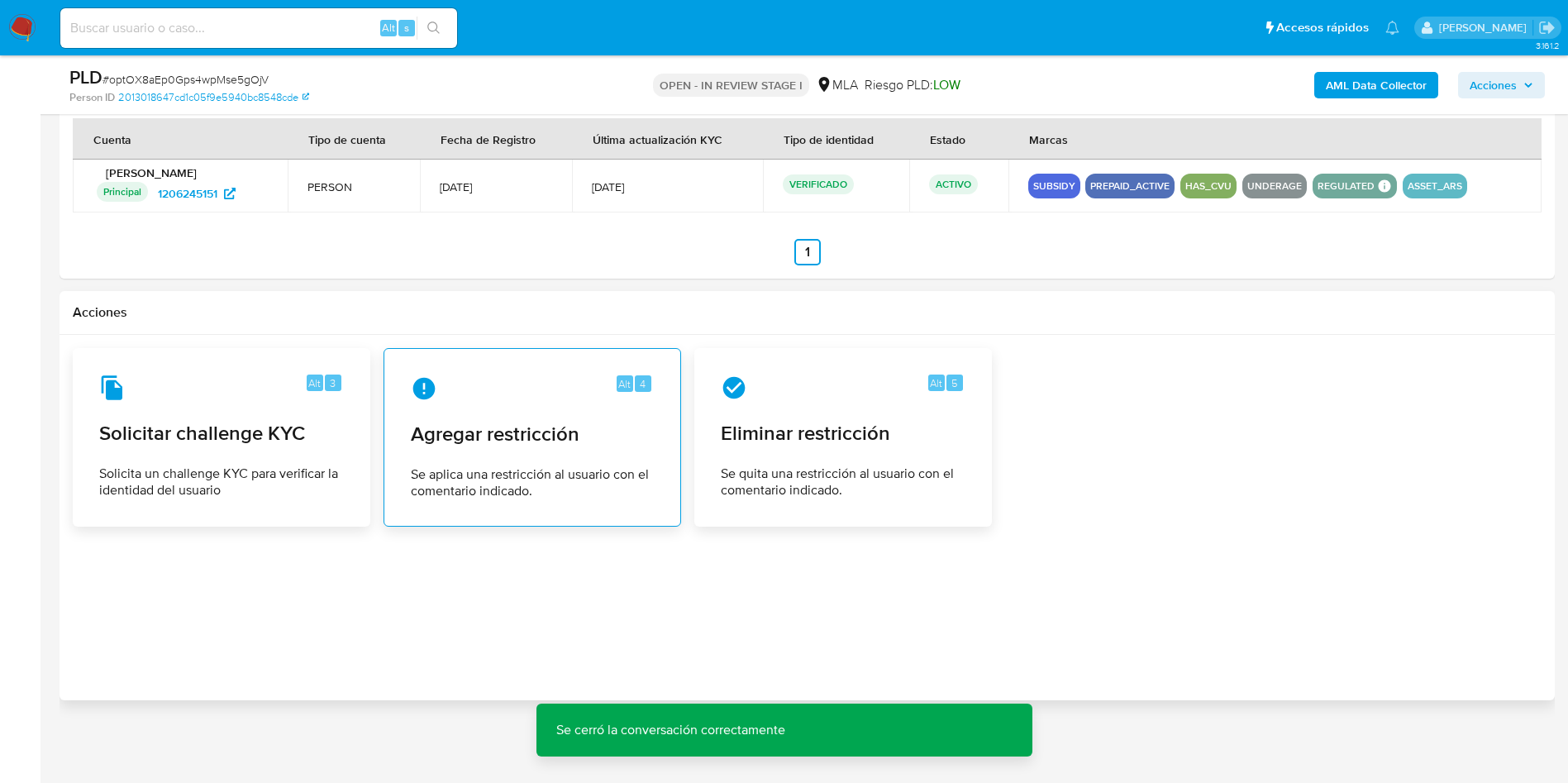
click at [436, 430] on span "Agregar restricción" at bounding box center [532, 434] width 243 height 24
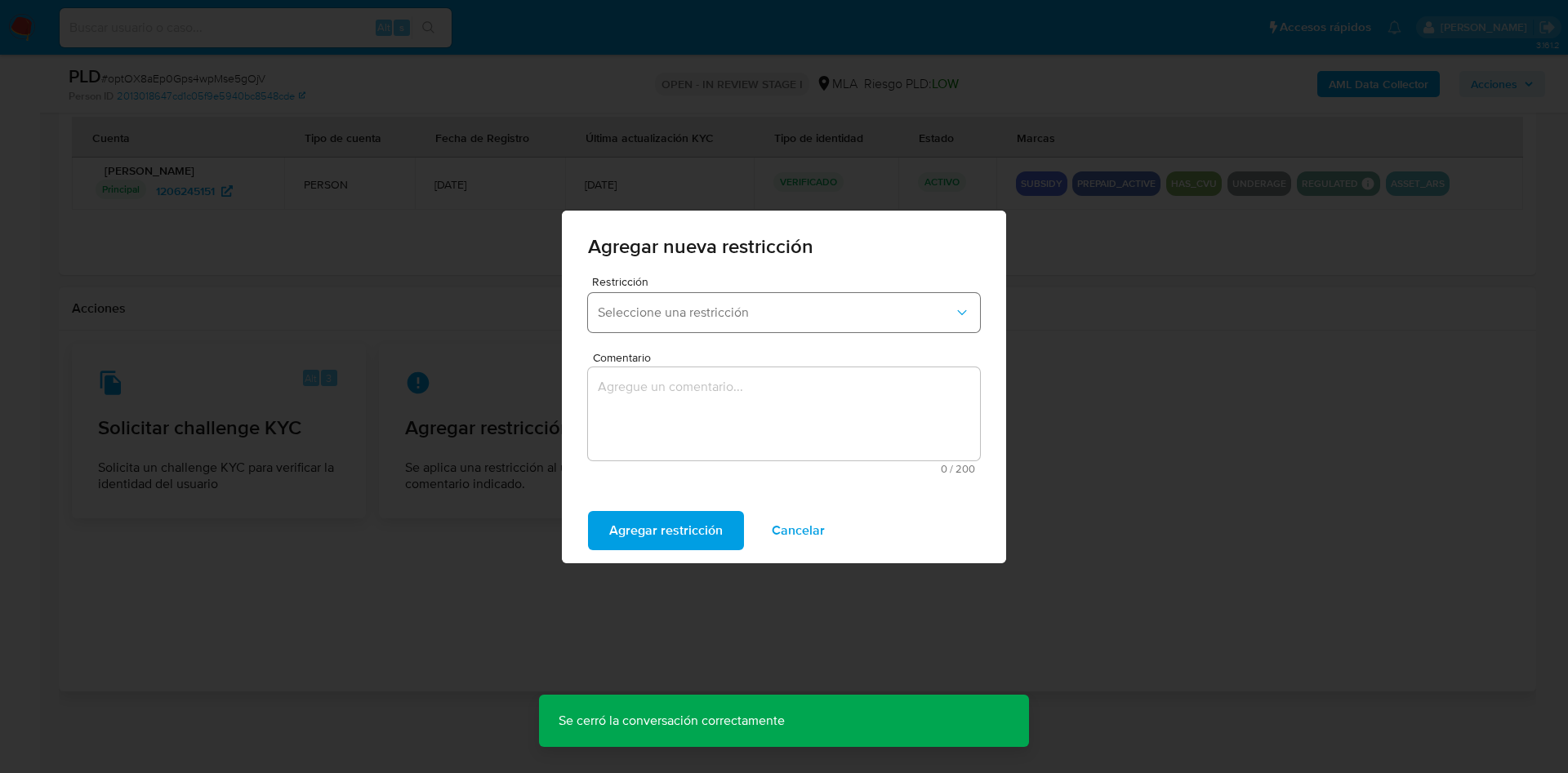
drag, startPoint x: 646, startPoint y: 318, endPoint x: 643, endPoint y: 330, distance: 12.4
click at [647, 320] on button "Seleccione una restricción" at bounding box center [784, 312] width 392 height 39
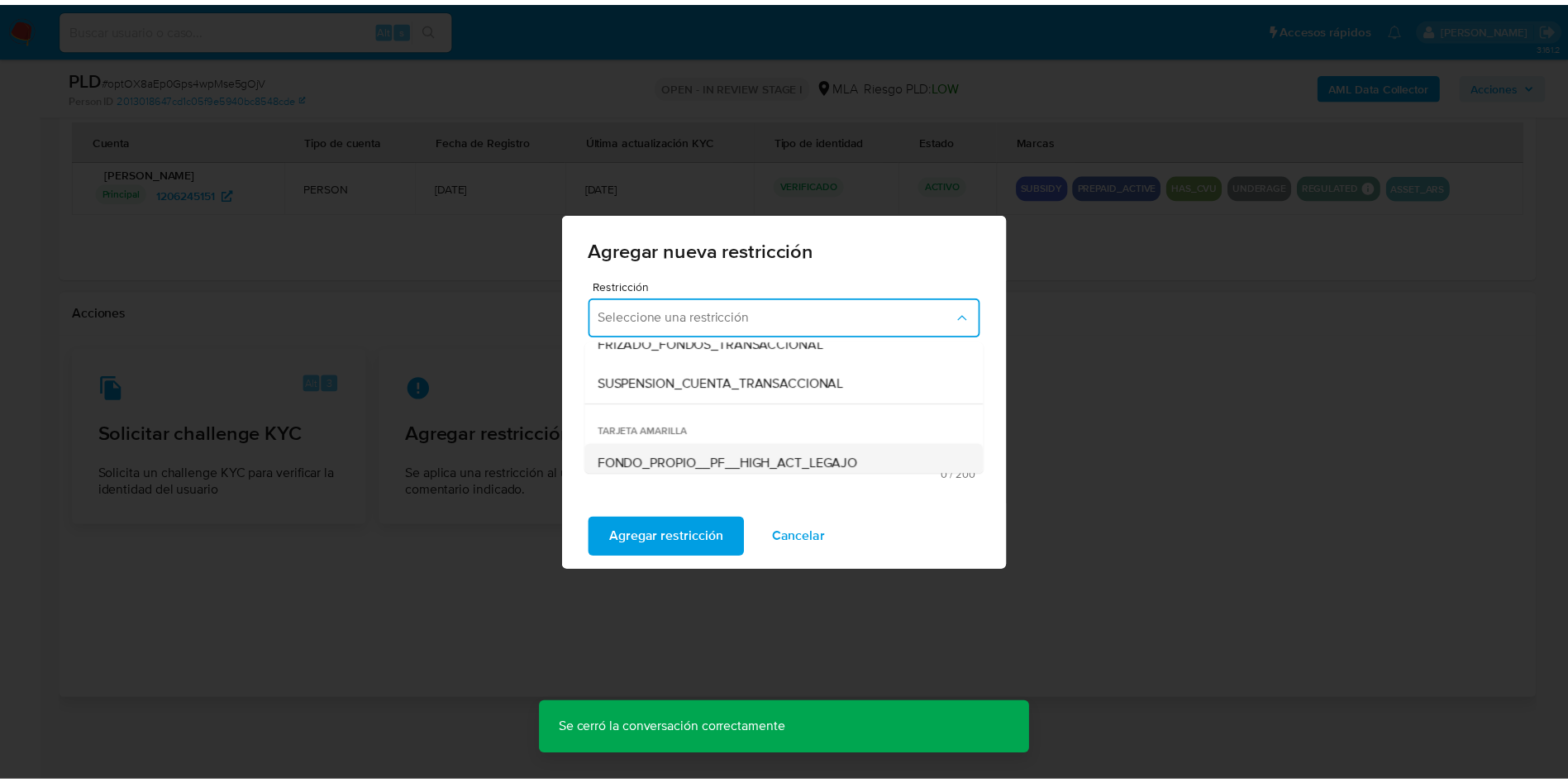
scroll to position [248, 0]
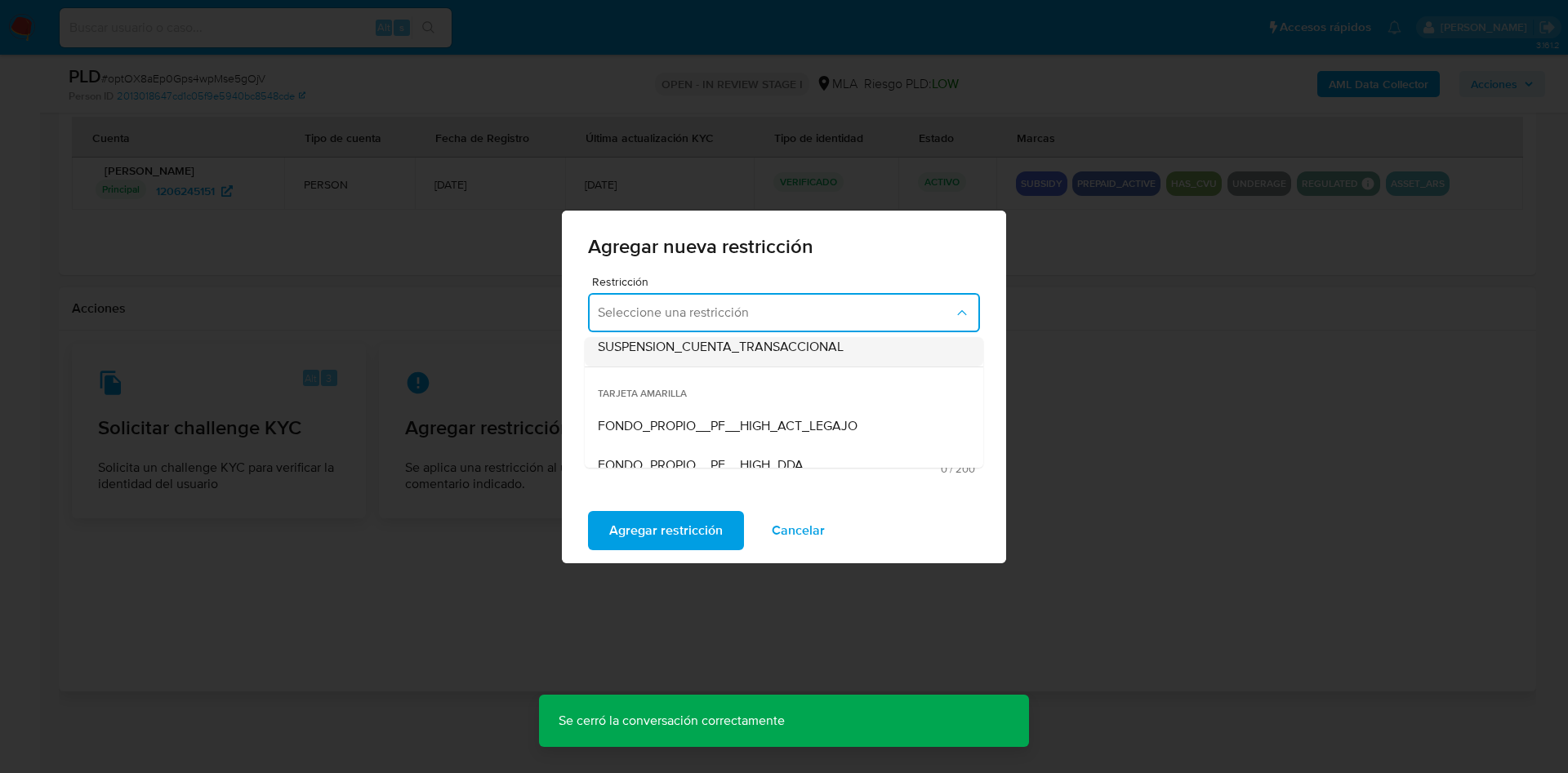
click at [667, 355] on span "SUSPENSION_CUENTA_TRANSACCIONAL" at bounding box center [721, 347] width 246 height 16
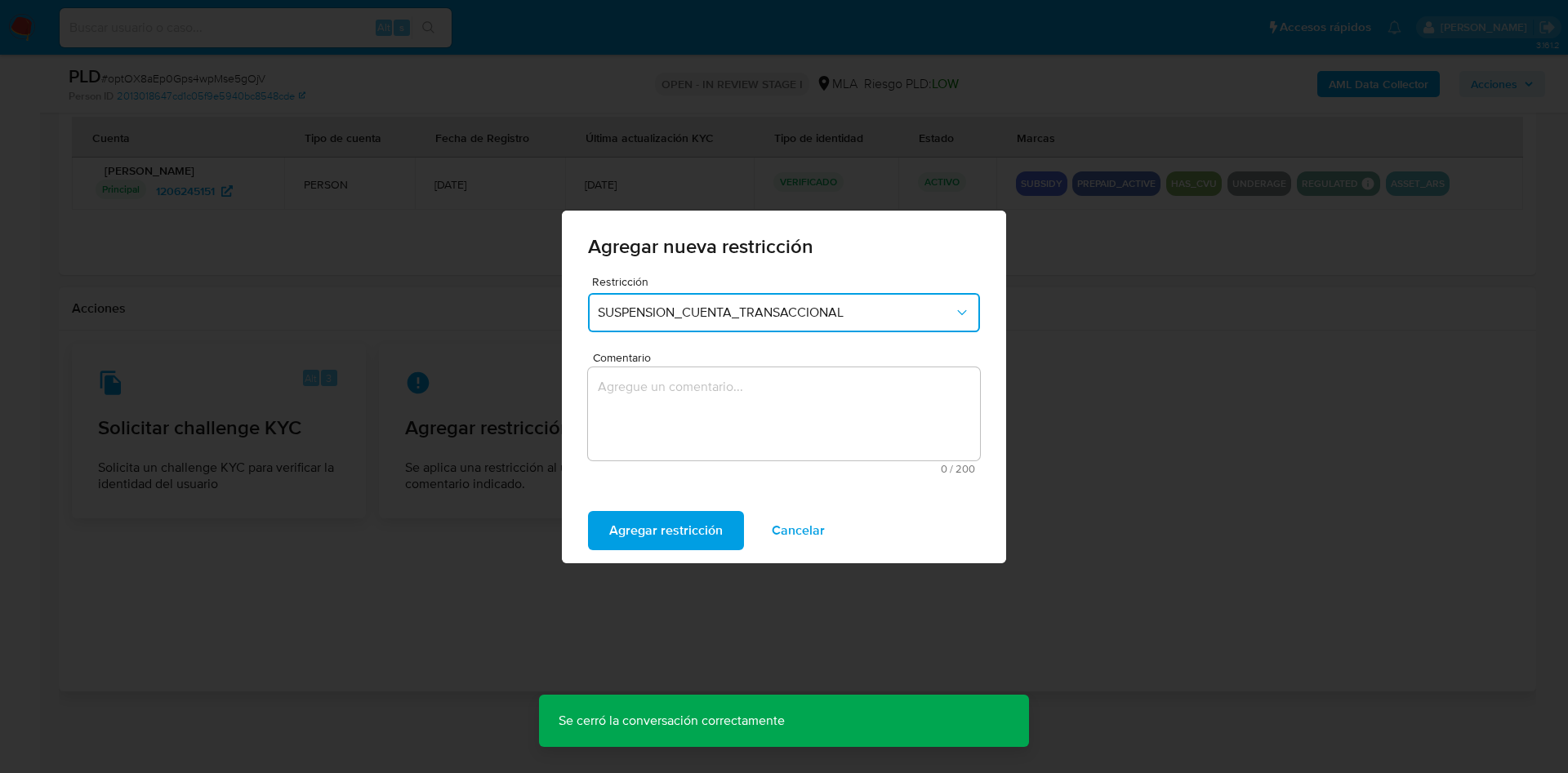
click at [674, 412] on textarea "Comentario" at bounding box center [784, 414] width 392 height 93
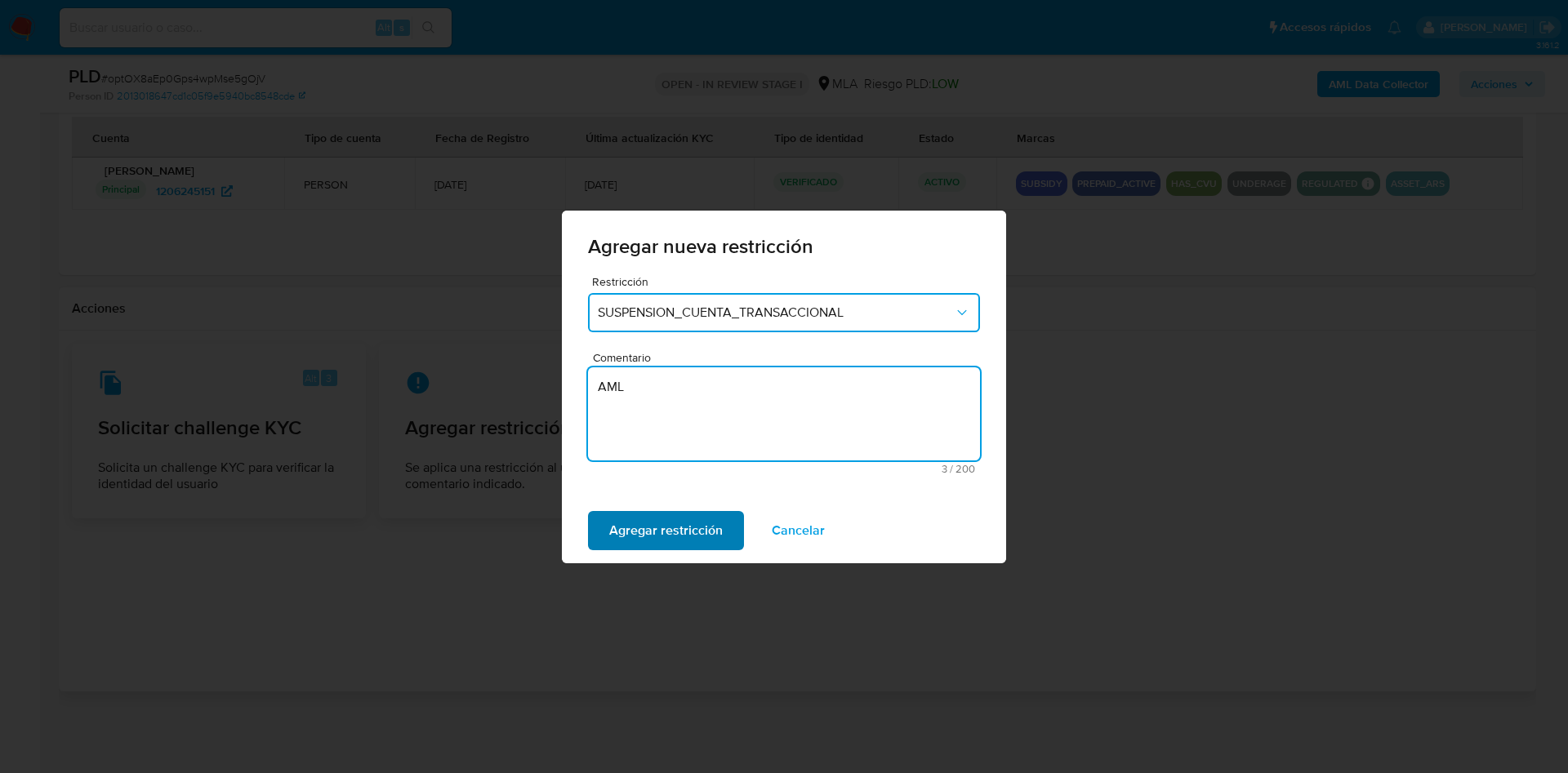
type textarea "AML"
click at [639, 537] on span "Agregar restricción" at bounding box center [666, 531] width 114 height 36
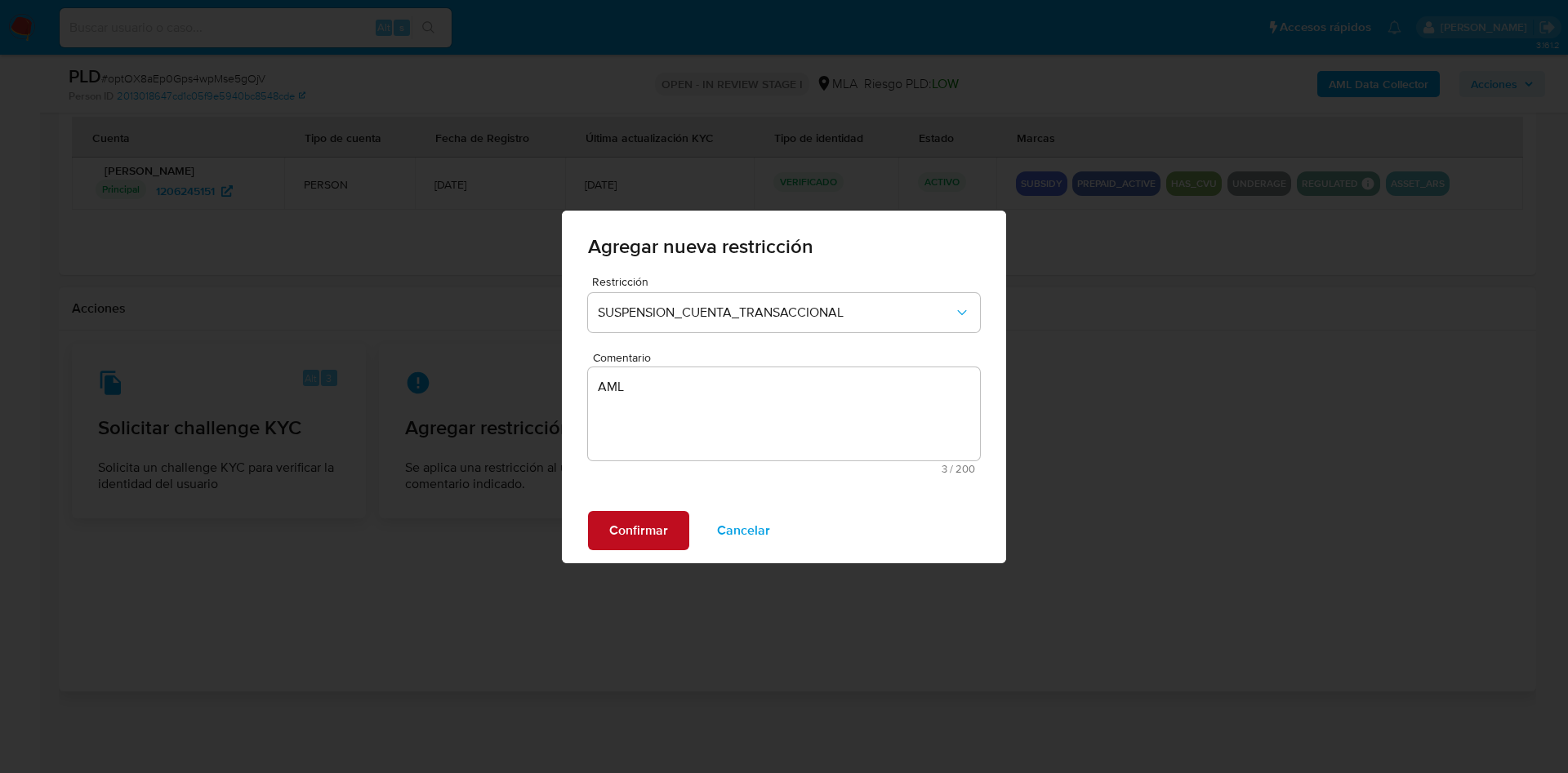
click at [639, 532] on span "Confirmar" at bounding box center [639, 531] width 59 height 36
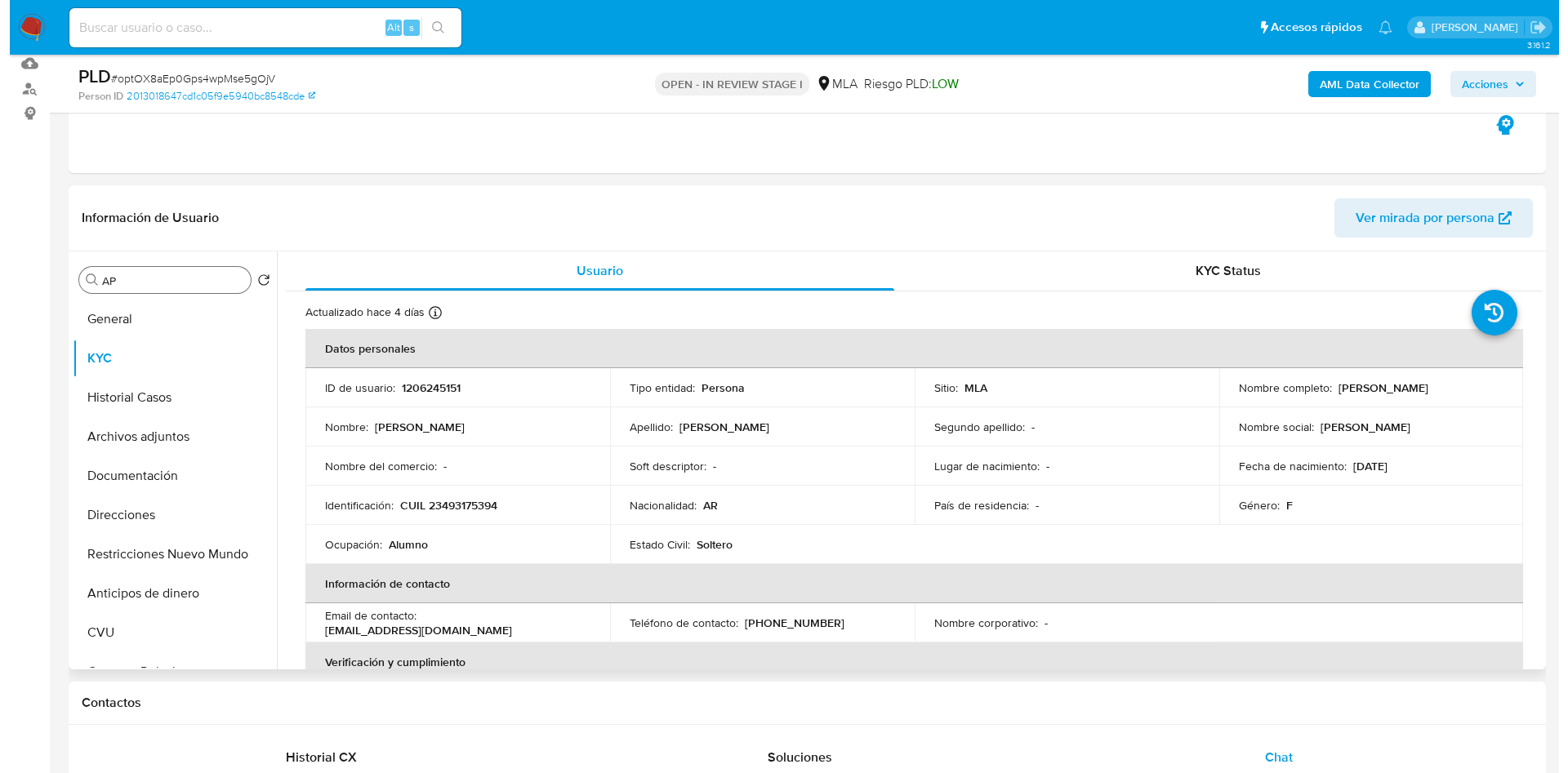
scroll to position [172, 0]
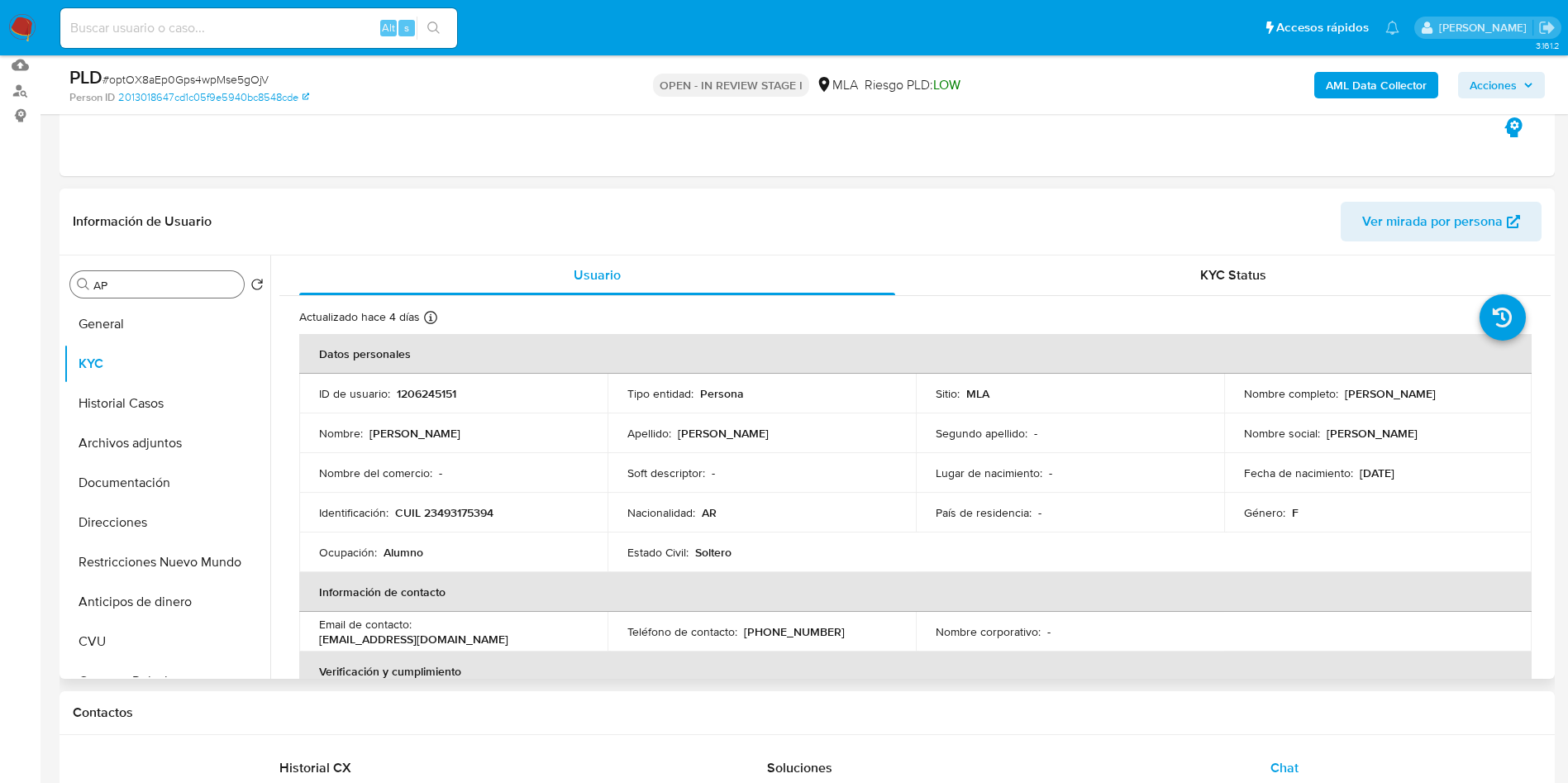
click at [431, 397] on p "1206245151" at bounding box center [426, 393] width 59 height 15
copy p "1206245151"
click at [1384, 97] on b "AML Data Collector" at bounding box center [1376, 85] width 100 height 26
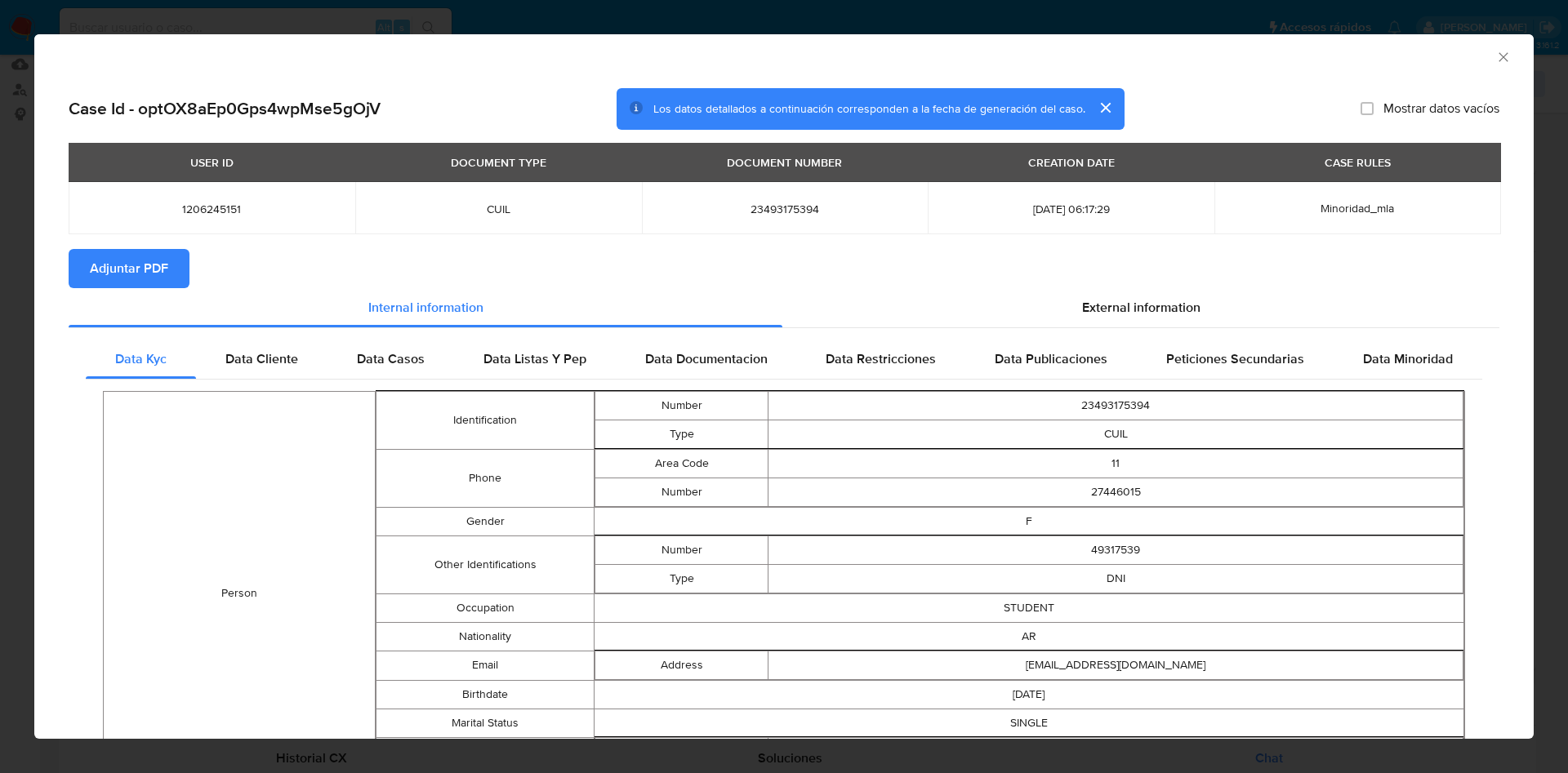
click at [99, 272] on span "Adjuntar PDF" at bounding box center [129, 269] width 79 height 36
click at [1496, 56] on icon "Cerrar ventana" at bounding box center [1503, 57] width 16 height 16
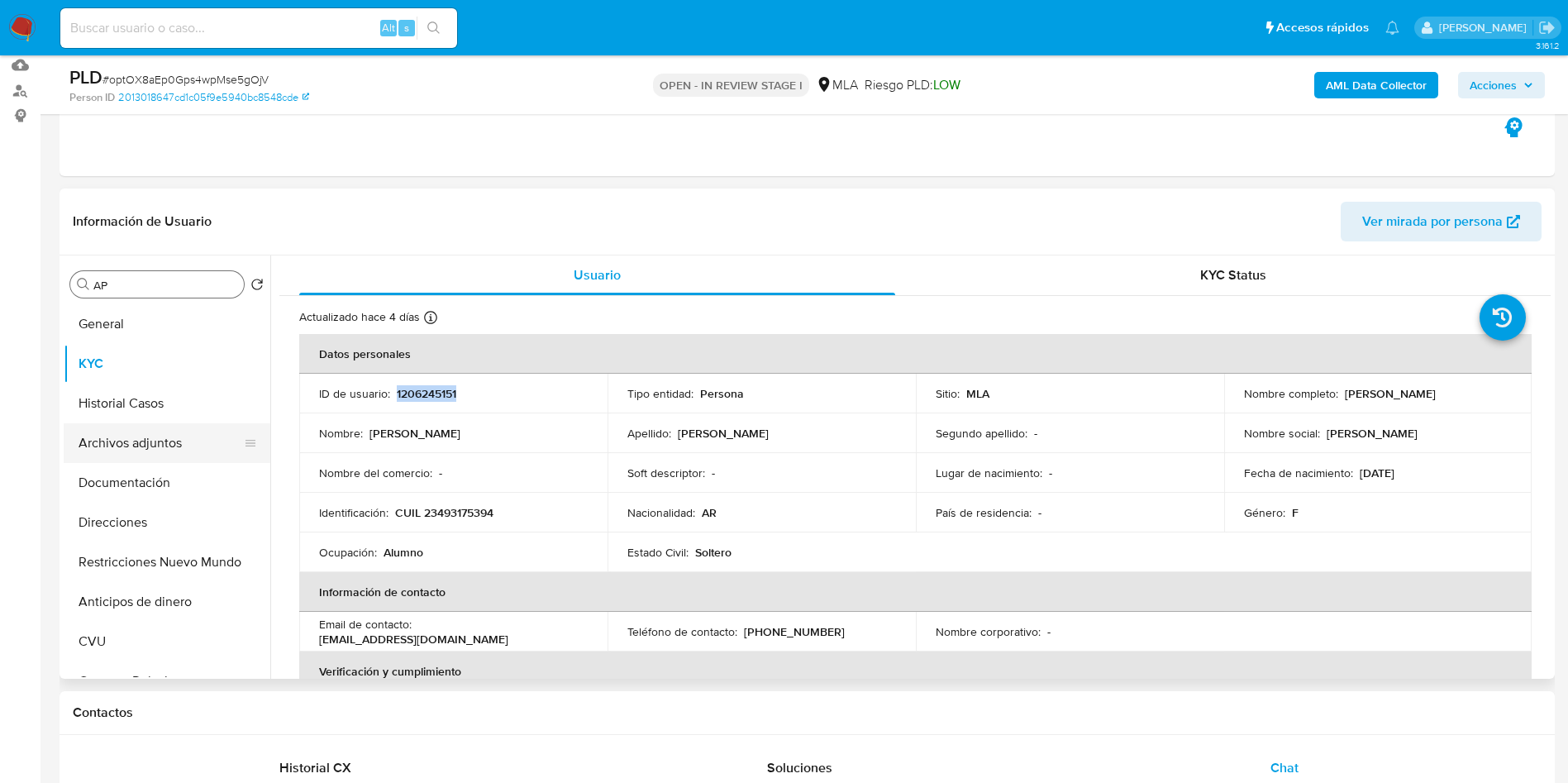
click at [94, 445] on button "Archivos adjuntos" at bounding box center [160, 443] width 193 height 39
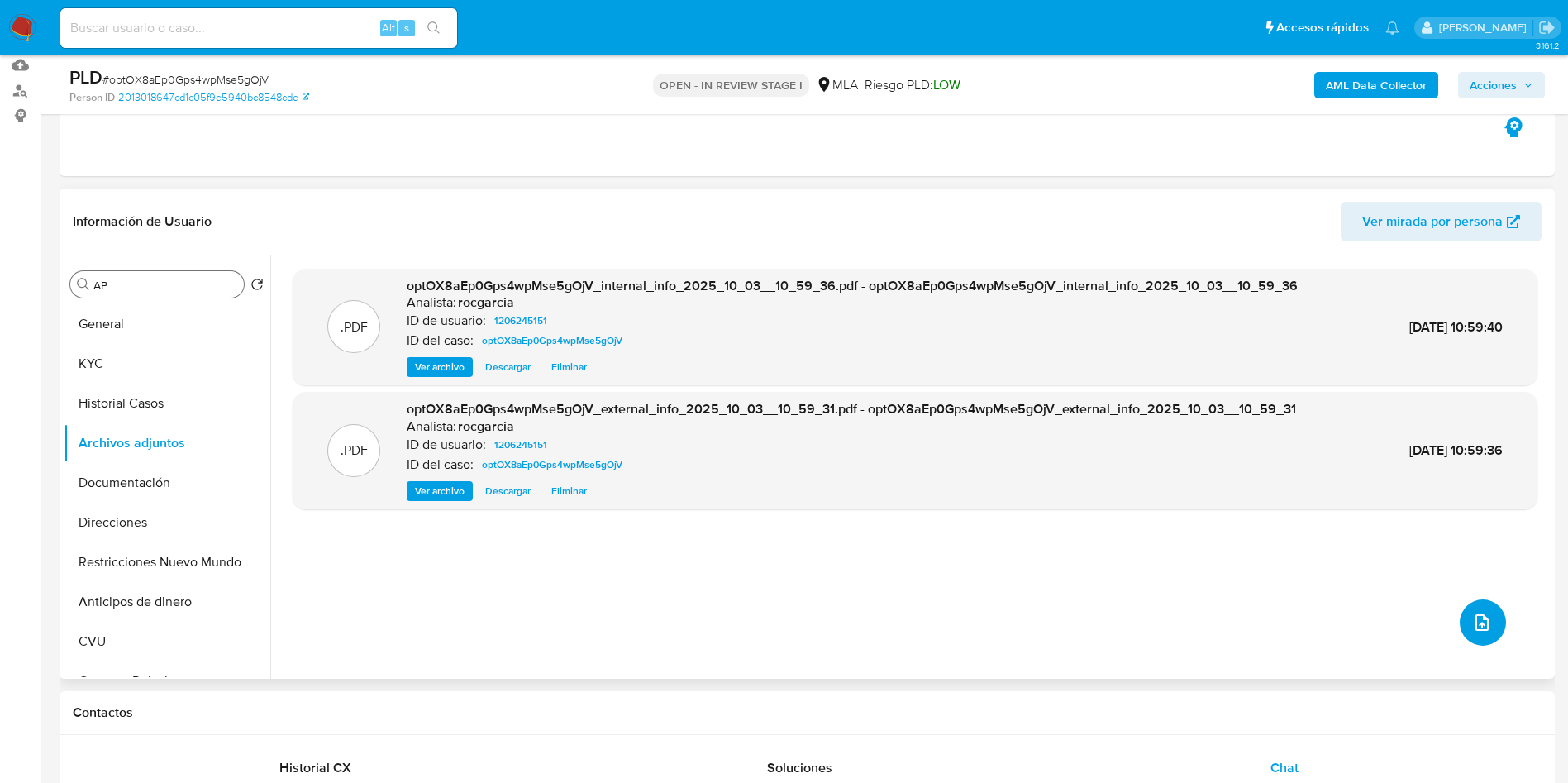
click at [1483, 610] on button "upload-file" at bounding box center [1482, 622] width 46 height 46
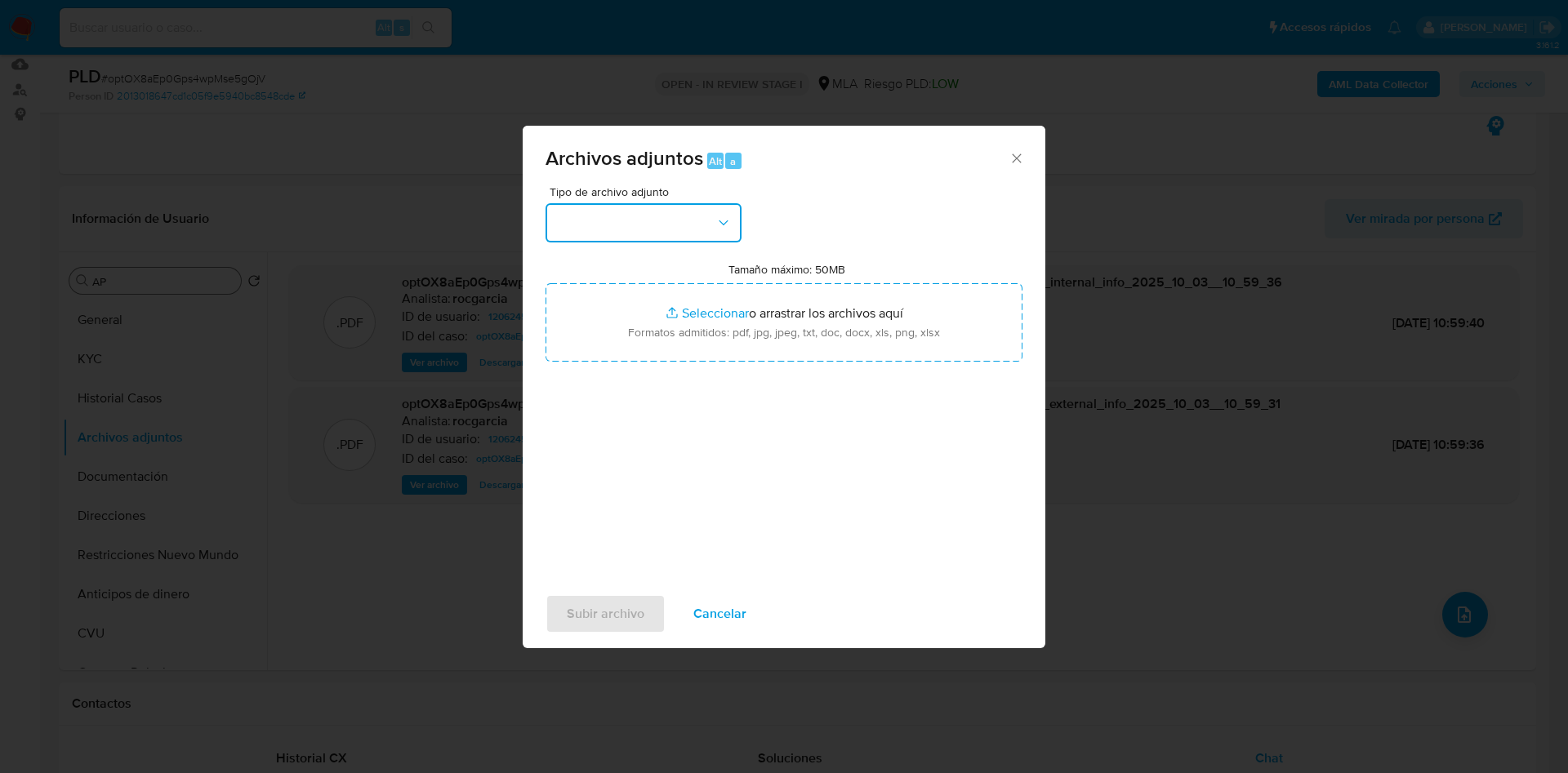
click at [664, 222] on button "button" at bounding box center [643, 223] width 196 height 39
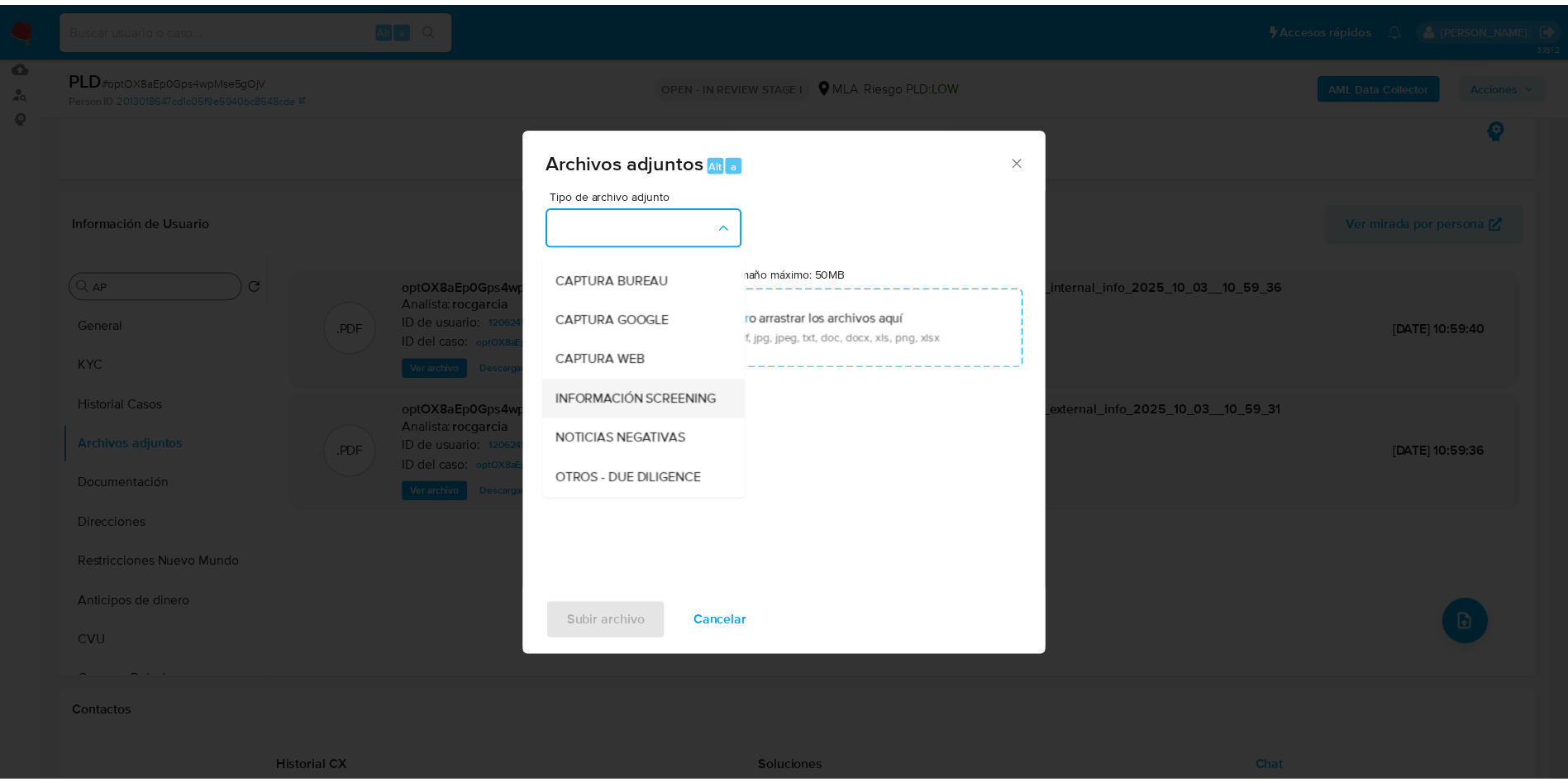
scroll to position [124, 0]
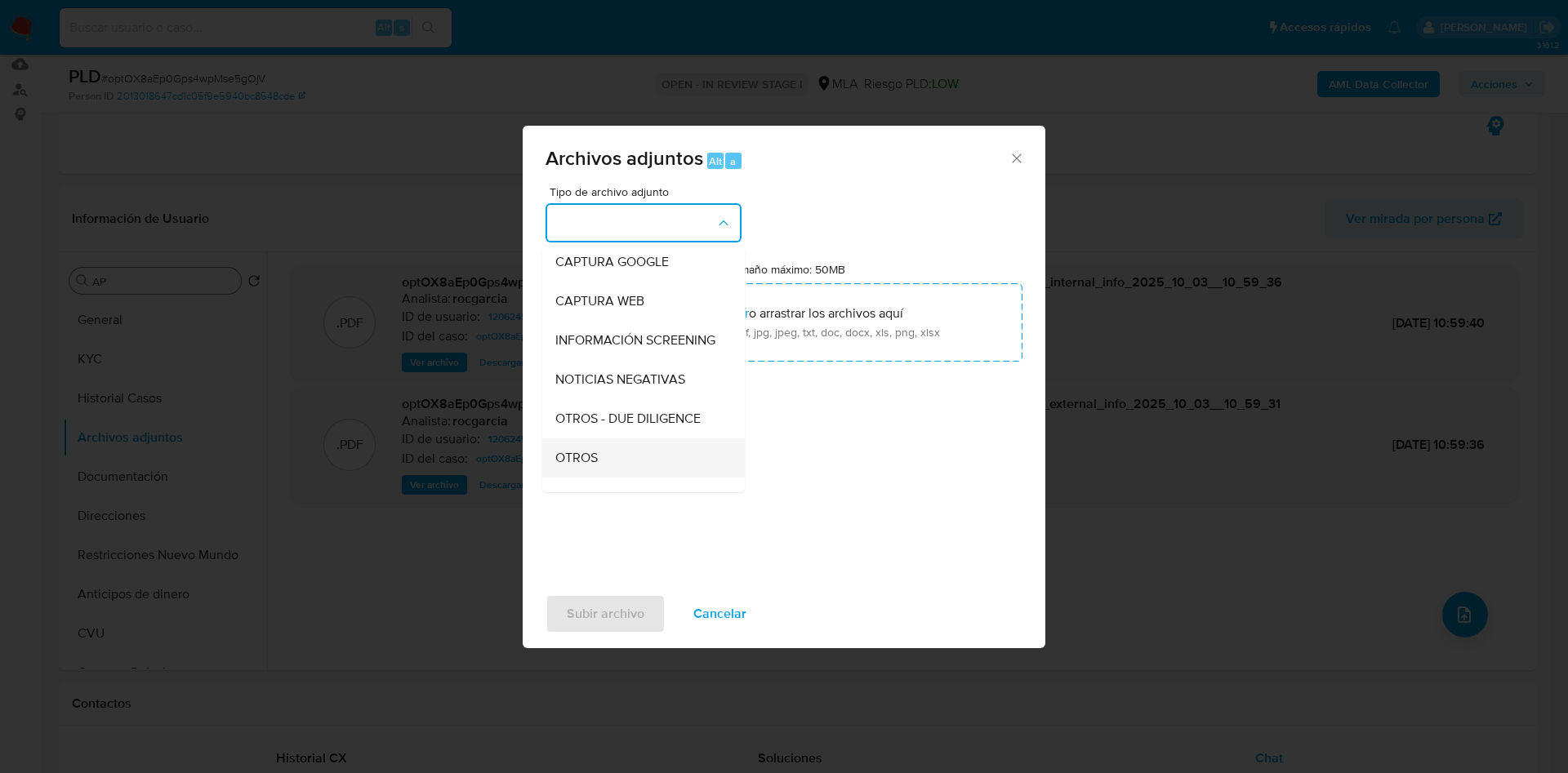
click at [601, 470] on div "OTROS" at bounding box center [639, 457] width 167 height 39
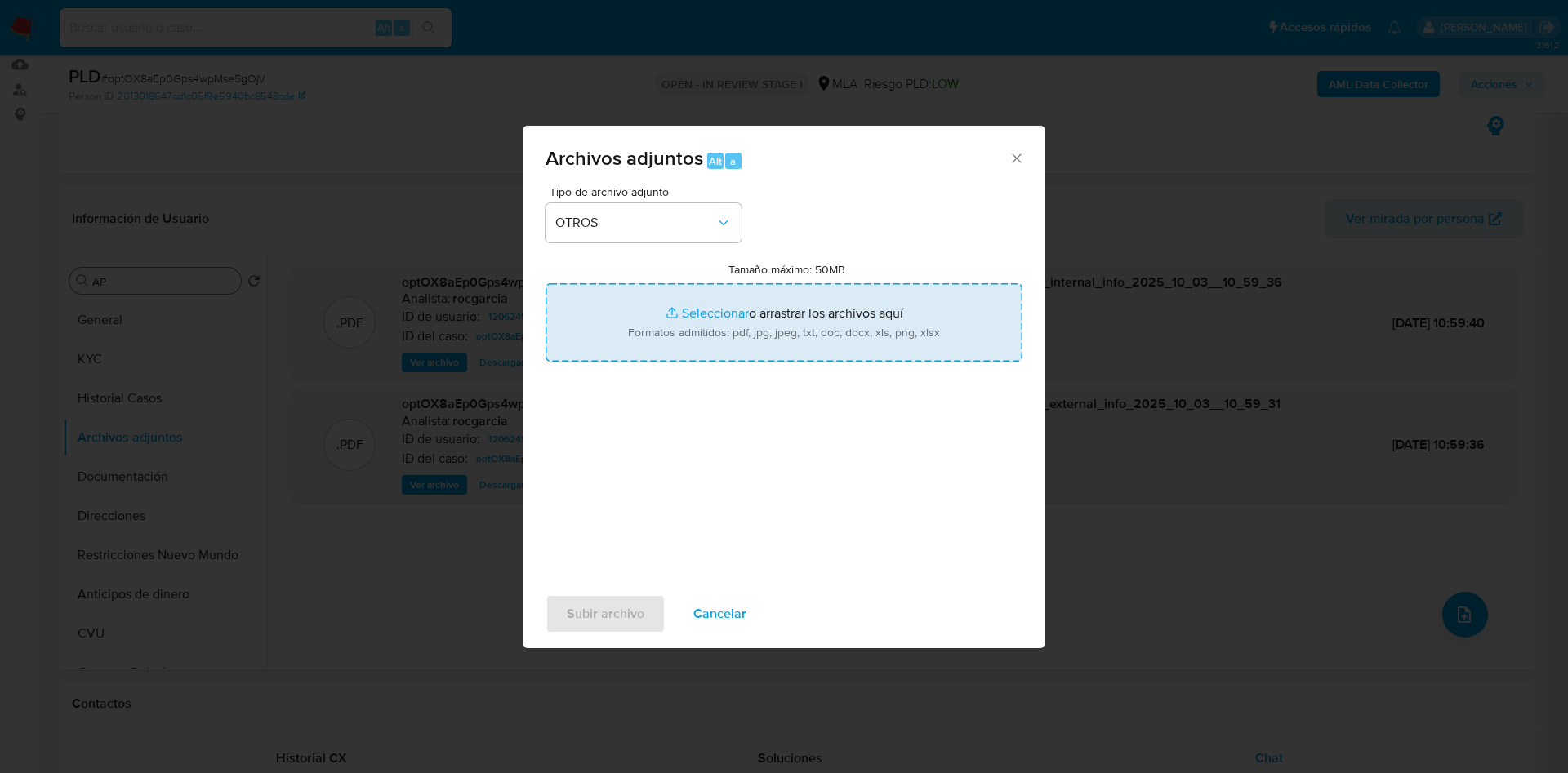
click at [672, 331] on input "Tamaño máximo: 50MB Seleccionar archivos" at bounding box center [784, 322] width 477 height 79
type input "C:\fakepath\Caselog optOX8aEp0Gps4wpMse5gOjV - 1206245151.docx"
click at [685, 335] on input "Tamaño máximo: 50MB Seleccionar archivos" at bounding box center [784, 322] width 477 height 79
type input "C:\fakepath\Movimientos 1206245151.xlsx"
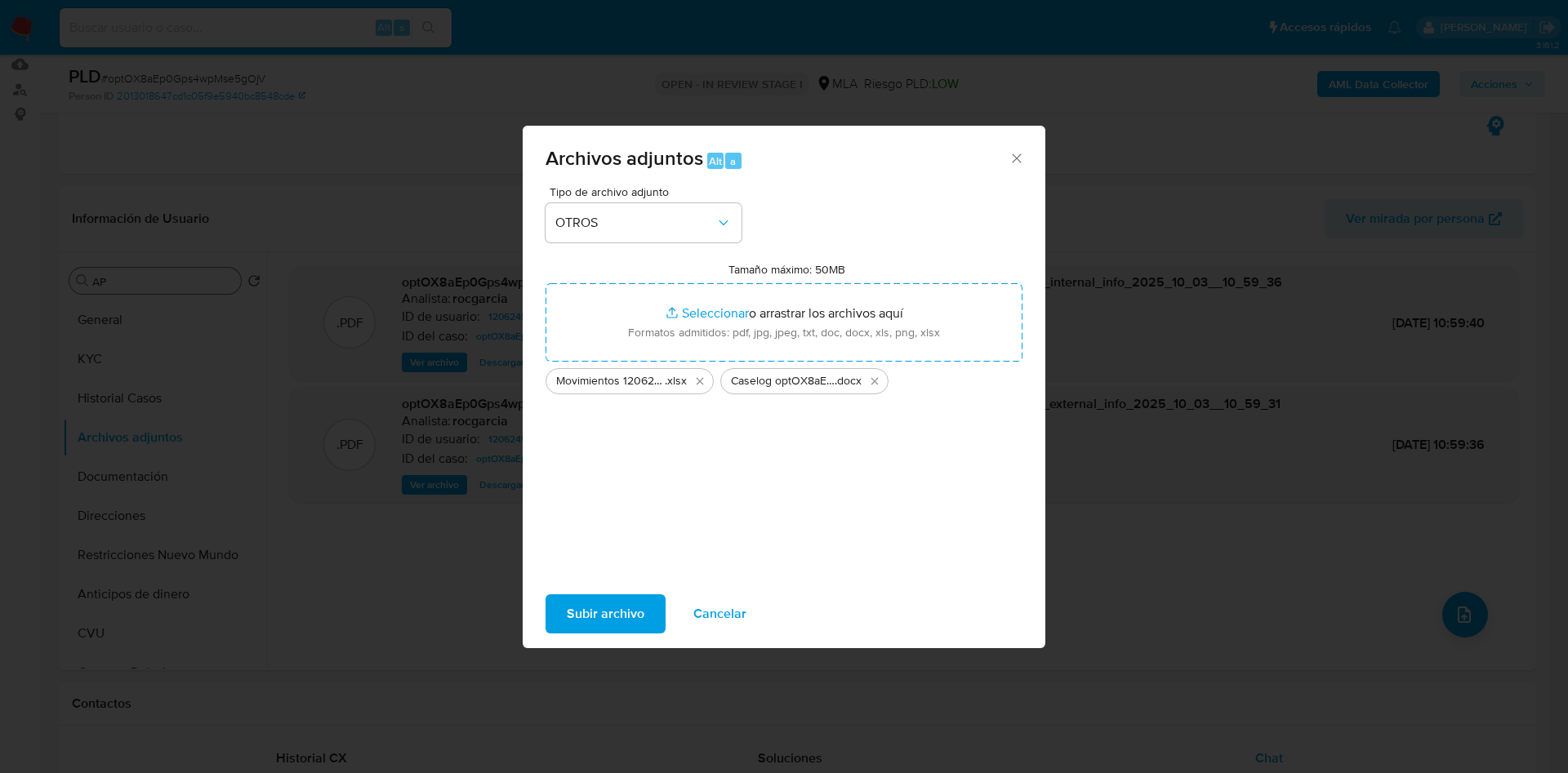
click at [586, 612] on span "Subir archivo" at bounding box center [606, 614] width 78 height 36
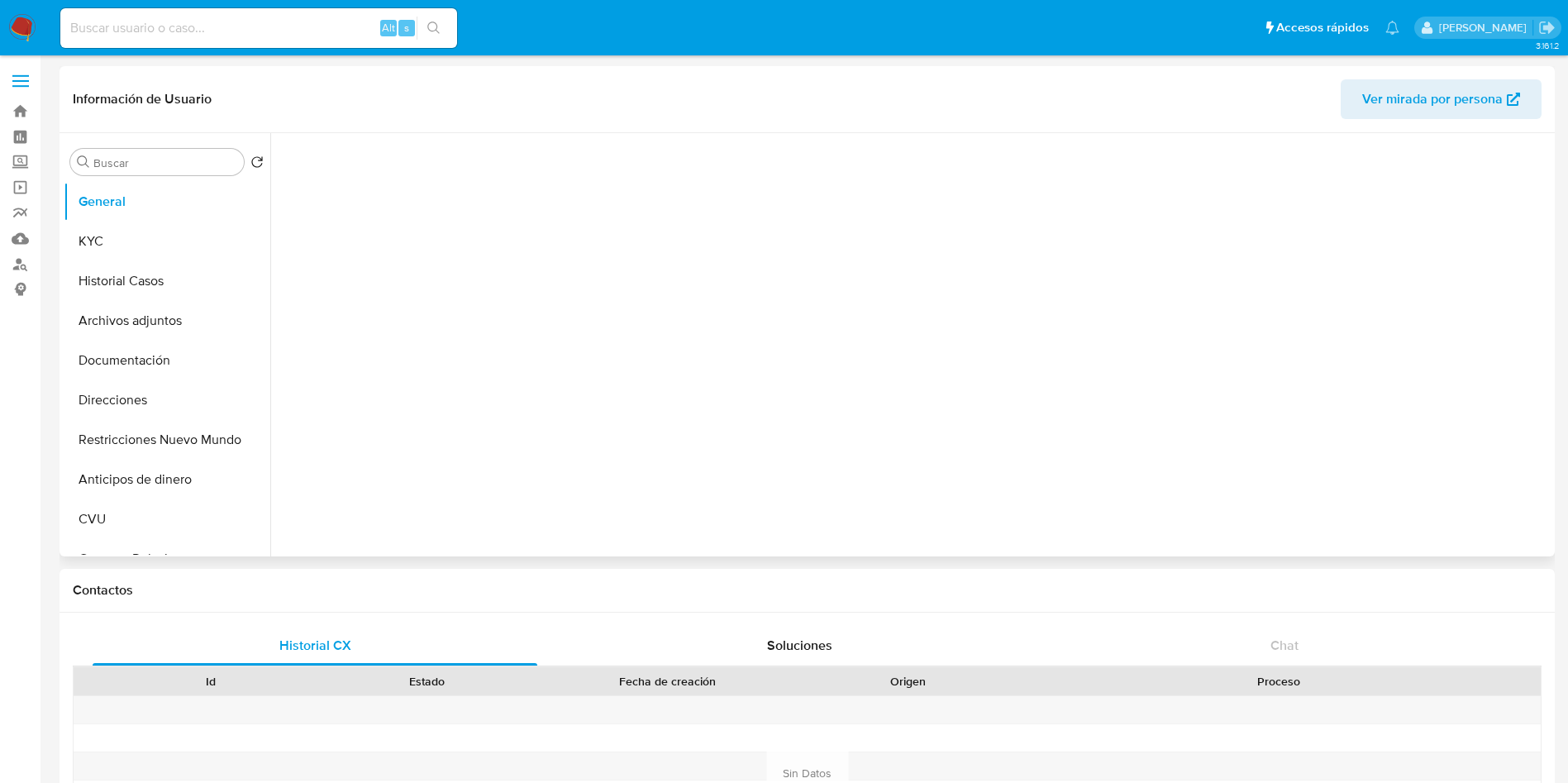
select select "10"
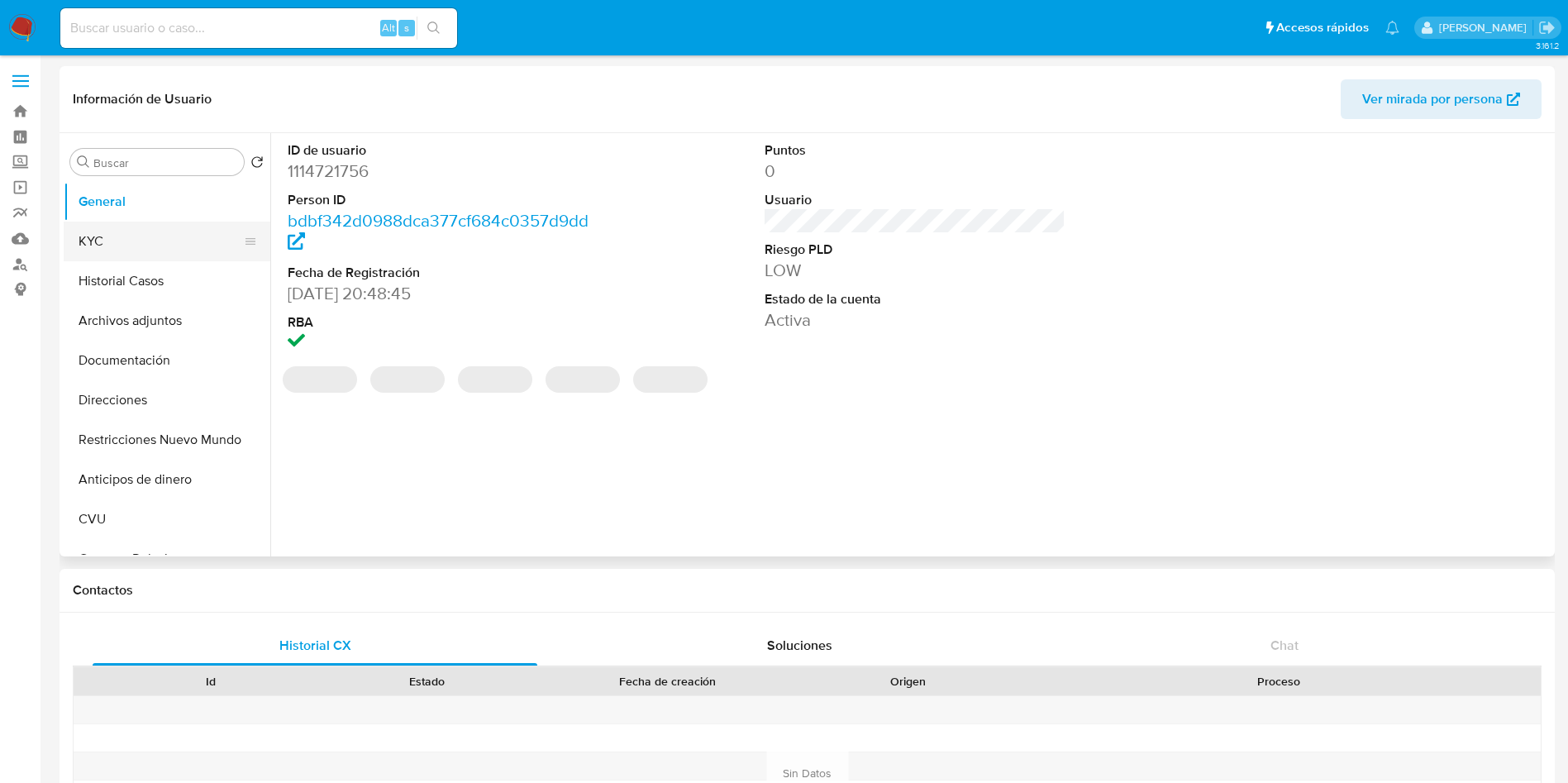
click at [135, 242] on button "KYC" at bounding box center [160, 241] width 193 height 39
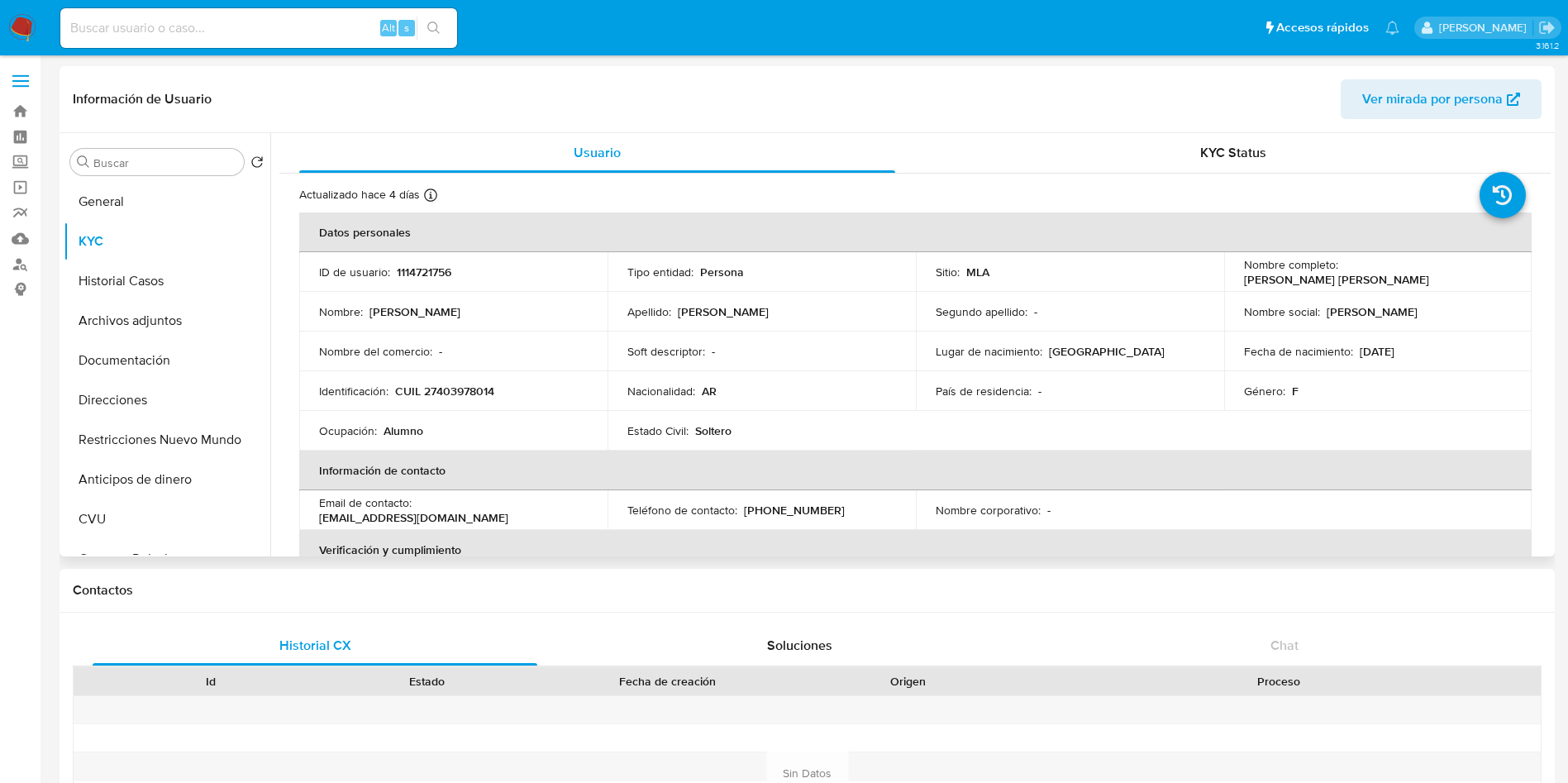
click at [465, 396] on p "CUIL 27403978014" at bounding box center [445, 391] width 100 height 15
copy p "27403978014"
